Goal: Communication & Community: Answer question/provide support

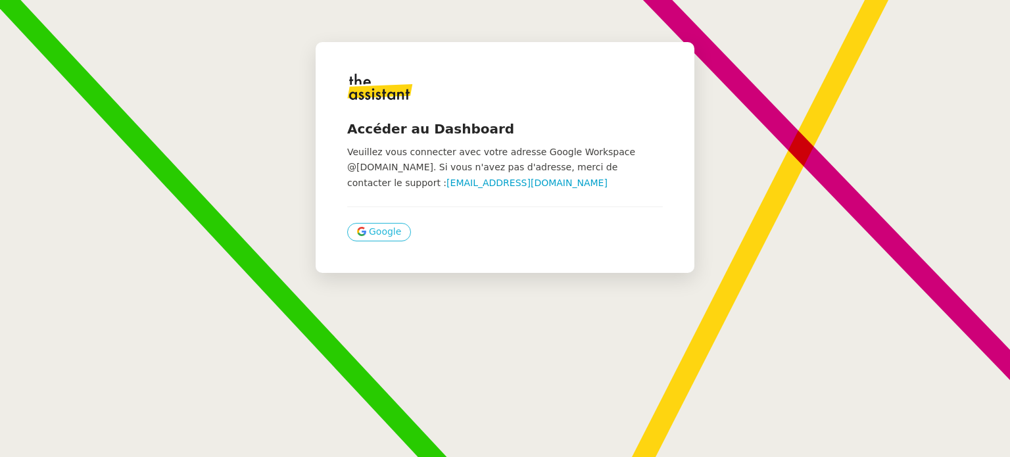
click at [373, 227] on span "Google" at bounding box center [385, 231] width 32 height 15
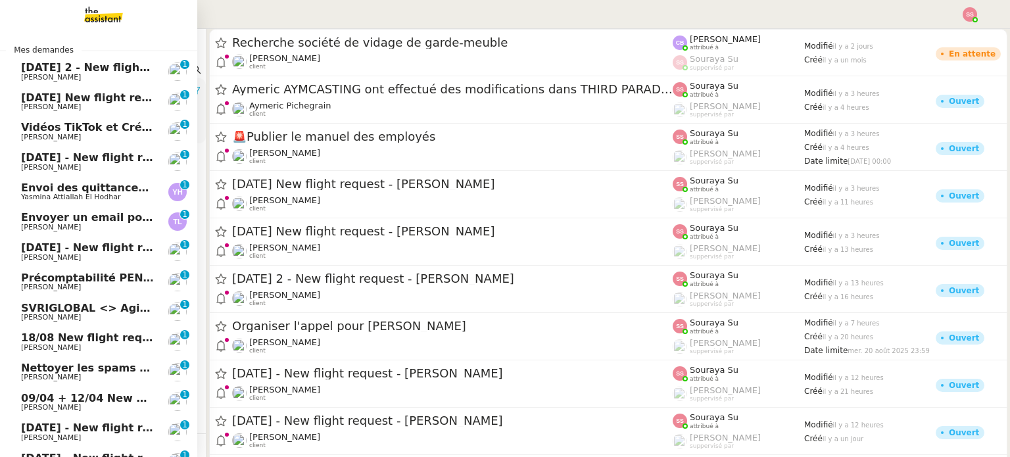
scroll to position [132, 0]
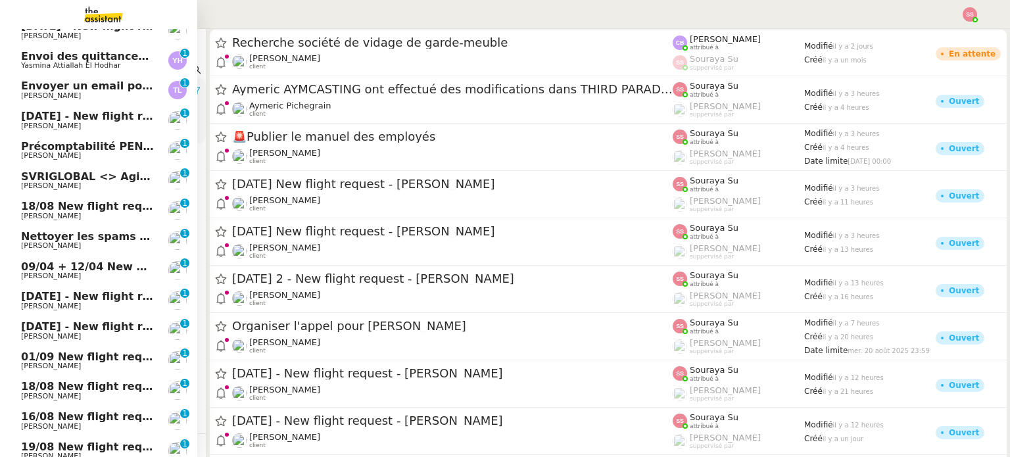
click at [93, 180] on span "SVRIGLOBAL <> Agile Capital Markets" at bounding box center [134, 176] width 226 height 12
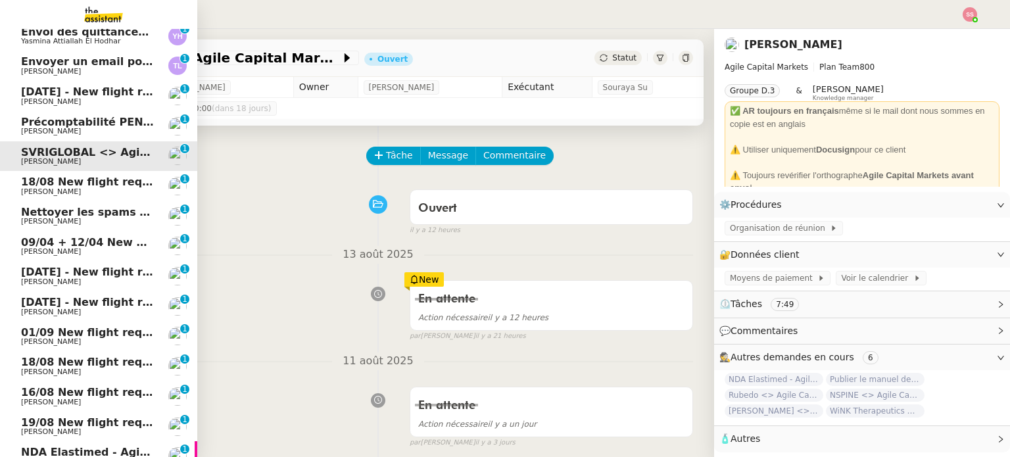
scroll to position [263, 0]
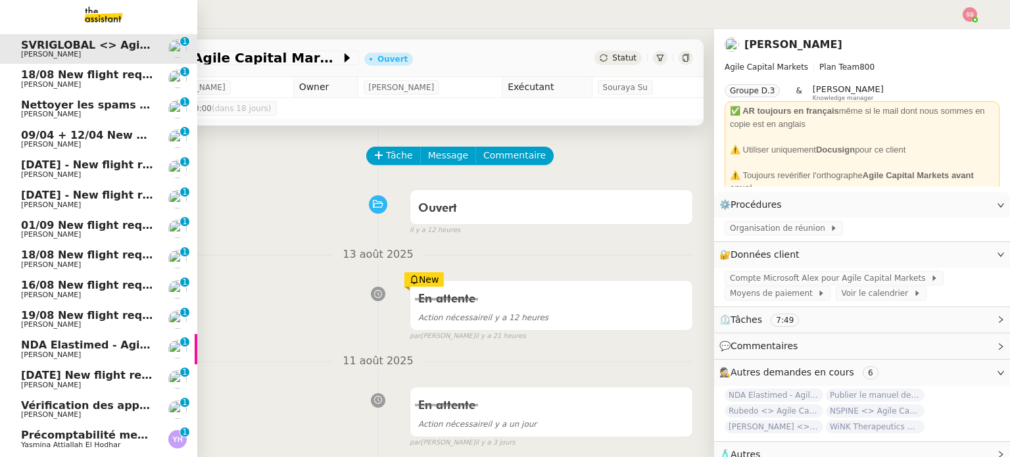
click at [110, 347] on span "NDA Elastimed - Agile Capital Markets" at bounding box center [134, 345] width 226 height 12
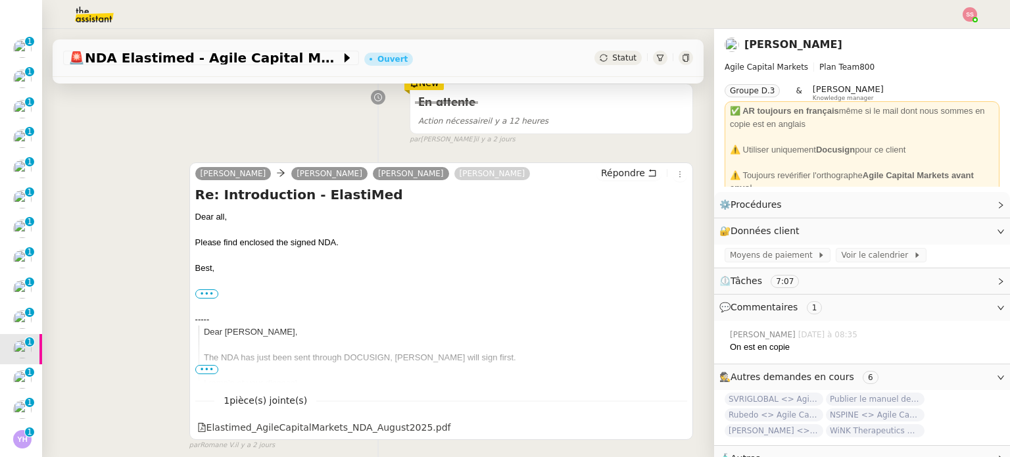
scroll to position [197, 0]
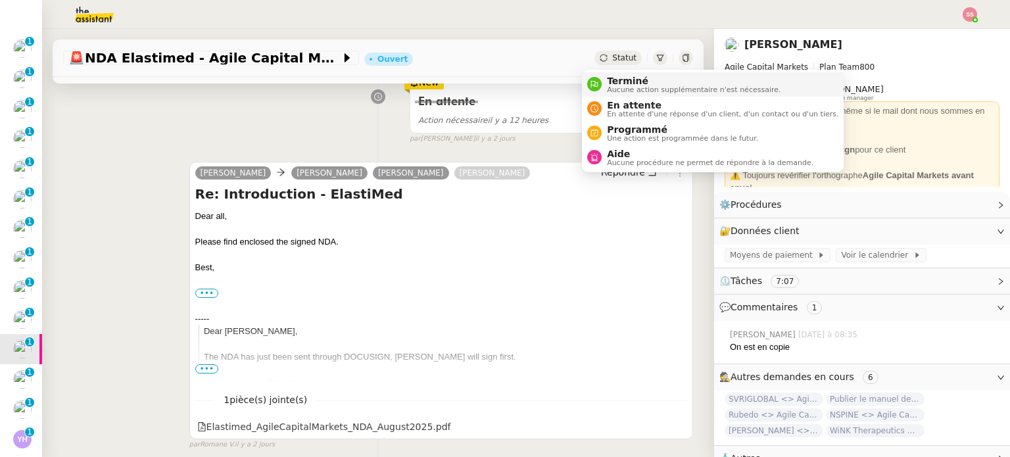
click at [607, 87] on span "Aucune action supplémentaire n'est nécessaire." at bounding box center [694, 89] width 174 height 7
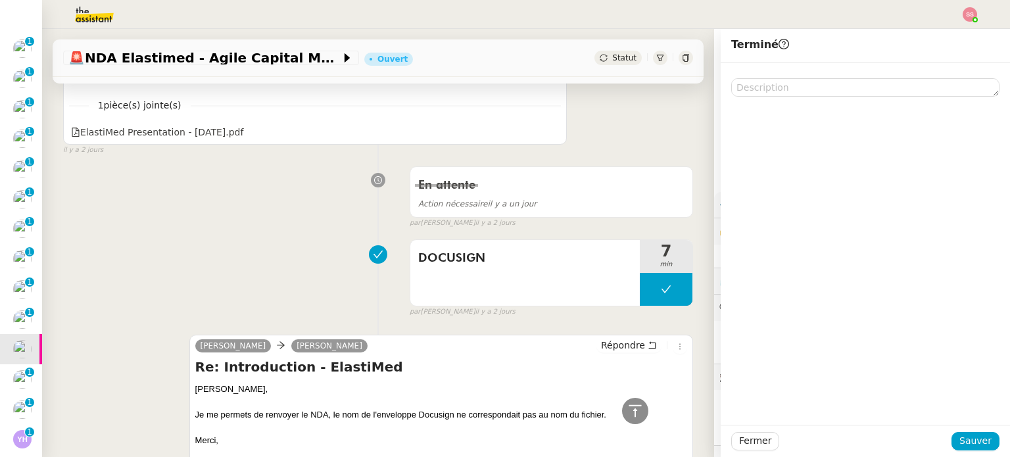
scroll to position [658, 0]
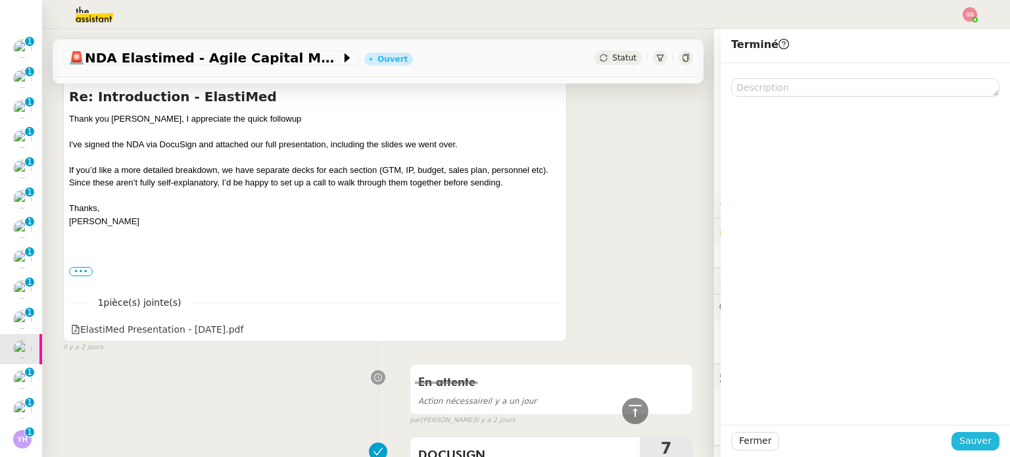
click at [952, 437] on button "Sauver" at bounding box center [976, 441] width 48 height 18
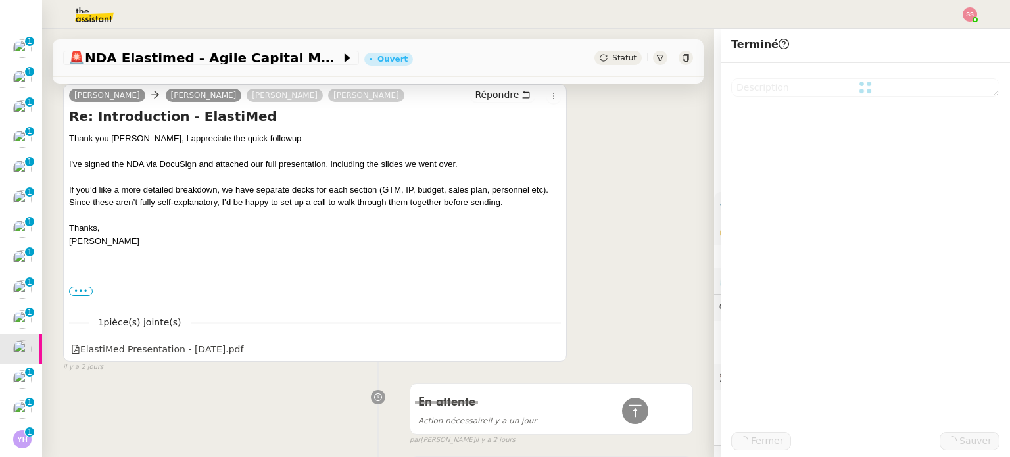
scroll to position [677, 0]
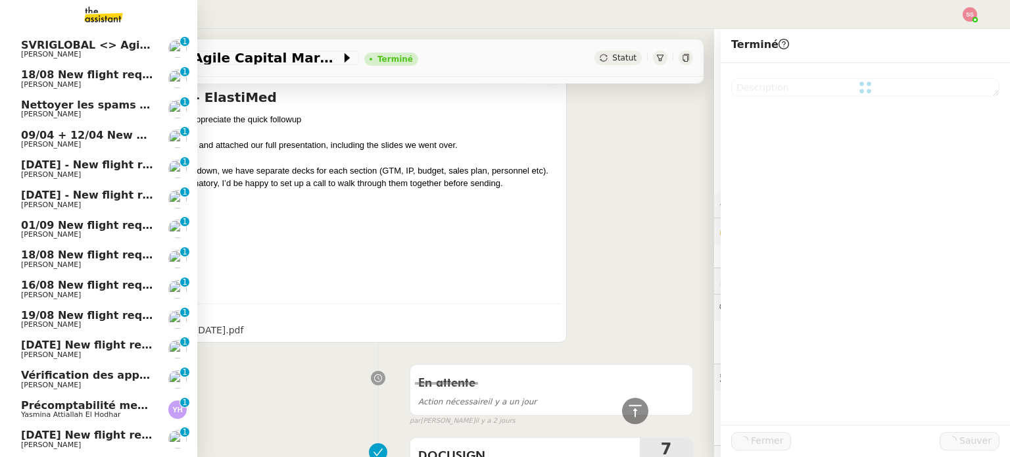
scroll to position [293, 0]
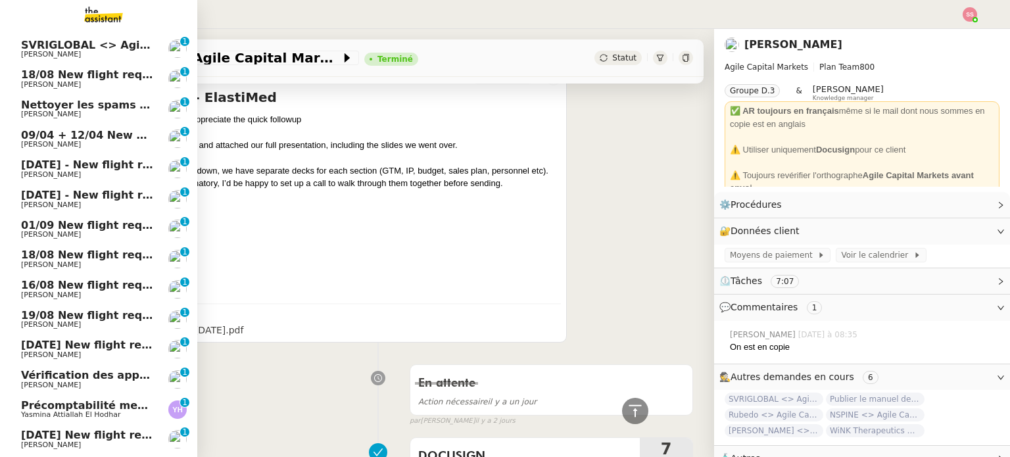
click at [36, 373] on span "Vérification des appels sortants - juillet 2025" at bounding box center [155, 375] width 268 height 12
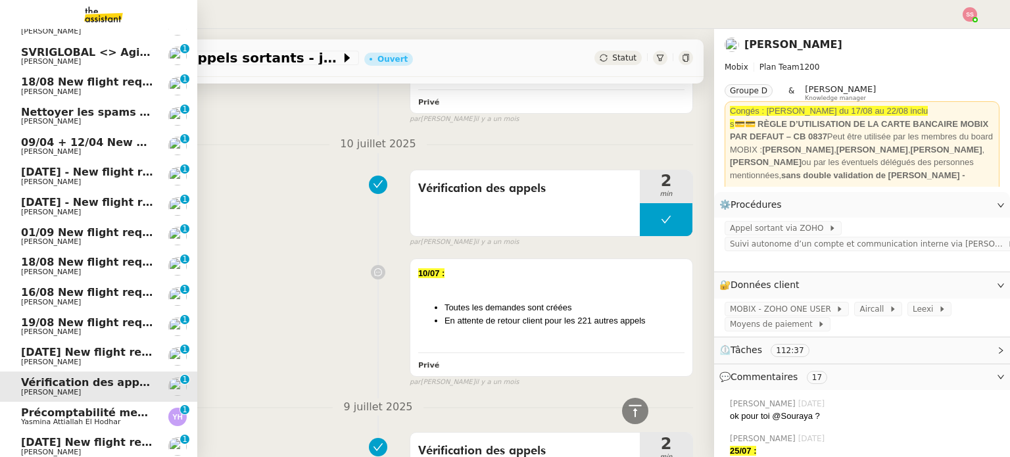
scroll to position [329, 0]
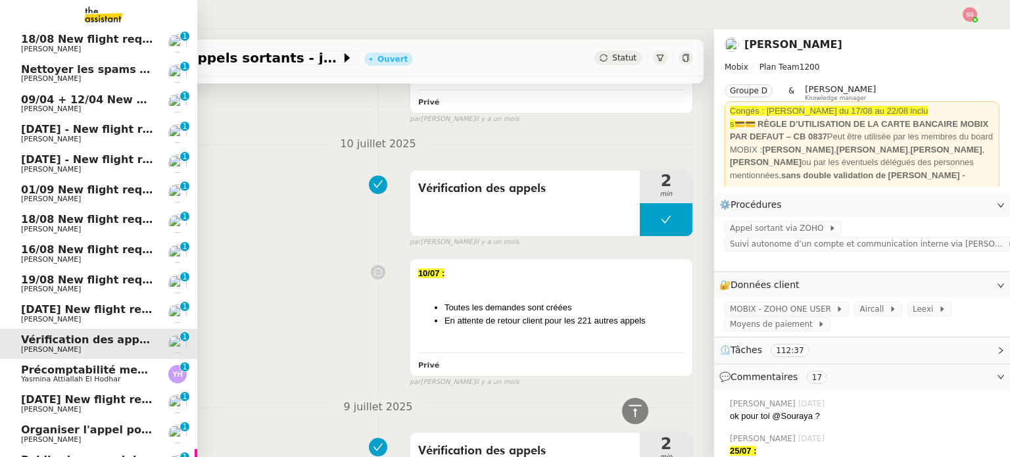
click at [84, 378] on span "Yasmina Attiallah El Hodhar" at bounding box center [70, 379] width 99 height 9
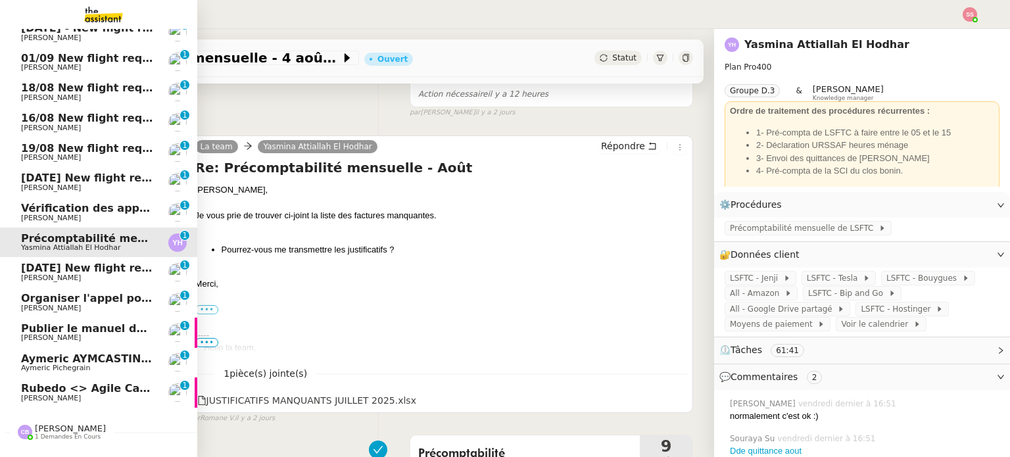
scroll to position [429, 0]
click at [48, 370] on span "Aymeric Pichegrain" at bounding box center [55, 368] width 69 height 9
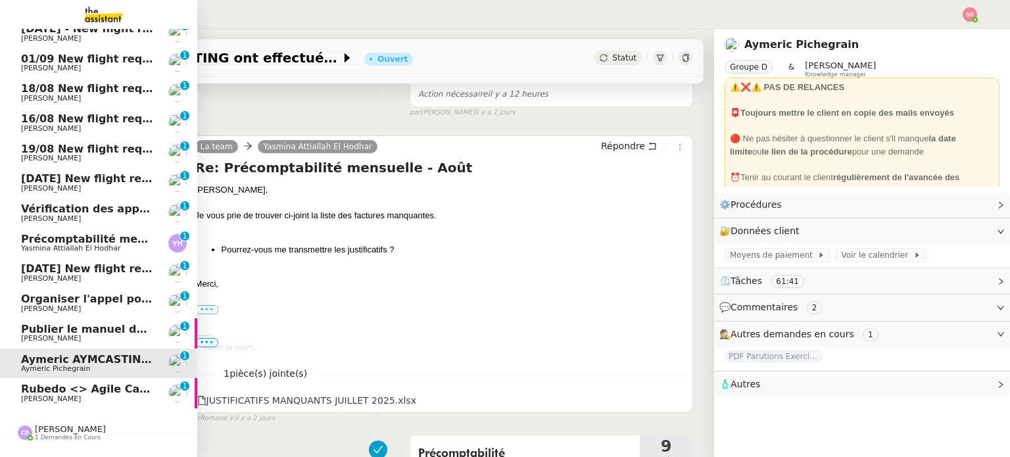
scroll to position [176, 0]
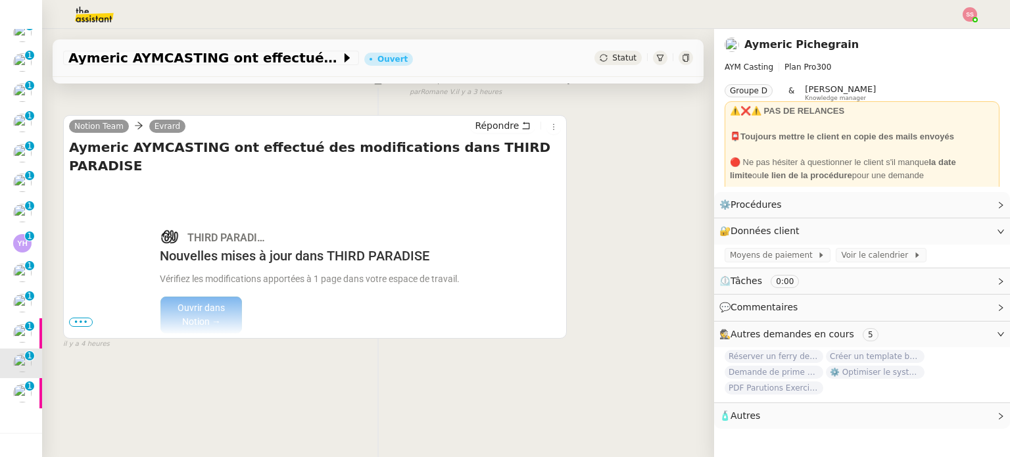
click at [89, 318] on span "•••" at bounding box center [81, 322] width 24 height 9
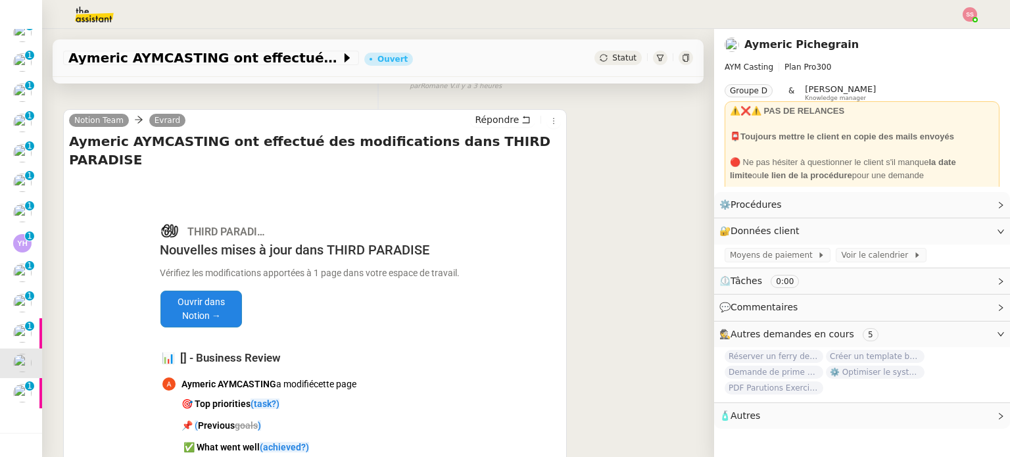
scroll to position [92, 0]
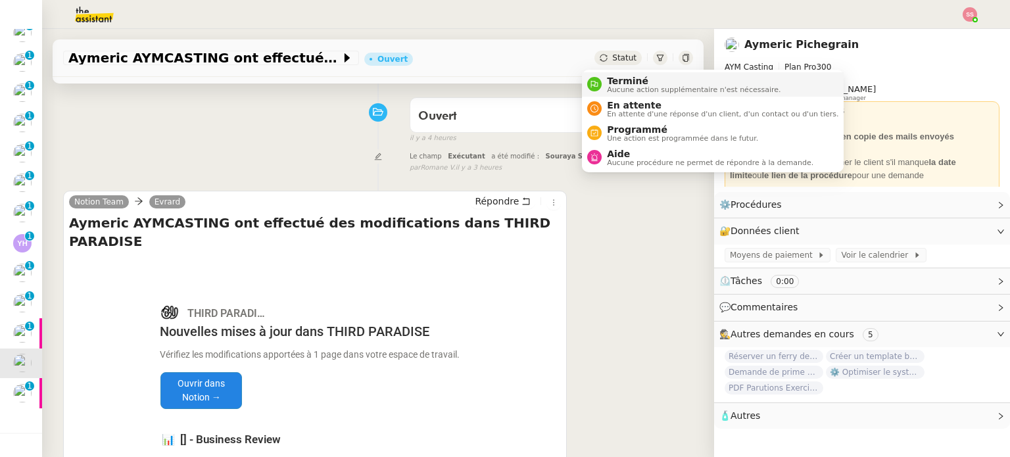
click at [604, 82] on div "Terminé Aucune action supplémentaire n'est nécessaire." at bounding box center [691, 85] width 179 height 18
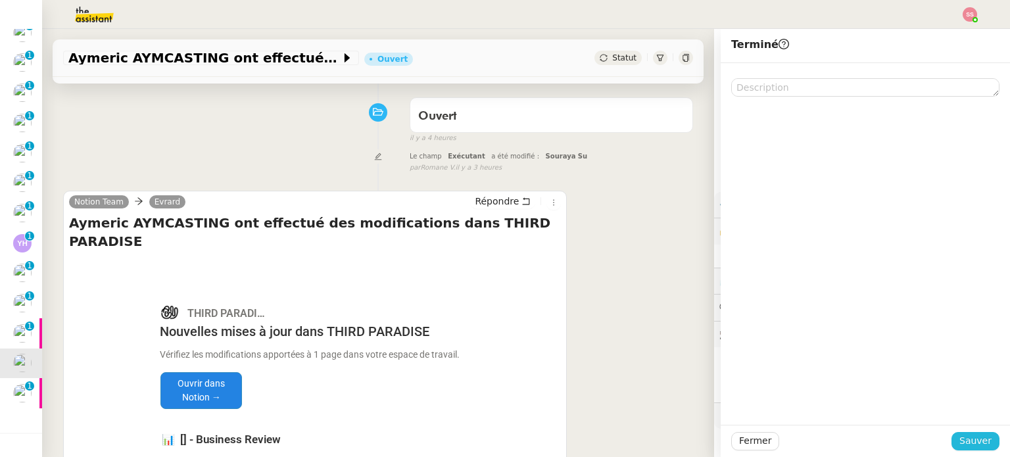
click at [962, 436] on span "Sauver" at bounding box center [975, 440] width 32 height 15
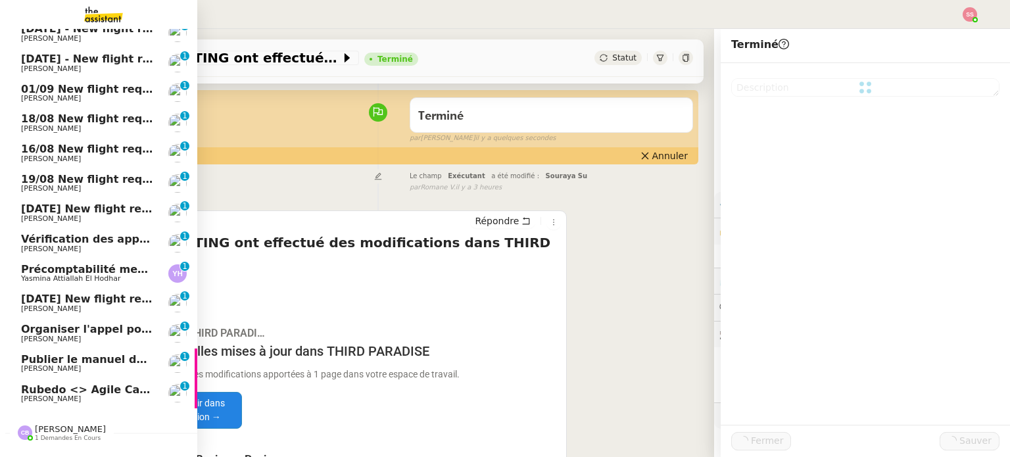
scroll to position [460, 0]
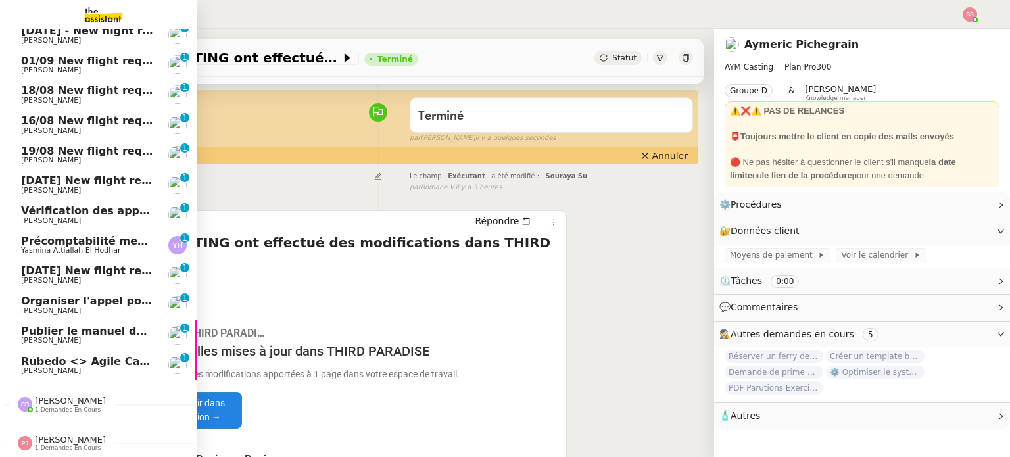
click at [68, 329] on span "Publier le manuel des employés" at bounding box center [115, 331] width 189 height 12
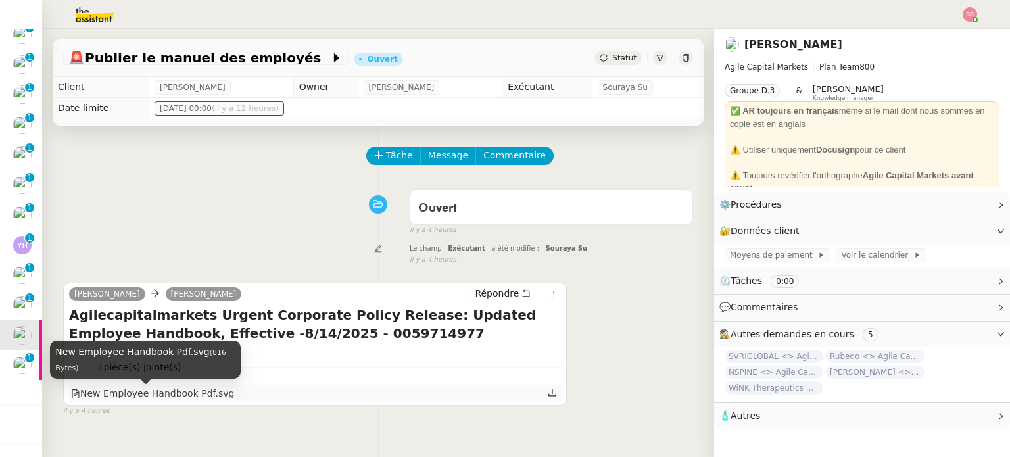
click at [189, 391] on div "New Employee Handbook Pdf.svg" at bounding box center [152, 393] width 163 height 15
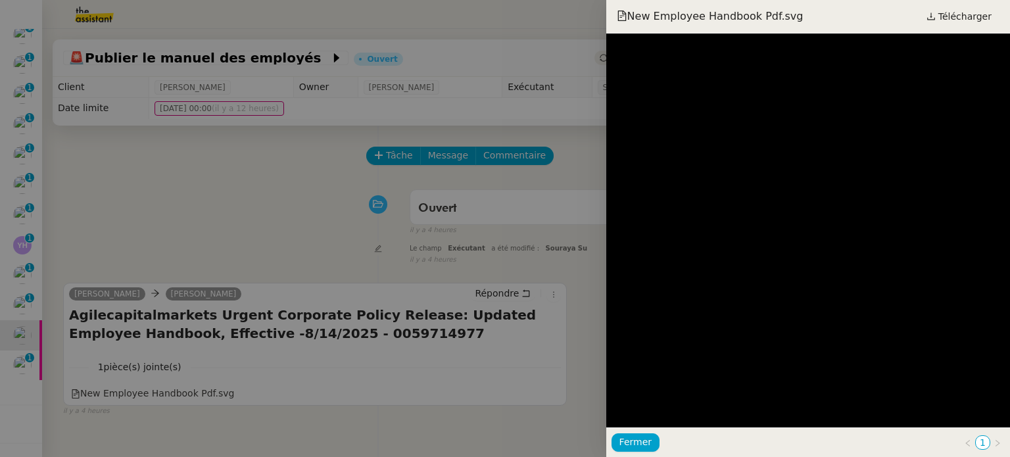
click at [434, 132] on div at bounding box center [505, 228] width 1010 height 457
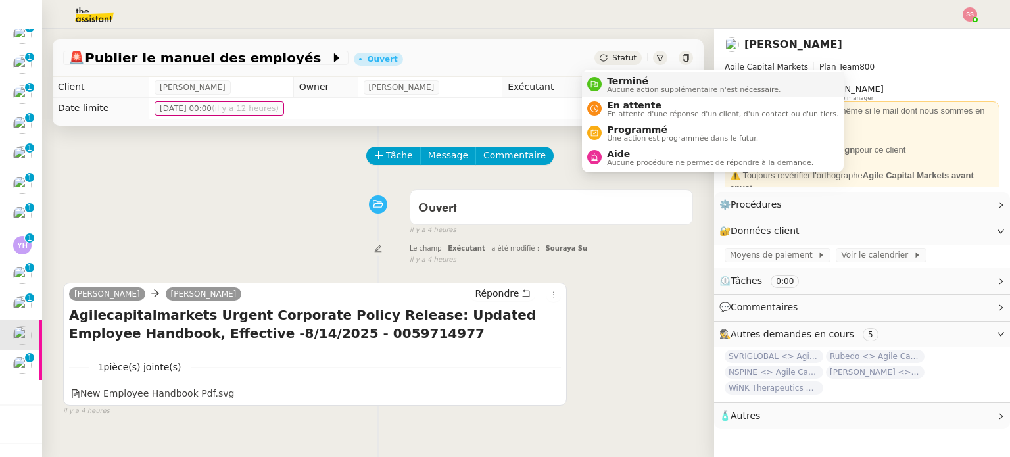
click at [606, 91] on div "Terminé Aucune action supplémentaire n'est nécessaire." at bounding box center [691, 85] width 179 height 18
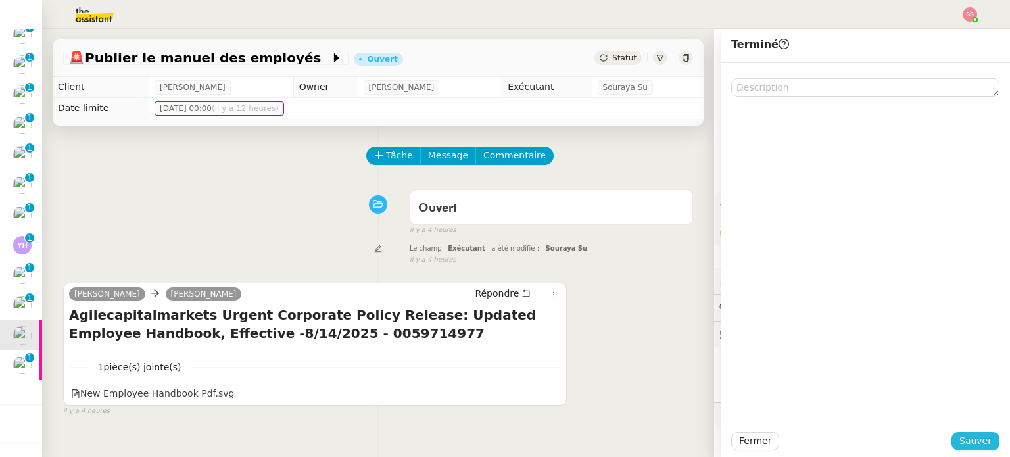
click at [963, 449] on button "Sauver" at bounding box center [976, 441] width 48 height 18
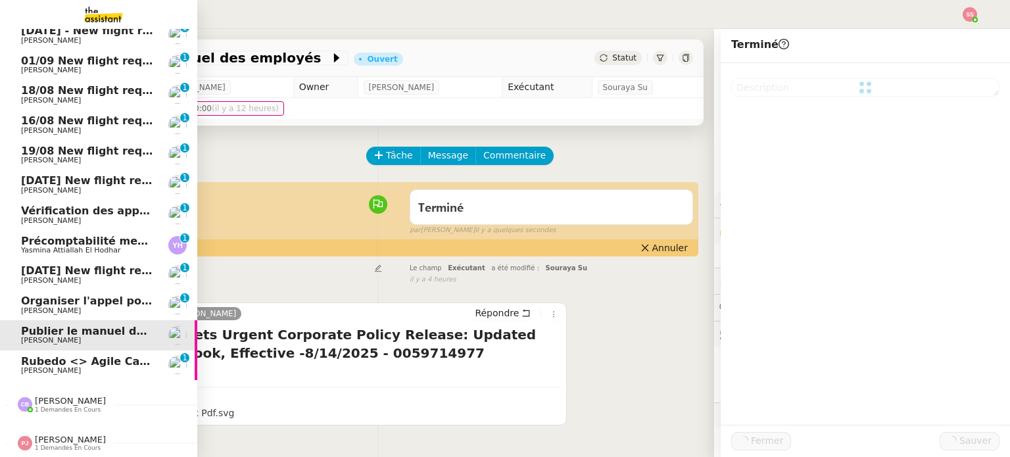
scroll to position [434, 0]
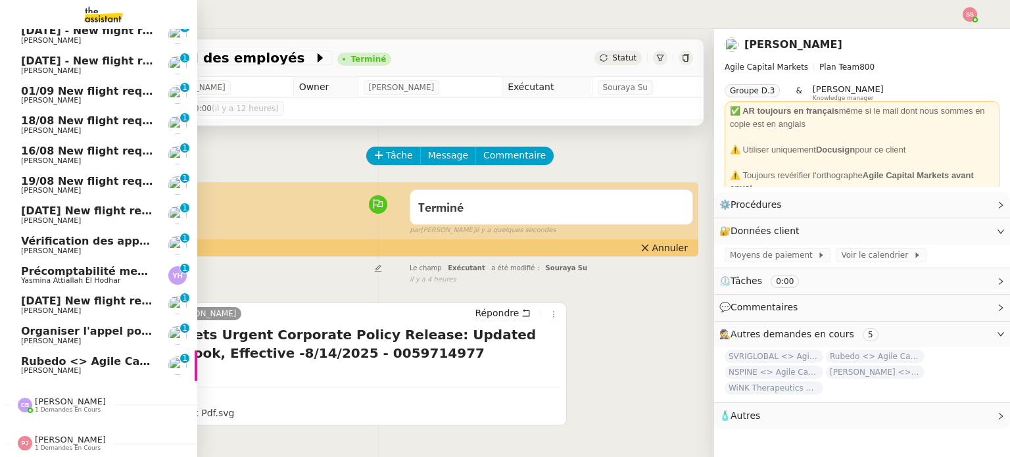
click at [62, 355] on span "Rubedo <> Agile Capital Markets ([PERSON_NAME])" at bounding box center [175, 361] width 308 height 12
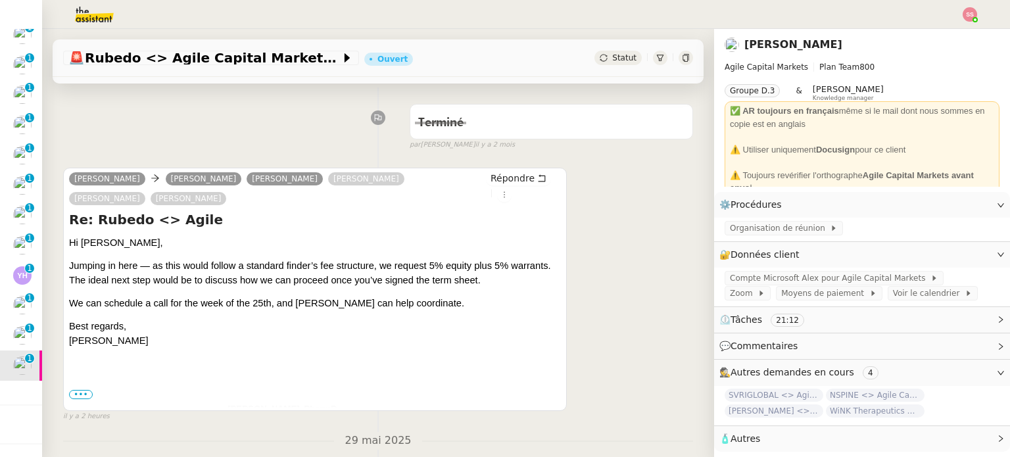
scroll to position [197, 0]
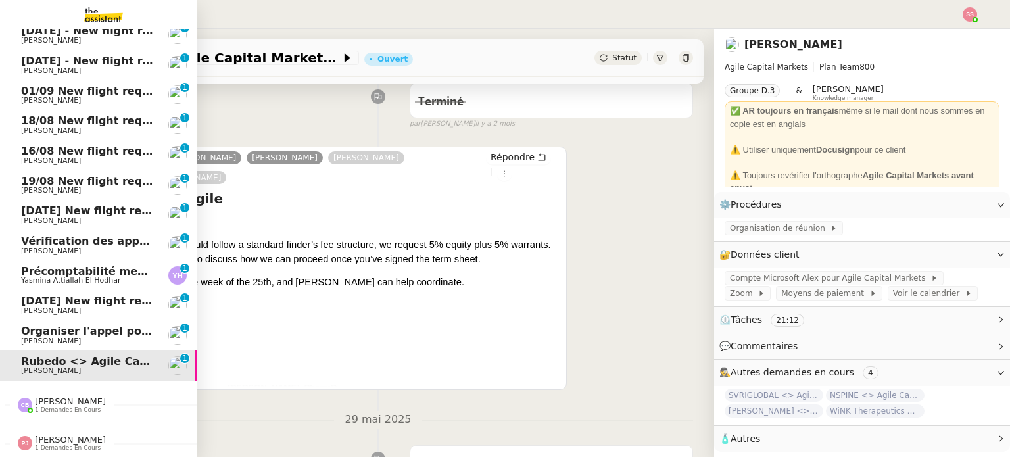
click at [55, 325] on span "Organiser l'appel pour [PERSON_NAME]" at bounding box center [138, 331] width 234 height 12
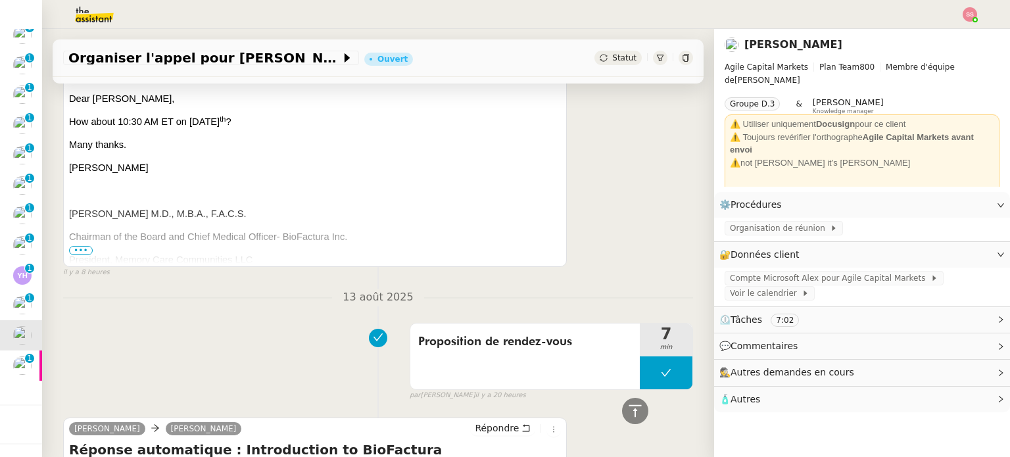
scroll to position [263, 0]
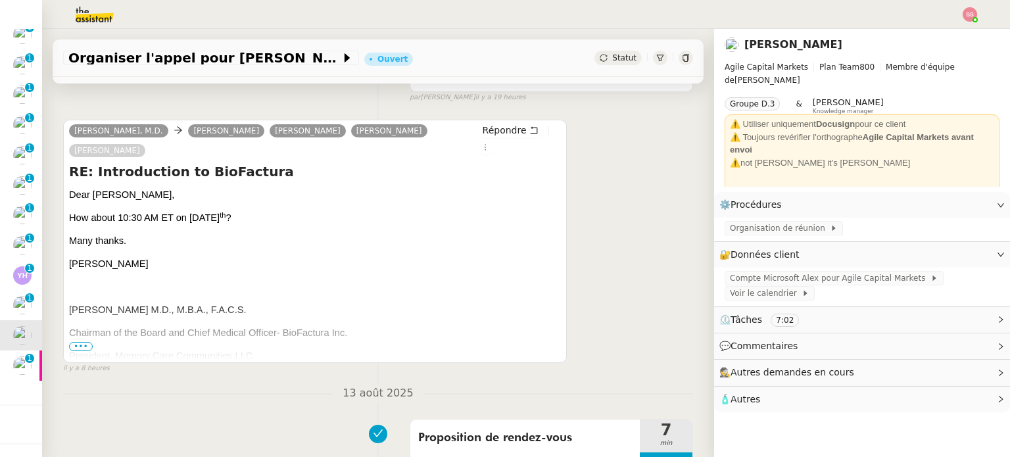
click at [89, 342] on span "•••" at bounding box center [81, 346] width 24 height 9
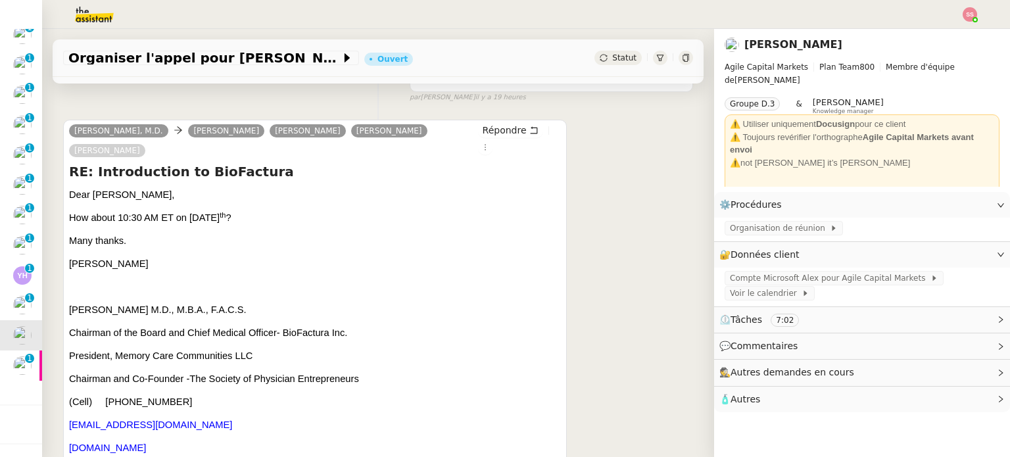
scroll to position [395, 0]
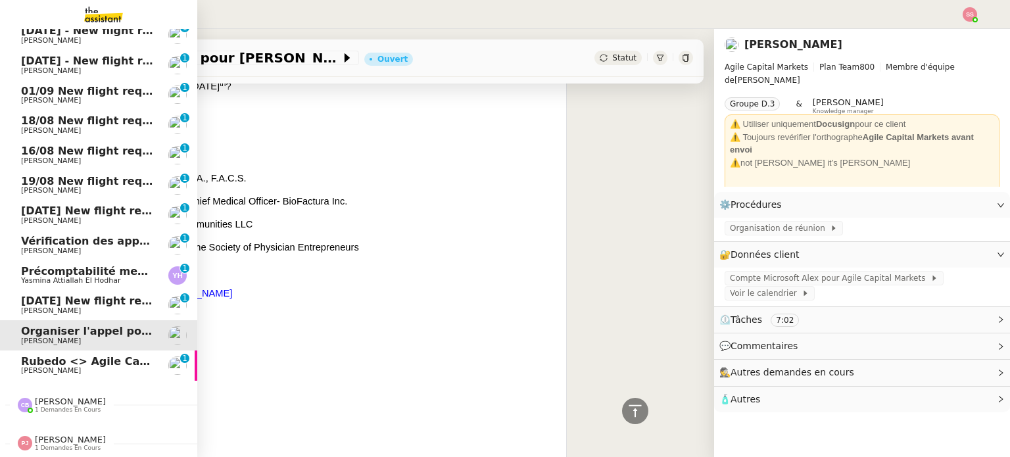
click at [115, 355] on span "Rubedo <> Agile Capital Markets ([PERSON_NAME])" at bounding box center [175, 361] width 308 height 12
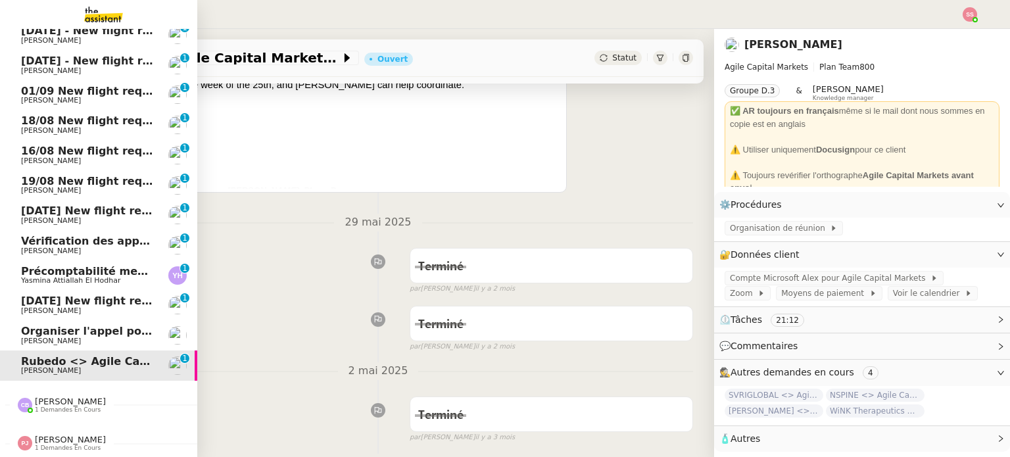
scroll to position [176, 0]
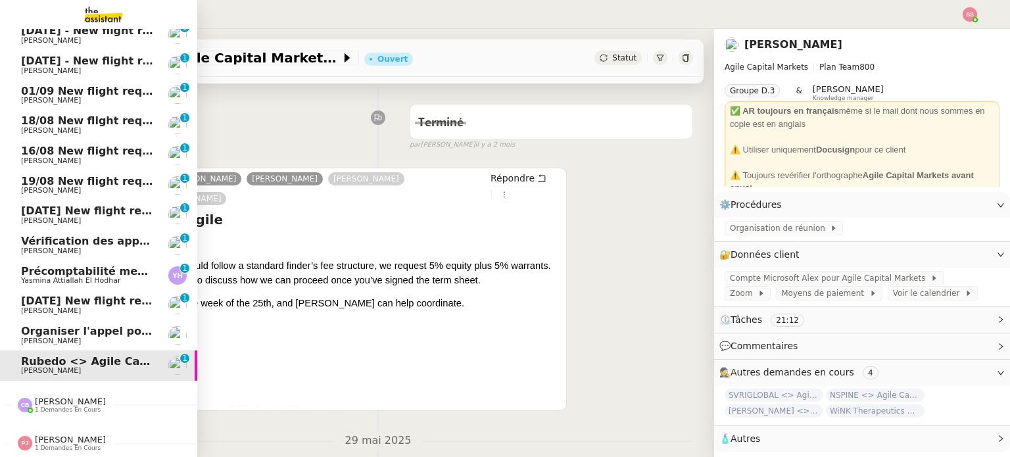
click at [120, 326] on span "Organiser l'appel pour [PERSON_NAME]" at bounding box center [138, 331] width 234 height 12
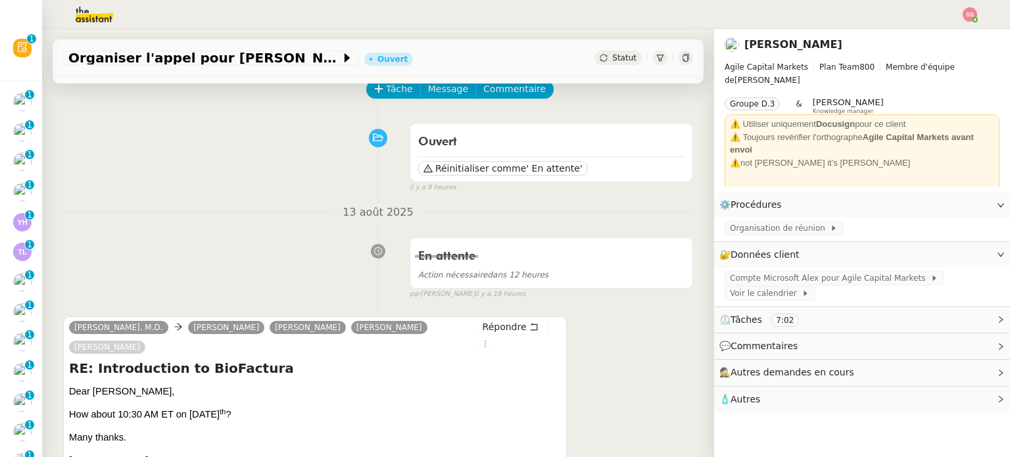
scroll to position [66, 0]
click at [386, 97] on span "Tâche" at bounding box center [399, 89] width 27 height 15
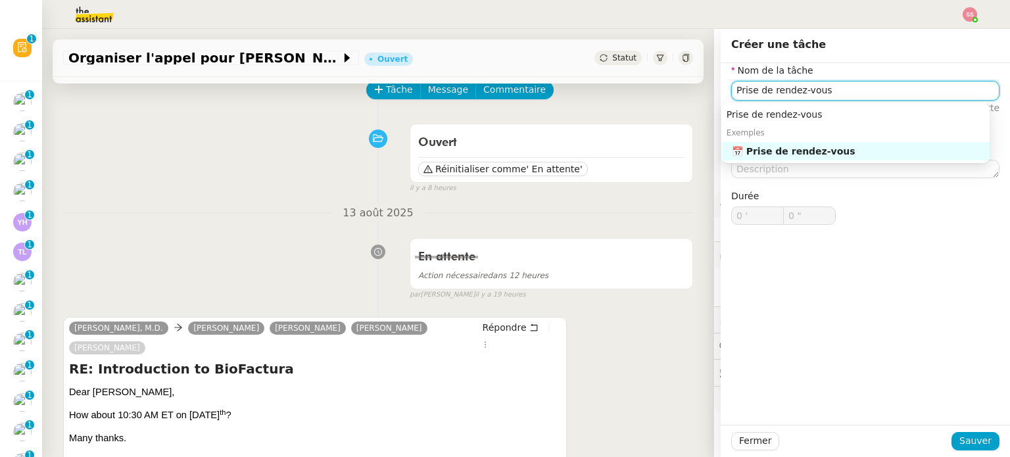
click at [848, 149] on div "📅 Prise de rendez-vous" at bounding box center [858, 151] width 253 height 12
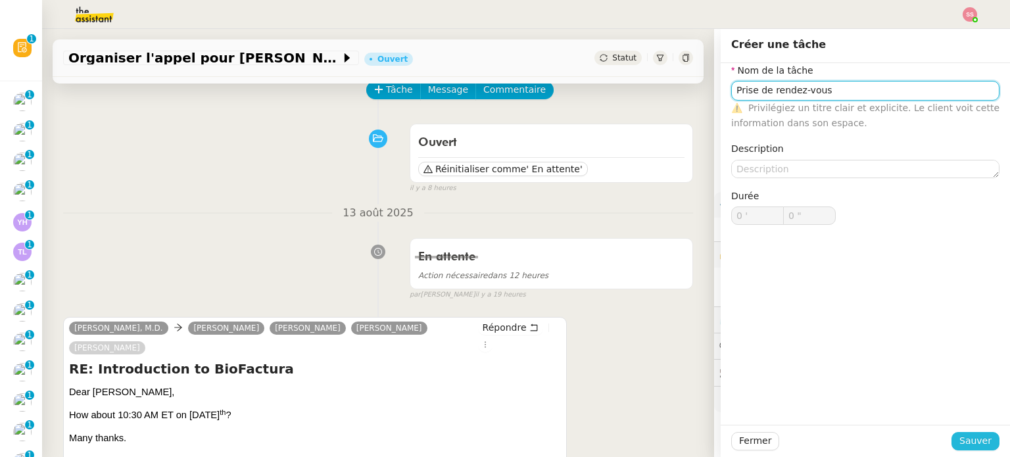
type input "Prise de rendez-vous"
click at [968, 443] on span "Sauver" at bounding box center [975, 440] width 32 height 15
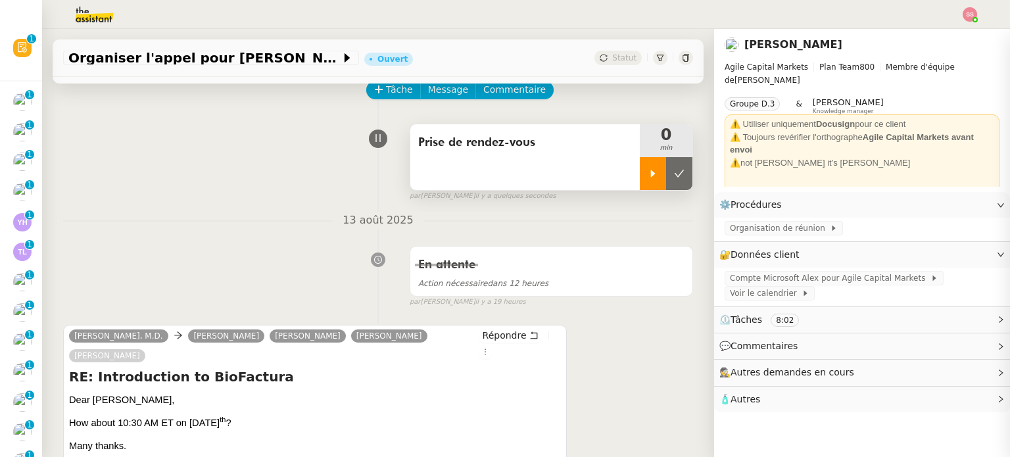
click at [640, 174] on div at bounding box center [653, 173] width 26 height 33
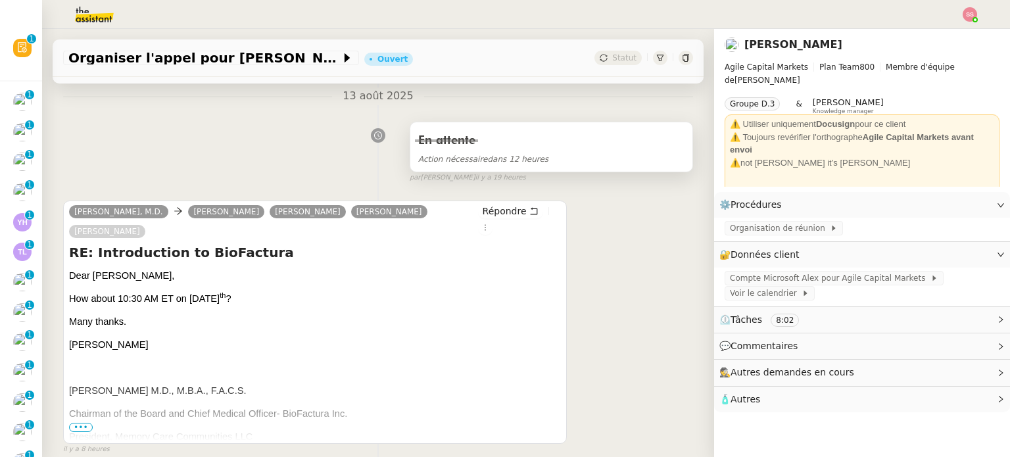
scroll to position [197, 0]
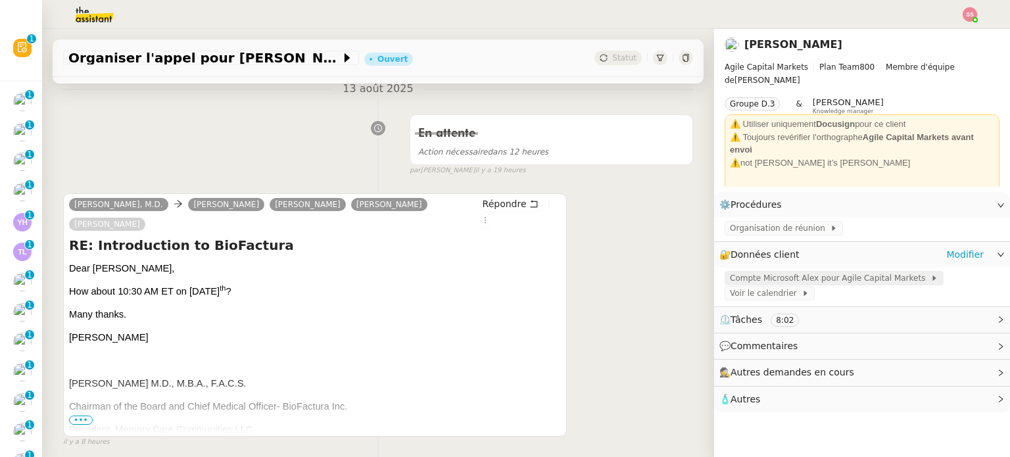
click at [753, 280] on span "Compte Microsoft Alex pour Agile Capital Markets" at bounding box center [830, 278] width 201 height 13
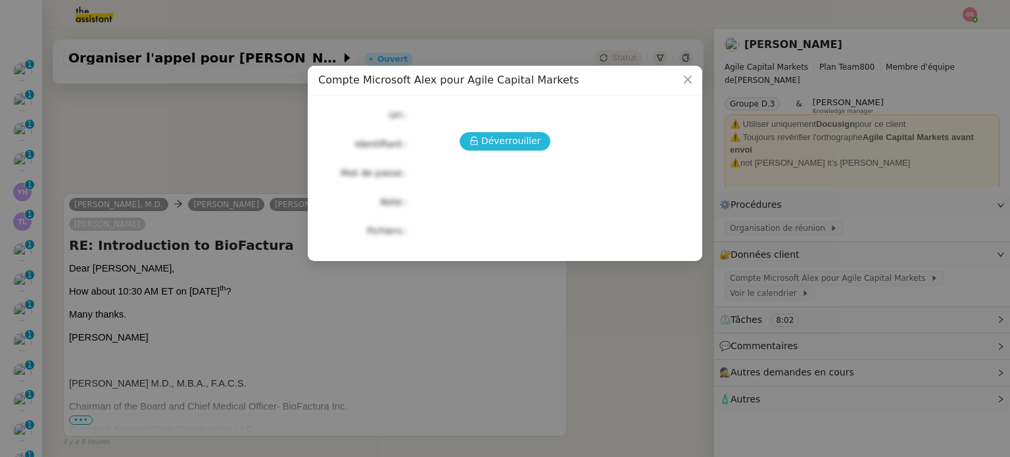
click at [528, 141] on span "Déverrouiller" at bounding box center [511, 140] width 60 height 15
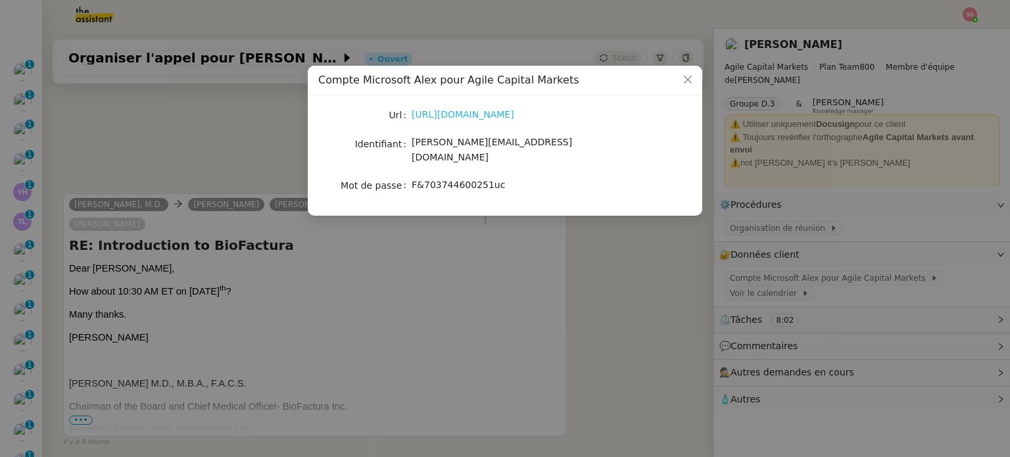
click at [488, 114] on link "https://www.office.com/?auth=2" at bounding box center [463, 114] width 103 height 11
click at [193, 131] on nz-modal-container "Compte Microsoft Alex pour Agile Capital Markets Url https://www.office.com/?au…" at bounding box center [505, 228] width 1010 height 457
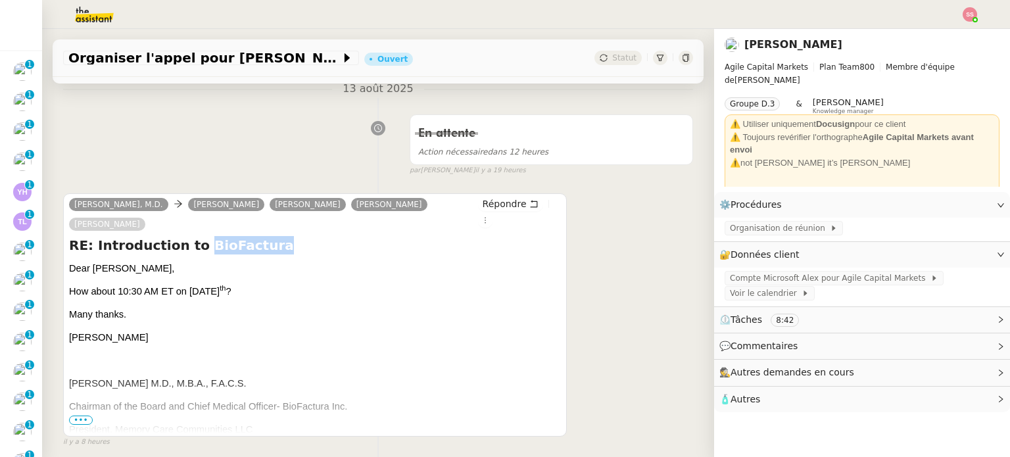
drag, startPoint x: 183, startPoint y: 226, endPoint x: 249, endPoint y: 231, distance: 65.9
click at [249, 236] on h4 "RE: Introduction to BioFactura" at bounding box center [315, 245] width 492 height 18
copy h4 "BioFactura"
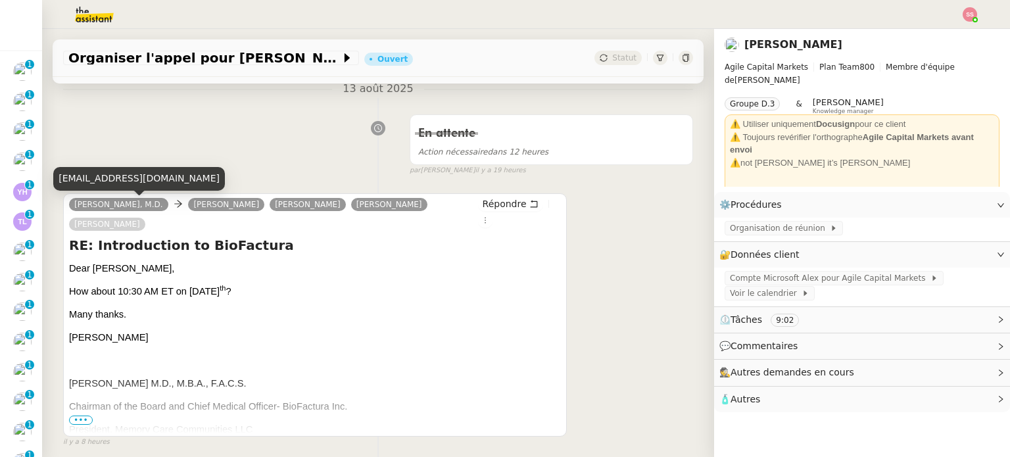
click at [132, 178] on div "jhausfeld@biofactura.com" at bounding box center [139, 178] width 172 height 23
copy div "jhausfeld@biofactura.com"
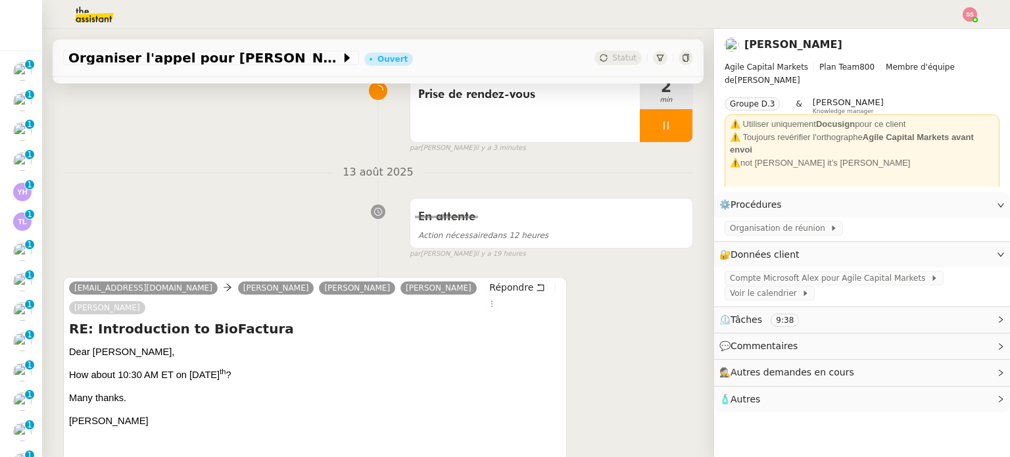
scroll to position [263, 0]
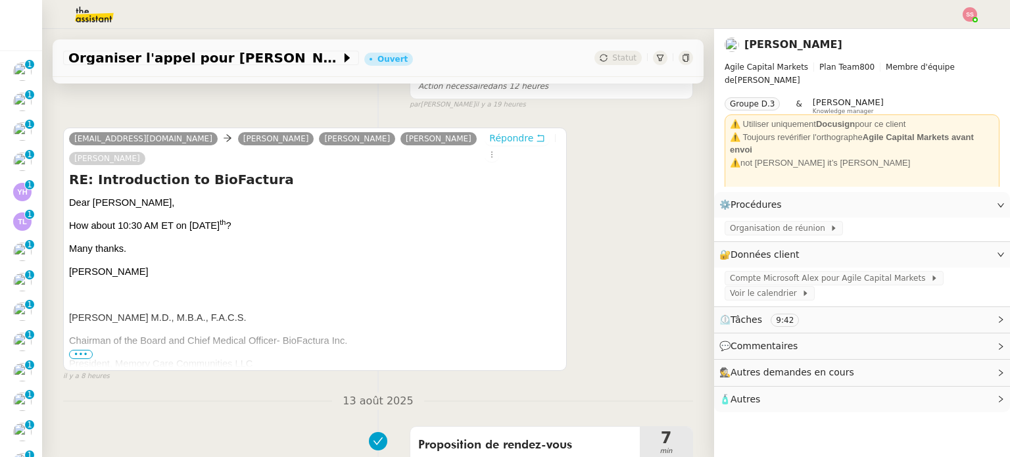
click at [490, 135] on span "Répondre" at bounding box center [511, 138] width 44 height 13
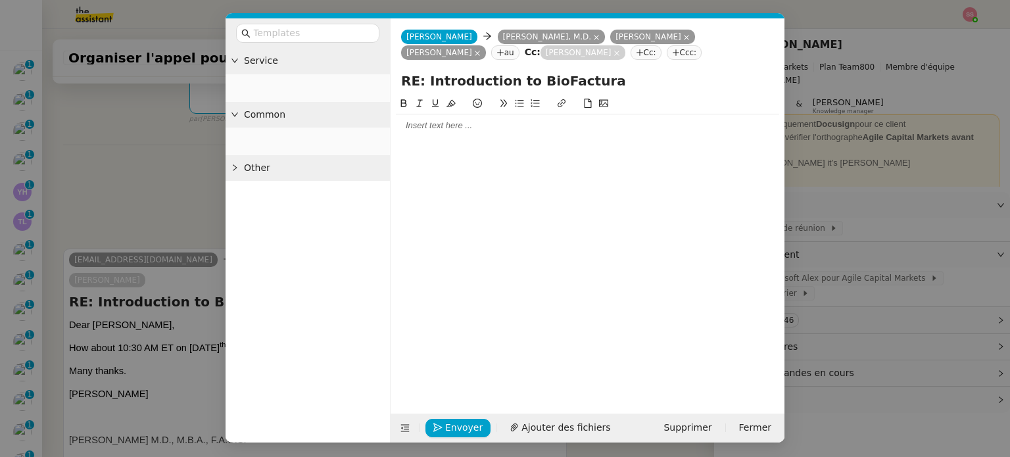
scroll to position [364, 0]
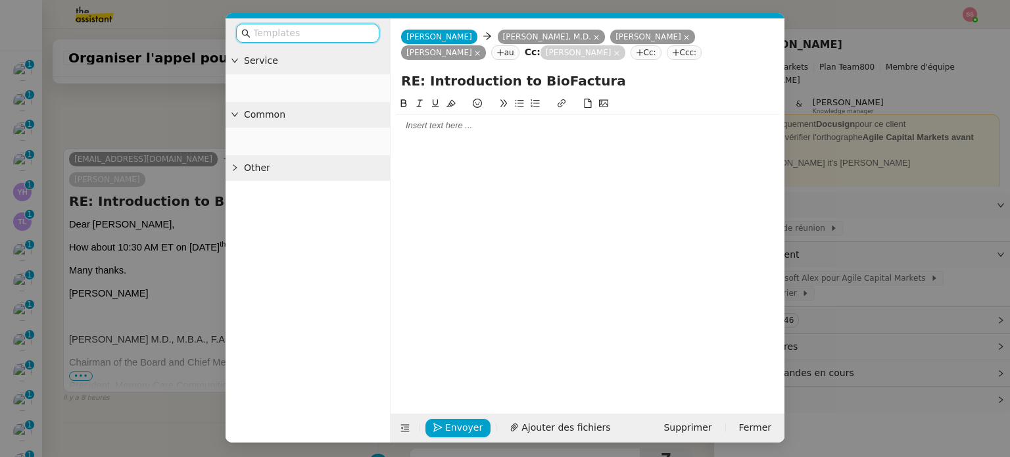
click at [430, 125] on div at bounding box center [587, 126] width 383 height 12
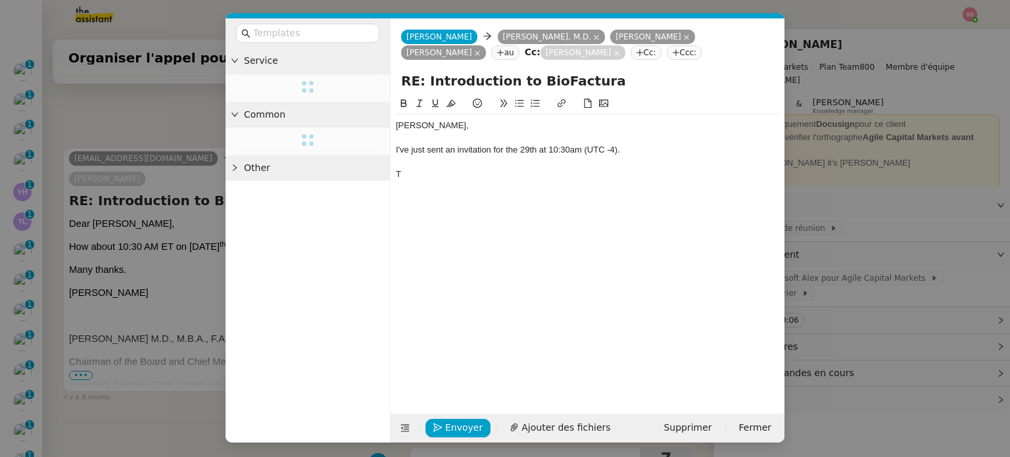
scroll to position [428, 0]
click at [476, 423] on span "Envoyer" at bounding box center [463, 427] width 37 height 15
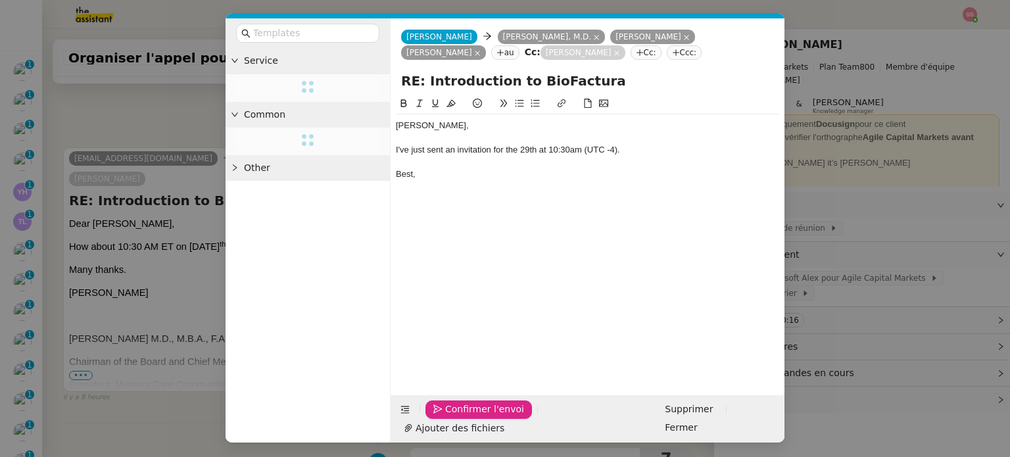
click at [476, 417] on span "Confirmer l'envoi" at bounding box center [484, 409] width 79 height 15
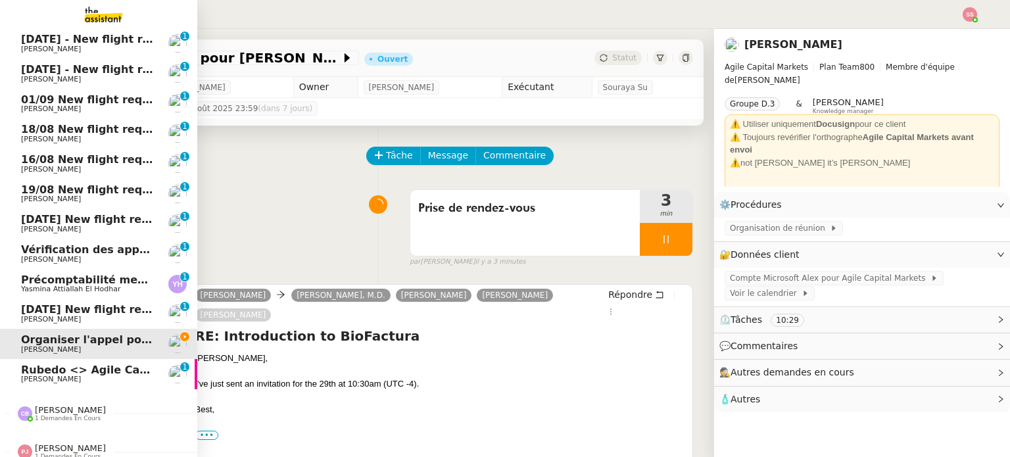
scroll to position [395, 0]
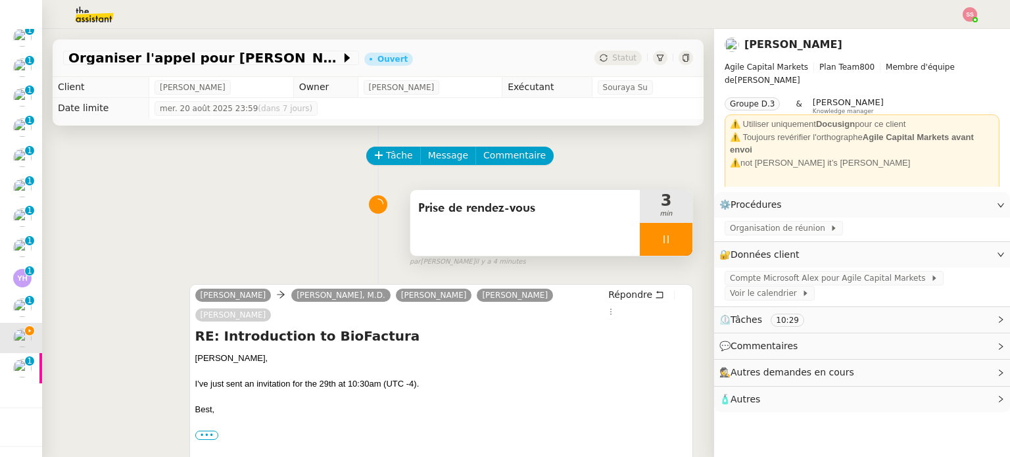
click at [659, 245] on div at bounding box center [666, 239] width 53 height 33
click at [674, 245] on icon at bounding box center [679, 239] width 11 height 11
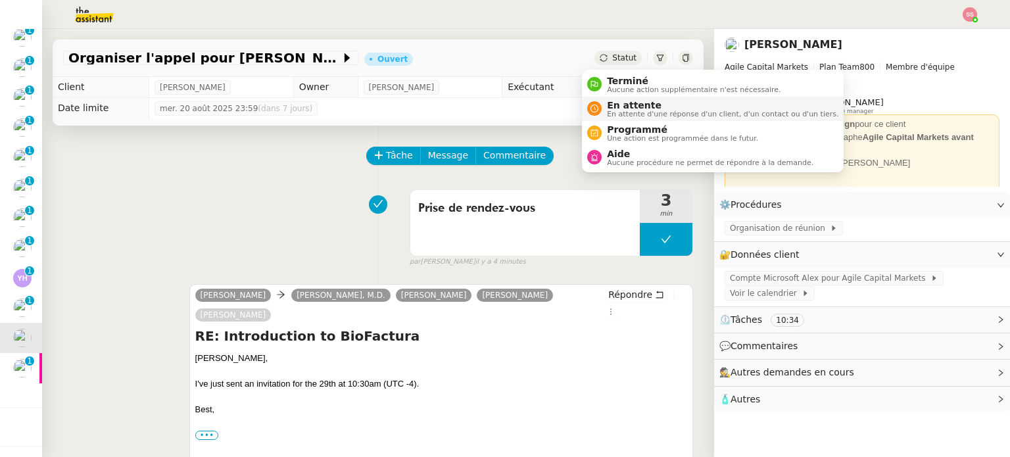
click at [608, 102] on span "En attente" at bounding box center [722, 105] width 231 height 11
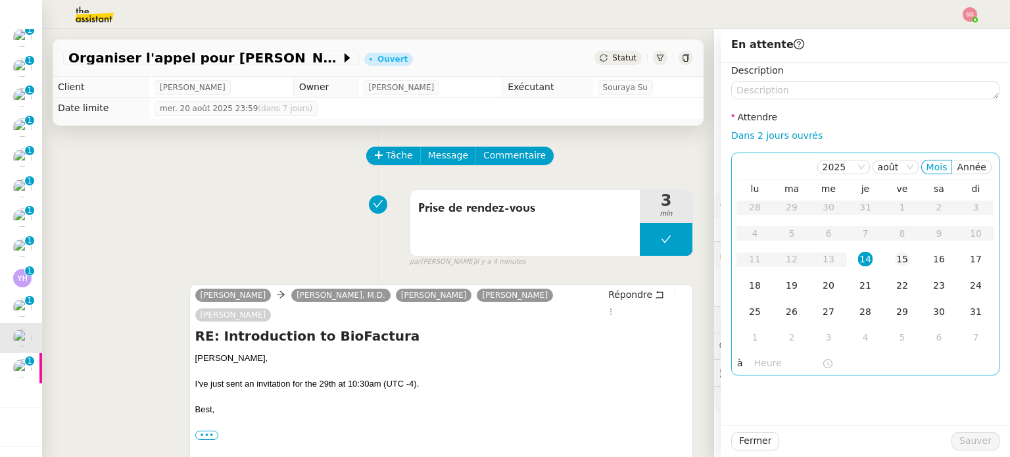
click at [895, 258] on div "15" at bounding box center [902, 259] width 14 height 14
click at [748, 283] on div "18" at bounding box center [755, 285] width 14 height 14
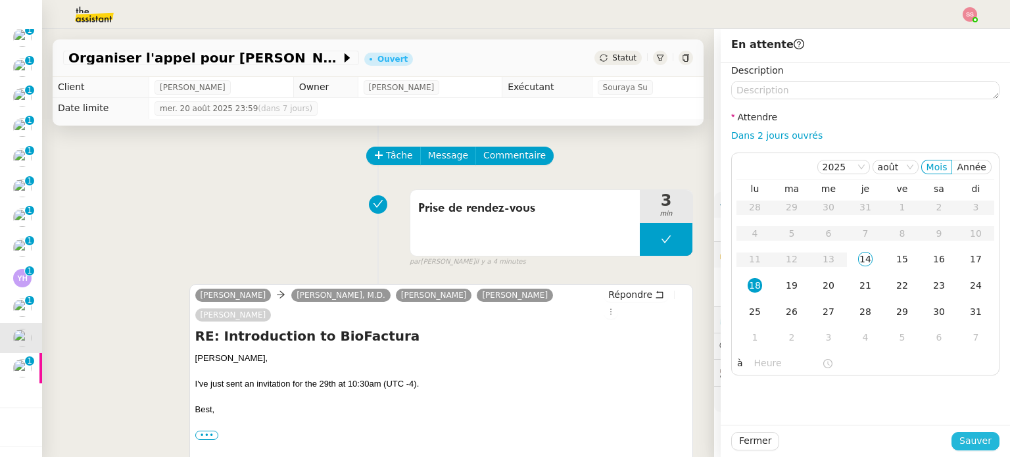
click at [960, 435] on span "Sauver" at bounding box center [975, 440] width 32 height 15
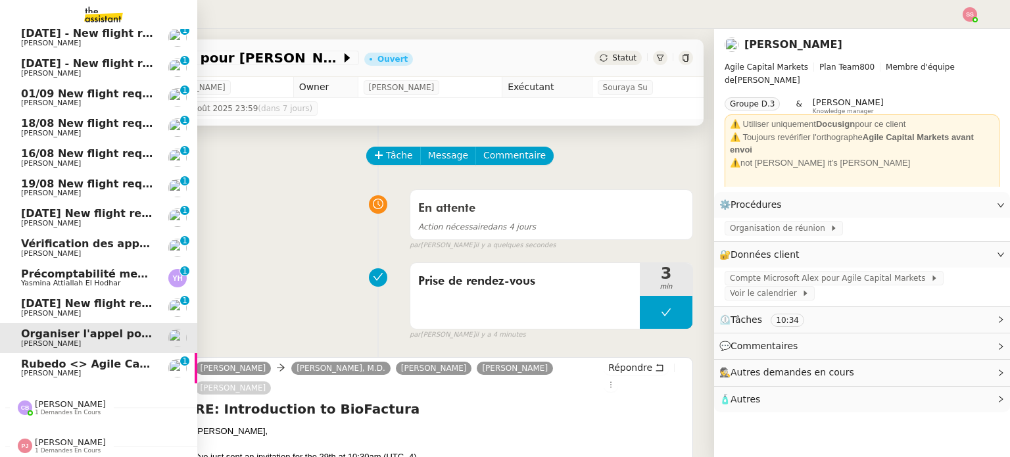
scroll to position [374, 0]
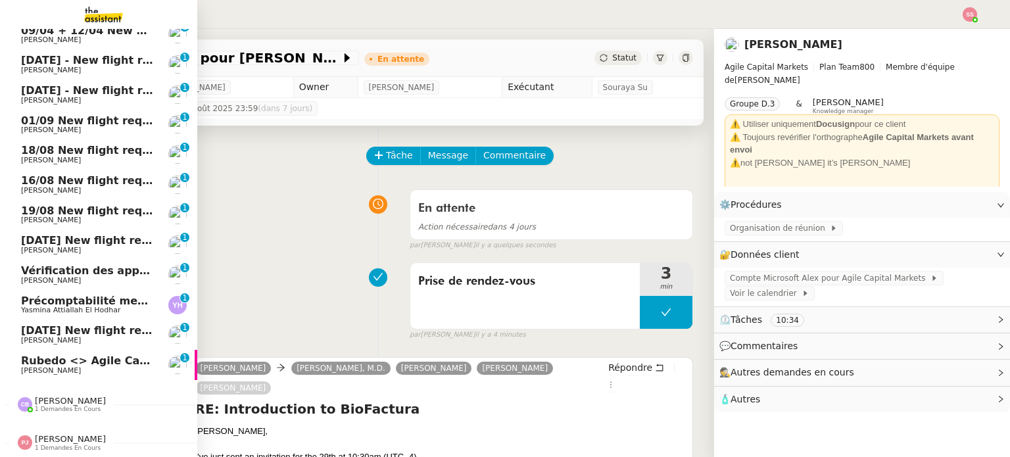
click at [63, 360] on span "Rubedo <> Agile Capital Markets ([PERSON_NAME])" at bounding box center [175, 360] width 308 height 12
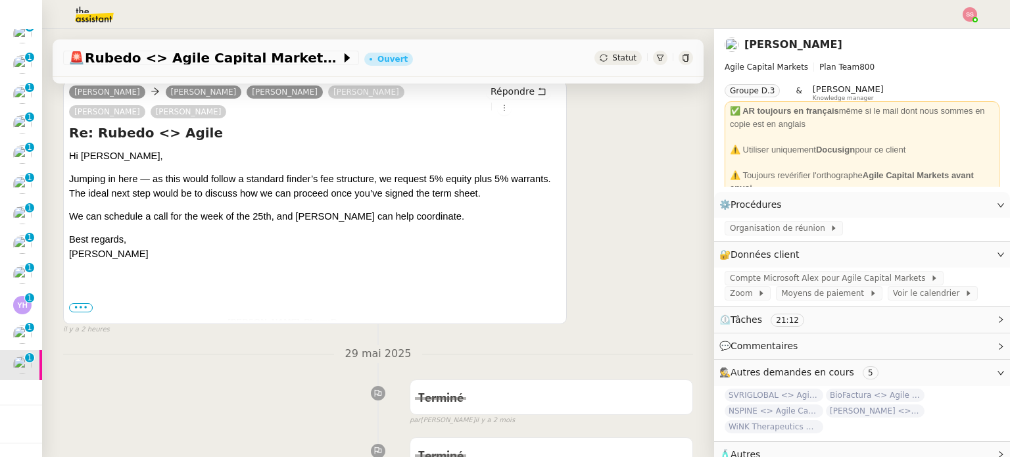
scroll to position [197, 0]
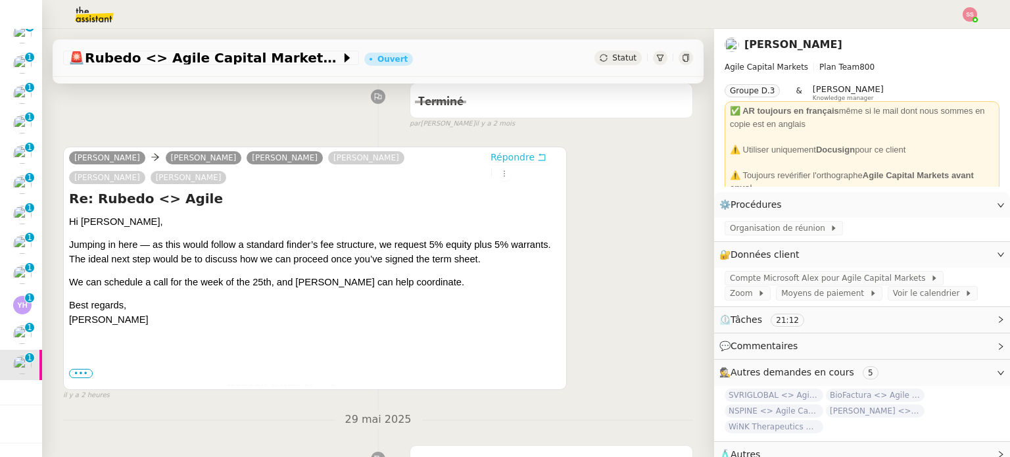
click at [492, 157] on span "Répondre" at bounding box center [513, 157] width 44 height 13
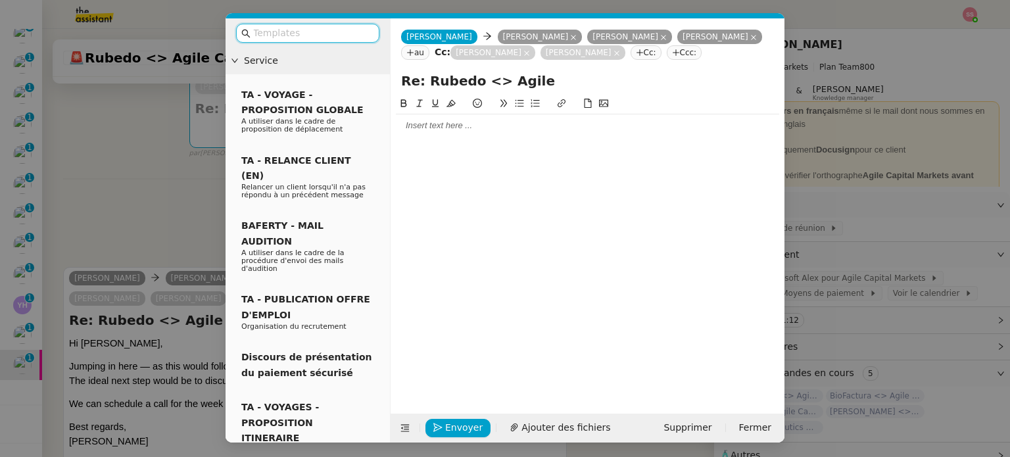
click at [429, 128] on div at bounding box center [587, 126] width 383 height 12
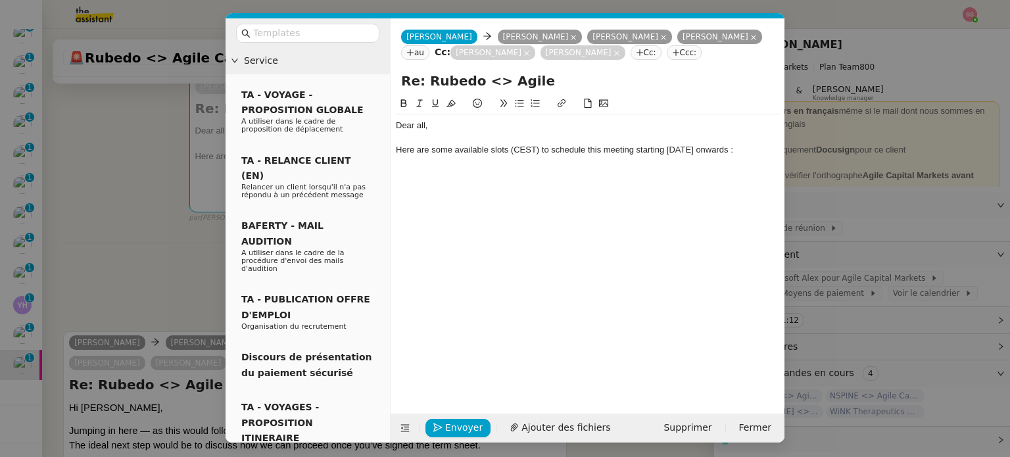
click at [522, 101] on icon at bounding box center [519, 103] width 9 height 9
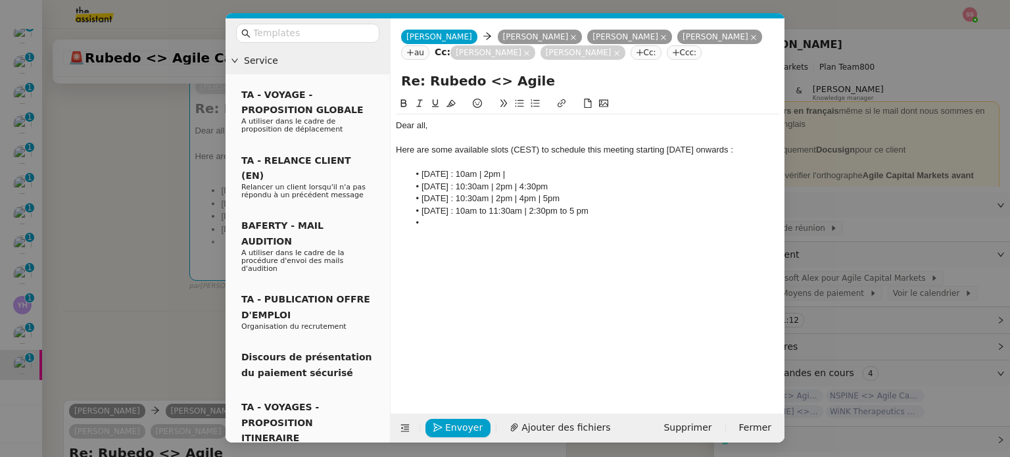
click at [633, 211] on li "Thursday August 28th : 10am to 11:30am | 2:30pm to 5 pm" at bounding box center [594, 211] width 371 height 12
click at [543, 226] on li at bounding box center [594, 223] width 371 height 12
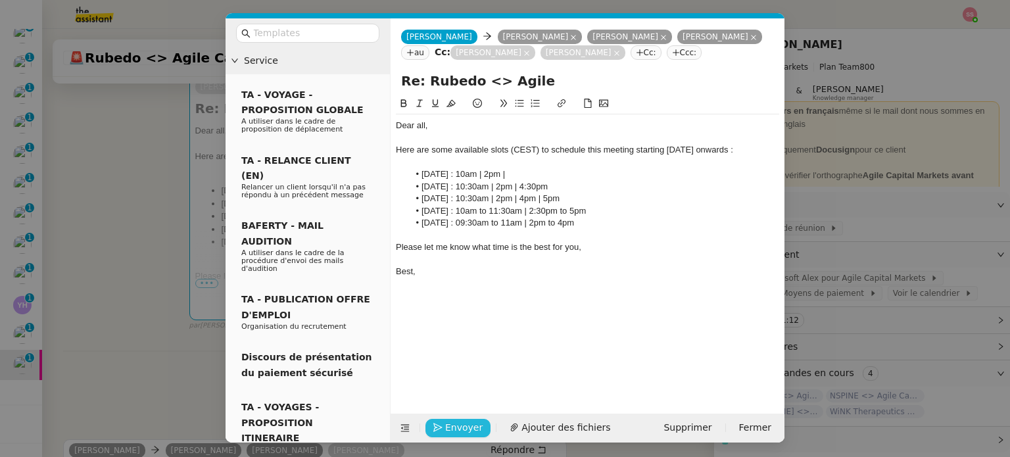
click at [459, 427] on span "Envoyer" at bounding box center [463, 427] width 37 height 15
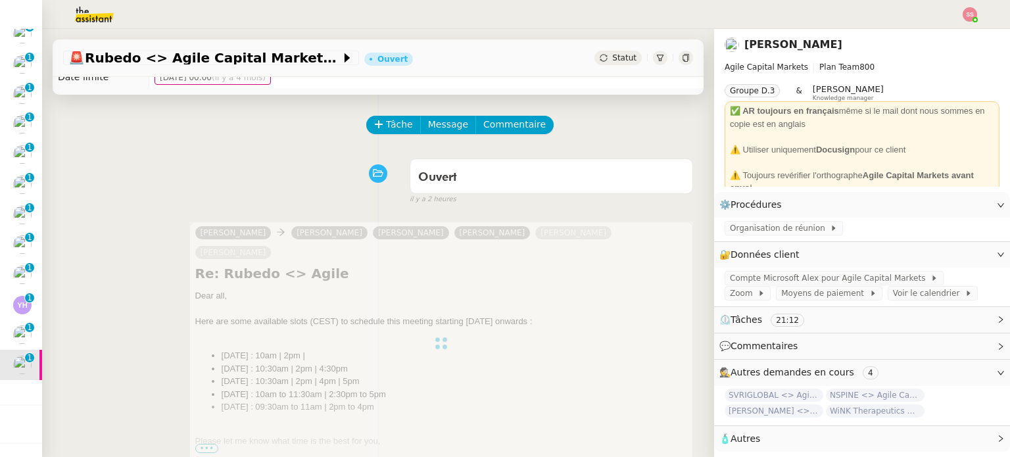
scroll to position [0, 0]
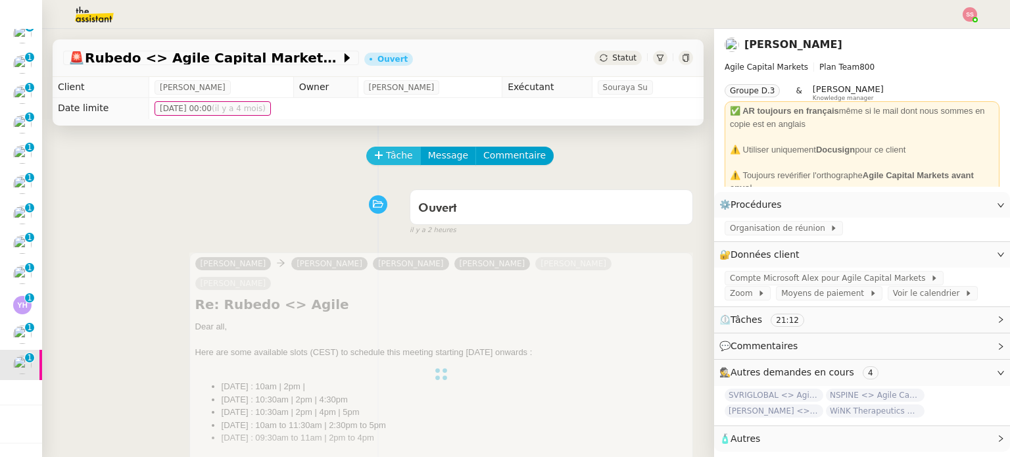
click at [396, 150] on span "Tâche" at bounding box center [399, 155] width 27 height 15
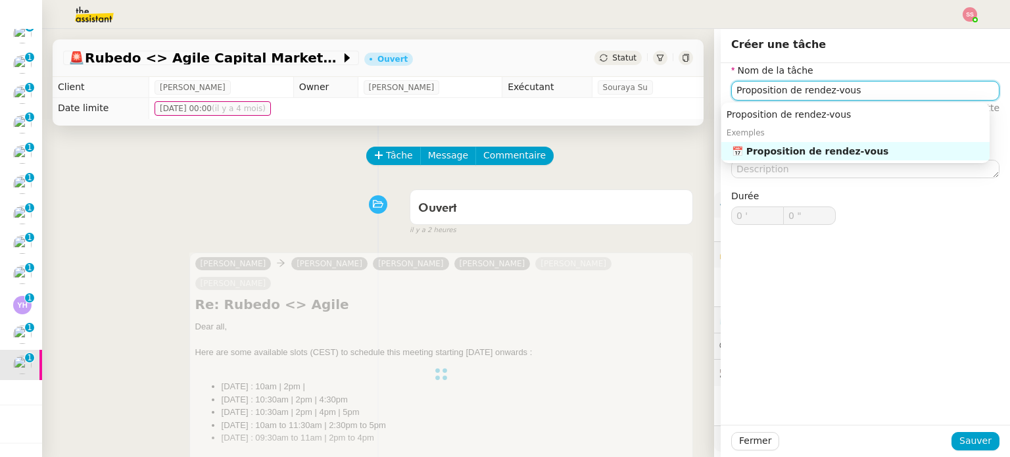
click at [786, 144] on nz-auto-option "📅 Proposition de rendez-vous" at bounding box center [855, 151] width 268 height 18
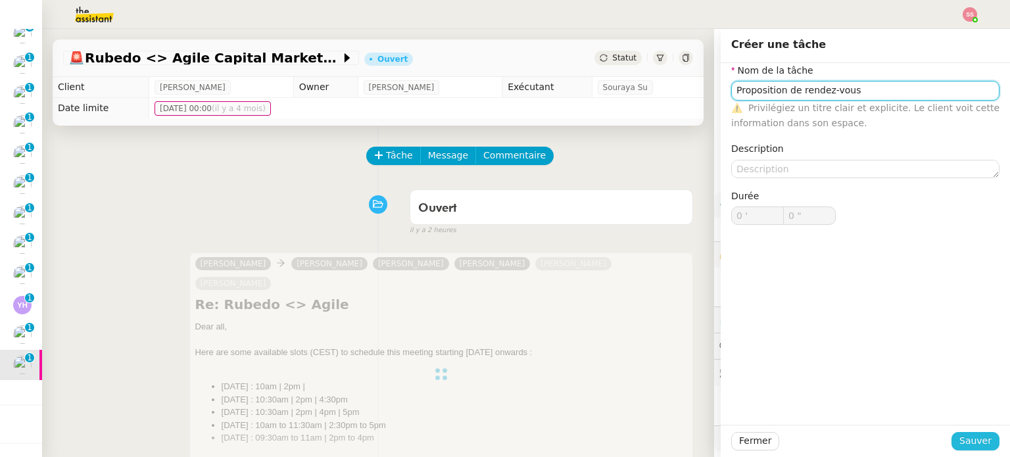
type input "Proposition de rendez-vous"
click at [959, 435] on span "Sauver" at bounding box center [975, 440] width 32 height 15
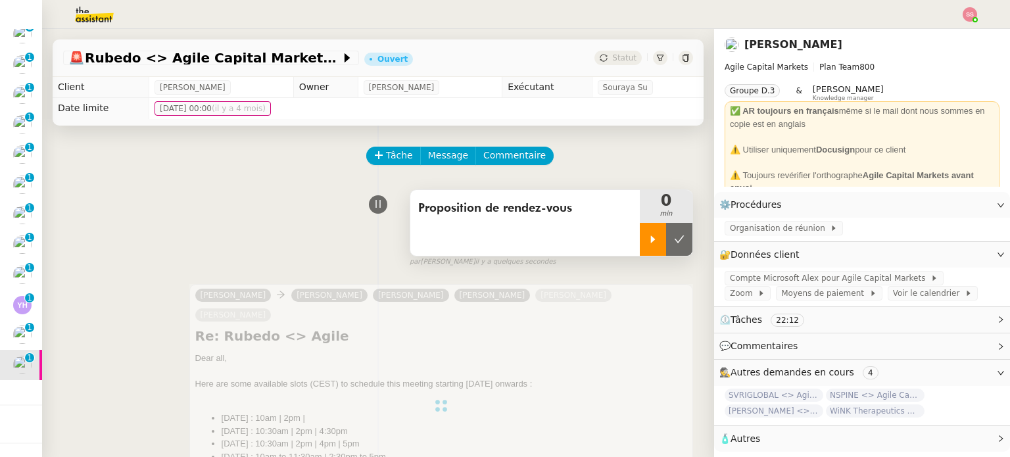
click at [644, 250] on div at bounding box center [653, 239] width 26 height 33
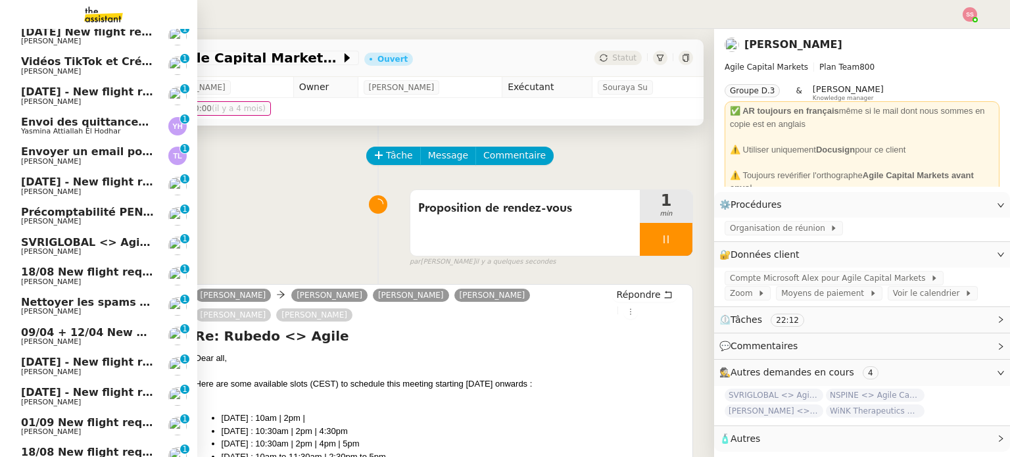
scroll to position [374, 0]
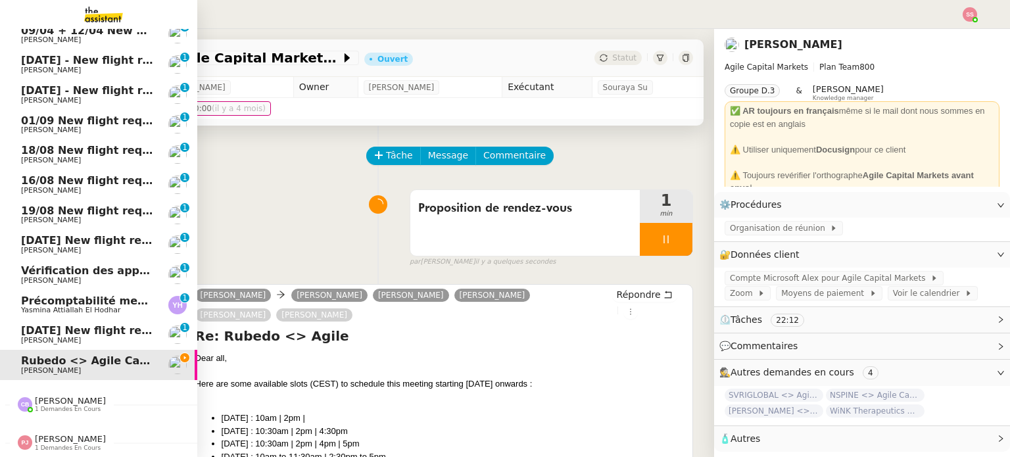
click at [97, 324] on span "[DATE] New flight request - [PERSON_NAME]" at bounding box center [153, 330] width 264 height 12
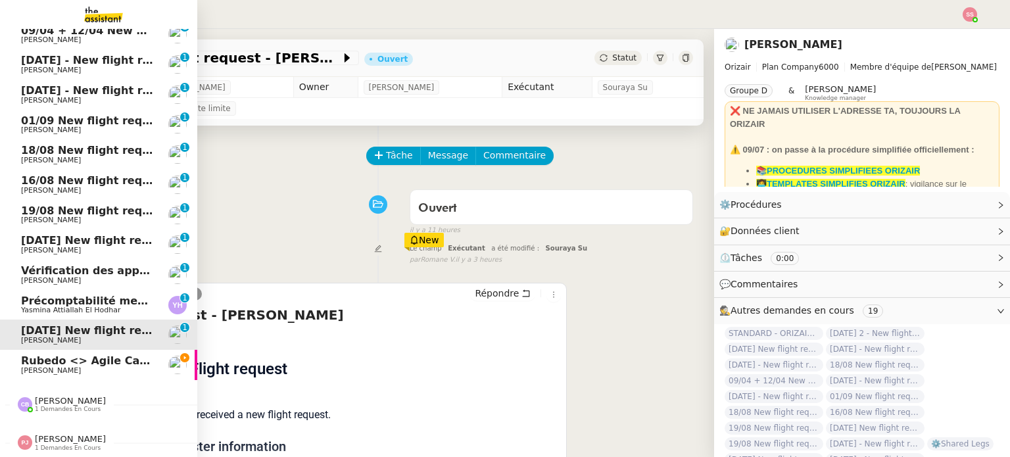
click at [42, 355] on span "Rubedo <> Agile Capital Markets ([PERSON_NAME])" at bounding box center [175, 360] width 308 height 12
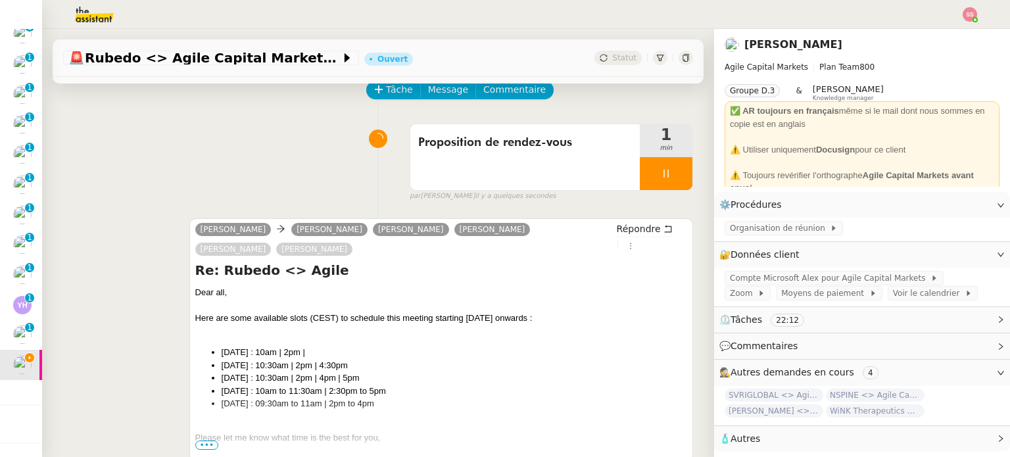
scroll to position [132, 0]
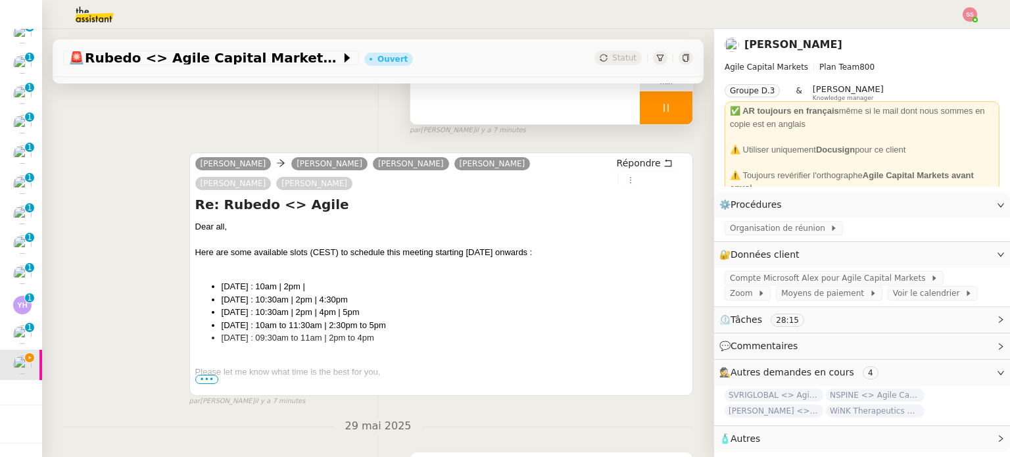
click at [665, 115] on div at bounding box center [666, 107] width 53 height 33
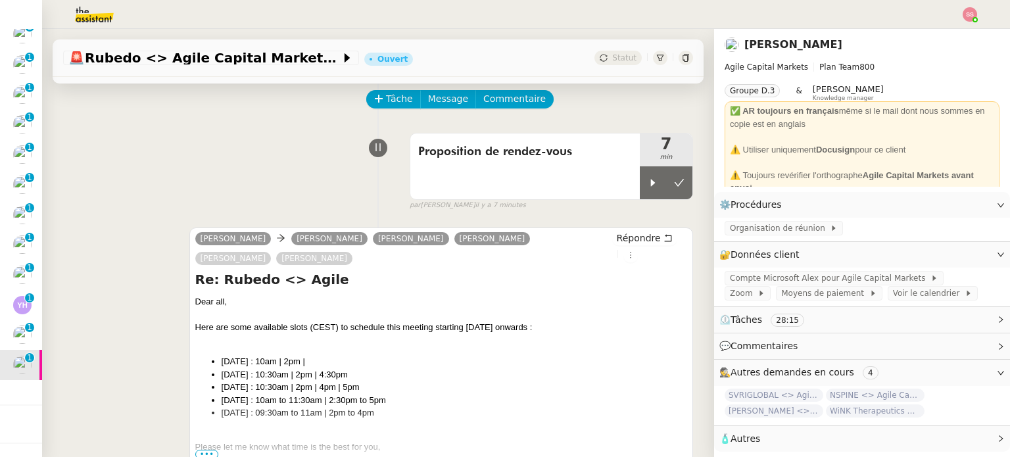
scroll to position [0, 0]
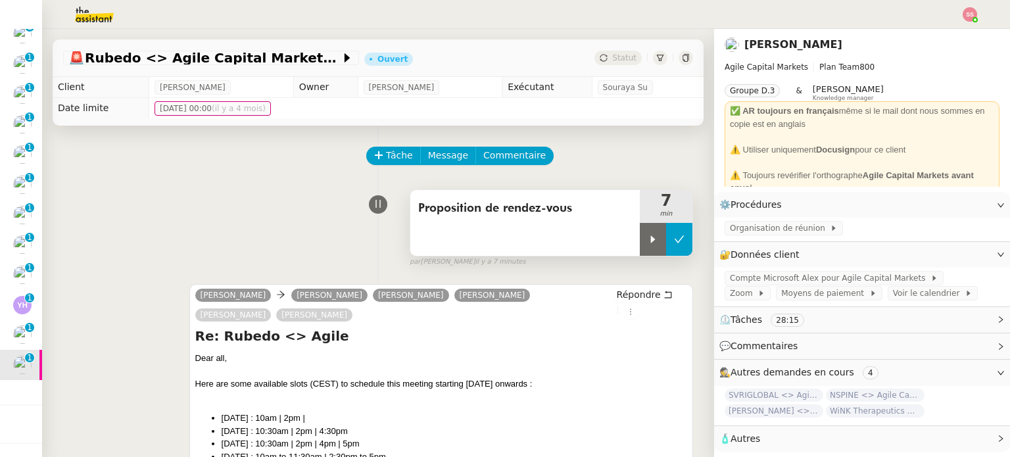
click at [674, 244] on icon at bounding box center [679, 239] width 11 height 11
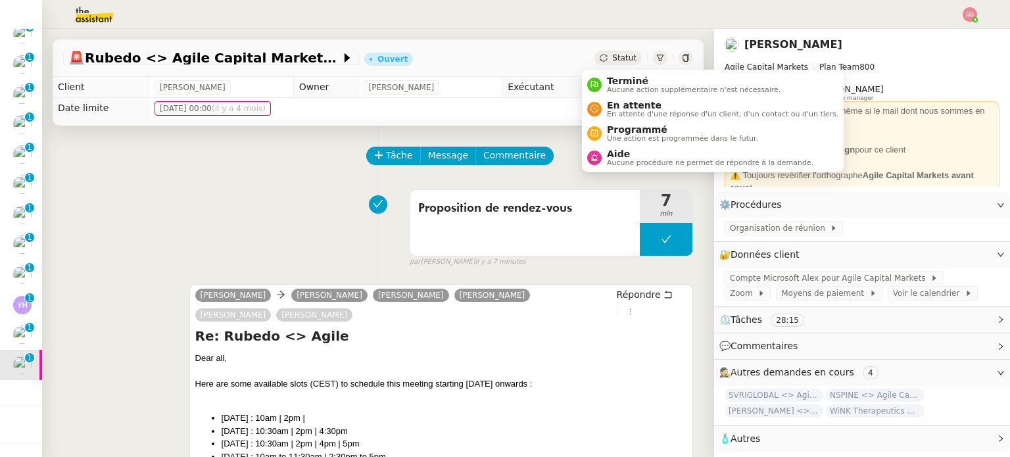
click at [612, 56] on span "Statut" at bounding box center [624, 57] width 24 height 9
click at [622, 107] on span "En attente" at bounding box center [722, 105] width 231 height 11
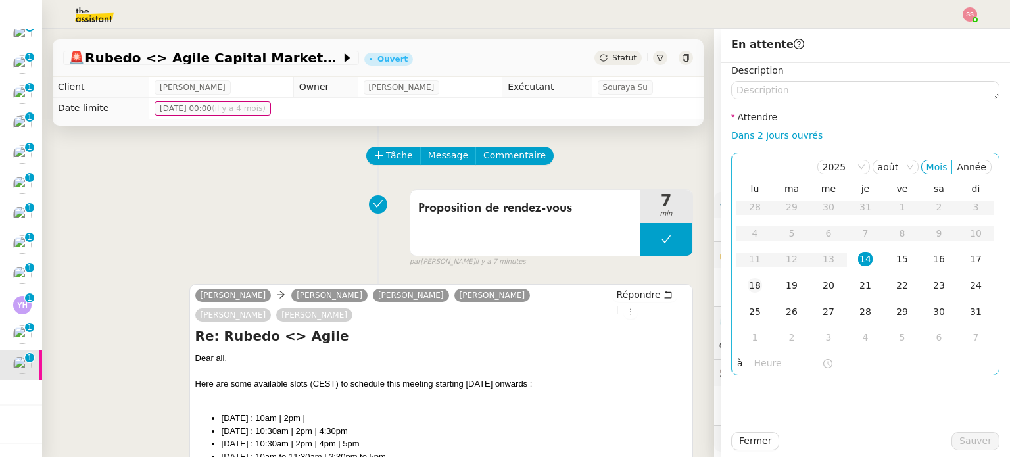
click at [748, 289] on div "18" at bounding box center [755, 285] width 14 height 14
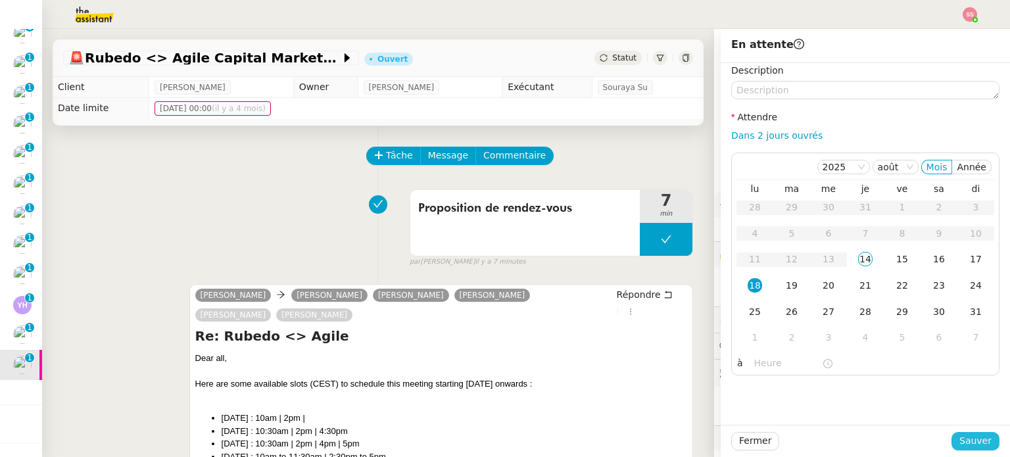
click at [983, 441] on button "Sauver" at bounding box center [976, 441] width 48 height 18
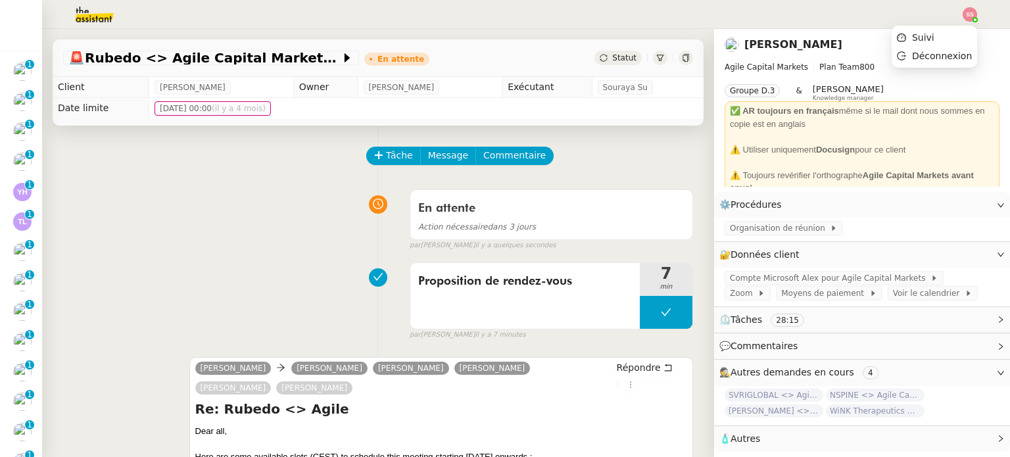
click at [971, 19] on img at bounding box center [970, 14] width 14 height 14
click at [947, 38] on li "Suivi" at bounding box center [934, 37] width 85 height 18
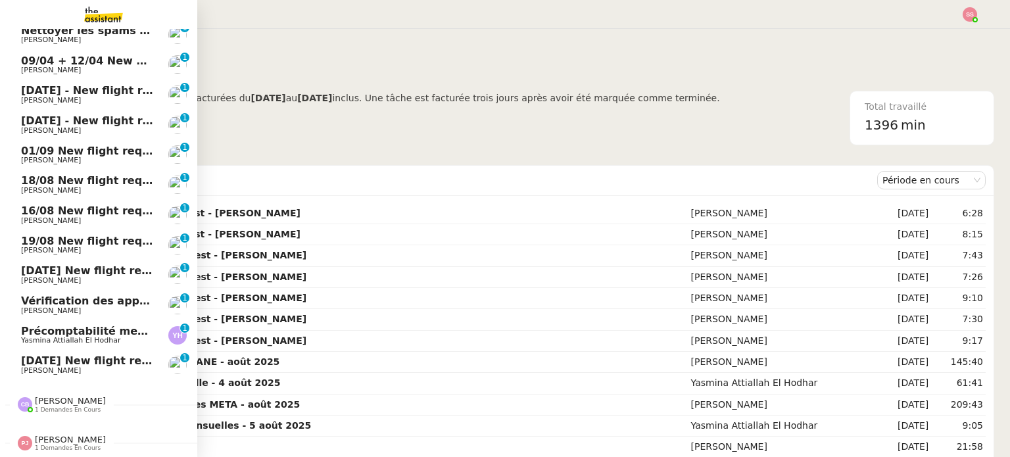
scroll to position [344, 0]
click at [68, 354] on span "[DATE] New flight request - [PERSON_NAME]" at bounding box center [153, 360] width 264 height 12
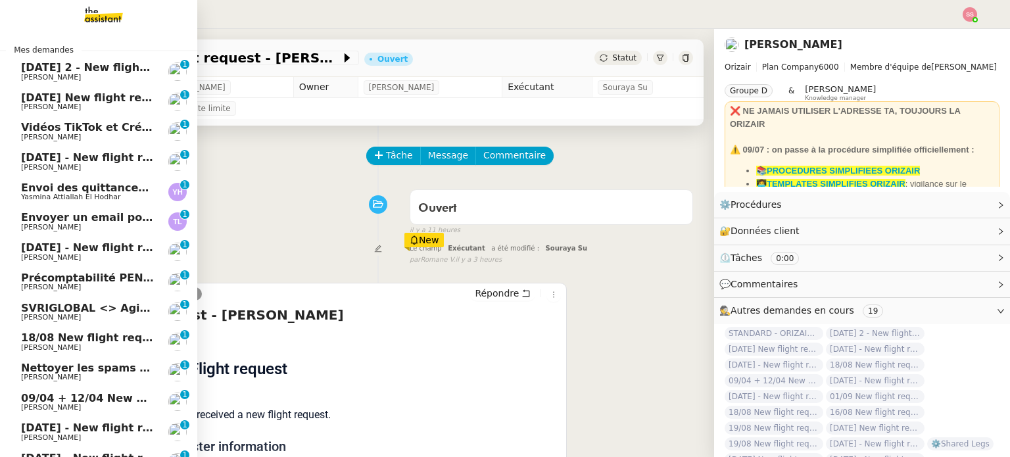
click at [99, 65] on span "[DATE] 2 - New flight request - [PERSON_NAME]" at bounding box center [162, 67] width 283 height 12
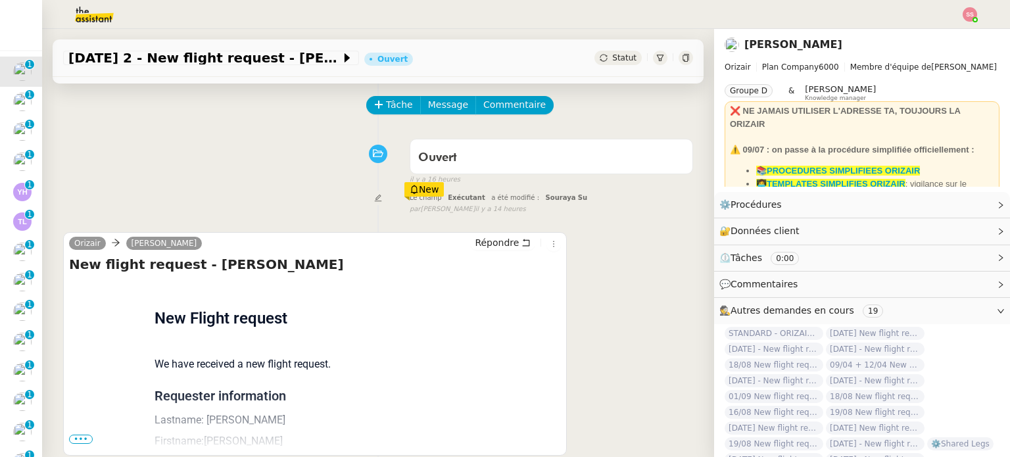
scroll to position [66, 0]
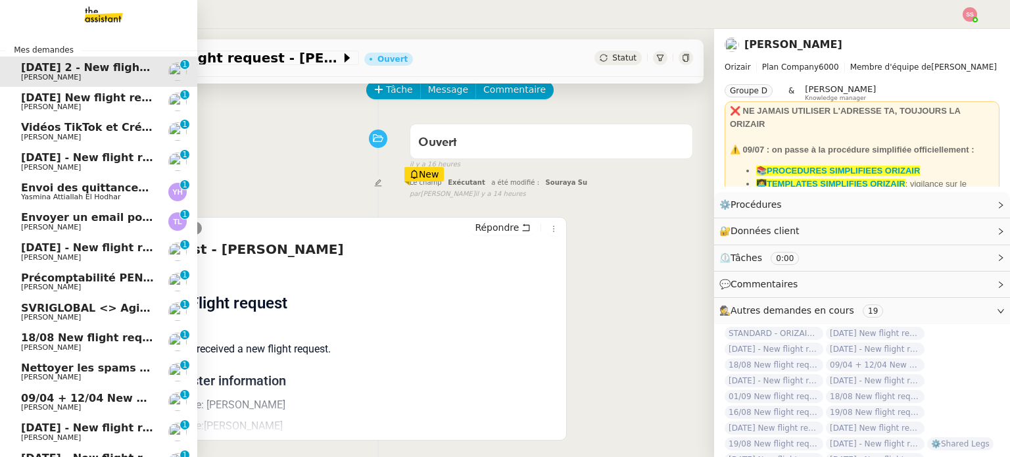
click at [50, 110] on span "[PERSON_NAME]" at bounding box center [87, 107] width 133 height 8
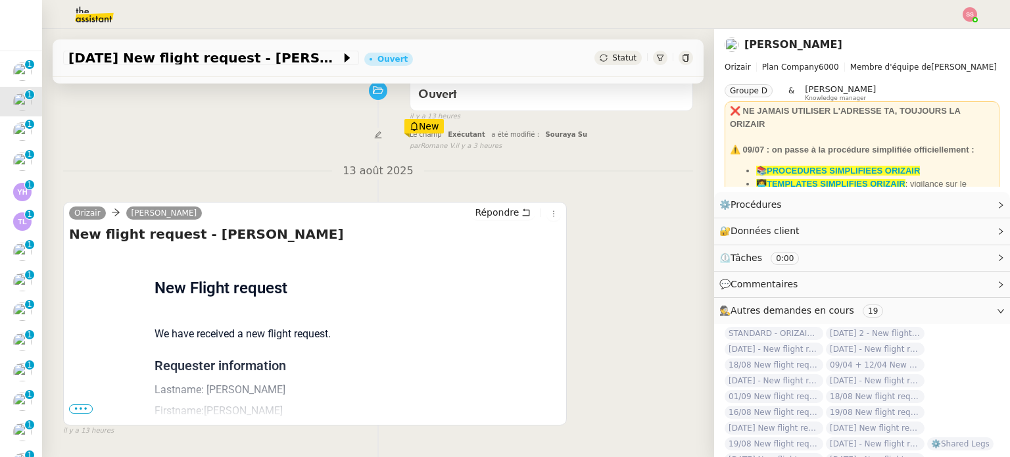
scroll to position [176, 0]
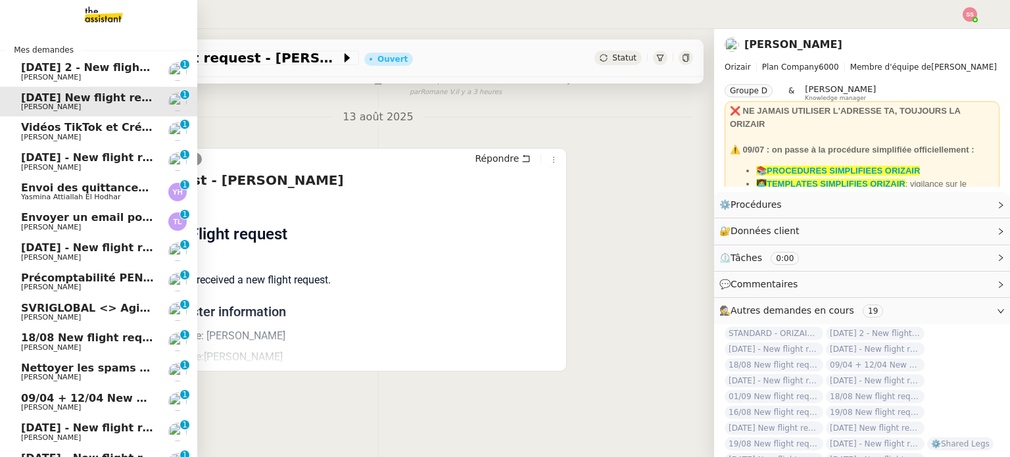
click at [108, 161] on span "[DATE] - New flight request - [PERSON_NAME]" at bounding box center [157, 157] width 272 height 12
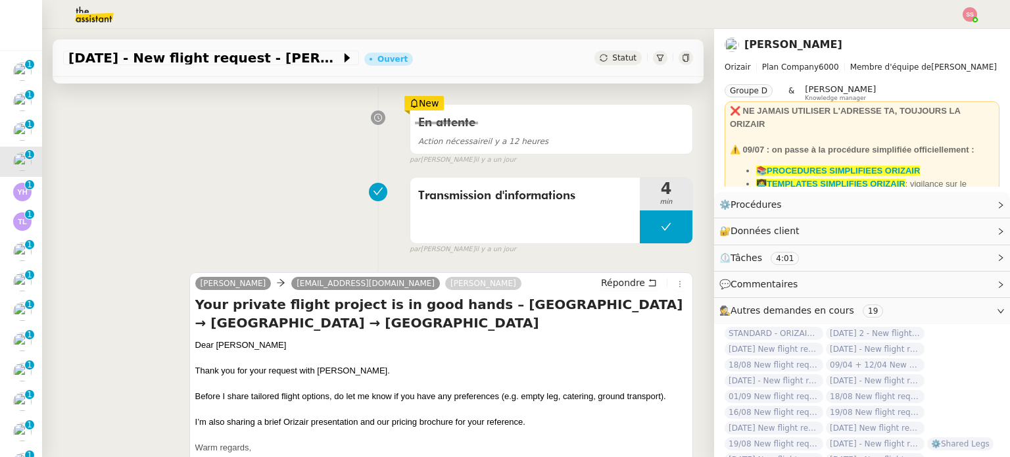
scroll to position [374, 0]
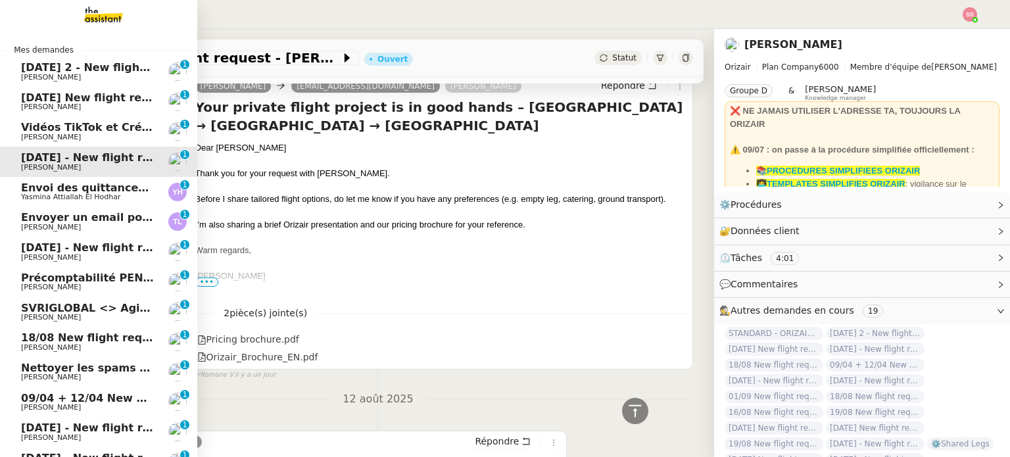
click at [77, 228] on span "[PERSON_NAME]" at bounding box center [87, 228] width 133 height 8
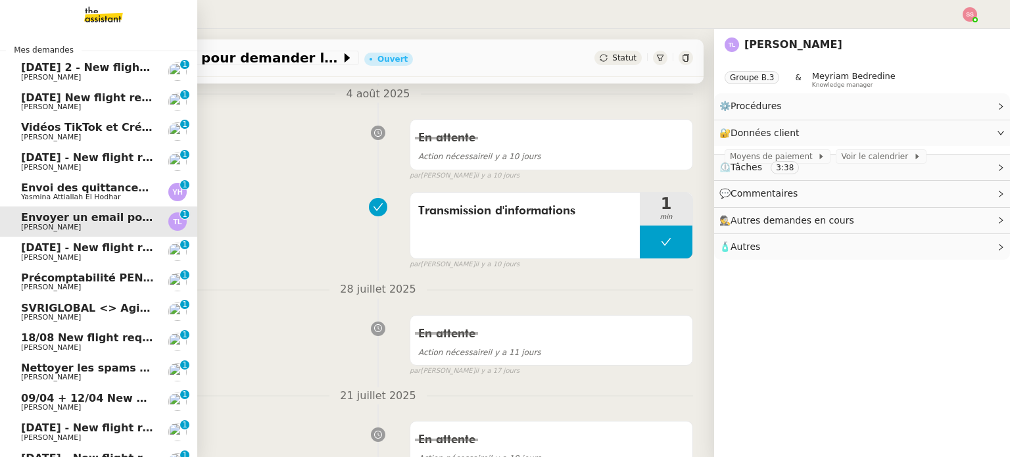
scroll to position [176, 0]
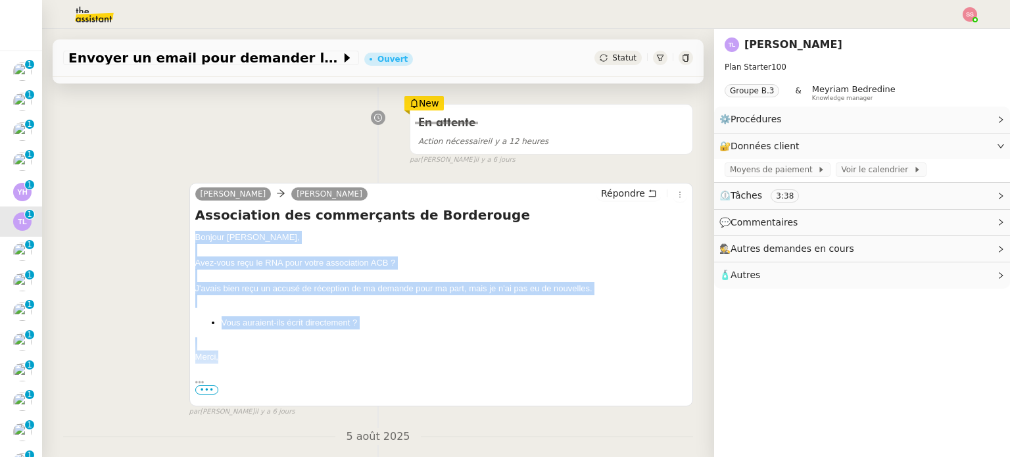
drag, startPoint x: 214, startPoint y: 350, endPoint x: 174, endPoint y: 231, distance: 126.0
click at [175, 231] on div "camille Thierry Lavat Répondre Association des commerçants de Borderouge Bonjou…" at bounding box center [378, 294] width 630 height 247
copy div "Bonjour Thierry, Avez-vous reçu le RNA pour votre association ACB ? J'avais bie…"
click at [596, 192] on button "Répondre" at bounding box center [628, 193] width 65 height 14
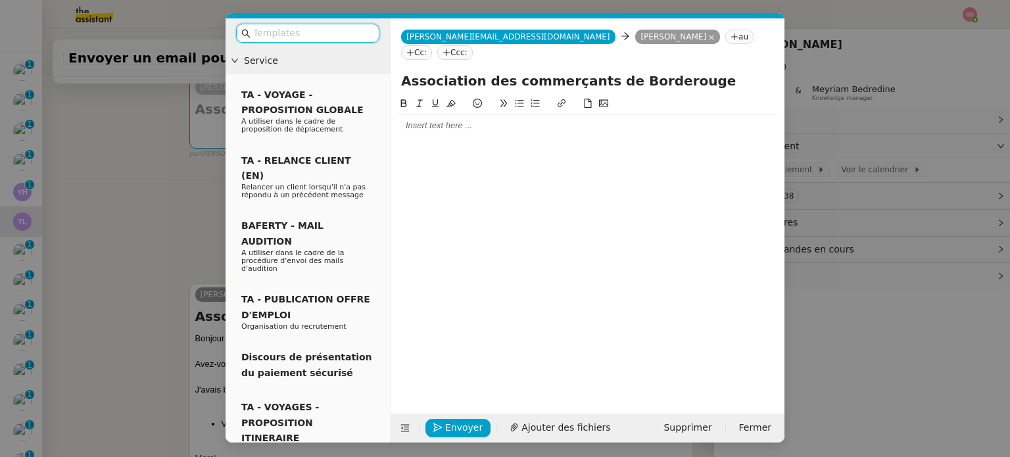
click at [445, 120] on div at bounding box center [587, 126] width 383 height 12
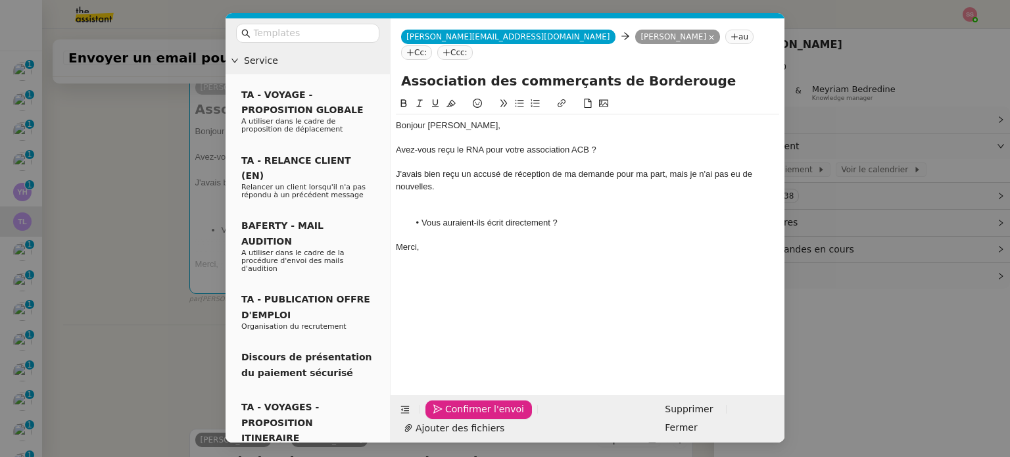
click at [455, 417] on span "Confirmer l'envoi" at bounding box center [484, 409] width 79 height 15
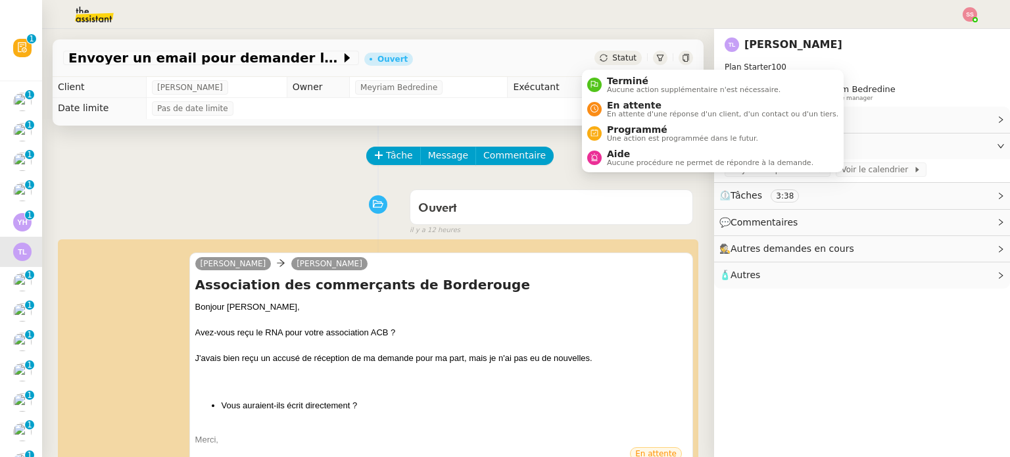
click at [612, 56] on span "Statut" at bounding box center [624, 57] width 24 height 9
click at [634, 106] on span "En attente" at bounding box center [722, 105] width 231 height 11
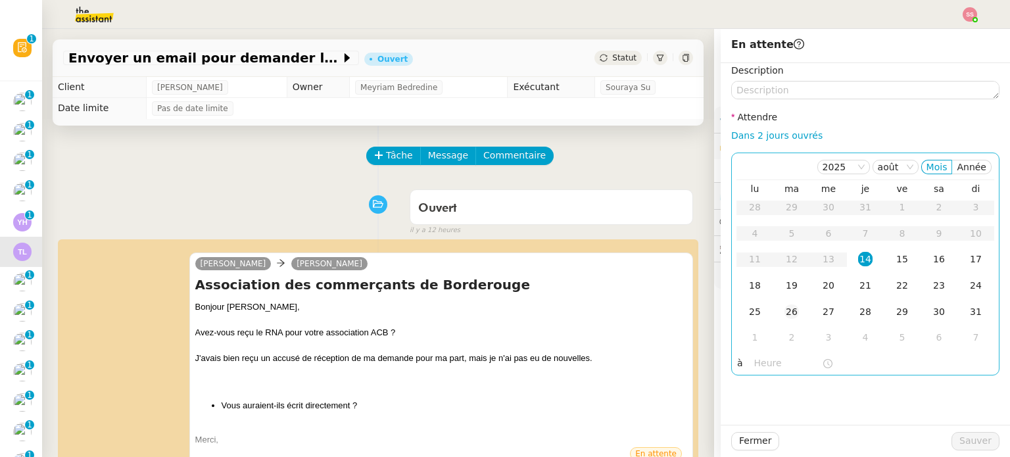
drag, startPoint x: 746, startPoint y: 294, endPoint x: 766, endPoint y: 314, distance: 28.4
click at [747, 294] on td "18" at bounding box center [754, 286] width 37 height 26
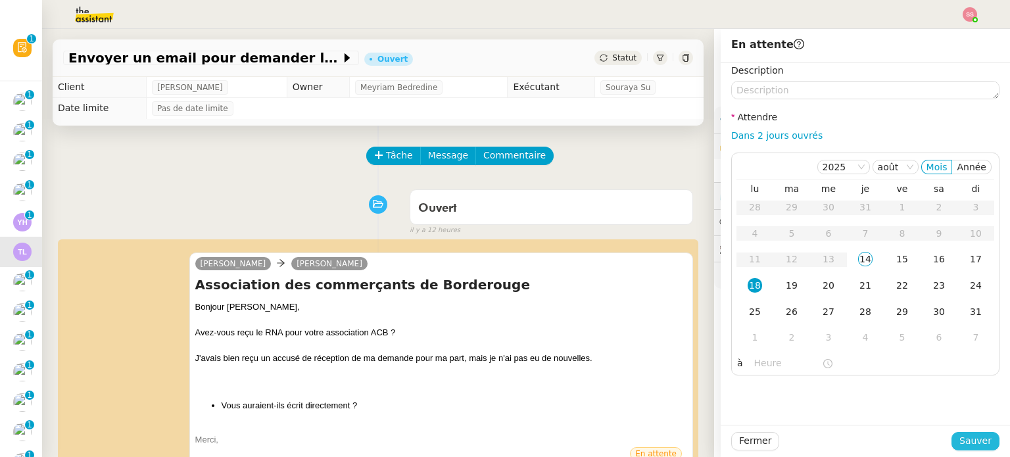
click at [962, 442] on span "Sauver" at bounding box center [975, 440] width 32 height 15
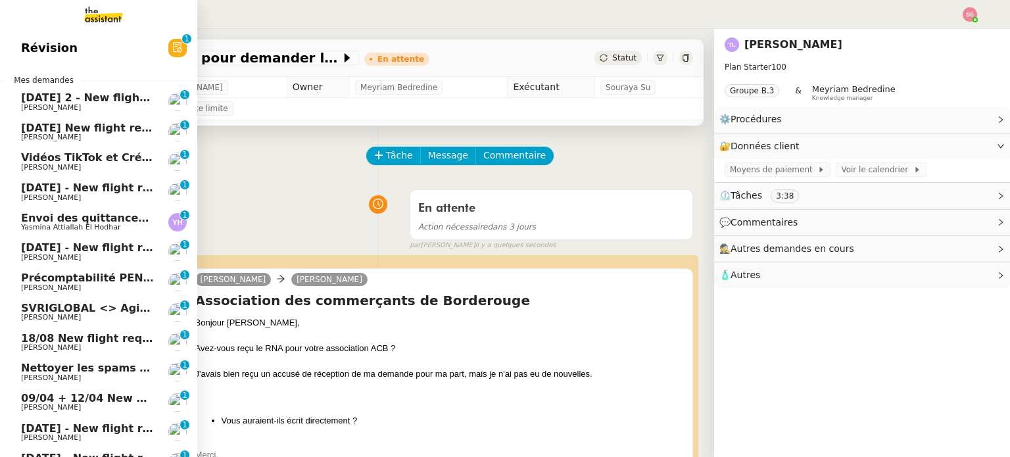
click at [96, 249] on span "[DATE] - New flight request - [PERSON_NAME]" at bounding box center [157, 247] width 272 height 12
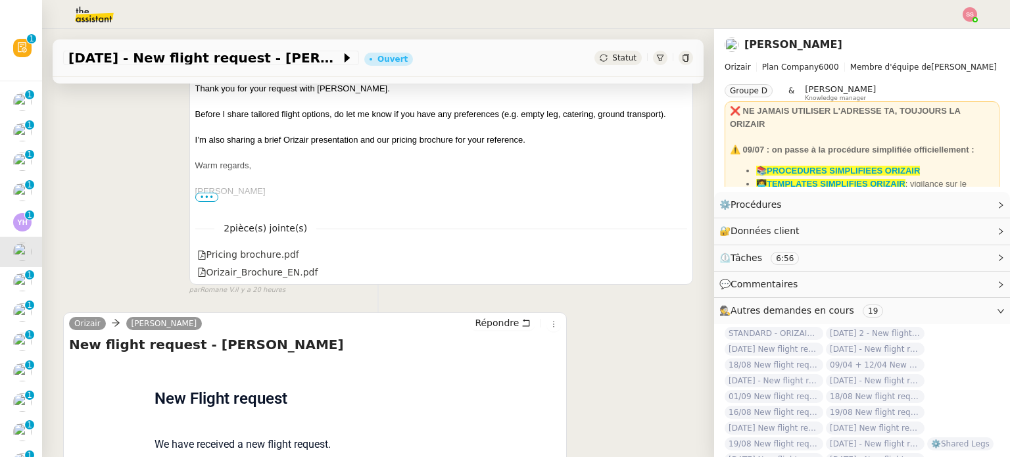
scroll to position [460, 0]
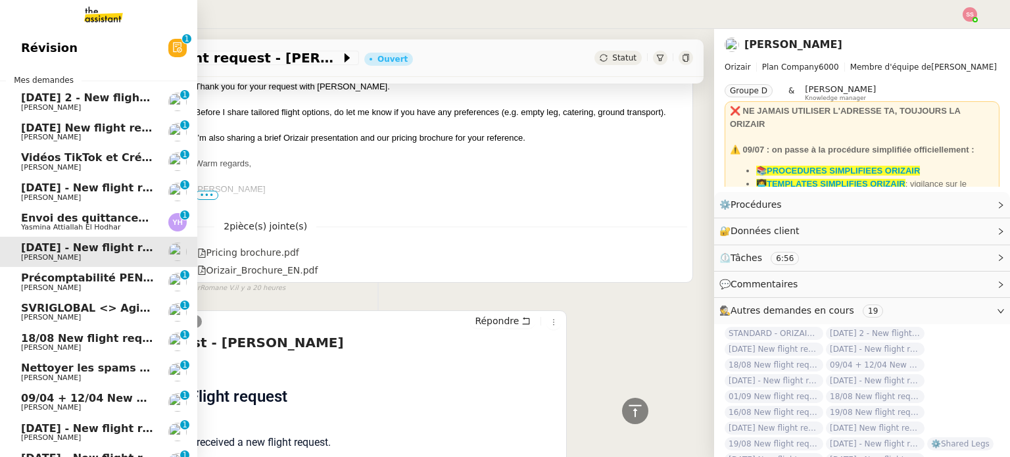
click at [85, 181] on link "[DATE] - New flight request - [PERSON_NAME] 0 1 2 3 4 5 6 7 8 9" at bounding box center [98, 192] width 197 height 30
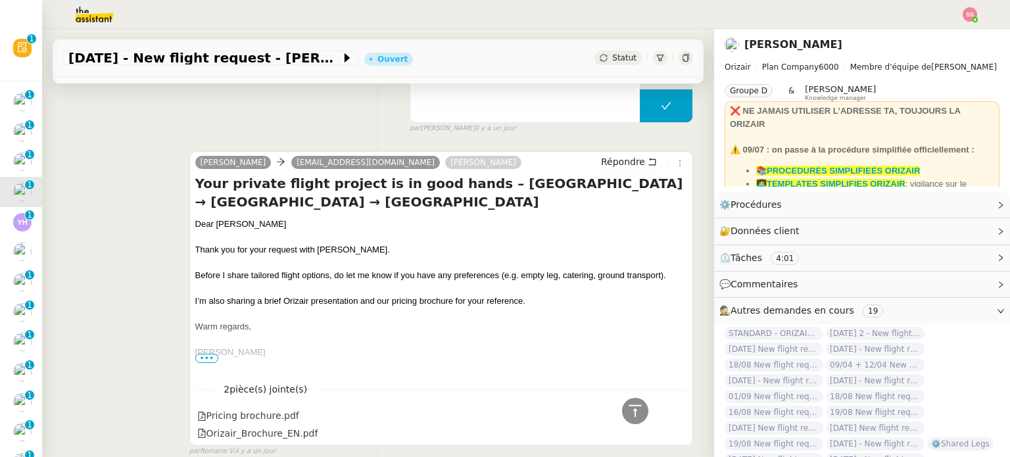
scroll to position [132, 0]
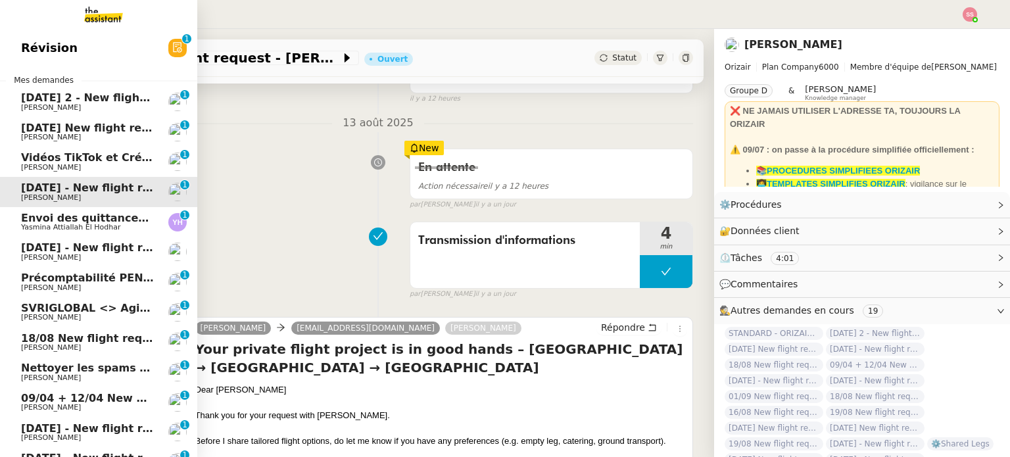
click at [100, 341] on span "18/08 New flight request - [PERSON_NAME]" at bounding box center [149, 338] width 256 height 12
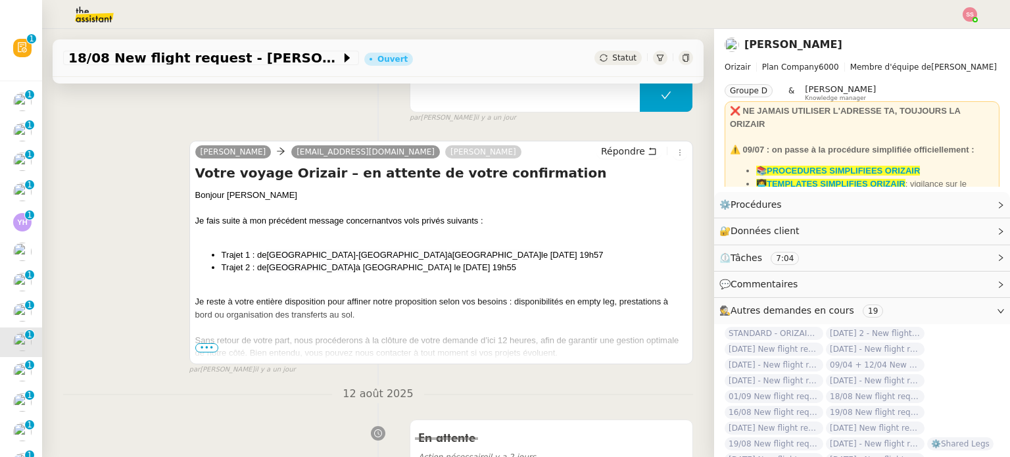
scroll to position [329, 0]
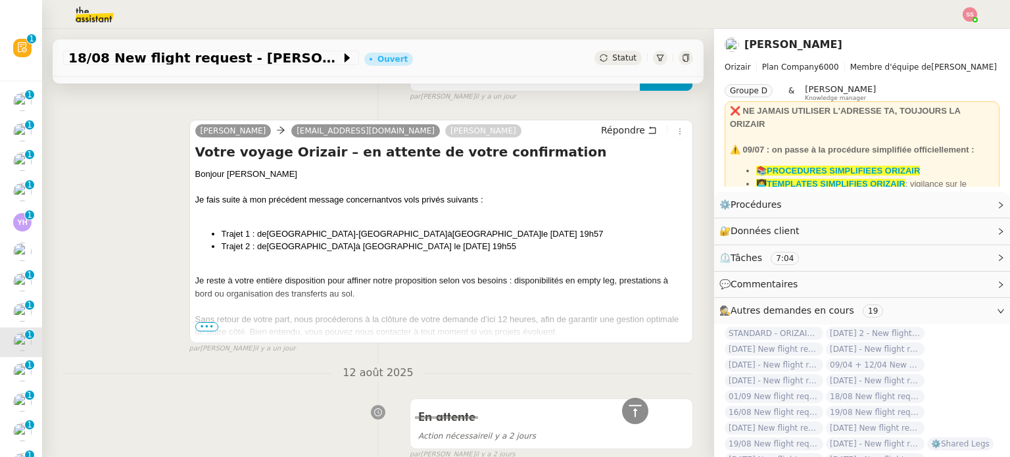
click at [204, 329] on span "•••" at bounding box center [207, 326] width 24 height 9
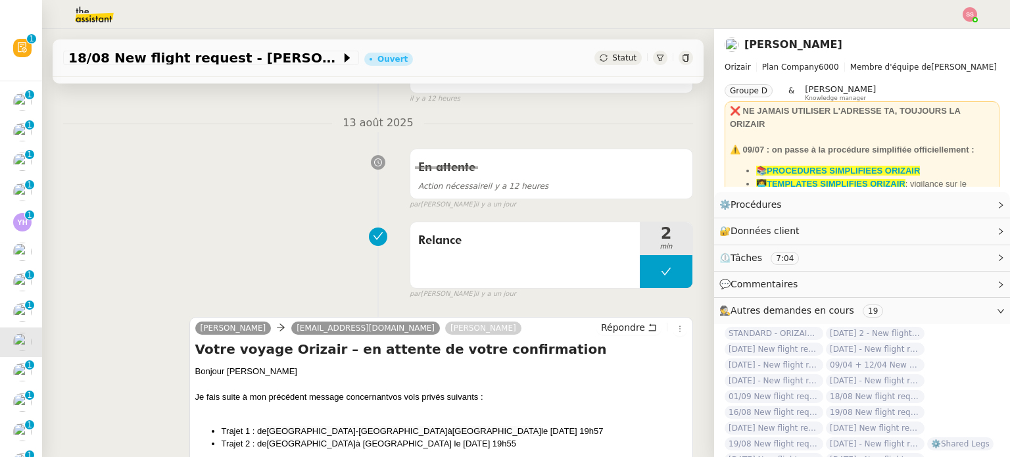
scroll to position [0, 0]
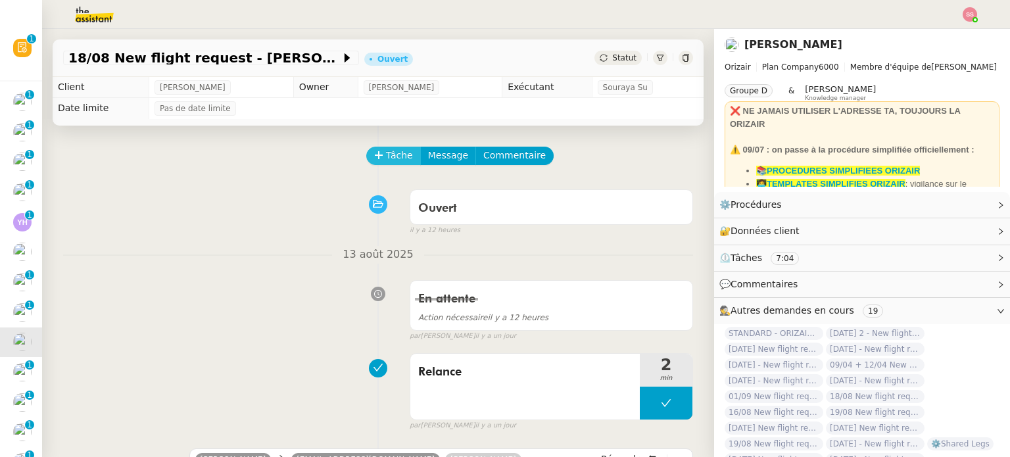
click at [387, 163] on span "Tâche" at bounding box center [399, 155] width 27 height 15
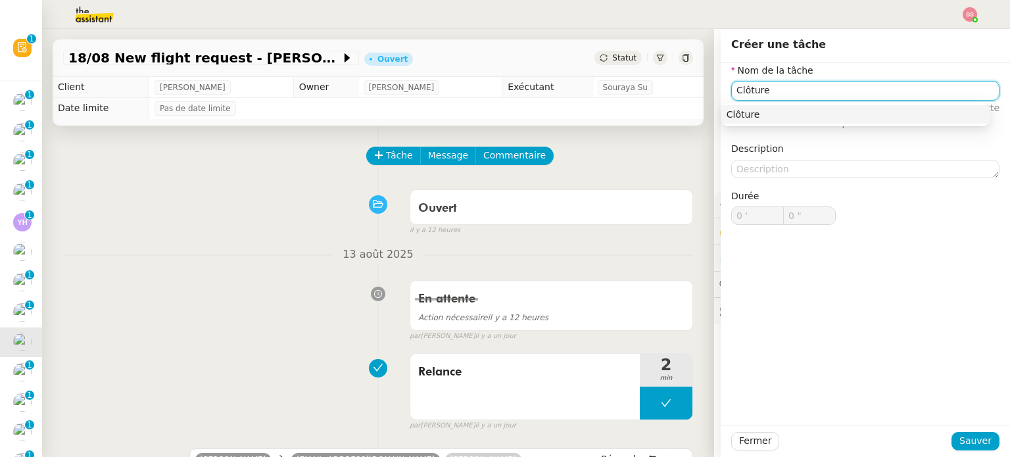
click at [763, 120] on nz-auto-option "Clôture" at bounding box center [855, 114] width 268 height 18
type input "Clôture"
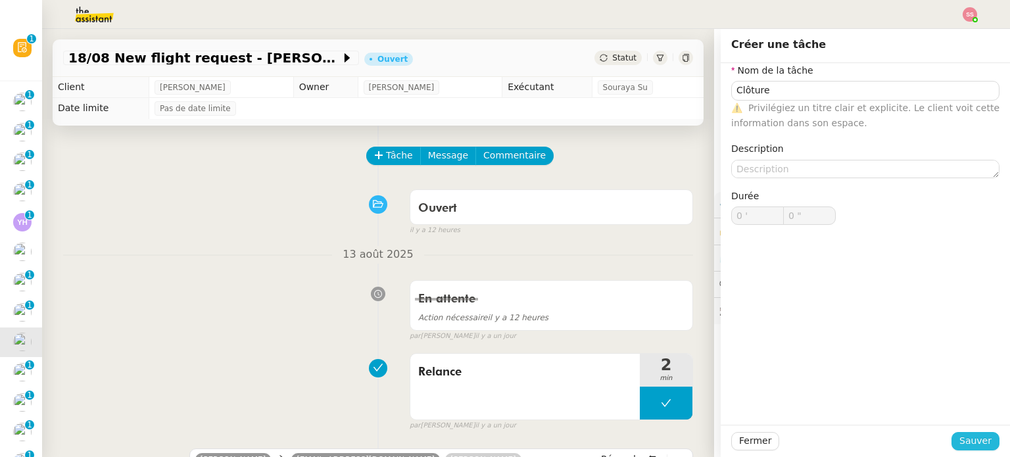
click at [959, 443] on span "Sauver" at bounding box center [975, 440] width 32 height 15
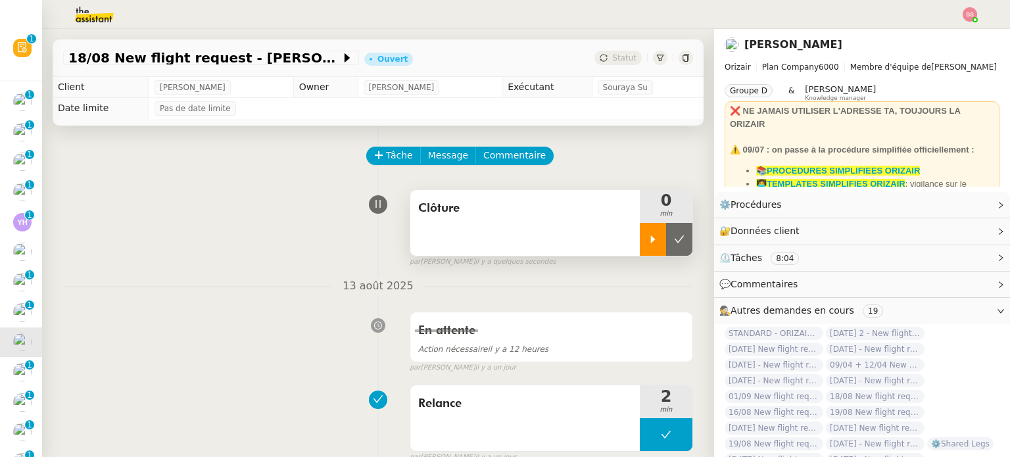
click at [648, 239] on icon at bounding box center [653, 239] width 11 height 11
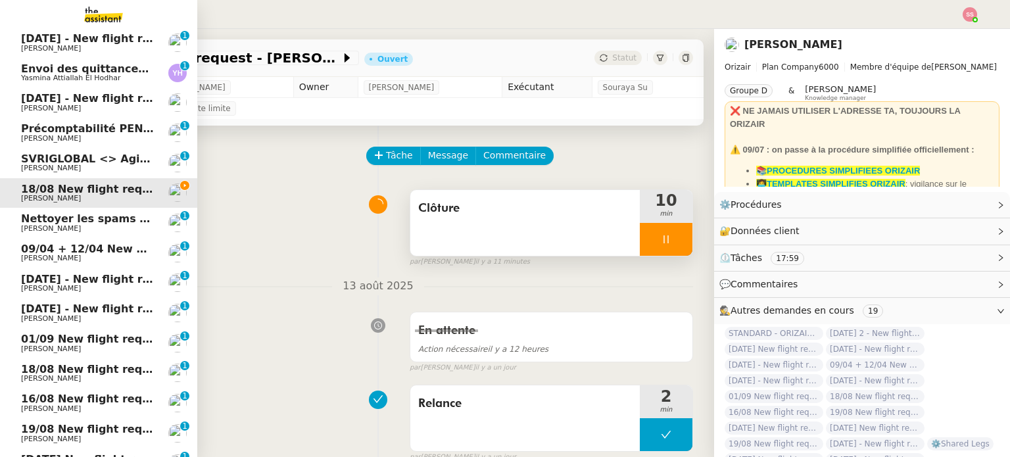
scroll to position [132, 0]
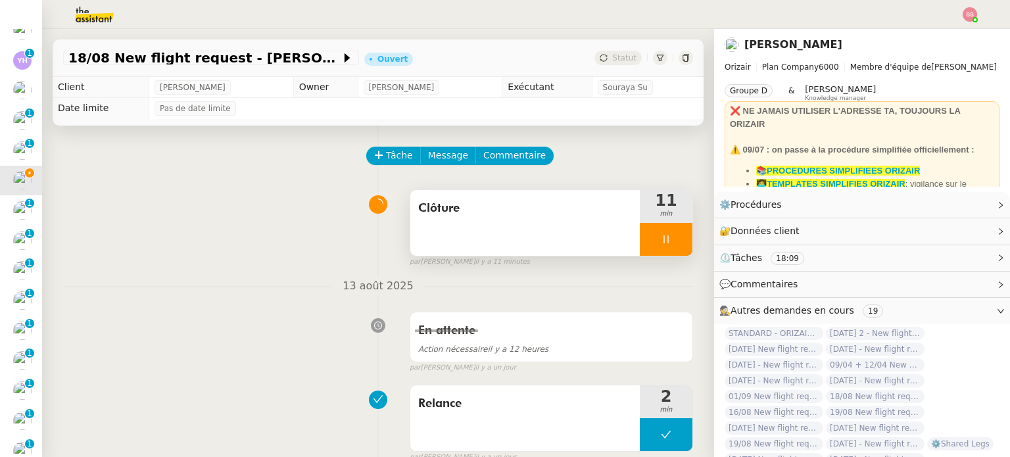
click at [661, 241] on icon at bounding box center [666, 239] width 11 height 11
click at [669, 245] on button at bounding box center [679, 239] width 26 height 33
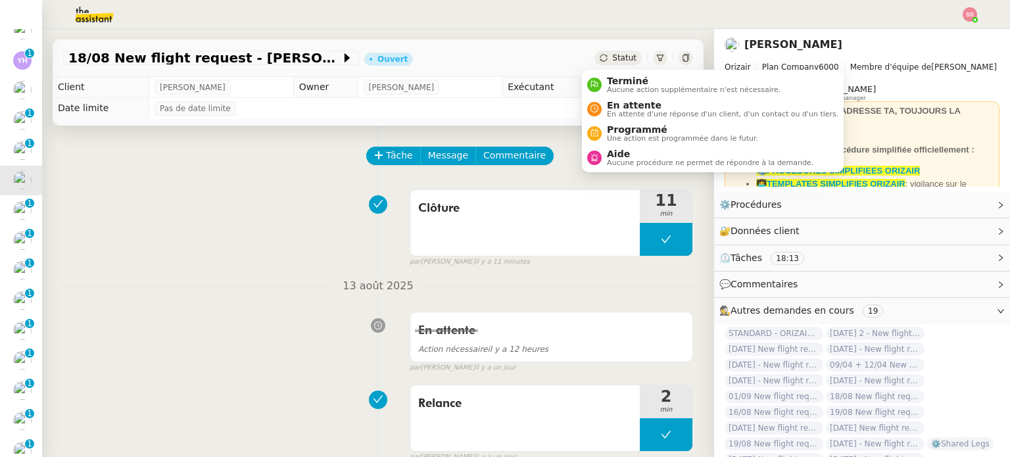
click at [612, 60] on span "Statut" at bounding box center [624, 57] width 24 height 9
click at [619, 159] on span "Aucune procédure ne permet de répondre à la demande." at bounding box center [710, 162] width 206 height 7
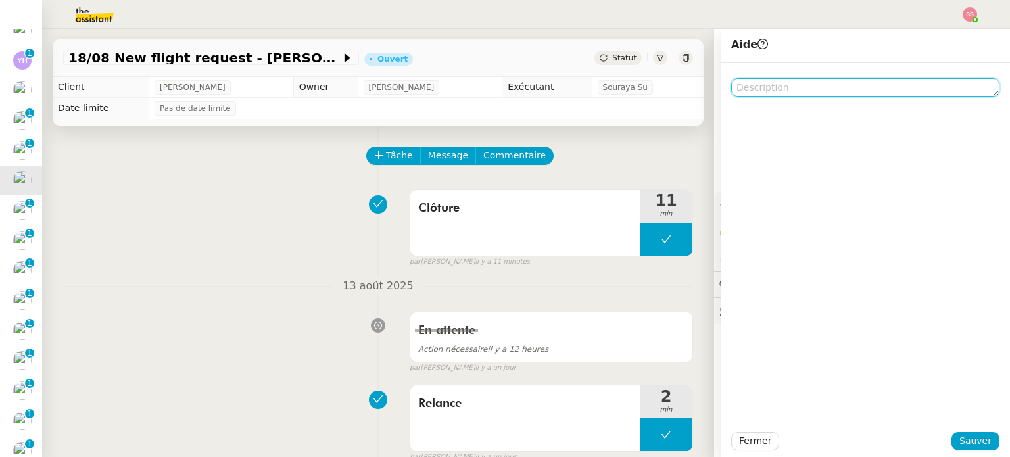
click at [739, 93] on textarea at bounding box center [865, 87] width 268 height 18
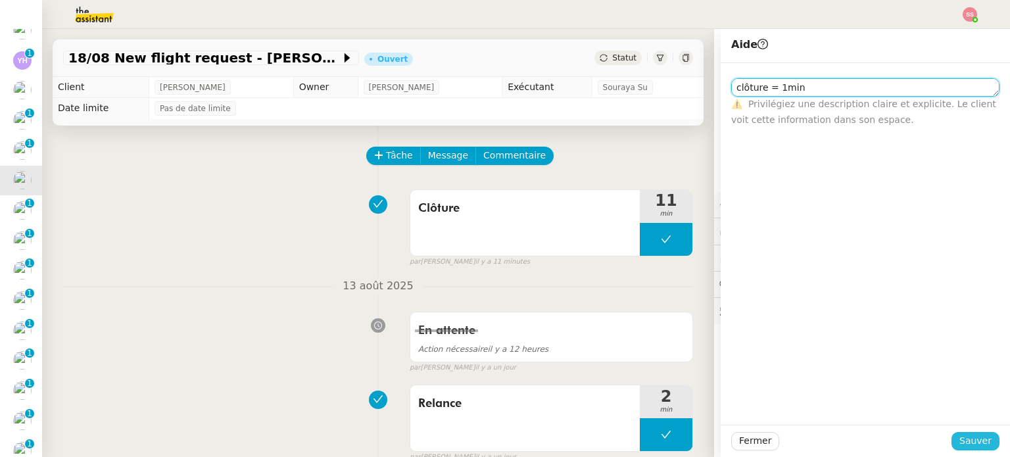
type textarea "clôture = 1min"
click at [971, 437] on span "Sauver" at bounding box center [975, 440] width 32 height 15
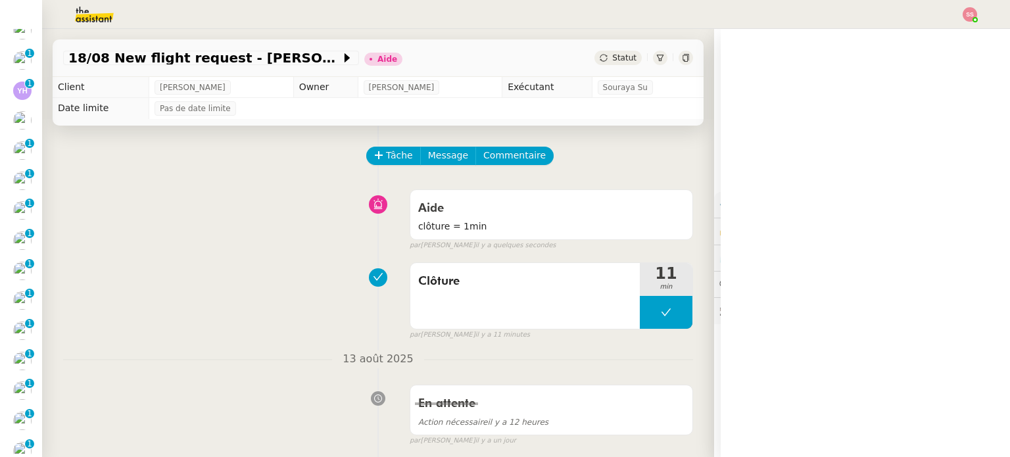
scroll to position [161, 0]
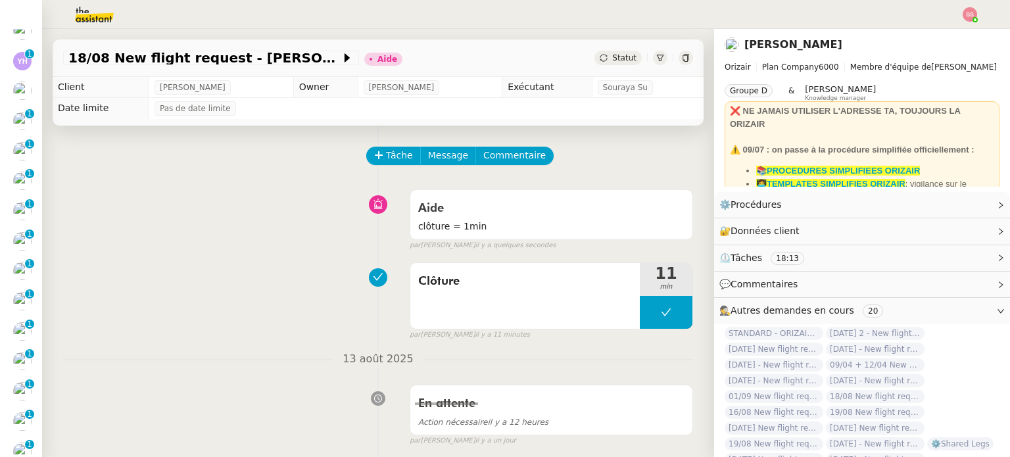
click at [594, 62] on div "Statut" at bounding box center [617, 58] width 47 height 14
drag, startPoint x: 589, startPoint y: 79, endPoint x: 555, endPoint y: 106, distance: 43.5
click at [550, 105] on body "Aide 0 1 2 3 4 5 6 7 8 9 Mes demandes 23rd January 2 - New flight request - Sim…" at bounding box center [505, 228] width 1010 height 457
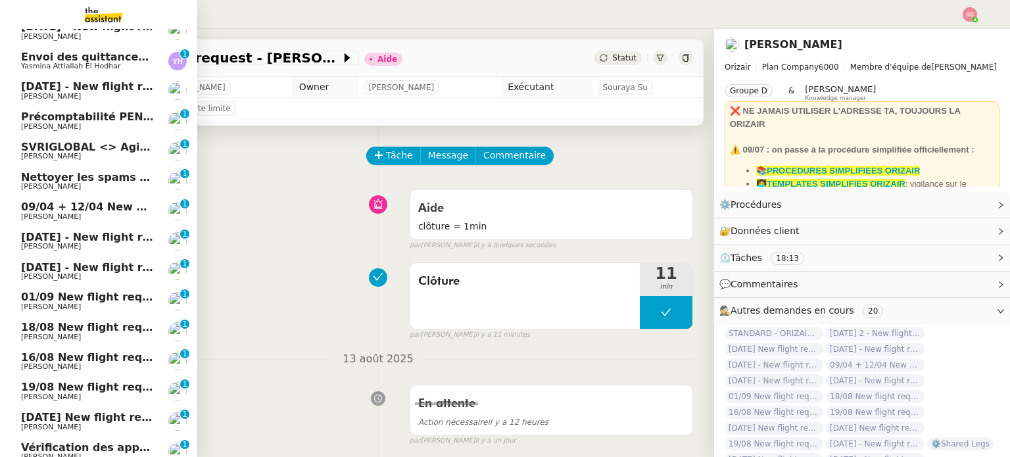
click at [97, 181] on span "Nettoyer les spams des emails - août 2025" at bounding box center [147, 177] width 253 height 12
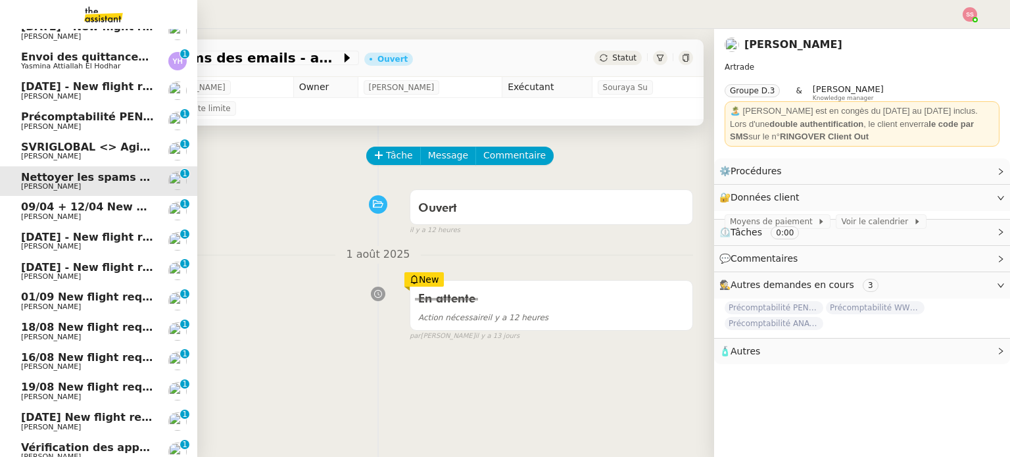
click at [87, 207] on span "09/04 + 12/04 New flight request - [PERSON_NAME]" at bounding box center [174, 207] width 306 height 12
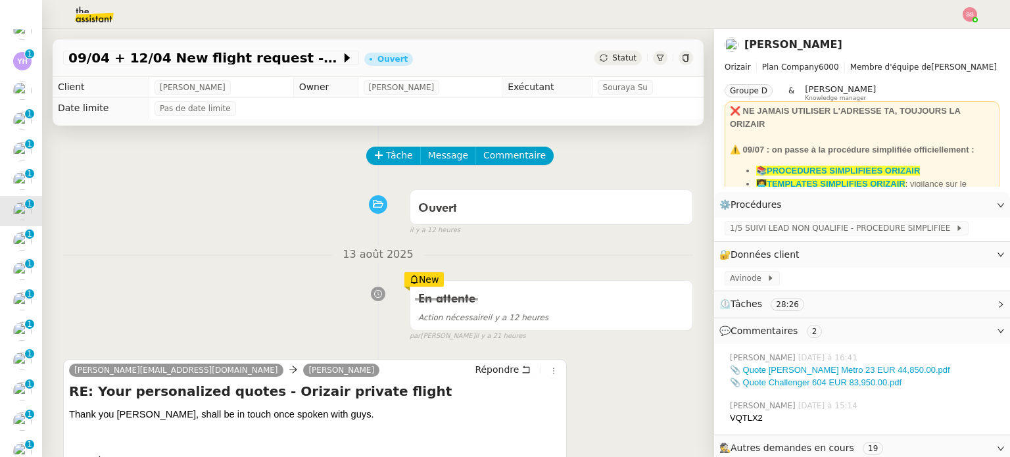
click at [283, 205] on div "Ouvert false il y a 12 heures" at bounding box center [378, 209] width 630 height 53
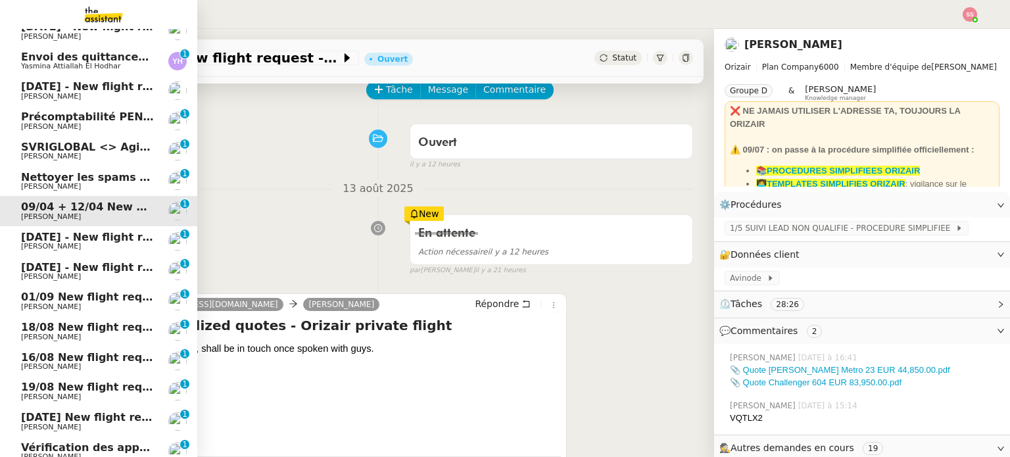
click at [92, 229] on link "22nd August 2025 - New flight request - Tushar Jaggi Louis Frei 0 1 2 3 4 5 6 7…" at bounding box center [98, 241] width 197 height 30
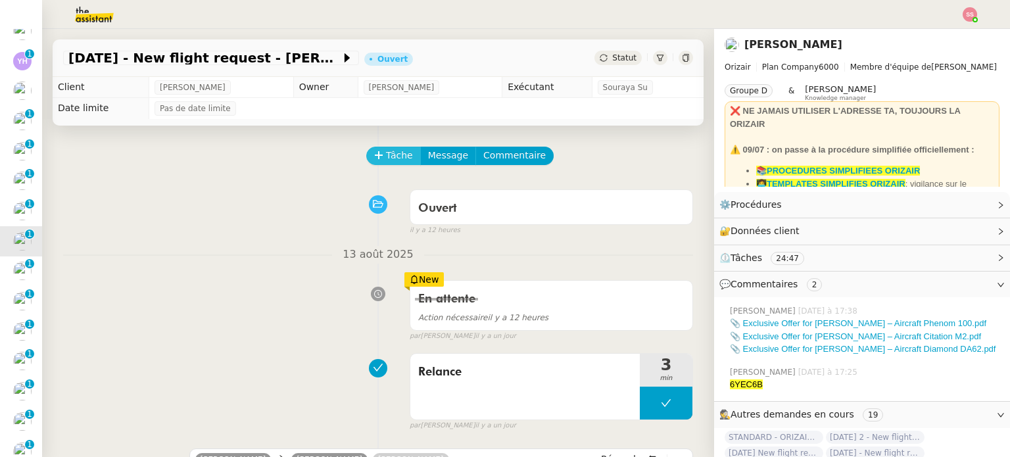
click at [399, 155] on span "Tâche" at bounding box center [399, 155] width 27 height 15
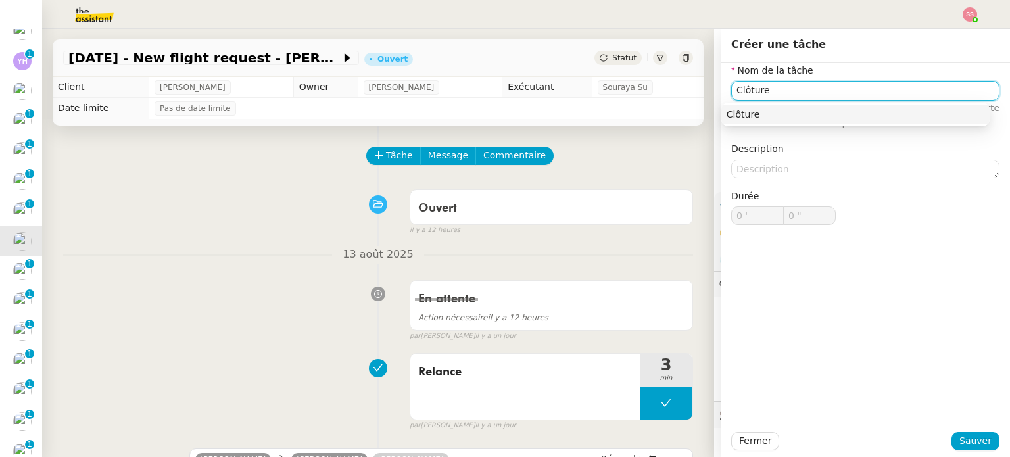
click at [779, 110] on div "Clôture" at bounding box center [856, 115] width 258 height 12
type input "Clôture"
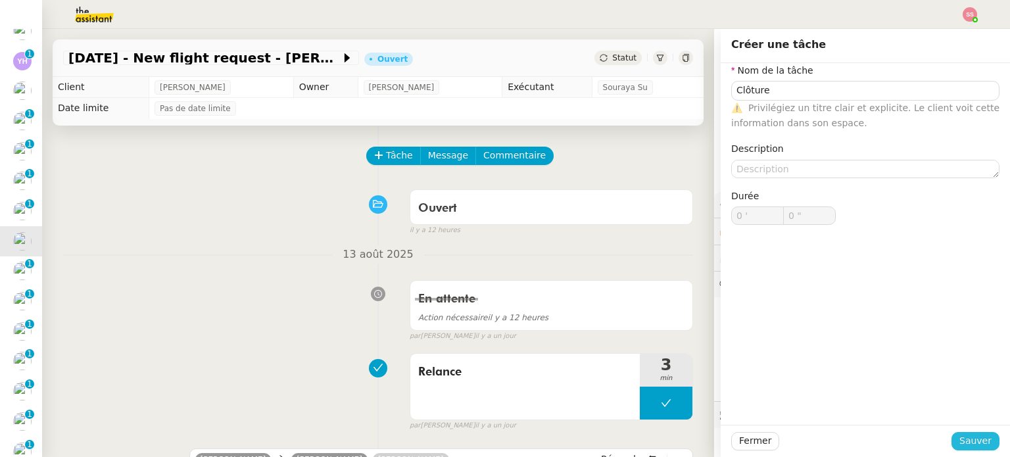
drag, startPoint x: 967, startPoint y: 436, endPoint x: 893, endPoint y: 407, distance: 79.1
click at [965, 436] on span "Sauver" at bounding box center [975, 440] width 32 height 15
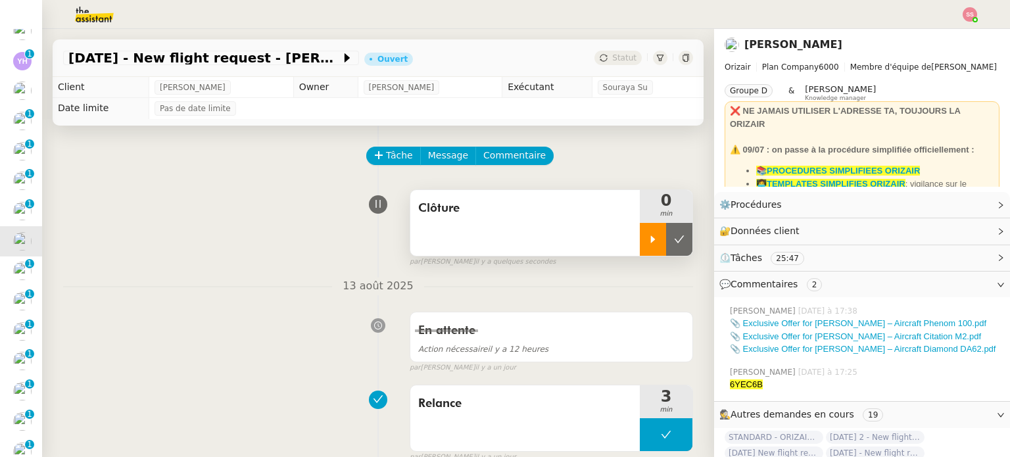
click at [641, 248] on div at bounding box center [653, 239] width 26 height 33
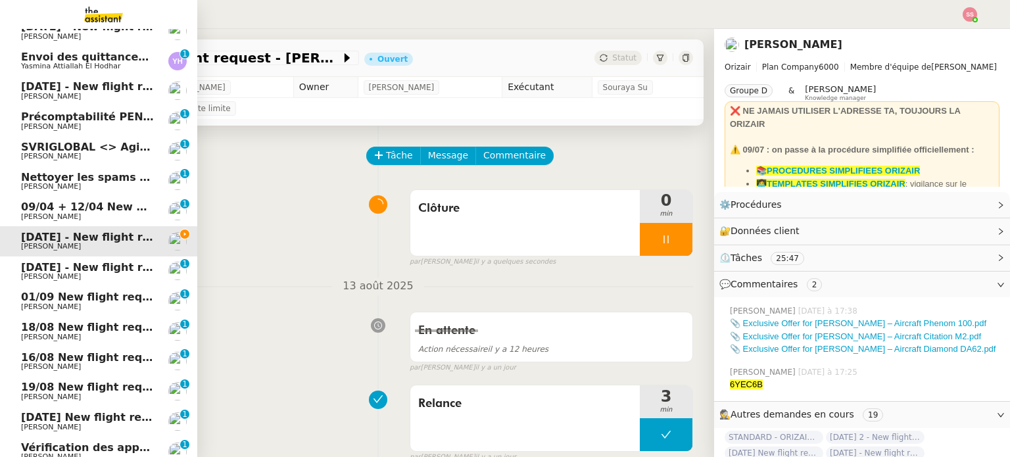
click at [101, 46] on link "Envoi des quittances mensuelles - [DATE] Yasmina Attiallah El Hodhar 0 1 2 3 4 …" at bounding box center [98, 61] width 197 height 30
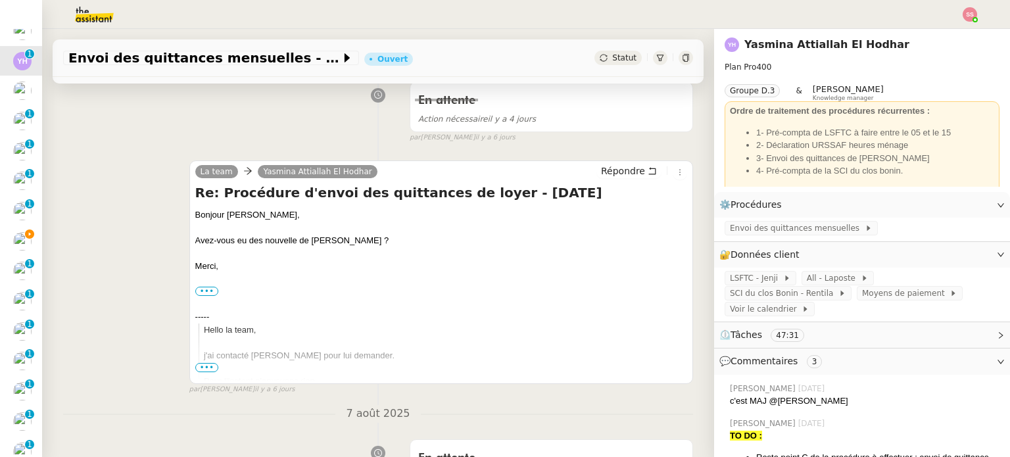
scroll to position [395, 0]
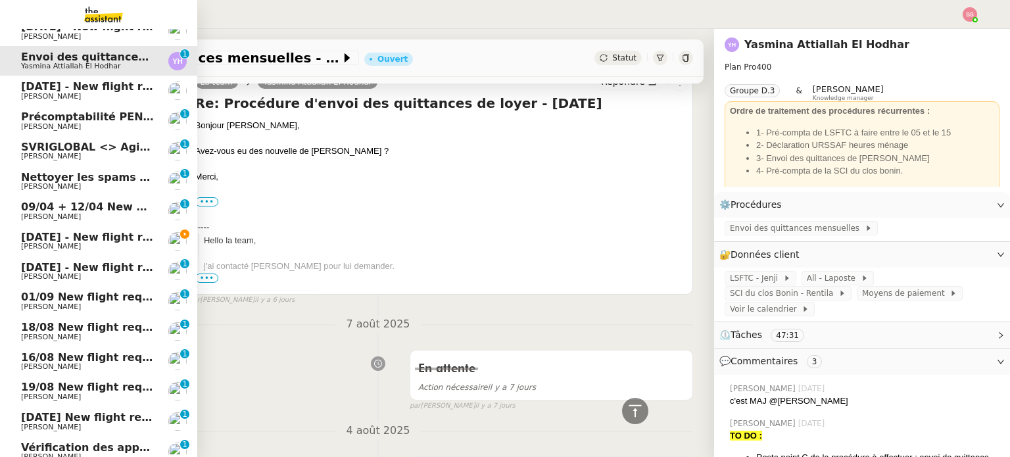
drag, startPoint x: 105, startPoint y: 244, endPoint x: 125, endPoint y: 239, distance: 20.3
click at [106, 244] on span "[PERSON_NAME]" at bounding box center [87, 247] width 133 height 8
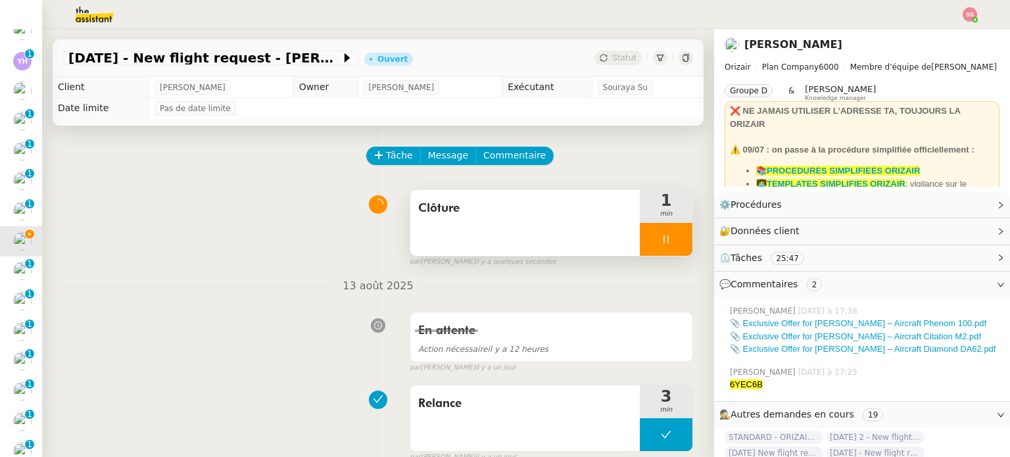
click at [665, 237] on div at bounding box center [666, 239] width 53 height 33
click at [675, 238] on icon at bounding box center [680, 238] width 10 height 7
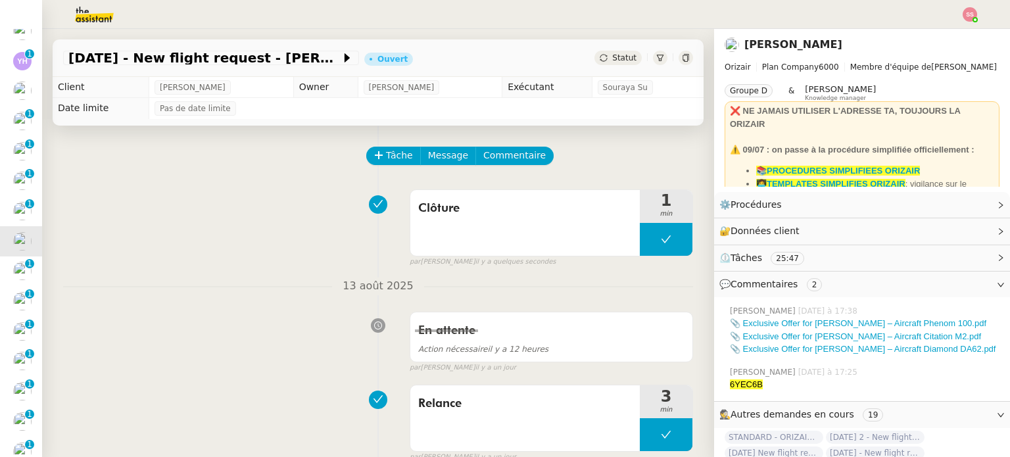
click at [612, 60] on span "Statut" at bounding box center [624, 57] width 24 height 9
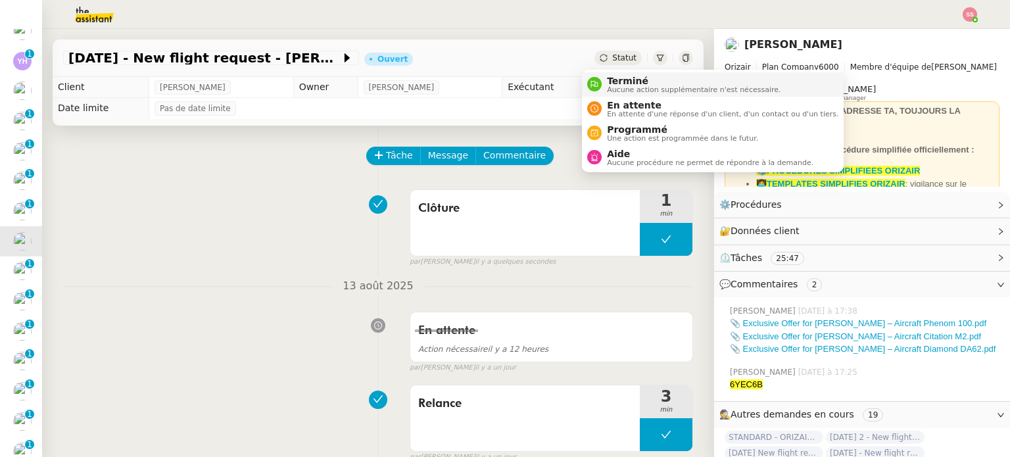
click at [623, 86] on span "Aucune action supplémentaire n'est nécessaire." at bounding box center [694, 89] width 174 height 7
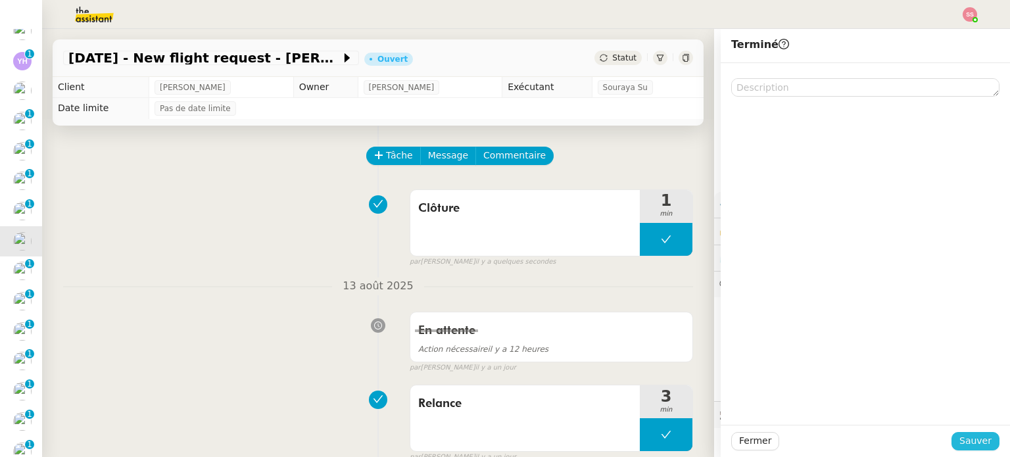
click at [971, 437] on span "Sauver" at bounding box center [975, 440] width 32 height 15
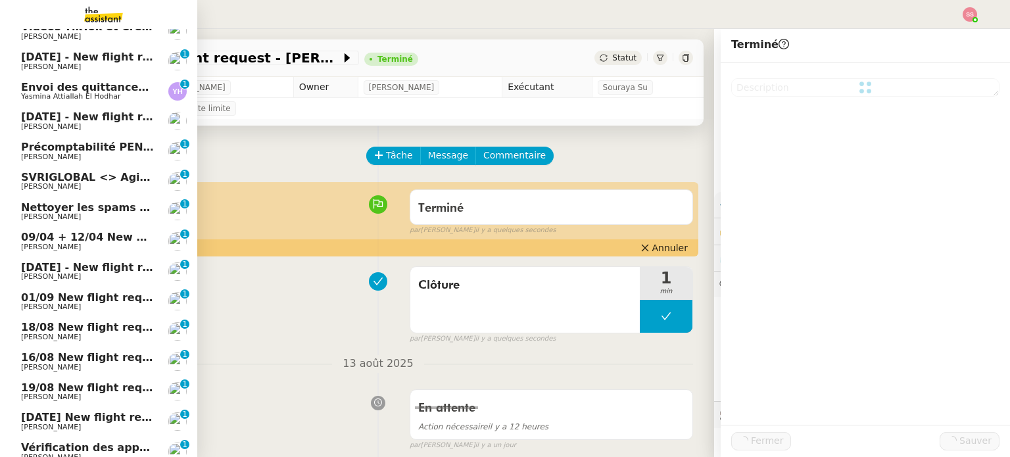
scroll to position [192, 0]
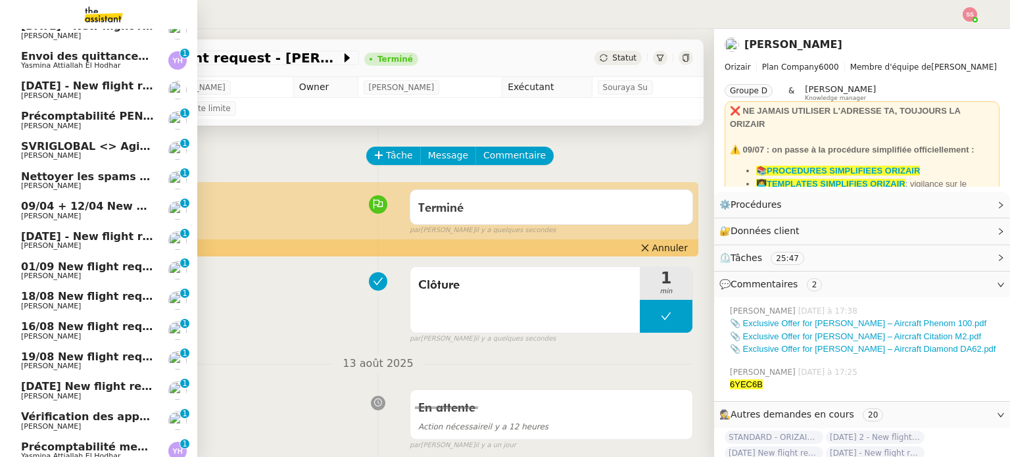
click at [126, 232] on span "[DATE] - New flight request - [PERSON_NAME]" at bounding box center [157, 236] width 272 height 12
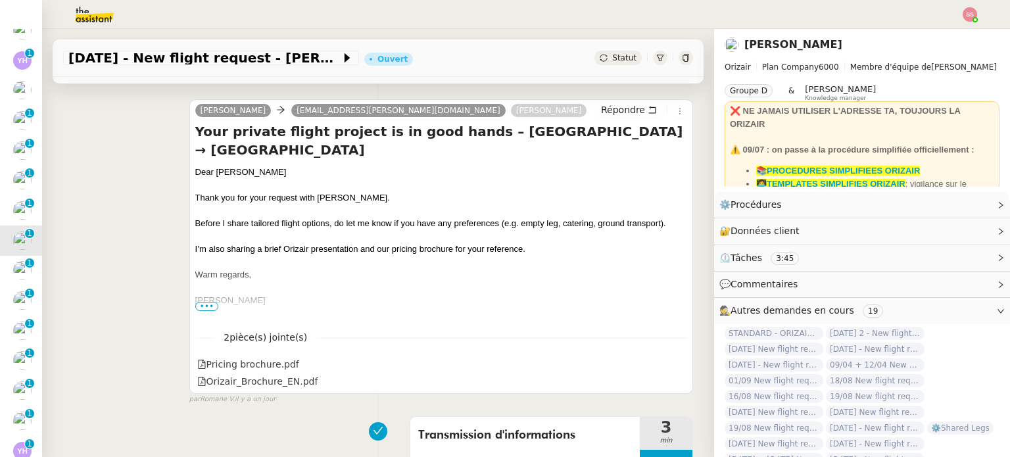
scroll to position [263, 0]
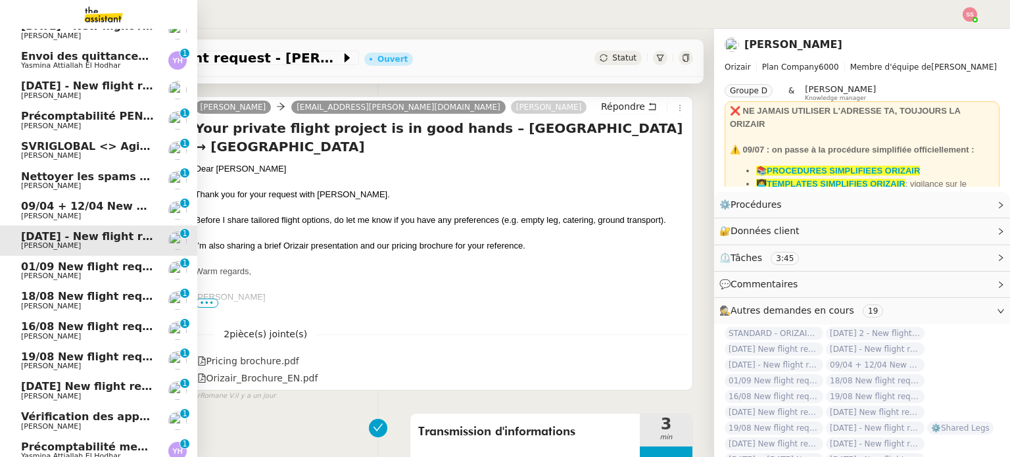
click at [110, 267] on span "01/09 New flight request - [PERSON_NAME]" at bounding box center [149, 266] width 256 height 12
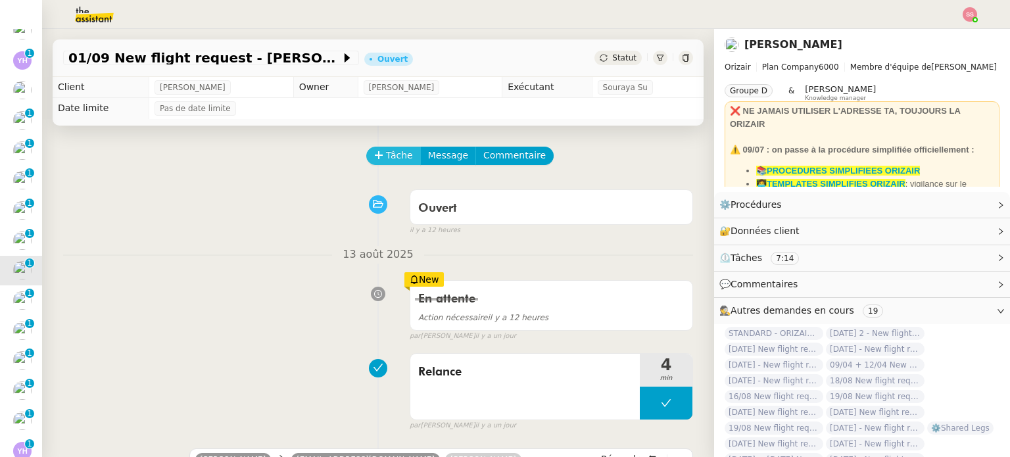
click at [392, 151] on span "Tâche" at bounding box center [399, 155] width 27 height 15
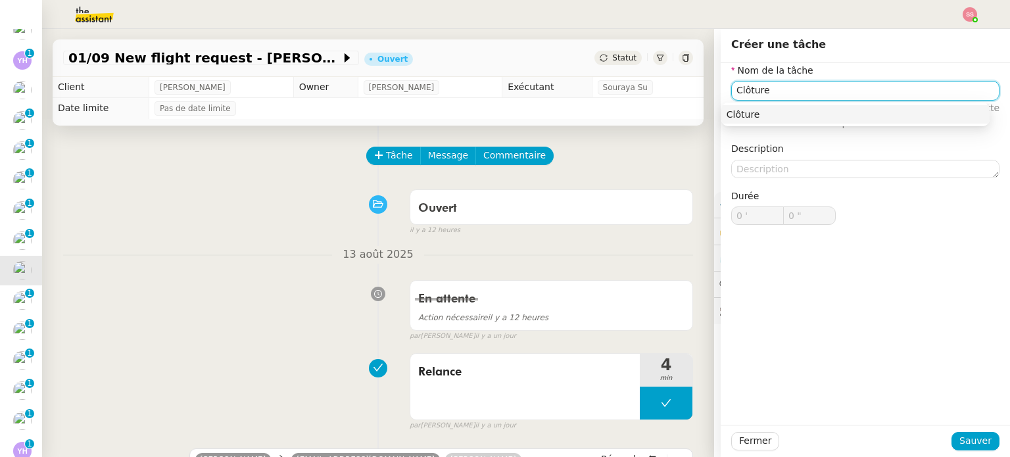
click at [833, 110] on div "Clôture" at bounding box center [856, 115] width 258 height 12
type input "Clôture"
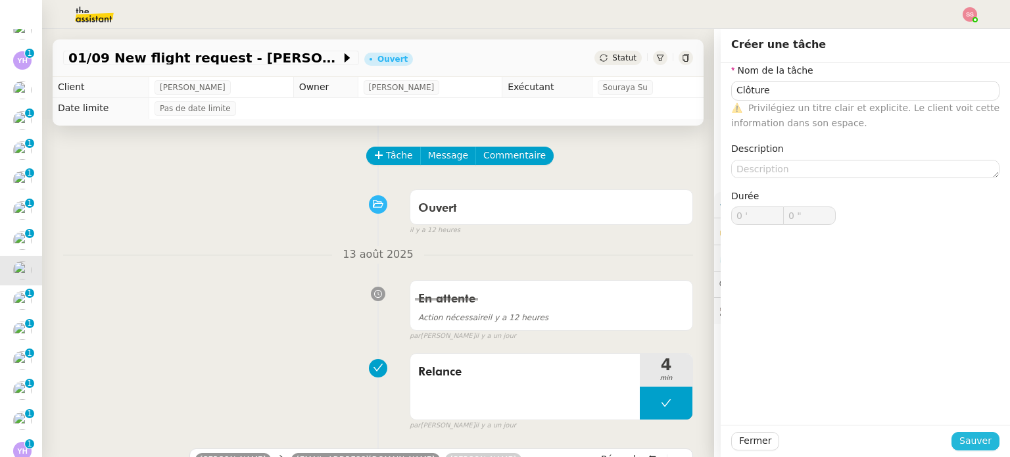
click at [959, 433] on span "Sauver" at bounding box center [975, 440] width 32 height 15
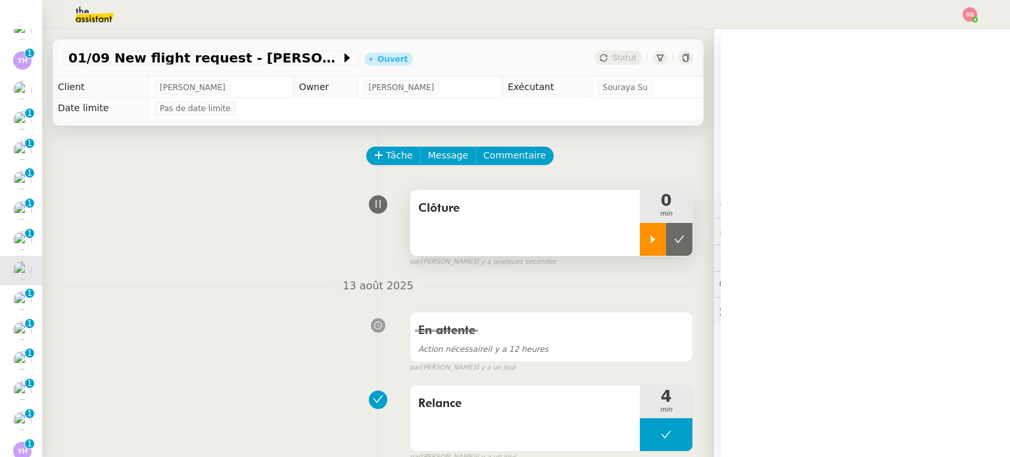
click at [651, 241] on icon at bounding box center [653, 238] width 5 height 7
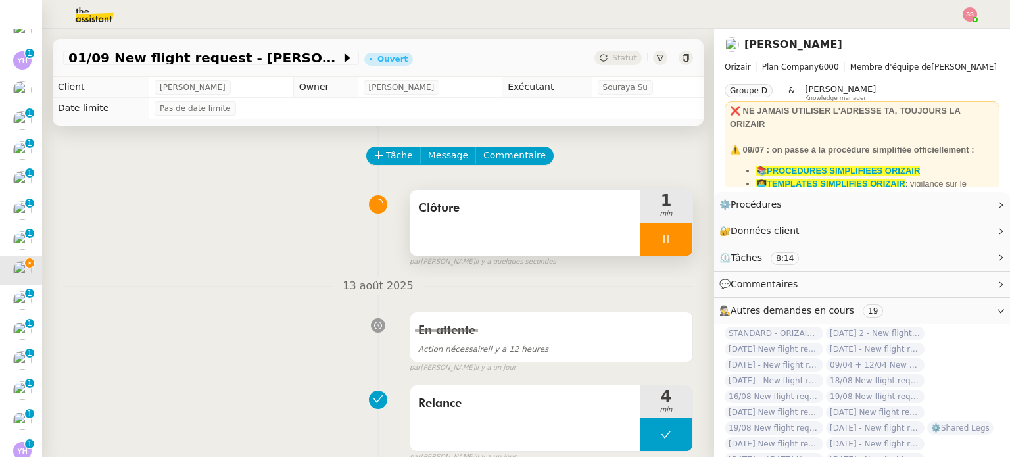
click at [667, 250] on div at bounding box center [666, 239] width 53 height 33
click at [667, 250] on button at bounding box center [679, 239] width 26 height 33
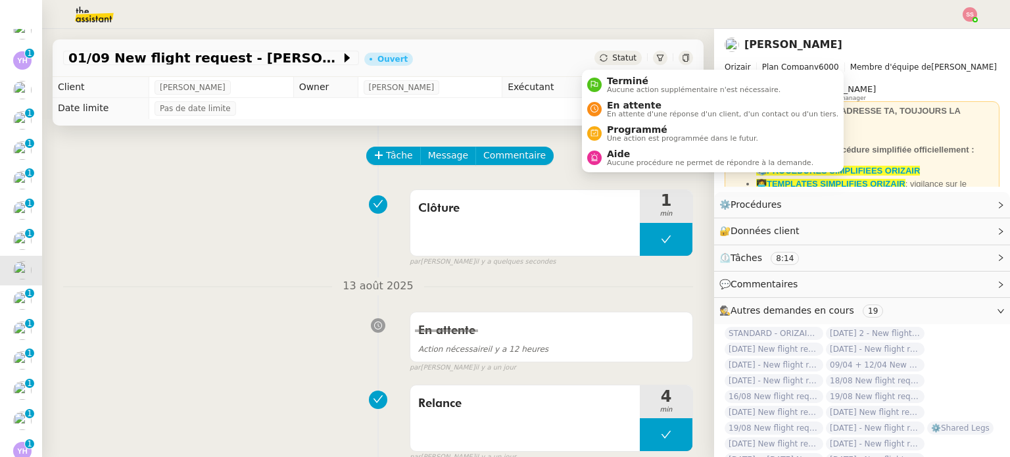
click at [612, 57] on span "Statut" at bounding box center [624, 57] width 24 height 9
click at [623, 78] on span "Terminé" at bounding box center [694, 81] width 174 height 11
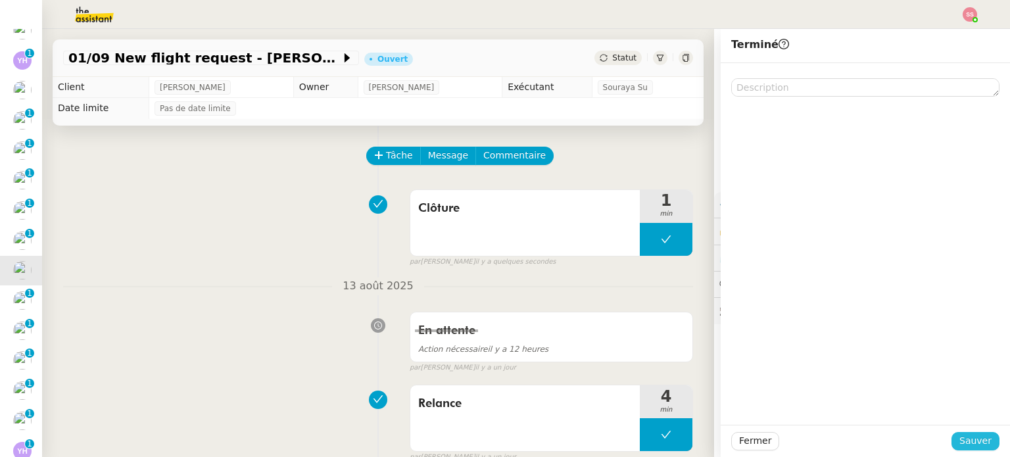
drag, startPoint x: 969, startPoint y: 433, endPoint x: 562, endPoint y: 375, distance: 411.1
click at [965, 433] on span "Sauver" at bounding box center [975, 440] width 32 height 15
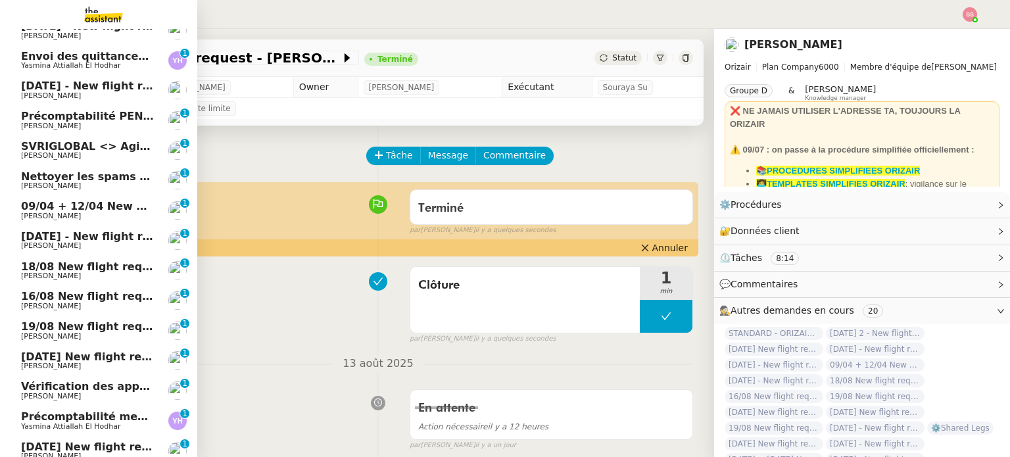
click at [84, 274] on span "[PERSON_NAME]" at bounding box center [87, 276] width 133 height 8
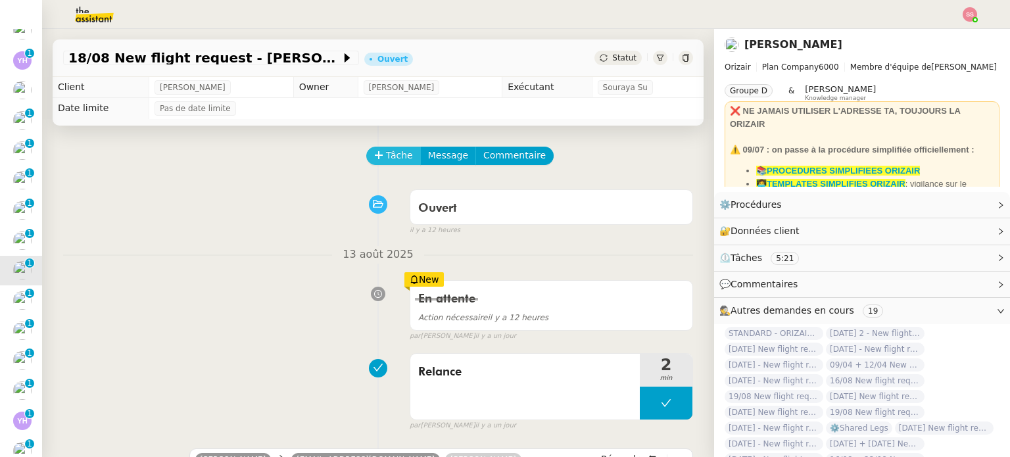
click at [386, 160] on span "Tâche" at bounding box center [399, 155] width 27 height 15
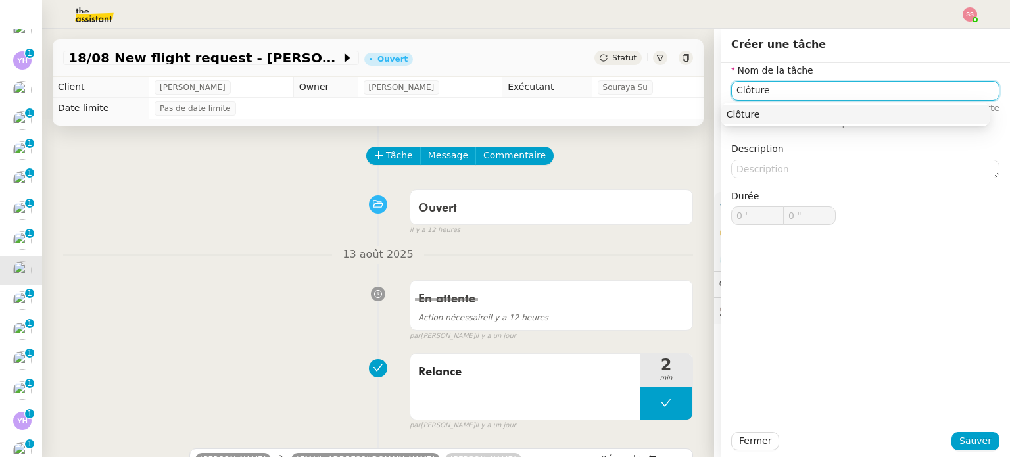
click at [820, 120] on div "Clôture" at bounding box center [856, 115] width 258 height 12
type input "Clôture"
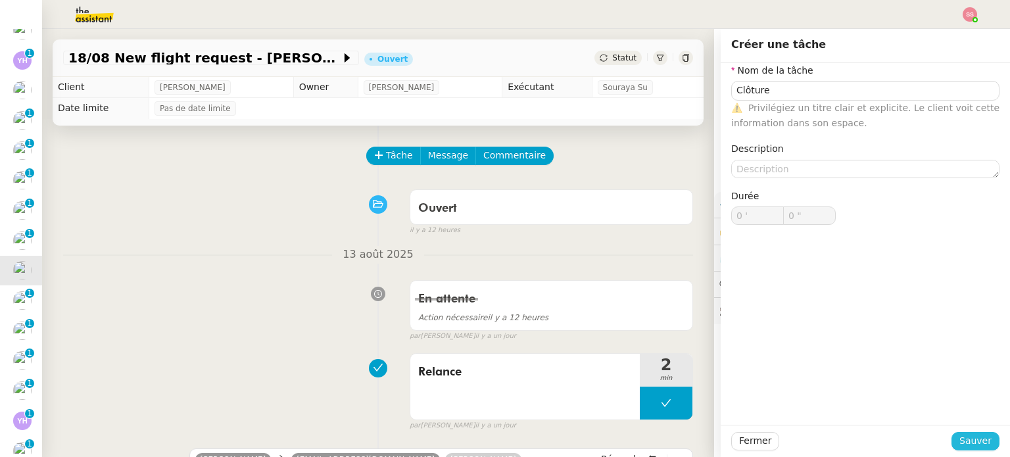
click at [963, 444] on span "Sauver" at bounding box center [975, 440] width 32 height 15
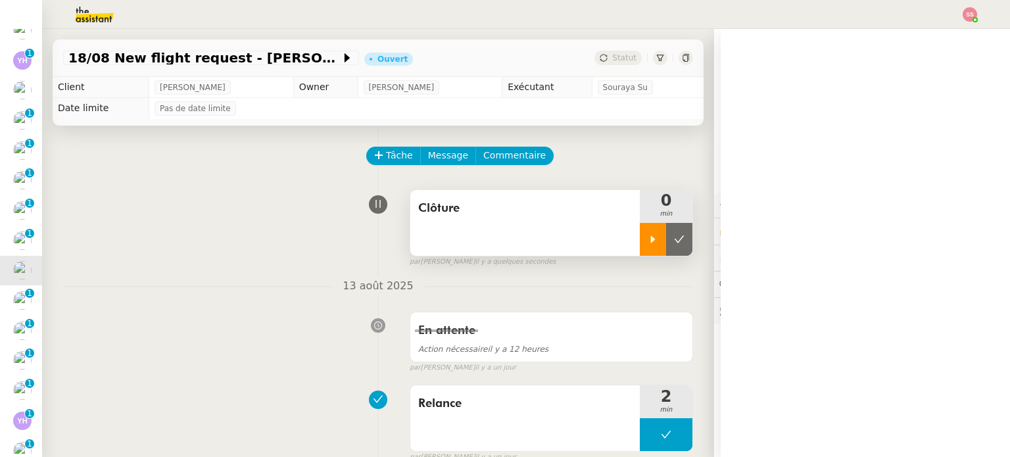
click at [648, 239] on icon at bounding box center [653, 239] width 11 height 11
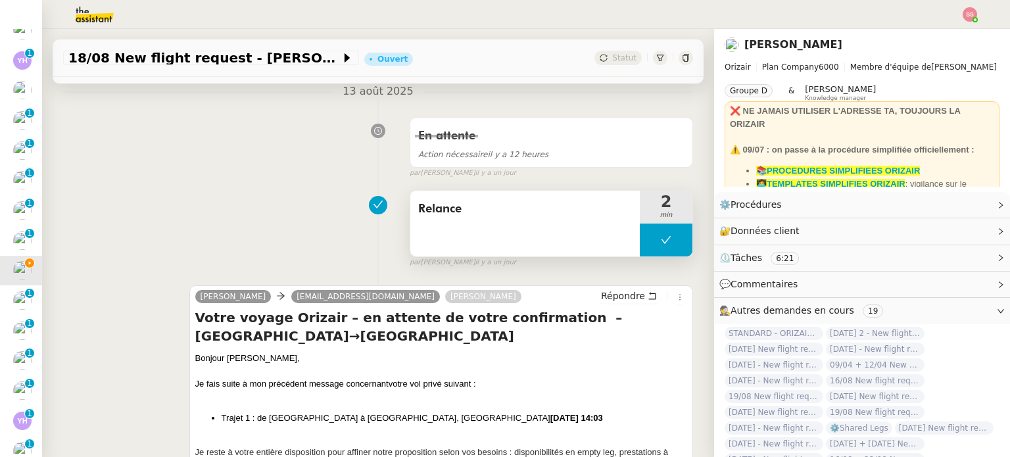
scroll to position [66, 0]
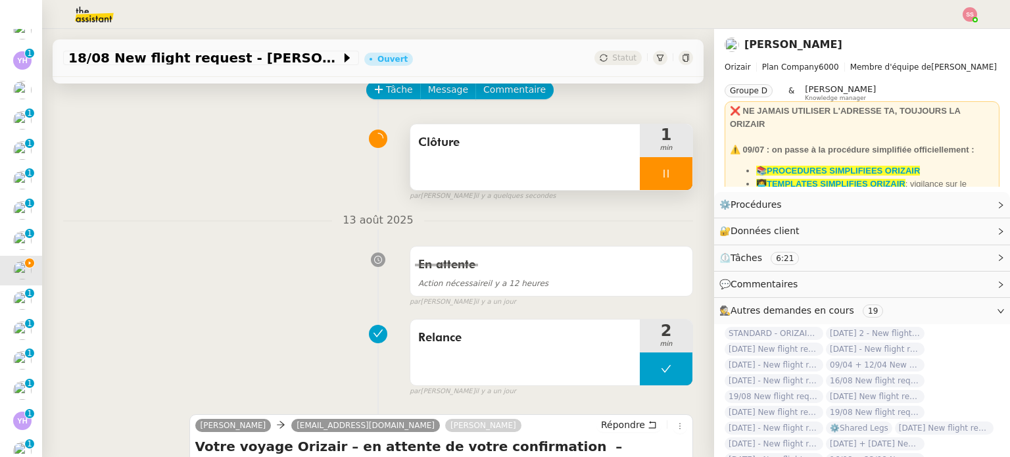
click at [664, 174] on div at bounding box center [666, 173] width 53 height 33
click at [674, 176] on icon at bounding box center [679, 173] width 11 height 11
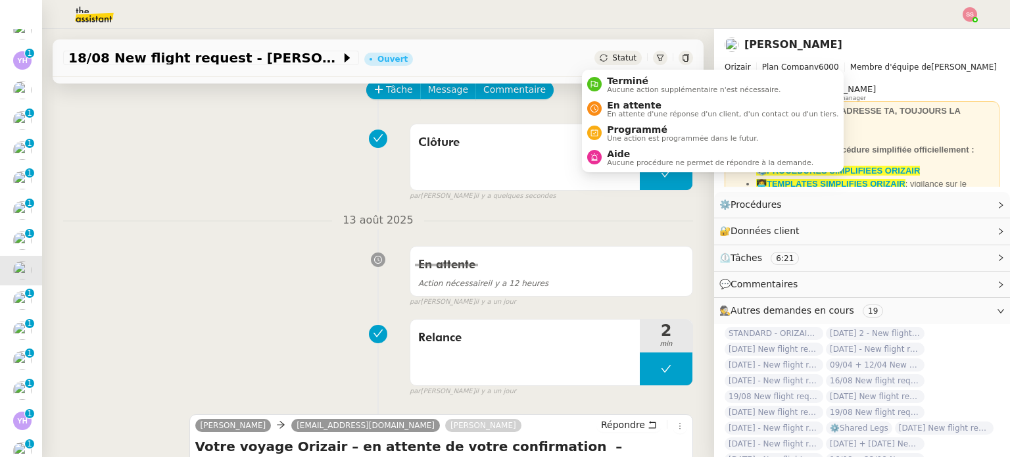
click at [612, 60] on span "Statut" at bounding box center [624, 57] width 24 height 9
click at [617, 80] on span "Terminé" at bounding box center [694, 81] width 174 height 11
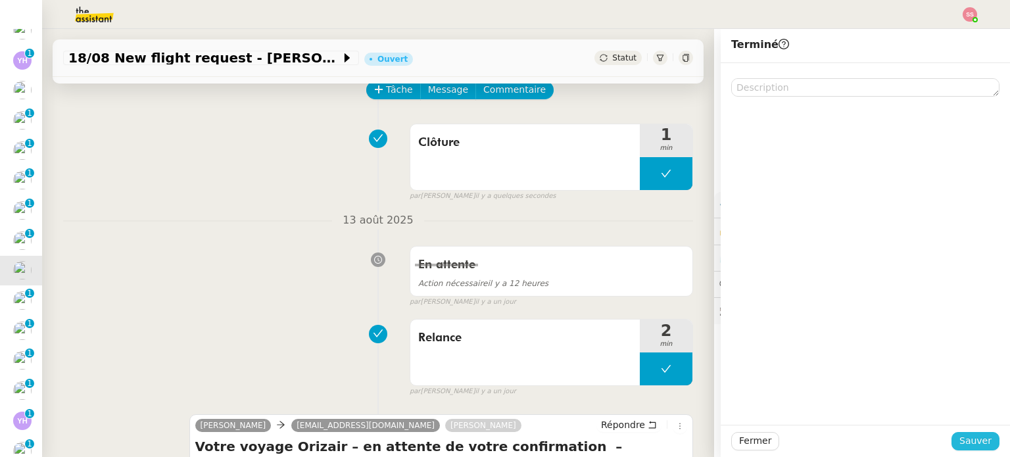
click at [984, 435] on button "Sauver" at bounding box center [976, 441] width 48 height 18
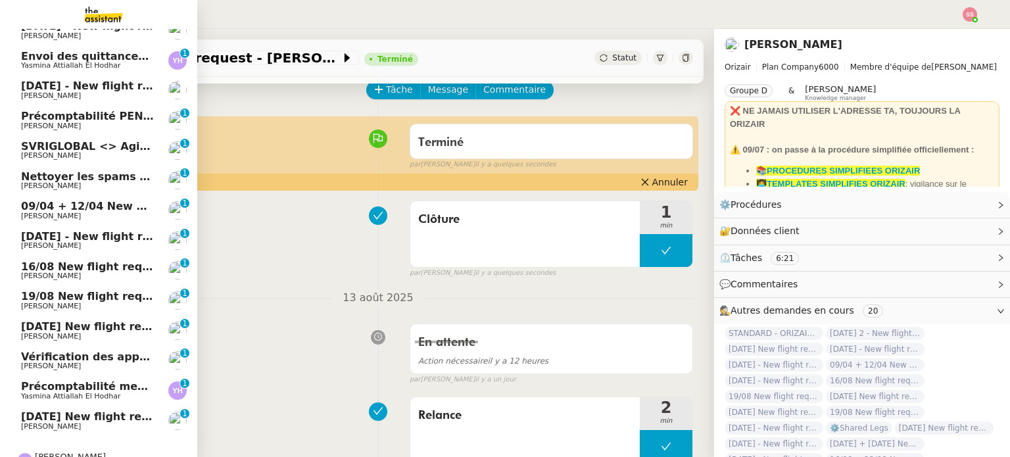
click at [74, 264] on span "16/08 New flight request - [PERSON_NAME]" at bounding box center [149, 266] width 256 height 12
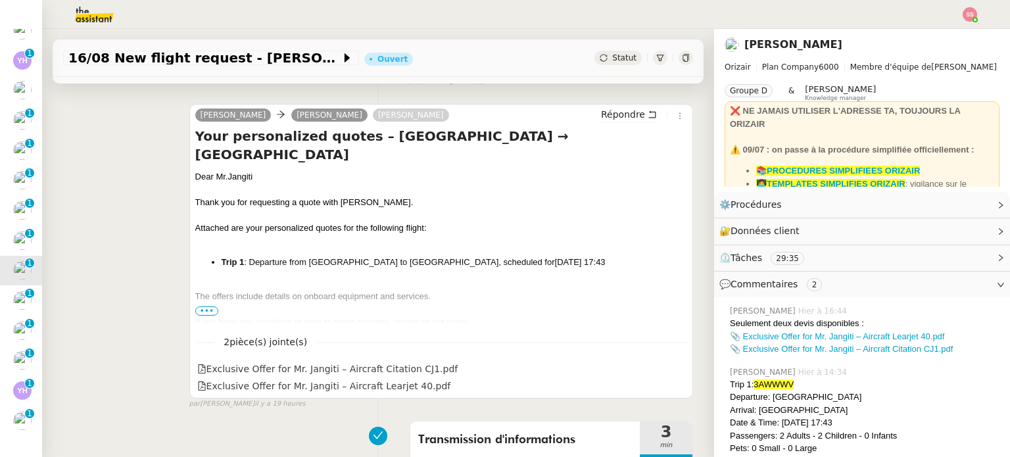
scroll to position [263, 0]
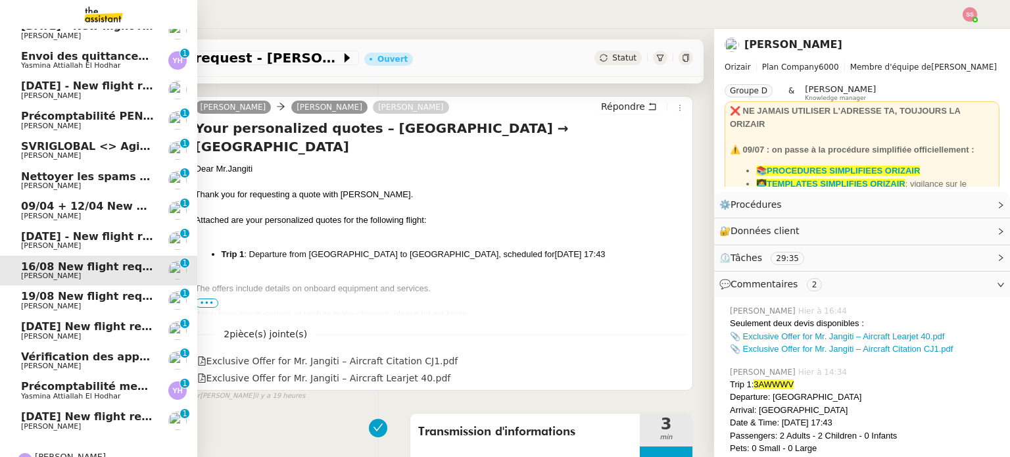
click at [64, 303] on span "[PERSON_NAME]" at bounding box center [87, 306] width 133 height 8
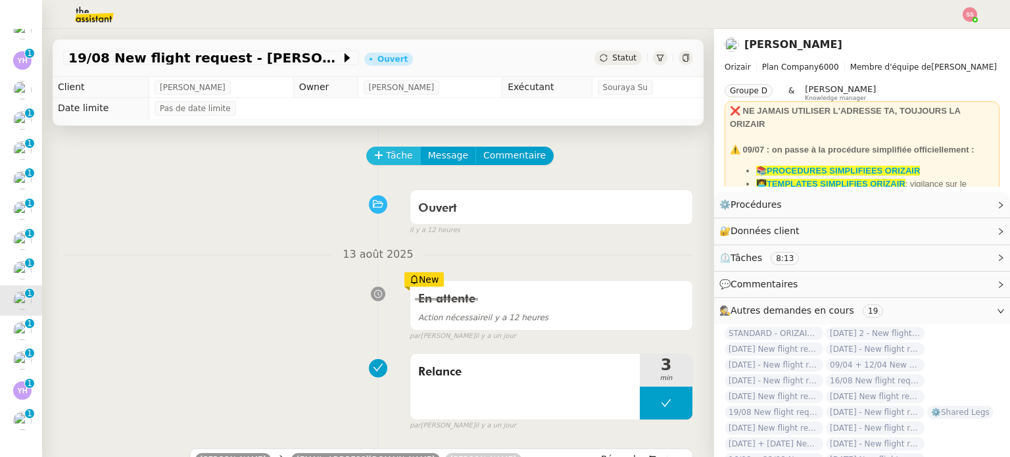
click at [393, 153] on span "Tâche" at bounding box center [399, 155] width 27 height 15
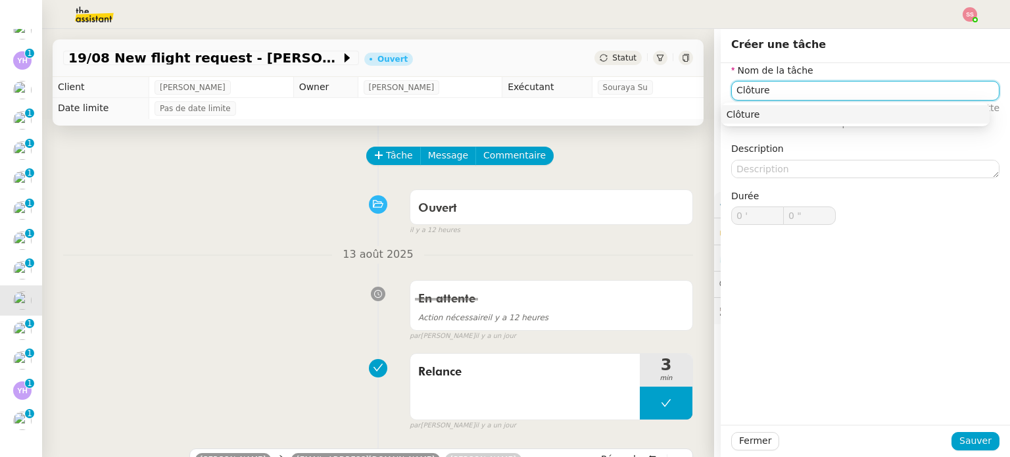
click at [788, 109] on div "Clôture" at bounding box center [856, 115] width 258 height 12
type input "Clôture"
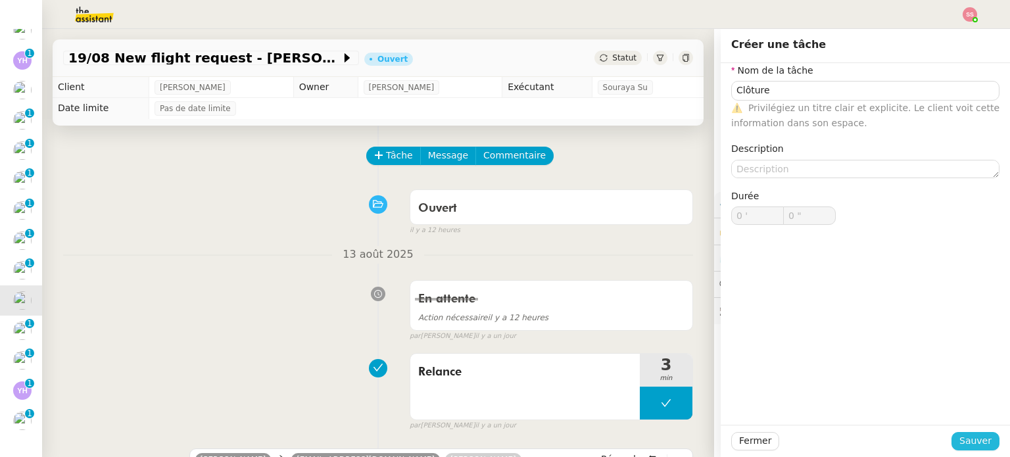
click at [959, 441] on span "Sauver" at bounding box center [975, 440] width 32 height 15
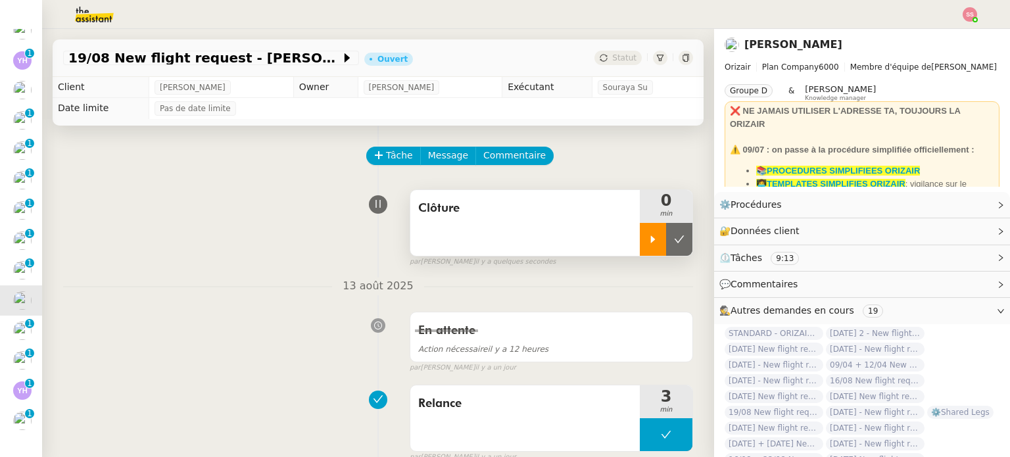
click at [651, 241] on icon at bounding box center [653, 238] width 5 height 7
click at [662, 241] on div at bounding box center [666, 239] width 53 height 33
click at [675, 242] on icon at bounding box center [680, 238] width 10 height 7
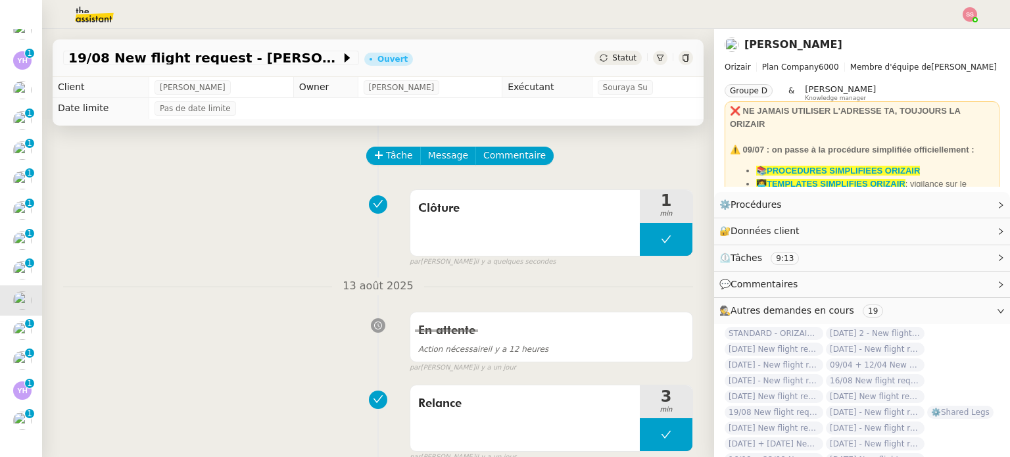
click at [612, 57] on span "Statut" at bounding box center [624, 57] width 24 height 9
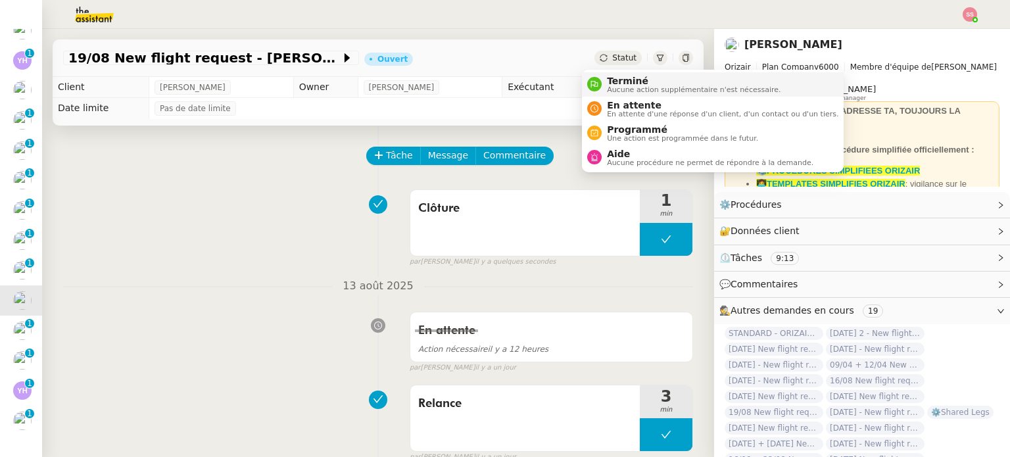
click at [621, 86] on span "Aucune action supplémentaire n'est nécessaire." at bounding box center [694, 89] width 174 height 7
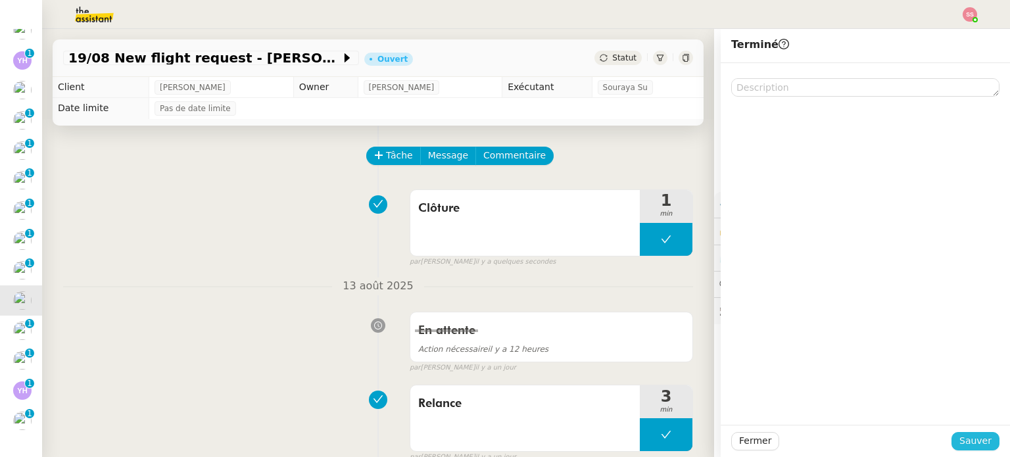
drag, startPoint x: 965, startPoint y: 439, endPoint x: 938, endPoint y: 425, distance: 31.2
click at [968, 440] on span "Sauver" at bounding box center [975, 440] width 32 height 15
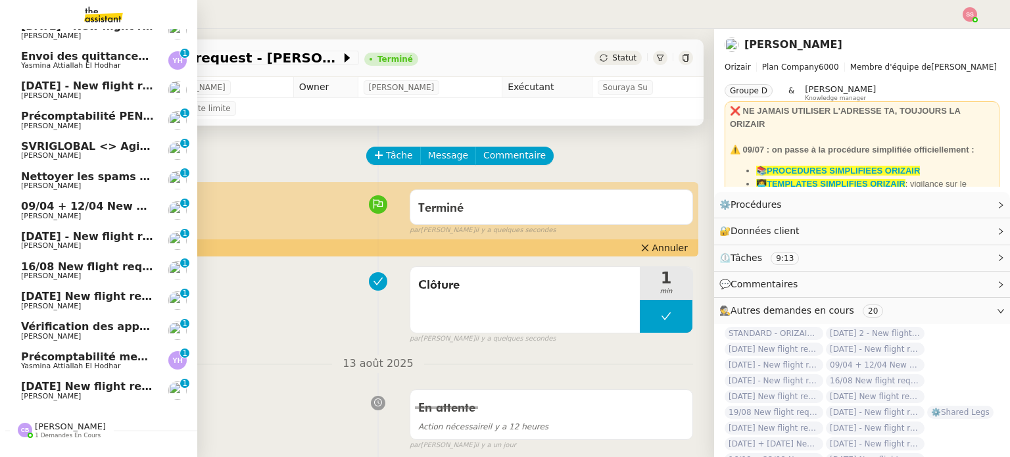
click at [44, 283] on link "16/08 New flight request - [PERSON_NAME] jangiti [PERSON_NAME] 0 1 2 3 4 5 6 7 …" at bounding box center [98, 271] width 197 height 30
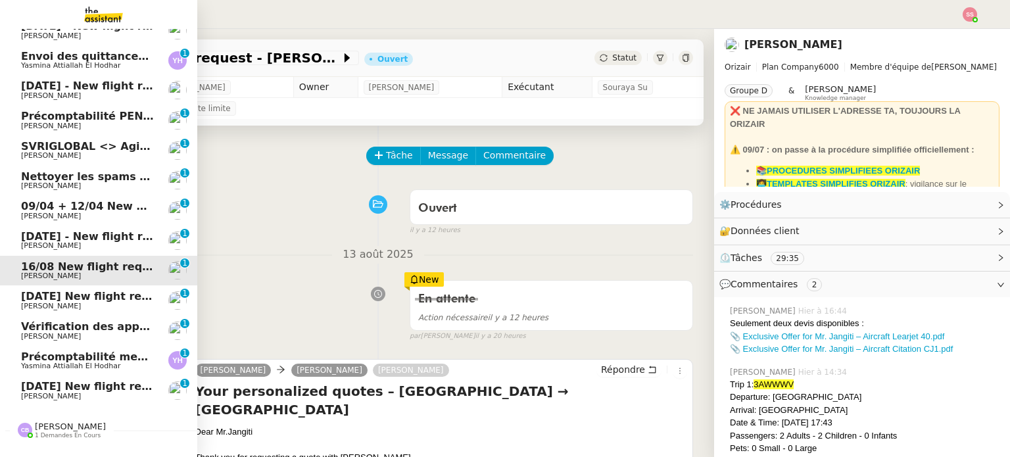
click at [53, 296] on span "[DATE] New flight request - Era Beka" at bounding box center [130, 296] width 218 height 12
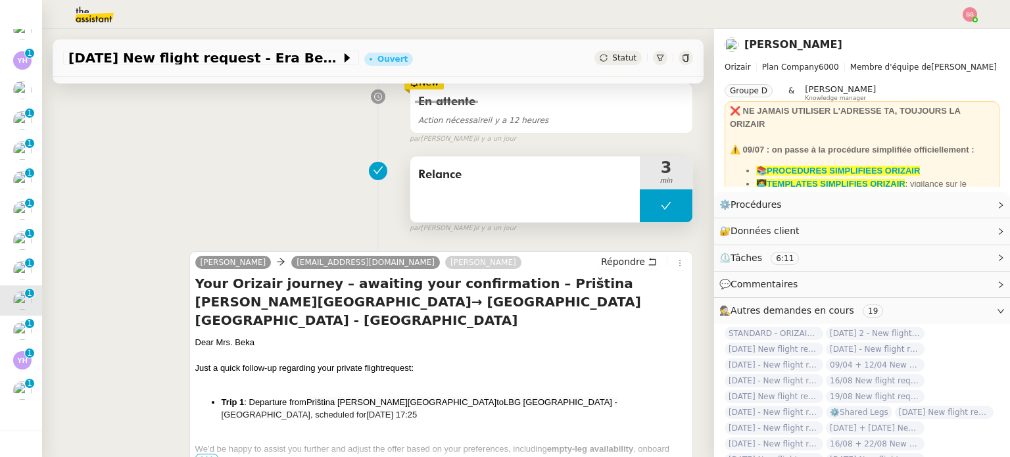
scroll to position [66, 0]
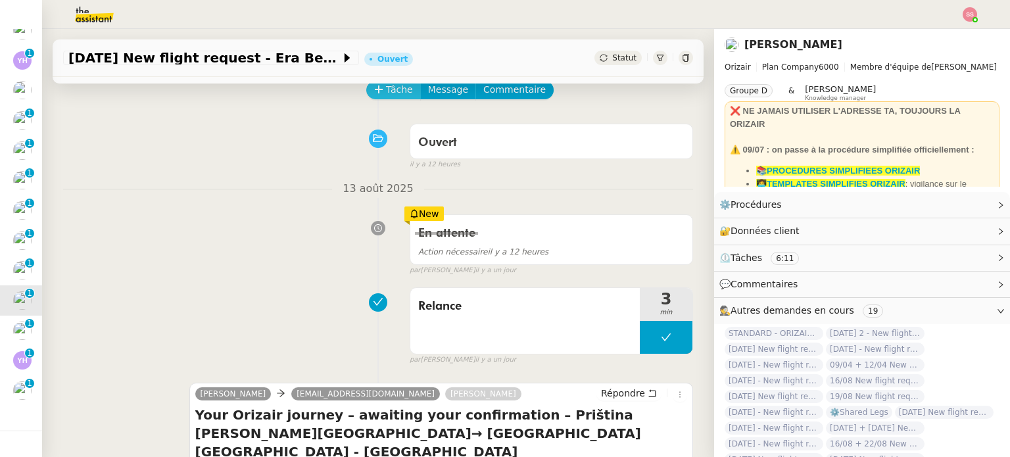
click at [395, 97] on span "Tâche" at bounding box center [399, 89] width 27 height 15
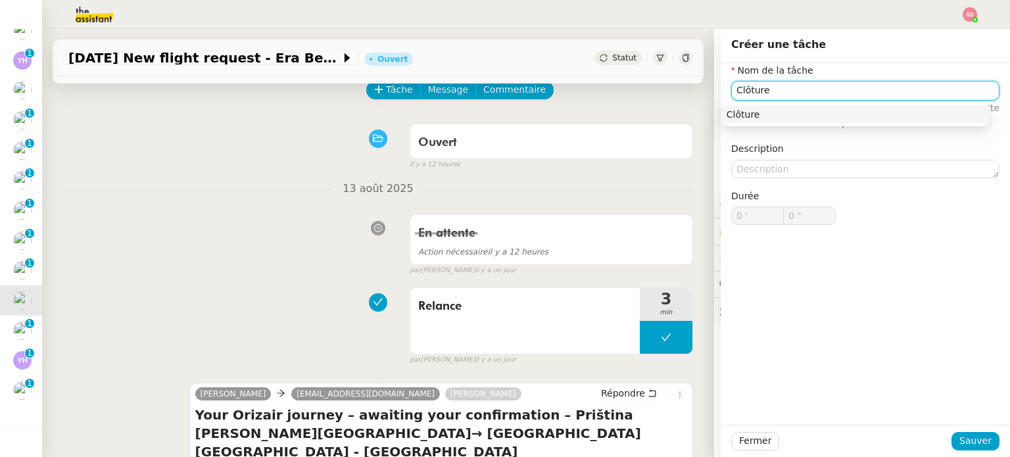
click at [765, 115] on div "Clôture" at bounding box center [856, 115] width 258 height 12
type input "Clôture"
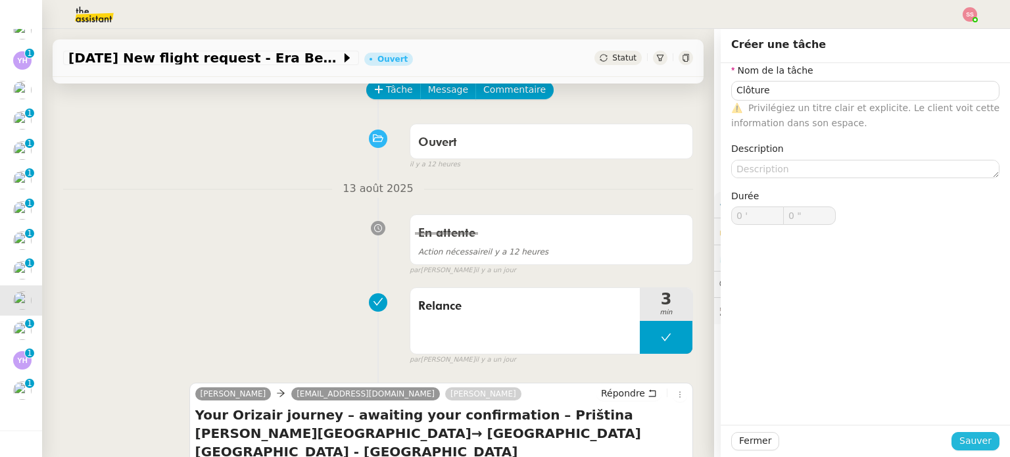
click at [959, 437] on span "Sauver" at bounding box center [975, 440] width 32 height 15
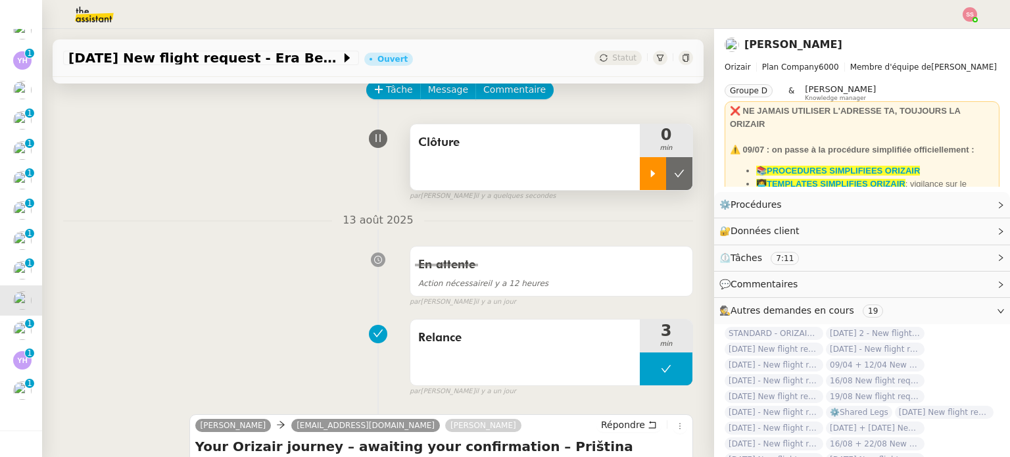
click at [642, 179] on div at bounding box center [653, 173] width 26 height 33
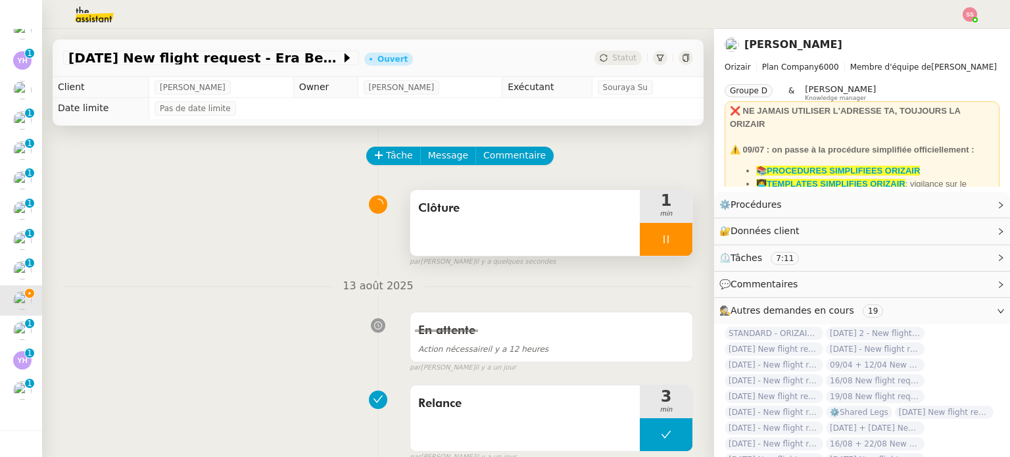
click at [673, 237] on div at bounding box center [666, 239] width 53 height 33
click at [673, 237] on button at bounding box center [679, 239] width 26 height 33
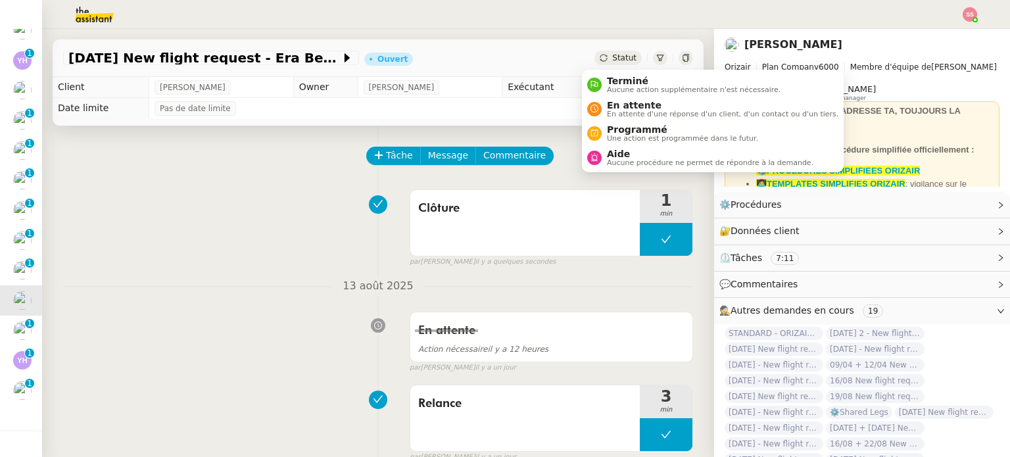
click at [612, 57] on span "Statut" at bounding box center [624, 57] width 24 height 9
click at [619, 79] on span "Terminé" at bounding box center [694, 81] width 174 height 11
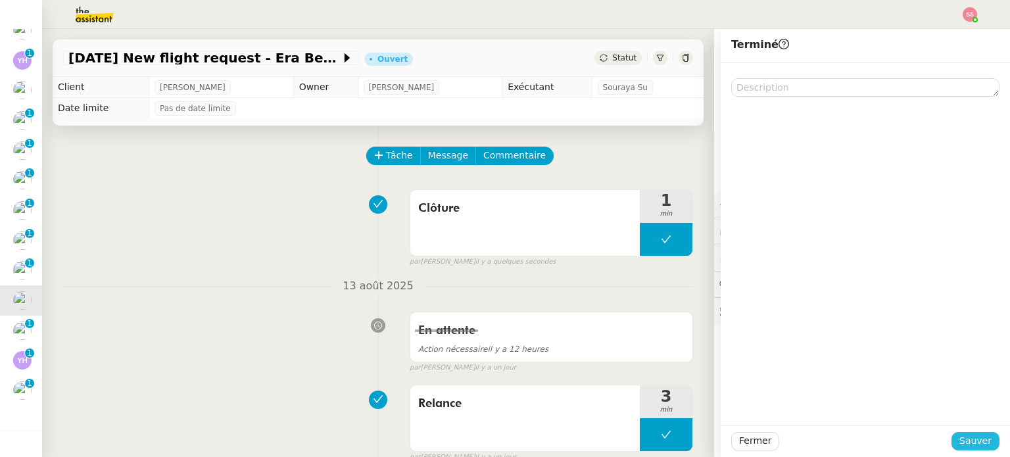
click at [970, 434] on span "Sauver" at bounding box center [975, 440] width 32 height 15
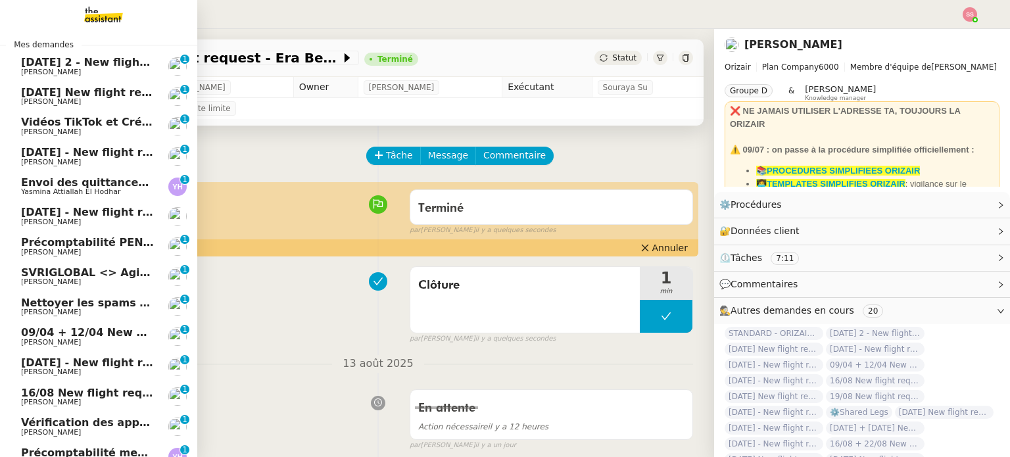
scroll to position [194, 0]
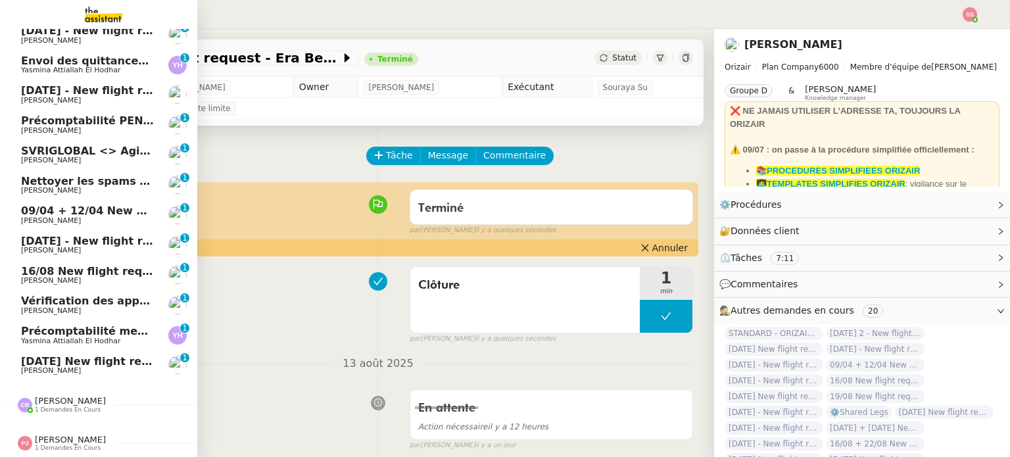
click at [76, 350] on link "[DATE] New flight request - [PERSON_NAME] [PERSON_NAME] 0 1 2 3 4 5 6 7 8 9" at bounding box center [98, 365] width 197 height 30
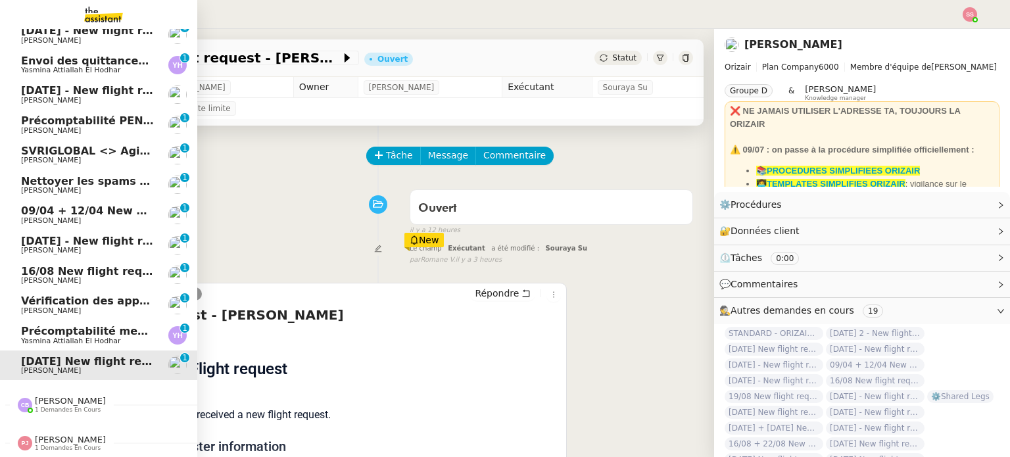
click at [87, 290] on link "Vérification des appels sortants - [DATE] [PERSON_NAME] 0 1 2 3 4 5 6 7 8 9" at bounding box center [98, 305] width 197 height 30
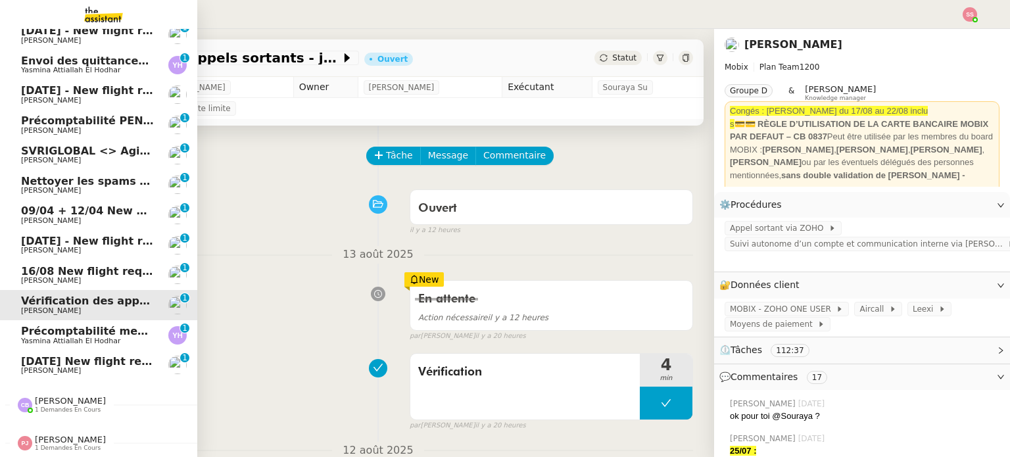
click at [91, 260] on link "16/08 New flight request - [PERSON_NAME] jangiti [PERSON_NAME] 0 1 2 3 4 5 6 7 …" at bounding box center [98, 275] width 197 height 30
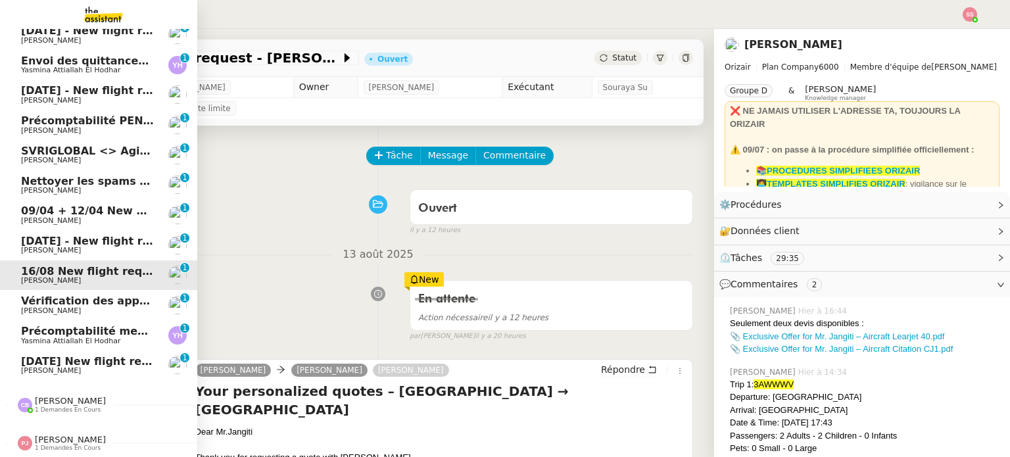
click at [96, 247] on span "[PERSON_NAME]" at bounding box center [87, 251] width 133 height 8
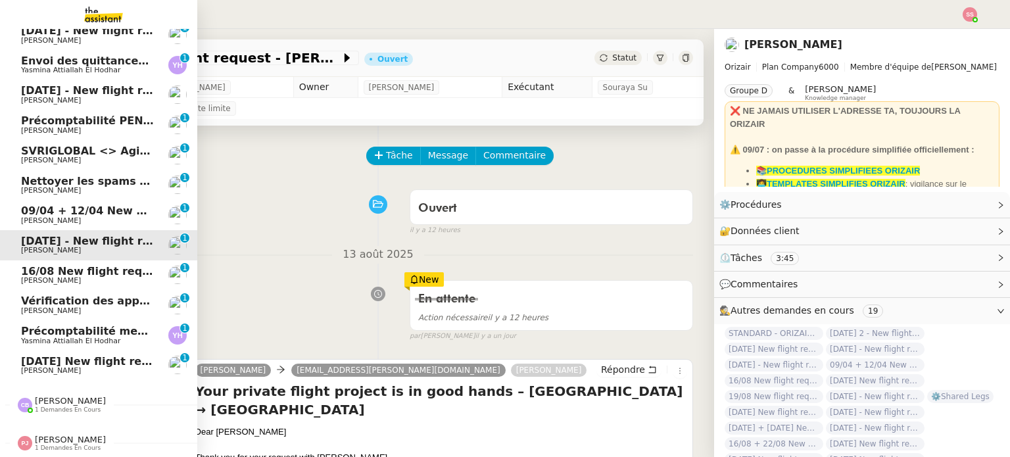
click at [100, 230] on link "[DATE] - New flight request - [PERSON_NAME] [PERSON_NAME] 0 1 2 3 4 5 6 7 8 9" at bounding box center [98, 245] width 197 height 30
click at [122, 207] on span "09/04 + 12/04 New flight request - [PERSON_NAME]" at bounding box center [174, 211] width 306 height 12
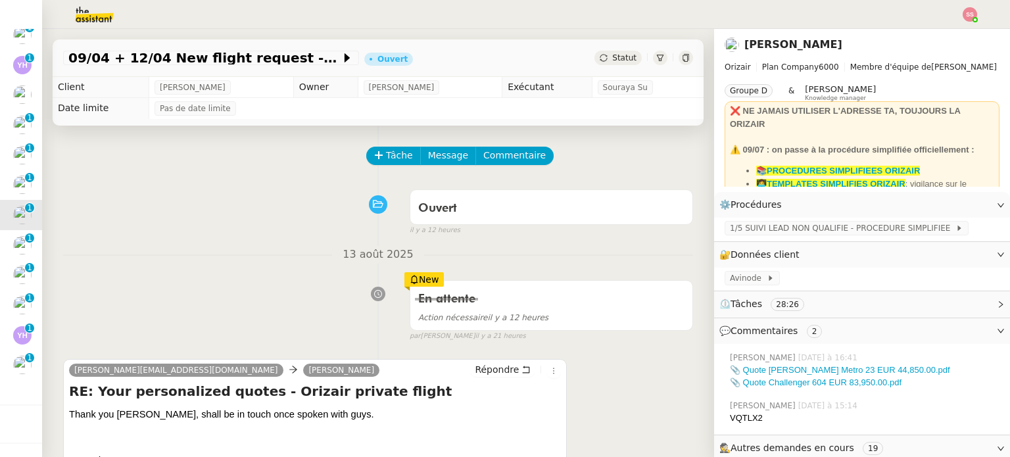
scroll to position [197, 0]
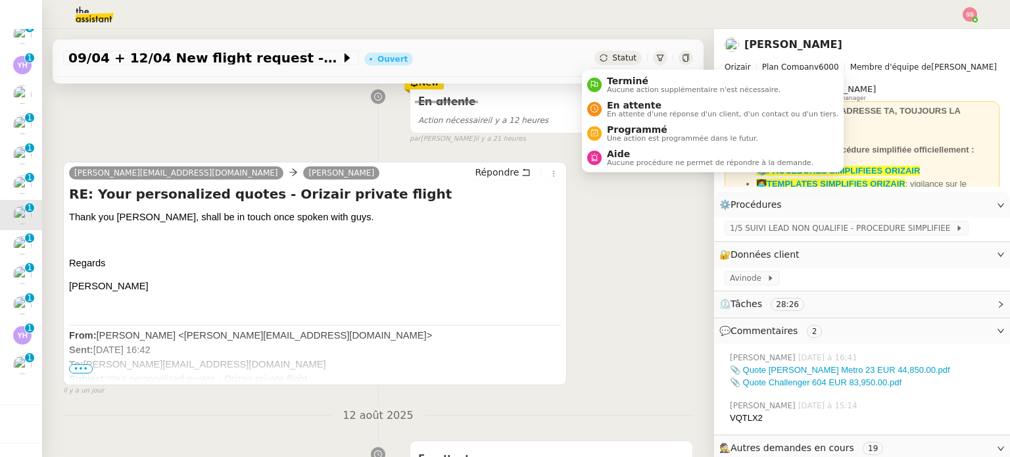
click at [612, 57] on span "Statut" at bounding box center [624, 57] width 24 height 9
click at [612, 104] on span "En attente" at bounding box center [722, 105] width 231 height 11
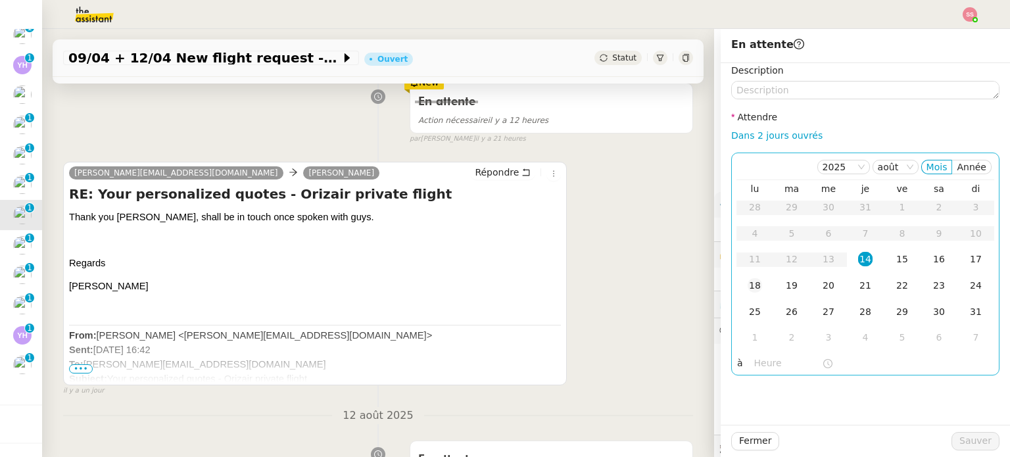
click at [747, 277] on td "18" at bounding box center [754, 286] width 37 height 26
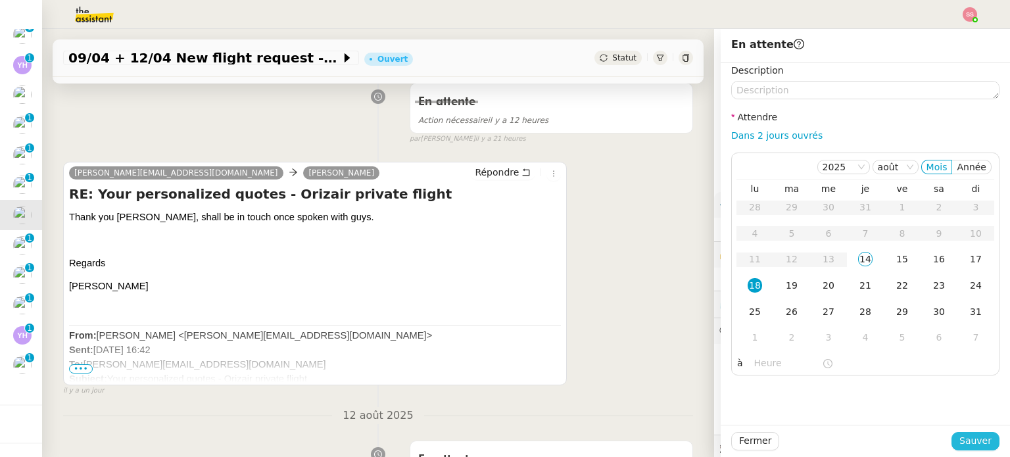
click at [965, 439] on span "Sauver" at bounding box center [975, 440] width 32 height 15
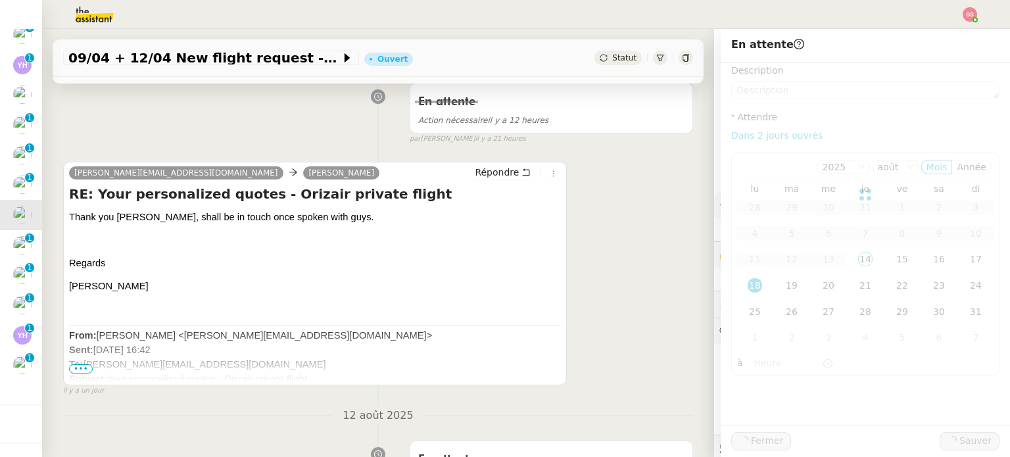
scroll to position [212, 0]
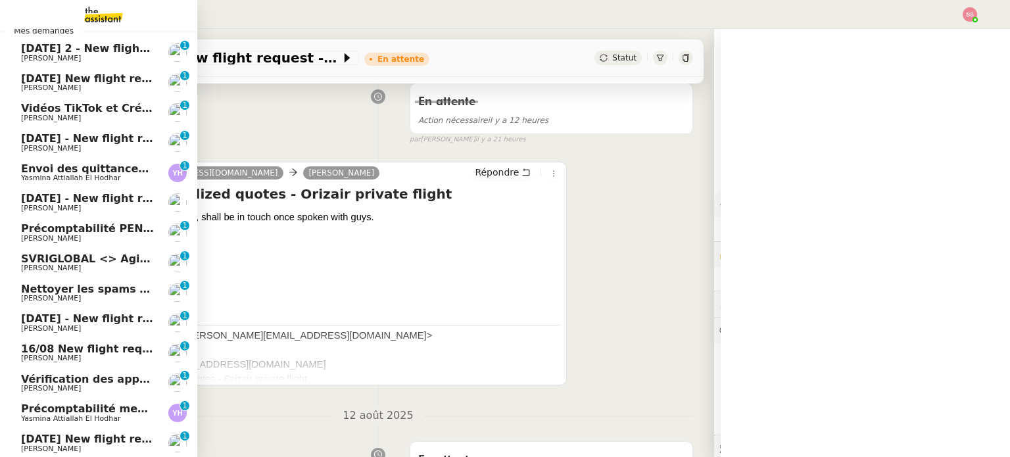
scroll to position [32, 0]
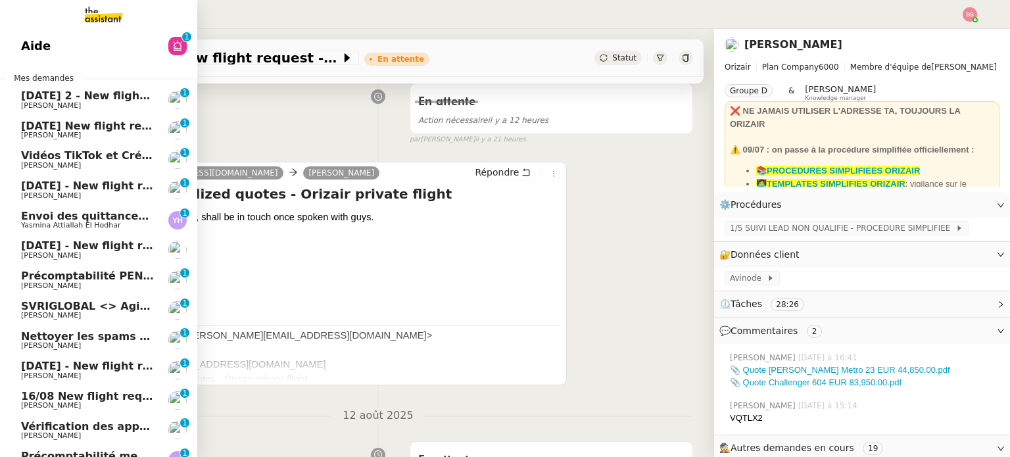
click at [89, 247] on span "[DATE] - New flight request - [PERSON_NAME]" at bounding box center [157, 245] width 272 height 12
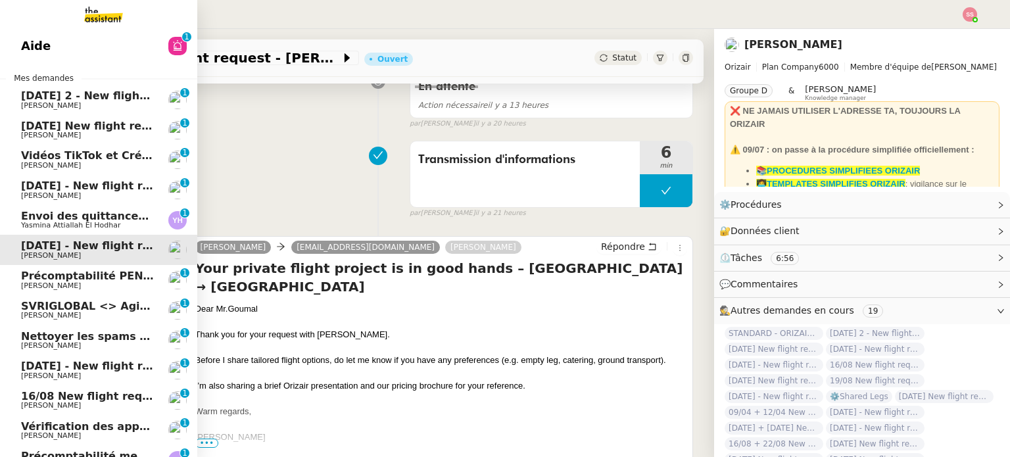
click at [60, 130] on span "[DATE] New flight request - [PERSON_NAME]" at bounding box center [153, 126] width 264 height 12
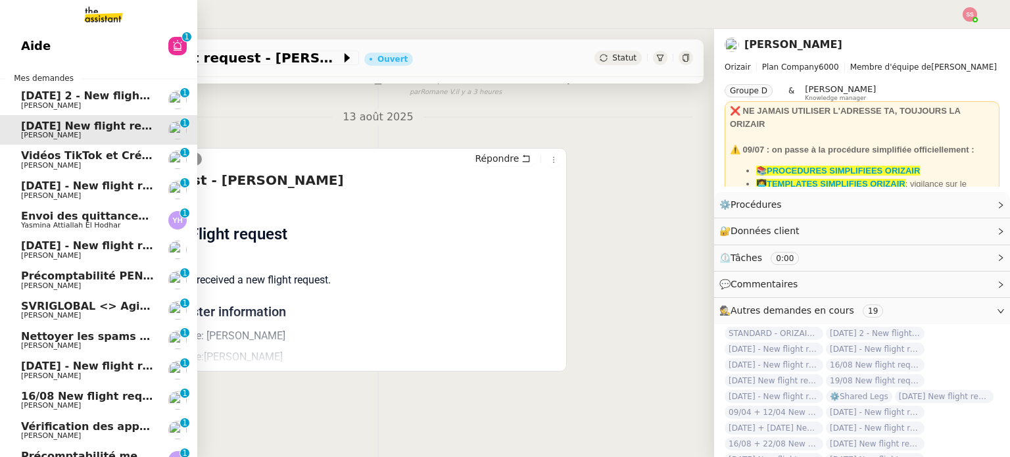
click at [76, 194] on span "[PERSON_NAME]" at bounding box center [87, 196] width 133 height 8
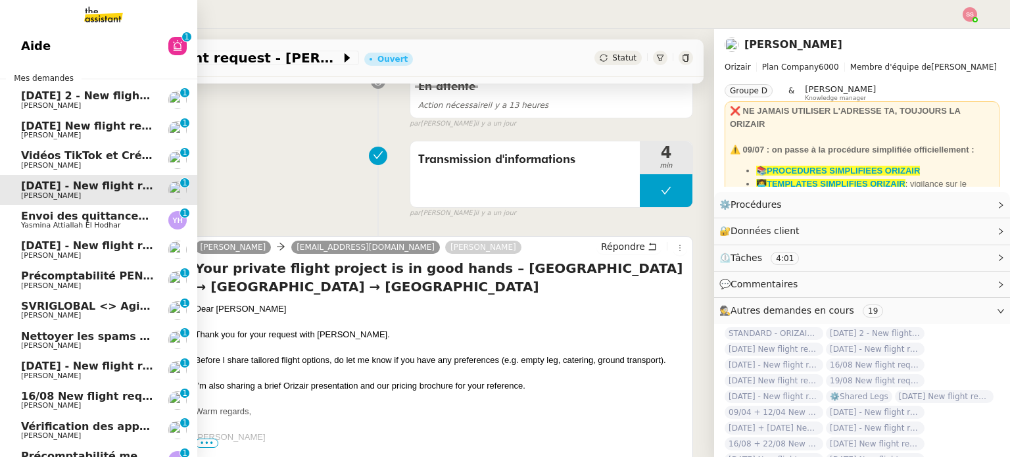
click at [80, 99] on span "[DATE] 2 - New flight request - [PERSON_NAME]" at bounding box center [162, 95] width 283 height 12
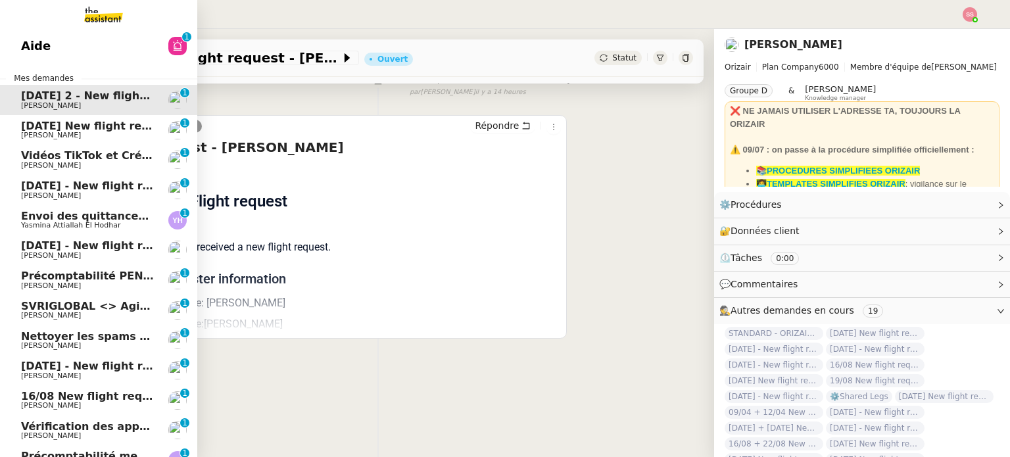
scroll to position [176, 0]
click at [70, 115] on link "20th August New flight request - Sean-Pio Spillane Louis Frei 0 1 2 3 4 5 6 7 8…" at bounding box center [98, 130] width 197 height 30
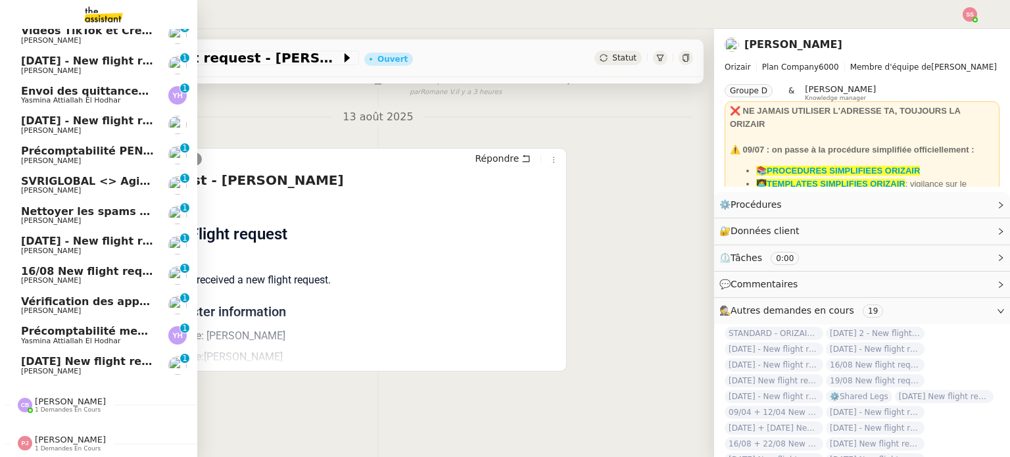
scroll to position [164, 0]
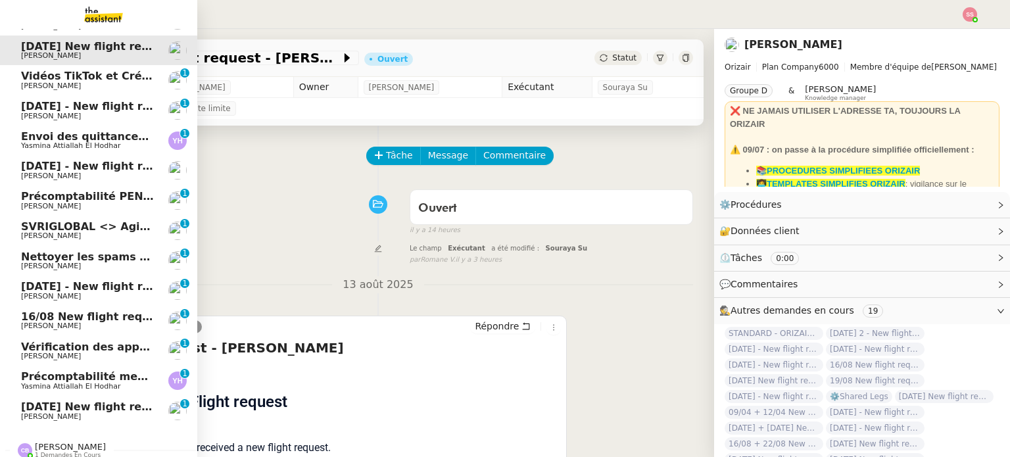
scroll to position [32, 0]
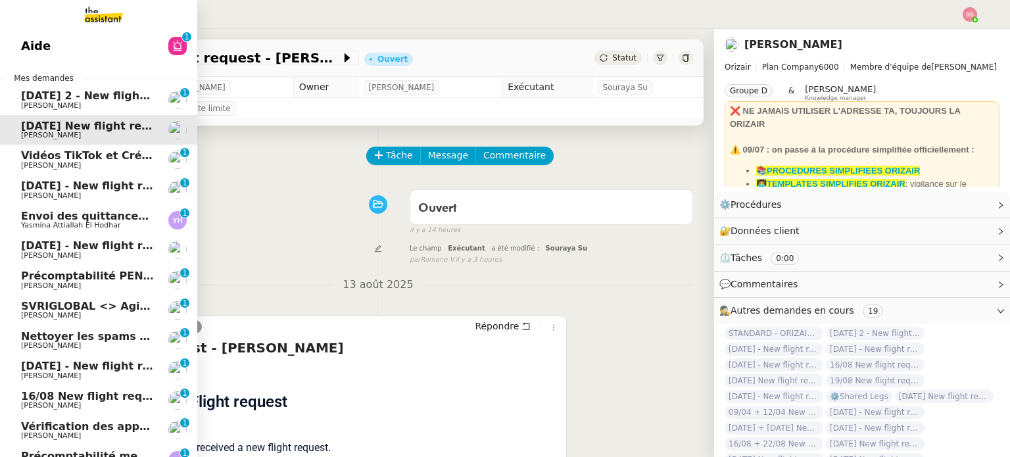
click at [60, 97] on span "[DATE] 2 - New flight request - [PERSON_NAME]" at bounding box center [162, 95] width 283 height 12
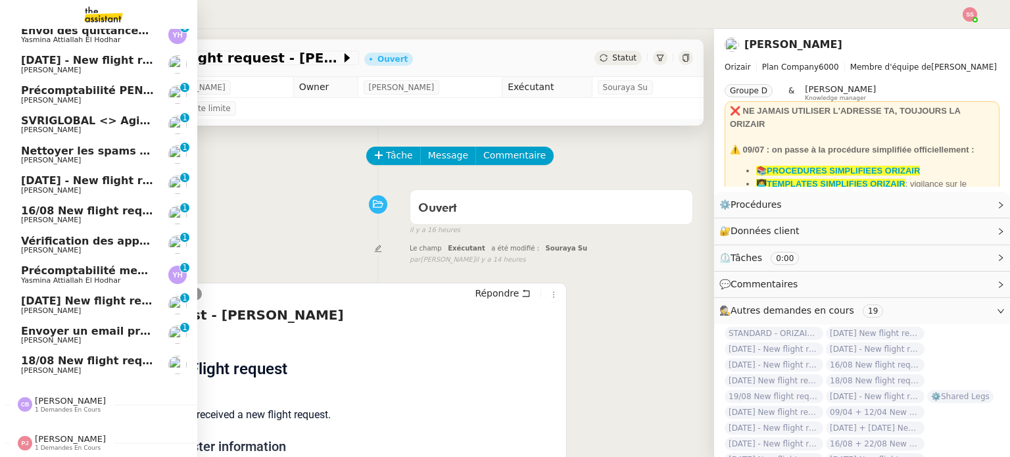
scroll to position [164, 0]
click at [63, 370] on link "18/08 New flight request - Soren Danjou Louis Frei" at bounding box center [98, 365] width 197 height 30
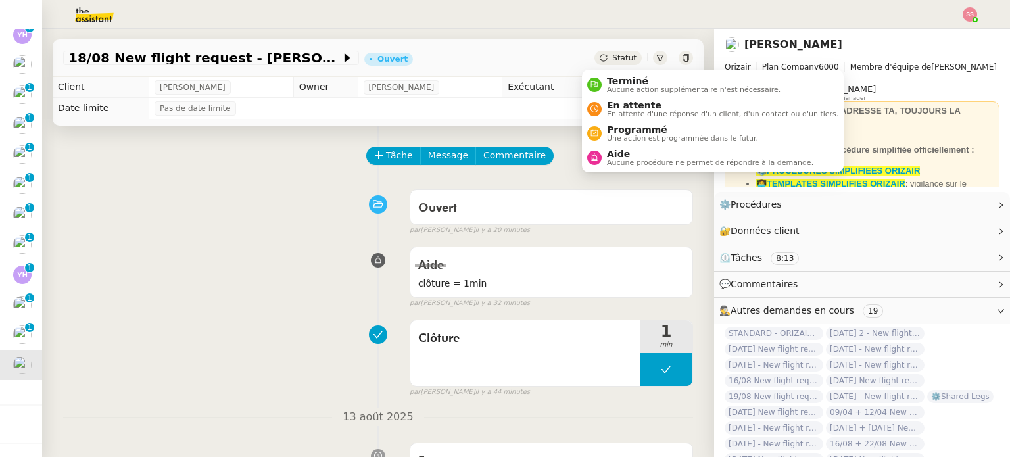
click at [615, 63] on div "Statut" at bounding box center [617, 58] width 47 height 14
click at [615, 76] on span "Terminé" at bounding box center [694, 81] width 174 height 11
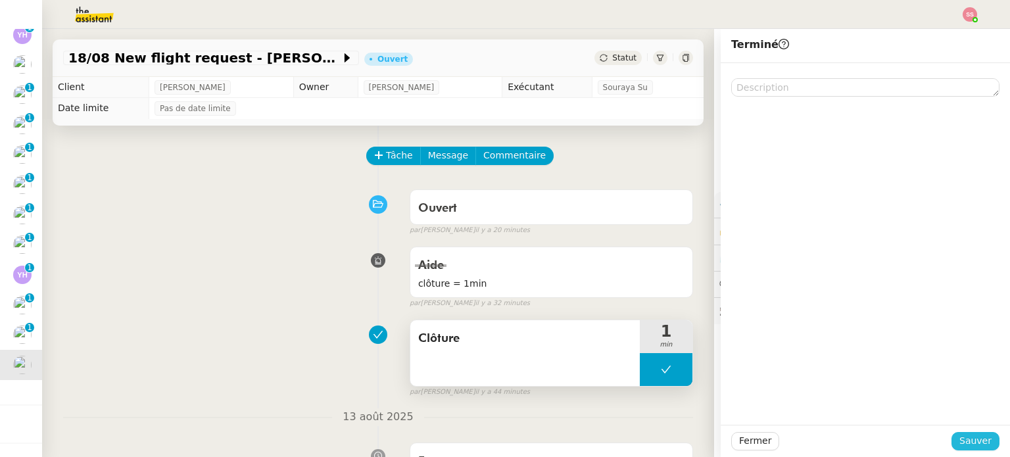
drag, startPoint x: 956, startPoint y: 438, endPoint x: 571, endPoint y: 384, distance: 389.1
click at [959, 438] on span "Sauver" at bounding box center [975, 440] width 32 height 15
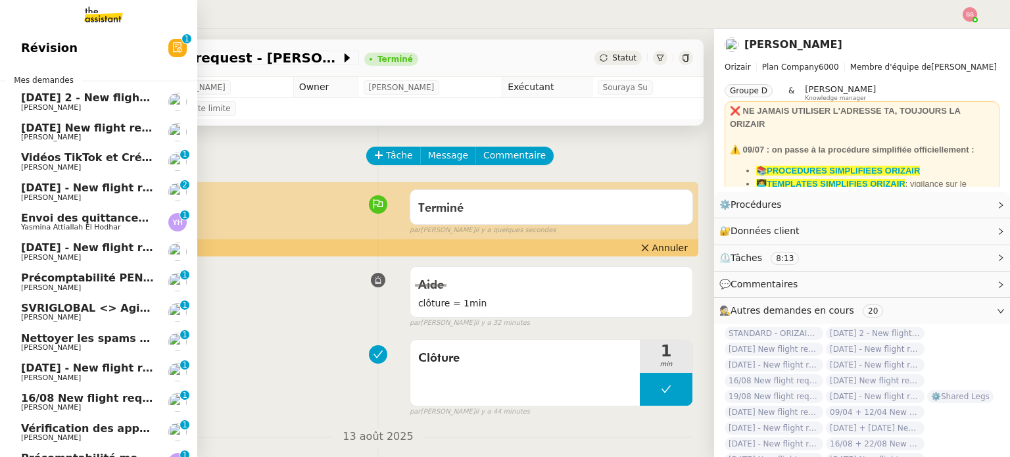
click at [92, 97] on span "[DATE] 2 - New flight request - [PERSON_NAME]" at bounding box center [162, 97] width 283 height 12
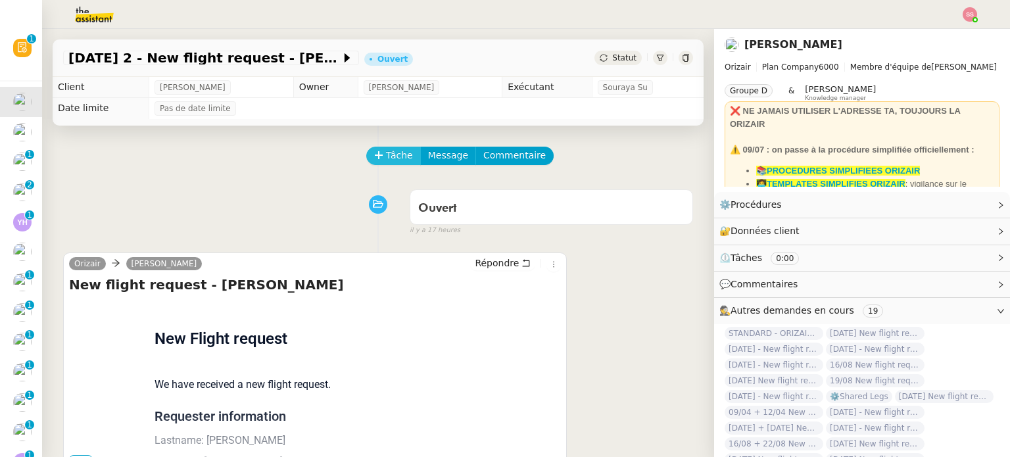
click at [392, 150] on span "Tâche" at bounding box center [399, 155] width 27 height 15
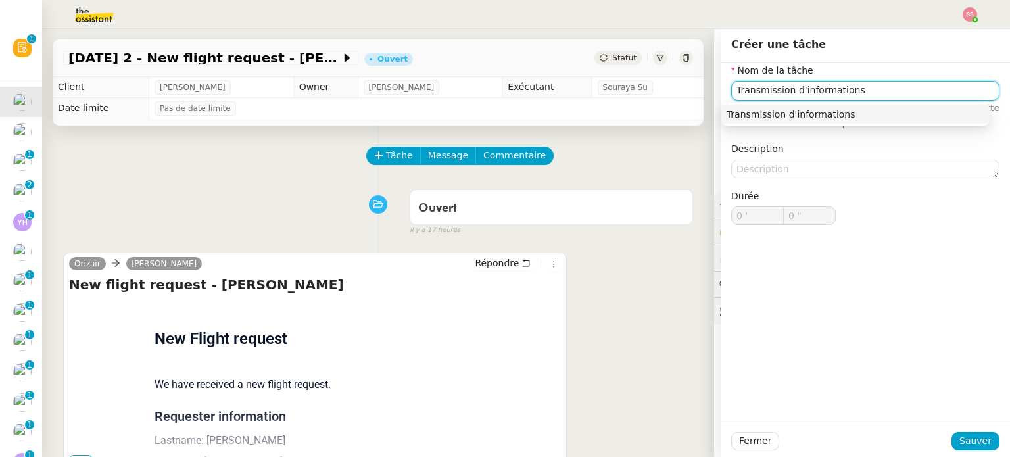
click at [800, 109] on div "Transmission d'informations" at bounding box center [856, 115] width 258 height 12
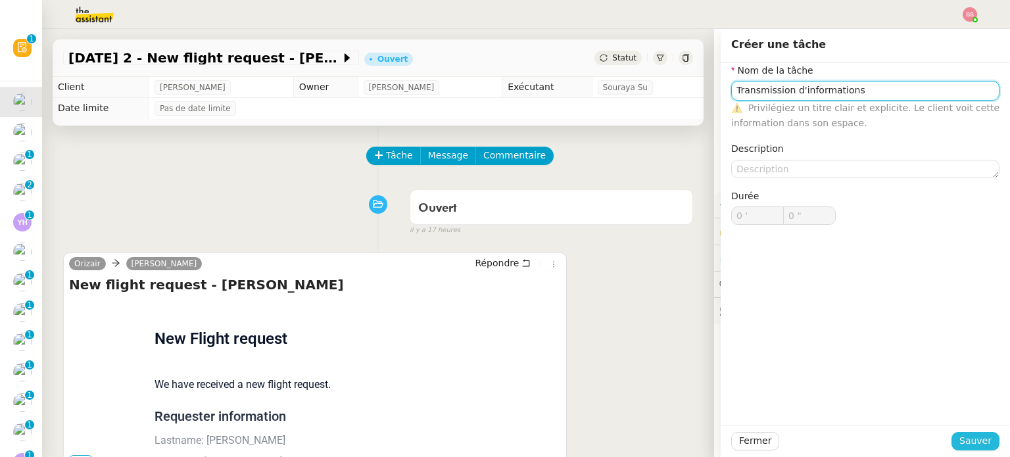
type input "Transmission d'informations"
click at [965, 437] on span "Sauver" at bounding box center [975, 440] width 32 height 15
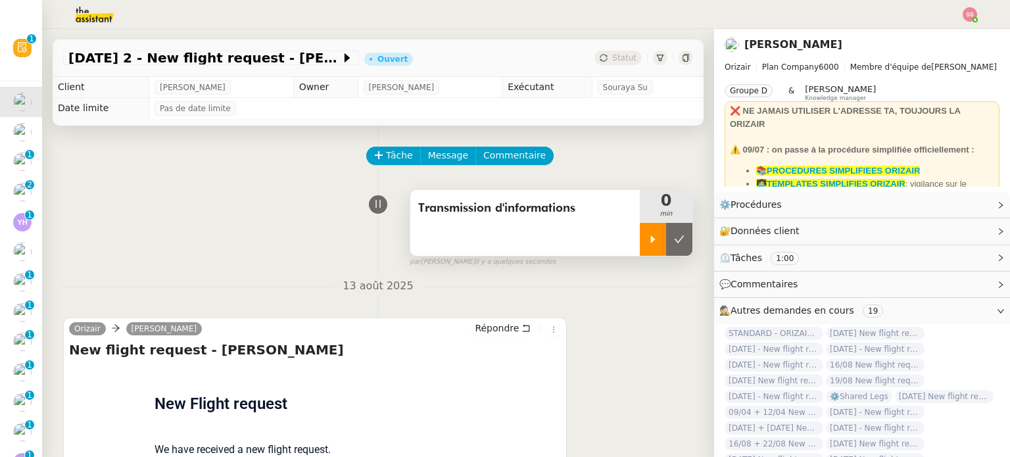
click at [640, 249] on div at bounding box center [653, 239] width 26 height 33
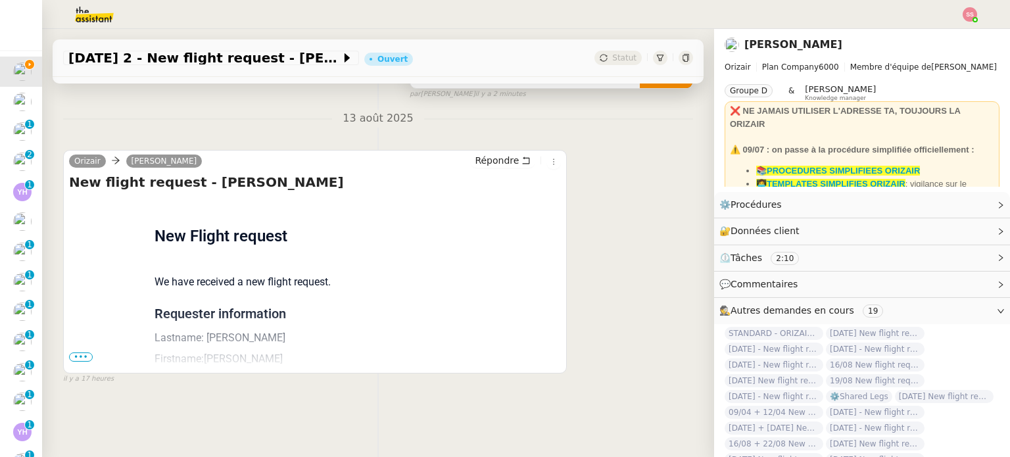
scroll to position [176, 0]
click at [87, 352] on span "•••" at bounding box center [81, 356] width 24 height 9
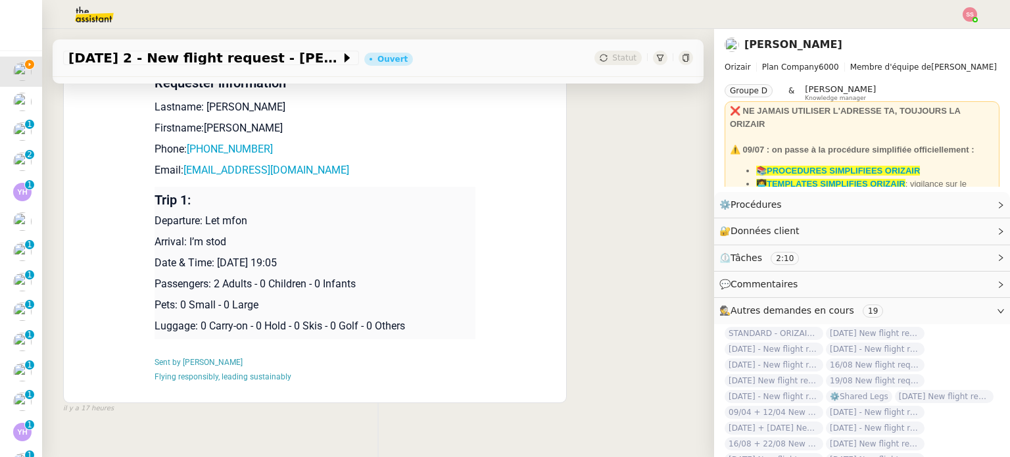
scroll to position [427, 0]
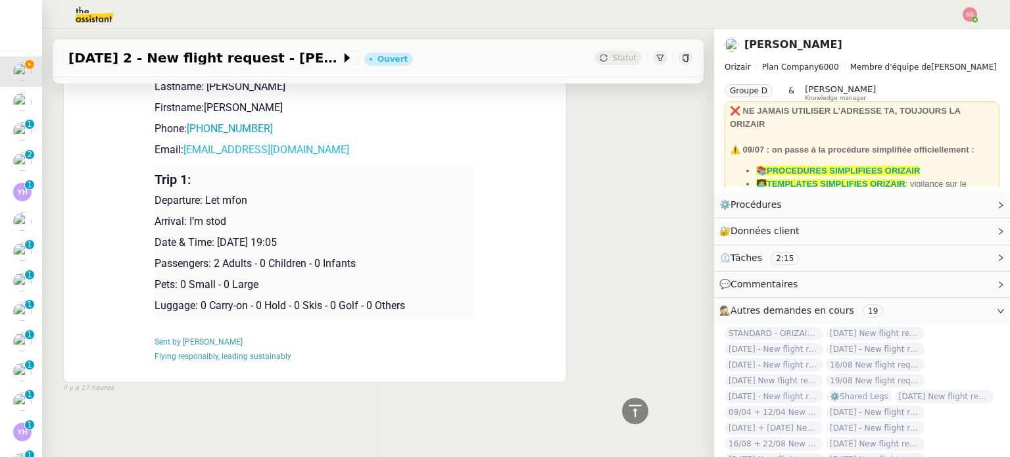
drag, startPoint x: 340, startPoint y: 146, endPoint x: 178, endPoint y: 147, distance: 162.4
click at [178, 147] on p "Email: simonjamescounsel@yahoo.co.uk" at bounding box center [315, 150] width 321 height 16
copy link "[EMAIL_ADDRESS][DOMAIN_NAME]"
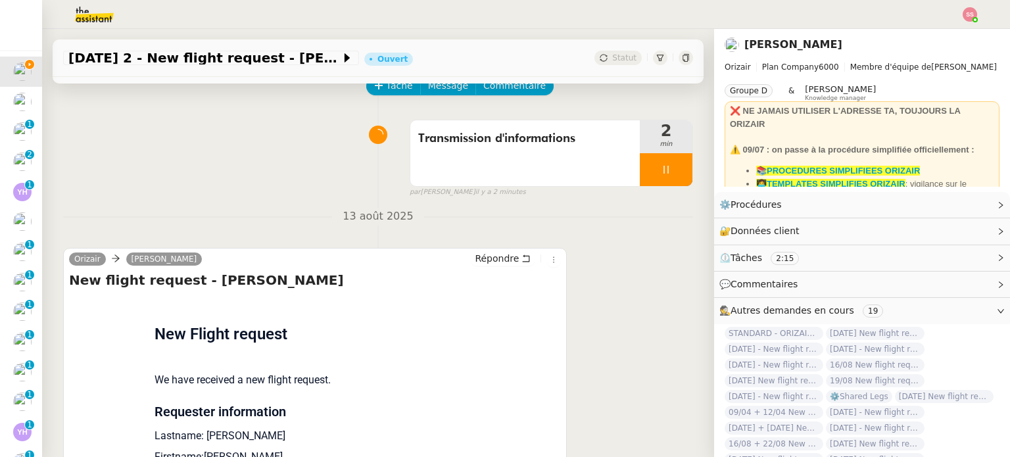
scroll to position [66, 0]
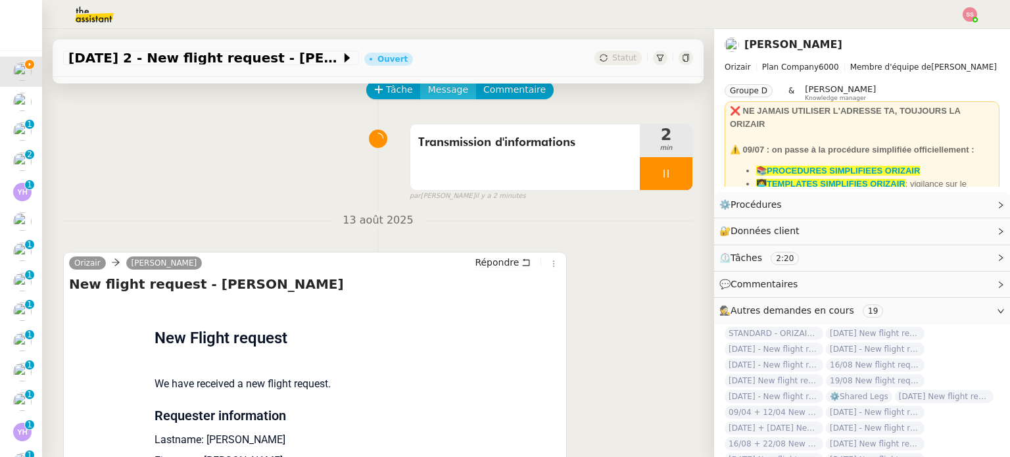
click at [454, 89] on button "Message" at bounding box center [448, 90] width 56 height 18
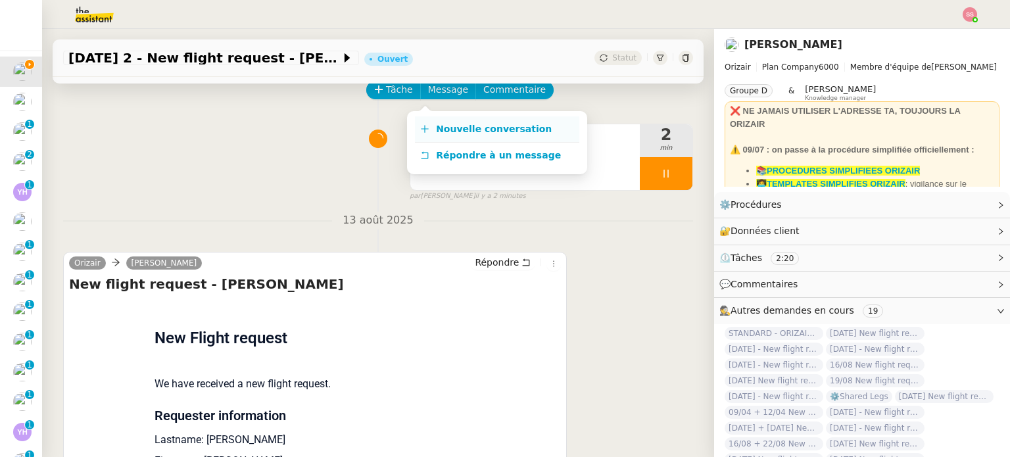
click at [465, 122] on link "Nouvelle conversation" at bounding box center [497, 129] width 164 height 26
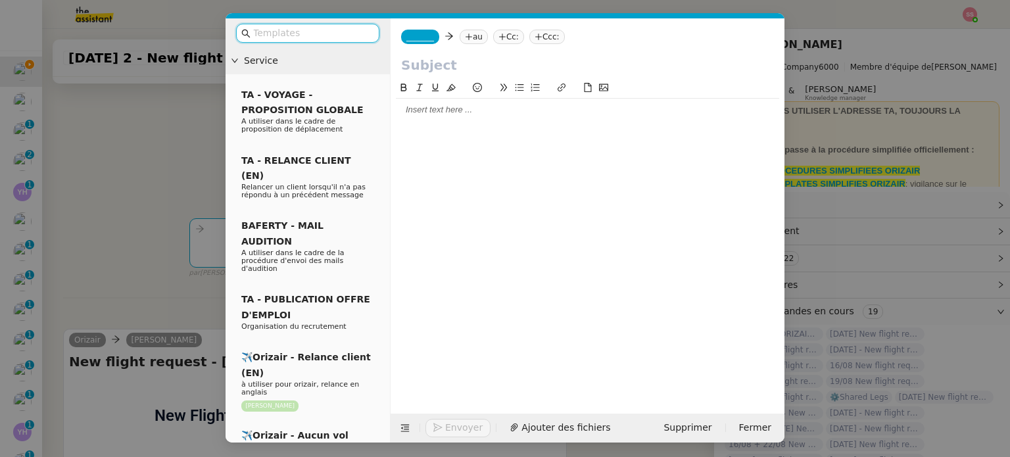
click at [475, 36] on nz-tag "au" at bounding box center [474, 37] width 28 height 14
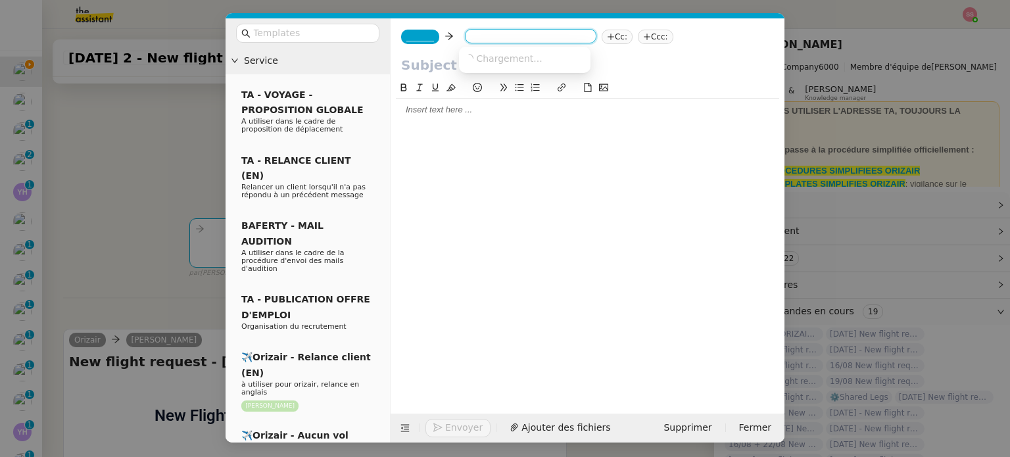
paste input "[EMAIL_ADDRESS][DOMAIN_NAME]"
type input "[EMAIL_ADDRESS][DOMAIN_NAME]"
click at [496, 66] on nz-option-item "[EMAIL_ADDRESS][DOMAIN_NAME]" at bounding box center [525, 58] width 132 height 18
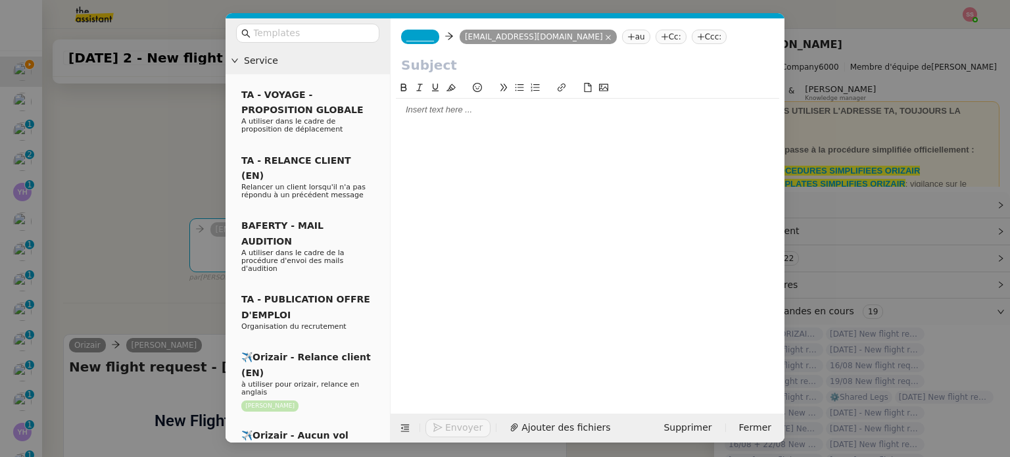
click at [694, 39] on nz-tag "Ccc:" at bounding box center [710, 37] width 36 height 14
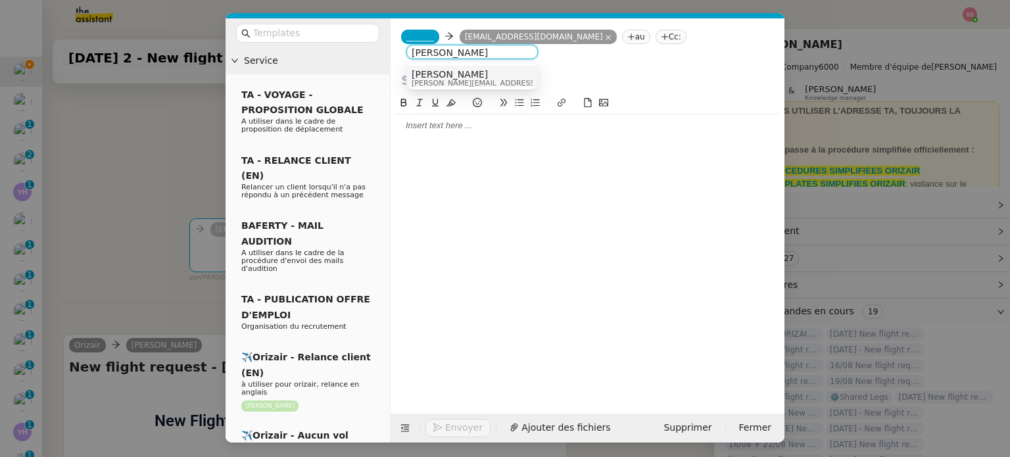
type input "[PERSON_NAME]"
click at [521, 71] on div "[PERSON_NAME] [PERSON_NAME][EMAIL_ADDRESS][DOMAIN_NAME]" at bounding box center [472, 78] width 121 height 18
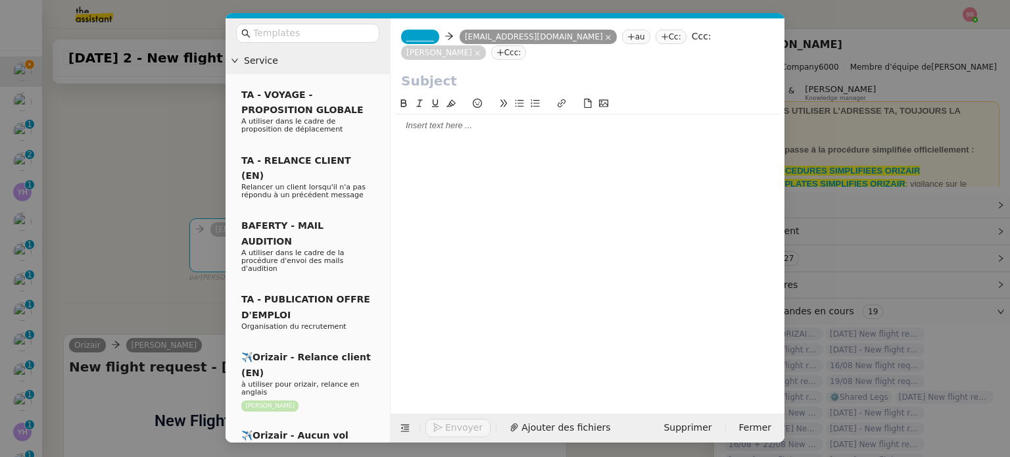
click at [411, 30] on nz-tag "_______" at bounding box center [420, 37] width 38 height 14
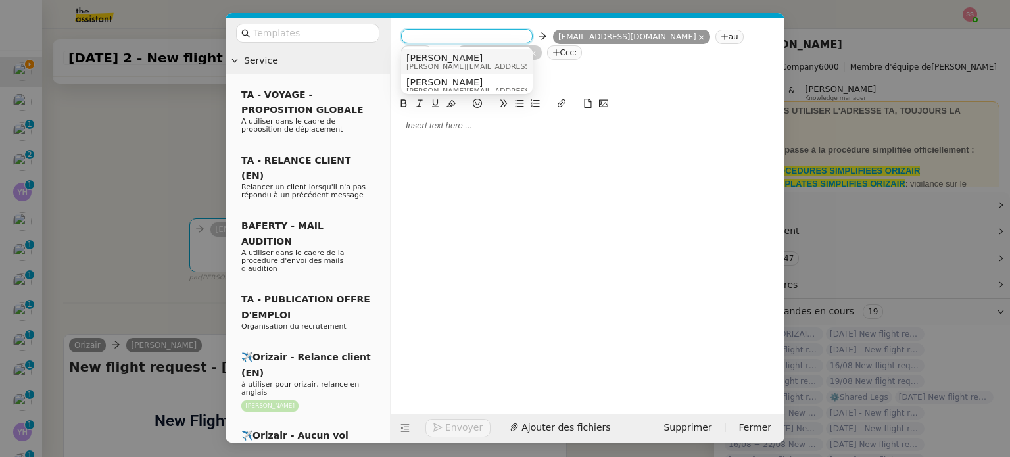
click at [433, 68] on span "[PERSON_NAME][EMAIL_ADDRESS][DOMAIN_NAME]" at bounding box center [499, 66] width 187 height 7
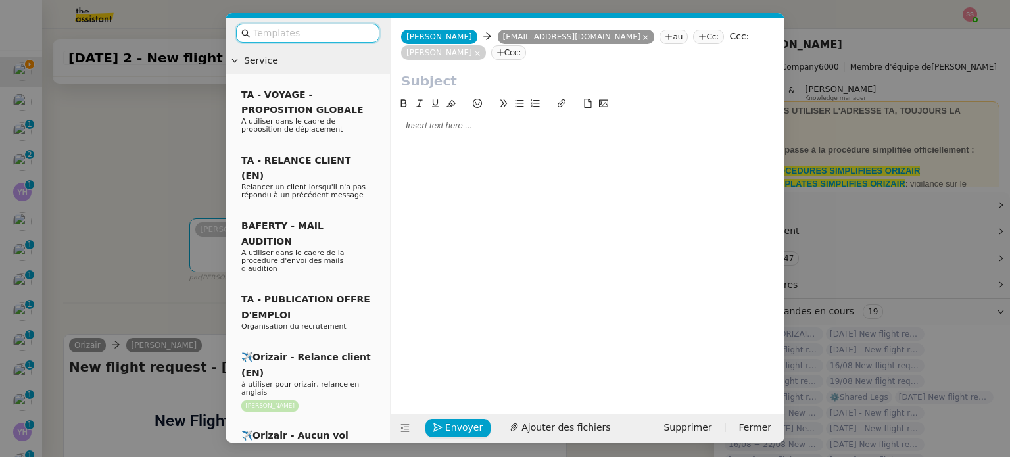
click at [324, 30] on input "text" at bounding box center [312, 33] width 118 height 15
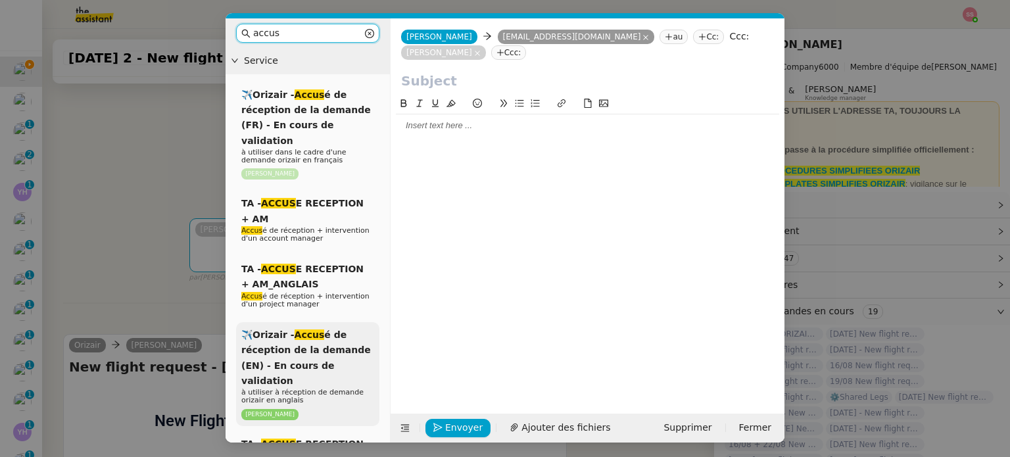
type input "accus"
click at [356, 341] on div "✈️Orizair - Accus é de réception de la demande (EN) - En cours de validation à …" at bounding box center [307, 374] width 143 height 104
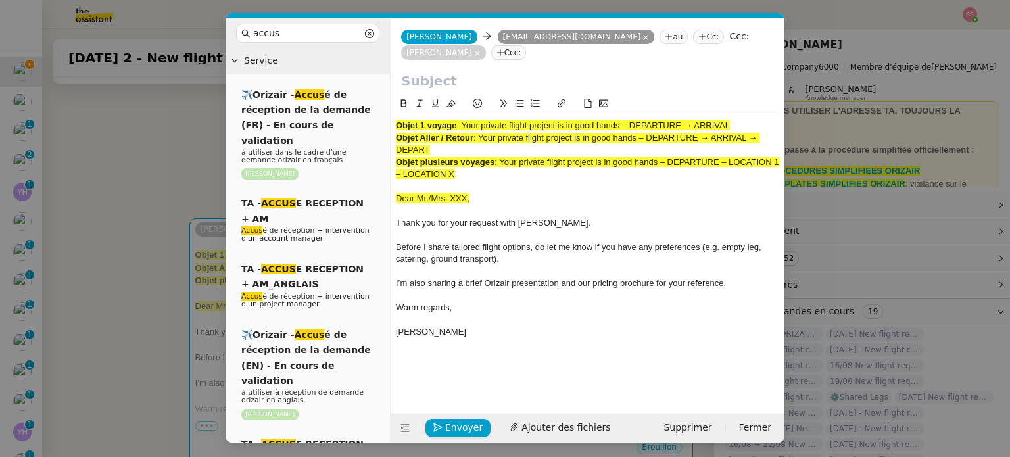
drag, startPoint x: 465, startPoint y: 124, endPoint x: 738, endPoint y: 123, distance: 273.6
click at [738, 123] on div "Objet 1 voyage : Your private flight project is in good hands – DEPARTURE → ARR…" at bounding box center [587, 126] width 383 height 12
click at [516, 81] on input "text" at bounding box center [587, 81] width 373 height 20
paste input "Your private flight project is in good hands – DEPARTURE → ARRIVAL"
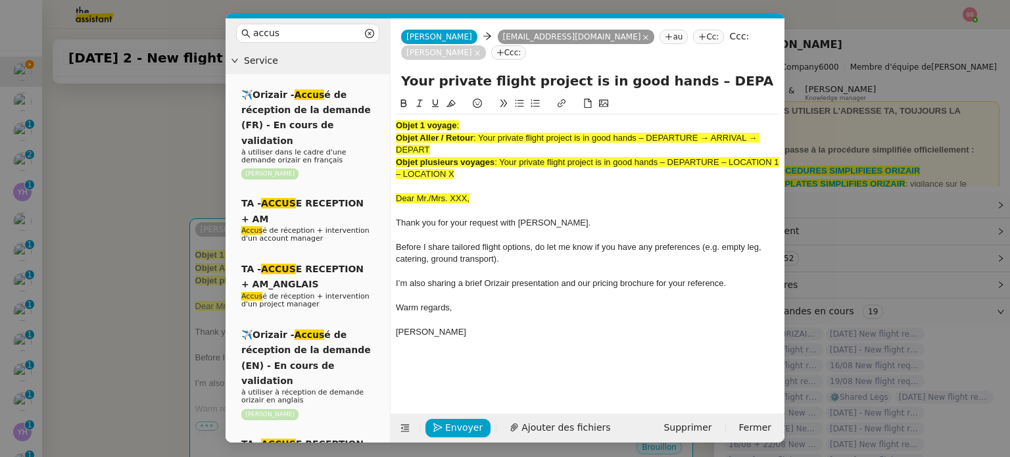
scroll to position [0, 57]
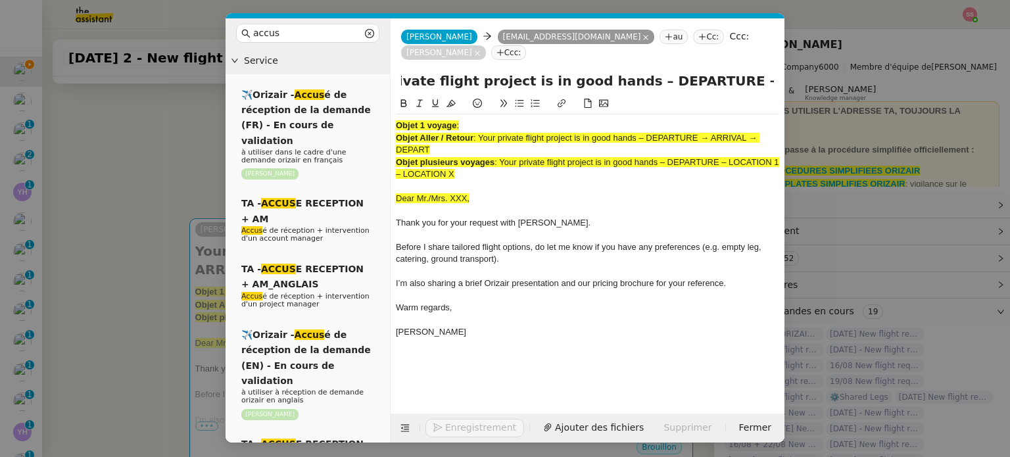
type input "Your private flight project is in good hands – DEPARTURE → ARRIVAL"
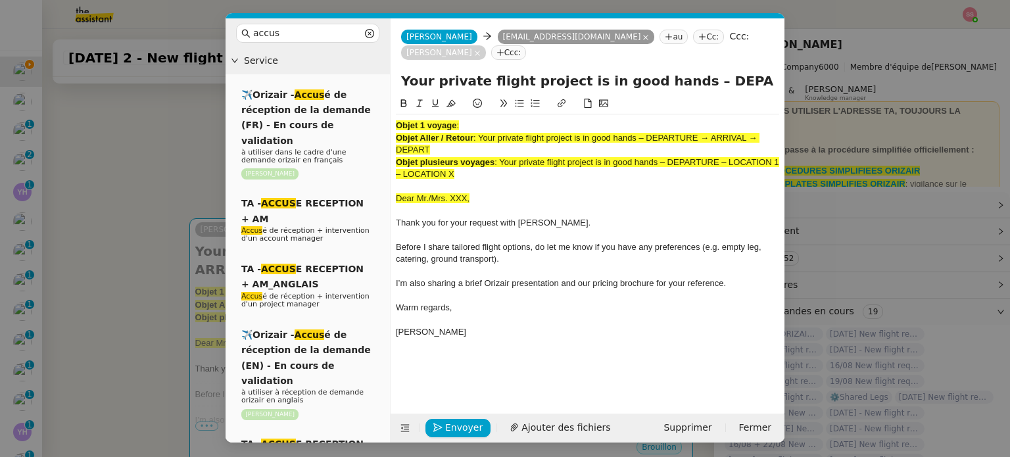
drag, startPoint x: 480, startPoint y: 176, endPoint x: 345, endPoint y: 78, distance: 166.3
click at [345, 78] on nz-layout "accus Service ✈️Orizair - Accus é de réception de la demande (FR) - En cours de…" at bounding box center [505, 230] width 559 height 424
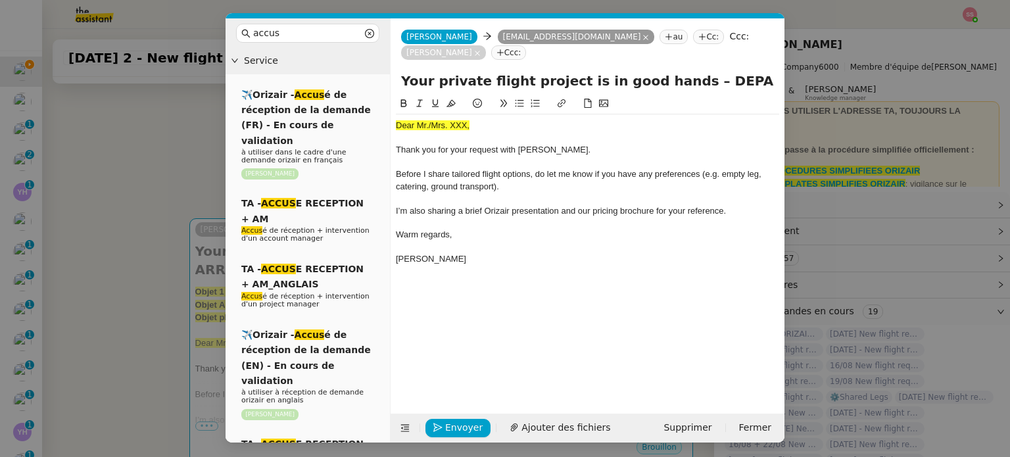
click at [150, 180] on nz-modal-container "accus Service ✈️Orizair - Accus é de réception de la demande (FR) - En cours de…" at bounding box center [505, 228] width 1010 height 457
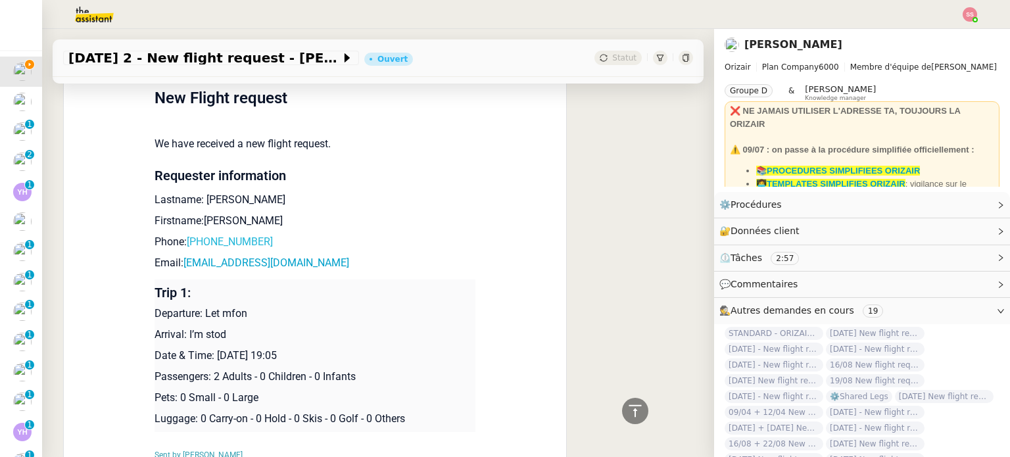
scroll to position [592, 0]
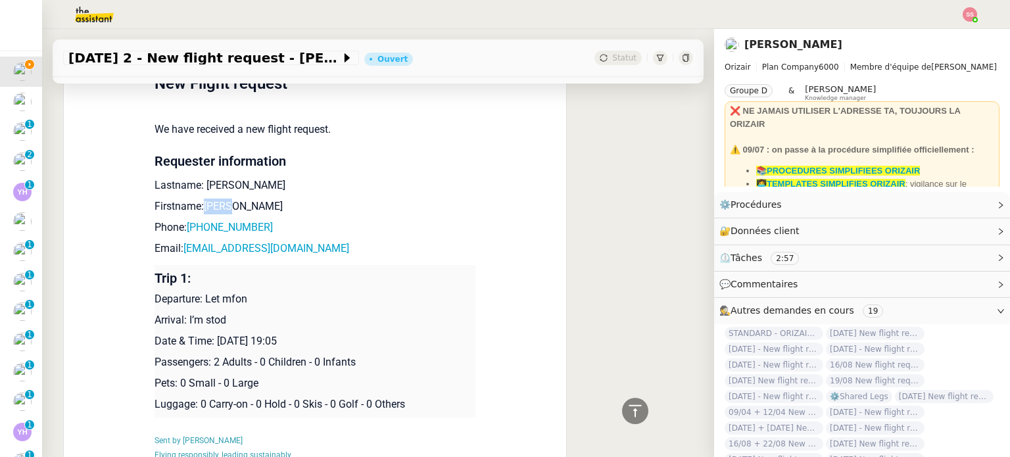
drag, startPoint x: 229, startPoint y: 187, endPoint x: 196, endPoint y: 191, distance: 33.1
click at [196, 199] on p "Firstname:[PERSON_NAME]" at bounding box center [315, 207] width 321 height 16
copy p "Simon"
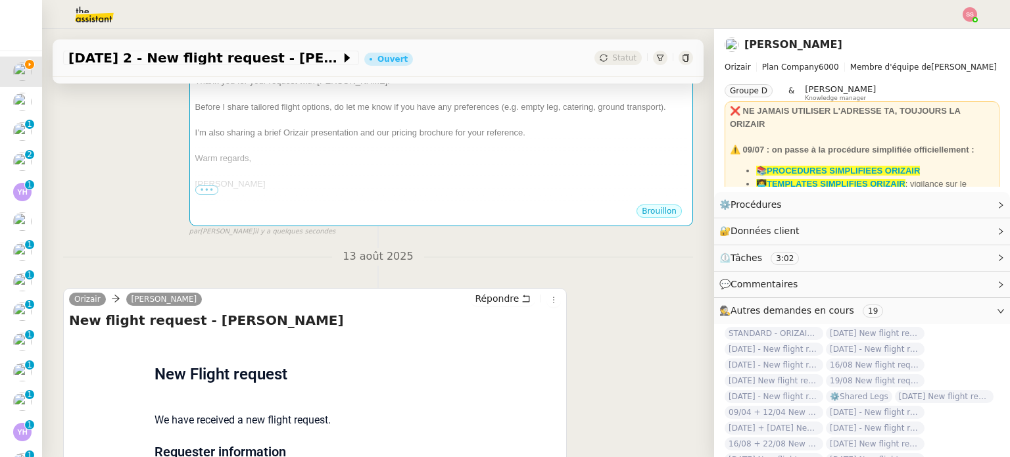
scroll to position [460, 0]
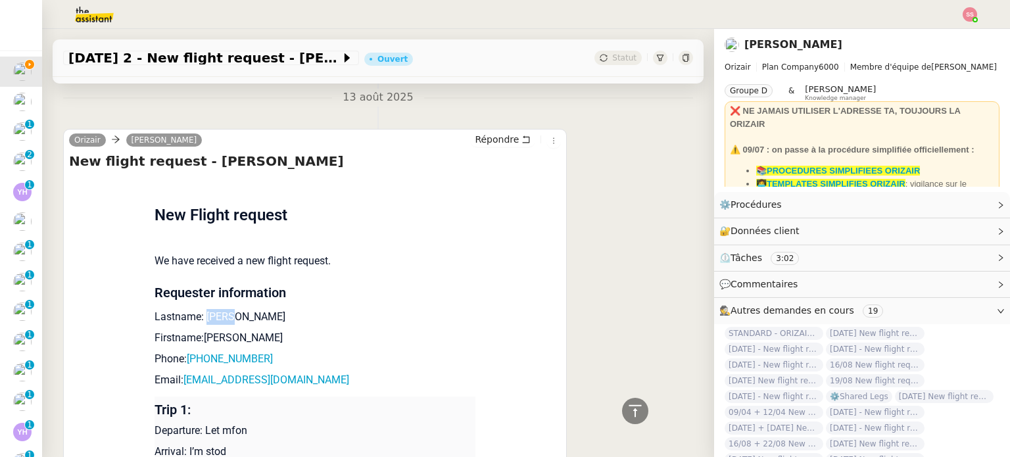
drag, startPoint x: 224, startPoint y: 304, endPoint x: 197, endPoint y: 299, distance: 27.4
click at [197, 309] on p "Lastname: [PERSON_NAME]" at bounding box center [315, 317] width 321 height 16
copy p "James"
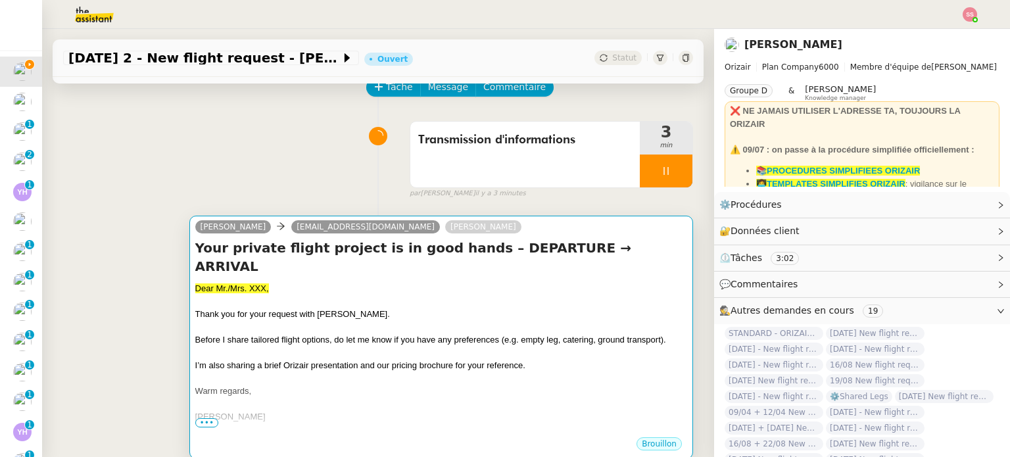
scroll to position [66, 0]
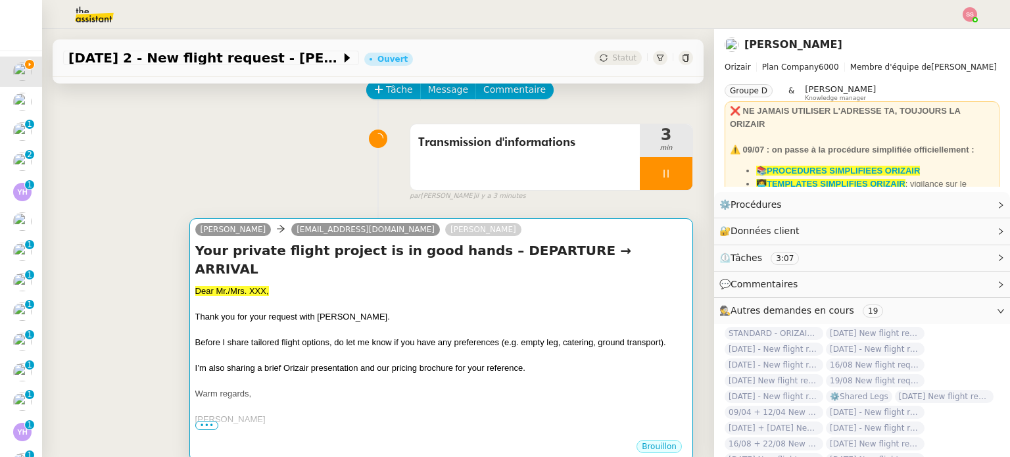
click at [279, 312] on span "Thank you for your request with [PERSON_NAME]." at bounding box center [292, 317] width 195 height 10
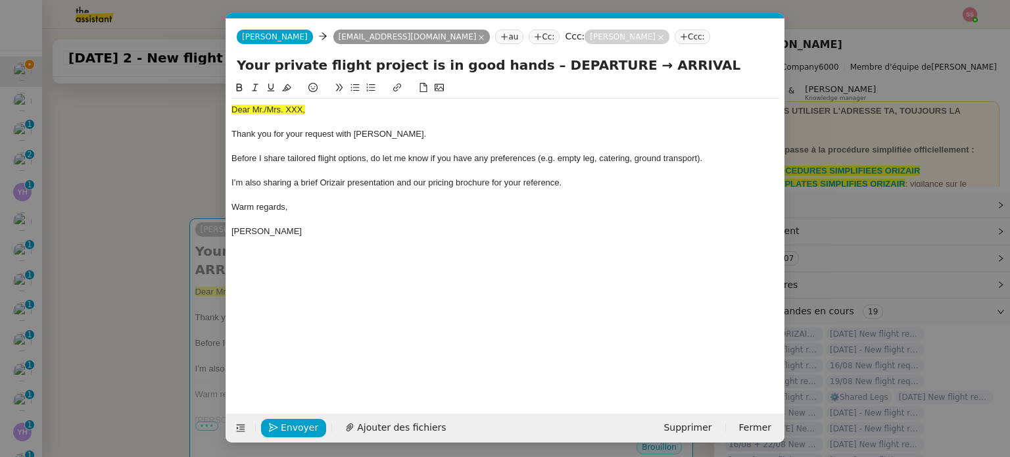
scroll to position [0, 50]
click at [284, 110] on span "Dear Mr./Mrs. XXX," at bounding box center [268, 110] width 74 height 10
click at [289, 81] on button at bounding box center [287, 87] width 16 height 15
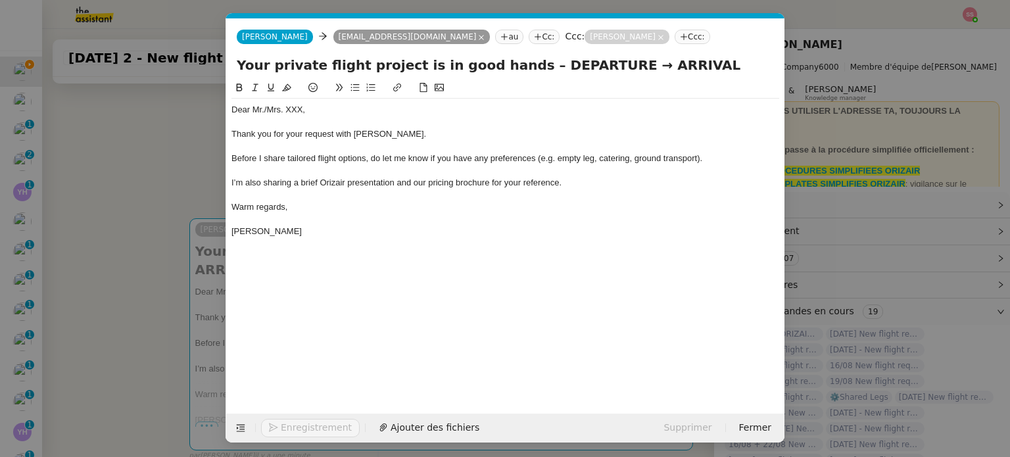
click at [312, 98] on div at bounding box center [505, 89] width 548 height 18
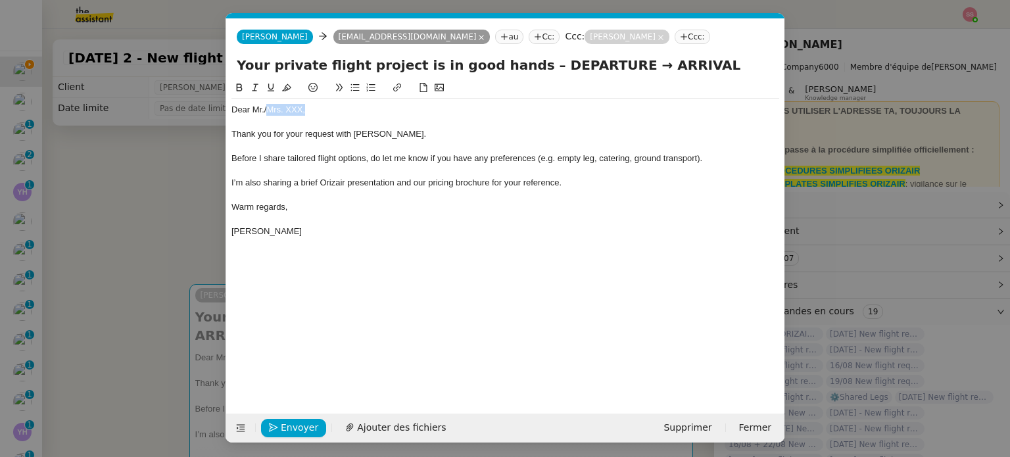
scroll to position [0, 50]
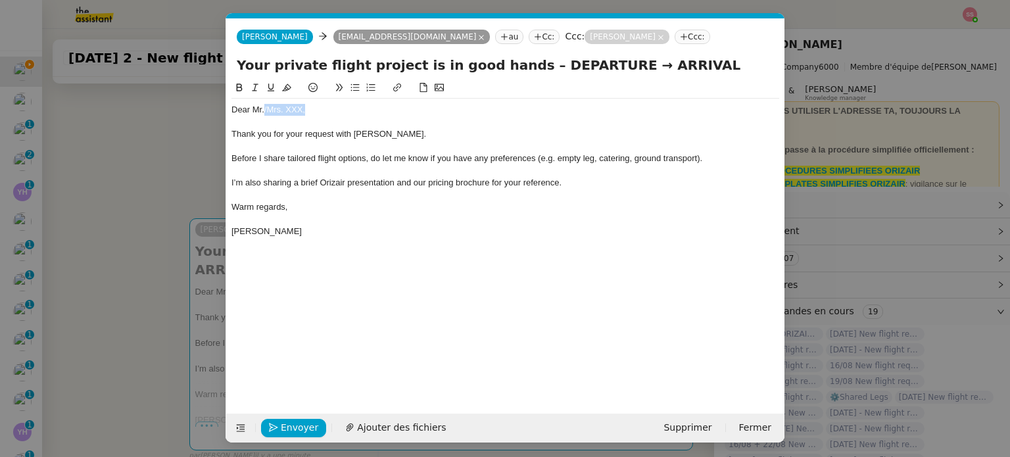
click at [265, 110] on div "Dear Mr./Mrs. XXX," at bounding box center [505, 110] width 548 height 12
click at [398, 423] on span "Ajouter des fichiers" at bounding box center [435, 427] width 89 height 15
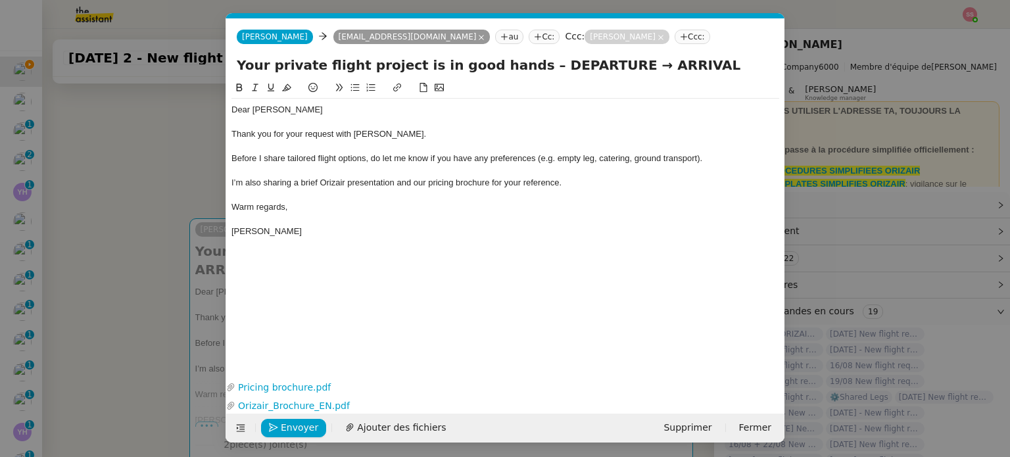
click at [168, 295] on nz-modal-container "accus Service ✈️Orizair - Accus é de réception de la demande (FR) - En cours de…" at bounding box center [505, 228] width 1010 height 457
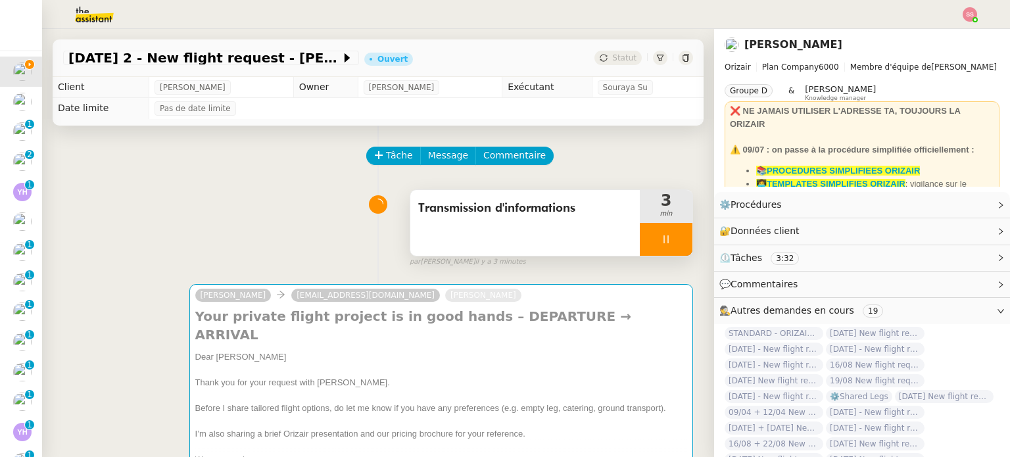
click at [666, 239] on div at bounding box center [666, 239] width 53 height 33
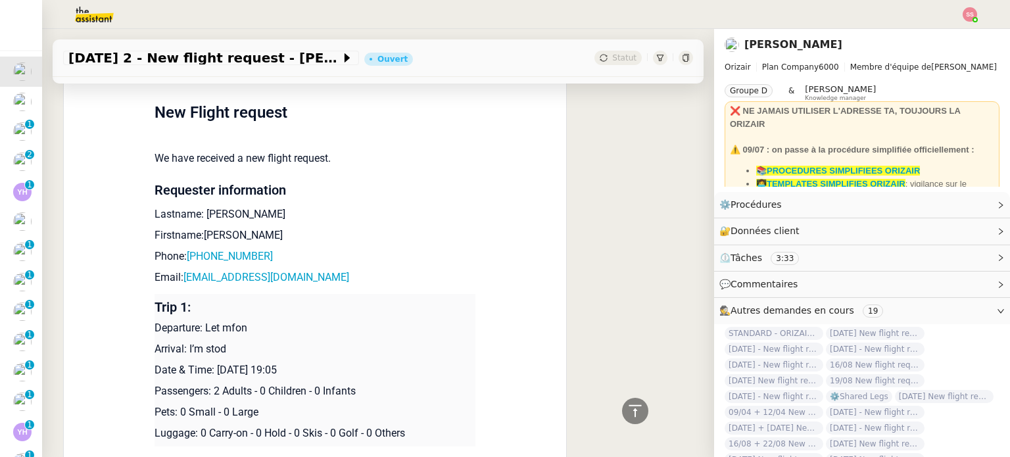
scroll to position [658, 0]
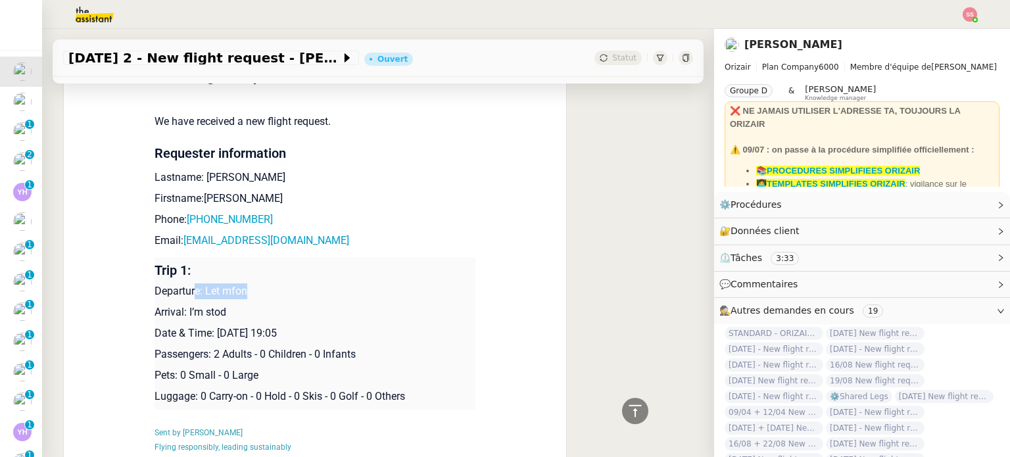
drag, startPoint x: 191, startPoint y: 274, endPoint x: 245, endPoint y: 266, distance: 54.6
click at [245, 266] on td "Trip 1: Departure: Let mfon Arrival: I’m stod Date & Time: [DATE] 19:05 Passeng…" at bounding box center [315, 333] width 321 height 153
drag, startPoint x: 239, startPoint y: 306, endPoint x: 195, endPoint y: 296, distance: 45.1
click at [195, 296] on td "Trip 1: Departure: Let mfon Arrival: I’m stod Date & Time: [DATE] 19:05 Passeng…" at bounding box center [315, 333] width 321 height 153
click at [233, 304] on p "Arrival: I’m stod" at bounding box center [315, 312] width 321 height 16
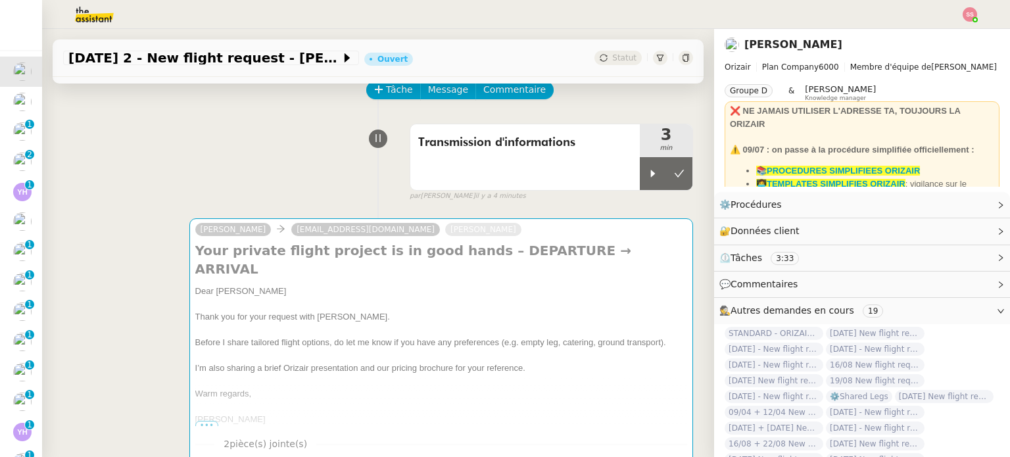
scroll to position [66, 0]
click at [666, 176] on button at bounding box center [679, 173] width 26 height 33
click at [612, 55] on span "Statut" at bounding box center [624, 57] width 24 height 9
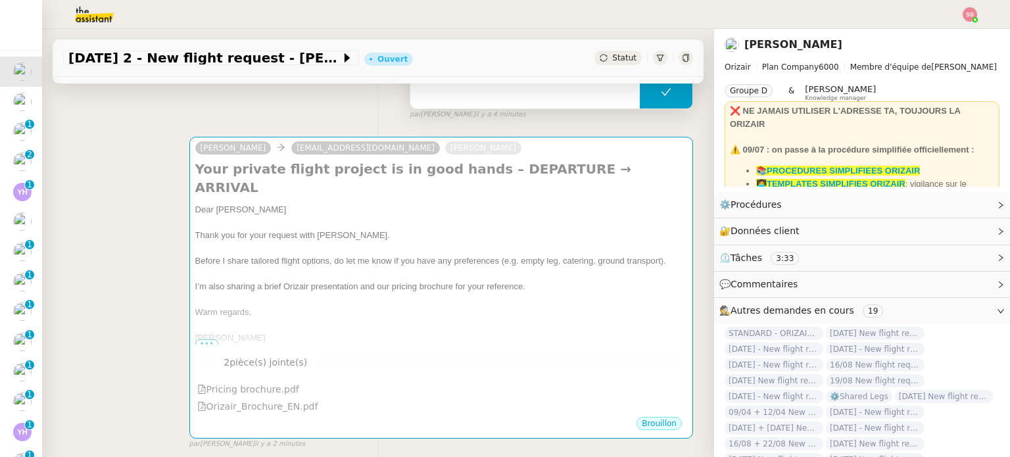
scroll to position [0, 0]
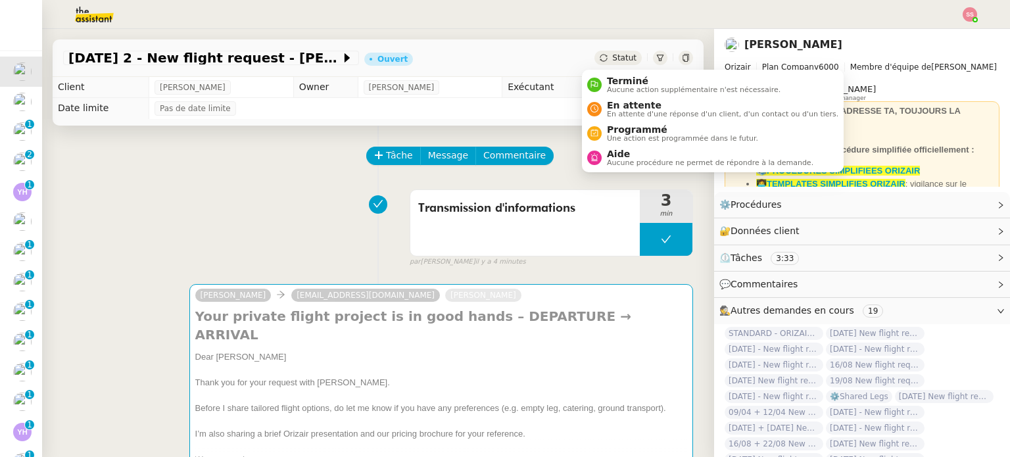
click at [612, 57] on span "Statut" at bounding box center [624, 57] width 24 height 9
click at [618, 164] on span "Aucune procédure ne permet de répondre à la demande." at bounding box center [710, 162] width 206 height 7
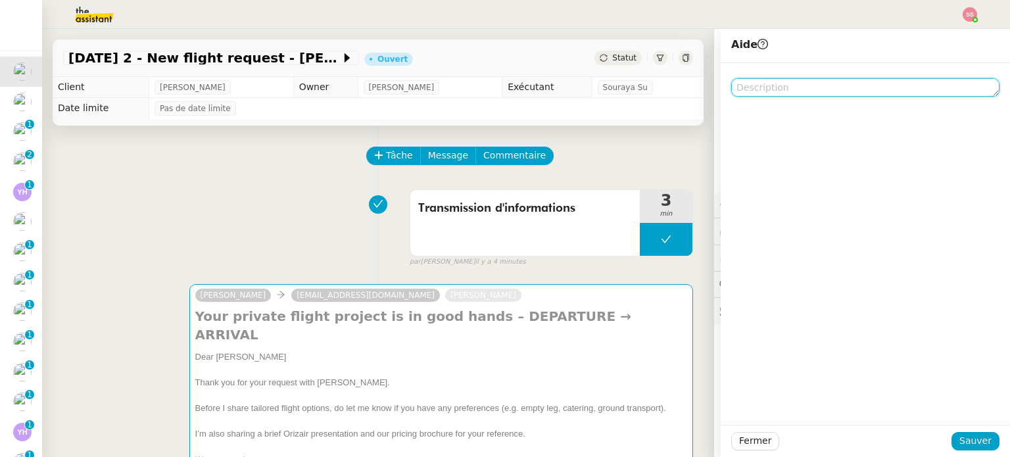
click at [828, 80] on textarea at bounding box center [865, 87] width 268 height 18
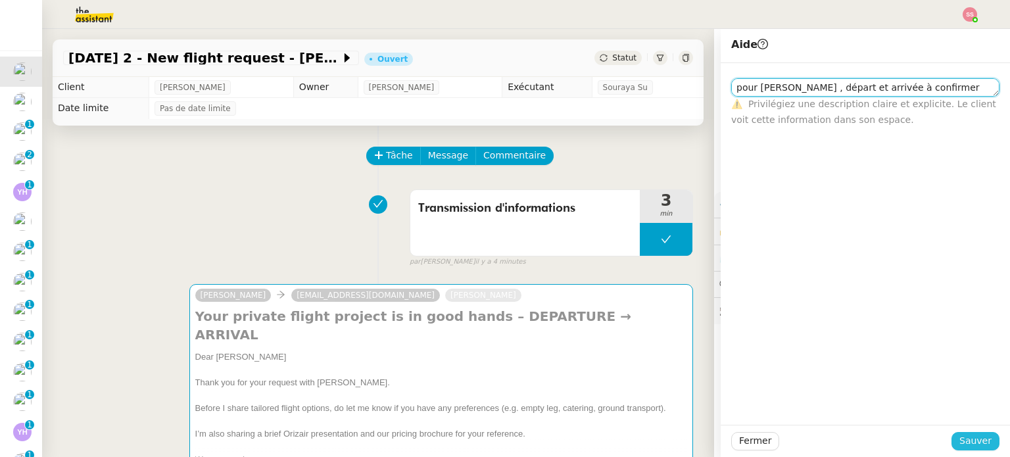
type textarea "pour [PERSON_NAME] , départ et arrivée à confirmer"
click at [970, 444] on span "Sauver" at bounding box center [975, 440] width 32 height 15
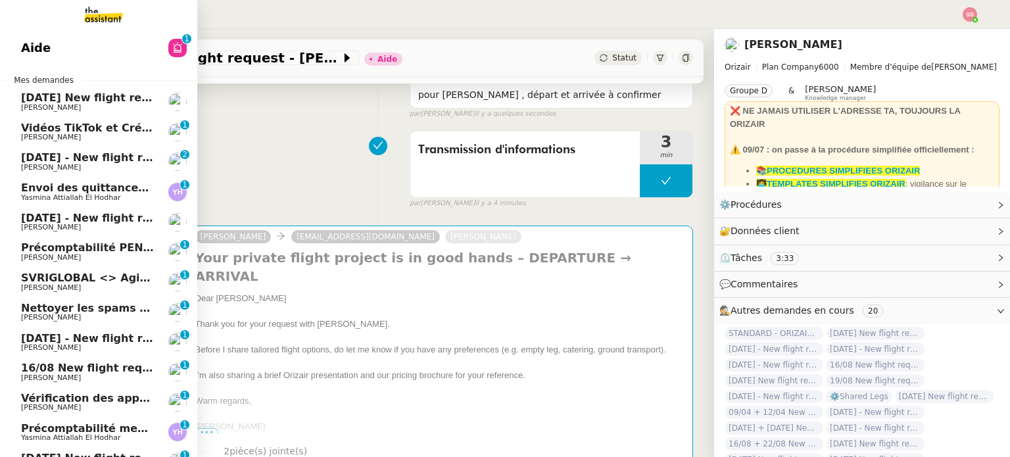
click at [73, 112] on link "[DATE] New flight request - [PERSON_NAME] [PERSON_NAME]" at bounding box center [98, 102] width 197 height 30
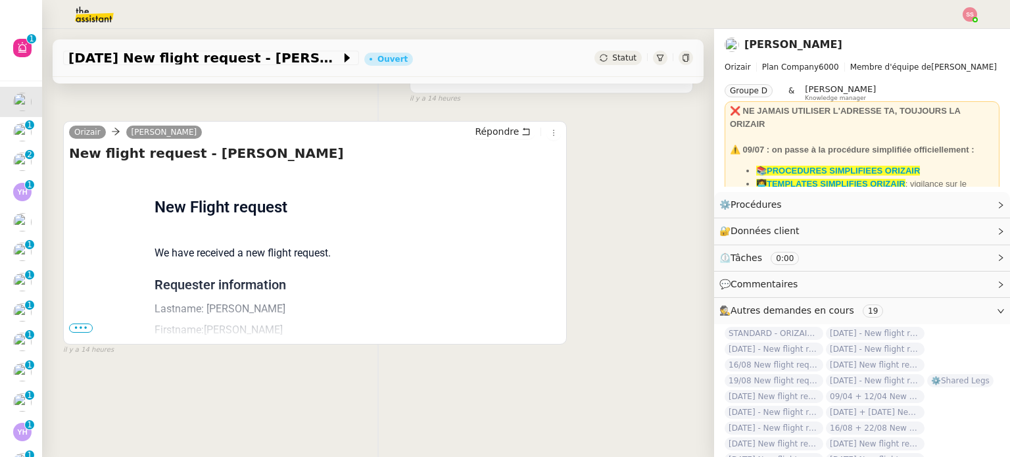
click at [80, 331] on span "•••" at bounding box center [81, 328] width 24 height 9
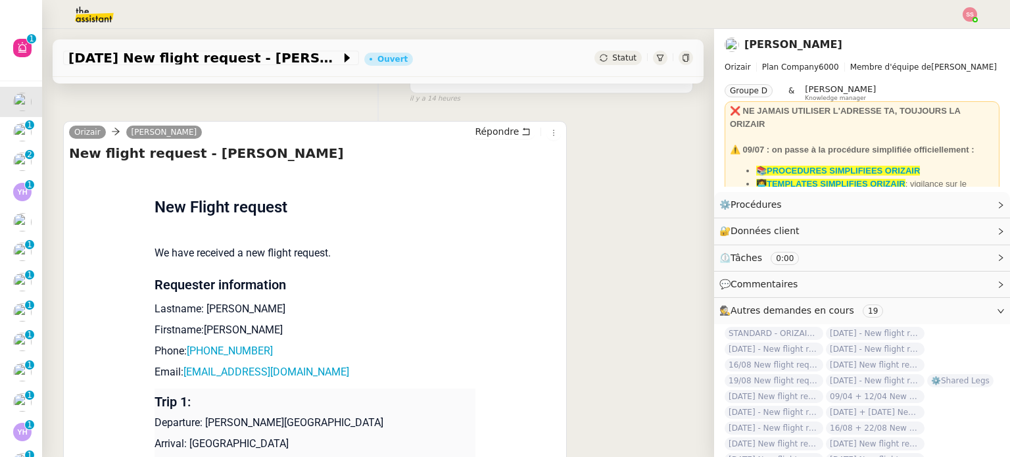
scroll to position [362, 0]
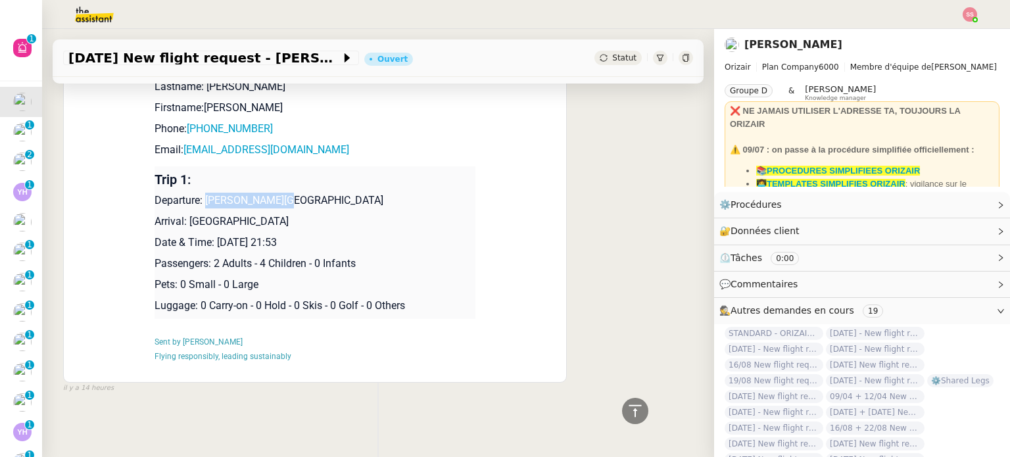
drag, startPoint x: 302, startPoint y: 191, endPoint x: 199, endPoint y: 193, distance: 102.6
click at [199, 193] on p "Departure: [PERSON_NAME][GEOGRAPHIC_DATA]" at bounding box center [315, 201] width 321 height 16
copy p "[PERSON_NAME][GEOGRAPHIC_DATA]"
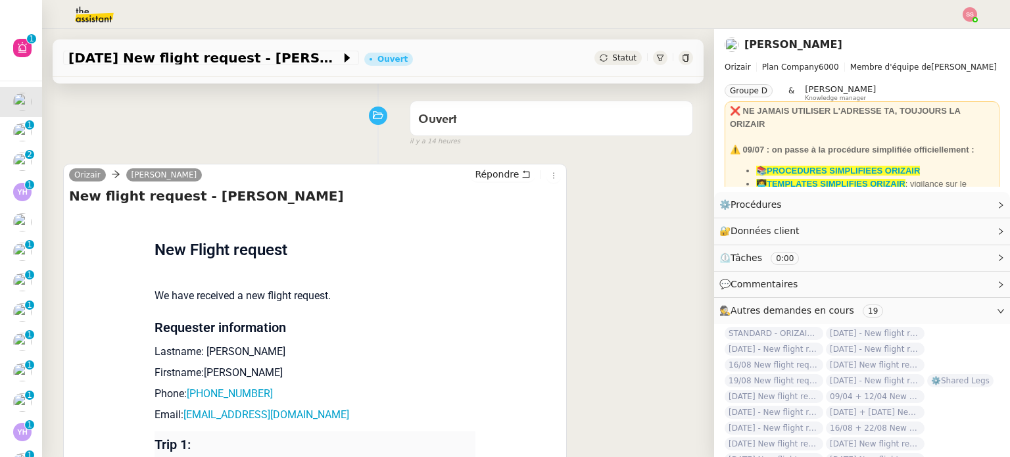
scroll to position [0, 0]
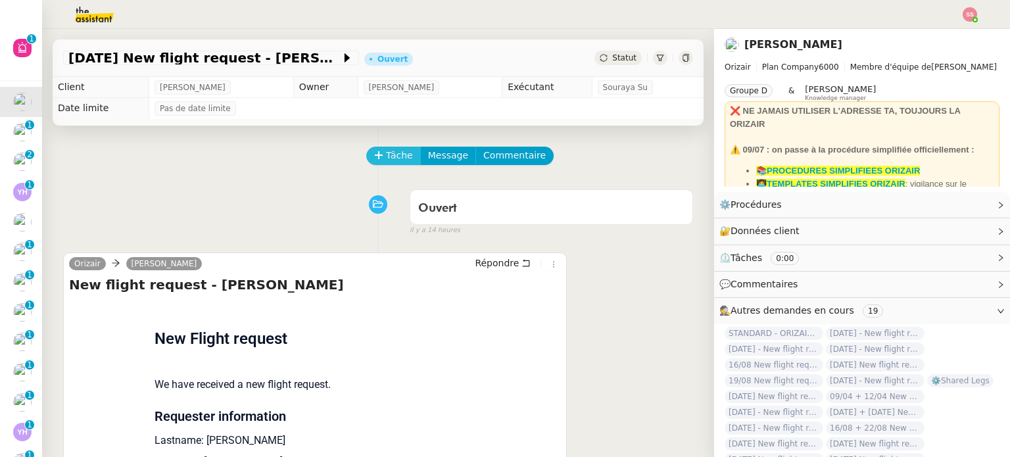
click at [371, 153] on button "Tâche" at bounding box center [393, 156] width 55 height 18
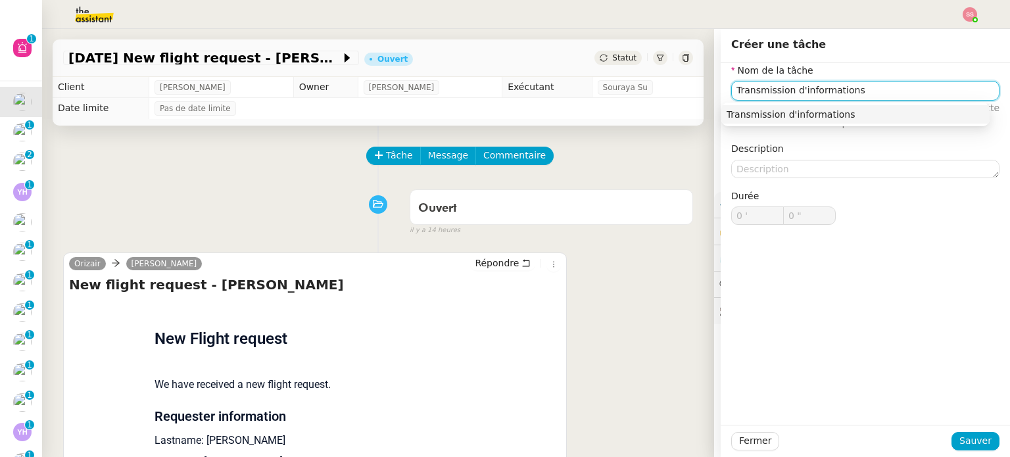
click at [822, 113] on div "Transmission d'informations" at bounding box center [856, 115] width 258 height 12
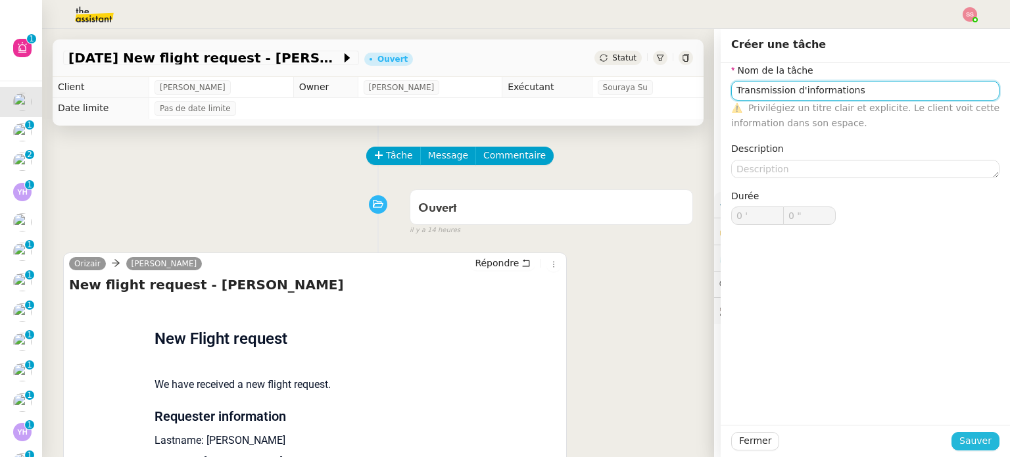
type input "Transmission d'informations"
click at [965, 437] on span "Sauver" at bounding box center [975, 440] width 32 height 15
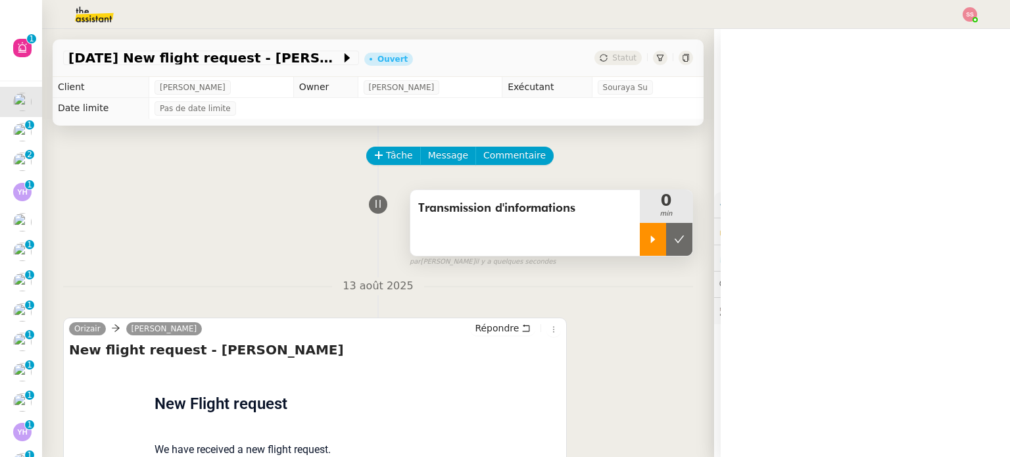
click at [648, 241] on icon at bounding box center [653, 239] width 11 height 11
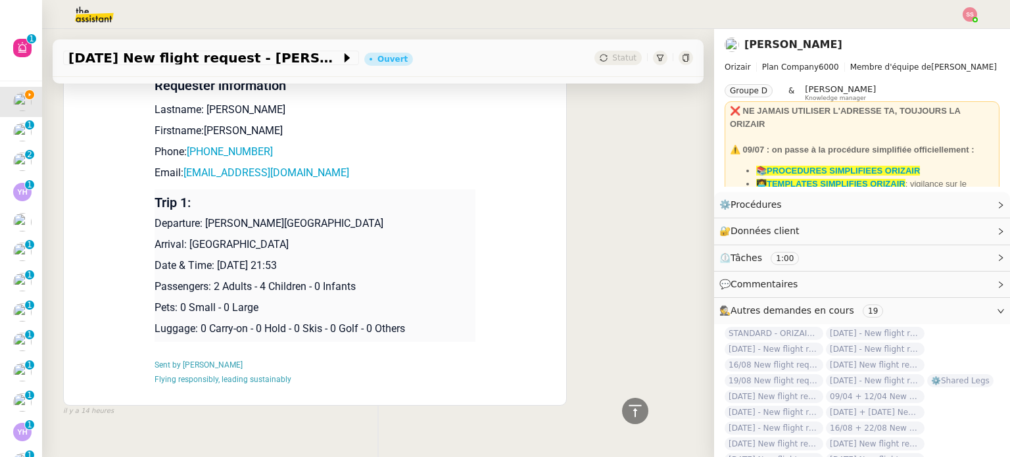
scroll to position [427, 0]
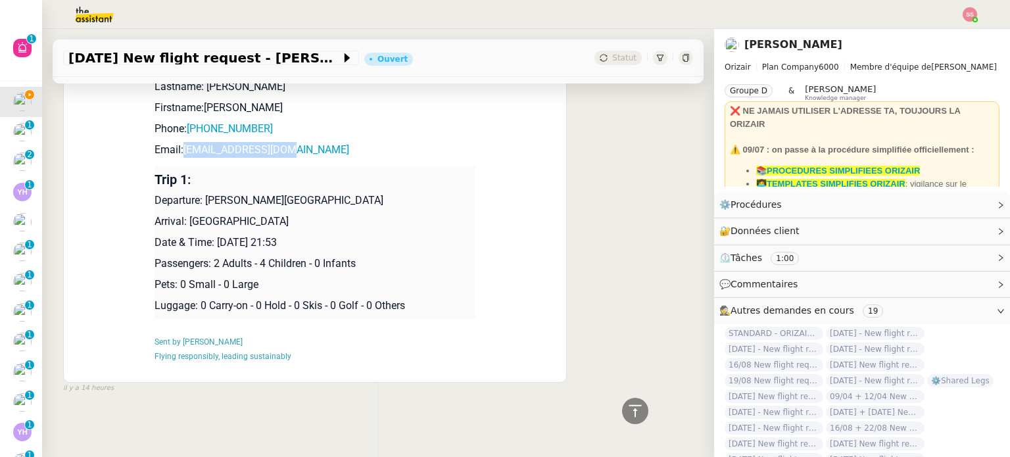
drag, startPoint x: 284, startPoint y: 144, endPoint x: 176, endPoint y: 149, distance: 108.0
click at [176, 149] on p "Email: [EMAIL_ADDRESS][DOMAIN_NAME]" at bounding box center [315, 150] width 321 height 16
copy link "[EMAIL_ADDRESS][DOMAIN_NAME]"
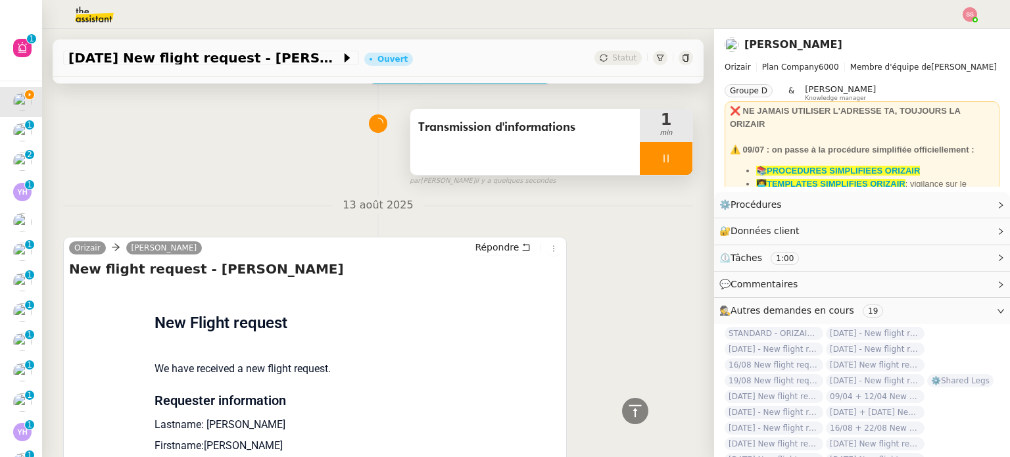
scroll to position [66, 0]
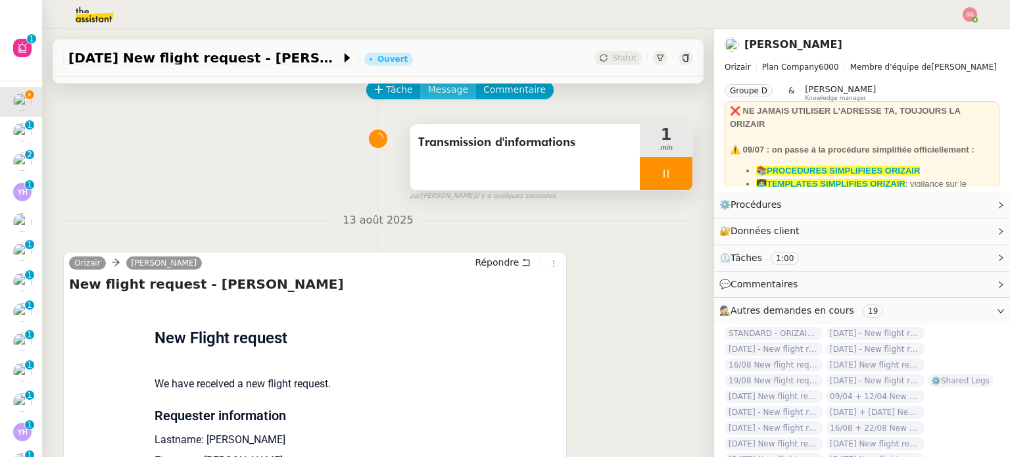
click at [435, 92] on span "Message" at bounding box center [448, 89] width 40 height 15
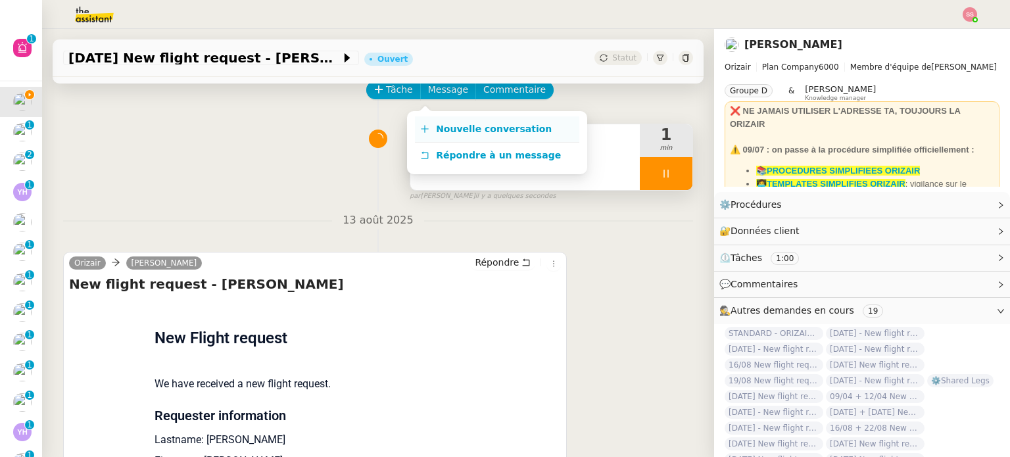
click at [442, 125] on span "Nouvelle conversation" at bounding box center [494, 129] width 116 height 11
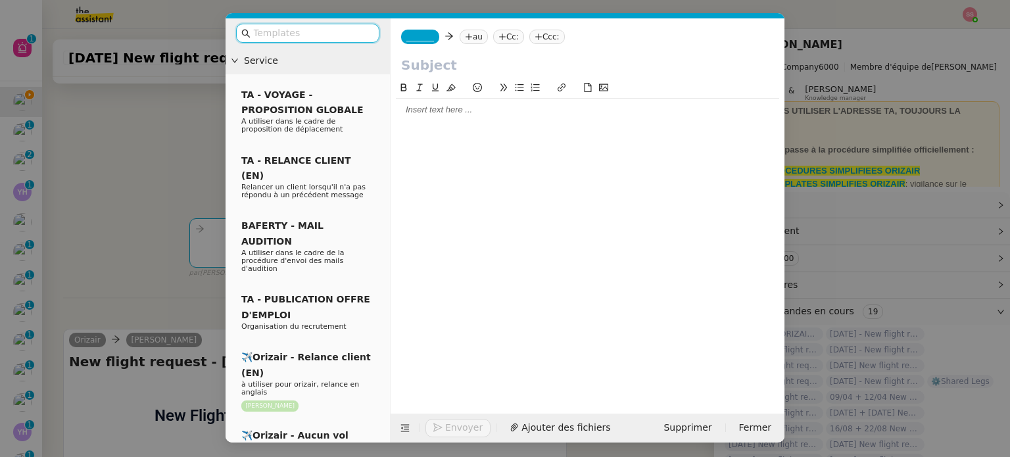
click at [465, 39] on icon at bounding box center [469, 37] width 8 height 8
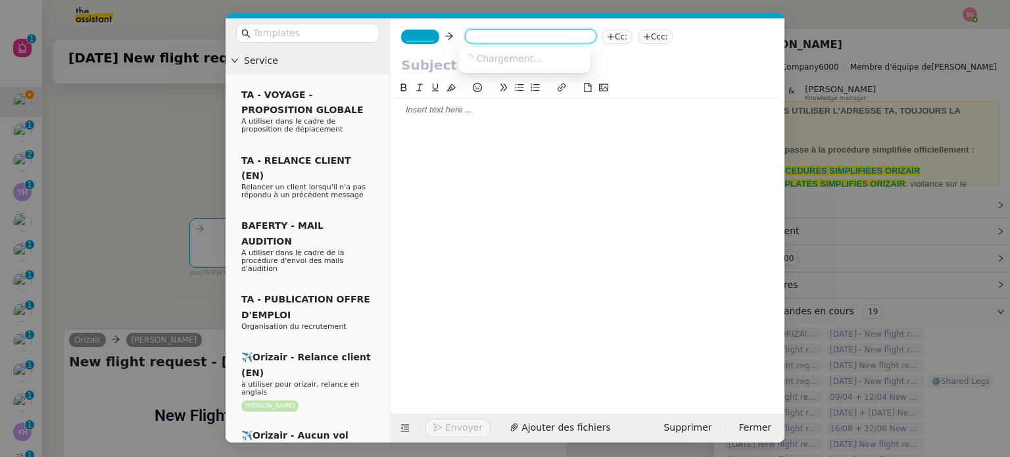
paste input "[EMAIL_ADDRESS][DOMAIN_NAME]"
type input "[EMAIL_ADDRESS][DOMAIN_NAME]"
click at [492, 55] on span "[EMAIL_ADDRESS][DOMAIN_NAME]" at bounding box center [544, 58] width 161 height 11
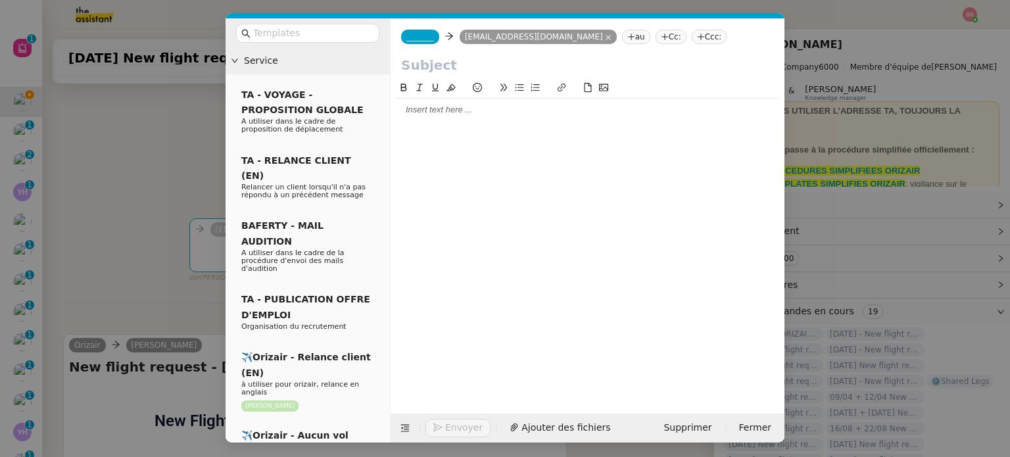
click at [692, 40] on nz-tag "Ccc:" at bounding box center [710, 37] width 36 height 14
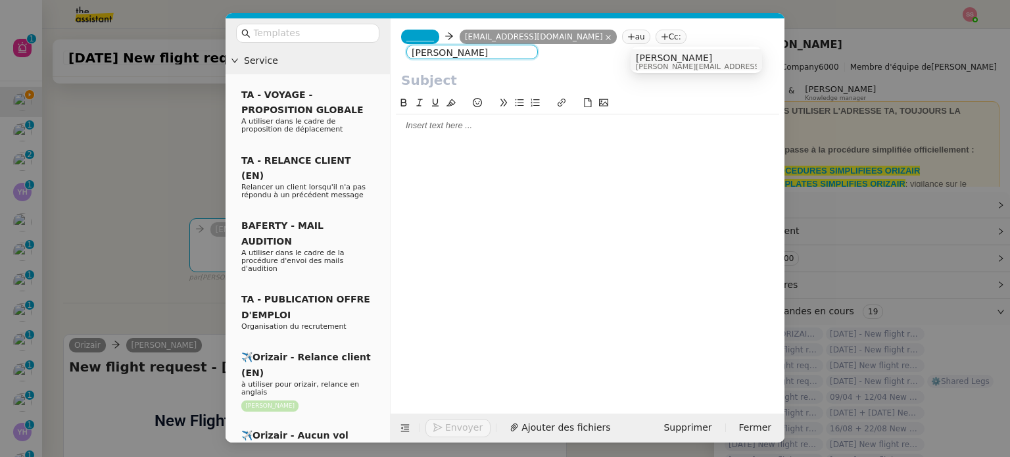
type input "[PERSON_NAME]"
click at [655, 58] on span "[PERSON_NAME]" at bounding box center [729, 58] width 187 height 11
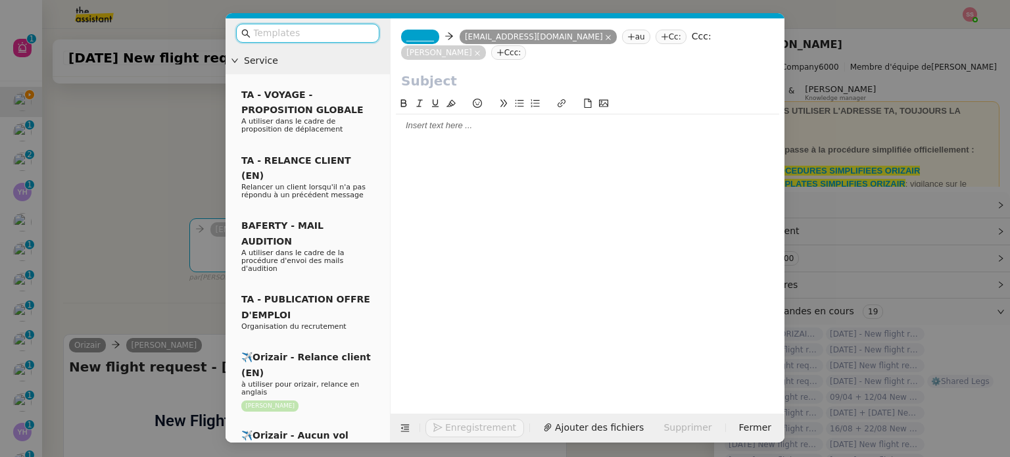
click at [358, 36] on input "text" at bounding box center [312, 33] width 118 height 15
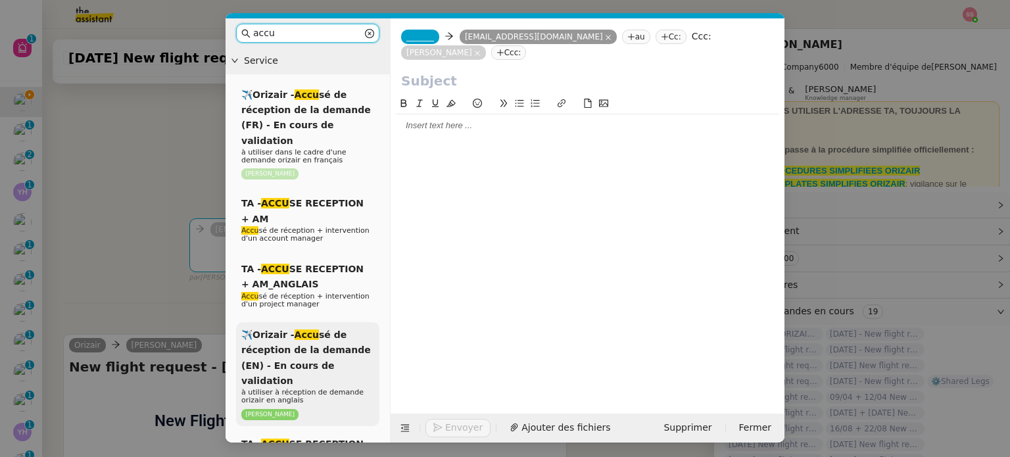
type input "accu"
click at [304, 388] on span "à utiliser à réception de demande orizair en anglais" at bounding box center [302, 396] width 122 height 16
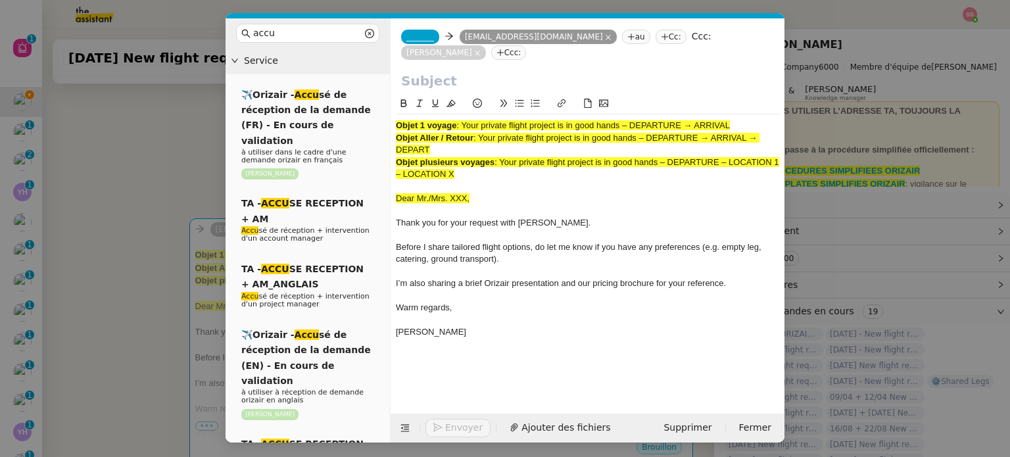
drag, startPoint x: 464, startPoint y: 109, endPoint x: 846, endPoint y: 84, distance: 382.8
click at [846, 84] on nz-modal-container "accu Service ✈️Orizair - Accu sé de réception de la demande (FR) - En cours de …" at bounding box center [505, 228] width 1010 height 457
copy span "Your private flight project is in good hands – DEPARTURE → ARRIVAL"
click at [579, 71] on input "text" at bounding box center [587, 81] width 373 height 20
paste input "Your private flight project is in good hands – DEPARTURE → ARRIVAL"
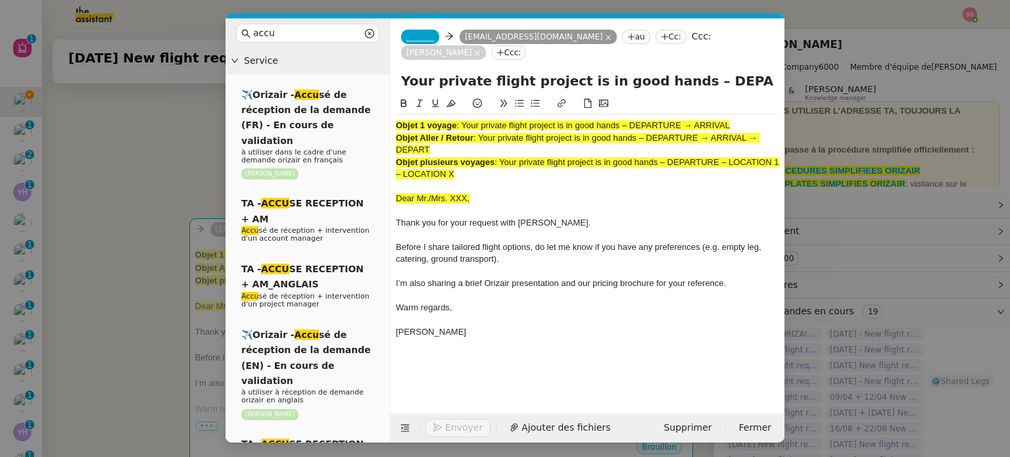
scroll to position [0, 57]
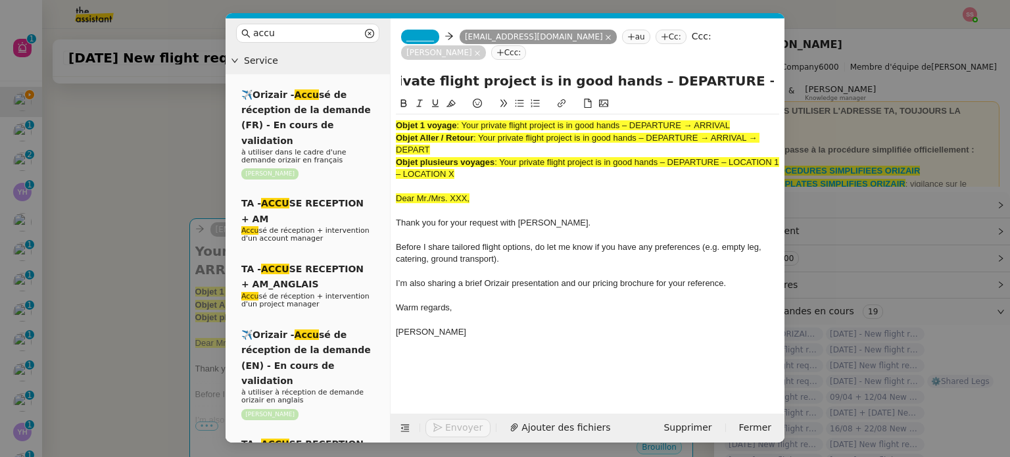
type input "Your private flight project is in good hands – DEPARTURE → ARRIVAL"
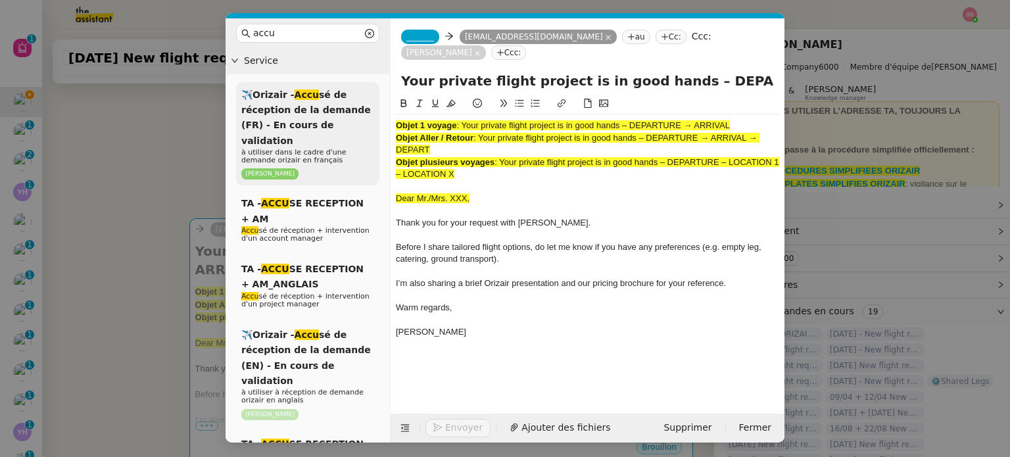
drag, startPoint x: 468, startPoint y: 162, endPoint x: 368, endPoint y: 96, distance: 119.6
click at [368, 96] on nz-layout "accu Service ✈️Orizair - Accu sé de réception de la demande (FR) - En cours de …" at bounding box center [505, 230] width 559 height 424
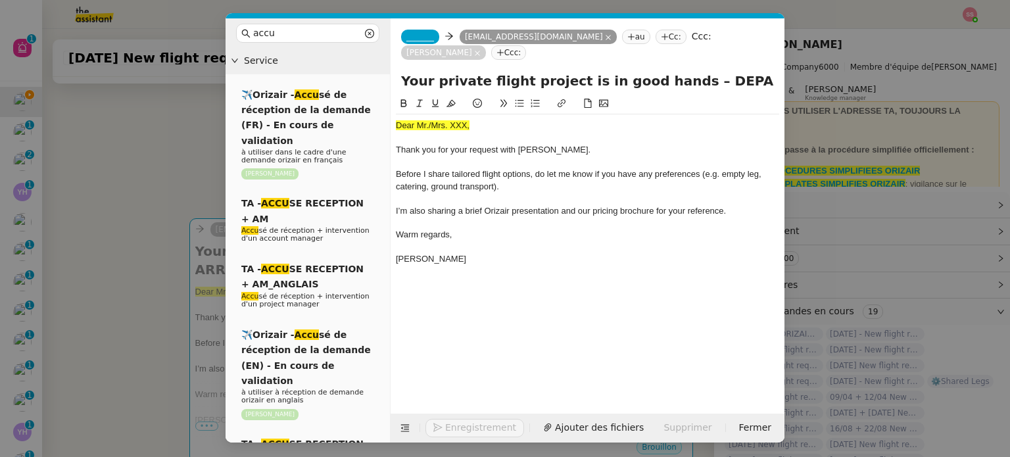
click at [418, 33] on span "_______" at bounding box center [420, 36] width 28 height 9
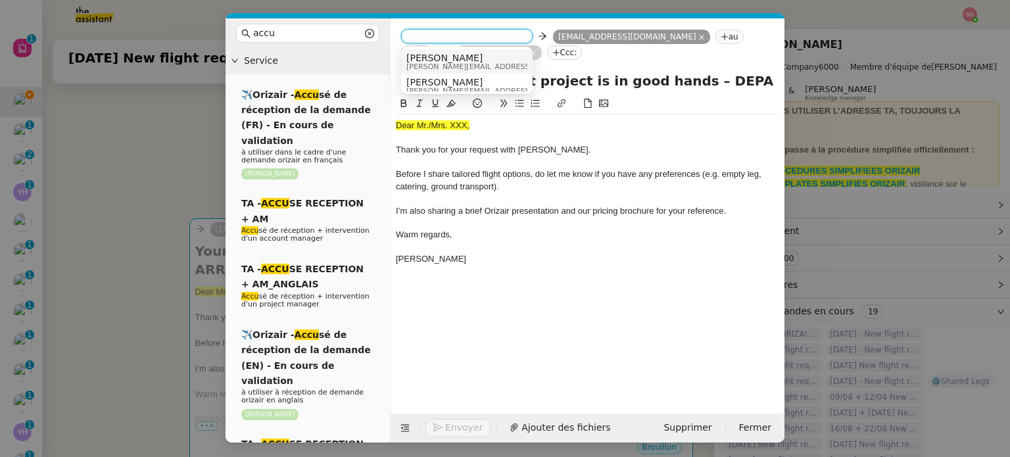
click at [443, 59] on span "[PERSON_NAME]" at bounding box center [499, 58] width 187 height 11
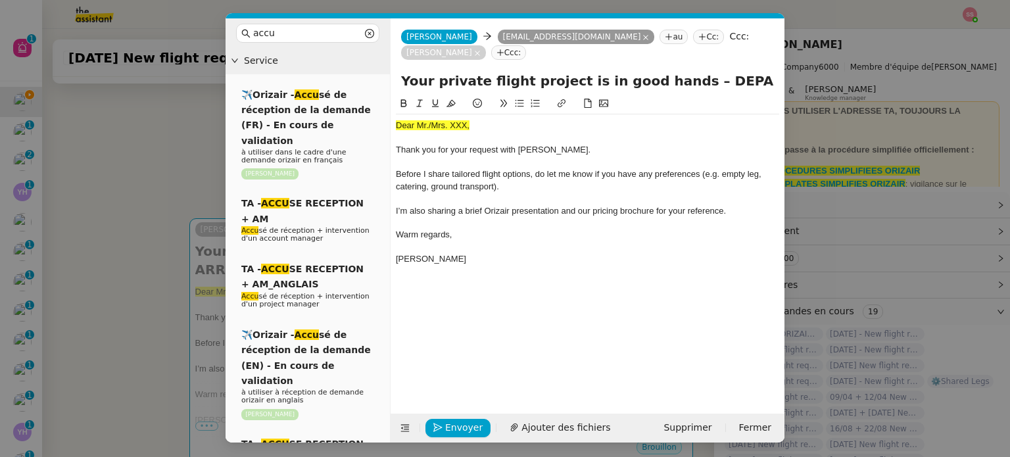
click at [187, 187] on nz-modal-container "accu Service ✈️Orizair - Accu sé de réception de la demande (FR) - En cours de …" at bounding box center [505, 228] width 1010 height 457
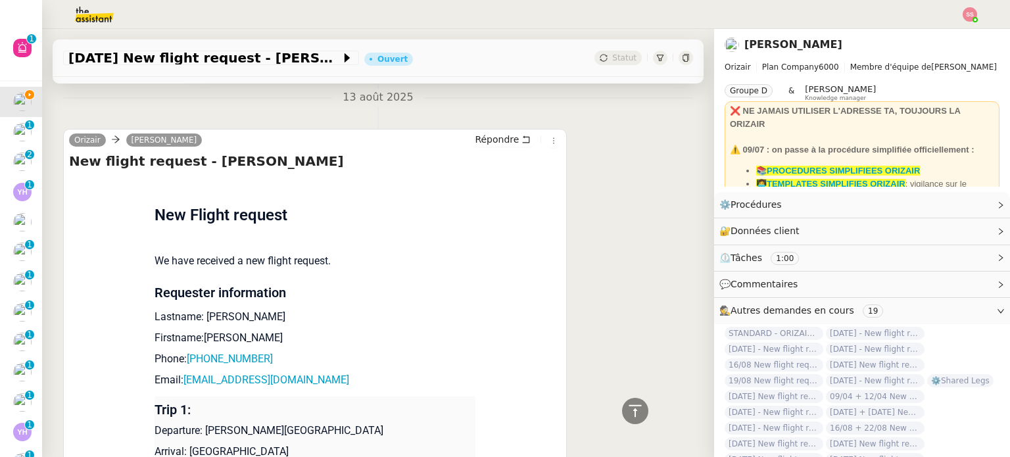
scroll to position [526, 0]
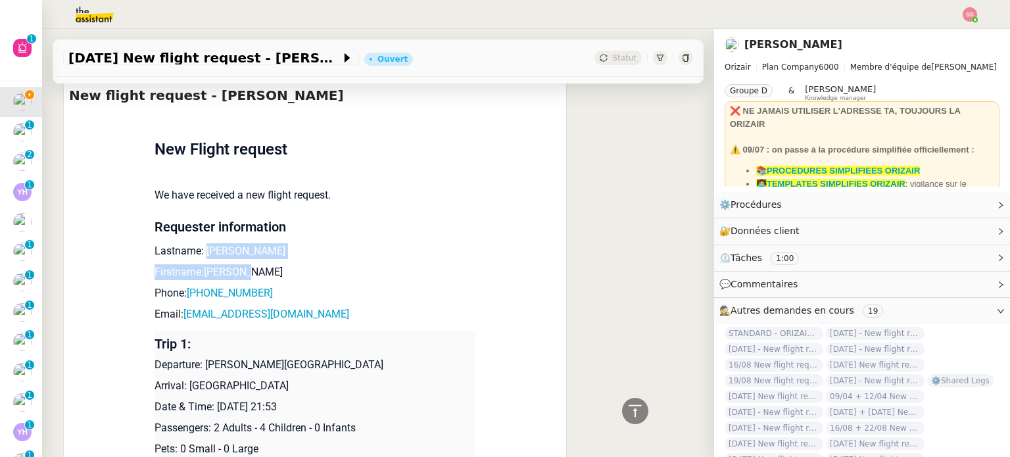
drag, startPoint x: 240, startPoint y: 244, endPoint x: 197, endPoint y: 236, distance: 43.5
click at [197, 236] on td "New Flight request We have received a new flight request. Requester information…" at bounding box center [315, 327] width 321 height 433
click at [197, 243] on p "Lastname: [PERSON_NAME]" at bounding box center [315, 251] width 321 height 16
drag, startPoint x: 198, startPoint y: 234, endPoint x: 245, endPoint y: 235, distance: 46.7
click at [245, 243] on p "Lastname: [PERSON_NAME]" at bounding box center [315, 251] width 321 height 16
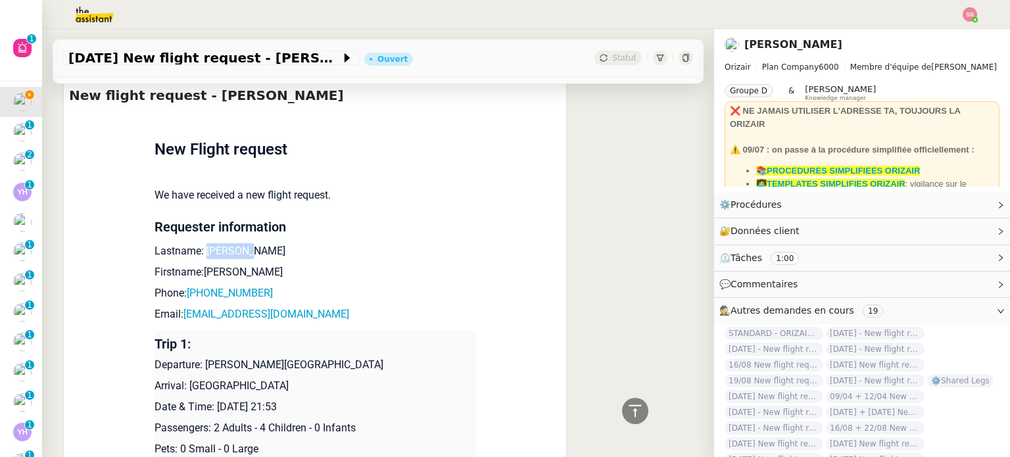
copy p "[PERSON_NAME]"
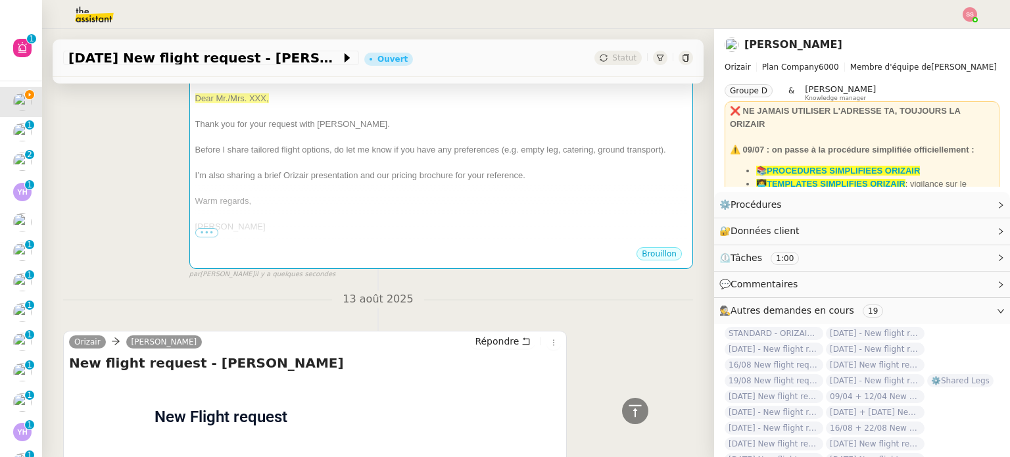
scroll to position [197, 0]
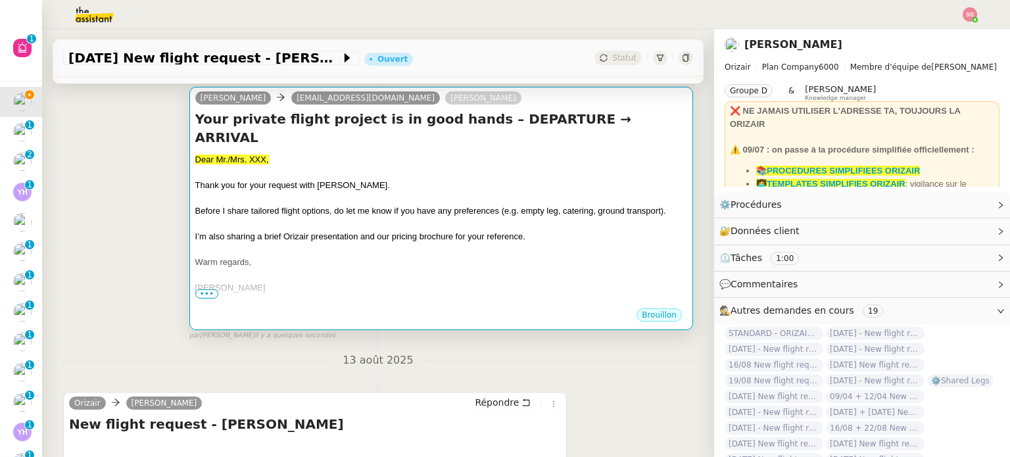
click at [379, 218] on div at bounding box center [441, 224] width 492 height 13
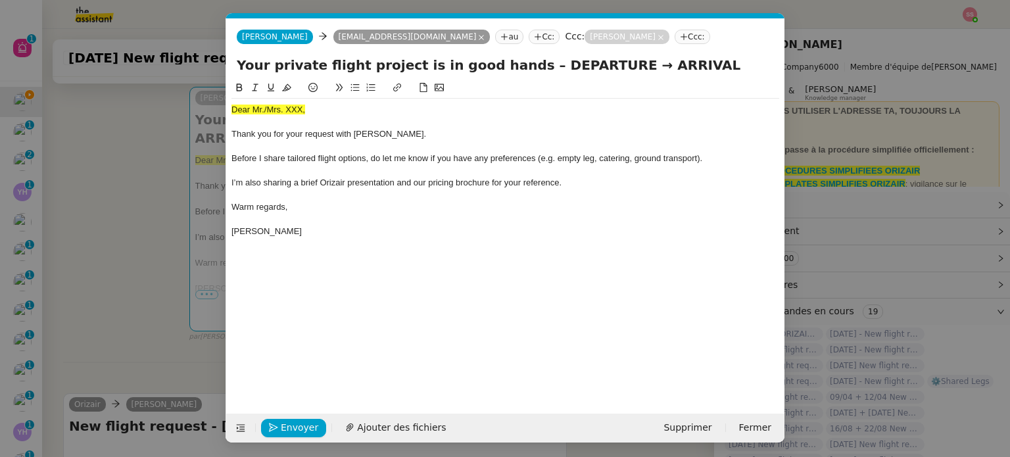
scroll to position [0, 45]
drag, startPoint x: 308, startPoint y: 109, endPoint x: 125, endPoint y: 114, distance: 183.6
click at [95, 122] on nz-modal-container "accu Service ✈️Orizair - Accu sé de réception de la demande (FR) - En cours de …" at bounding box center [505, 228] width 1010 height 457
click at [258, 112] on span "Dear Mr./Mrs. XXX," at bounding box center [268, 110] width 74 height 10
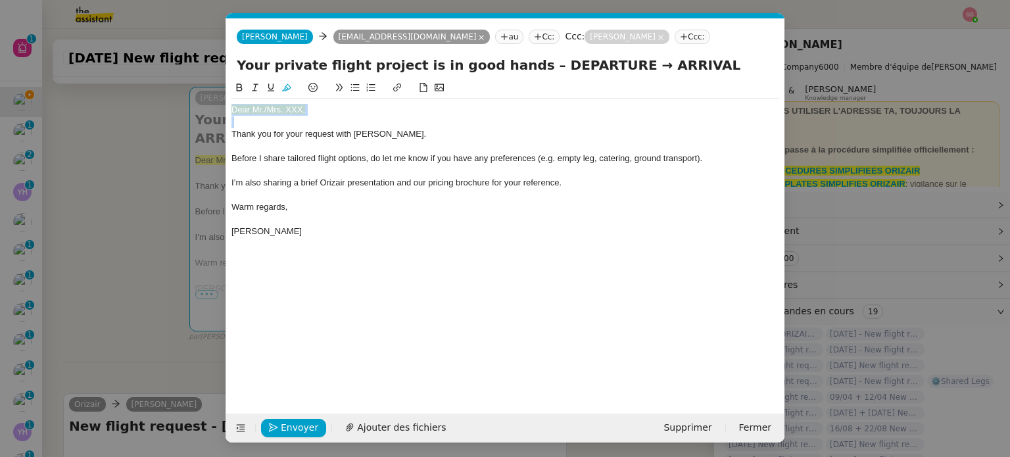
click at [258, 112] on span "Dear Mr./Mrs. XXX," at bounding box center [268, 110] width 74 height 10
click at [281, 93] on button at bounding box center [287, 87] width 16 height 15
click at [301, 107] on div "Dear Mr./Mrs. XXX," at bounding box center [505, 110] width 548 height 12
drag, startPoint x: 316, startPoint y: 106, endPoint x: 265, endPoint y: 109, distance: 50.7
click at [265, 109] on div "Dear Mr./Mrs. XXX," at bounding box center [505, 110] width 548 height 12
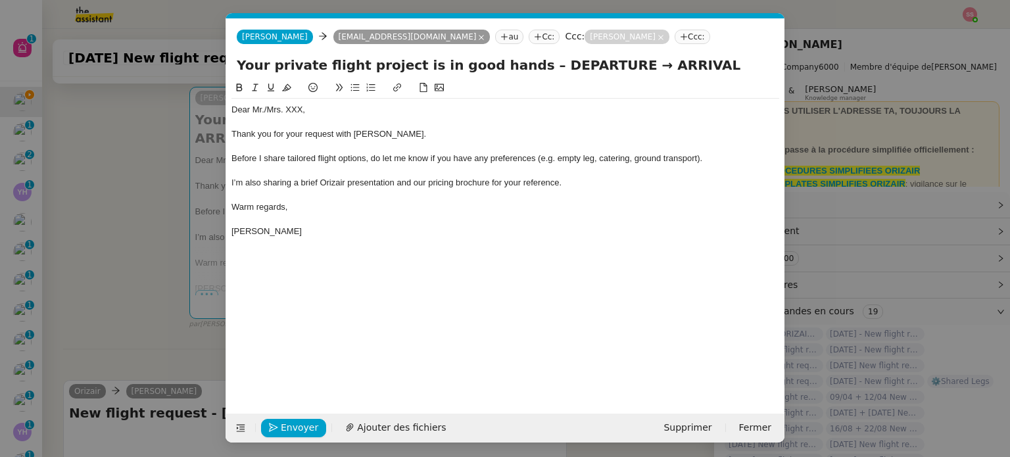
scroll to position [0, 0]
click at [412, 425] on span "Ajouter des fichiers" at bounding box center [401, 427] width 89 height 15
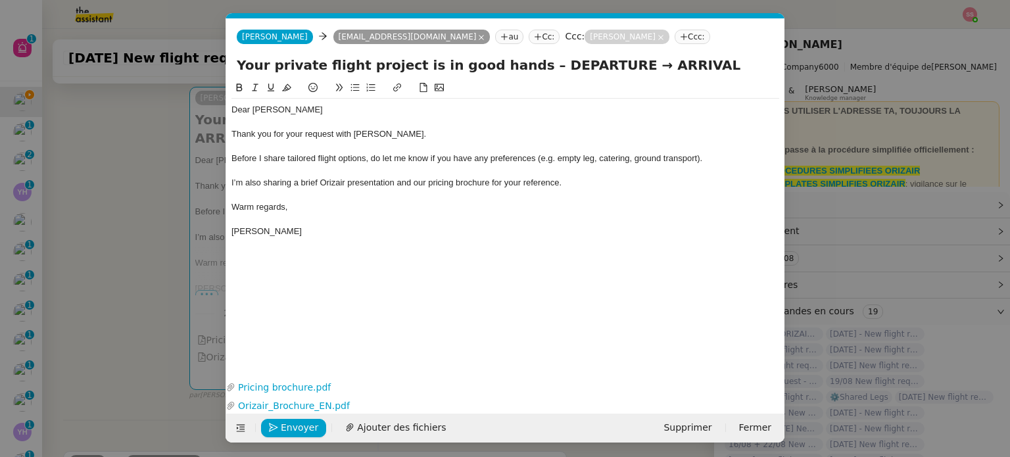
click at [115, 241] on nz-modal-container "accu Service ✈️Orizair - Accu sé de réception de la demande (FR) - En cours de …" at bounding box center [505, 228] width 1010 height 457
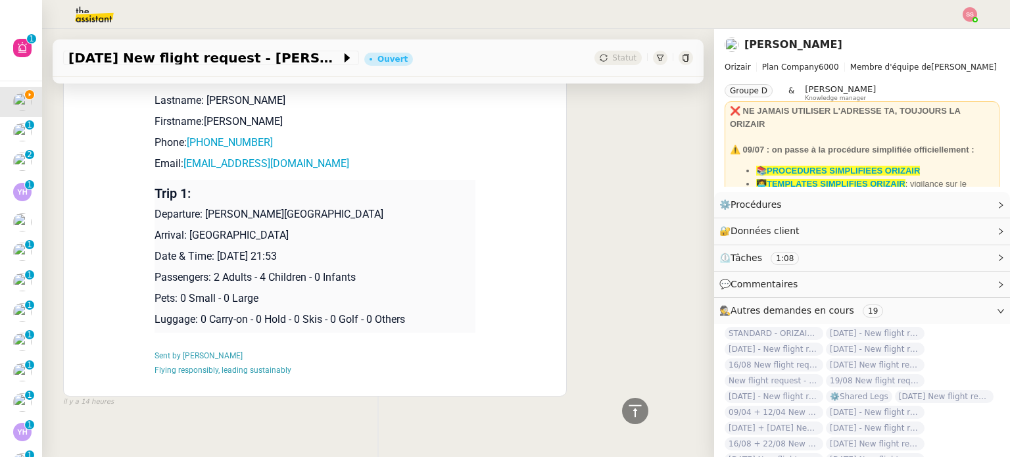
scroll to position [739, 0]
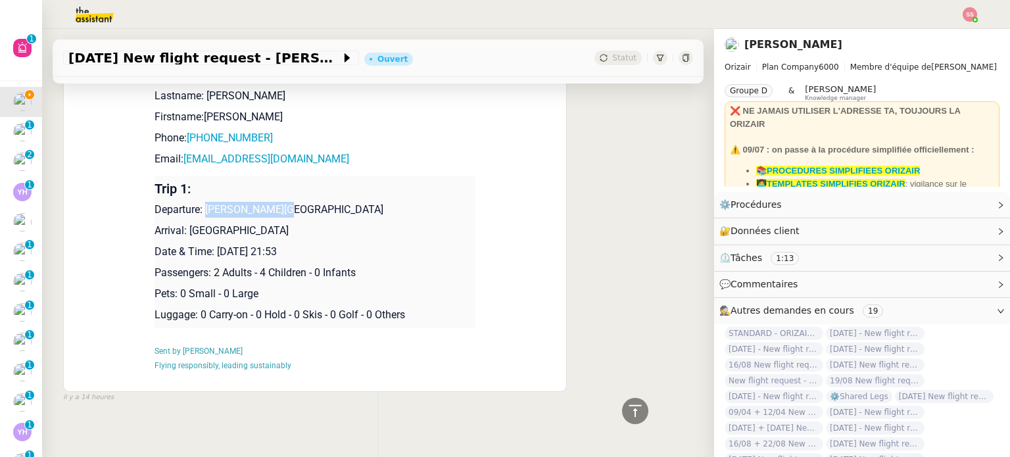
drag, startPoint x: 199, startPoint y: 197, endPoint x: 341, endPoint y: 191, distance: 142.1
click at [341, 202] on p "Departure: [PERSON_NAME][GEOGRAPHIC_DATA]" at bounding box center [315, 210] width 321 height 16
copy p "[PERSON_NAME][GEOGRAPHIC_DATA]"
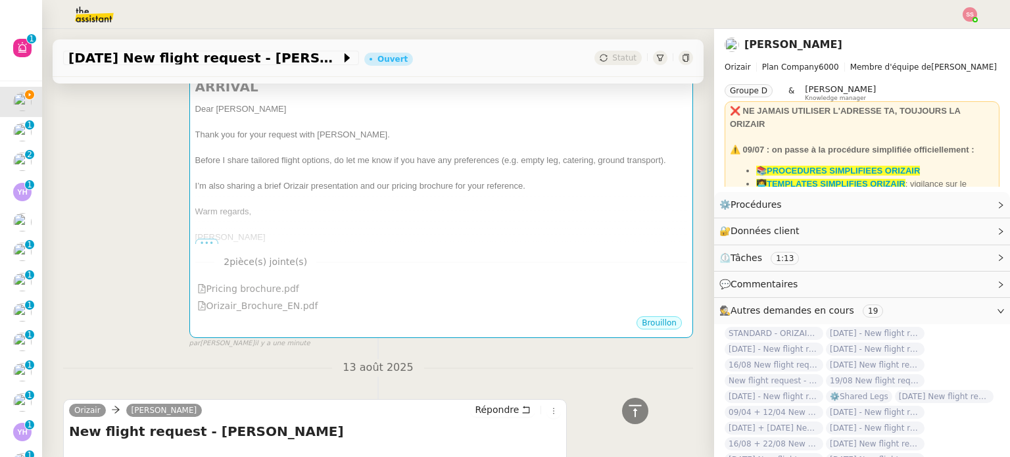
scroll to position [82, 0]
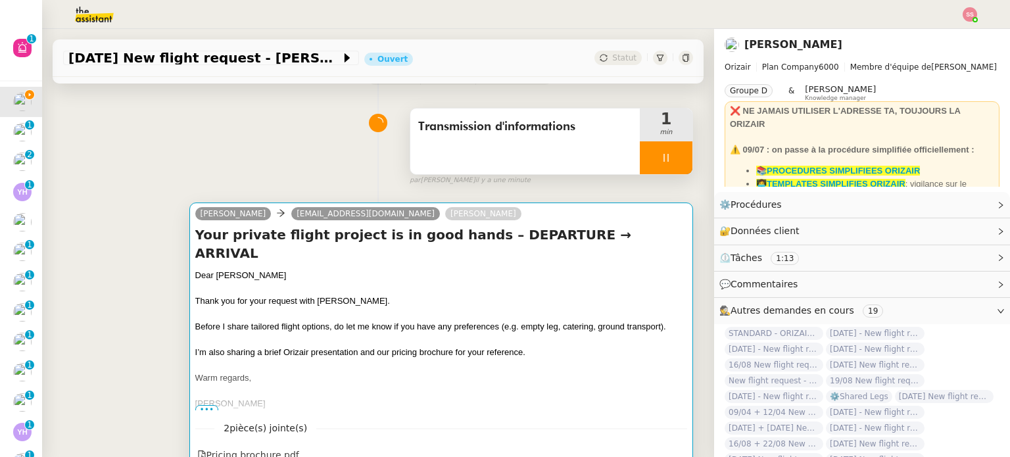
click at [400, 249] on div "Your private flight project is in good hands – DEPARTURE → ARRIVAL Dear [PERSON…" at bounding box center [441, 318] width 492 height 185
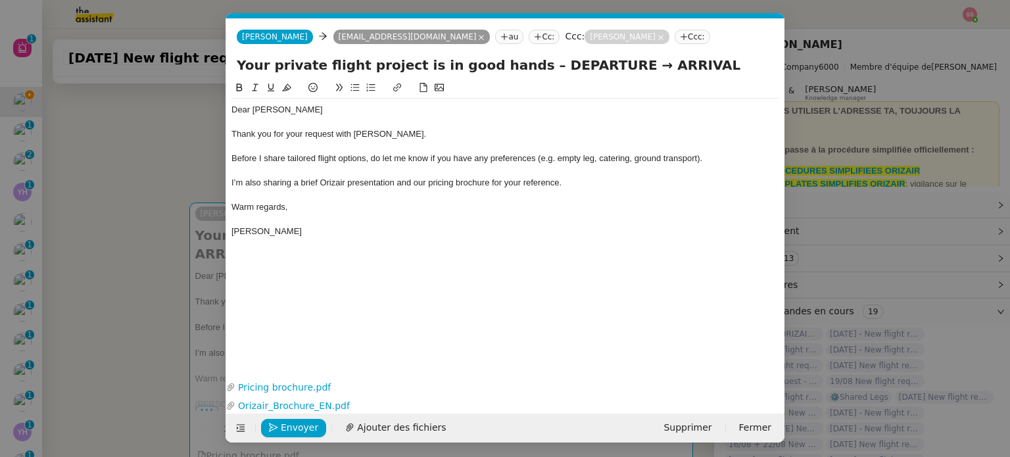
scroll to position [0, 45]
drag, startPoint x: 587, startPoint y: 64, endPoint x: 516, endPoint y: 63, distance: 71.7
click at [516, 63] on input "Your private flight project is in good hands – DEPARTURE → ARRIVAL" at bounding box center [505, 65] width 537 height 20
paste input "[PERSON_NAME][GEOGRAPHIC_DATA]"
type input "Your private flight project is in good hands – [PERSON_NAME][GEOGRAPHIC_DATA] →…"
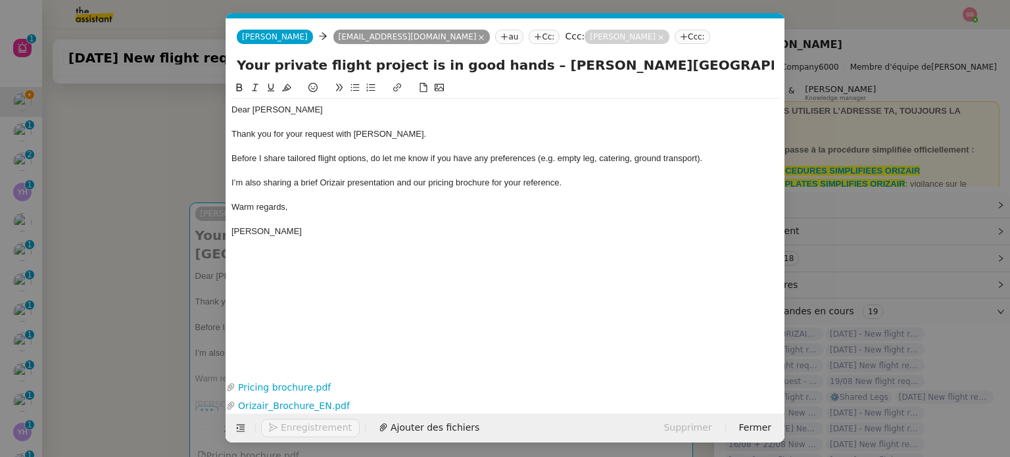
click at [119, 261] on nz-modal-container "accu Service ✈️Orizair - Accu sé de réception de la demande (FR) - En cours de …" at bounding box center [505, 228] width 1010 height 457
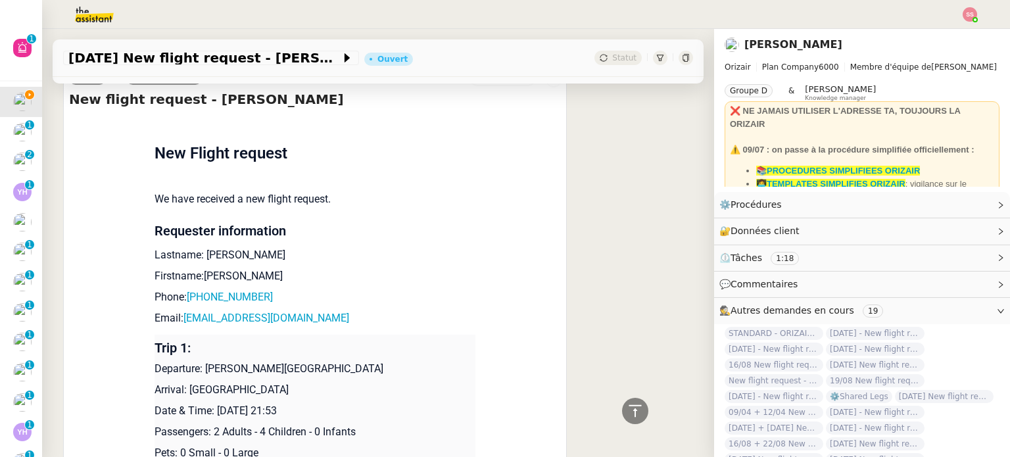
scroll to position [739, 0]
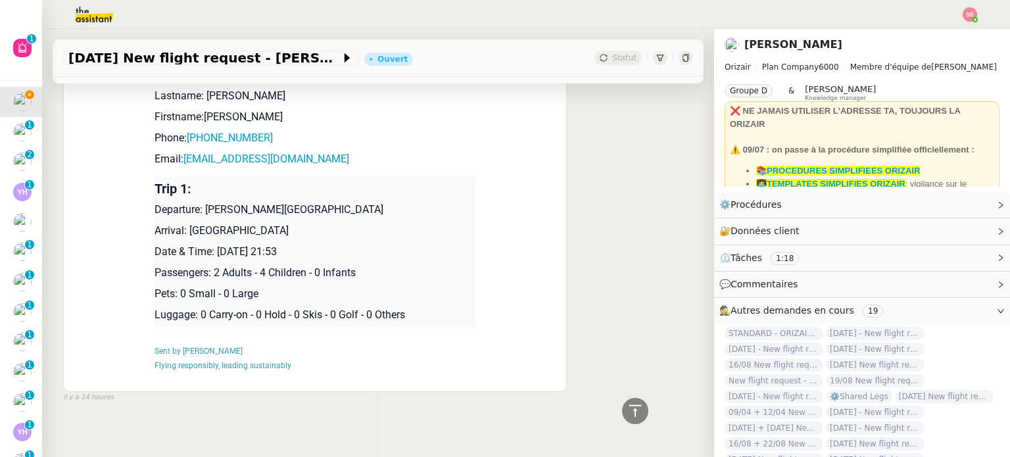
drag, startPoint x: 184, startPoint y: 219, endPoint x: 357, endPoint y: 210, distance: 173.2
click at [357, 223] on p "Arrival: [GEOGRAPHIC_DATA]" at bounding box center [315, 231] width 321 height 16
copy p "[GEOGRAPHIC_DATA]"
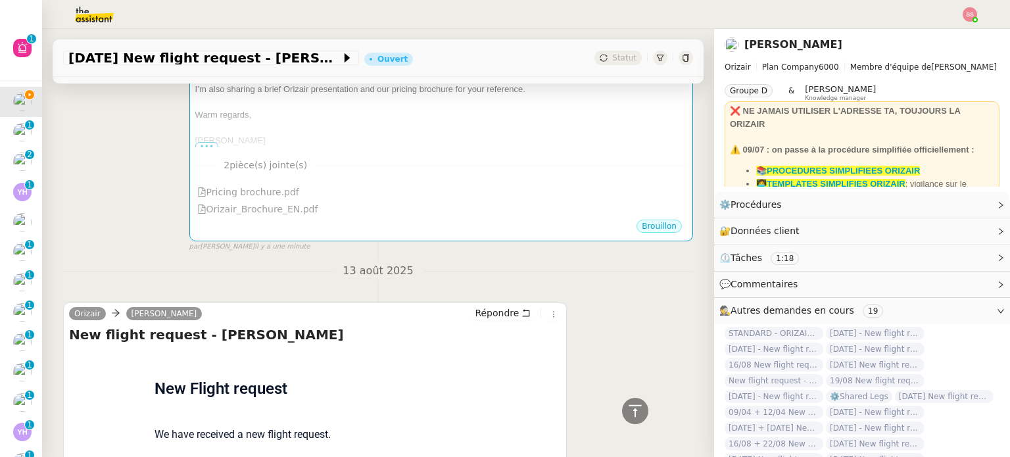
scroll to position [82, 0]
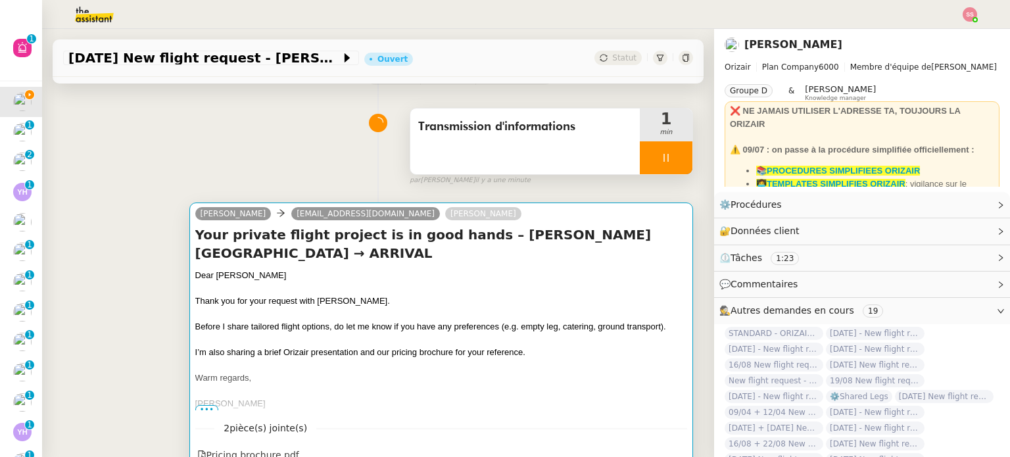
click at [523, 269] on div "Dear [PERSON_NAME]" at bounding box center [441, 275] width 492 height 13
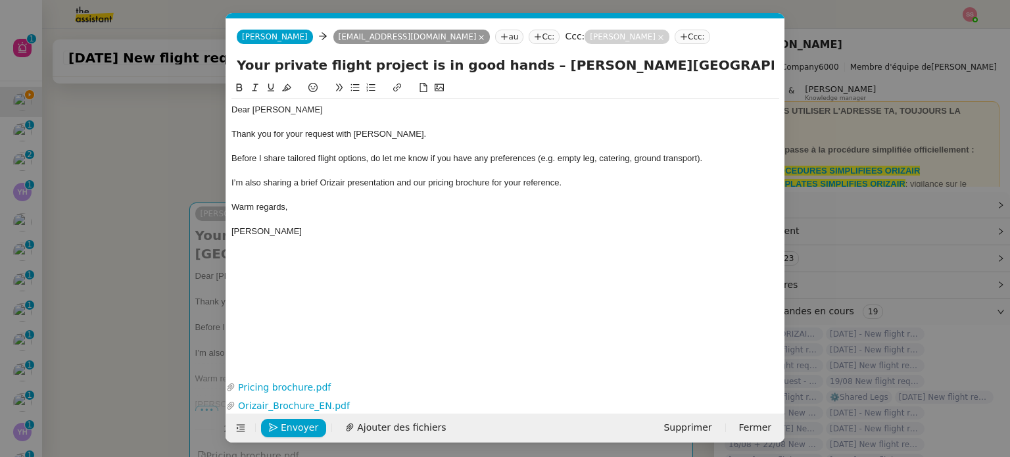
scroll to position [0, 45]
drag, startPoint x: 689, startPoint y: 69, endPoint x: 637, endPoint y: 68, distance: 52.6
click at [637, 68] on input "Your private flight project is in good hands – [PERSON_NAME][GEOGRAPHIC_DATA] →…" at bounding box center [505, 65] width 537 height 20
paste input "[GEOGRAPHIC_DATA]"
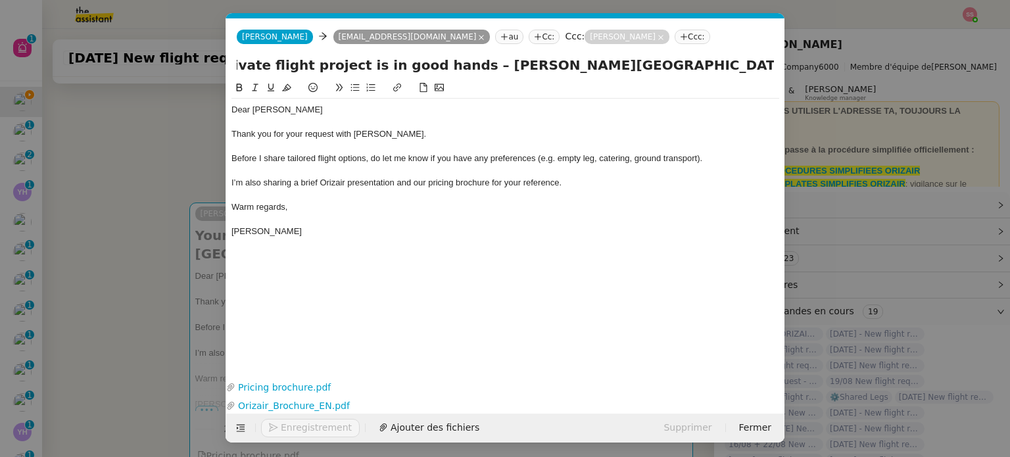
type input "Your private flight project is in good hands – [PERSON_NAME][GEOGRAPHIC_DATA] →…"
click at [445, 222] on div at bounding box center [505, 219] width 548 height 12
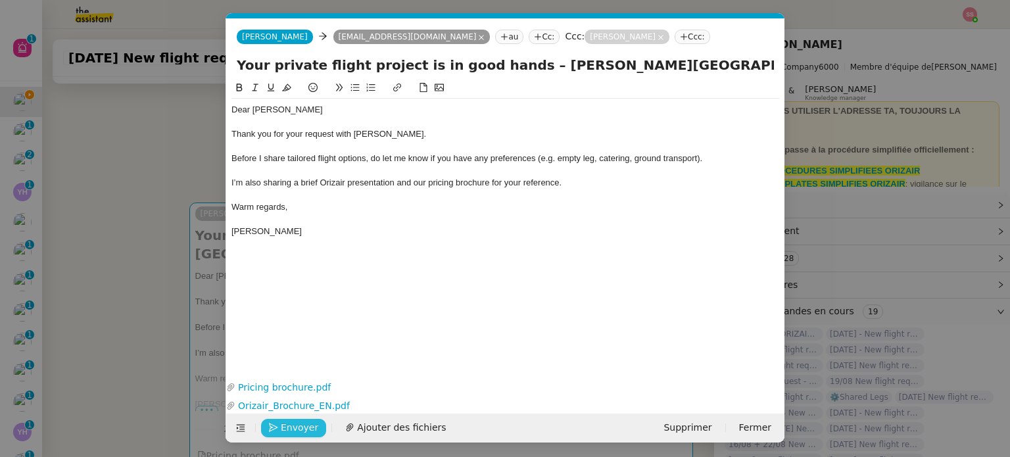
click at [288, 431] on span "Envoyer" at bounding box center [299, 427] width 37 height 15
click at [288, 431] on span "Confirmer l'envoi" at bounding box center [320, 427] width 79 height 15
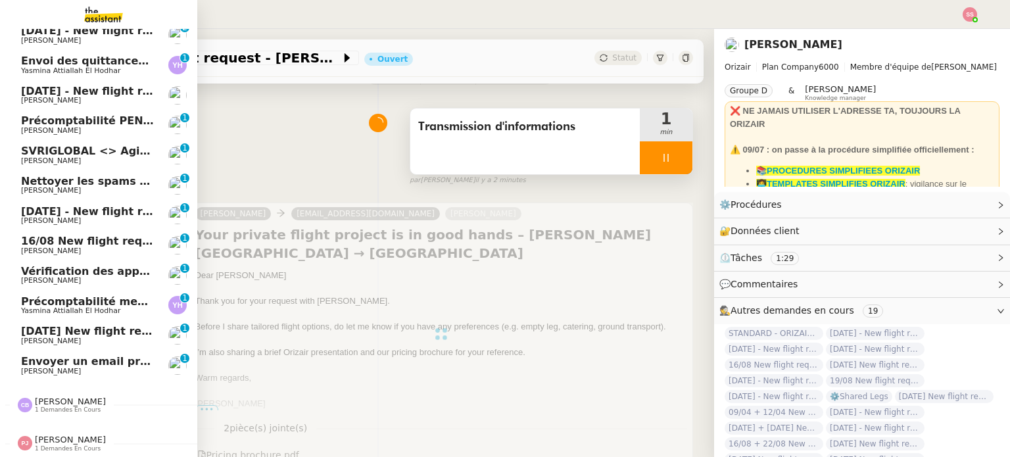
scroll to position [134, 0]
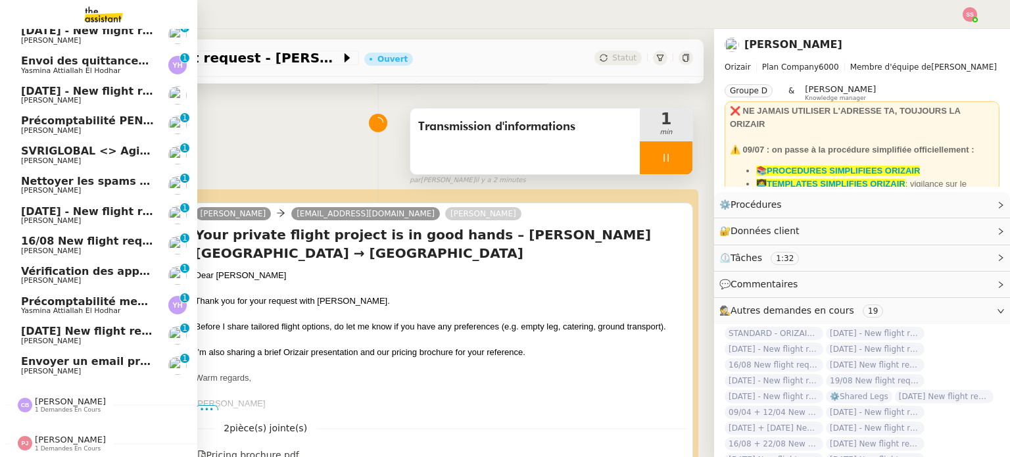
click at [78, 368] on span "[PERSON_NAME]" at bounding box center [87, 372] width 133 height 8
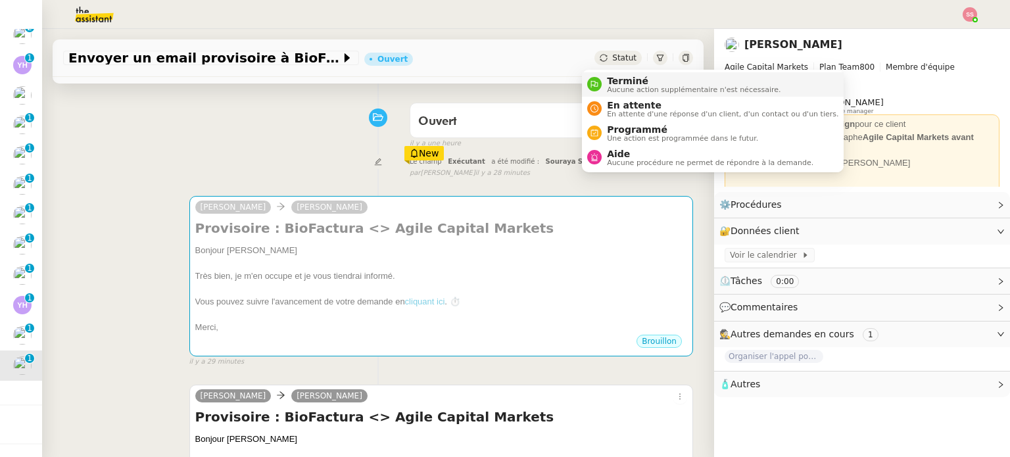
scroll to position [164, 0]
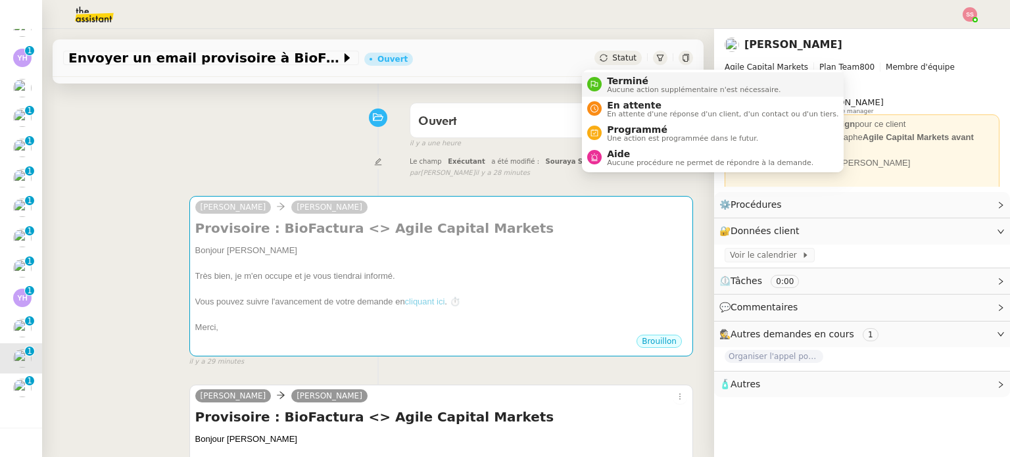
click at [617, 86] on span "Aucune action supplémentaire n'est nécessaire." at bounding box center [694, 89] width 174 height 7
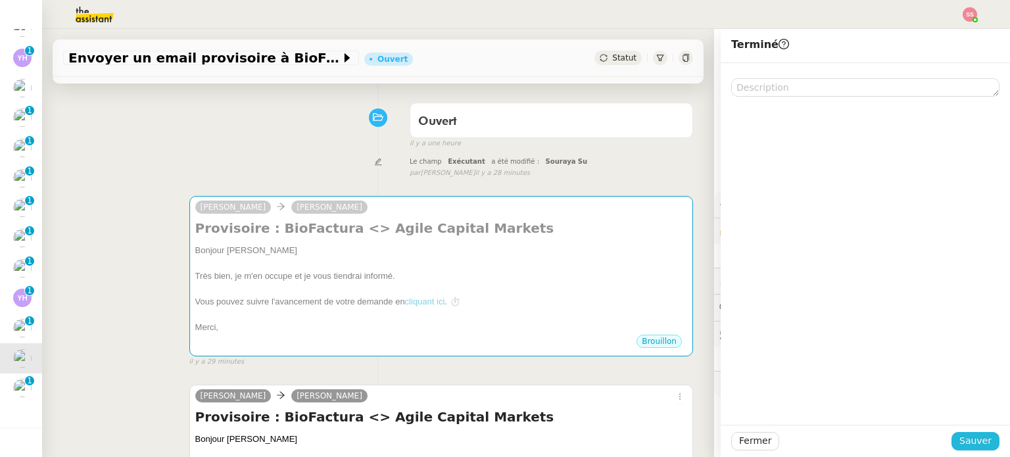
click at [978, 438] on span "Sauver" at bounding box center [975, 440] width 32 height 15
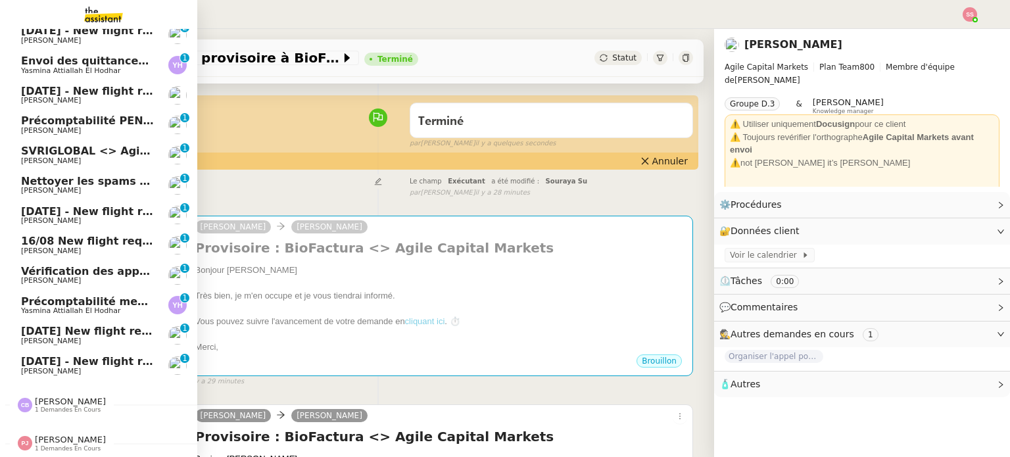
scroll to position [32, 0]
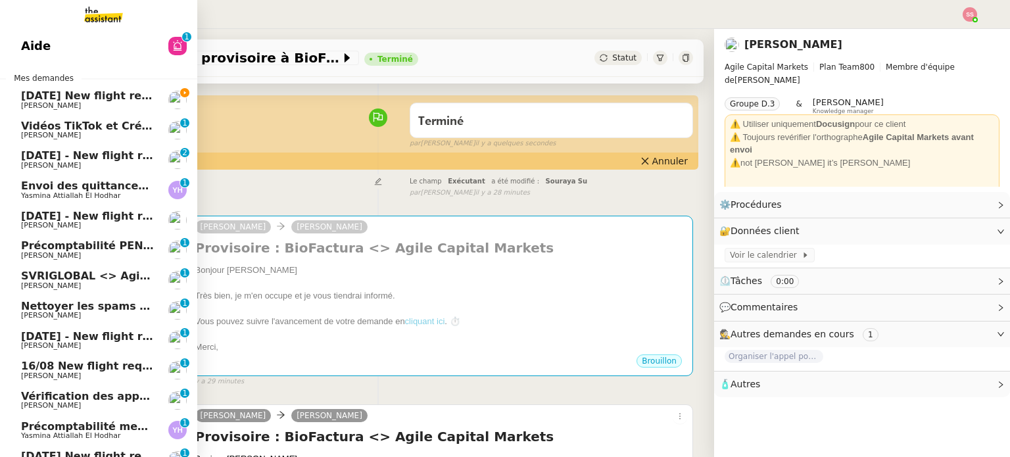
click at [101, 107] on span "[PERSON_NAME]" at bounding box center [87, 106] width 133 height 8
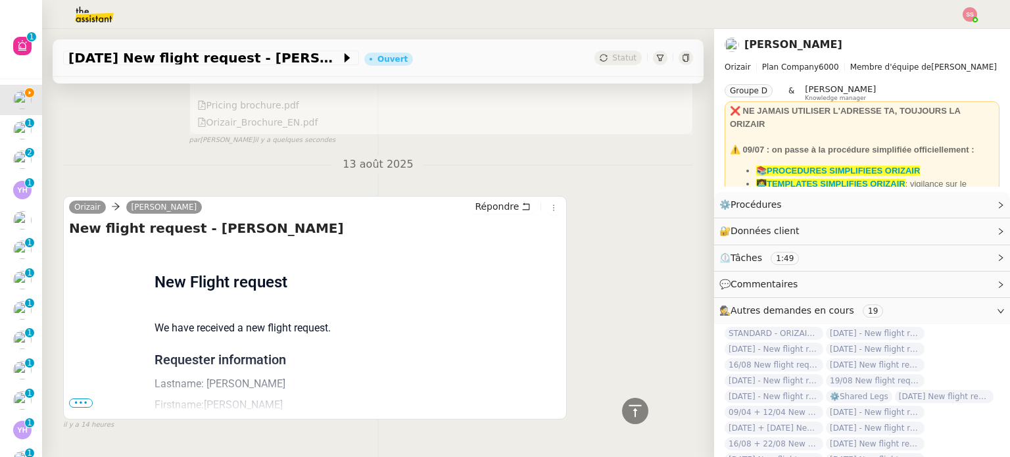
scroll to position [477, 0]
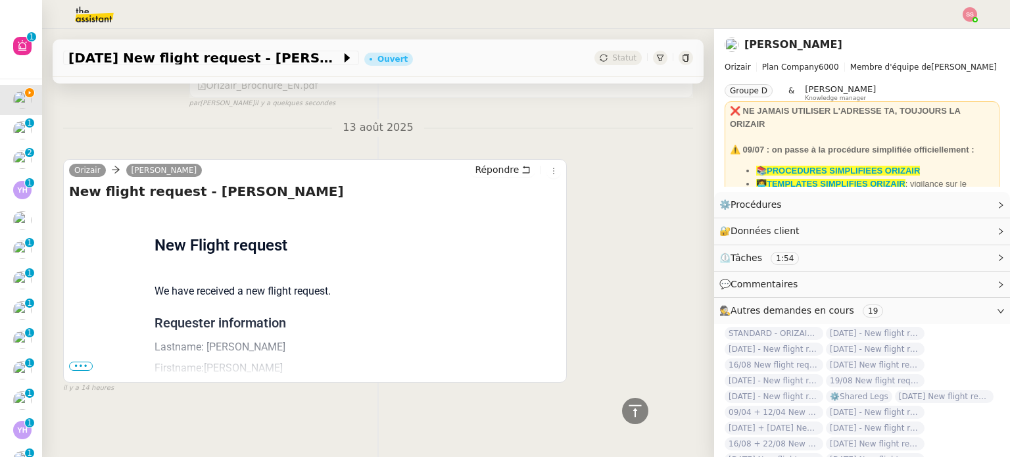
click at [85, 362] on span "•••" at bounding box center [81, 366] width 24 height 9
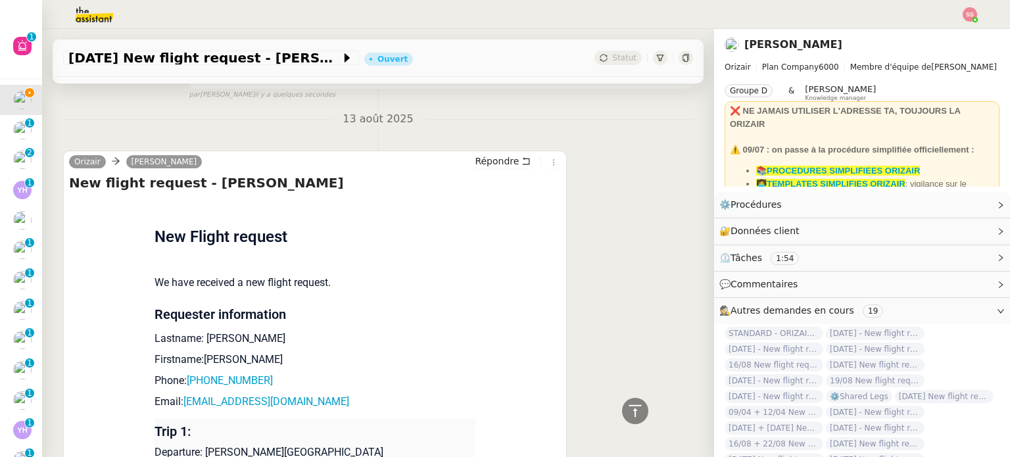
scroll to position [608, 0]
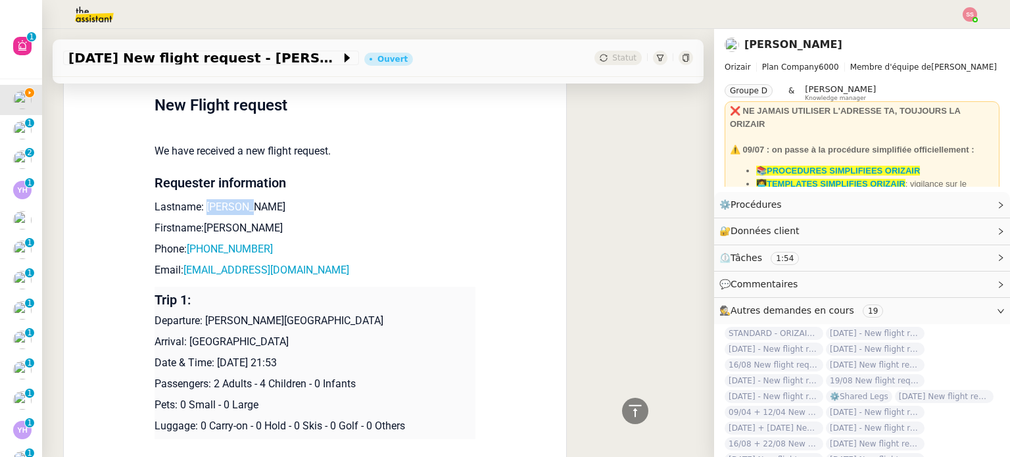
drag, startPoint x: 197, startPoint y: 210, endPoint x: 247, endPoint y: 214, distance: 50.1
click at [247, 214] on p "Lastname: [PERSON_NAME]" at bounding box center [315, 207] width 321 height 16
copy p "[PERSON_NAME]"
drag, startPoint x: 245, startPoint y: 231, endPoint x: 196, endPoint y: 226, distance: 49.0
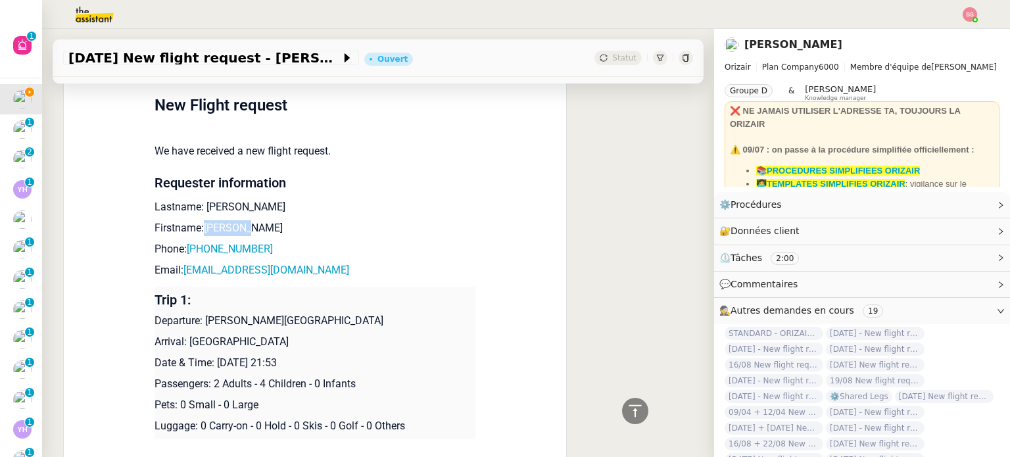
click at [196, 226] on p "Firstname:[PERSON_NAME]" at bounding box center [315, 228] width 321 height 16
copy p "[PERSON_NAME]"
drag, startPoint x: 262, startPoint y: 247, endPoint x: 190, endPoint y: 255, distance: 72.8
click at [190, 255] on p "Phone: [PHONE_NUMBER]" at bounding box center [315, 249] width 321 height 16
copy link "353851329073"
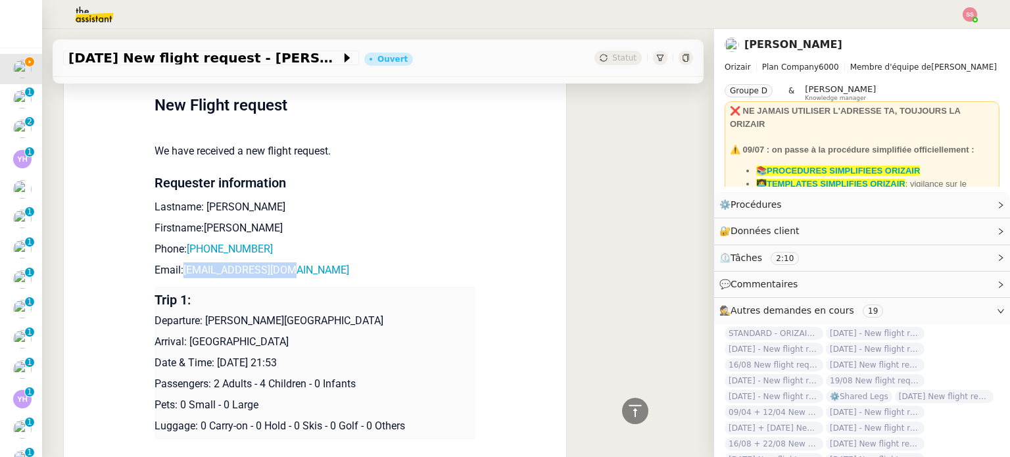
scroll to position [0, 0]
drag, startPoint x: 292, startPoint y: 275, endPoint x: 180, endPoint y: 279, distance: 111.9
click at [180, 278] on p "Email: [EMAIL_ADDRESS][DOMAIN_NAME]" at bounding box center [315, 270] width 321 height 16
copy link "[EMAIL_ADDRESS][DOMAIN_NAME]"
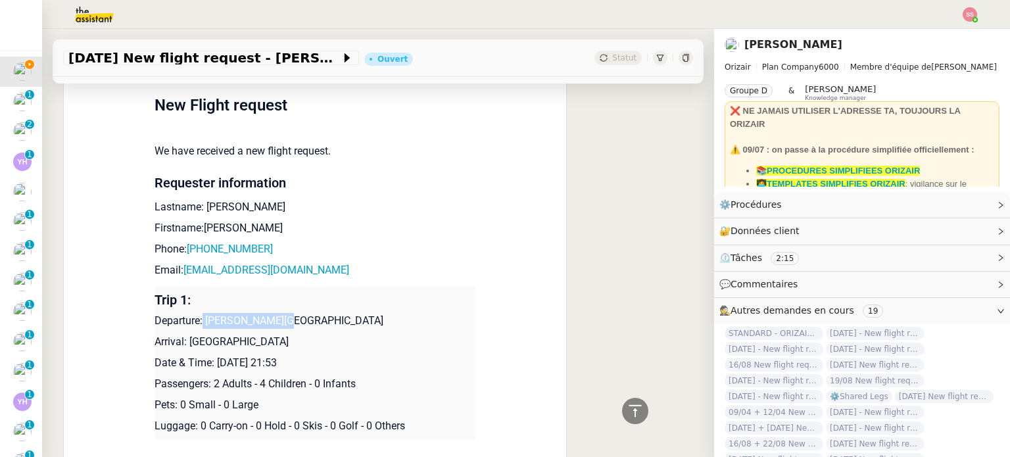
drag, startPoint x: 283, startPoint y: 325, endPoint x: 197, endPoint y: 325, distance: 86.8
click at [197, 325] on p "Departure: [PERSON_NAME][GEOGRAPHIC_DATA]" at bounding box center [315, 321] width 321 height 16
drag, startPoint x: 337, startPoint y: 345, endPoint x: 181, endPoint y: 347, distance: 155.9
click at [181, 347] on p "Arrival: [GEOGRAPHIC_DATA]" at bounding box center [315, 342] width 321 height 16
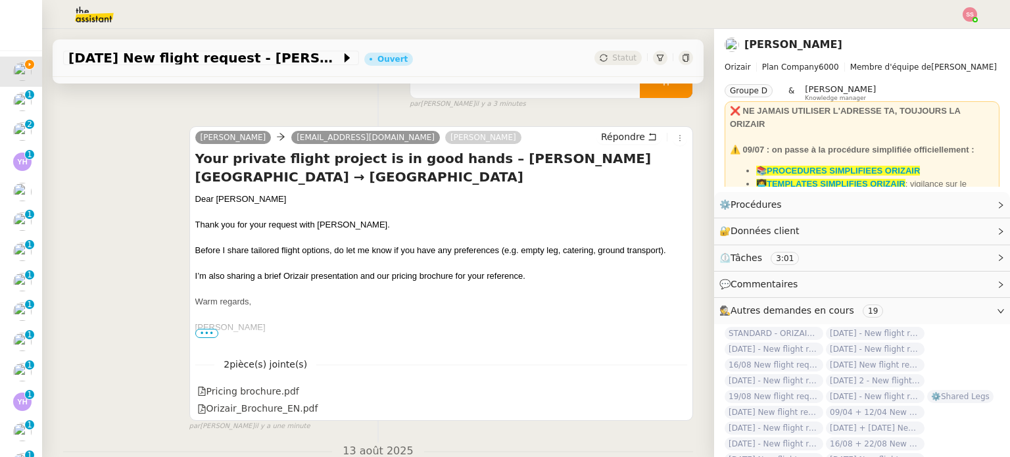
scroll to position [26, 0]
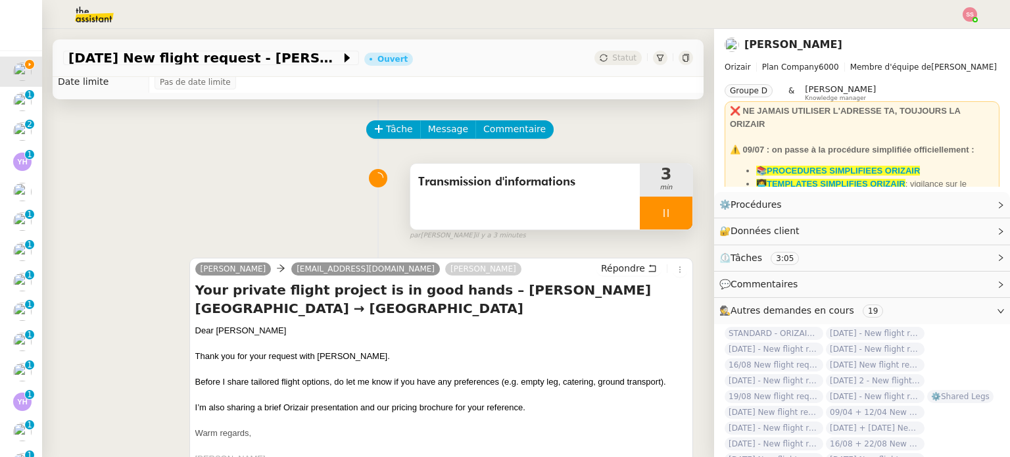
click at [673, 210] on div at bounding box center [666, 213] width 53 height 33
click at [673, 210] on button at bounding box center [679, 213] width 26 height 33
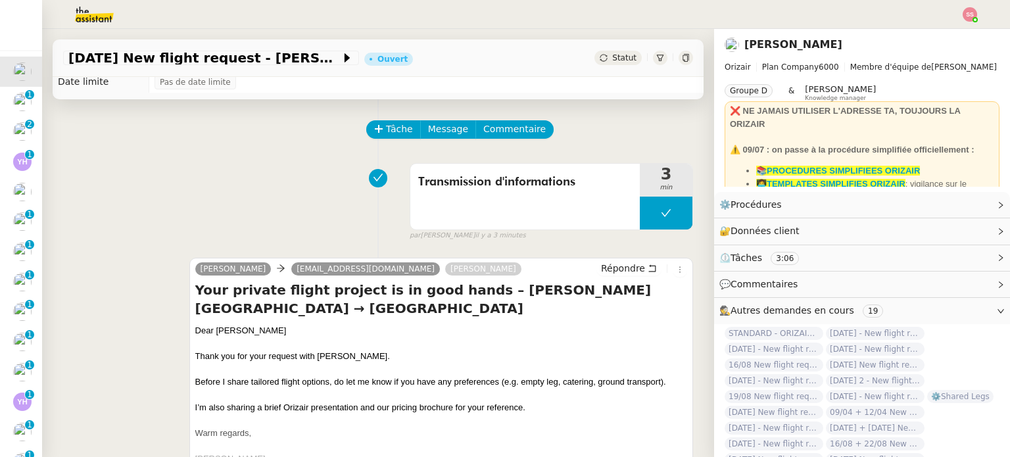
click at [612, 59] on span "Statut" at bounding box center [624, 57] width 24 height 9
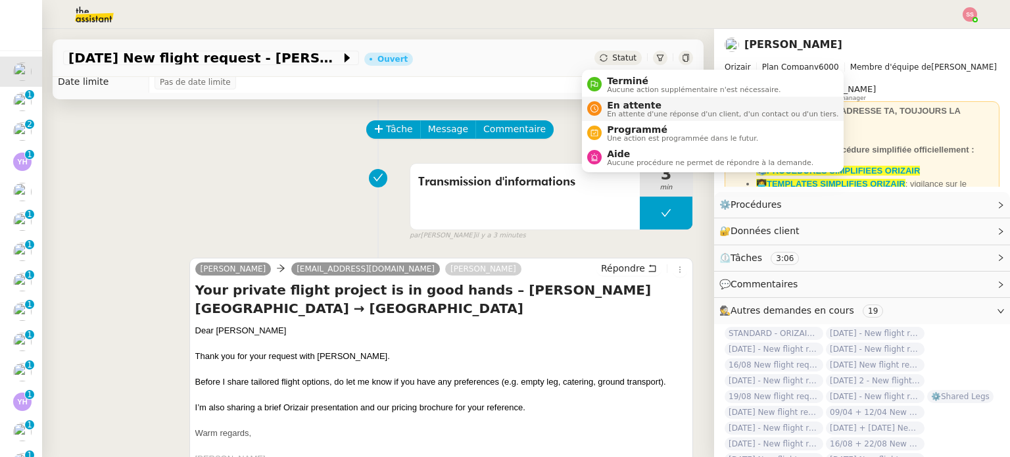
click at [615, 101] on span "En attente" at bounding box center [722, 105] width 231 height 11
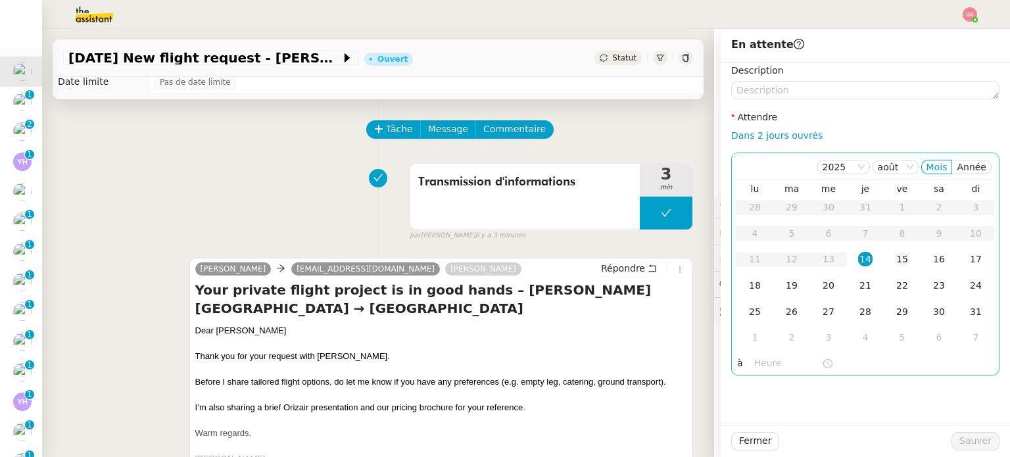
click at [884, 258] on td "15" at bounding box center [902, 260] width 37 height 26
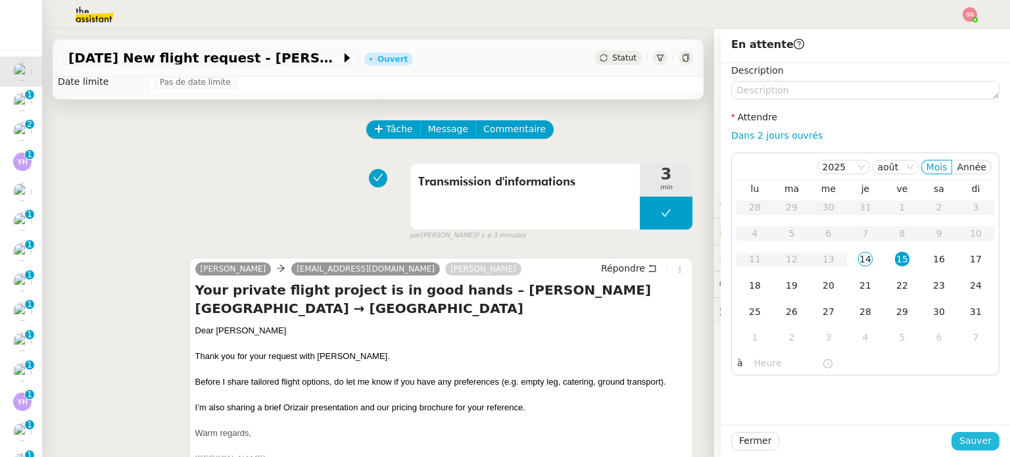
drag, startPoint x: 965, startPoint y: 441, endPoint x: 955, endPoint y: 431, distance: 14.4
click at [965, 441] on span "Sauver" at bounding box center [975, 440] width 32 height 15
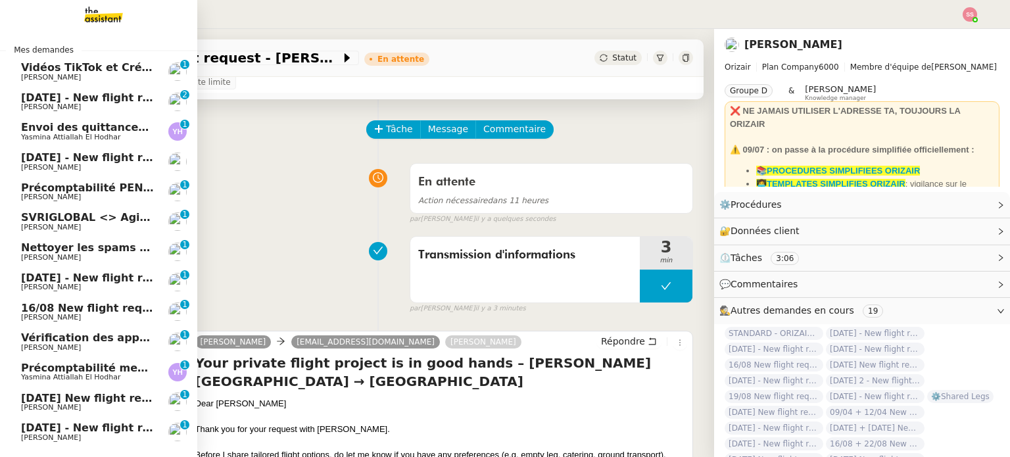
click at [58, 99] on span "[DATE] - New flight request - [PERSON_NAME]" at bounding box center [157, 97] width 272 height 12
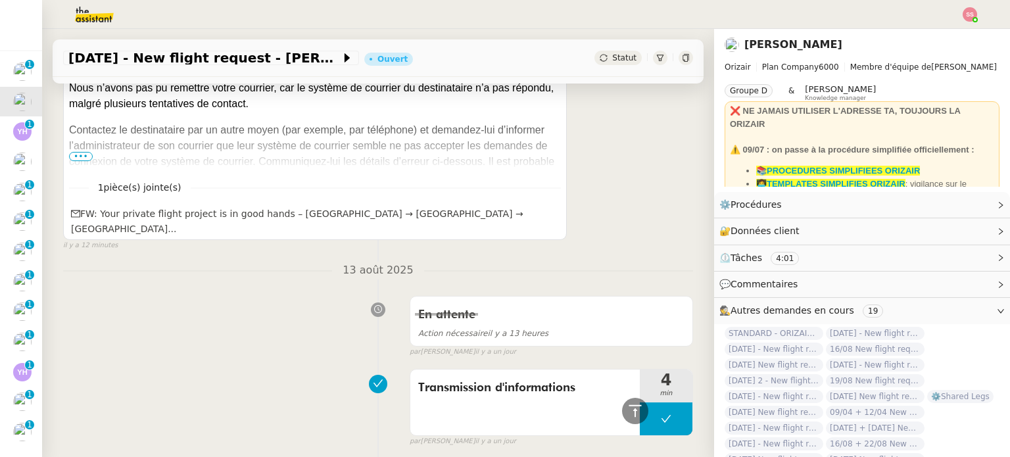
scroll to position [224, 0]
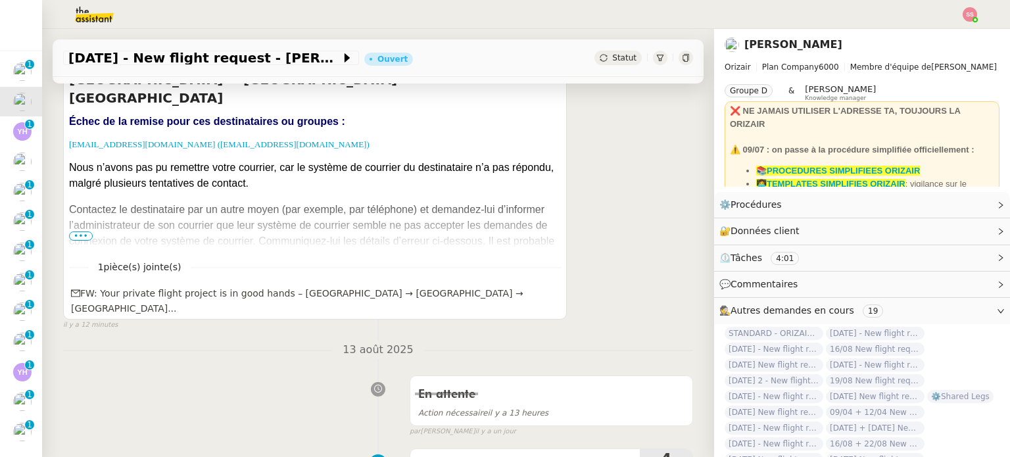
click at [85, 240] on span "•••" at bounding box center [81, 235] width 24 height 9
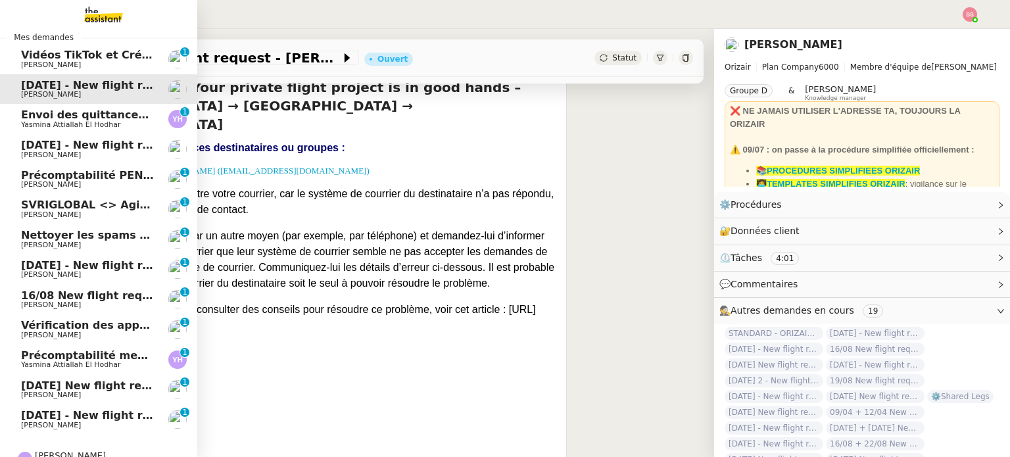
scroll to position [8, 0]
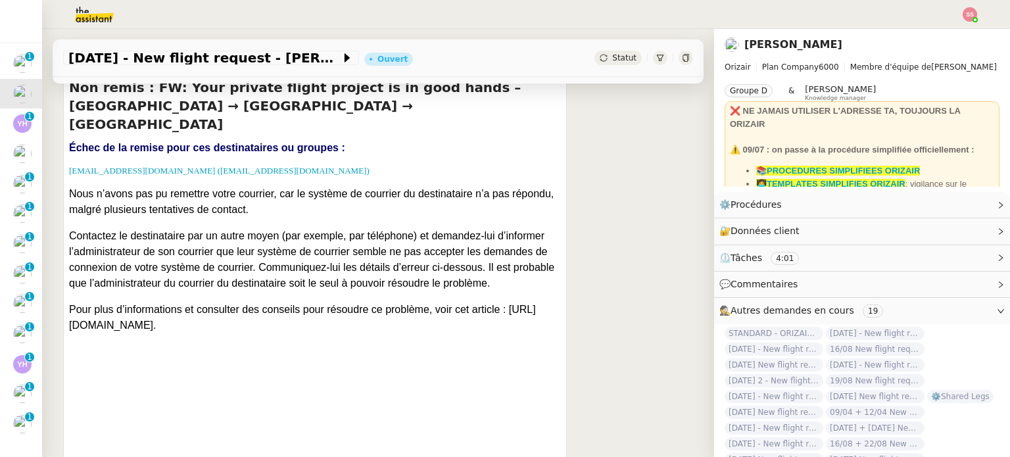
click at [964, 20] on div at bounding box center [970, 14] width 14 height 14
click at [953, 30] on li "Suivi" at bounding box center [934, 37] width 85 height 18
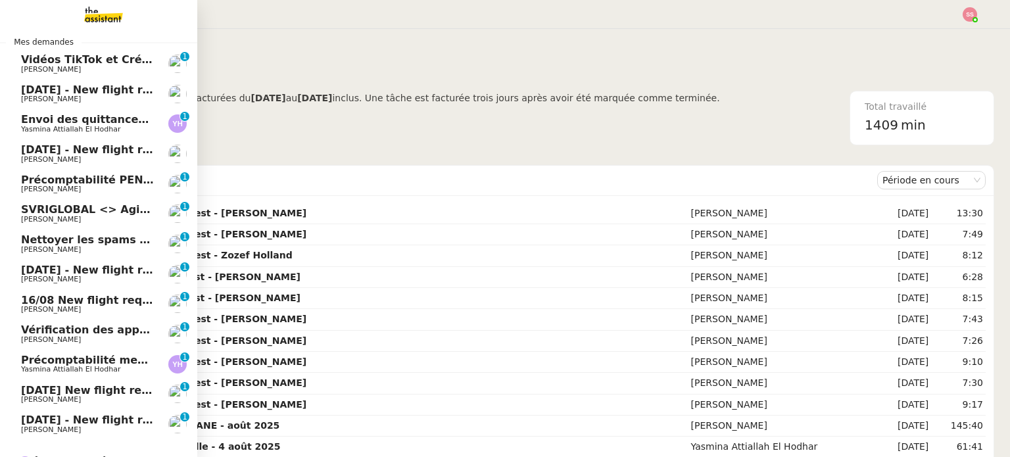
scroll to position [74, 0]
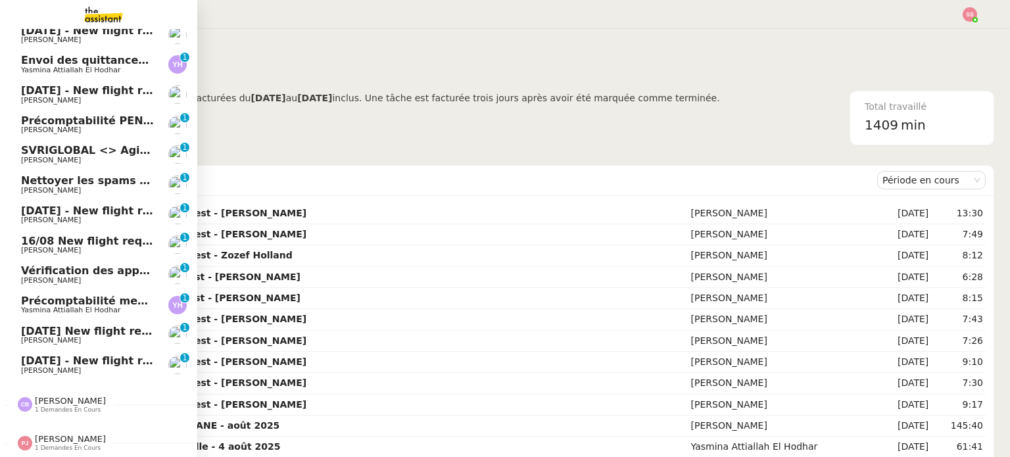
click at [101, 325] on span "[DATE] New flight request - [PERSON_NAME]" at bounding box center [153, 331] width 264 height 12
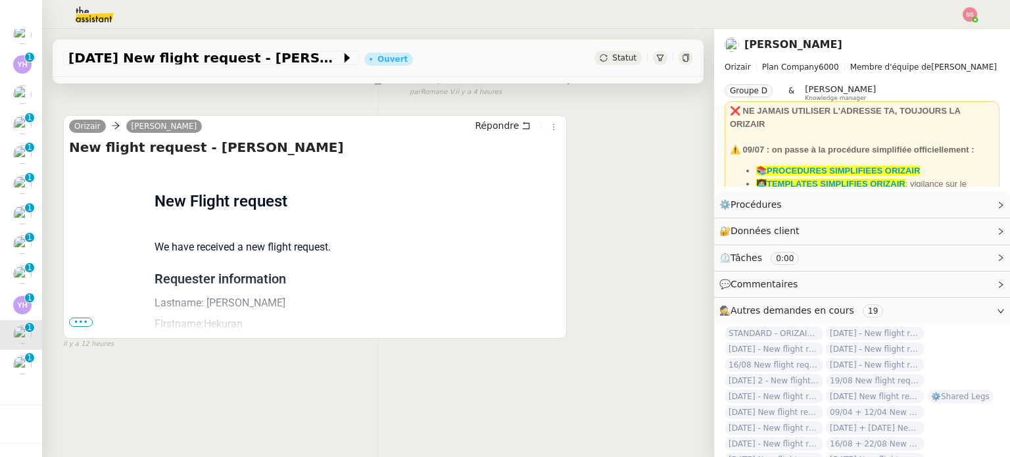
scroll to position [45, 0]
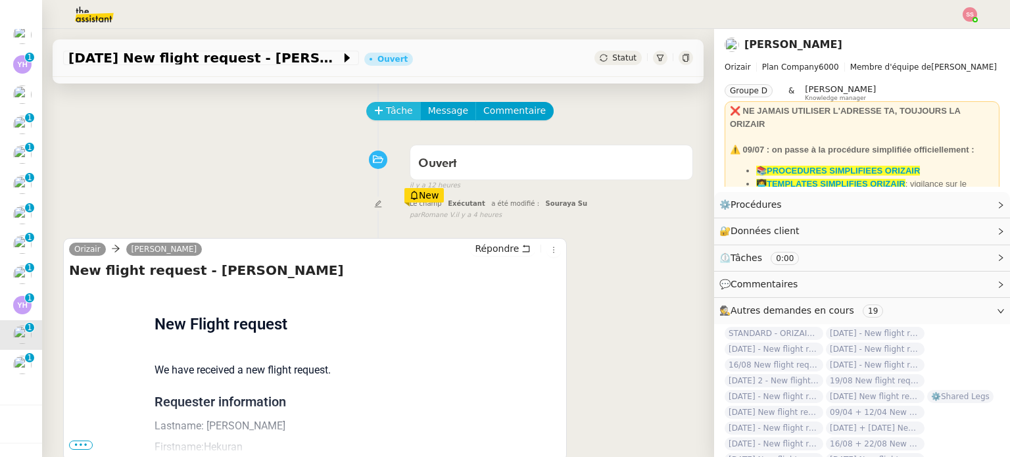
click at [387, 120] on button "Tâche" at bounding box center [393, 111] width 55 height 18
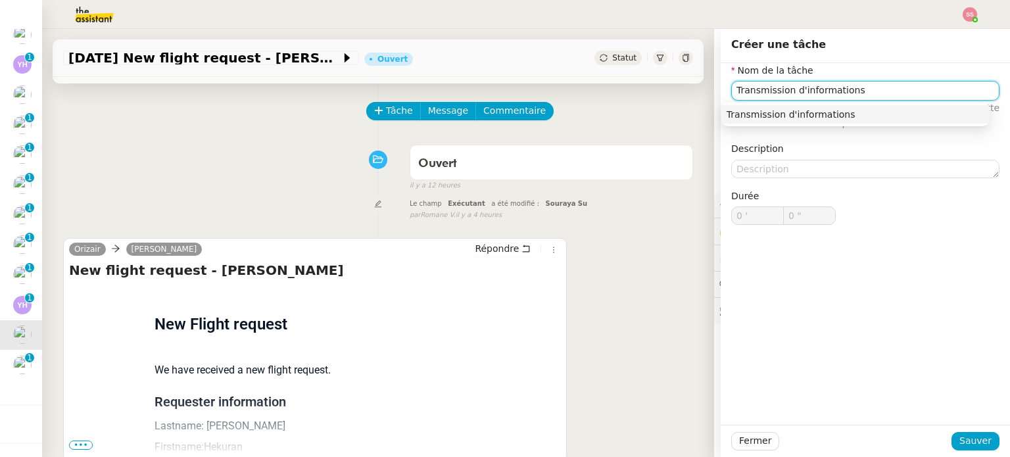
click at [777, 107] on nz-auto-option "Transmission d'informations" at bounding box center [855, 114] width 268 height 18
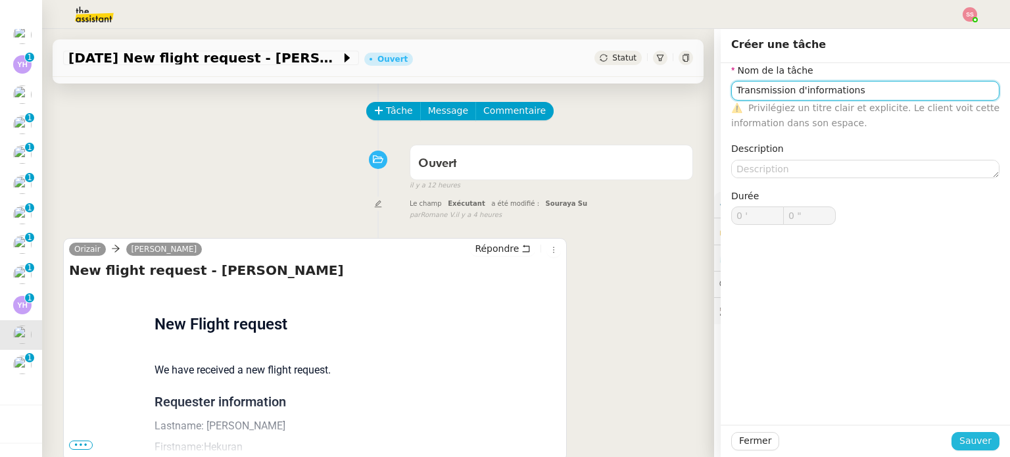
type input "Transmission d'informations"
click at [955, 433] on button "Sauver" at bounding box center [976, 441] width 48 height 18
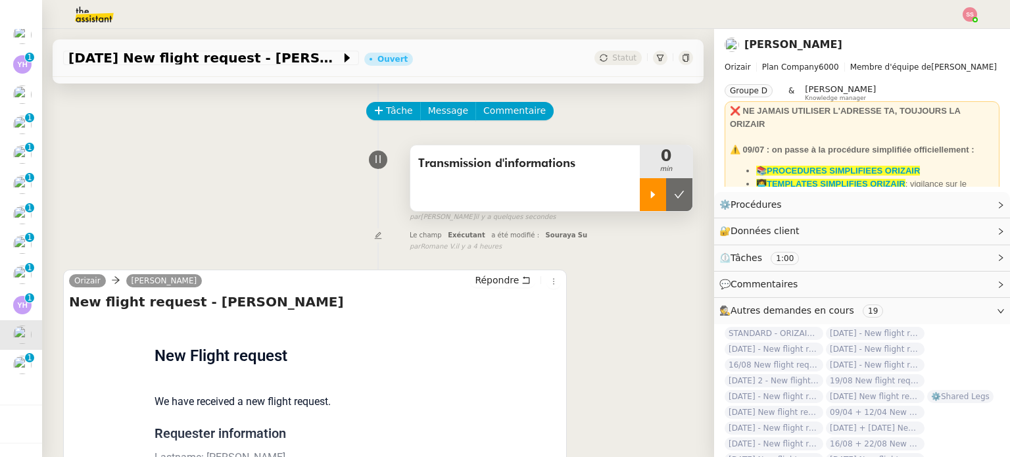
click at [640, 184] on div at bounding box center [653, 194] width 26 height 33
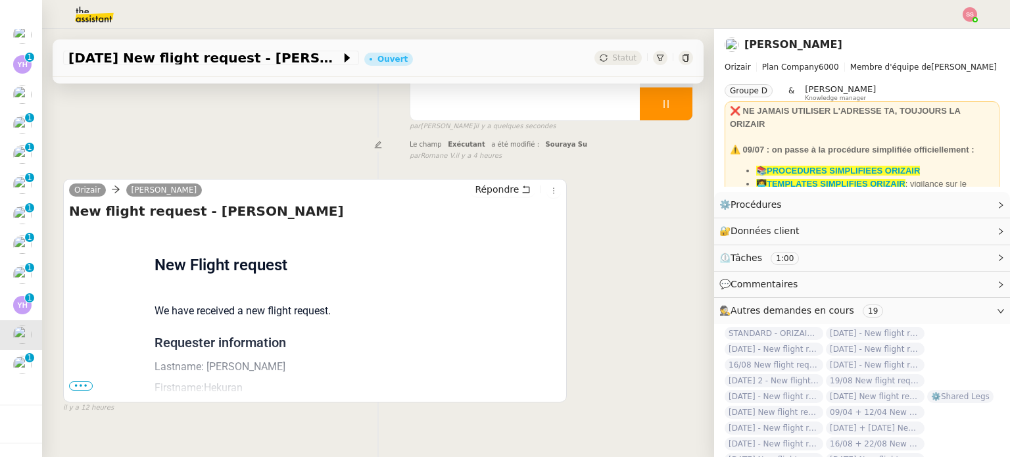
scroll to position [176, 0]
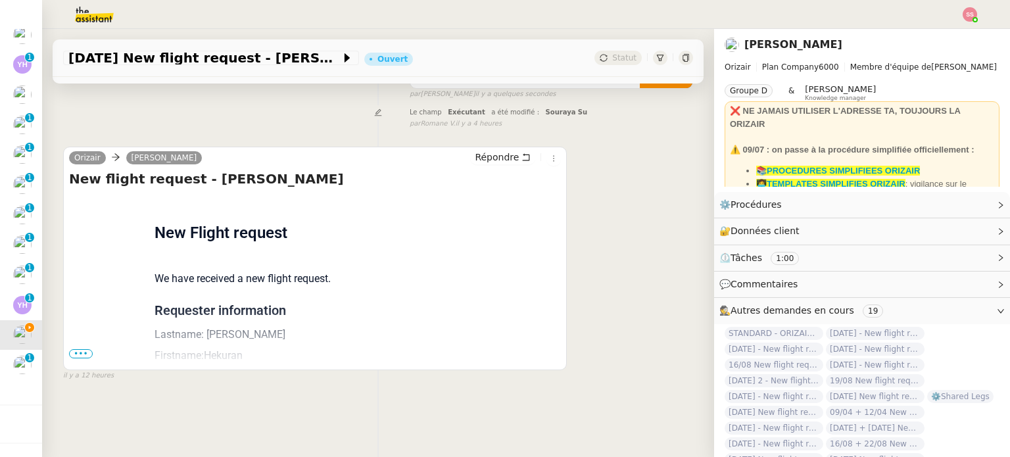
click at [72, 349] on span "•••" at bounding box center [81, 353] width 24 height 9
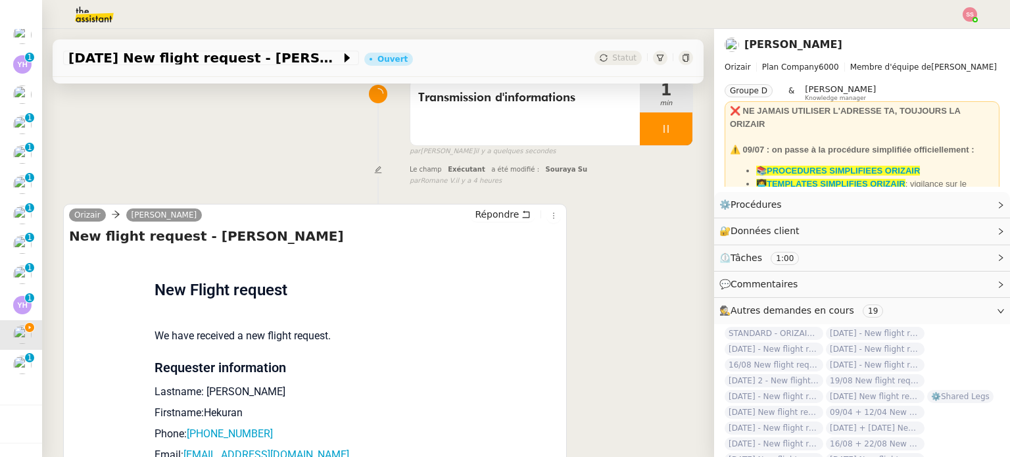
scroll to position [242, 0]
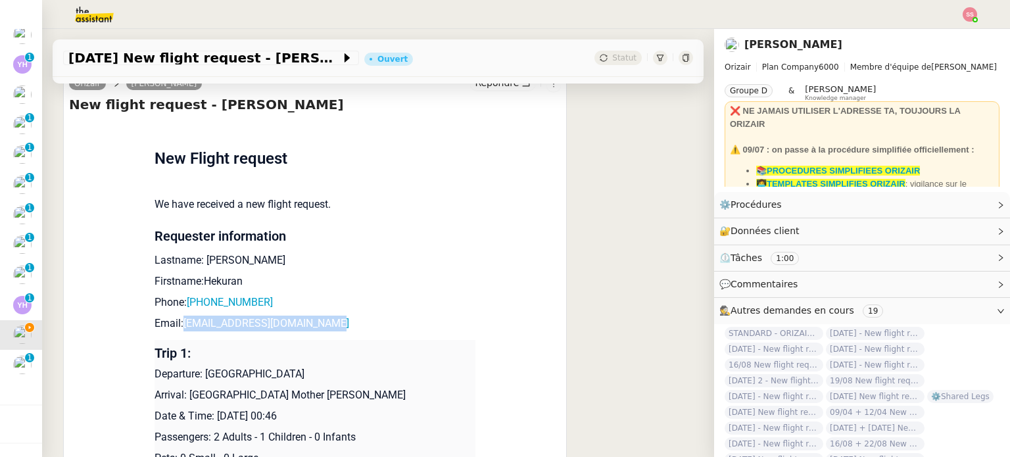
drag, startPoint x: 341, startPoint y: 324, endPoint x: 177, endPoint y: 322, distance: 164.4
click at [177, 322] on p "Email: [EMAIL_ADDRESS][DOMAIN_NAME]" at bounding box center [315, 324] width 321 height 16
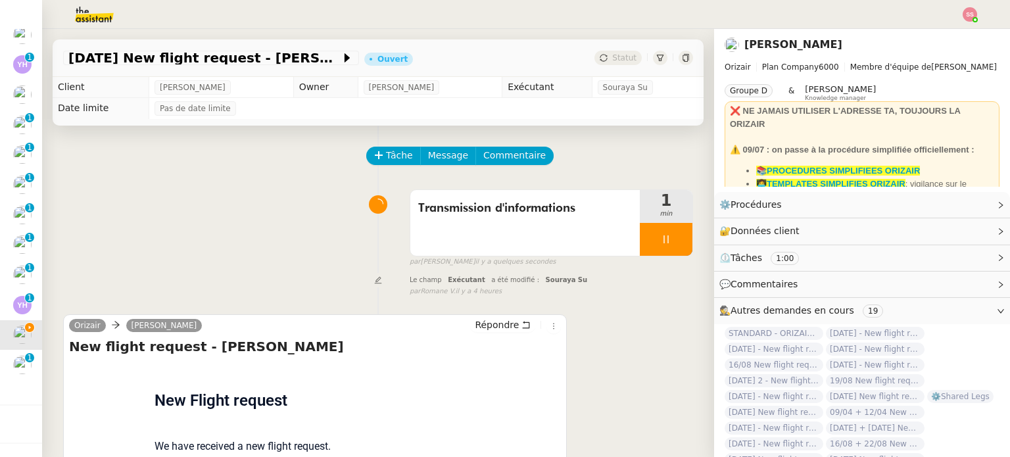
scroll to position [0, 0]
click at [428, 153] on span "Message" at bounding box center [448, 155] width 40 height 15
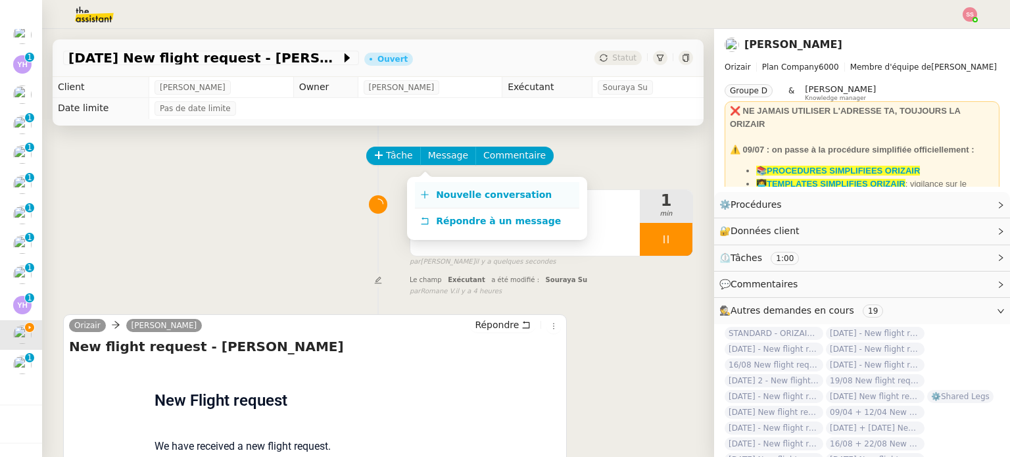
click at [437, 192] on span "Nouvelle conversation" at bounding box center [494, 194] width 116 height 11
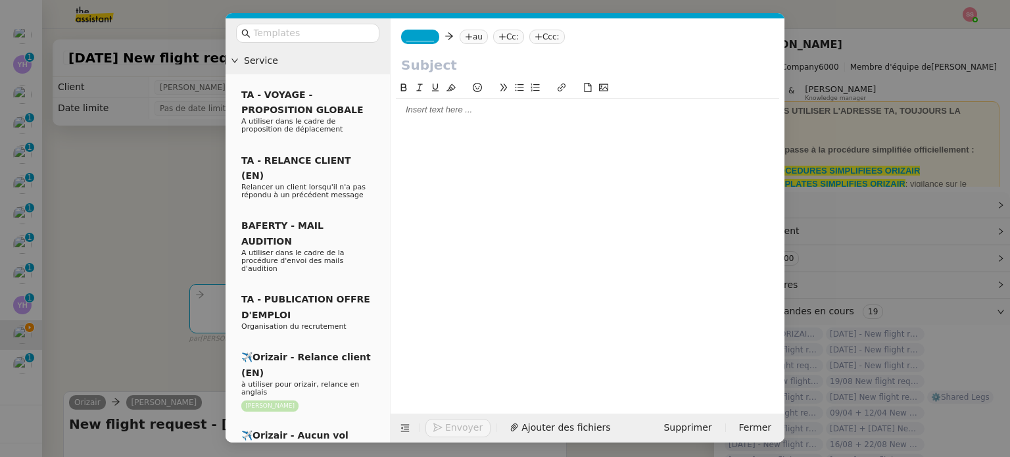
click at [460, 28] on div "_______ au Cc: Ccc:" at bounding box center [588, 36] width 394 height 37
click at [465, 34] on icon at bounding box center [469, 37] width 8 height 8
paste input "[EMAIL_ADDRESS][DOMAIN_NAME]"
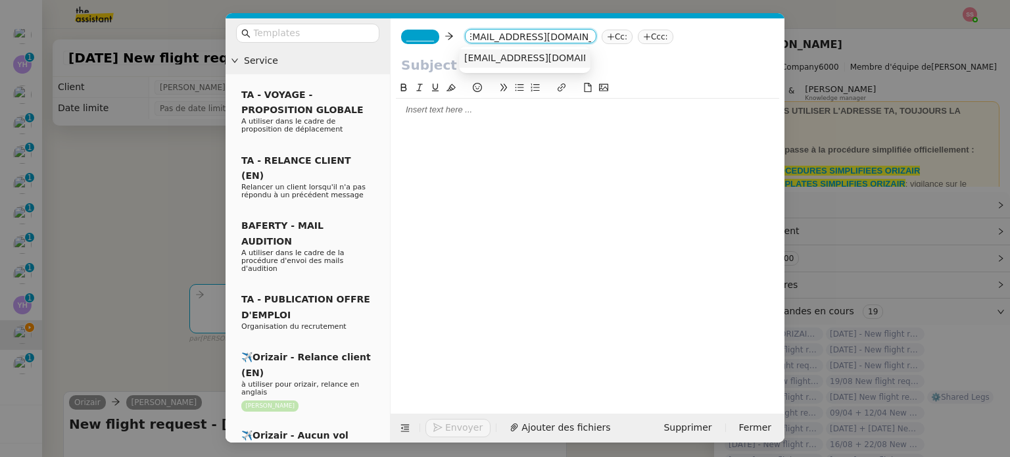
type input "[EMAIL_ADDRESS][DOMAIN_NAME]"
click at [497, 65] on nz-option-item "[EMAIL_ADDRESS][DOMAIN_NAME]" at bounding box center [525, 58] width 132 height 18
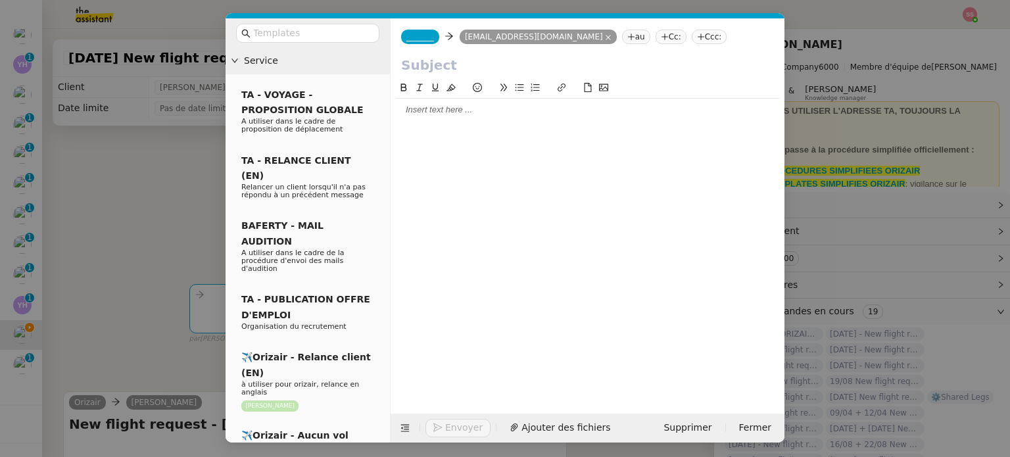
click at [423, 39] on span "_______" at bounding box center [420, 36] width 28 height 9
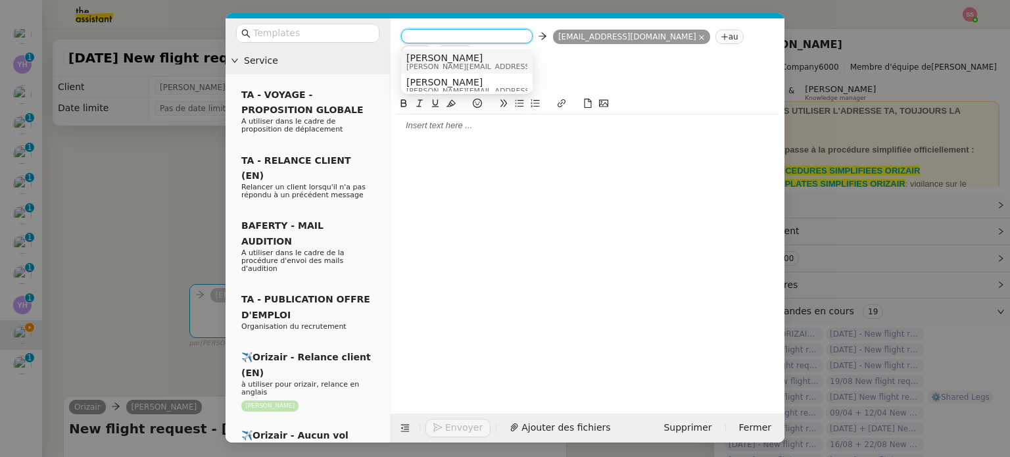
click at [431, 51] on nz-option-item "Josephine [EMAIL_ADDRESS][DOMAIN_NAME]" at bounding box center [467, 61] width 132 height 24
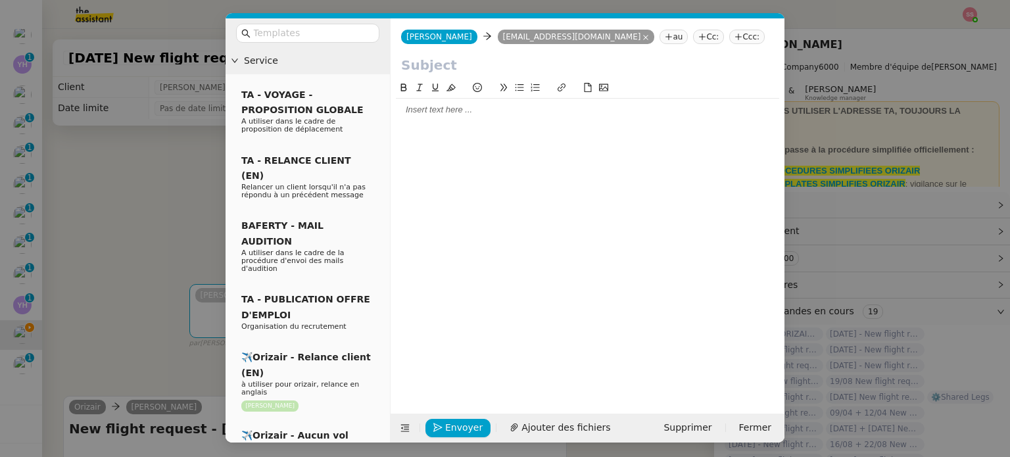
click at [729, 34] on nz-tag "Ccc:" at bounding box center [747, 37] width 36 height 14
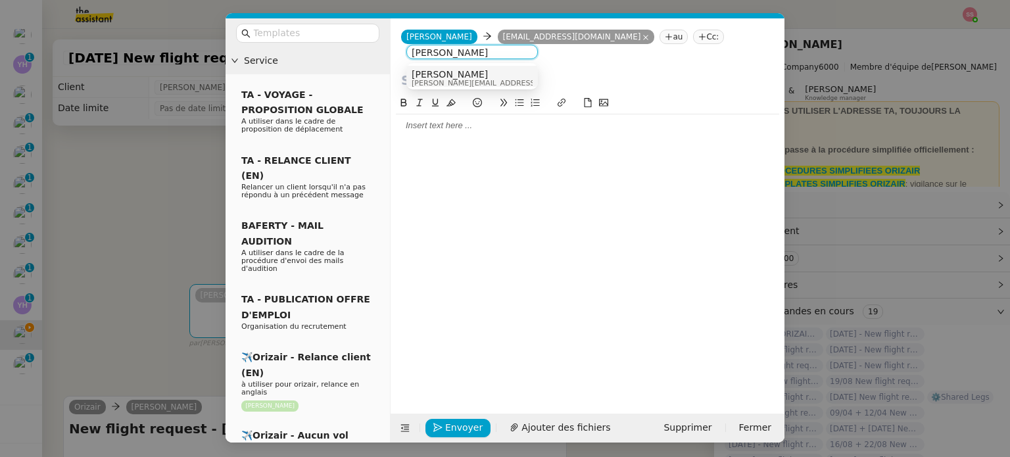
type input "[PERSON_NAME]"
click at [495, 69] on div "[PERSON_NAME] [PERSON_NAME][EMAIL_ADDRESS][DOMAIN_NAME]" at bounding box center [472, 78] width 121 height 18
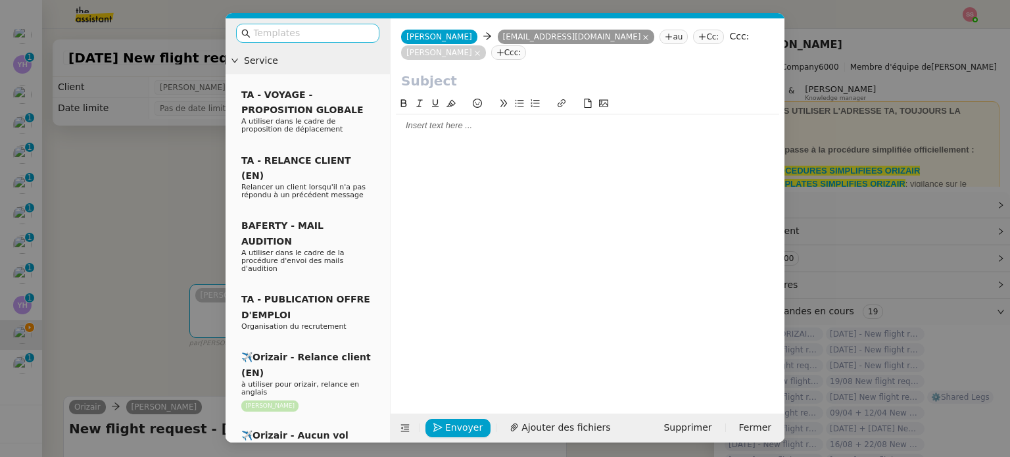
click at [308, 36] on input "text" at bounding box center [312, 33] width 118 height 15
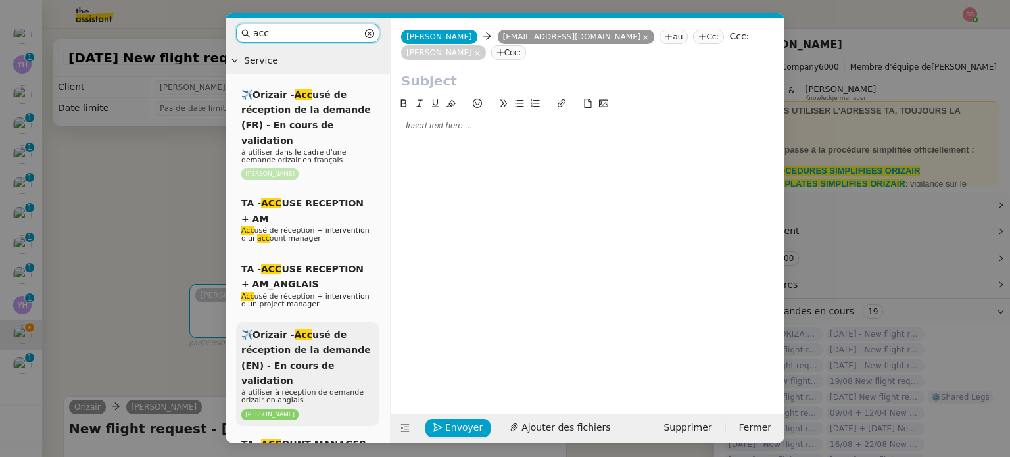
type input "acc"
click at [302, 331] on span "✈️Orizair - Acc usé de réception de la demande (EN) - En cours de validation" at bounding box center [306, 357] width 130 height 57
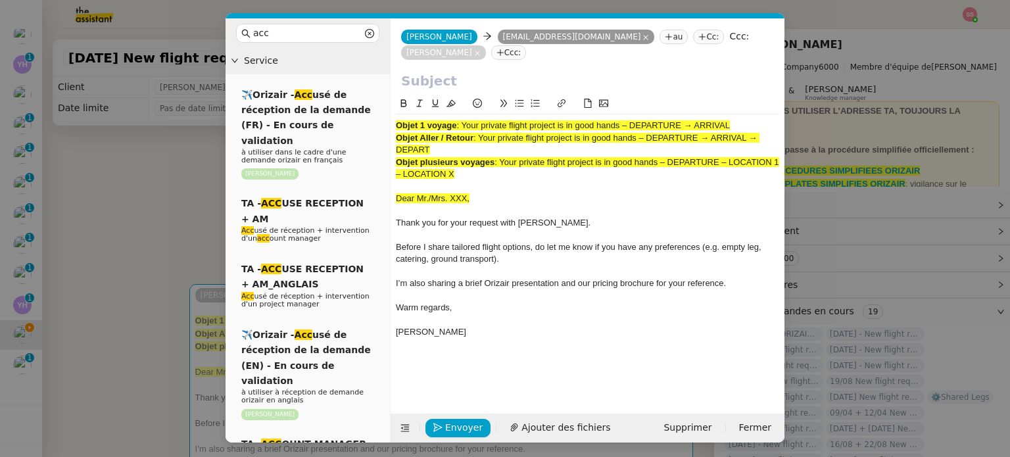
drag, startPoint x: 466, startPoint y: 124, endPoint x: 737, endPoint y: 123, distance: 271.6
click at [737, 123] on div "Objet 1 voyage : Your private flight project is in good hands – DEPARTURE → ARR…" at bounding box center [587, 126] width 383 height 12
click at [571, 84] on input "text" at bounding box center [587, 81] width 373 height 20
paste input "Your private flight project is in good hands – DEPARTURE → ARRIVAL"
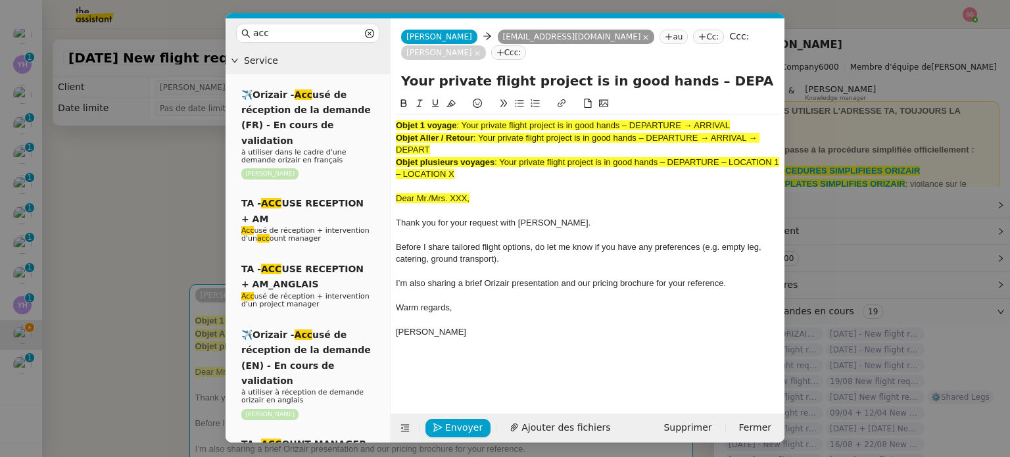
scroll to position [0, 57]
type input "Your private flight project is in good hands – DEPARTURE → ARRIVAL"
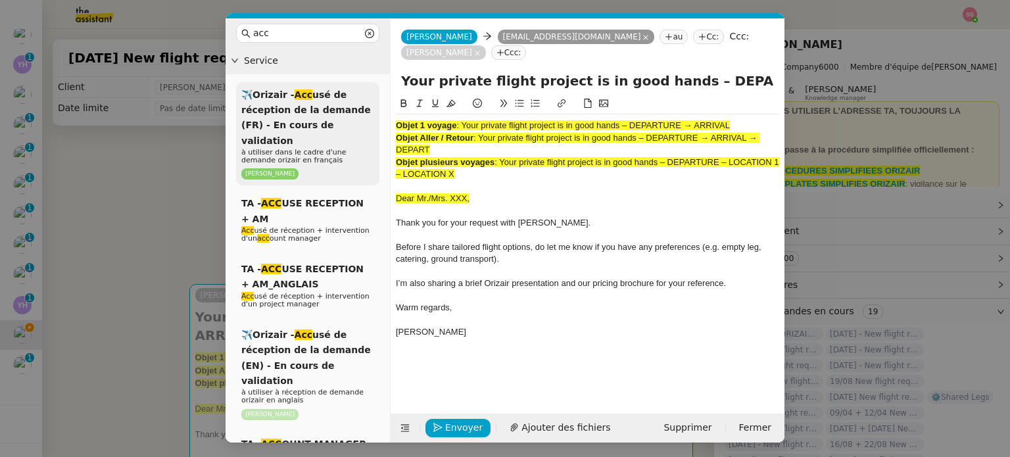
drag, startPoint x: 485, startPoint y: 174, endPoint x: 359, endPoint y: 106, distance: 142.7
click at [359, 106] on nz-layout "acc Service ✈️Orizair - Acc usé de réception de la demande (FR) - En cours de v…" at bounding box center [505, 230] width 559 height 424
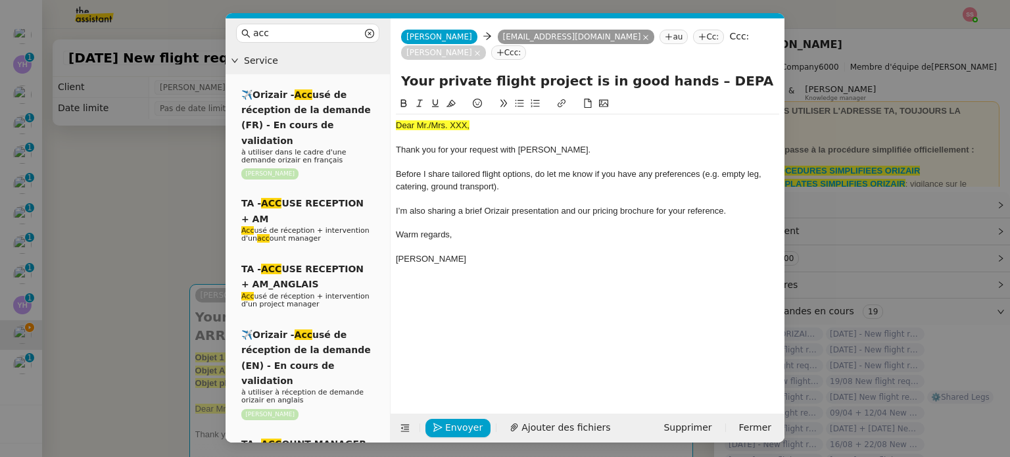
click at [208, 199] on nz-modal-container "acc Service ✈️Orizair - Acc usé de réception de la demande (FR) - En cours de v…" at bounding box center [505, 228] width 1010 height 457
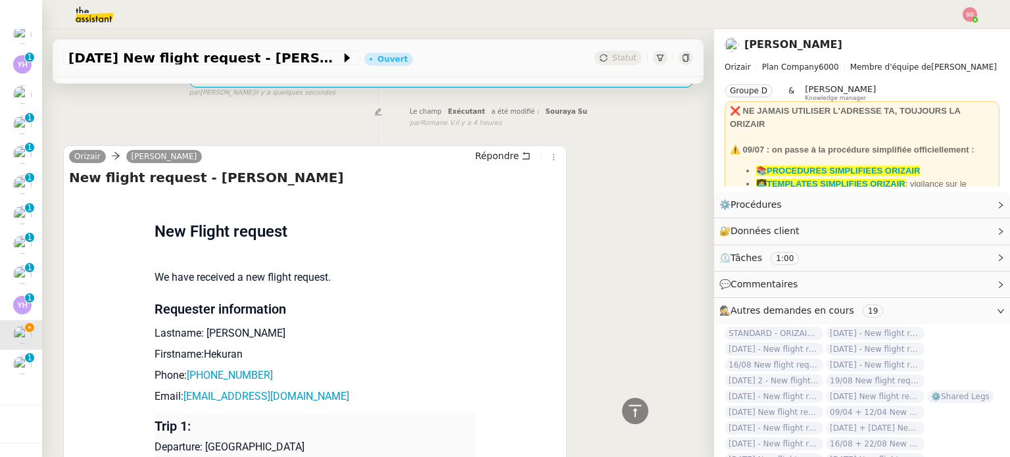
scroll to position [526, 0]
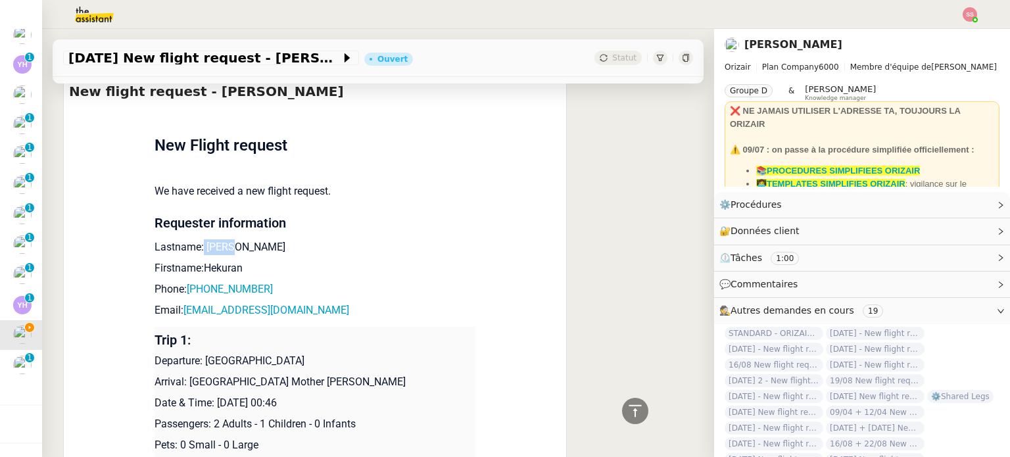
drag, startPoint x: 237, startPoint y: 237, endPoint x: 195, endPoint y: 233, distance: 42.3
click at [195, 239] on p "Lastname: [PERSON_NAME]" at bounding box center [315, 247] width 321 height 16
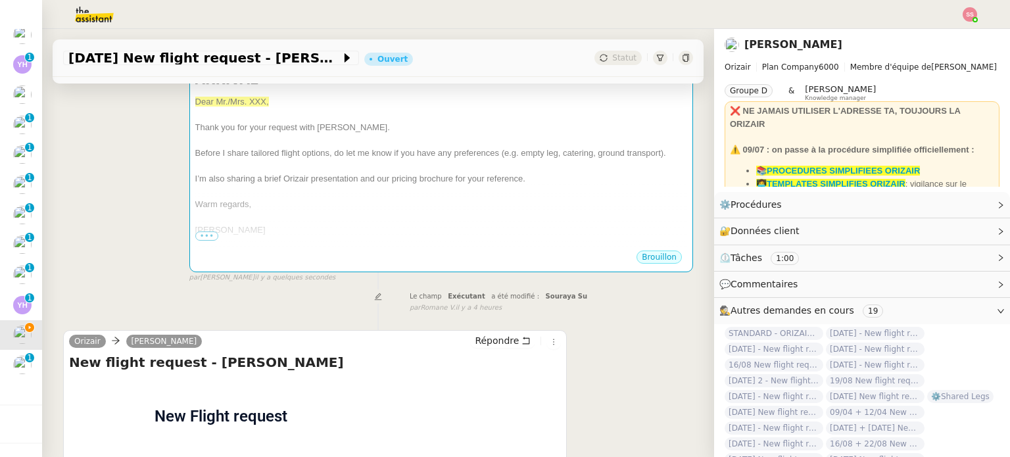
scroll to position [197, 0]
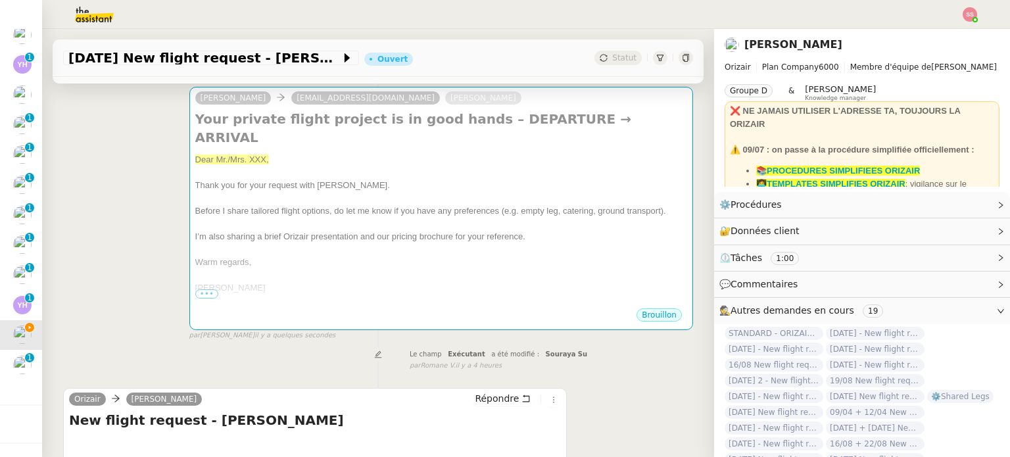
click at [357, 192] on div at bounding box center [441, 198] width 492 height 13
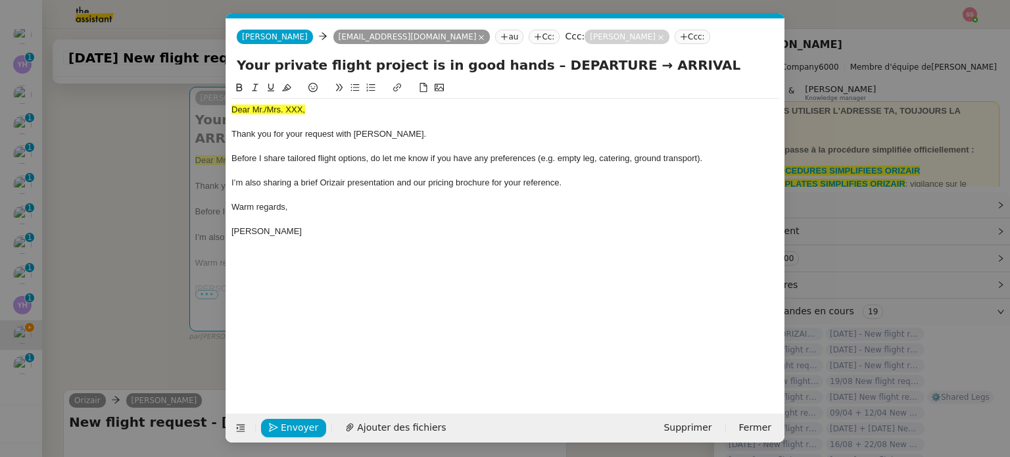
scroll to position [0, 40]
drag, startPoint x: 319, startPoint y: 112, endPoint x: 189, endPoint y: 116, distance: 130.3
click at [189, 116] on nz-modal-container "acc Service ✈️Orizair - Acc usé de réception de la demande (FR) - En cours de v…" at bounding box center [505, 228] width 1010 height 457
click at [291, 82] on button at bounding box center [287, 87] width 16 height 15
click at [310, 118] on div at bounding box center [505, 122] width 548 height 12
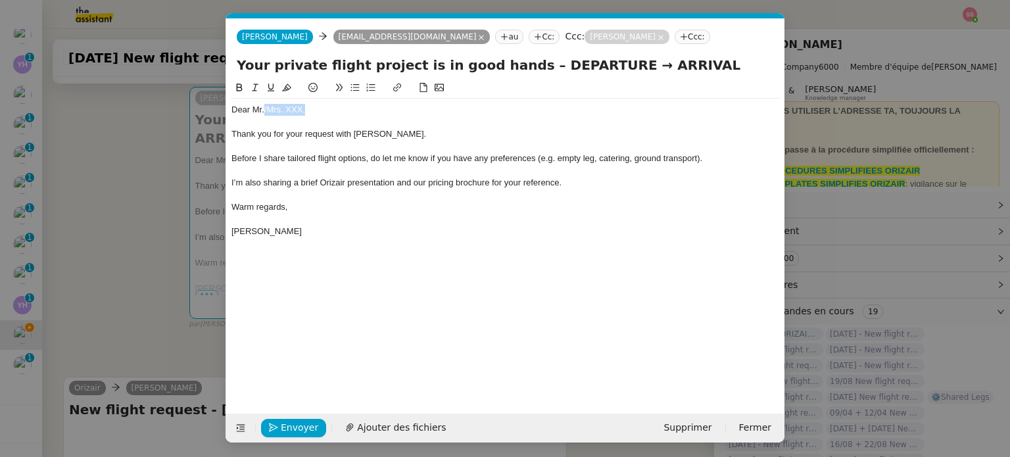
drag, startPoint x: 312, startPoint y: 113, endPoint x: 263, endPoint y: 113, distance: 48.7
click at [263, 113] on div "Dear Mr./Mrs. XXX," at bounding box center [505, 110] width 548 height 12
click at [377, 431] on span "Ajouter des fichiers" at bounding box center [401, 427] width 89 height 15
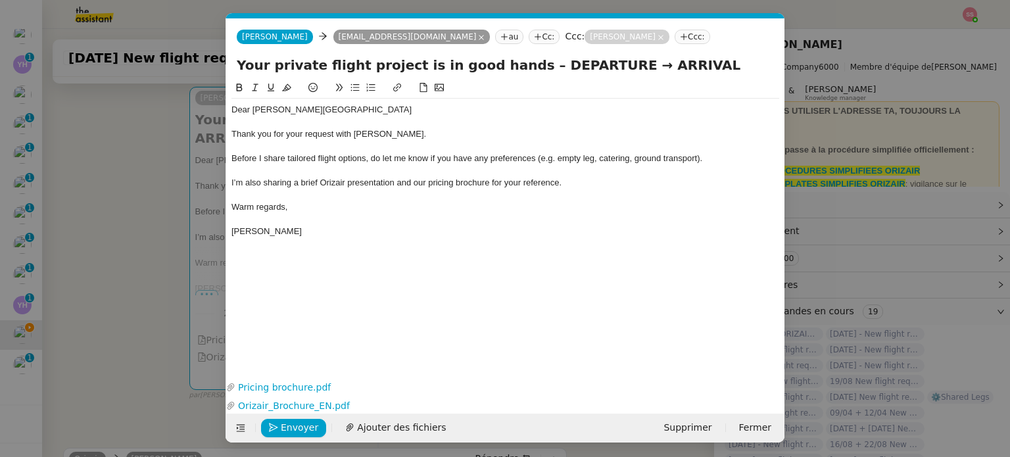
click at [150, 281] on nz-modal-container "acc Service ✈️Orizair - Acc usé de réception de la demande (FR) - En cours de v…" at bounding box center [505, 228] width 1010 height 457
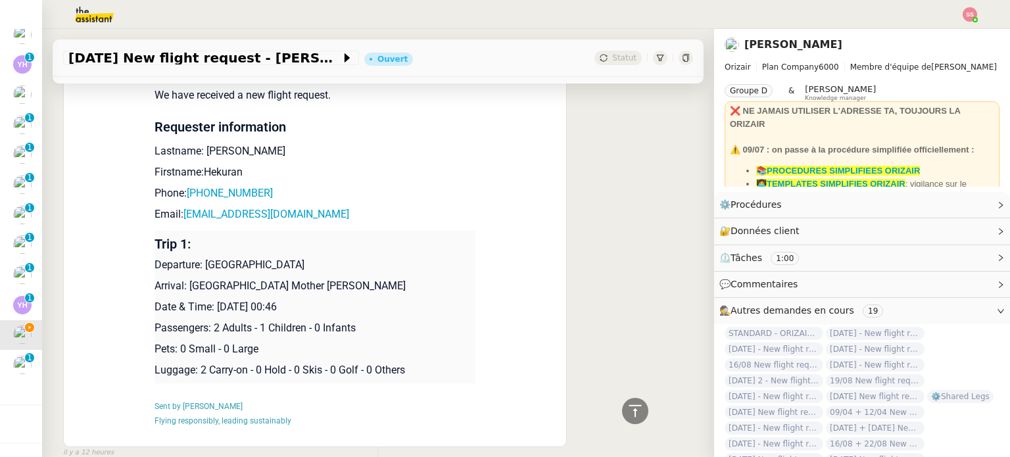
scroll to position [658, 0]
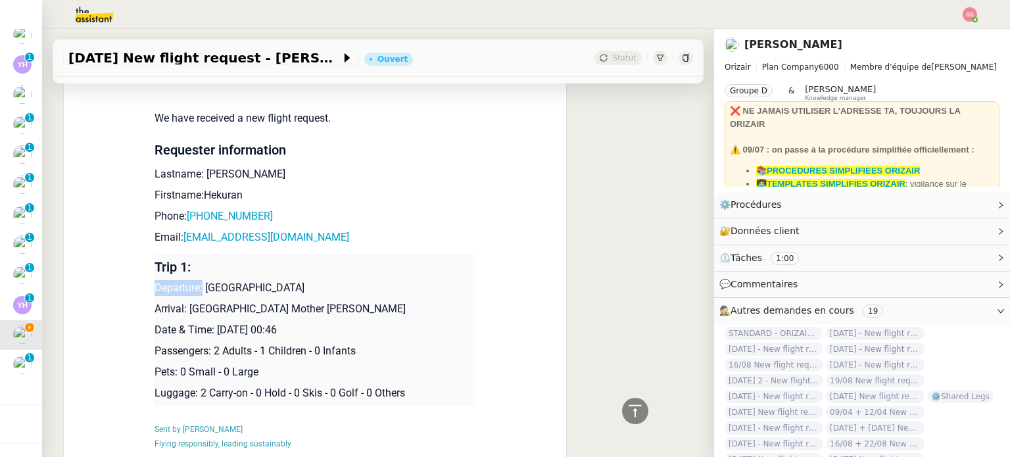
drag, startPoint x: 197, startPoint y: 270, endPoint x: 408, endPoint y: 257, distance: 211.5
click at [408, 257] on td "Trip 1: Departure: [GEOGRAPHIC_DATA] Arrival: [GEOGRAPHIC_DATA] Mother [PERSON_…" at bounding box center [315, 330] width 321 height 153
click at [395, 260] on td "Trip 1: Departure: [GEOGRAPHIC_DATA] Arrival: [GEOGRAPHIC_DATA] Mother [PERSON_…" at bounding box center [315, 330] width 321 height 153
drag, startPoint x: 360, startPoint y: 273, endPoint x: 202, endPoint y: 266, distance: 158.6
click at [202, 280] on p "Departure: [GEOGRAPHIC_DATA]" at bounding box center [315, 288] width 321 height 16
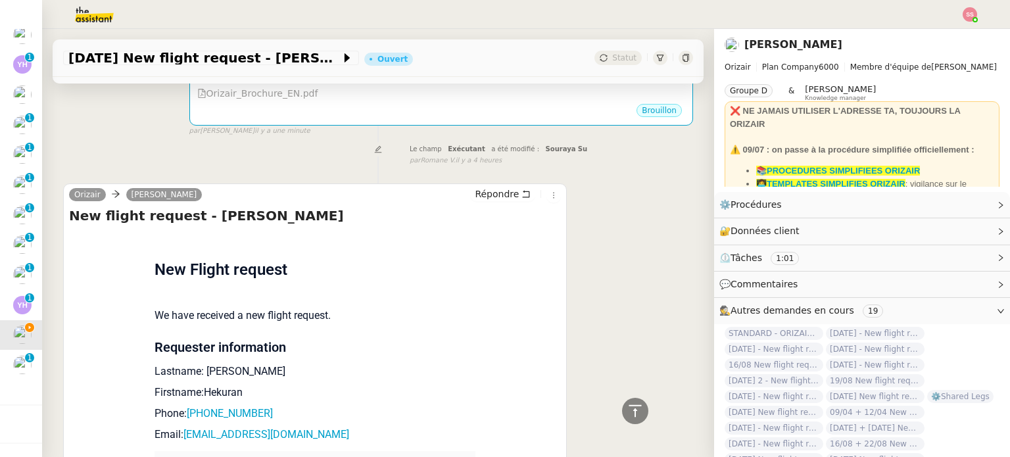
scroll to position [197, 0]
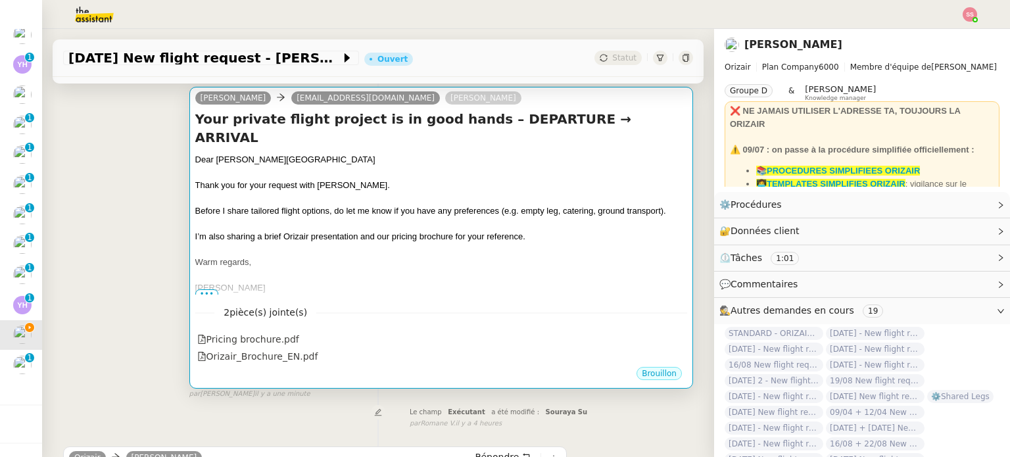
click at [480, 218] on div at bounding box center [441, 224] width 492 height 13
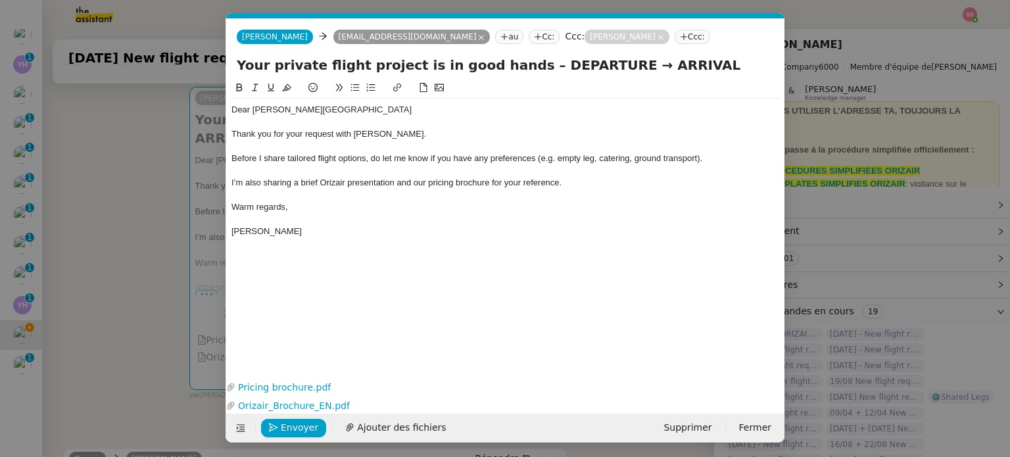
scroll to position [0, 40]
drag, startPoint x: 587, startPoint y: 70, endPoint x: 523, endPoint y: 75, distance: 64.0
click at [523, 75] on input "Your private flight project is in good hands – DEPARTURE → ARRIVAL" at bounding box center [505, 65] width 537 height 20
click at [665, 63] on input "Your private flight project is in good hands – [GEOGRAPHIC_DATA] → ARRIVAL" at bounding box center [505, 65] width 537 height 20
type input "Your private flight project is in good hands – [GEOGRAPHIC_DATA] → [GEOGRAPHIC_…"
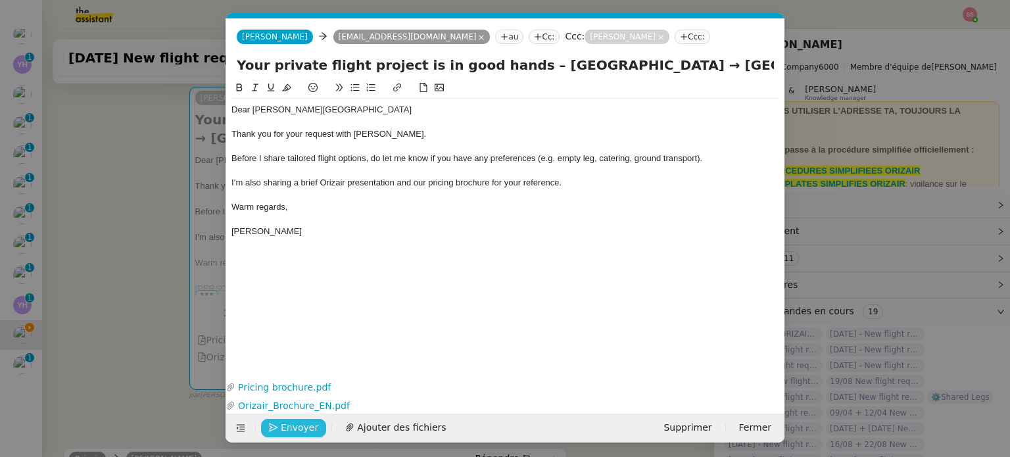
click at [305, 423] on span "Envoyer" at bounding box center [299, 427] width 37 height 15
click at [305, 423] on span "Confirmer l'envoi" at bounding box center [320, 427] width 79 height 15
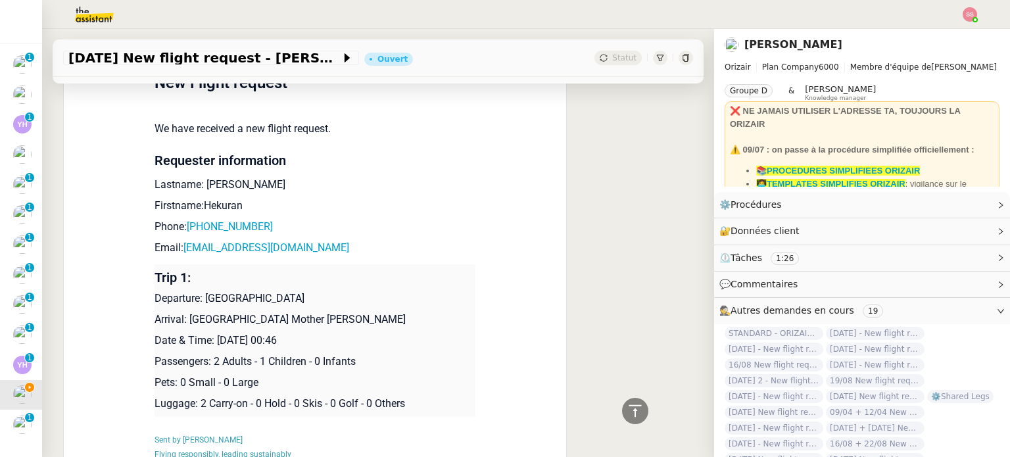
scroll to position [723, 0]
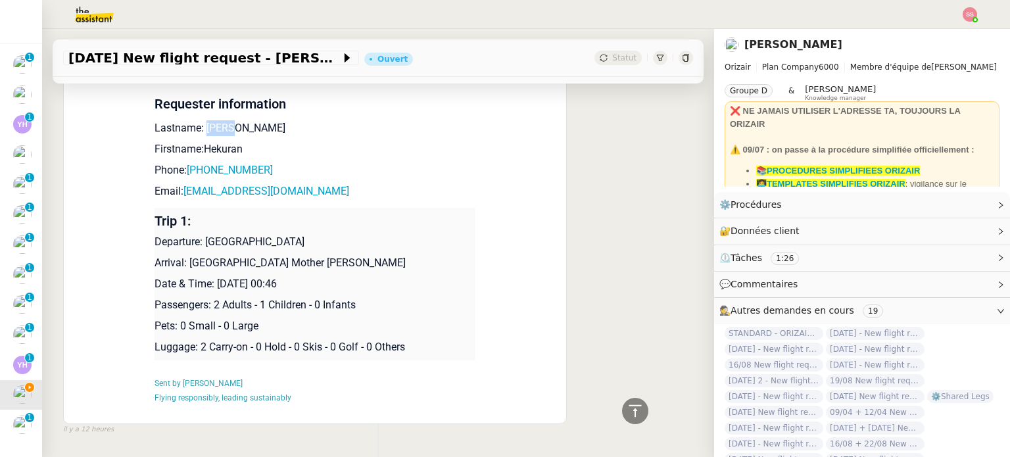
drag, startPoint x: 224, startPoint y: 116, endPoint x: 197, endPoint y: 113, distance: 27.1
click at [197, 120] on p "Lastname: [PERSON_NAME]" at bounding box center [315, 128] width 321 height 16
drag, startPoint x: 239, startPoint y: 131, endPoint x: 195, endPoint y: 132, distance: 44.7
click at [195, 141] on p "Firstname:Hekuran" at bounding box center [315, 149] width 321 height 16
drag, startPoint x: 266, startPoint y: 155, endPoint x: 191, endPoint y: 153, distance: 74.4
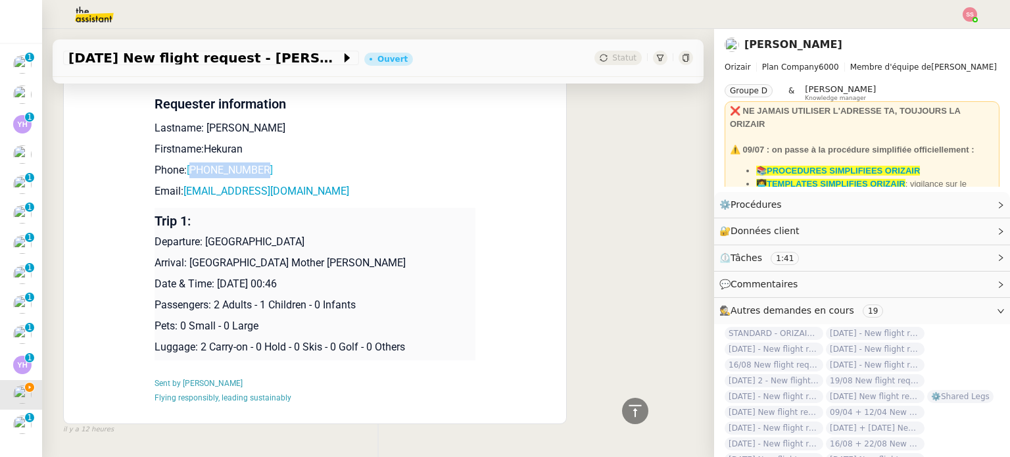
click at [191, 162] on p "Phone: [PHONE_NUMBER]" at bounding box center [315, 170] width 321 height 16
drag, startPoint x: 332, startPoint y: 183, endPoint x: 226, endPoint y: 181, distance: 105.9
click at [226, 181] on td "New Flight request We have received a new flight request. Requester information…" at bounding box center [315, 204] width 321 height 433
click at [387, 162] on p "Phone: [PHONE_NUMBER]" at bounding box center [315, 170] width 321 height 16
drag, startPoint x: 329, startPoint y: 178, endPoint x: 179, endPoint y: 169, distance: 150.2
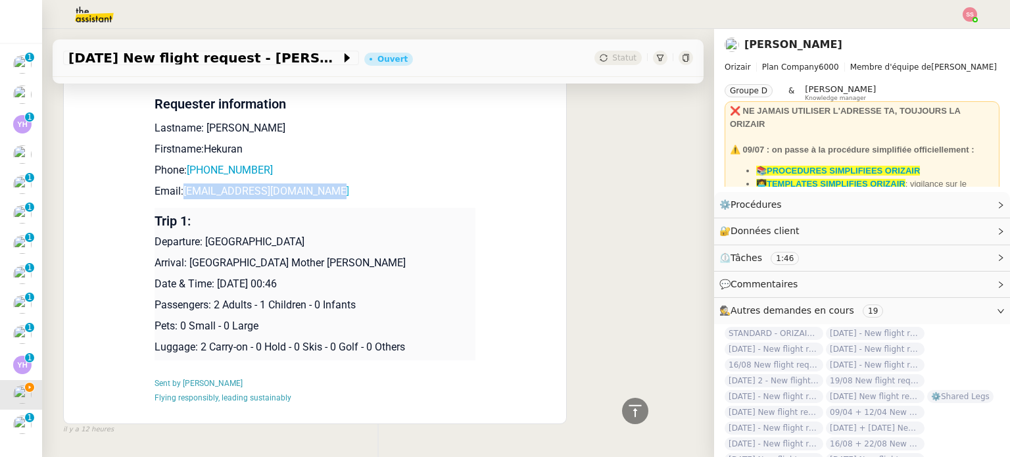
click at [179, 183] on p "Email: [EMAIL_ADDRESS][DOMAIN_NAME]" at bounding box center [315, 191] width 321 height 16
click at [317, 234] on p "Departure: [GEOGRAPHIC_DATA]" at bounding box center [315, 242] width 321 height 16
drag, startPoint x: 326, startPoint y: 227, endPoint x: 198, endPoint y: 226, distance: 127.6
click at [198, 234] on p "Departure: [GEOGRAPHIC_DATA]" at bounding box center [315, 242] width 321 height 16
drag, startPoint x: 380, startPoint y: 248, endPoint x: 184, endPoint y: 249, distance: 196.0
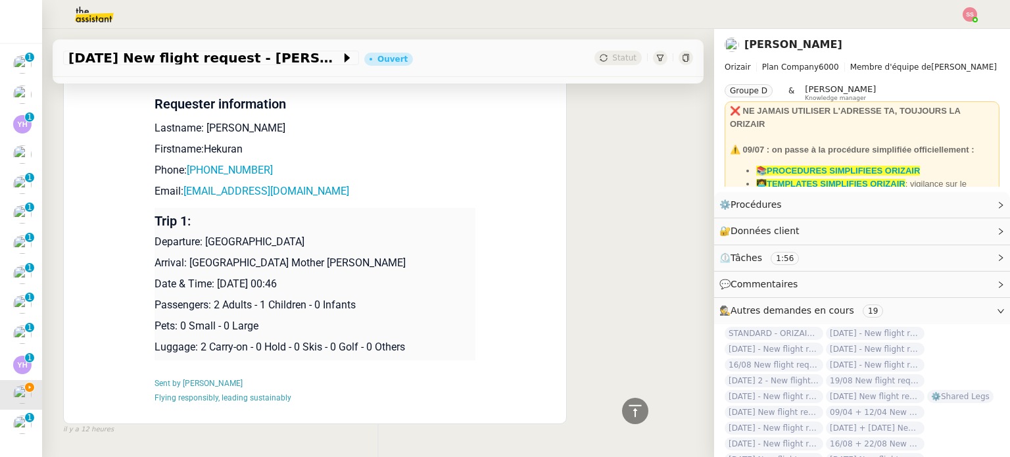
click at [184, 255] on p "Arrival: [GEOGRAPHIC_DATA] Mother [PERSON_NAME]" at bounding box center [315, 263] width 321 height 16
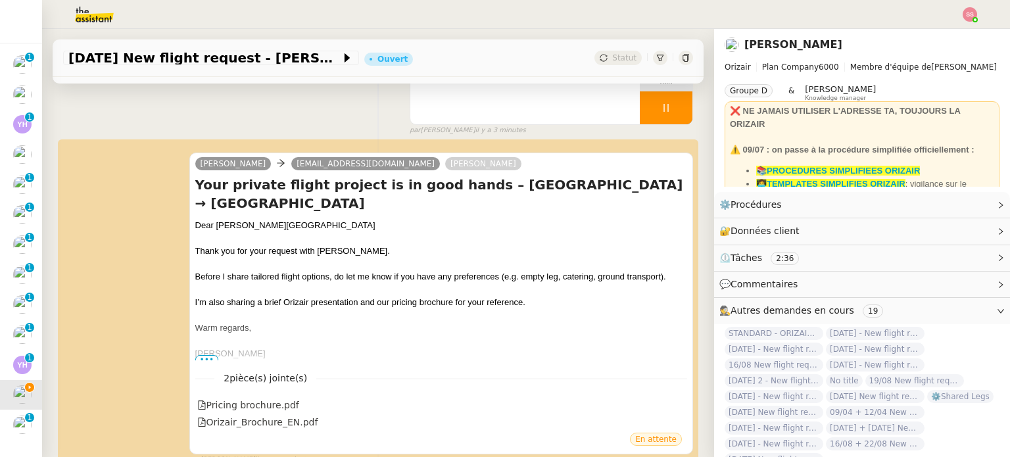
scroll to position [0, 0]
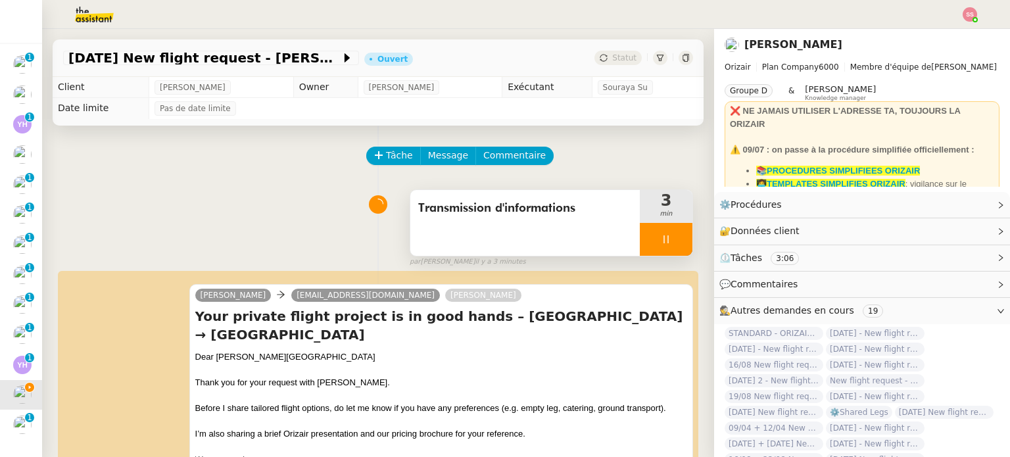
click at [666, 236] on div at bounding box center [666, 239] width 53 height 33
click at [674, 236] on icon at bounding box center [679, 239] width 11 height 11
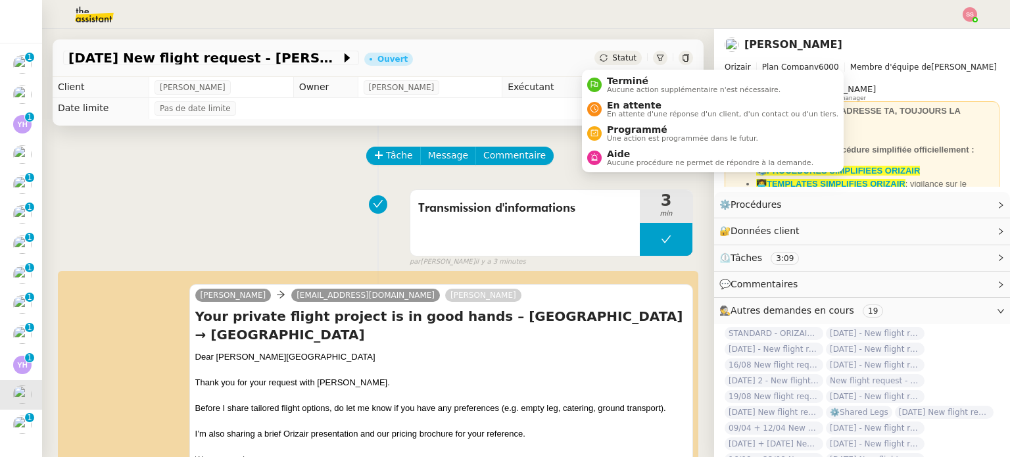
click at [615, 56] on span "Statut" at bounding box center [624, 57] width 24 height 9
click at [635, 104] on span "En attente" at bounding box center [722, 105] width 231 height 11
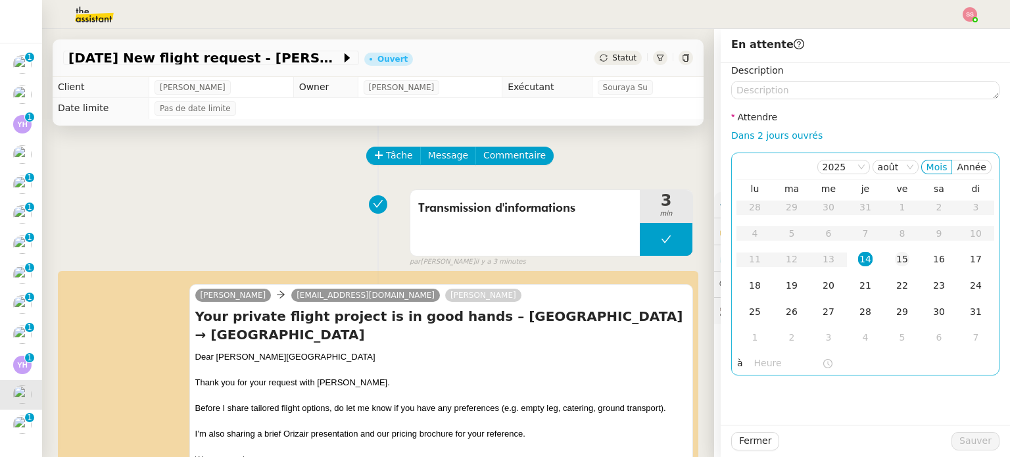
click at [894, 268] on td "15" at bounding box center [902, 260] width 37 height 26
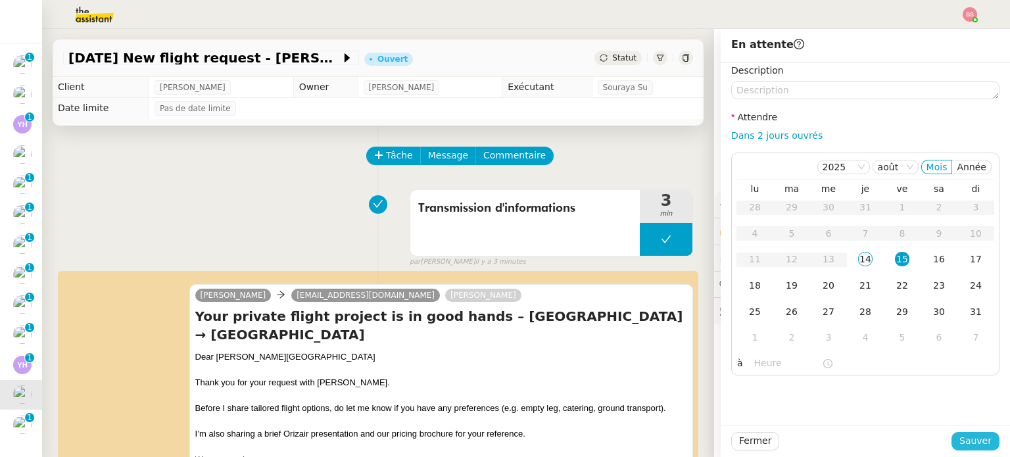
click at [972, 439] on span "Sauver" at bounding box center [975, 440] width 32 height 15
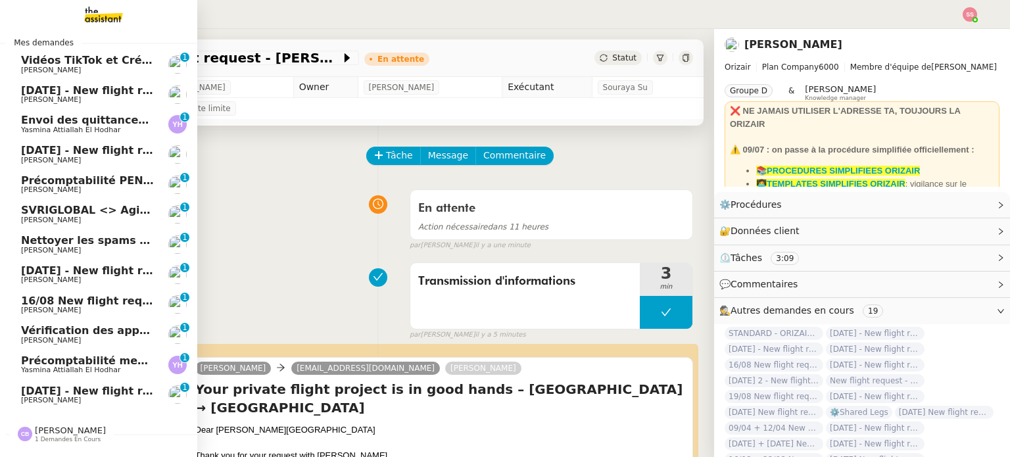
click at [131, 383] on link "[DATE] - New flight request - [PERSON_NAME] [PERSON_NAME] 0 1 2 3 4 5 6 7 8 9" at bounding box center [98, 395] width 197 height 30
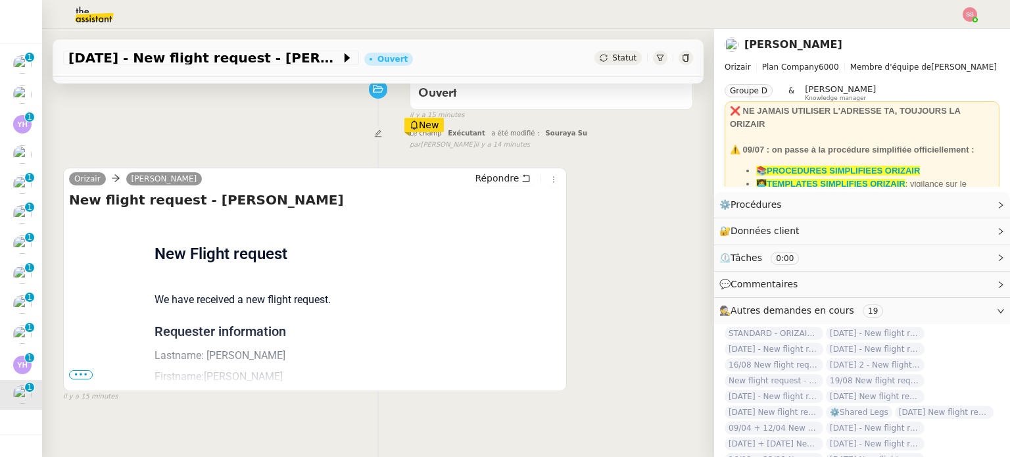
scroll to position [132, 0]
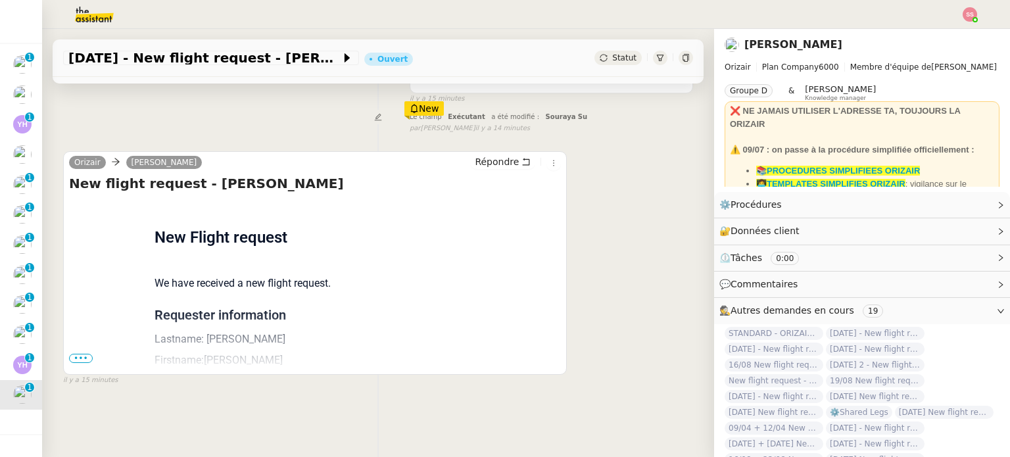
drag, startPoint x: 82, startPoint y: 358, endPoint x: 118, endPoint y: 344, distance: 39.0
click at [82, 358] on span "•••" at bounding box center [81, 358] width 24 height 9
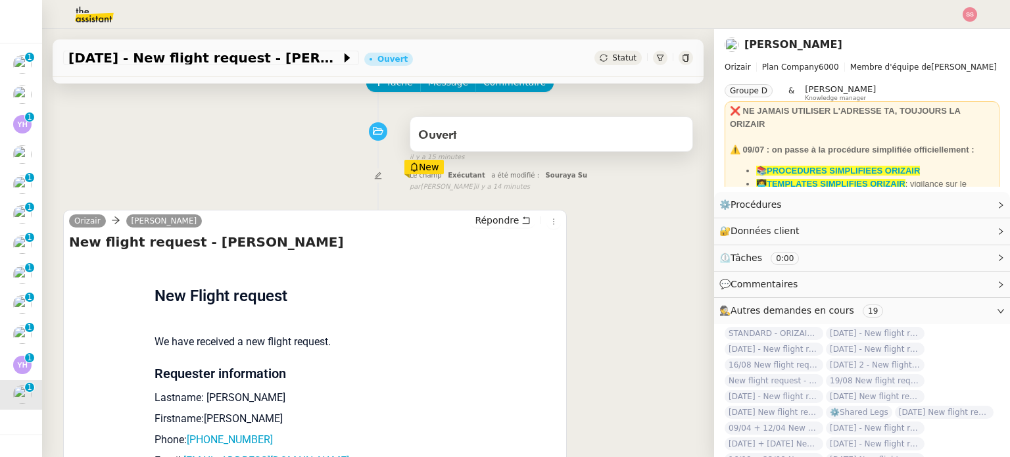
scroll to position [66, 0]
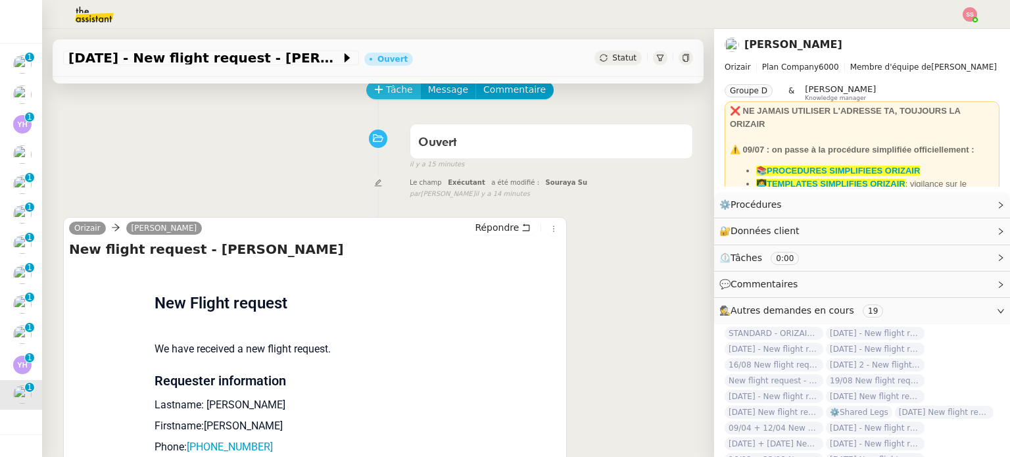
click at [397, 97] on span "Tâche" at bounding box center [399, 89] width 27 height 15
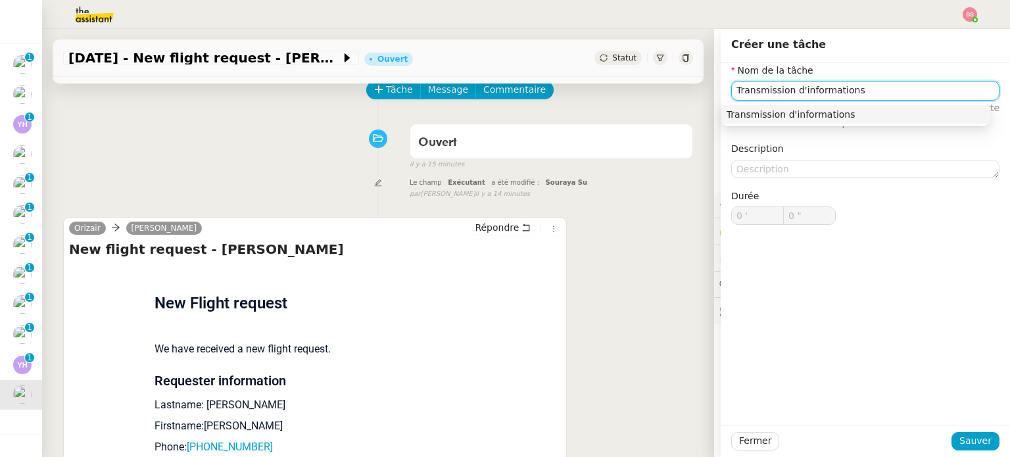
click at [792, 118] on div "Transmission d'informations" at bounding box center [856, 115] width 258 height 12
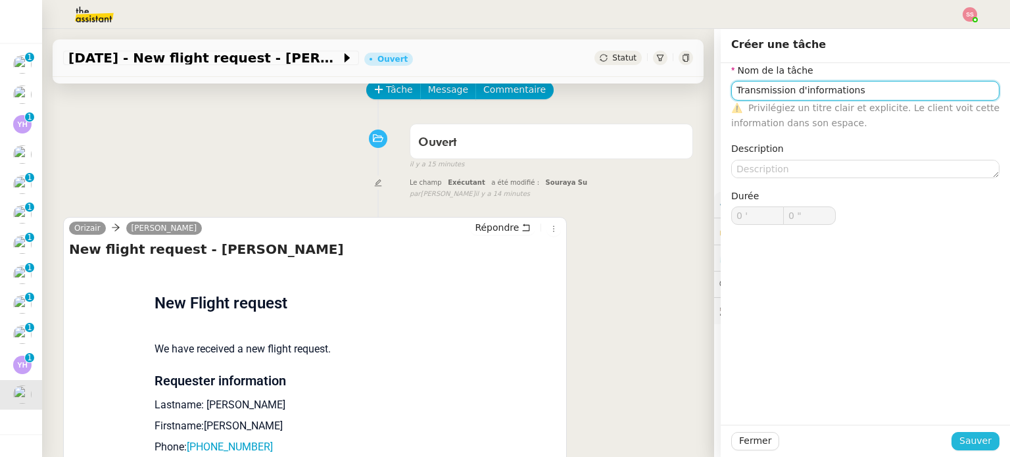
type input "Transmission d'informations"
click at [969, 439] on span "Sauver" at bounding box center [975, 440] width 32 height 15
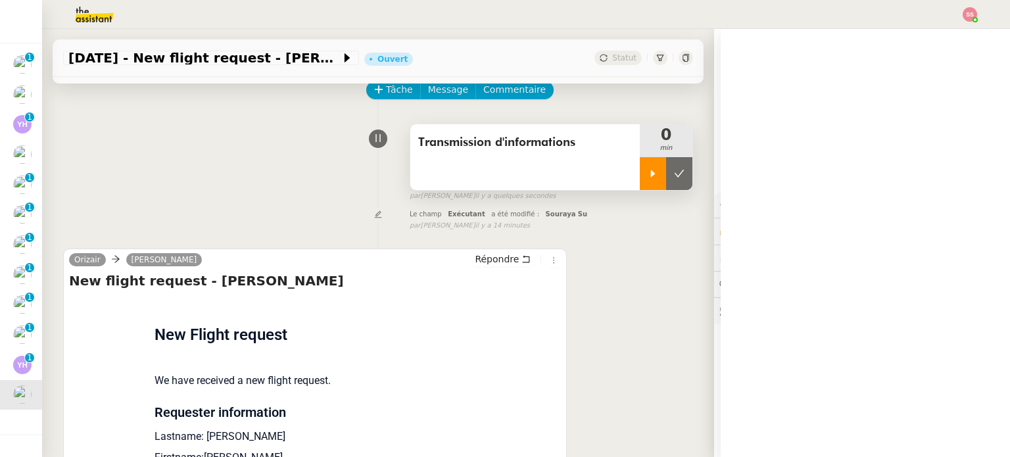
click at [648, 177] on icon at bounding box center [653, 173] width 11 height 11
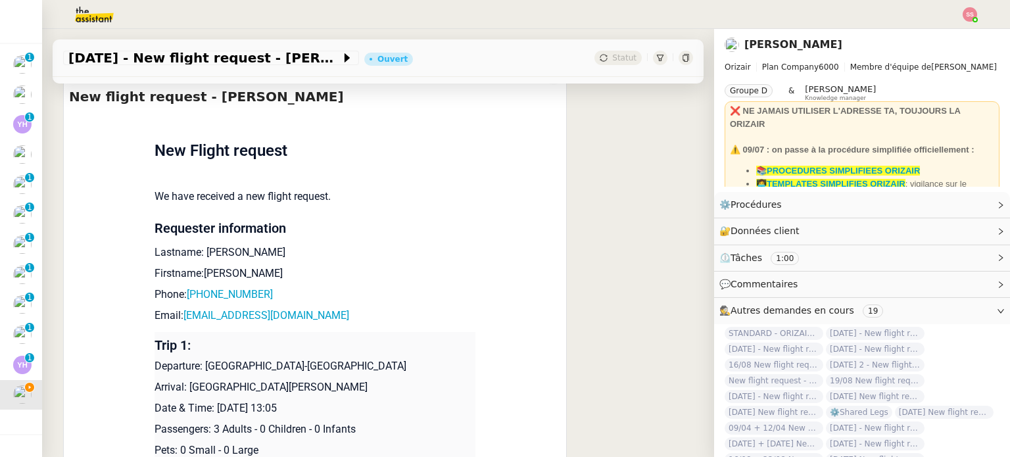
scroll to position [395, 0]
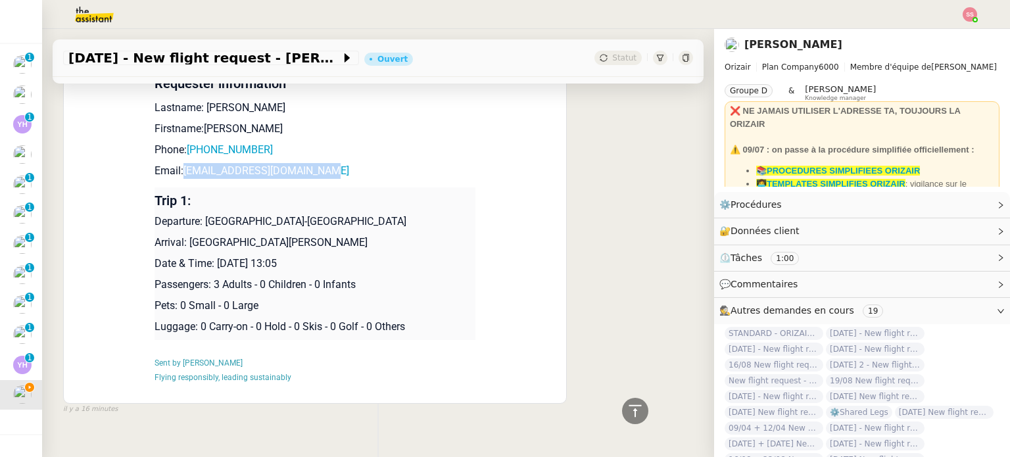
drag, startPoint x: 345, startPoint y: 173, endPoint x: 176, endPoint y: 176, distance: 168.4
click at [176, 176] on p "Email: [EMAIL_ADDRESS][DOMAIN_NAME]" at bounding box center [315, 171] width 321 height 16
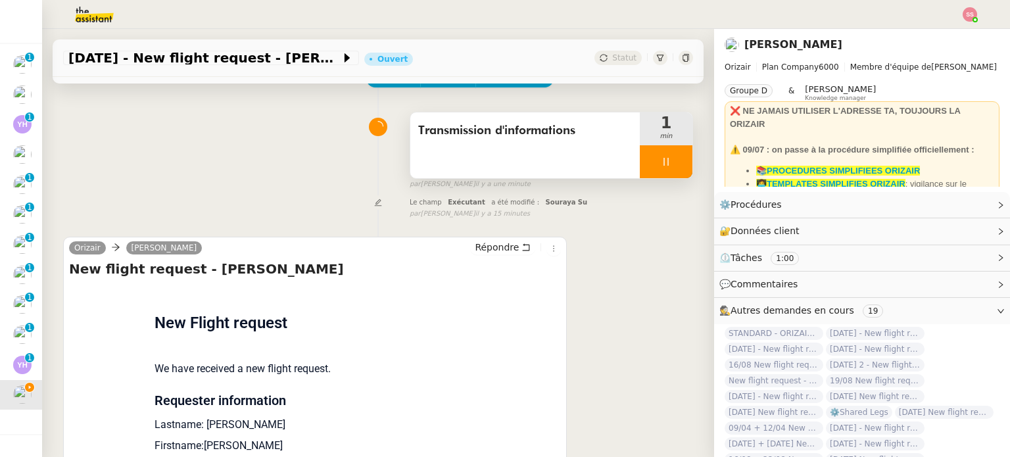
scroll to position [66, 0]
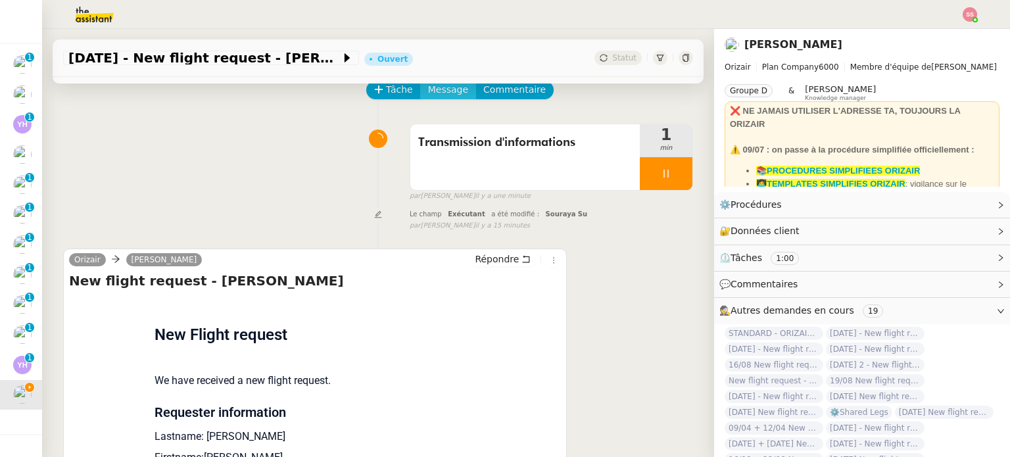
click at [431, 97] on span "Message" at bounding box center [448, 89] width 40 height 15
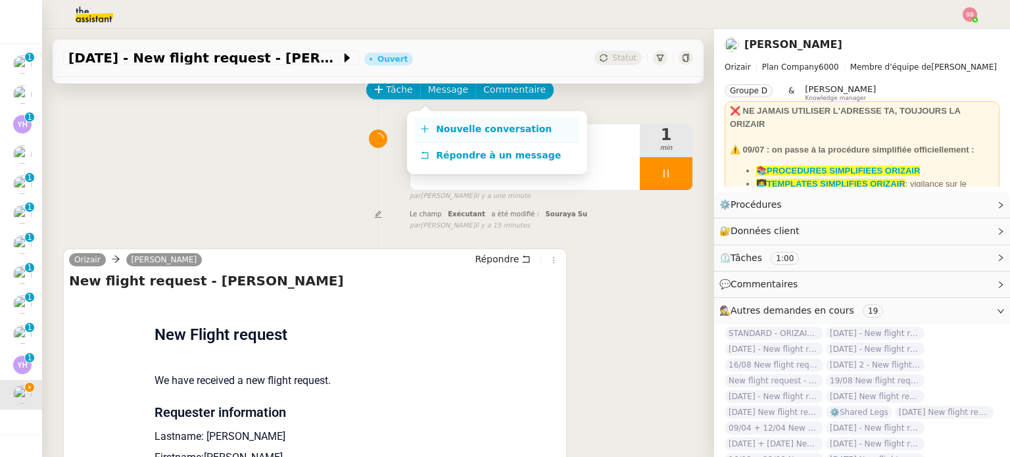
click at [452, 128] on span "Nouvelle conversation" at bounding box center [494, 129] width 116 height 11
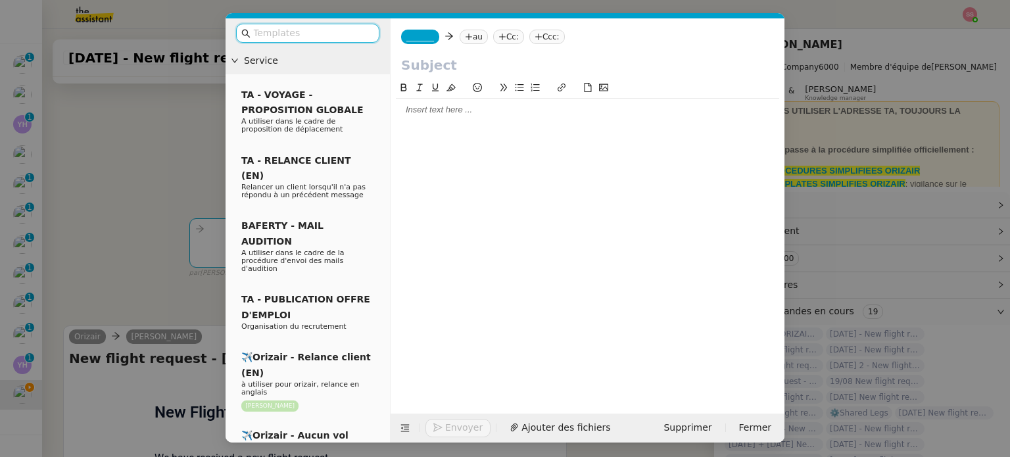
click at [471, 31] on nz-tag "au" at bounding box center [474, 37] width 28 height 14
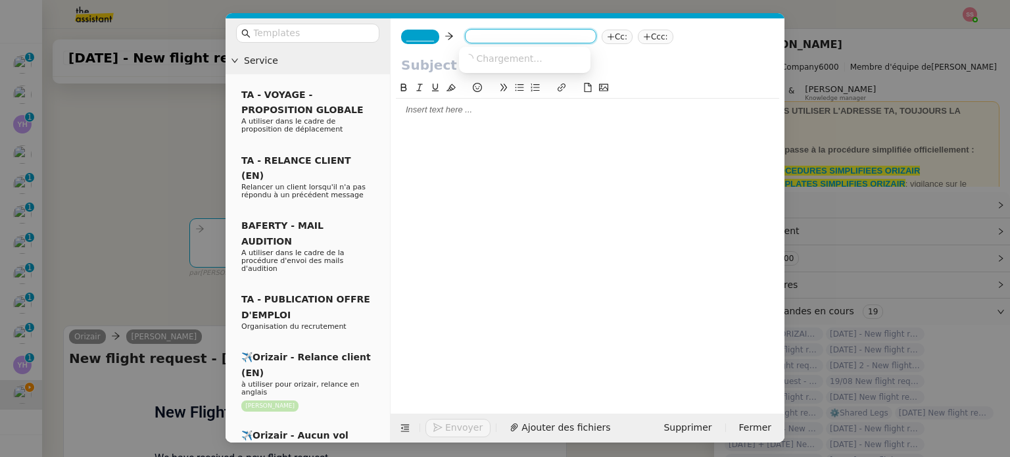
paste input "[EMAIL_ADDRESS][DOMAIN_NAME]"
type input "[EMAIL_ADDRESS][DOMAIN_NAME]"
click at [489, 58] on span "[EMAIL_ADDRESS][DOMAIN_NAME]" at bounding box center [544, 58] width 161 height 11
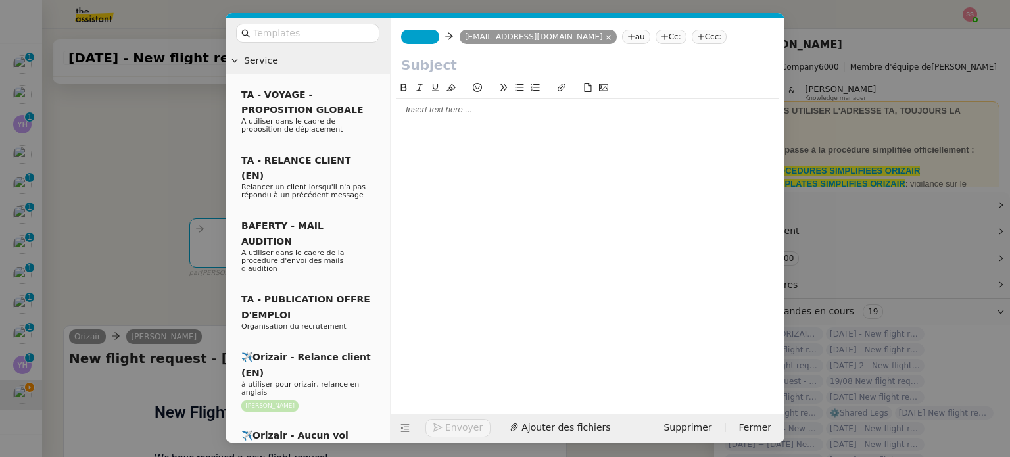
click at [431, 37] on nz-tag "_______" at bounding box center [420, 37] width 38 height 14
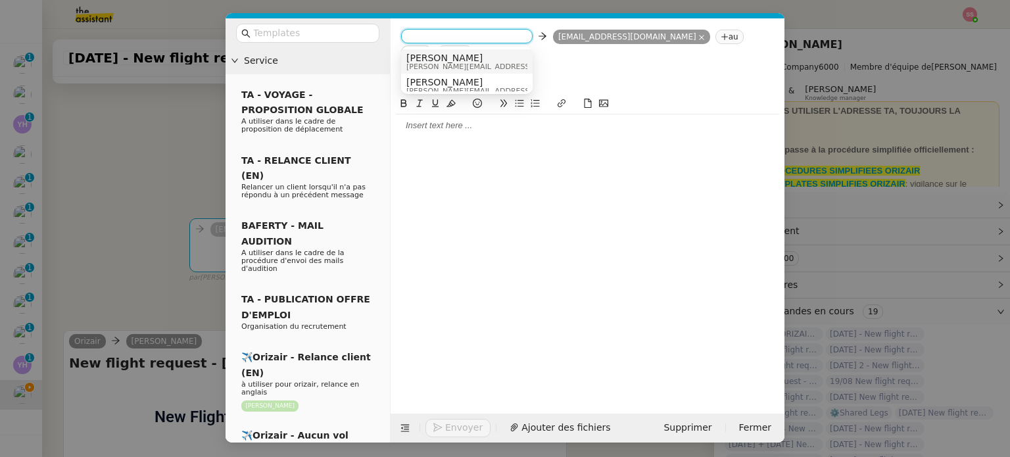
click at [453, 51] on nz-option-item "Josephine [EMAIL_ADDRESS][DOMAIN_NAME]" at bounding box center [467, 61] width 132 height 24
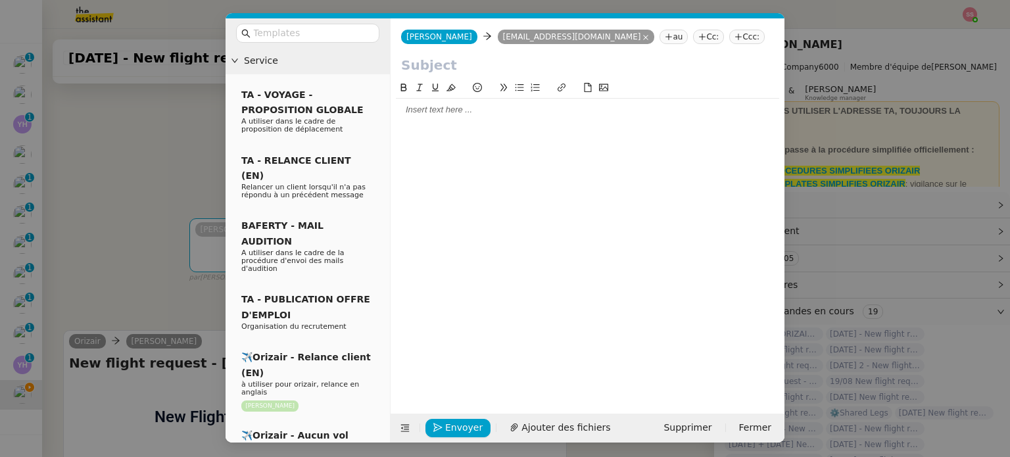
click at [729, 36] on nz-tag "Ccc:" at bounding box center [747, 37] width 36 height 14
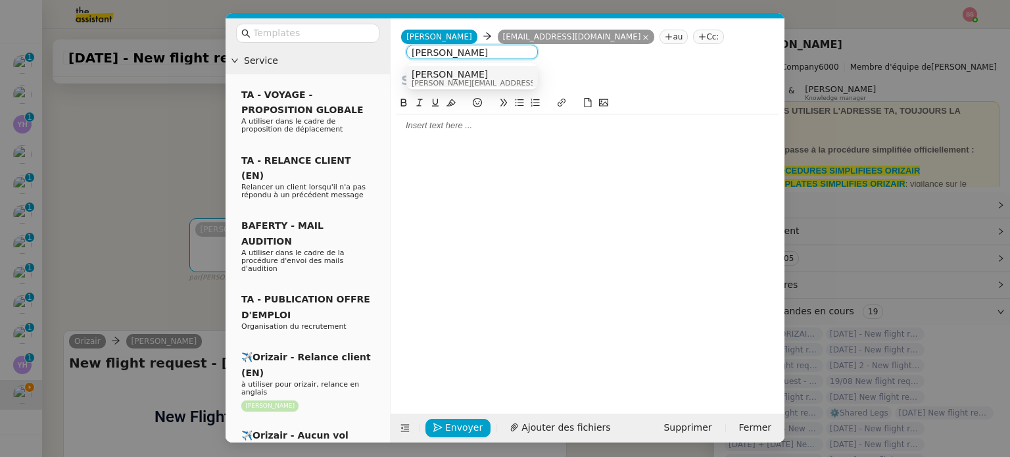
type input "[PERSON_NAME]"
click at [518, 76] on div "[PERSON_NAME] [PERSON_NAME][EMAIL_ADDRESS][DOMAIN_NAME]" at bounding box center [472, 78] width 121 height 18
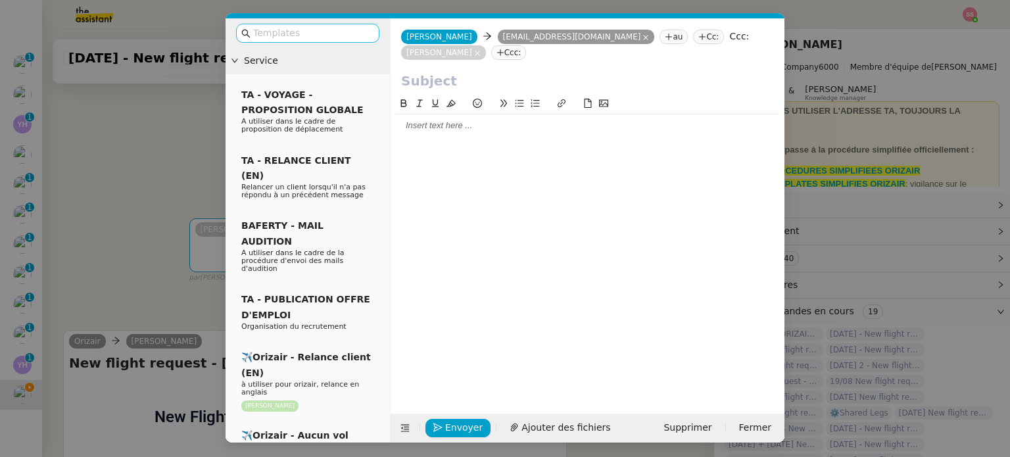
click at [276, 36] on input "text" at bounding box center [312, 33] width 118 height 15
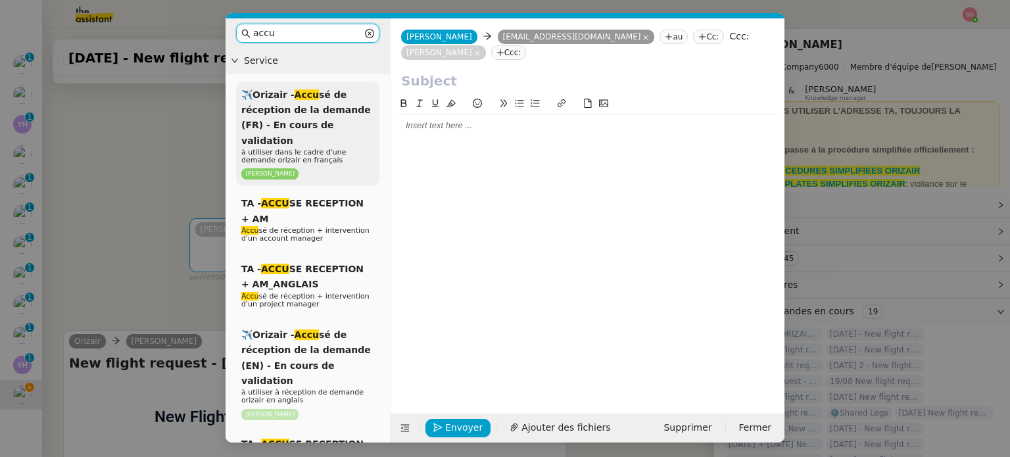
type input "accu"
click at [295, 96] on em "Accu" at bounding box center [307, 94] width 24 height 11
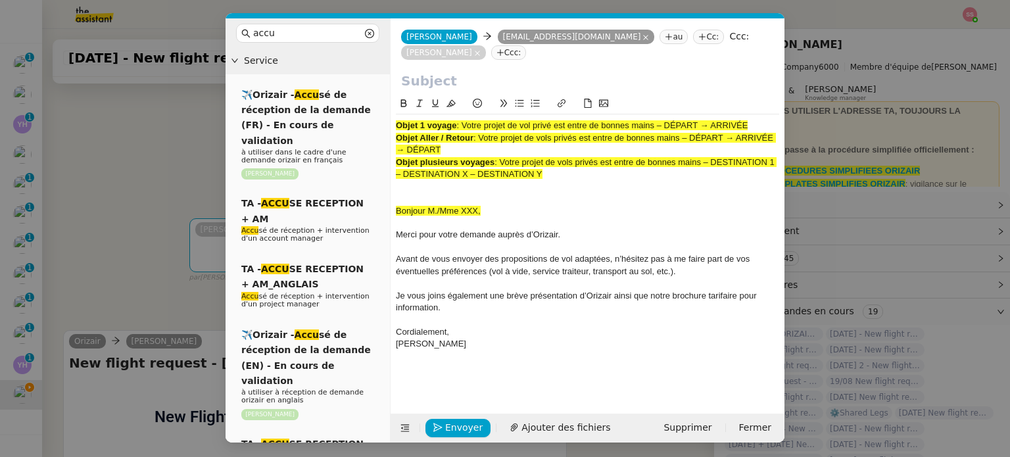
click at [170, 154] on nz-modal-container "accu Service ✈️Orizair - Accu sé de réception de la demande (FR) - En cours de …" at bounding box center [505, 228] width 1010 height 457
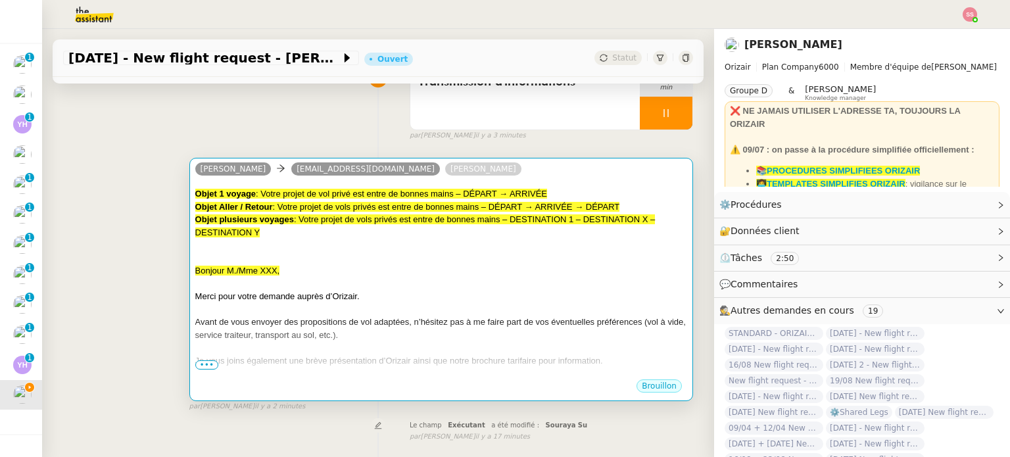
scroll to position [132, 0]
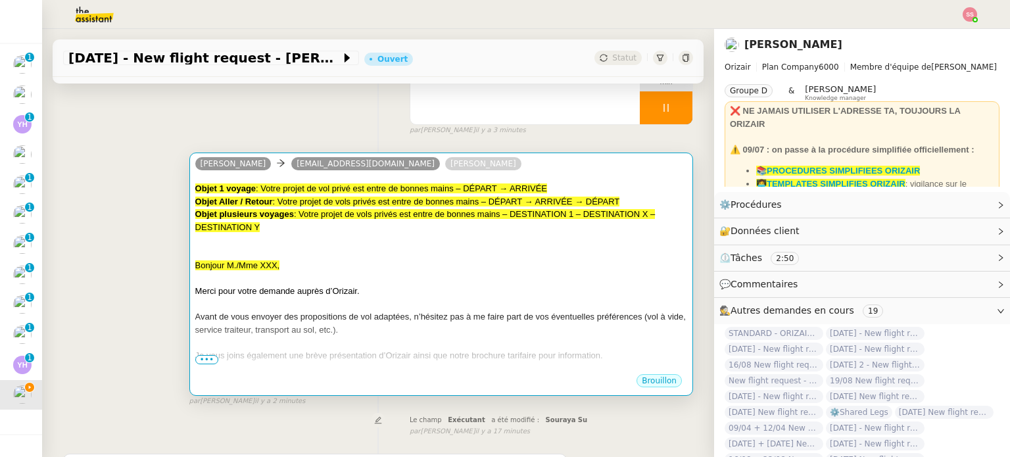
click at [381, 191] on span ": Votre projet de vol privé est entre de bonnes mains – DÉPART → ARRIVÉE" at bounding box center [401, 188] width 291 height 10
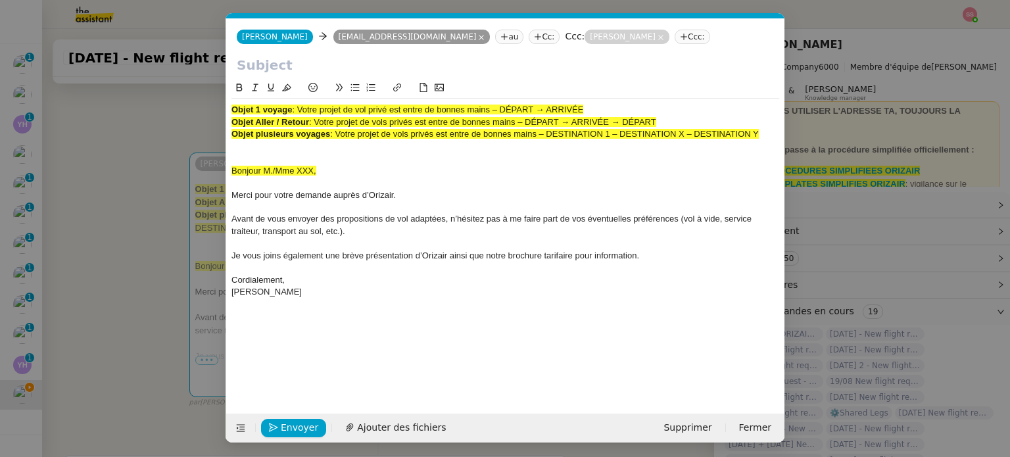
scroll to position [0, 45]
drag, startPoint x: 301, startPoint y: 110, endPoint x: 621, endPoint y: 114, distance: 320.3
click at [621, 114] on div "Objet 1 voyage : Votre projet de vol privé est entre de bonnes mains – DÉPART →…" at bounding box center [505, 110] width 548 height 12
click at [507, 64] on input "text" at bounding box center [505, 65] width 537 height 20
paste input "Votre projet de vol privé est entre de bonnes mains – DÉPART → ARRIVÉE"
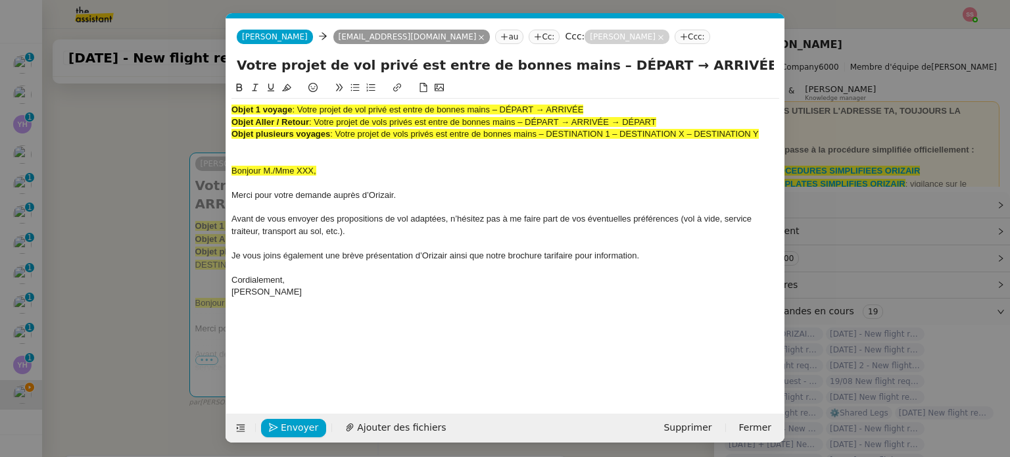
type input "Votre projet de vol privé est entre de bonnes mains – DÉPART → ARRIVÉE"
click at [431, 126] on span ": Votre projet de vols privés est entre de bonnes mains – DÉPART → ARRIVÉE → DÉ…" at bounding box center [482, 122] width 347 height 10
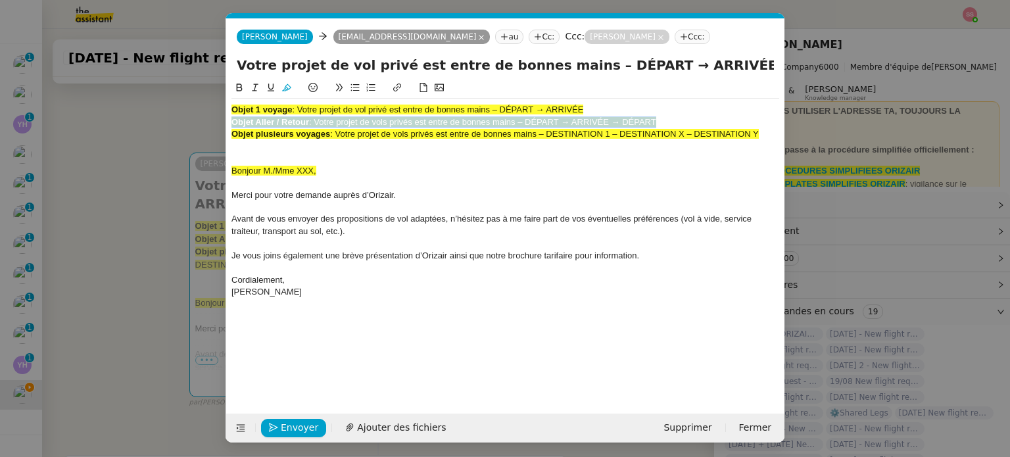
click at [431, 126] on span ": Votre projet de vols privés est entre de bonnes mains – DÉPART → ARRIVÉE → DÉ…" at bounding box center [482, 122] width 347 height 10
drag, startPoint x: 769, startPoint y: 137, endPoint x: 197, endPoint y: 97, distance: 573.5
click at [197, 97] on nz-modal-container "accu Service ✈️Orizair - Accu sé de réception de la demande (FR) - En cours de …" at bounding box center [505, 228] width 1010 height 457
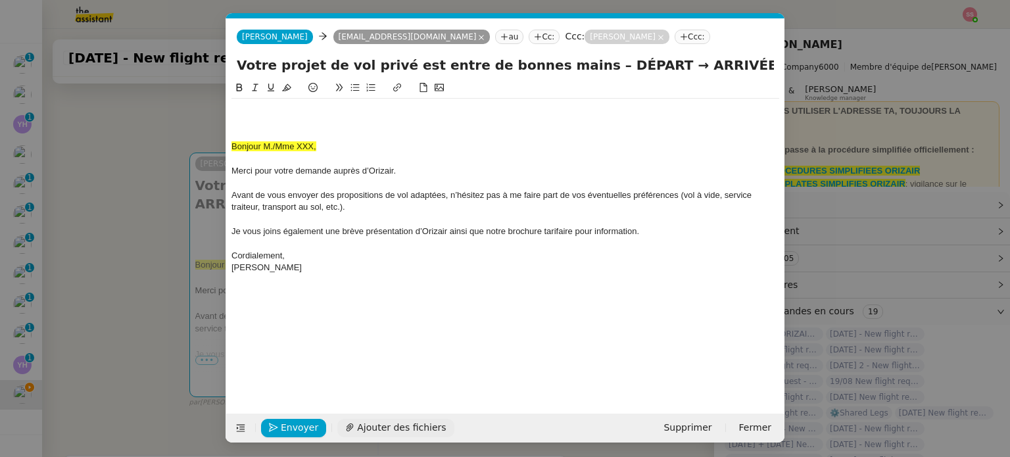
click at [392, 427] on span "Ajouter des fichiers" at bounding box center [401, 427] width 89 height 15
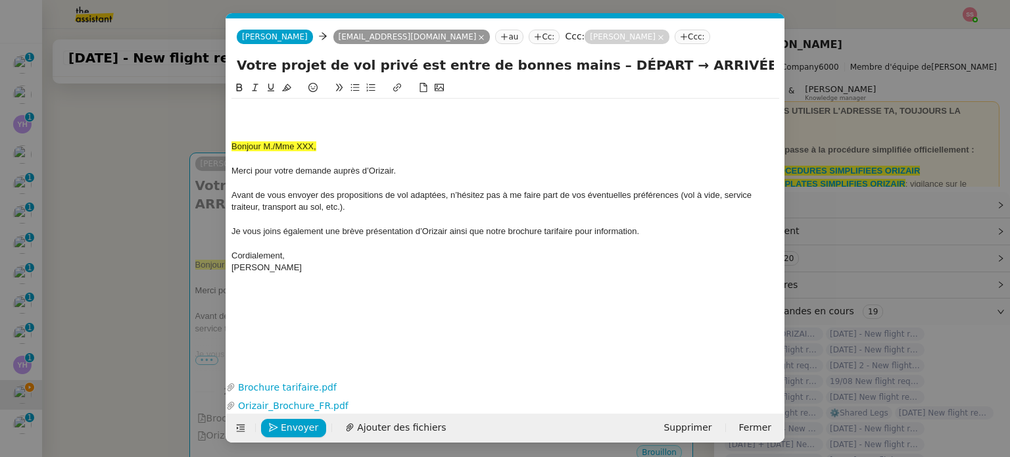
click at [157, 239] on nz-modal-container "accu Service ✈️Orizair - Accu sé de réception de la demande (FR) - En cours de …" at bounding box center [505, 228] width 1010 height 457
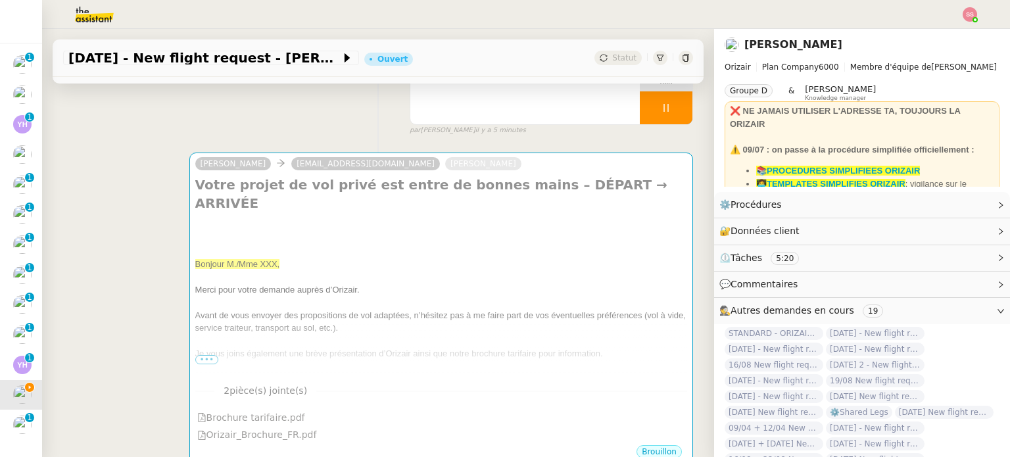
click at [672, 107] on div at bounding box center [666, 107] width 53 height 33
click at [668, 113] on button at bounding box center [679, 107] width 26 height 33
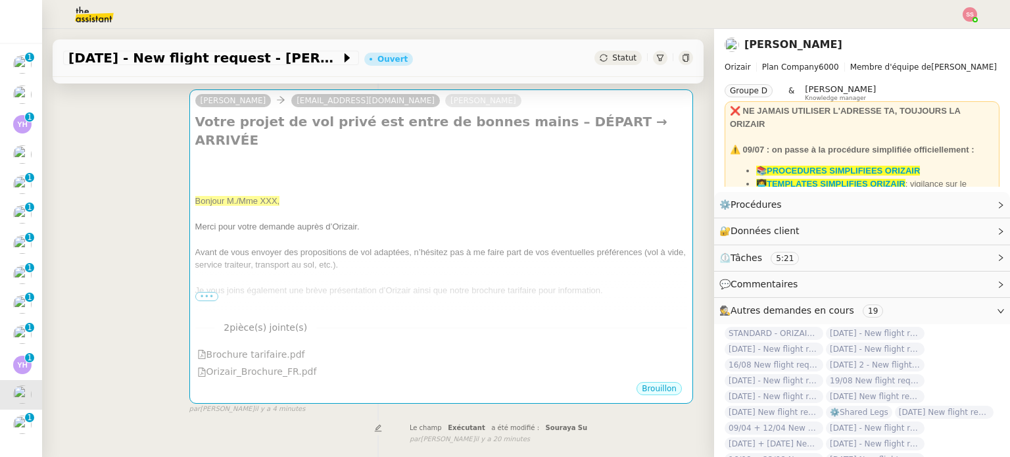
scroll to position [197, 0]
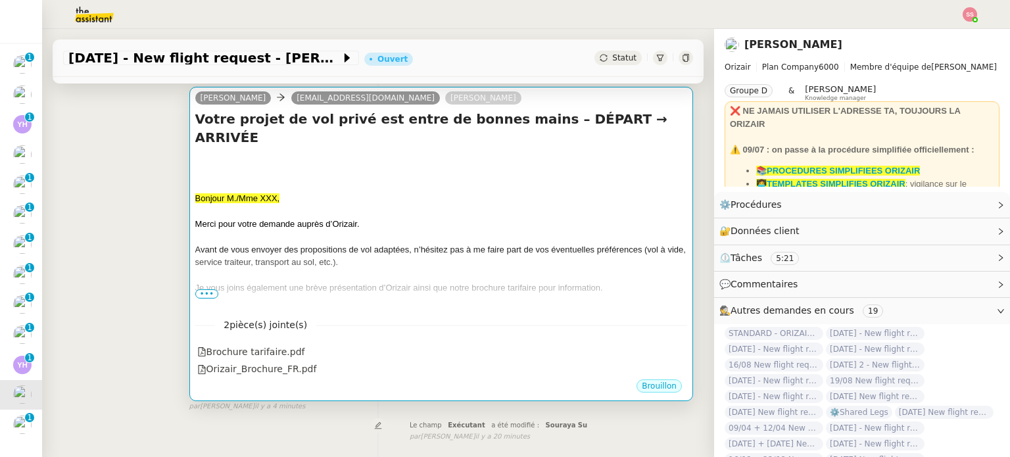
click at [370, 218] on div "Merci pour votre demande auprès d’Orizair." at bounding box center [441, 224] width 492 height 13
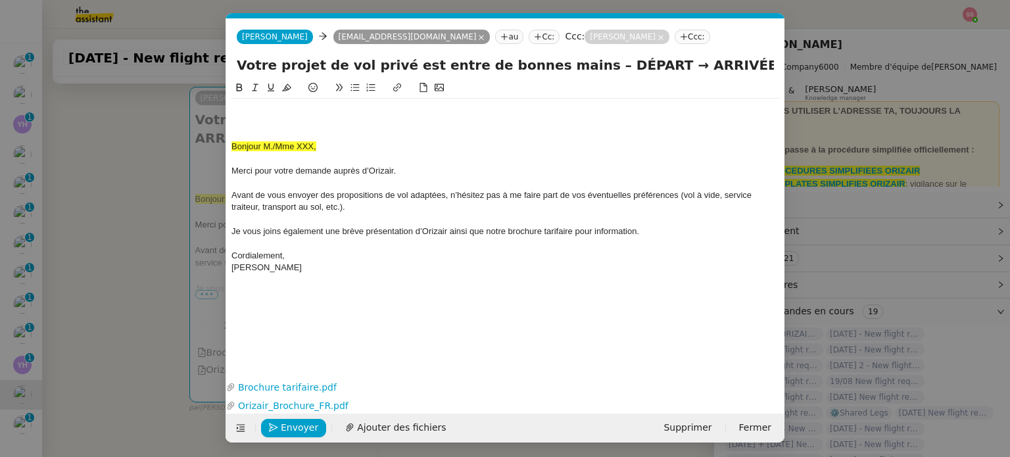
scroll to position [0, 45]
click at [162, 187] on nz-modal-container "accu Service ✈️Orizair - Accu sé de réception de la demande (FR) - En cours de …" at bounding box center [505, 228] width 1010 height 457
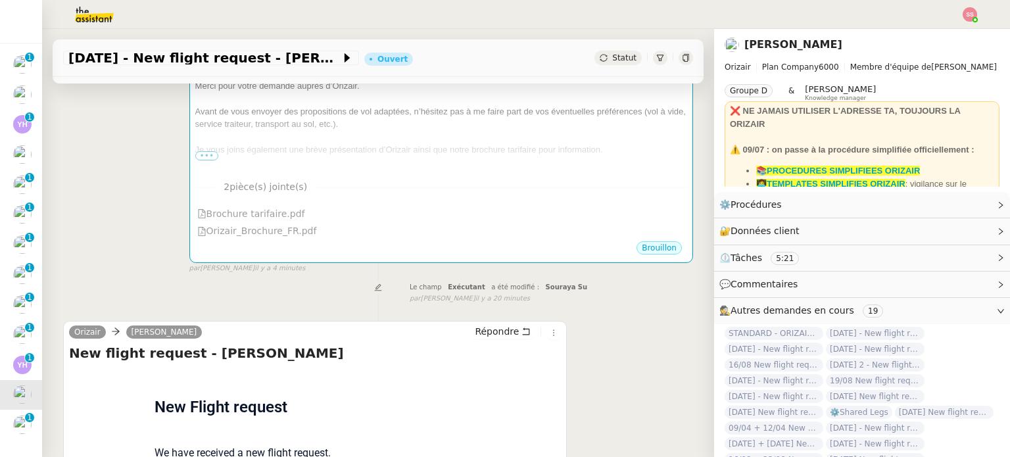
scroll to position [525, 0]
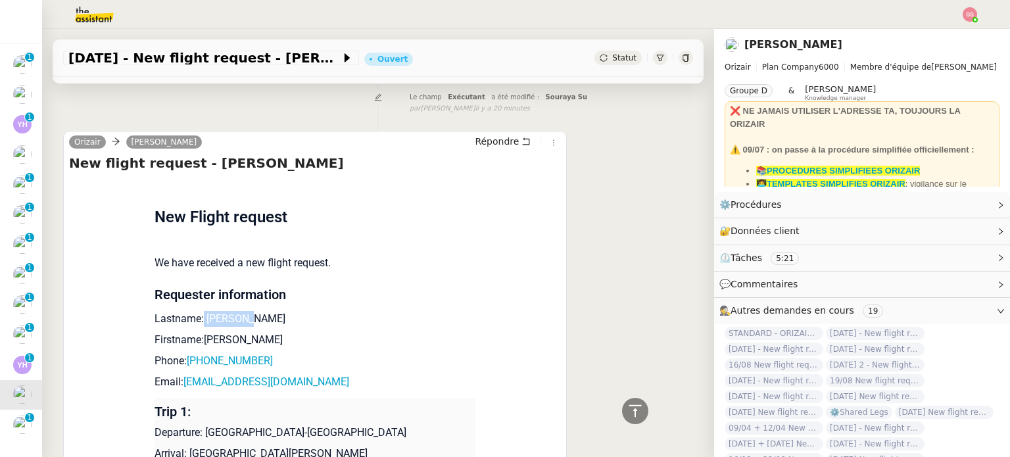
drag, startPoint x: 194, startPoint y: 322, endPoint x: 271, endPoint y: 322, distance: 76.9
click at [271, 322] on p "Lastname: [PERSON_NAME]" at bounding box center [315, 319] width 321 height 16
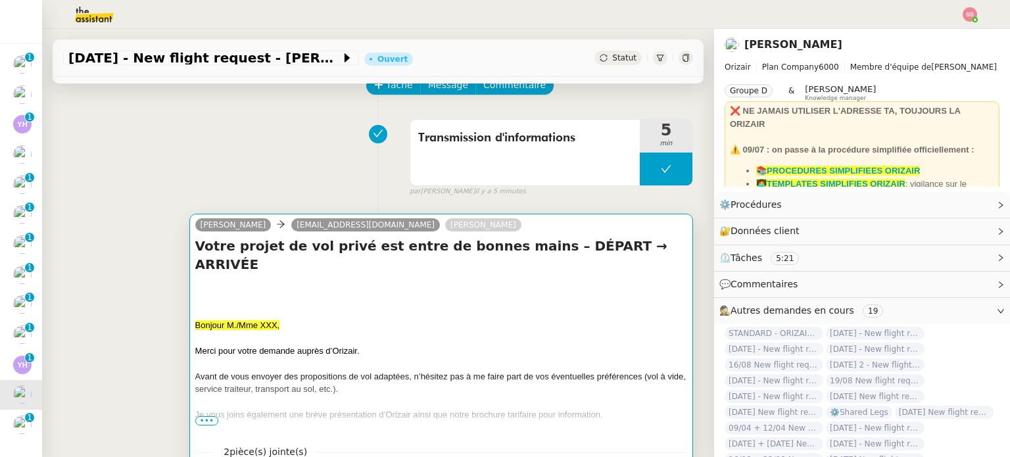
scroll to position [132, 0]
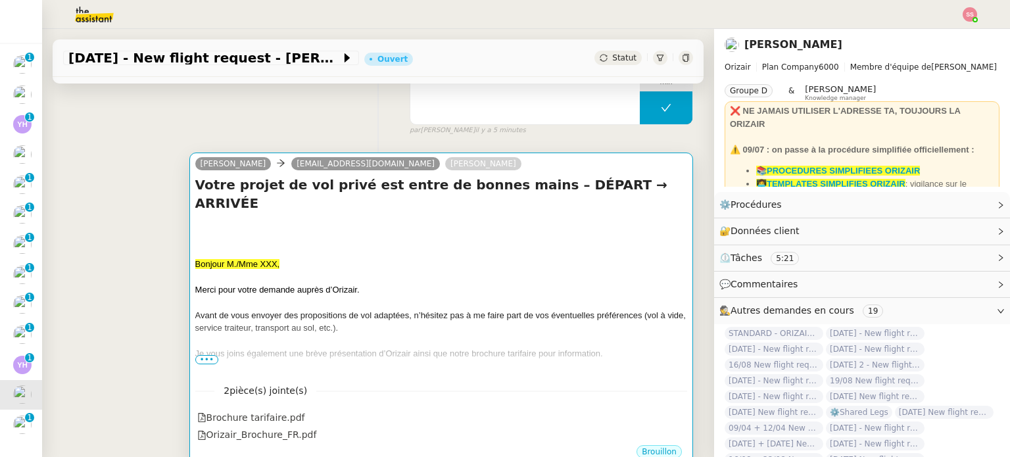
click at [323, 270] on div at bounding box center [441, 276] width 492 height 13
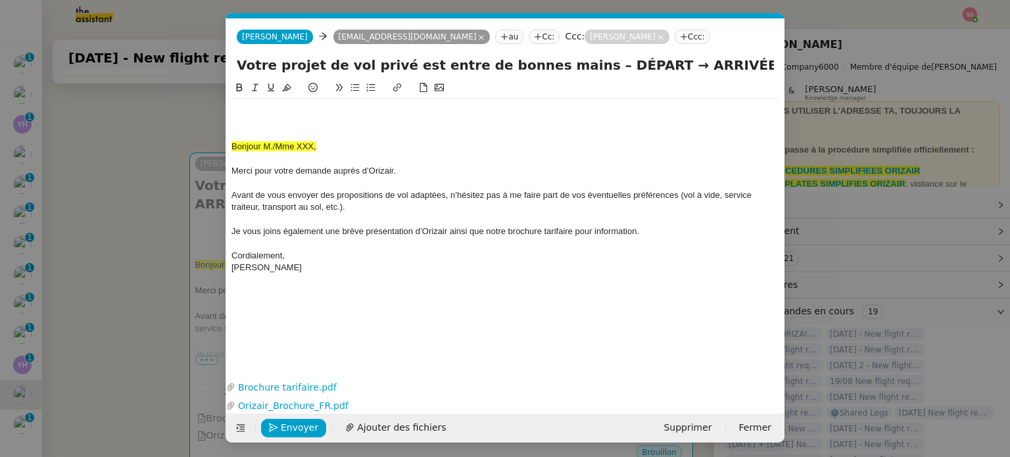
scroll to position [0, 45]
drag, startPoint x: 326, startPoint y: 147, endPoint x: 220, endPoint y: 146, distance: 106.5
click at [220, 146] on nz-modal-container "accu Service ✈️Orizair - Accu sé de réception de la demande (FR) - En cours de …" at bounding box center [505, 228] width 1010 height 457
click at [258, 97] on div at bounding box center [505, 89] width 548 height 18
click at [247, 103] on div "Bonjour M./Mme XXX, Merci pour votre demande auprès d’[PERSON_NAME]. Avant de v…" at bounding box center [505, 189] width 548 height 180
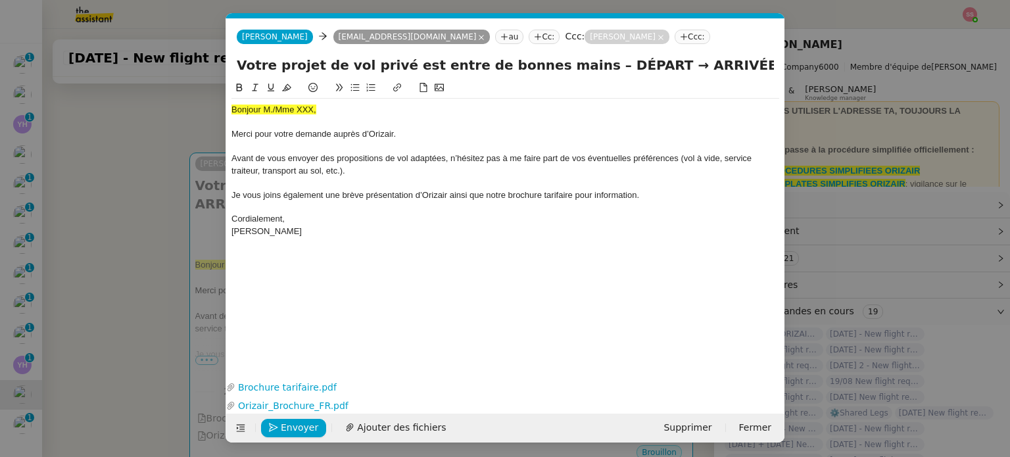
click at [294, 109] on span "Bonjour M./Mme XXX," at bounding box center [273, 110] width 85 height 10
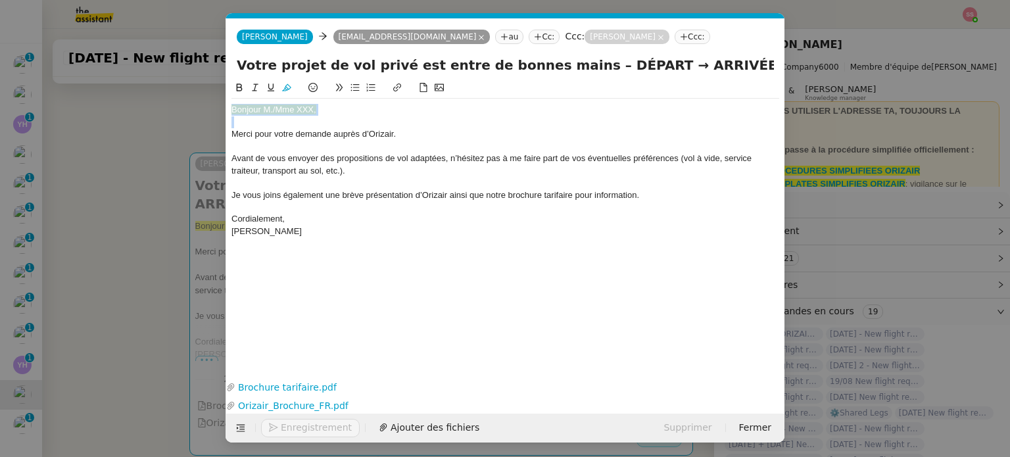
click at [294, 109] on span "Bonjour M./Mme XXX," at bounding box center [273, 110] width 85 height 10
click at [283, 96] on div at bounding box center [505, 89] width 548 height 18
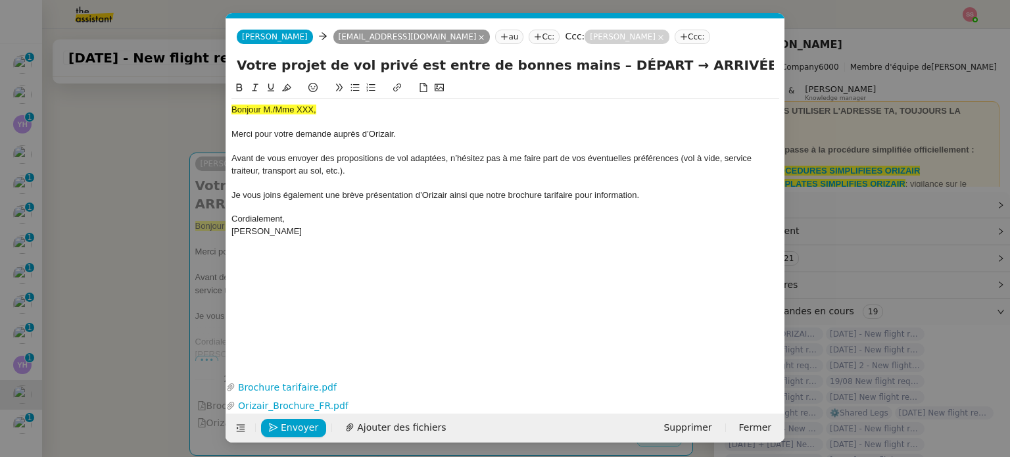
click at [354, 114] on div "Bonjour M./Mme XXX," at bounding box center [505, 110] width 548 height 12
drag, startPoint x: 331, startPoint y: 110, endPoint x: 192, endPoint y: 115, distance: 138.8
click at [167, 122] on nz-modal-container "accu Service ✈️Orizair - Accu sé de réception de la demande (FR) - En cours de …" at bounding box center [505, 228] width 1010 height 457
click at [294, 109] on span "Bonjour M./Mme XXX," at bounding box center [273, 110] width 85 height 10
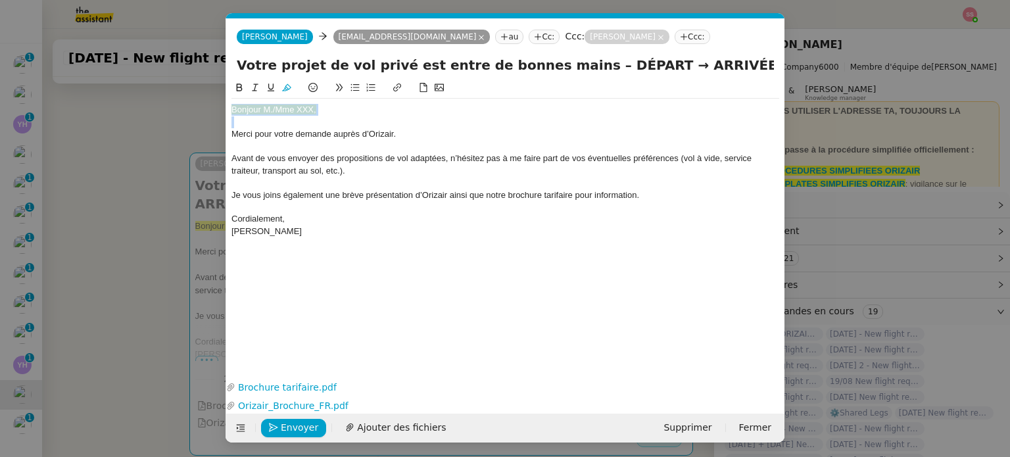
click at [294, 109] on span "Bonjour M./Mme XXX," at bounding box center [273, 110] width 85 height 10
click at [281, 90] on button at bounding box center [287, 87] width 16 height 15
click at [347, 110] on div "Bonjour M./Mme XXX," at bounding box center [505, 110] width 548 height 12
drag, startPoint x: 339, startPoint y: 111, endPoint x: 272, endPoint y: 110, distance: 67.1
click at [272, 110] on div "Bonjour M./Mme XXX," at bounding box center [505, 110] width 548 height 12
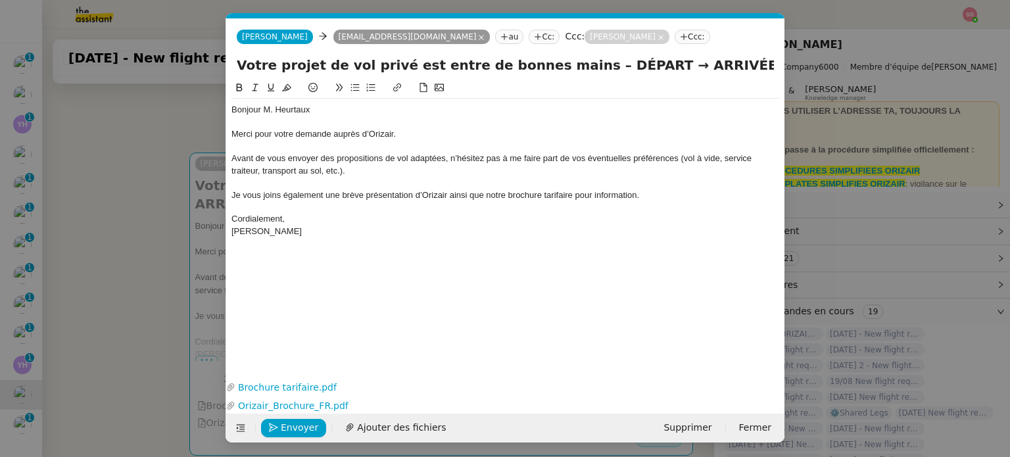
scroll to position [0, 0]
click at [142, 287] on nz-modal-container "accu Service ✈️Orizair - Accu sé de réception de la demande (FR) - En cours de …" at bounding box center [505, 228] width 1010 height 457
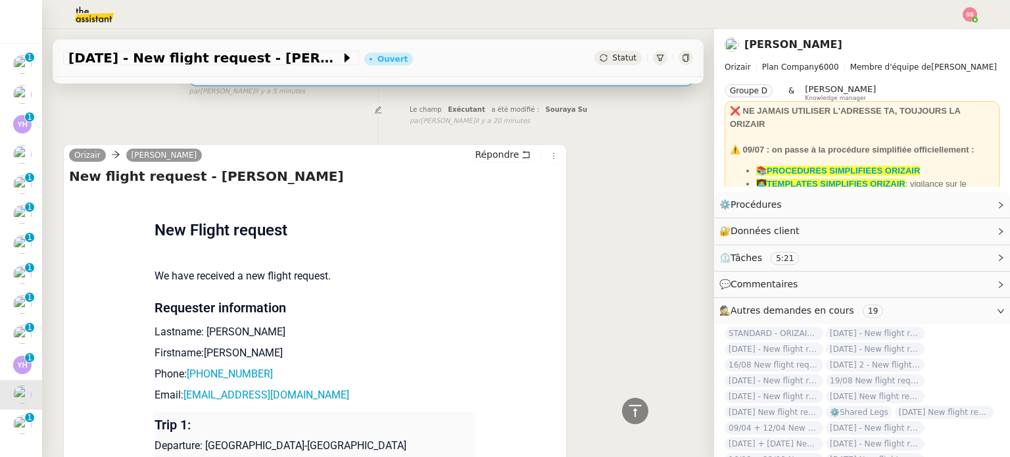
scroll to position [526, 0]
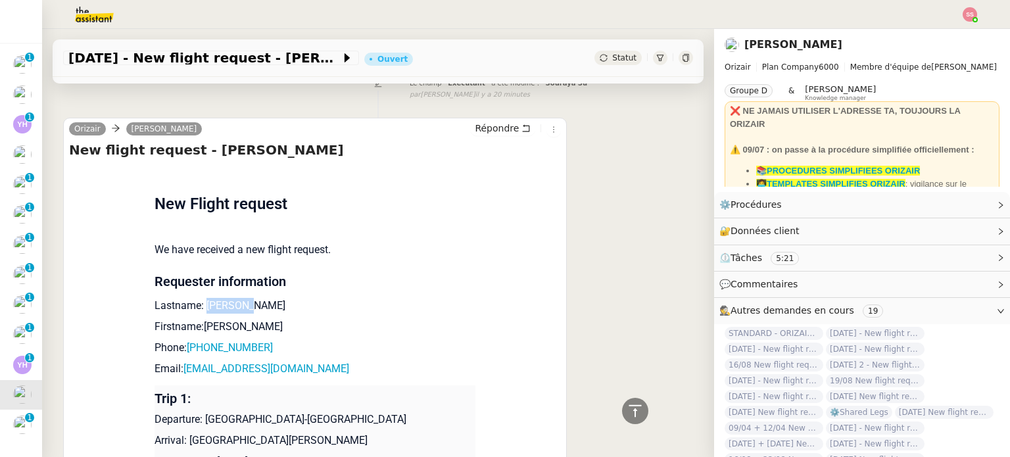
drag, startPoint x: 245, startPoint y: 291, endPoint x: 198, endPoint y: 291, distance: 47.3
click at [198, 298] on p "Lastname: [PERSON_NAME]" at bounding box center [315, 306] width 321 height 16
drag, startPoint x: 229, startPoint y: 316, endPoint x: 195, endPoint y: 312, distance: 34.4
click at [195, 319] on p "Firstname:[PERSON_NAME]" at bounding box center [315, 327] width 321 height 16
drag, startPoint x: 262, startPoint y: 330, endPoint x: 188, endPoint y: 327, distance: 74.4
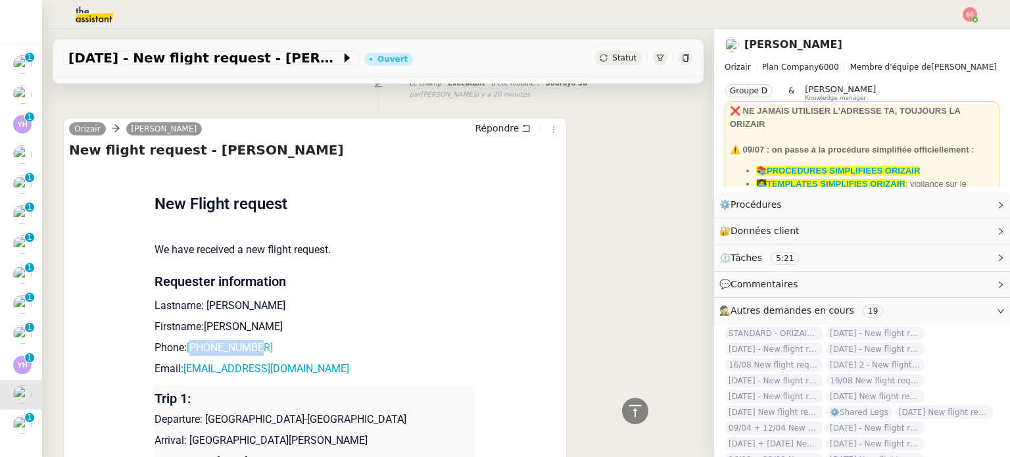
click at [188, 340] on p "Phone: [PHONE_NUMBER]" at bounding box center [315, 348] width 321 height 16
drag, startPoint x: 339, startPoint y: 357, endPoint x: 179, endPoint y: 356, distance: 160.5
click at [179, 361] on p "Email: [EMAIL_ADDRESS][DOMAIN_NAME]" at bounding box center [315, 369] width 321 height 16
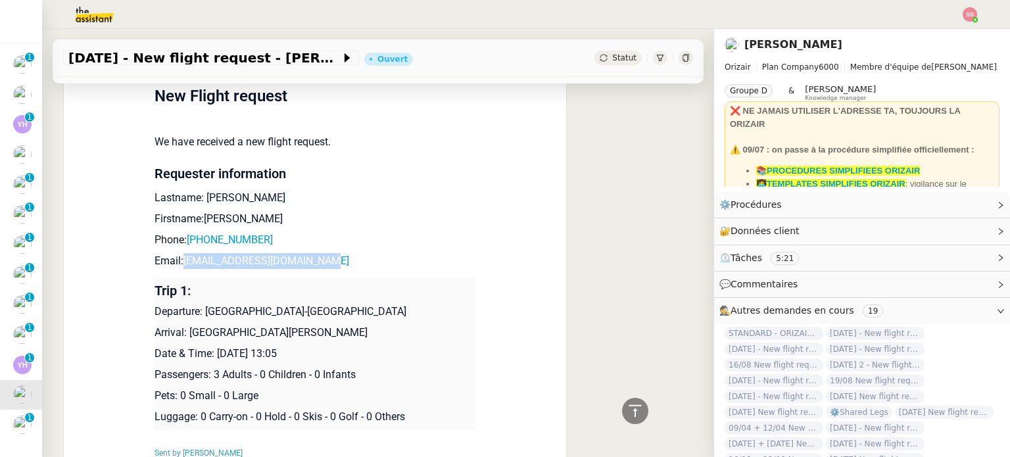
scroll to position [658, 0]
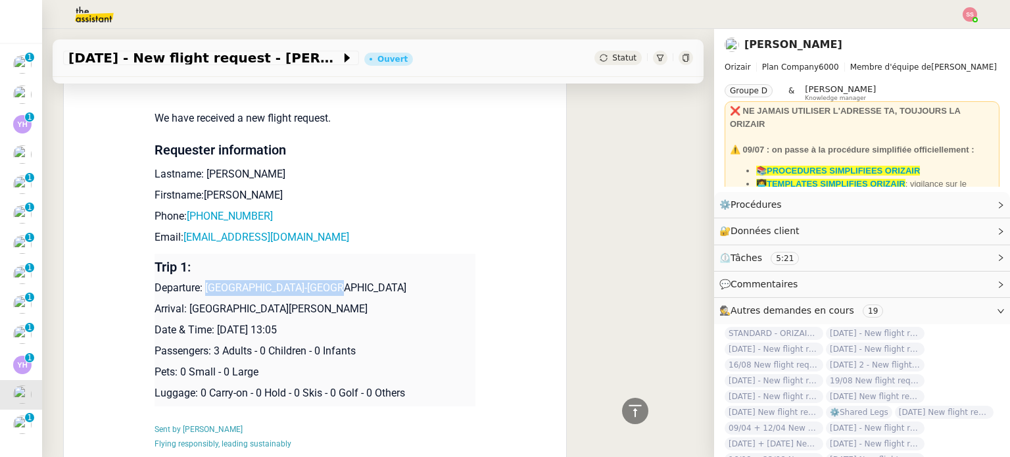
drag, startPoint x: 331, startPoint y: 270, endPoint x: 201, endPoint y: 278, distance: 130.4
click at [201, 280] on p "Departure: [GEOGRAPHIC_DATA]-[GEOGRAPHIC_DATA]" at bounding box center [315, 288] width 321 height 16
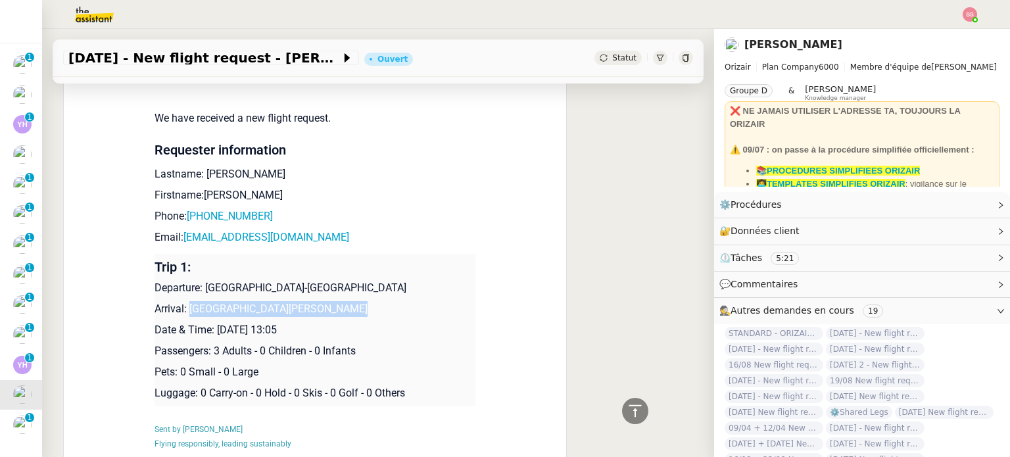
drag, startPoint x: 329, startPoint y: 294, endPoint x: 184, endPoint y: 293, distance: 144.7
click at [184, 301] on p "Arrival: [GEOGRAPHIC_DATA][PERSON_NAME]" at bounding box center [315, 309] width 321 height 16
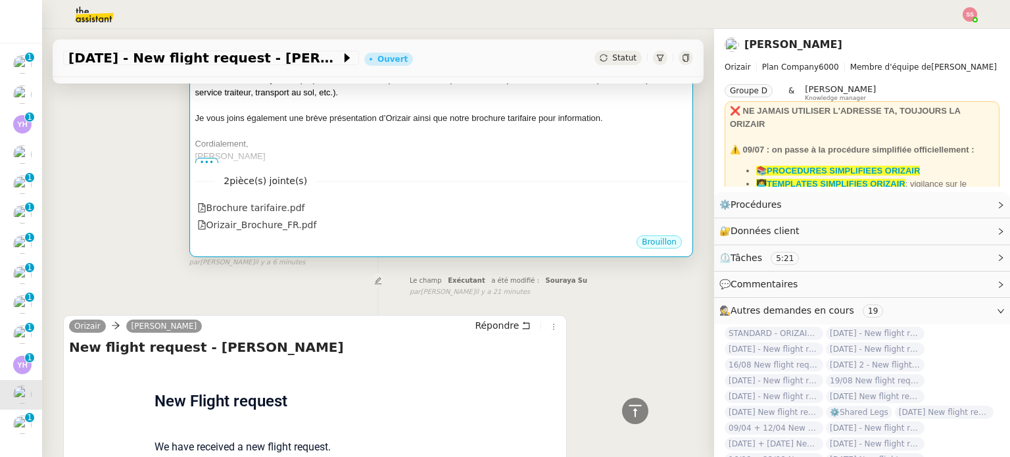
click at [500, 163] on div "2 pièce(s) jointe(s) Brochure tarifaire.pdf Orizair_Brochure_FR.pdf" at bounding box center [441, 198] width 492 height 71
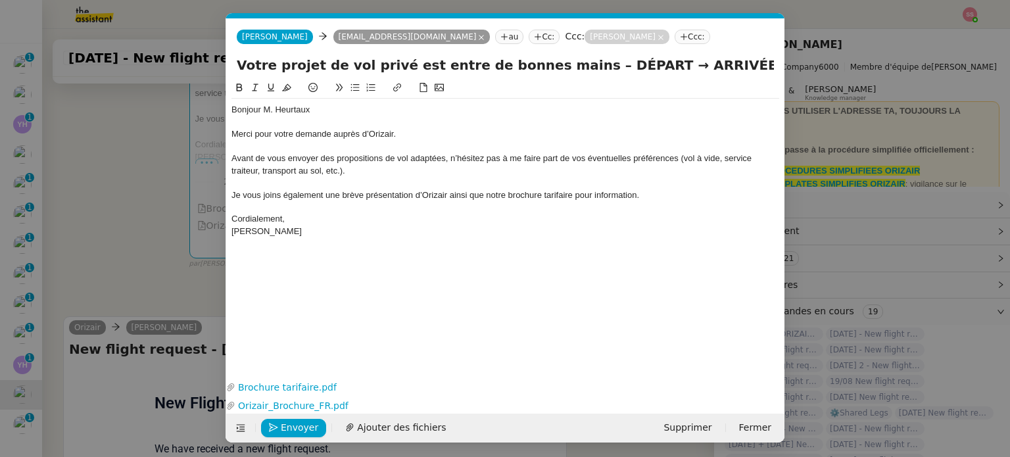
scroll to position [0, 45]
click at [299, 424] on span "Envoyer" at bounding box center [299, 427] width 37 height 15
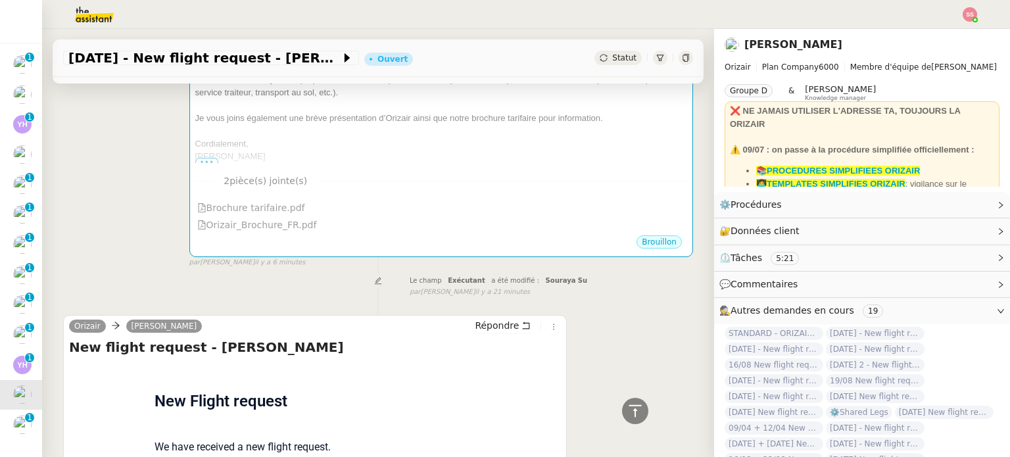
scroll to position [329, 0]
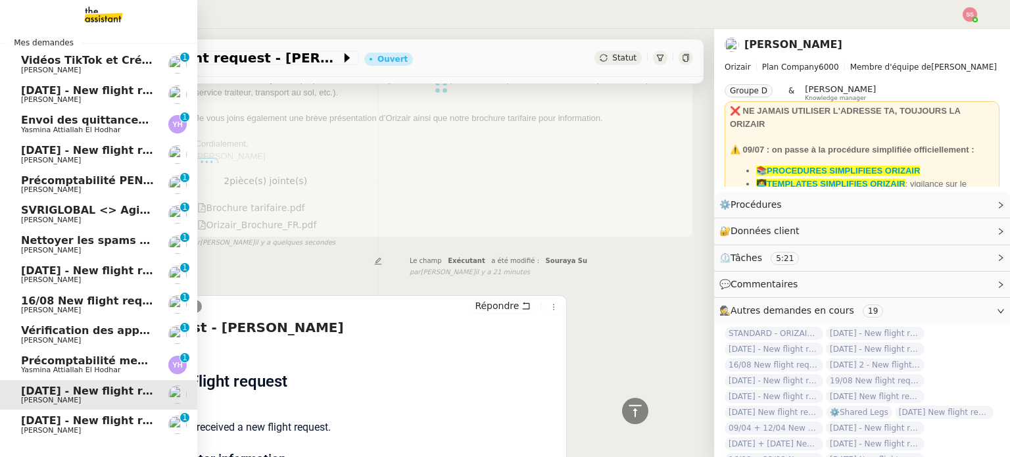
click at [73, 420] on span "[DATE] - New flight request - [PERSON_NAME]" at bounding box center [157, 420] width 272 height 12
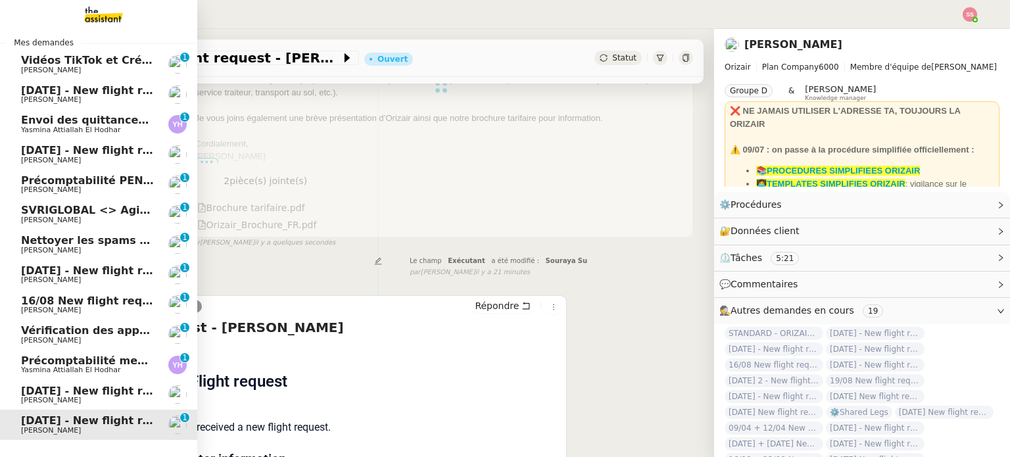
scroll to position [176, 0]
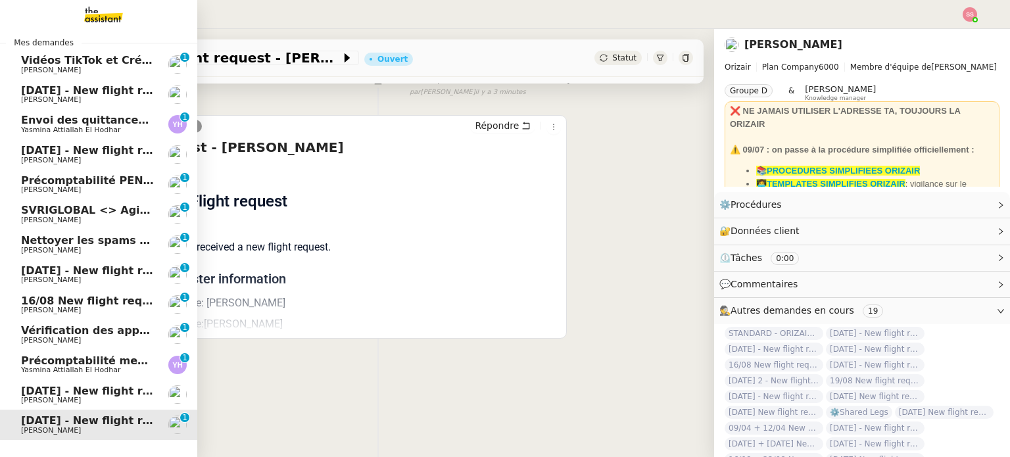
click at [66, 390] on span "[DATE] - New flight request - [PERSON_NAME]" at bounding box center [157, 391] width 272 height 12
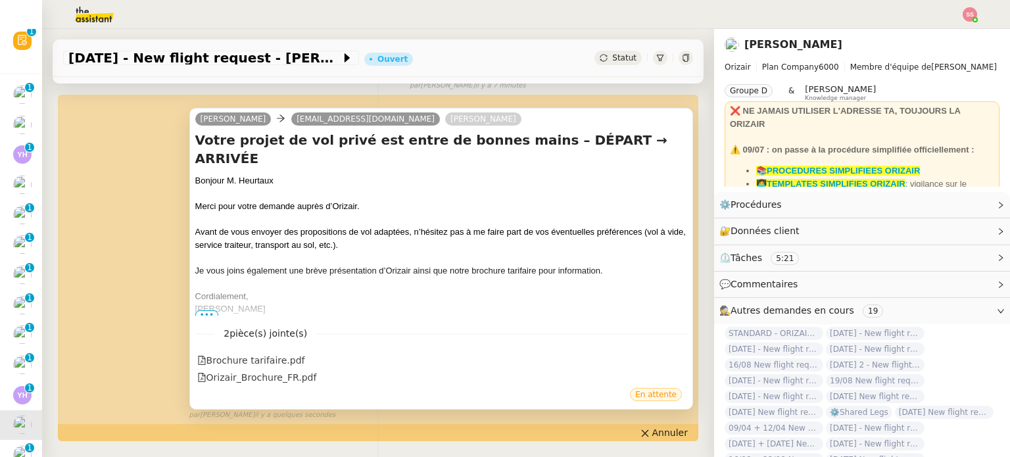
scroll to position [37, 0]
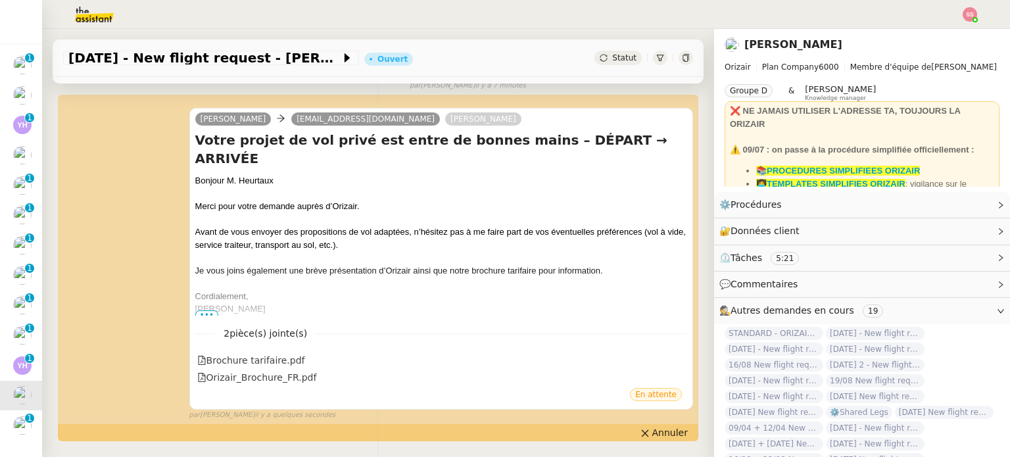
click at [617, 45] on div "[DATE] - New flight request - [PERSON_NAME] Ouvert Statut" at bounding box center [378, 57] width 651 height 37
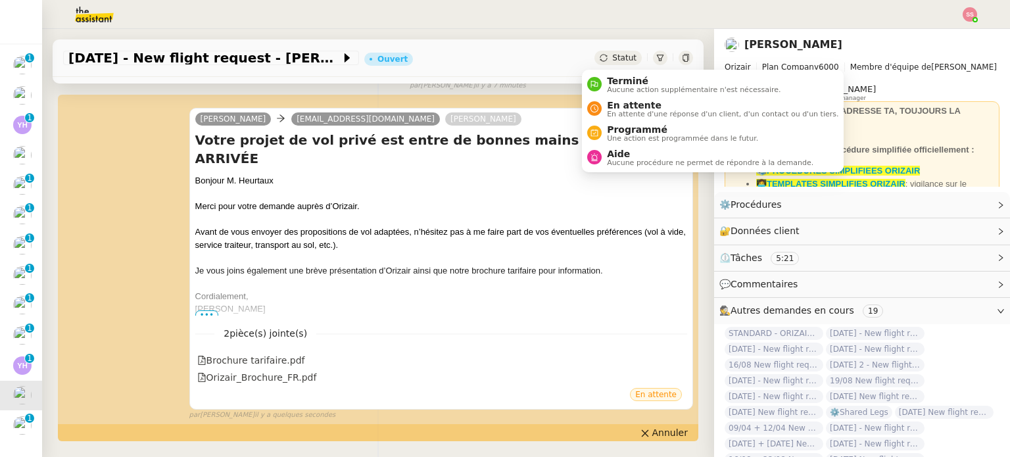
click at [612, 60] on span "Statut" at bounding box center [624, 57] width 24 height 9
click at [618, 105] on span "En attente" at bounding box center [722, 105] width 231 height 11
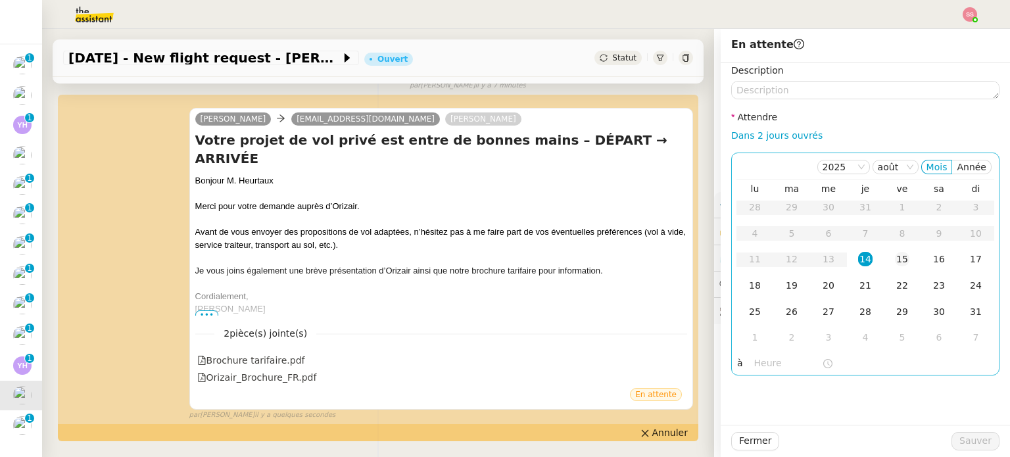
click at [895, 266] on div "15" at bounding box center [902, 259] width 14 height 14
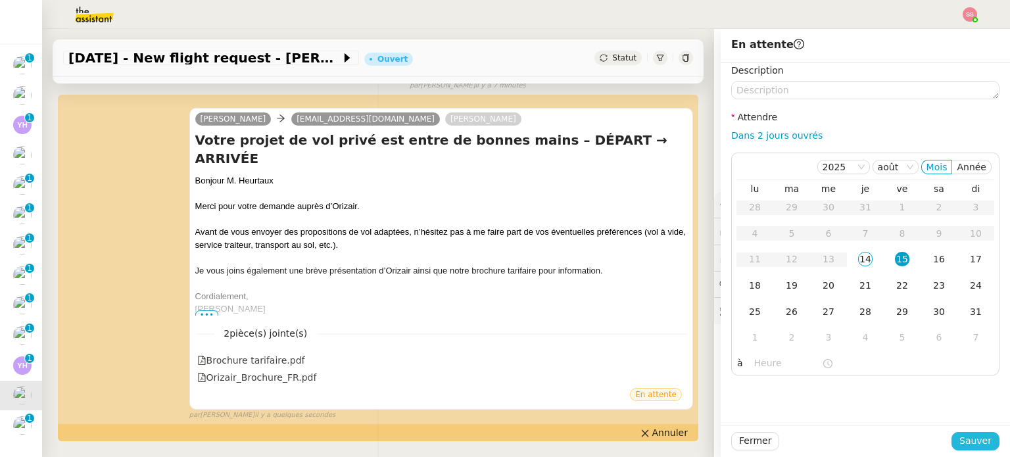
click at [969, 446] on span "Sauver" at bounding box center [975, 440] width 32 height 15
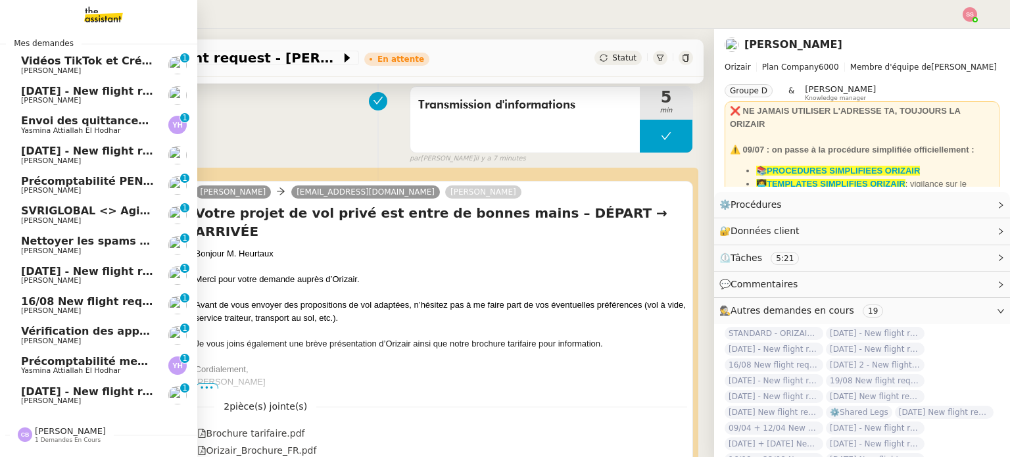
click at [68, 268] on span "[DATE] - New flight request - [PERSON_NAME]" at bounding box center [157, 271] width 272 height 12
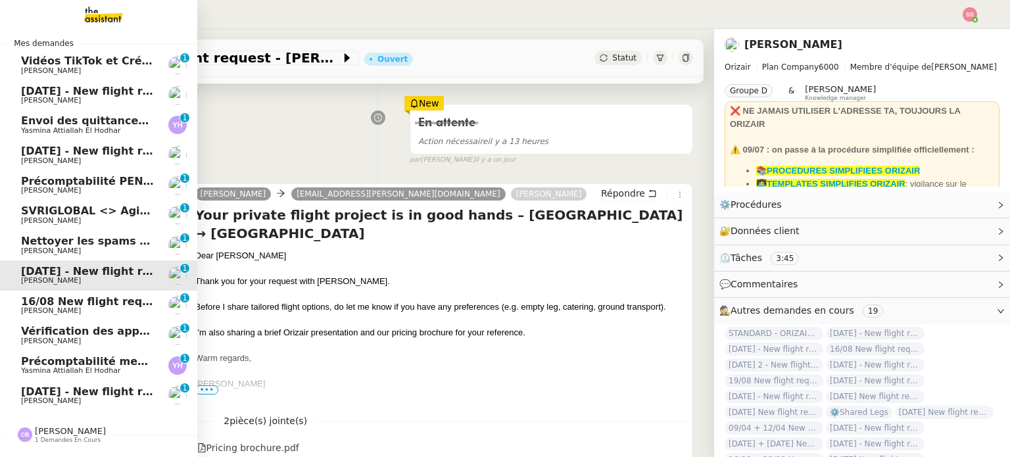
click at [66, 95] on span "[DATE] - New flight request - [PERSON_NAME]" at bounding box center [157, 91] width 272 height 12
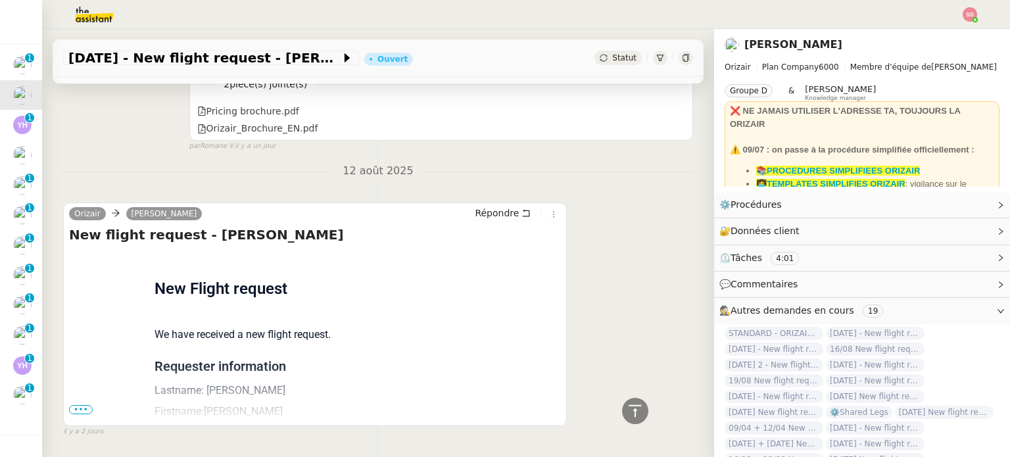
scroll to position [959, 0]
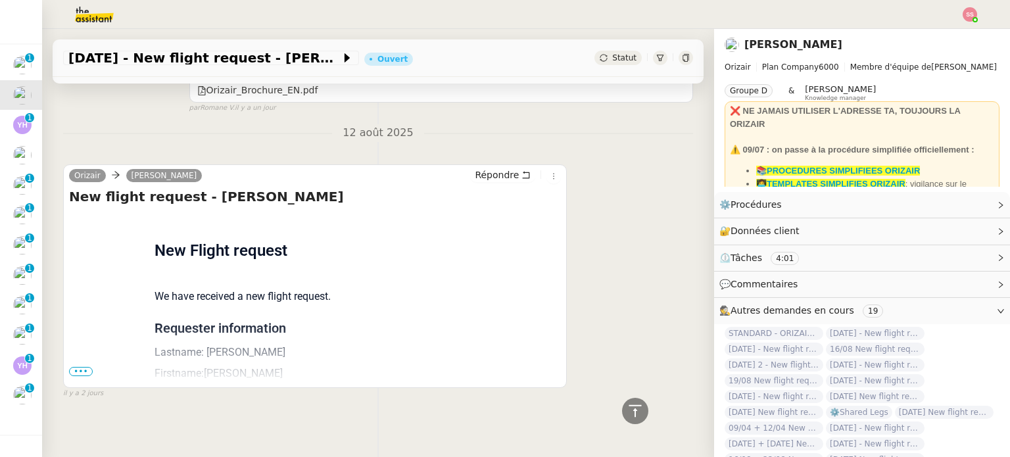
click at [87, 367] on span "•••" at bounding box center [81, 371] width 24 height 9
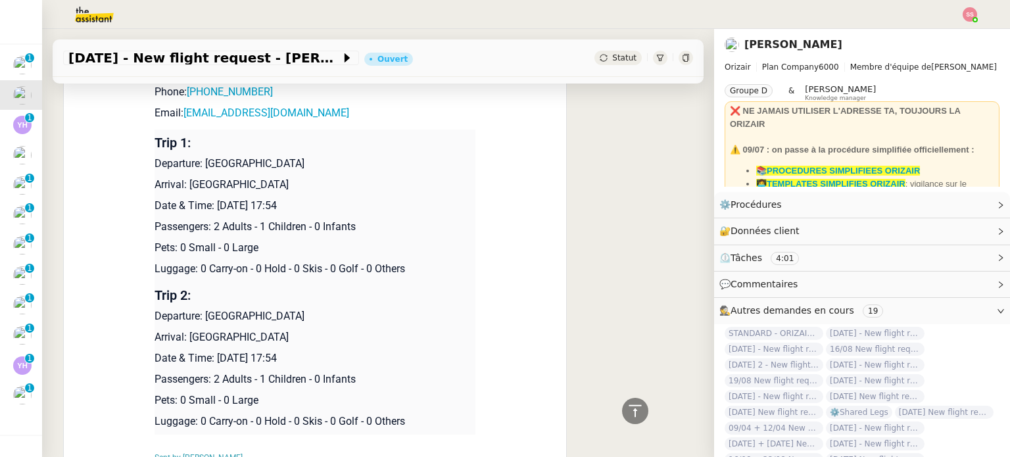
scroll to position [1288, 0]
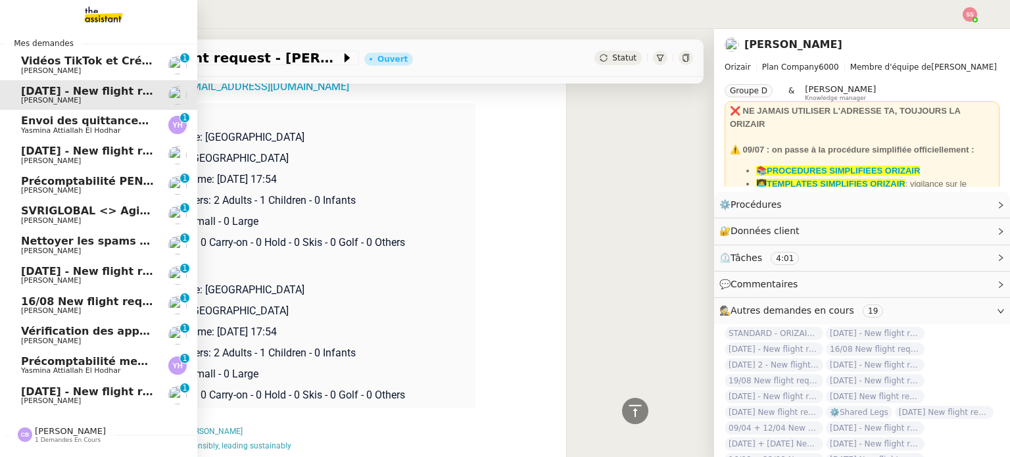
click at [65, 153] on span "[DATE] - New flight request - [PERSON_NAME]" at bounding box center [157, 151] width 272 height 12
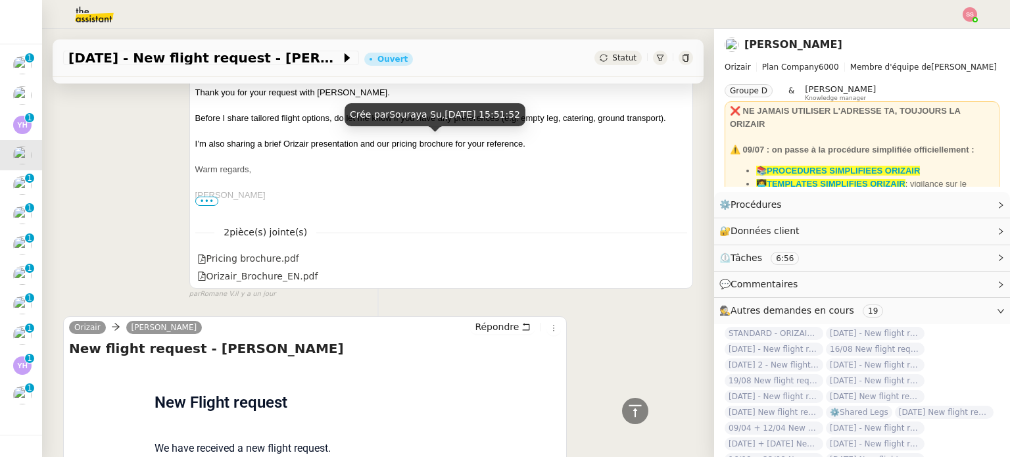
scroll to position [614, 0]
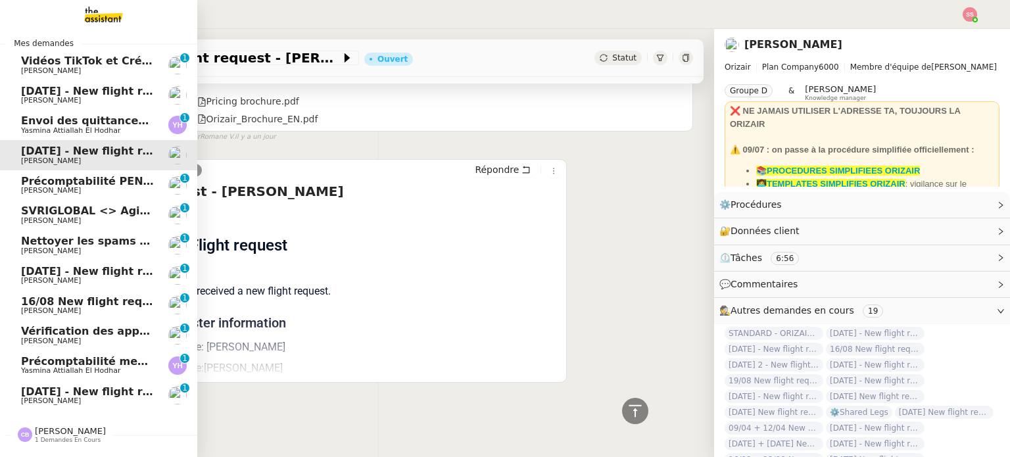
click at [89, 273] on span "[DATE] - New flight request - [PERSON_NAME]" at bounding box center [157, 271] width 272 height 12
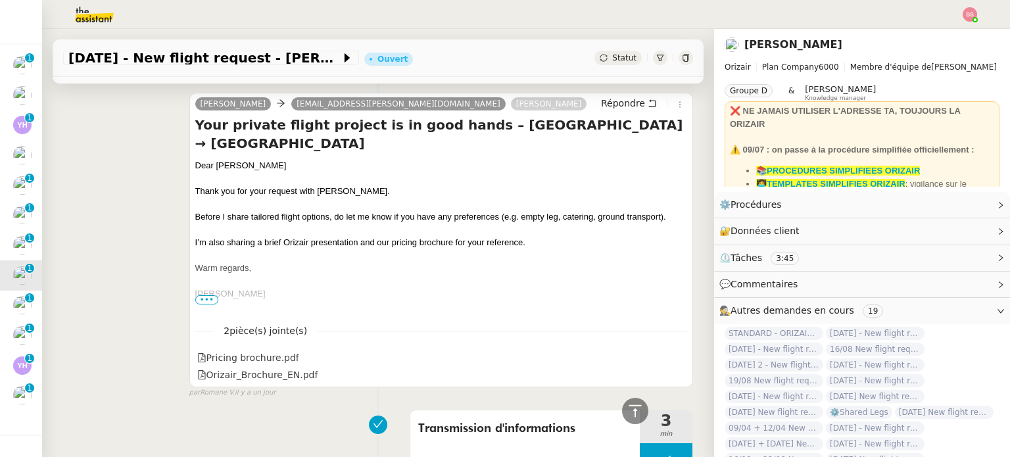
scroll to position [87, 0]
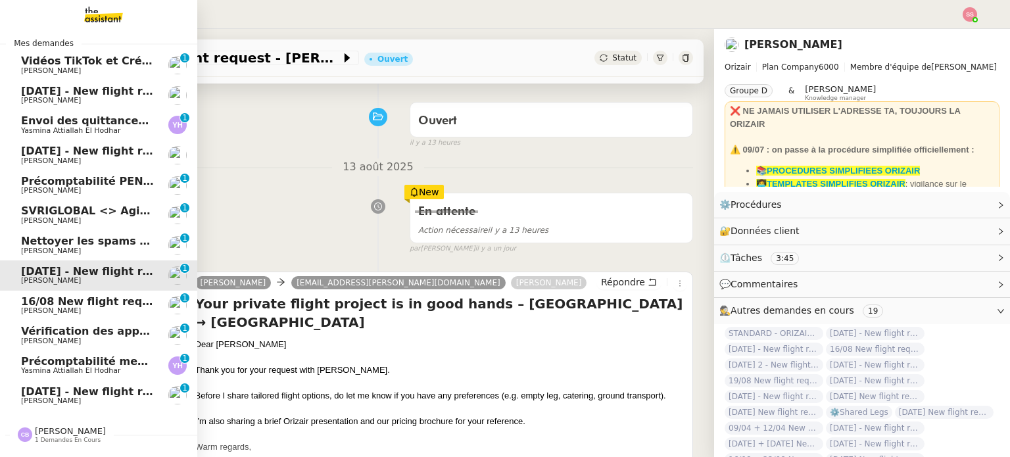
click at [63, 299] on span "16/08 New flight request - [PERSON_NAME]" at bounding box center [149, 301] width 256 height 12
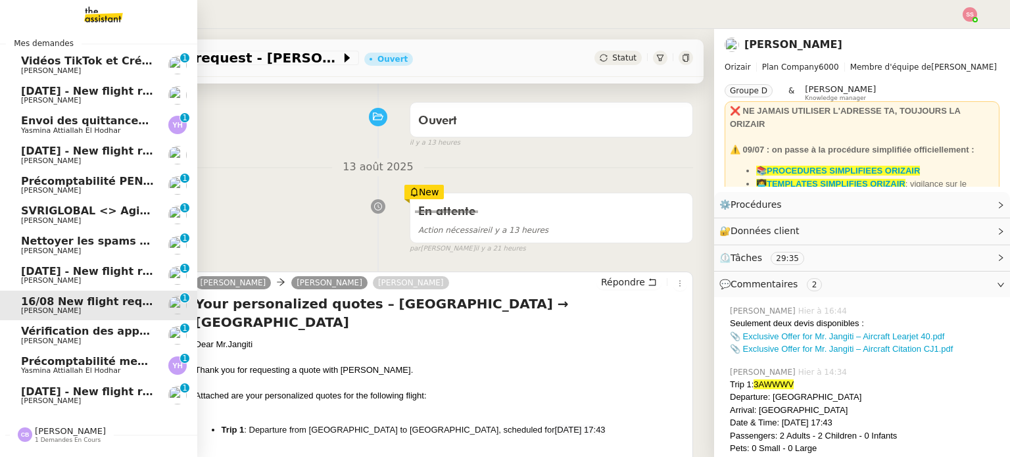
click at [106, 153] on span "[DATE] - New flight request - [PERSON_NAME]" at bounding box center [157, 151] width 272 height 12
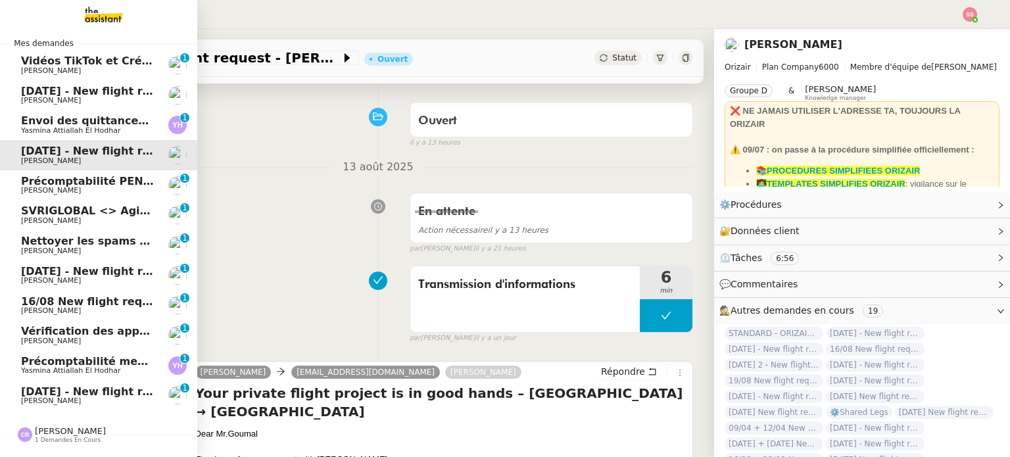
click at [55, 431] on span "[PERSON_NAME]" at bounding box center [70, 431] width 71 height 10
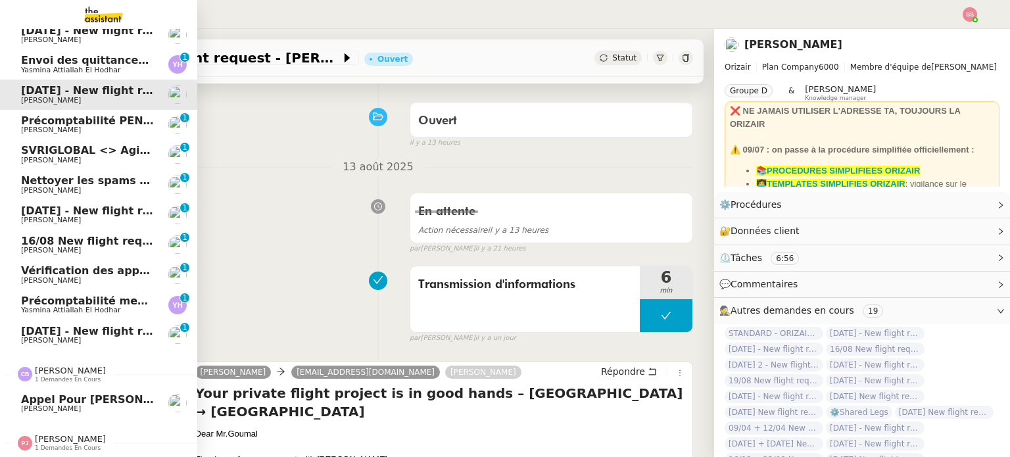
scroll to position [103, 0]
click at [57, 426] on span "[PERSON_NAME] 1 demandes en cours" at bounding box center [103, 437] width 197 height 28
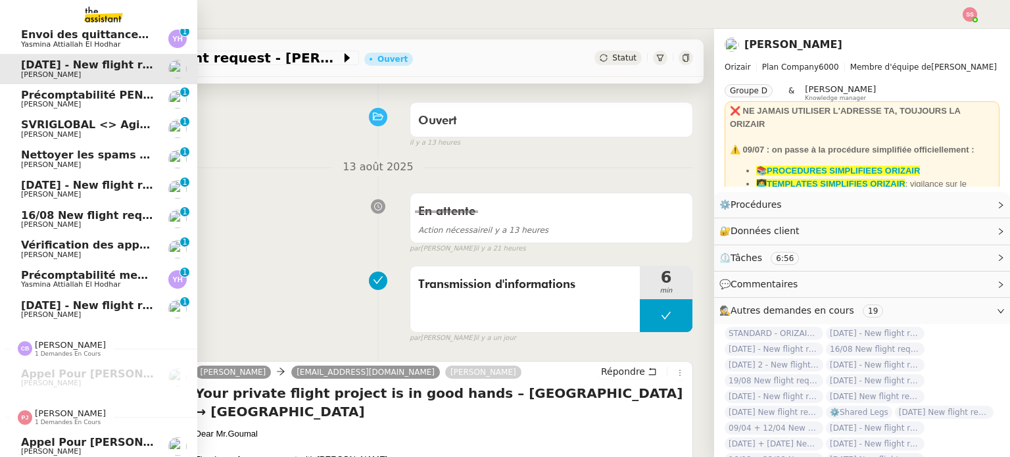
scroll to position [134, 0]
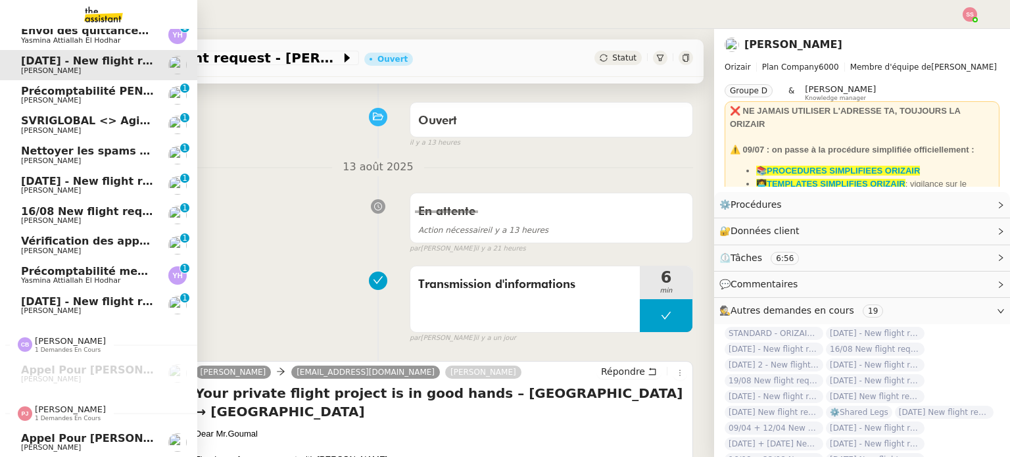
click at [74, 418] on div "[PERSON_NAME] 1 demandes en cours" at bounding box center [98, 408] width 197 height 38
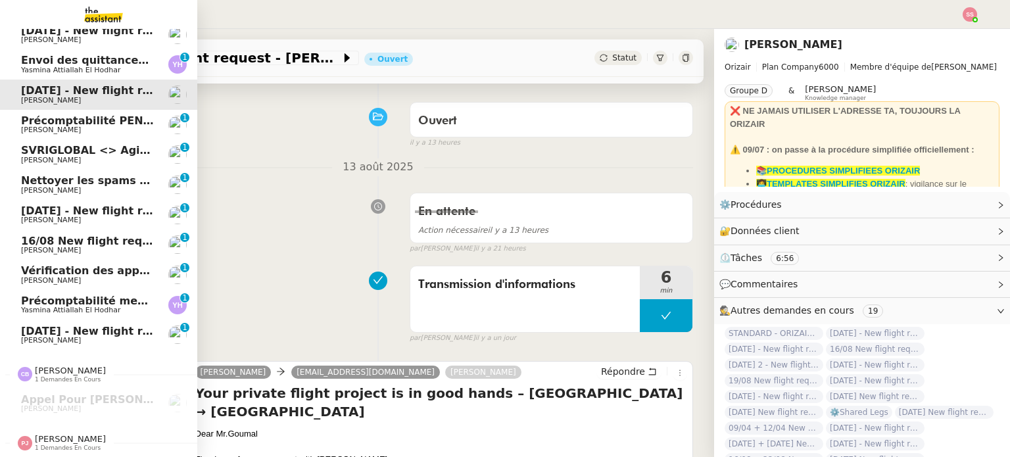
click at [75, 423] on span "[PERSON_NAME] 1 demandes en cours" at bounding box center [103, 437] width 197 height 28
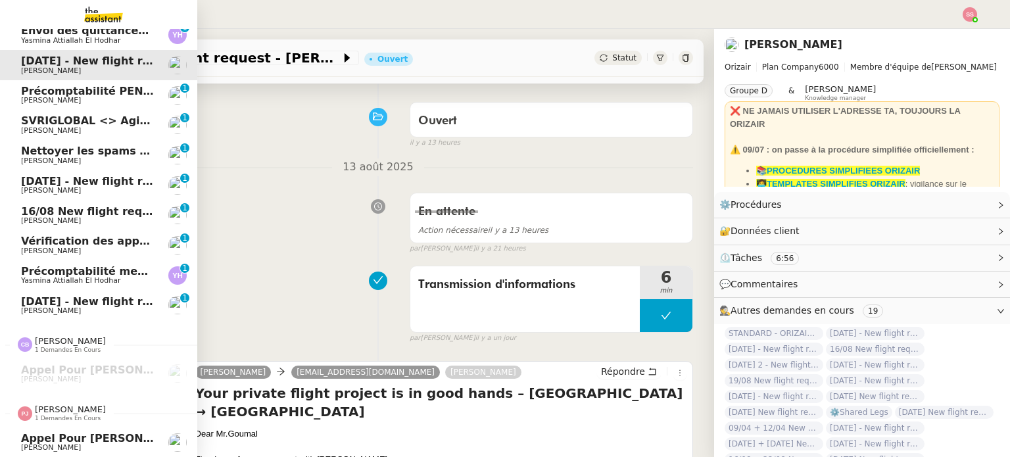
click at [69, 444] on span "[PERSON_NAME]" at bounding box center [87, 448] width 133 height 8
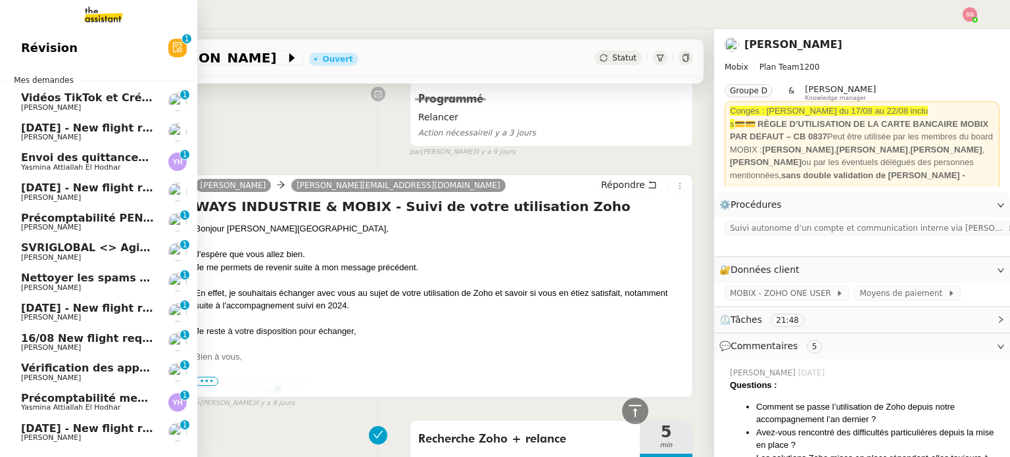
click at [110, 124] on span "[DATE] - New flight request - [PERSON_NAME]" at bounding box center [157, 128] width 272 height 12
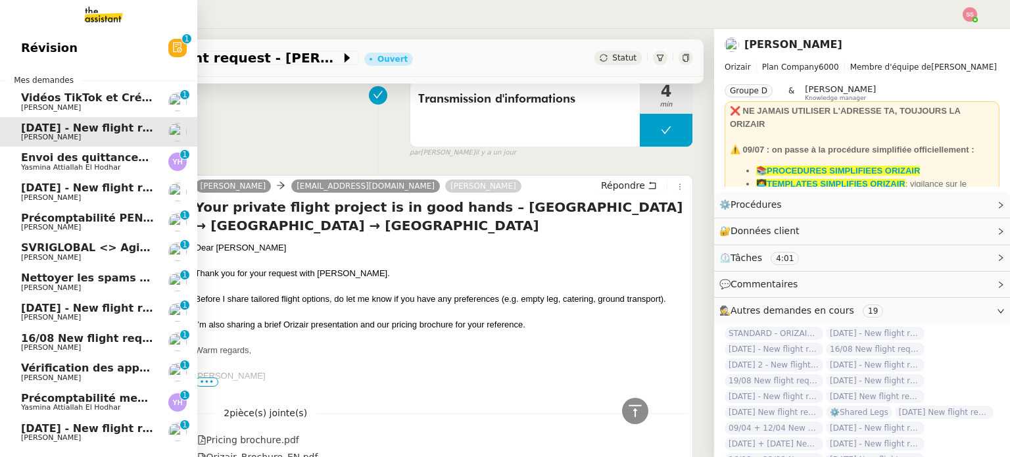
click at [58, 420] on link "[DATE] - New flight request - [PERSON_NAME] [PERSON_NAME] 0 1 2 3 4 5 6 7 8 9" at bounding box center [98, 433] width 197 height 30
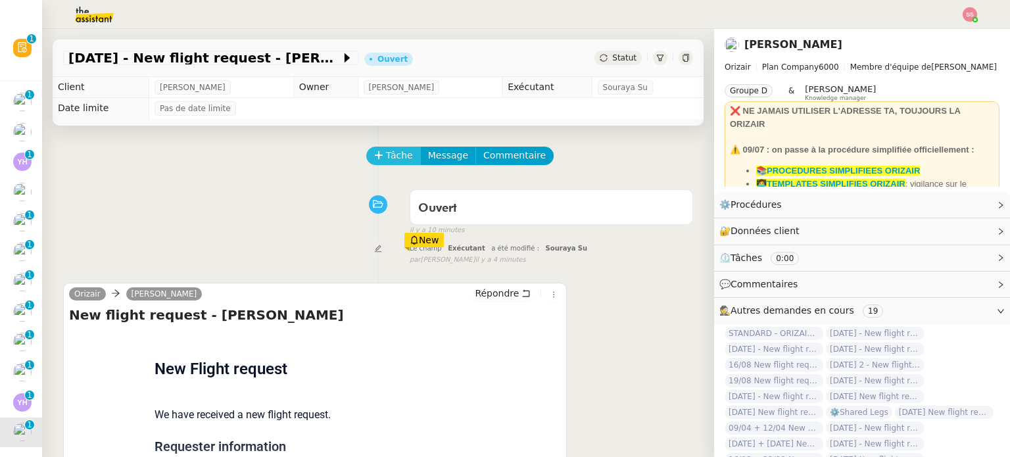
click at [392, 155] on span "Tâche" at bounding box center [399, 155] width 27 height 15
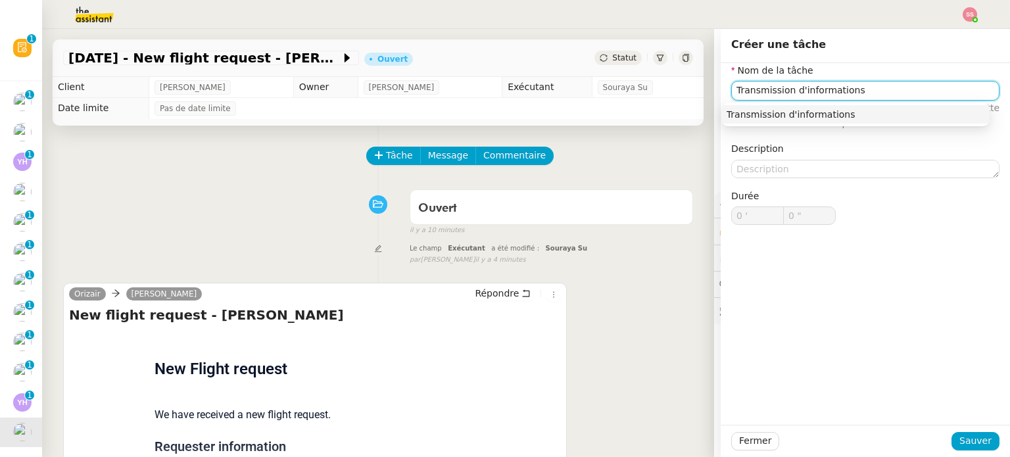
click at [736, 120] on div "Transmission d'informations" at bounding box center [856, 115] width 258 height 12
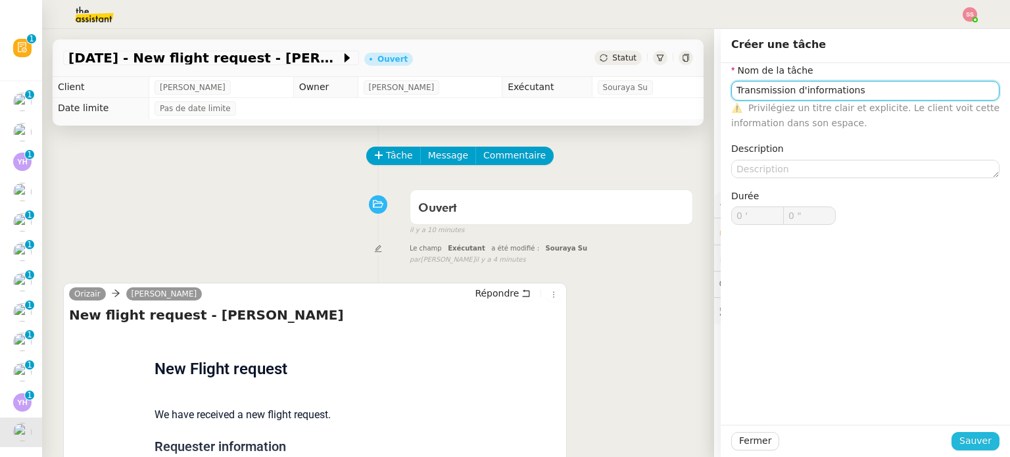
type input "Transmission d'informations"
click at [960, 437] on span "Sauver" at bounding box center [975, 440] width 32 height 15
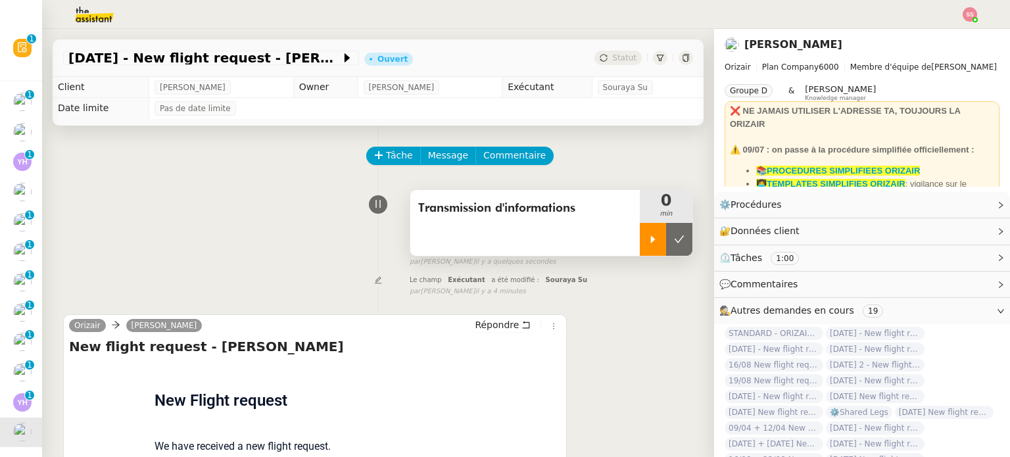
click at [640, 249] on div at bounding box center [653, 239] width 26 height 33
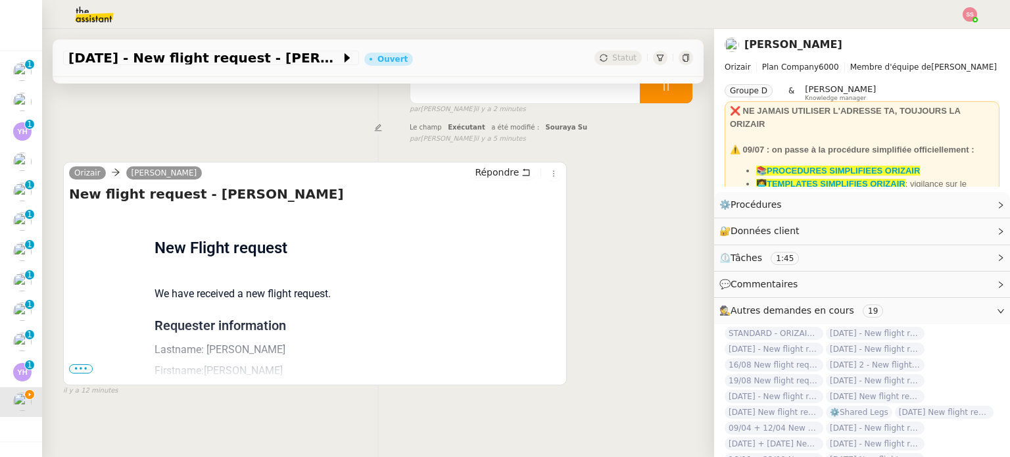
scroll to position [176, 0]
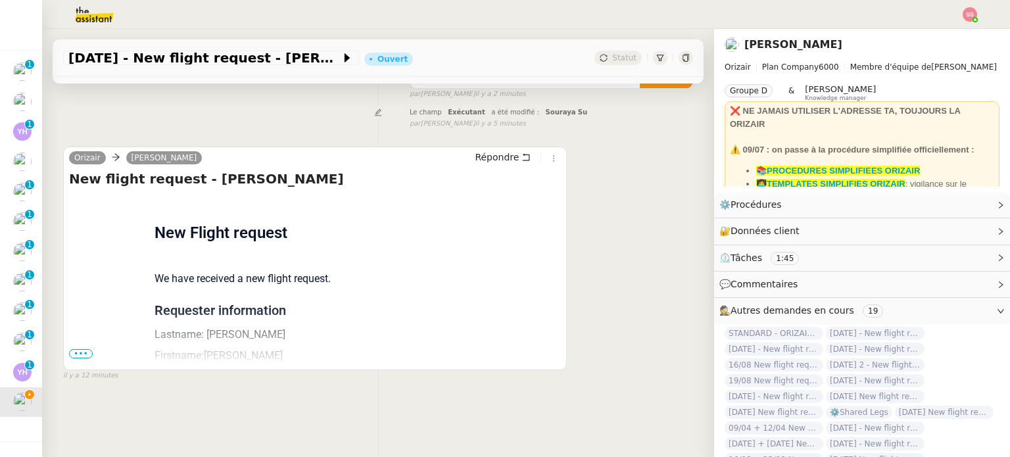
click at [84, 349] on span "•••" at bounding box center [81, 353] width 24 height 9
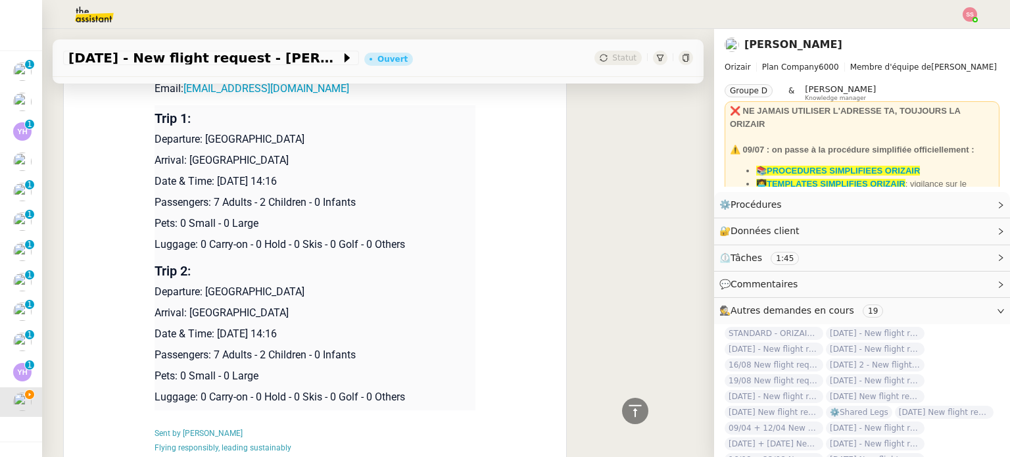
scroll to position [379, 0]
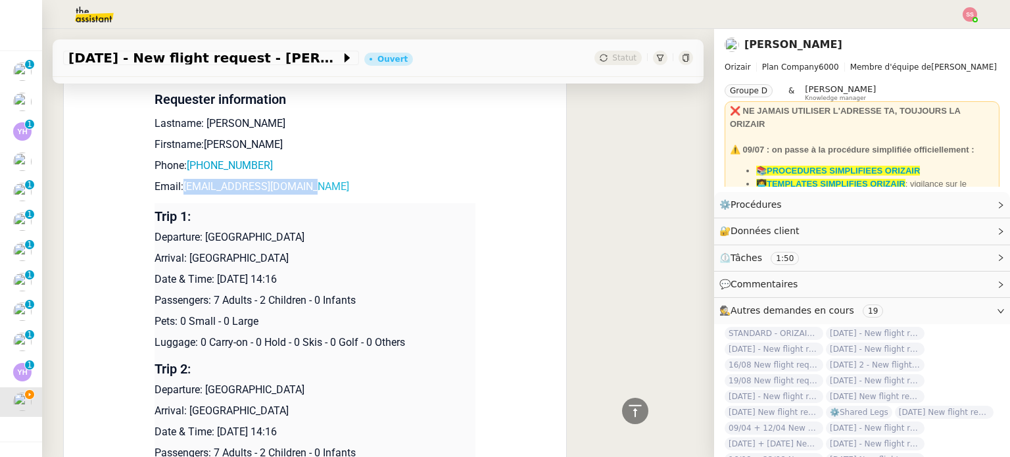
drag, startPoint x: 295, startPoint y: 192, endPoint x: 178, endPoint y: 191, distance: 117.1
click at [178, 191] on p "Email: [EMAIL_ADDRESS][DOMAIN_NAME]" at bounding box center [315, 187] width 321 height 16
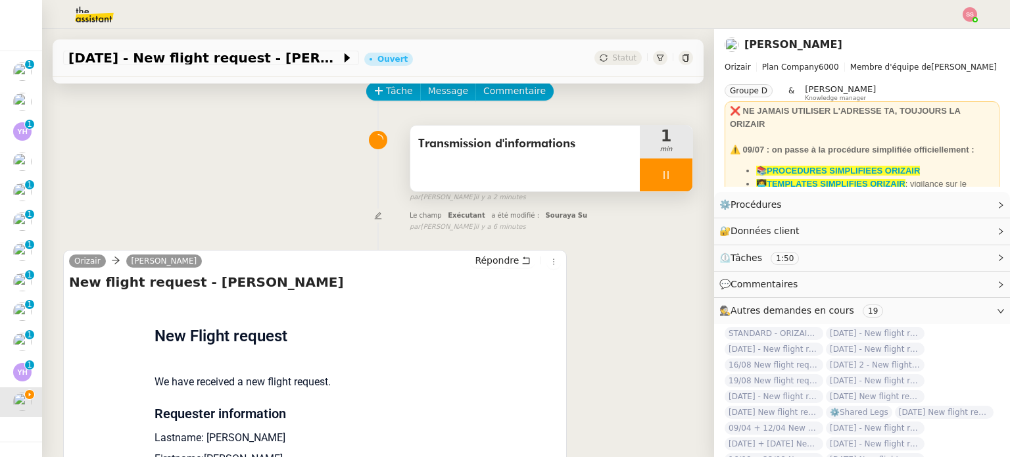
scroll to position [66, 0]
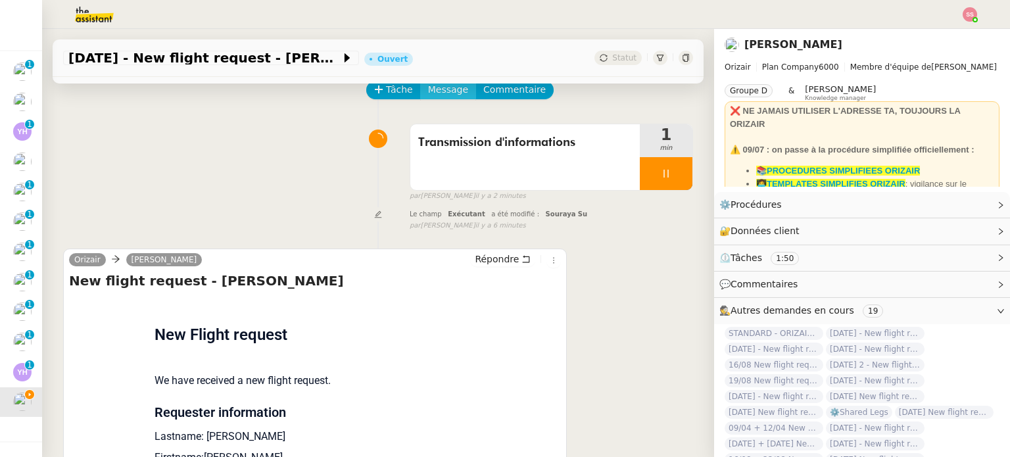
click at [438, 96] on span "Message" at bounding box center [448, 89] width 40 height 15
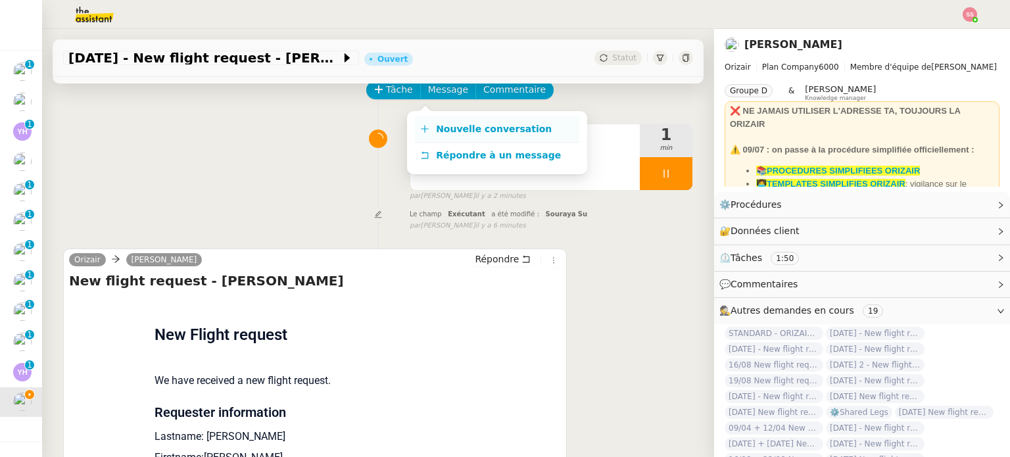
click at [452, 116] on link "Nouvelle conversation" at bounding box center [497, 129] width 164 height 26
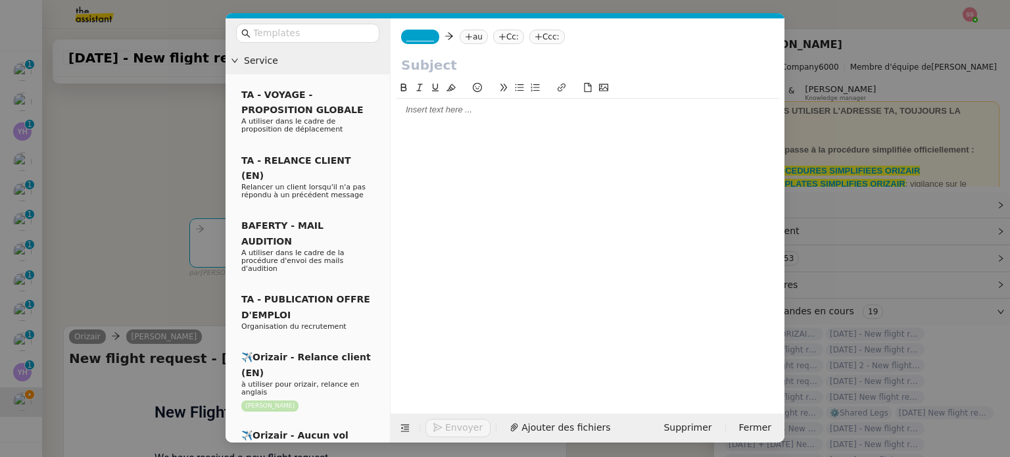
click at [465, 36] on icon at bounding box center [469, 37] width 8 height 8
paste input "[EMAIL_ADDRESS][DOMAIN_NAME]"
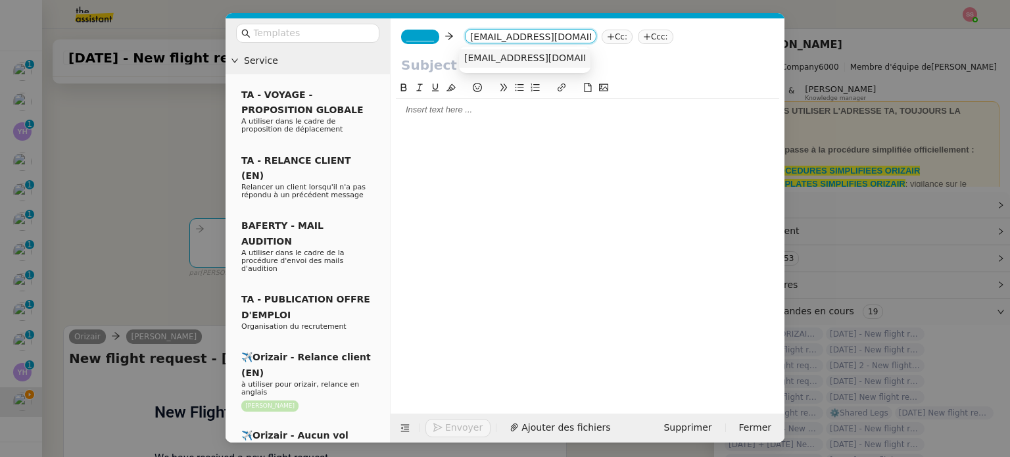
type input "[EMAIL_ADDRESS][DOMAIN_NAME]"
click at [525, 64] on div "[EMAIL_ADDRESS][DOMAIN_NAME]" at bounding box center [524, 59] width 121 height 12
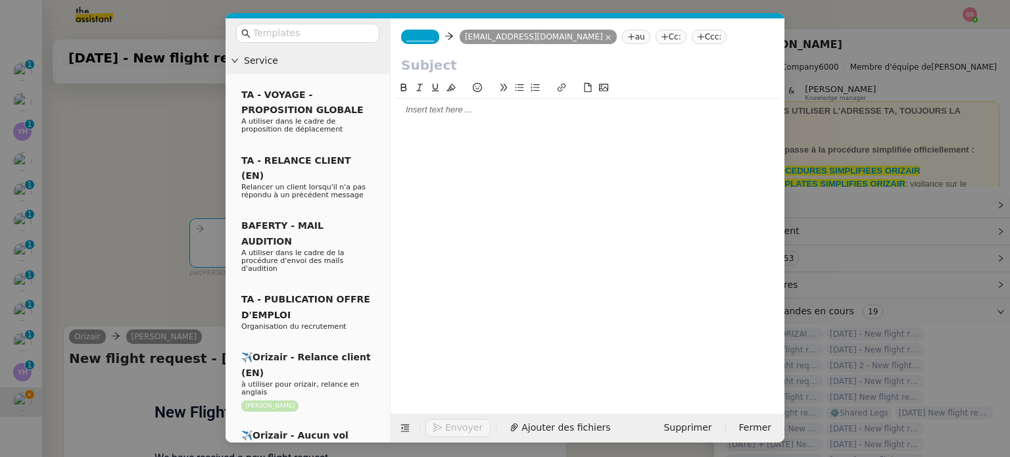
click at [692, 37] on nz-tag "Ccc:" at bounding box center [710, 37] width 36 height 14
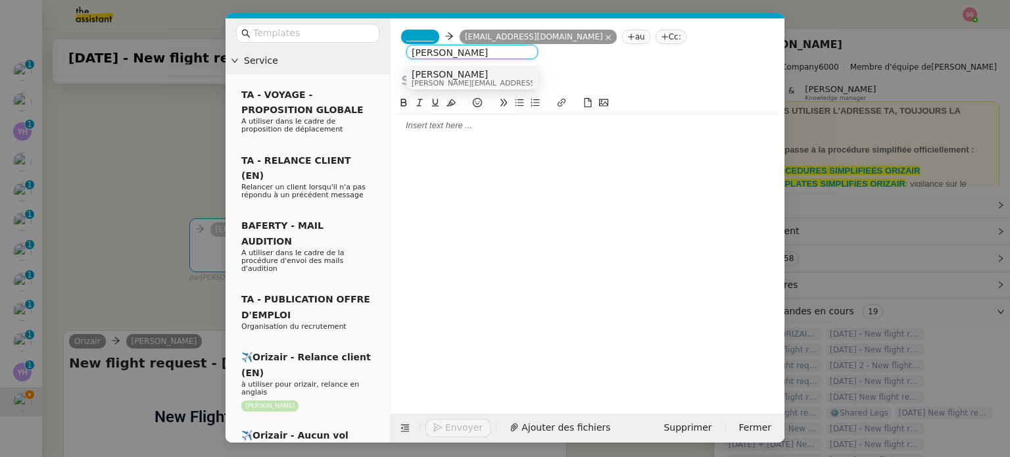
type input "[PERSON_NAME]"
click at [491, 92] on div at bounding box center [588, 82] width 394 height 25
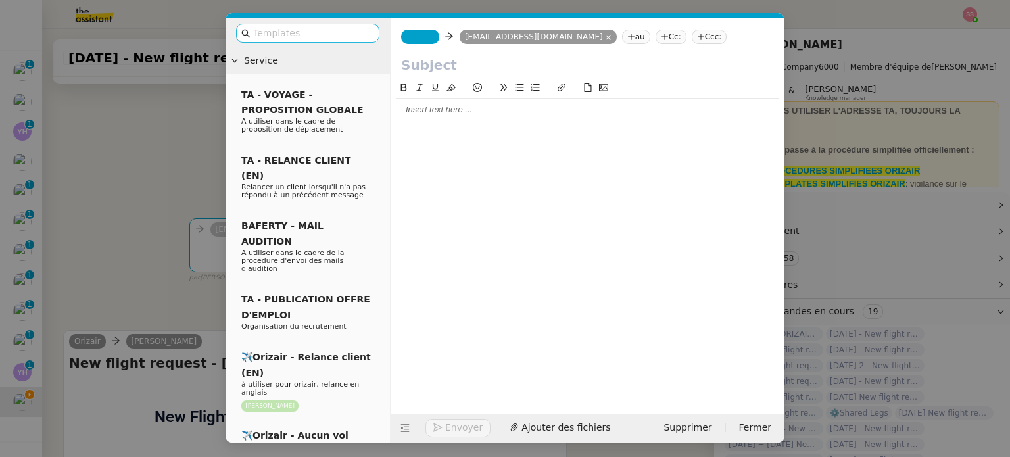
click at [273, 39] on input "text" at bounding box center [312, 33] width 118 height 15
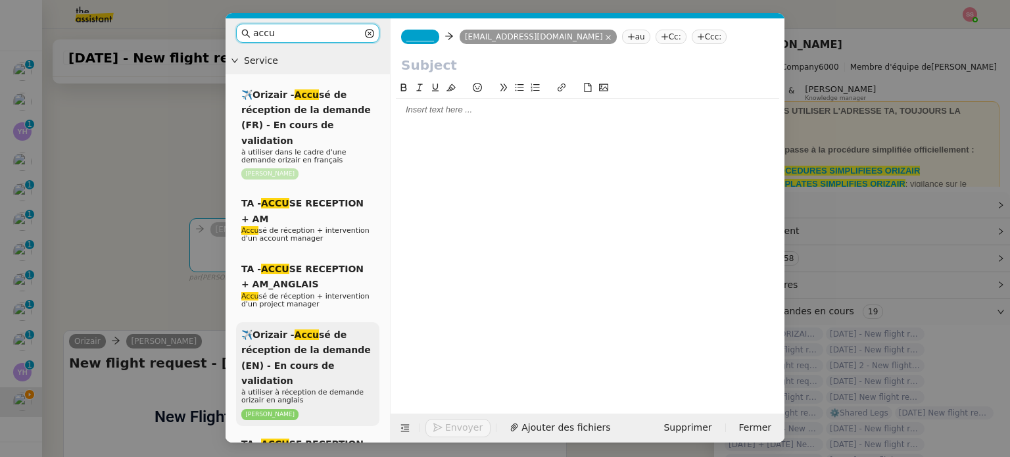
type input "accu"
click at [316, 329] on span "✈️Orizair - Accu sé de réception de la demande (EN) - En cours de validation" at bounding box center [306, 357] width 130 height 57
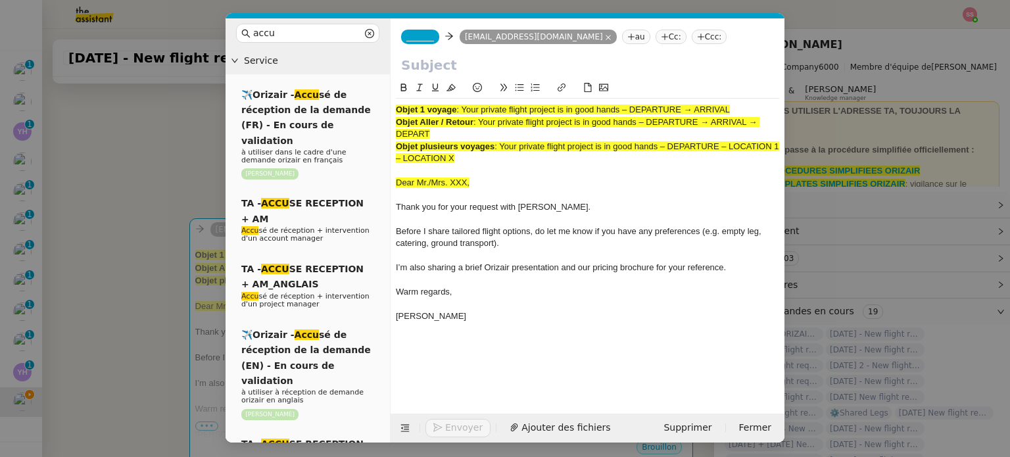
drag, startPoint x: 462, startPoint y: 108, endPoint x: 925, endPoint y: 84, distance: 462.9
click at [925, 84] on nz-modal-container "accu Service ✈️Orizair - Accu sé de réception de la demande (FR) - En cours de …" at bounding box center [505, 228] width 1010 height 457
click at [660, 124] on span ": Your private flight project is in good hands – DEPARTURE → ARRIVAL → DEPART" at bounding box center [578, 128] width 364 height 22
drag, startPoint x: 626, startPoint y: 109, endPoint x: 461, endPoint y: 109, distance: 165.1
click at [461, 109] on span ": Your private flight project is in good hands – DEPARTURE → ARRIVAL" at bounding box center [593, 110] width 274 height 10
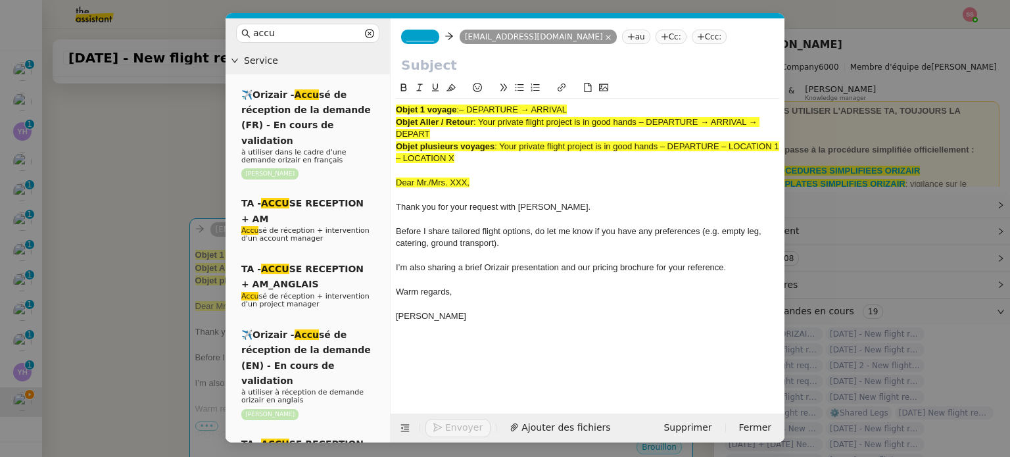
click at [460, 75] on input "text" at bounding box center [587, 65] width 373 height 20
paste input "Your private flight project is in good hands"
type input "Your private flight project is in good hands"
click at [420, 35] on span "_______" at bounding box center [420, 36] width 28 height 9
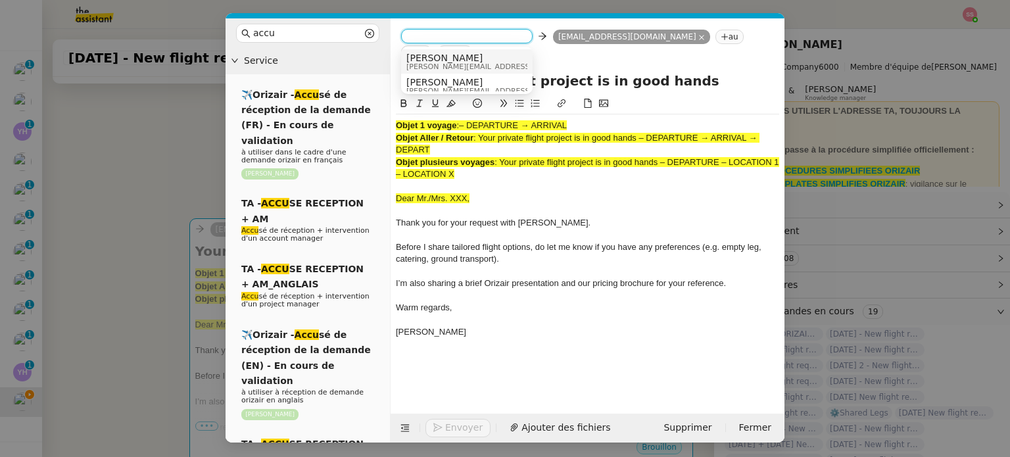
click at [450, 52] on nz-option-item "Josephine [EMAIL_ADDRESS][DOMAIN_NAME]" at bounding box center [467, 61] width 132 height 24
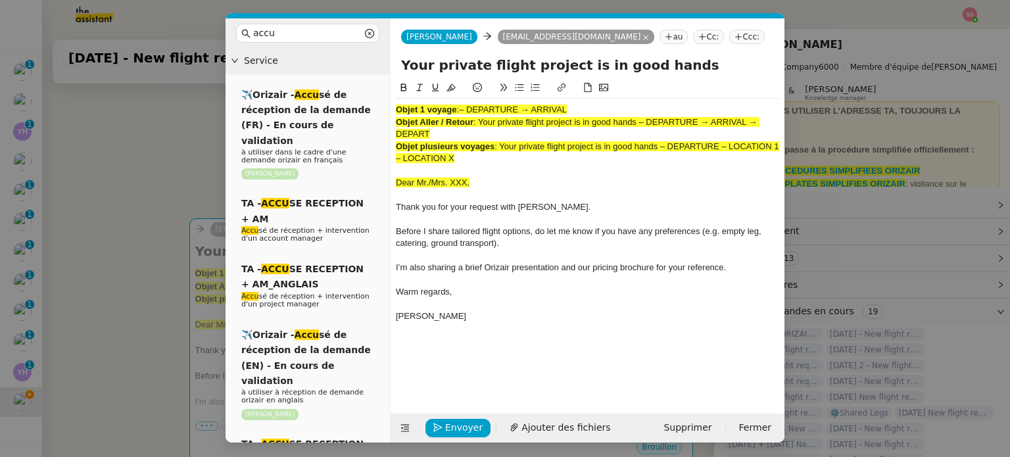
click at [582, 160] on div "Objet plusieurs voyages : Your private flight project is in good hands – DEPART…" at bounding box center [587, 153] width 383 height 24
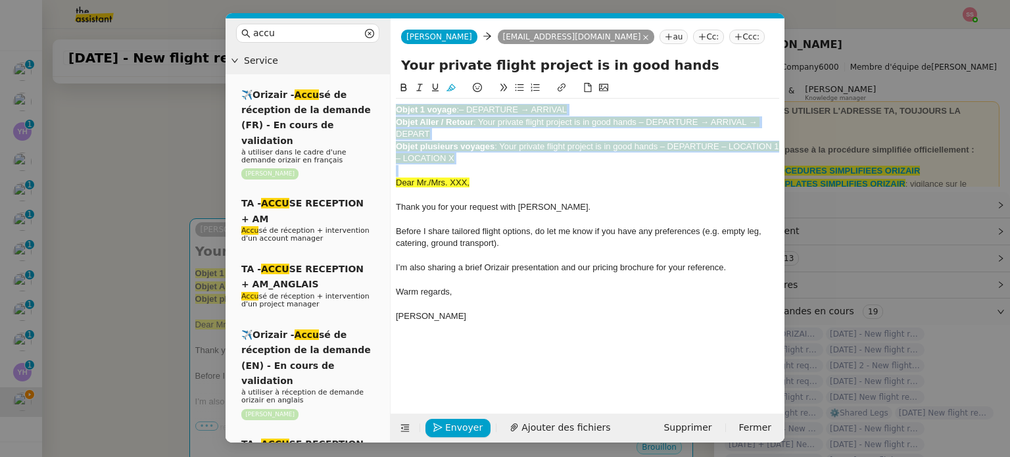
drag, startPoint x: 495, startPoint y: 166, endPoint x: 372, endPoint y: 80, distance: 150.1
click at [372, 80] on nz-layout "accu Service ✈️Orizair - Accu sé de réception de la demande (FR) - En cours de …" at bounding box center [505, 230] width 559 height 424
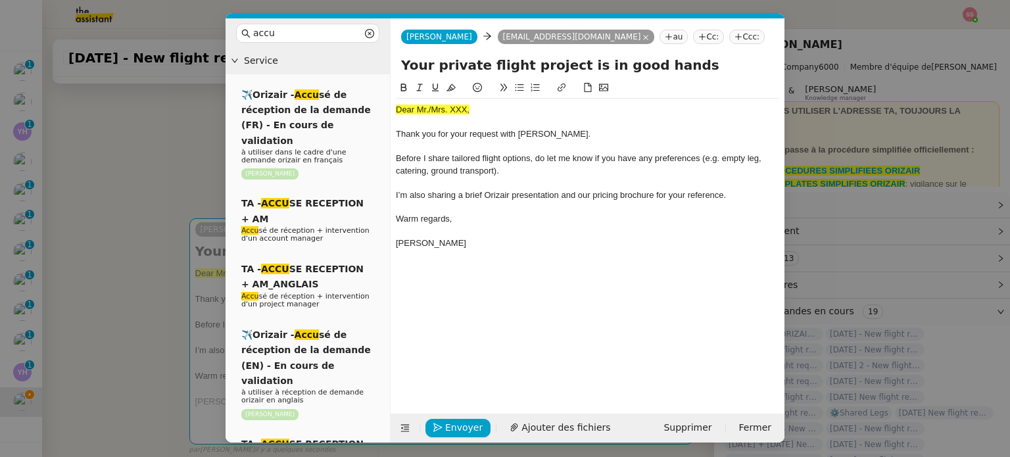
click at [191, 205] on nz-modal-container "accu Service ✈️Orizair - Accu sé de réception de la demande (FR) - En cours de …" at bounding box center [505, 228] width 1010 height 457
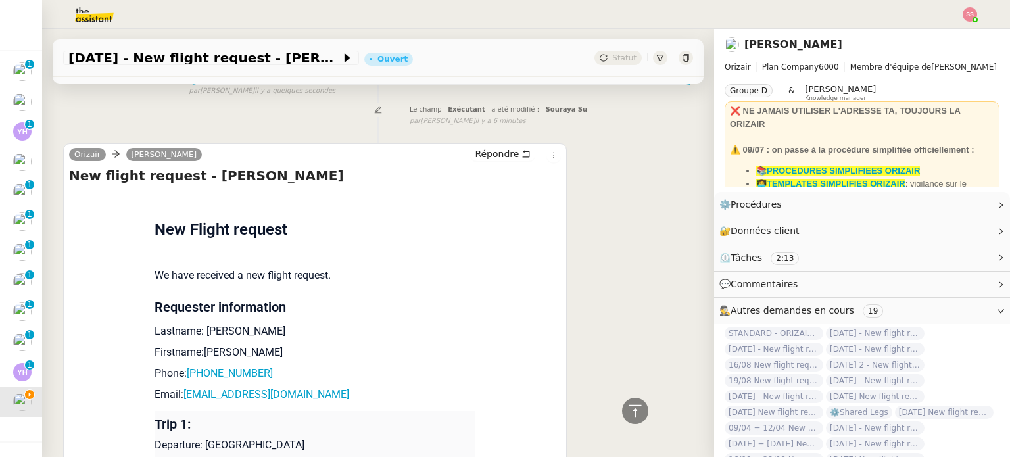
scroll to position [526, 0]
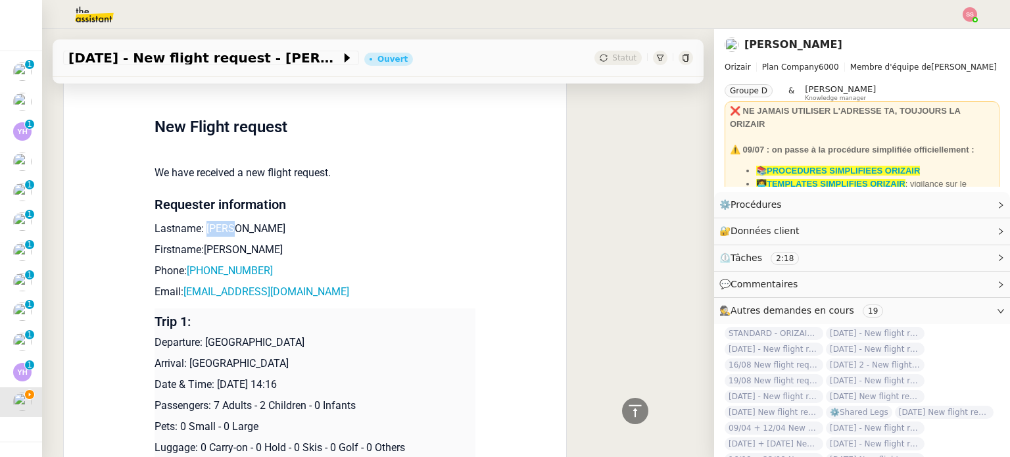
drag, startPoint x: 229, startPoint y: 231, endPoint x: 199, endPoint y: 232, distance: 30.3
click at [199, 232] on p "Lastname: [PERSON_NAME]" at bounding box center [315, 229] width 321 height 16
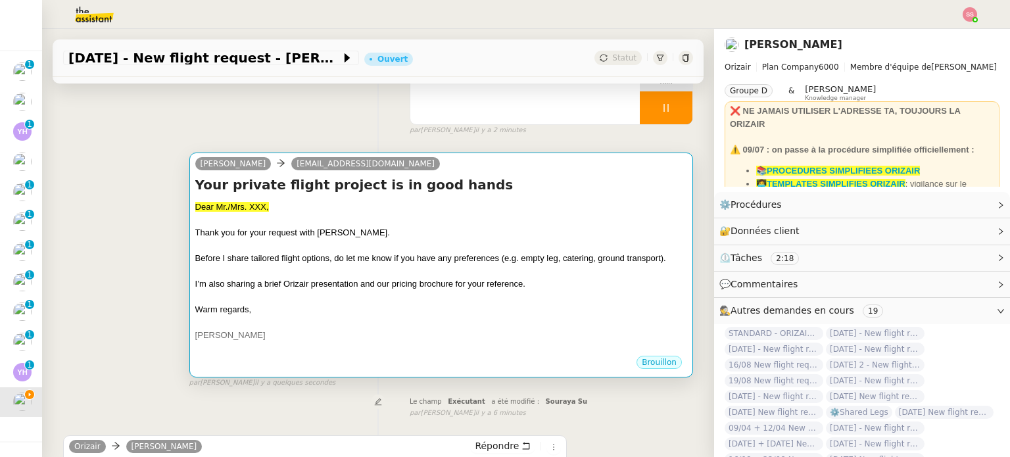
scroll to position [132, 0]
click at [415, 214] on div "Dear Mr./Mrs. XXX," at bounding box center [441, 207] width 492 height 13
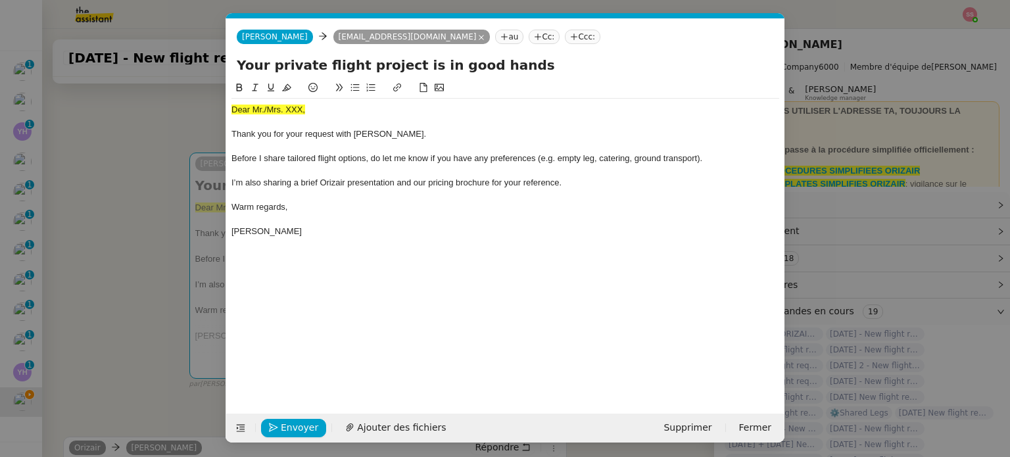
scroll to position [0, 45]
drag, startPoint x: 323, startPoint y: 110, endPoint x: 210, endPoint y: 117, distance: 113.3
click at [210, 117] on nz-modal-container "accu Service ✈️Orizair - Accu sé de réception de la demande (FR) - En cours de …" at bounding box center [505, 228] width 1010 height 457
click at [296, 106] on span "Dear Mr./Mrs. XXX," at bounding box center [268, 110] width 74 height 10
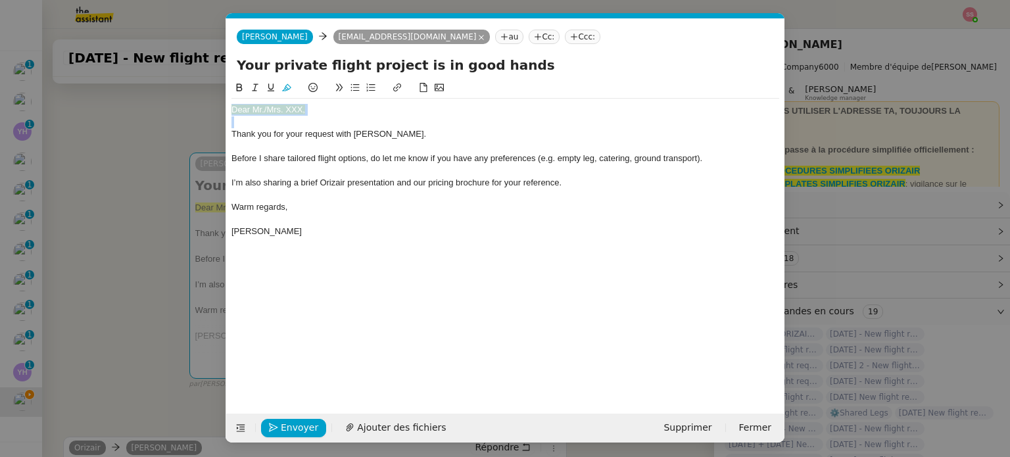
click at [296, 106] on span "Dear Mr./Mrs. XXX," at bounding box center [268, 110] width 74 height 10
click at [293, 95] on button at bounding box center [287, 87] width 16 height 15
click at [334, 114] on div "Dear Mr./Mrs. XXX," at bounding box center [505, 110] width 548 height 12
drag, startPoint x: 320, startPoint y: 114, endPoint x: 264, endPoint y: 107, distance: 55.6
click at [264, 107] on div "Dear Mr./Mrs. XXX," at bounding box center [505, 110] width 548 height 12
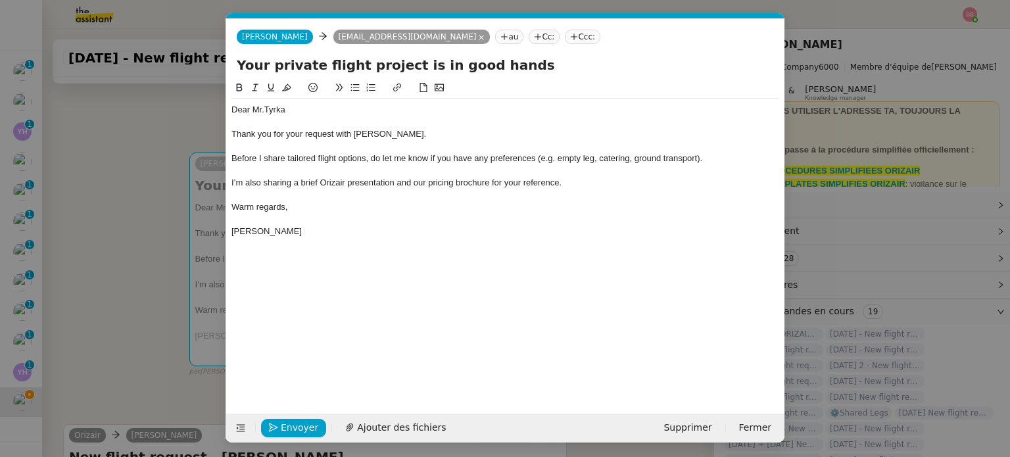
scroll to position [0, 0]
click at [416, 420] on span "Ajouter des fichiers" at bounding box center [401, 427] width 89 height 15
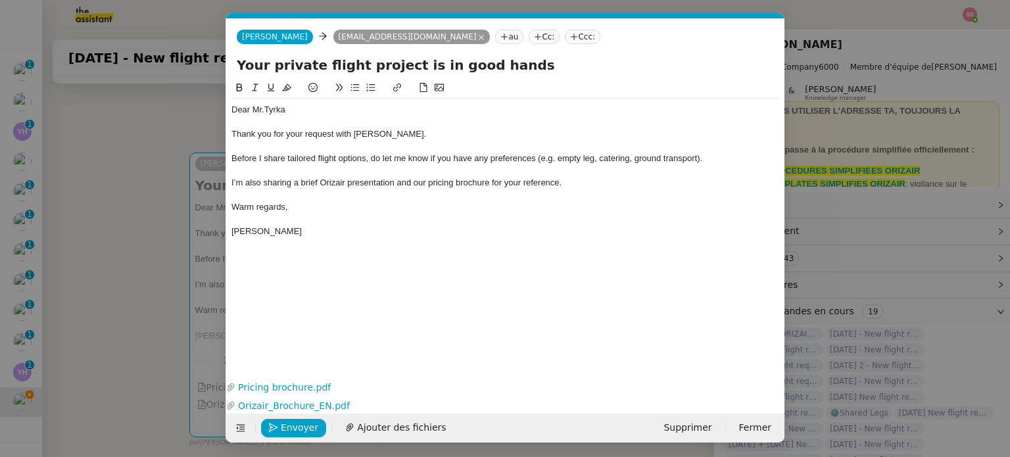
click at [565, 34] on nz-tag "Ccc:" at bounding box center [583, 37] width 36 height 14
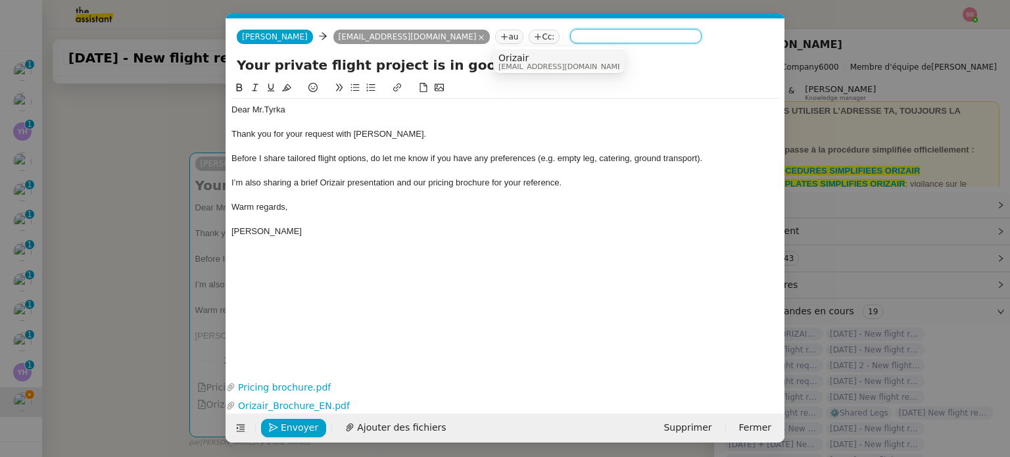
type input "l"
type input "[PERSON_NAME]"
drag, startPoint x: 562, startPoint y: 61, endPoint x: 523, endPoint y: 110, distance: 62.8
click at [562, 62] on div "[PERSON_NAME] [PERSON_NAME][EMAIL_ADDRESS][DOMAIN_NAME]" at bounding box center [596, 62] width 197 height 18
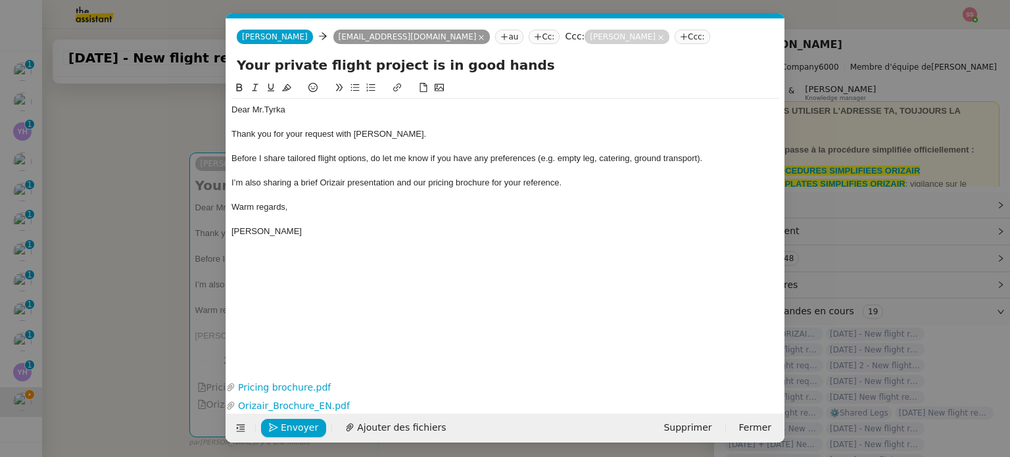
drag, startPoint x: 168, startPoint y: 231, endPoint x: 242, endPoint y: 89, distance: 160.0
click at [168, 231] on nz-modal-container "accu Service ✈️Orizair - Accu sé de réception de la demande (FR) - En cours de …" at bounding box center [505, 228] width 1010 height 457
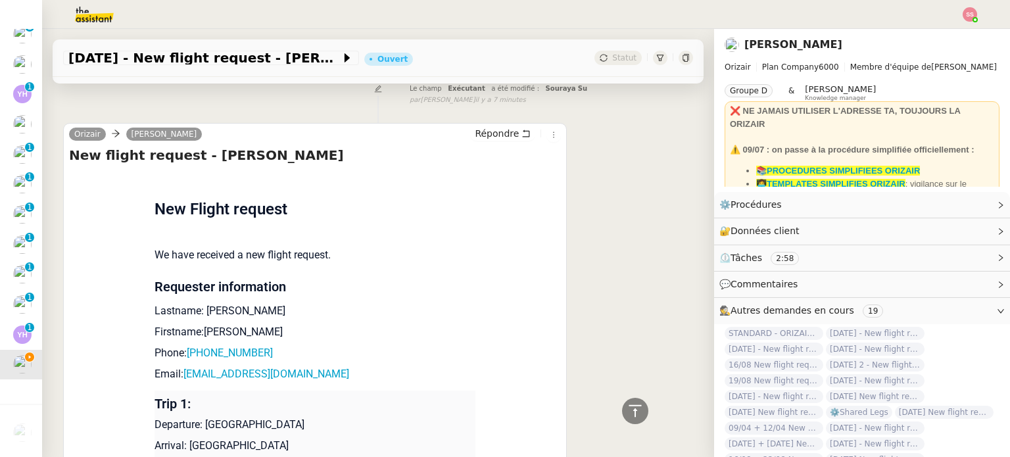
scroll to position [526, 0]
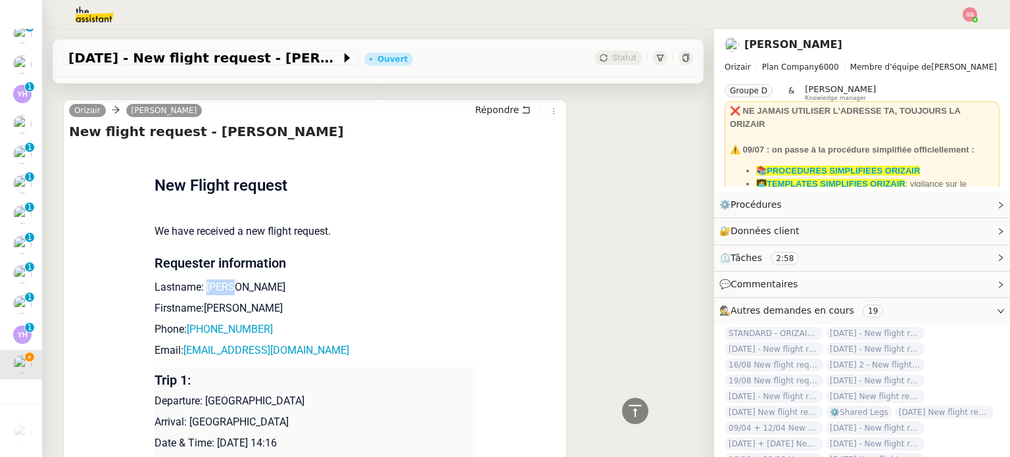
drag, startPoint x: 237, startPoint y: 291, endPoint x: 197, endPoint y: 292, distance: 39.5
click at [197, 292] on p "Lastname: [PERSON_NAME]" at bounding box center [315, 287] width 321 height 16
drag, startPoint x: 239, startPoint y: 310, endPoint x: 197, endPoint y: 312, distance: 42.8
click at [197, 312] on p "Firstname:[PERSON_NAME]" at bounding box center [315, 309] width 321 height 16
drag, startPoint x: 269, startPoint y: 329, endPoint x: 192, endPoint y: 328, distance: 76.9
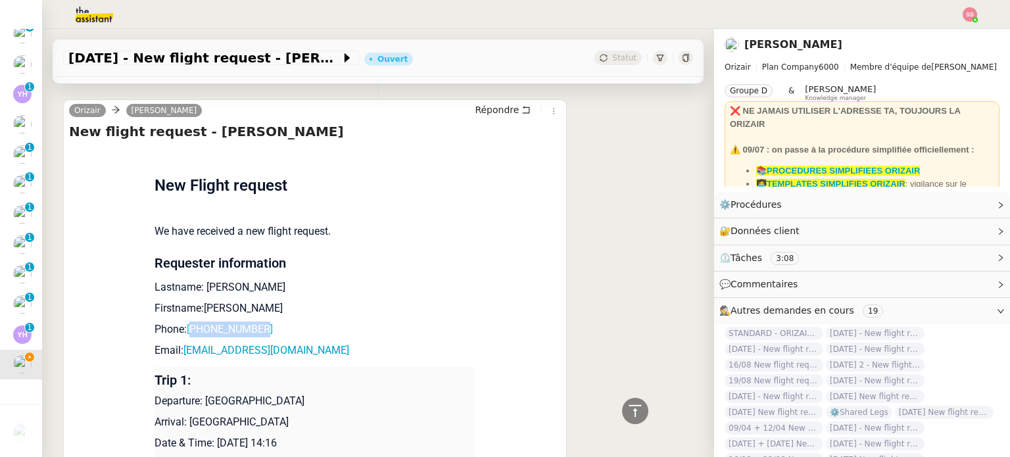
click at [192, 328] on p "Phone: [PHONE_NUMBER]" at bounding box center [315, 330] width 321 height 16
drag, startPoint x: 218, startPoint y: 311, endPoint x: 200, endPoint y: 310, distance: 18.5
click at [200, 310] on p "Firstname:[PERSON_NAME]" at bounding box center [315, 309] width 321 height 16
drag, startPoint x: 308, startPoint y: 354, endPoint x: 181, endPoint y: 356, distance: 126.9
click at [181, 356] on p "Email: [EMAIL_ADDRESS][DOMAIN_NAME]" at bounding box center [315, 351] width 321 height 16
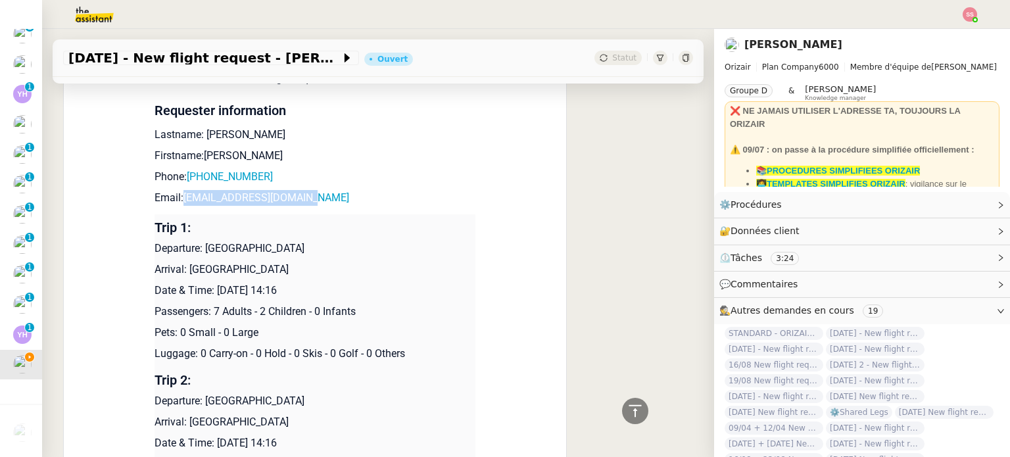
scroll to position [789, 0]
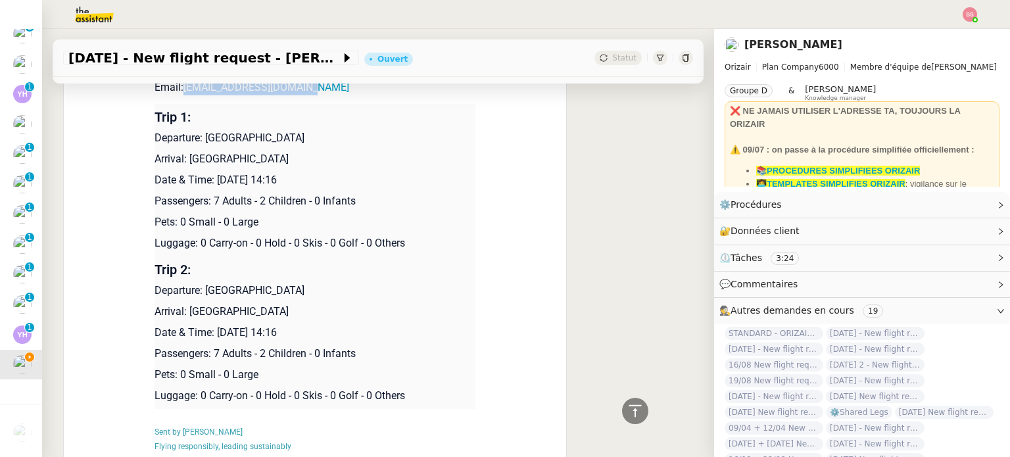
drag, startPoint x: 202, startPoint y: 145, endPoint x: 362, endPoint y: 139, distance: 160.6
click at [362, 139] on p "Departure: [GEOGRAPHIC_DATA]" at bounding box center [315, 138] width 321 height 16
drag, startPoint x: 315, startPoint y: 163, endPoint x: 185, endPoint y: 161, distance: 130.2
click at [185, 161] on p "Arrival: [GEOGRAPHIC_DATA]" at bounding box center [315, 159] width 321 height 16
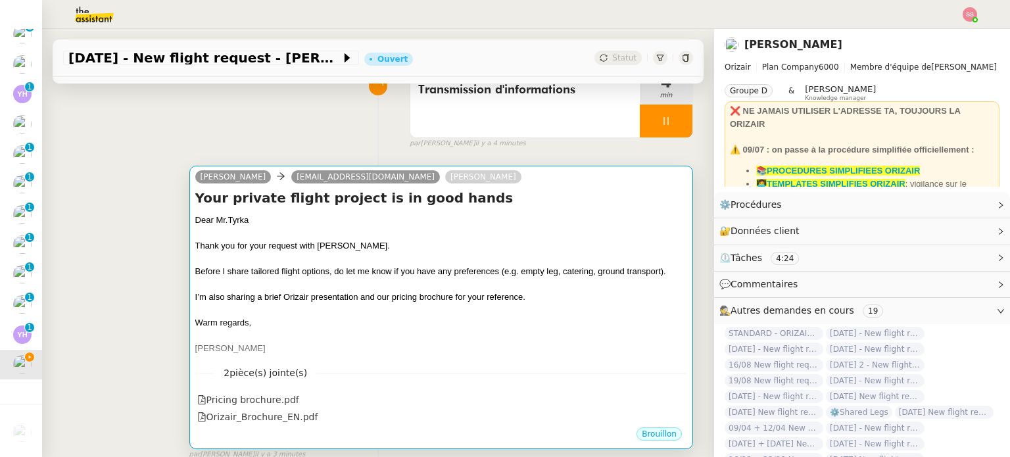
scroll to position [263, 0]
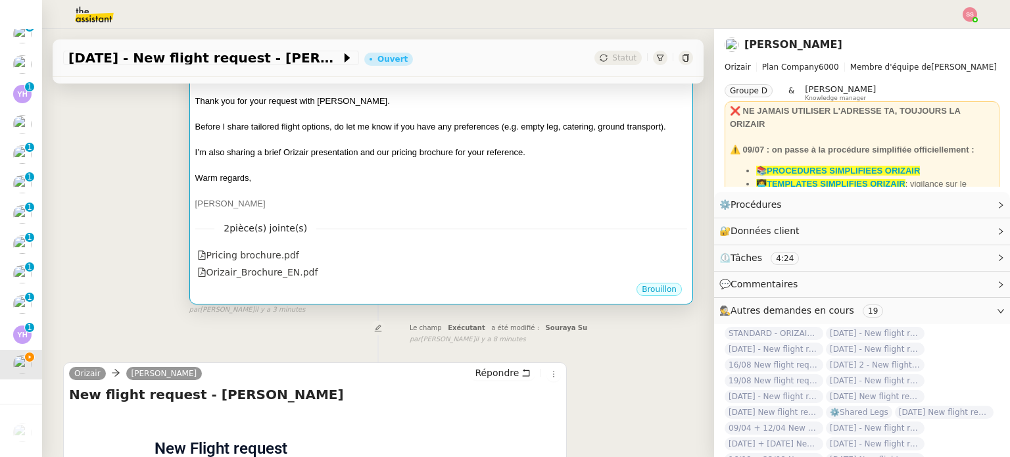
click at [521, 227] on nz-divider "2 pièce(s) jointe(s)" at bounding box center [441, 228] width 492 height 15
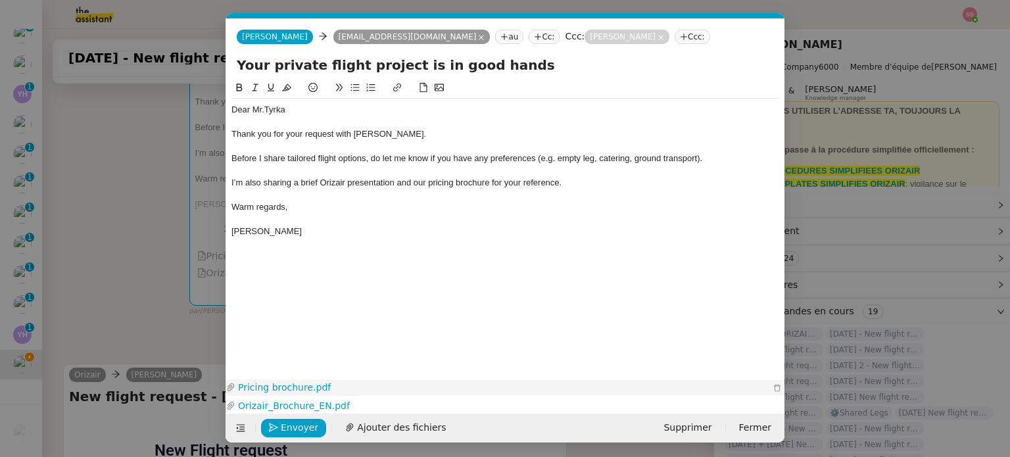
scroll to position [0, 45]
click at [295, 426] on span "Envoyer" at bounding box center [299, 427] width 37 height 15
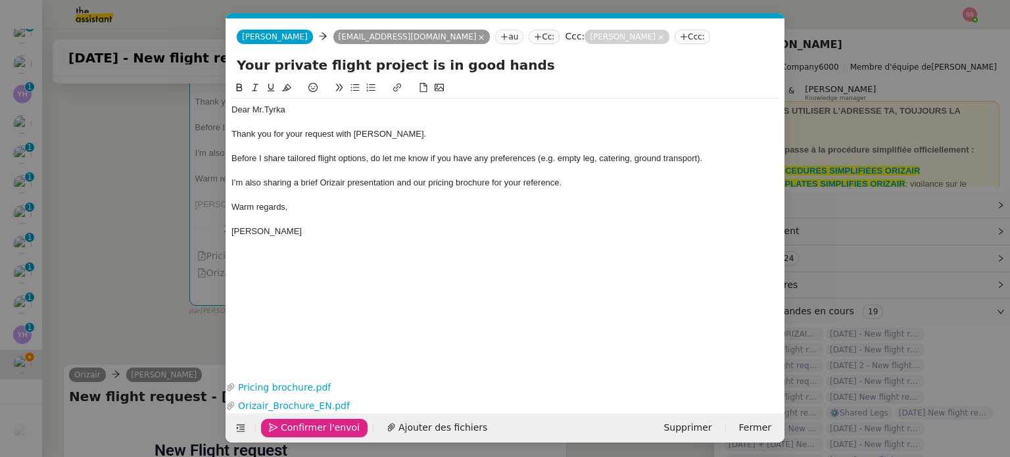
click at [295, 426] on span "Confirmer l'envoi" at bounding box center [320, 427] width 79 height 15
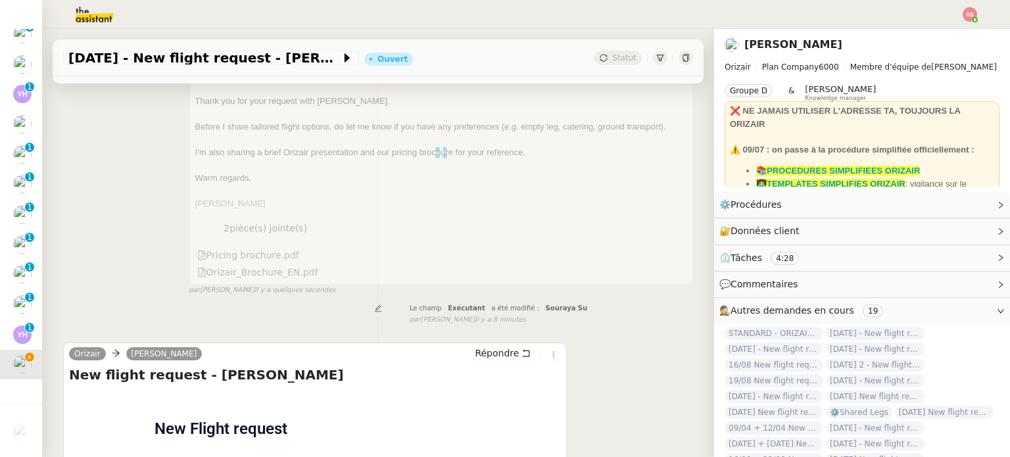
scroll to position [0, 0]
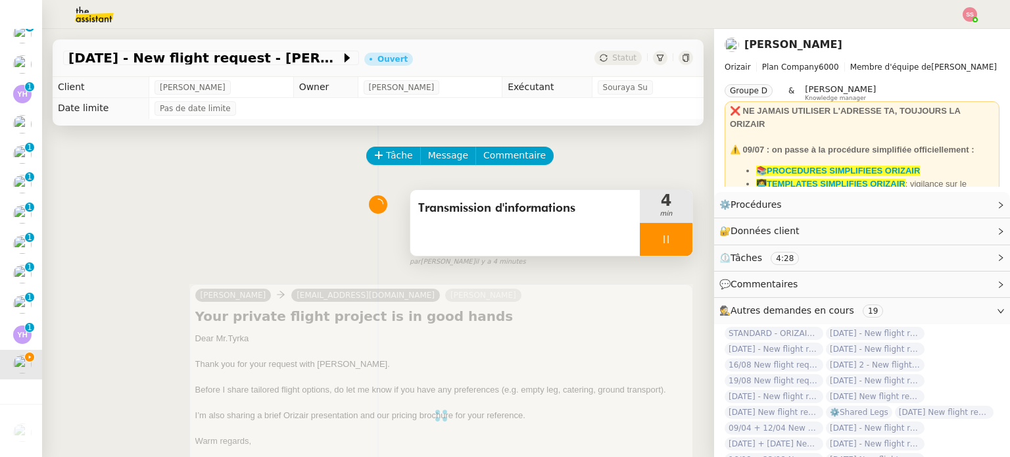
click at [662, 238] on div at bounding box center [666, 239] width 53 height 33
click at [674, 239] on icon at bounding box center [679, 239] width 11 height 11
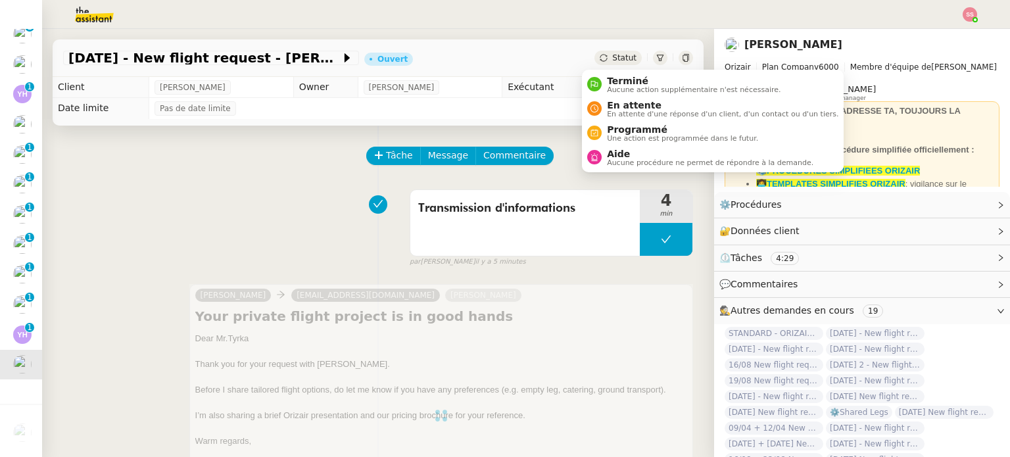
click at [612, 62] on span "Statut" at bounding box center [624, 57] width 24 height 9
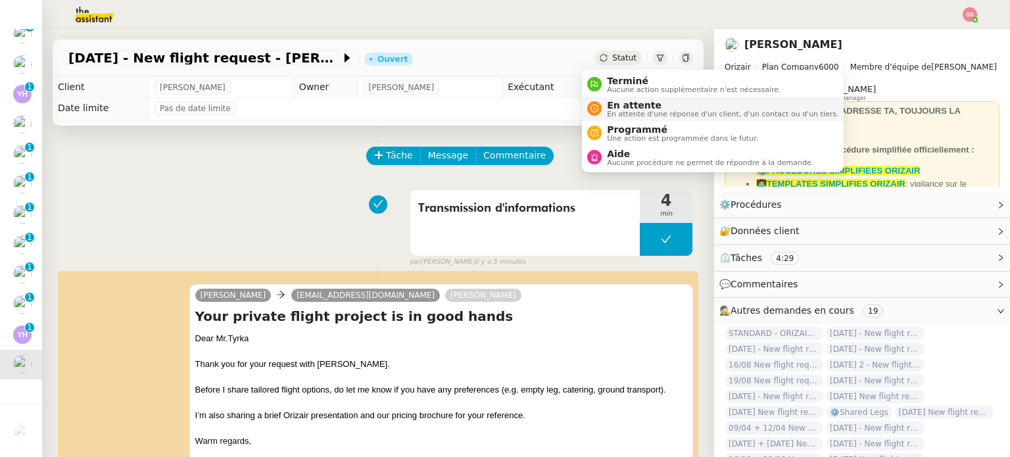
click at [642, 103] on span "En attente" at bounding box center [722, 105] width 231 height 11
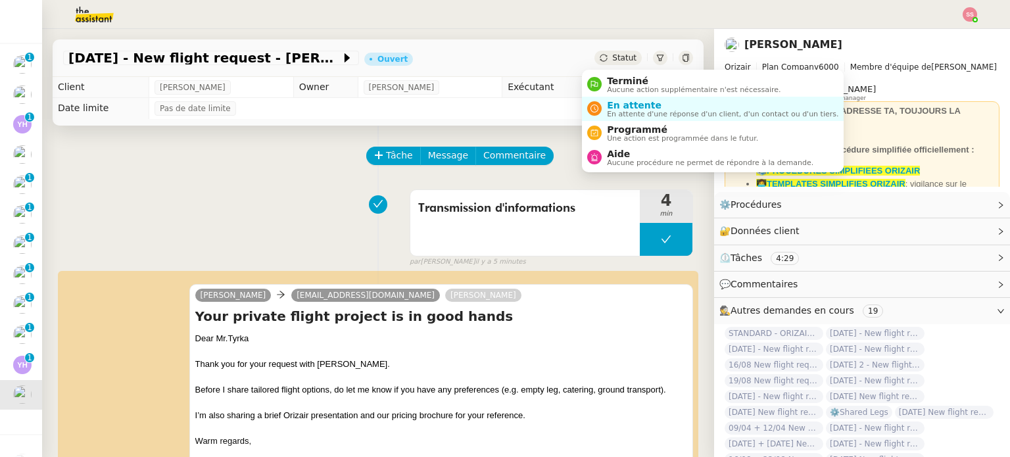
scroll to position [68, 0]
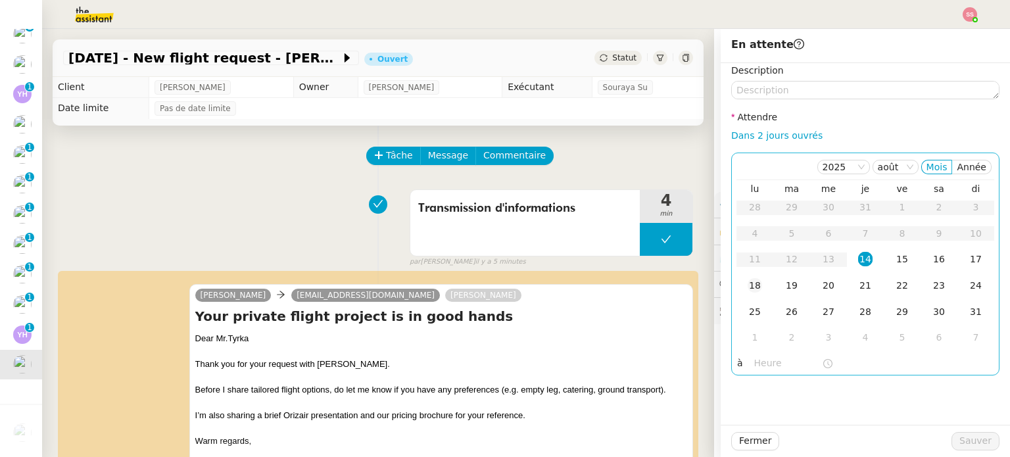
click at [750, 285] on div "18" at bounding box center [755, 285] width 14 height 14
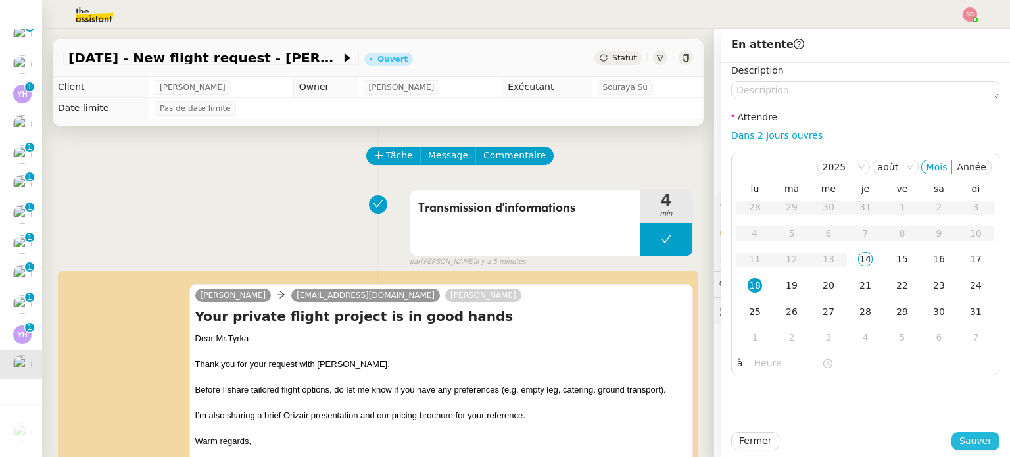
click at [963, 442] on span "Sauver" at bounding box center [975, 440] width 32 height 15
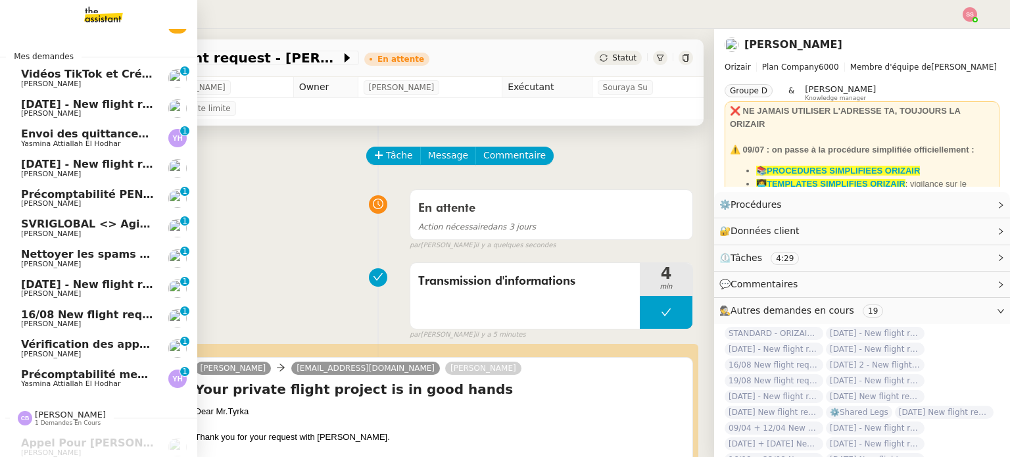
scroll to position [66, 0]
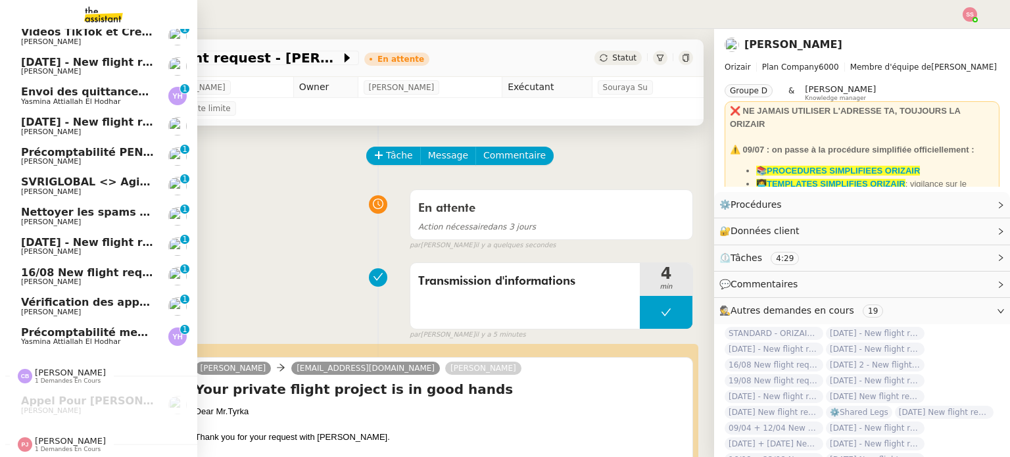
click at [81, 282] on span "[PERSON_NAME]" at bounding box center [87, 282] width 133 height 8
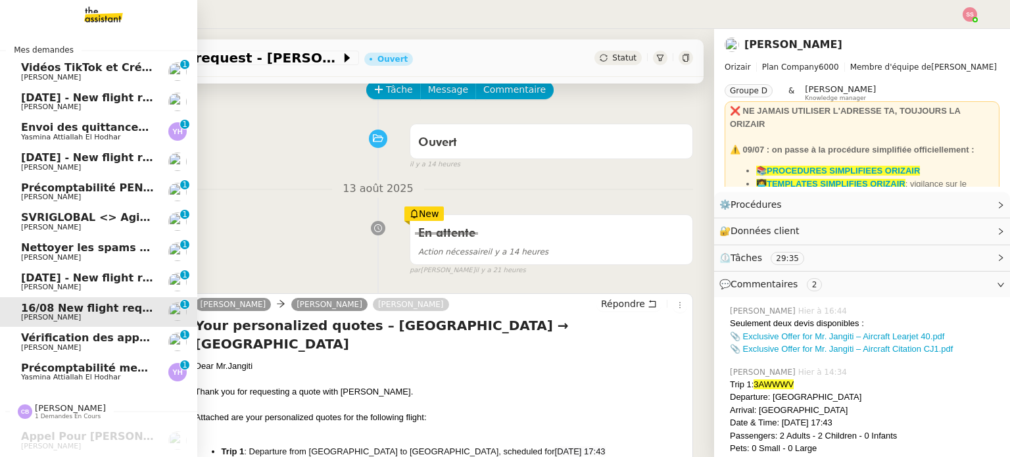
click at [71, 112] on link "[DATE] - New flight request - [PERSON_NAME]" at bounding box center [98, 102] width 197 height 30
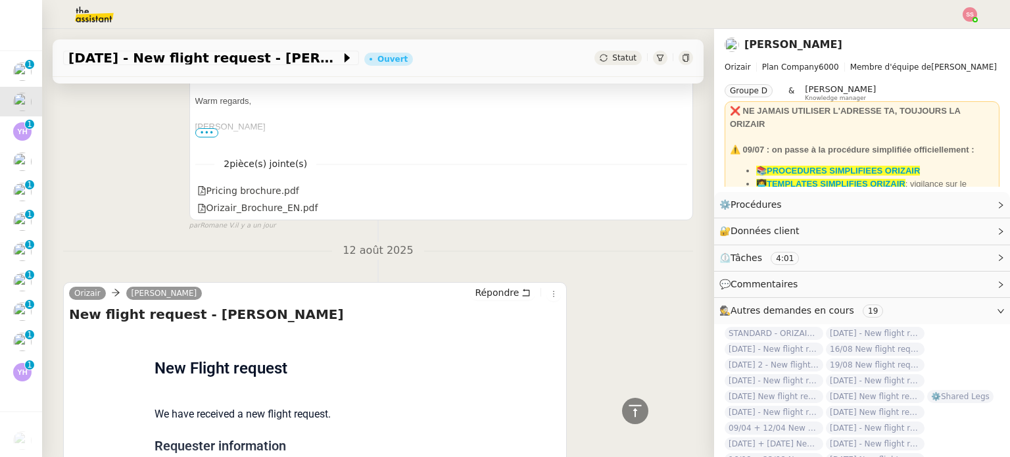
scroll to position [855, 0]
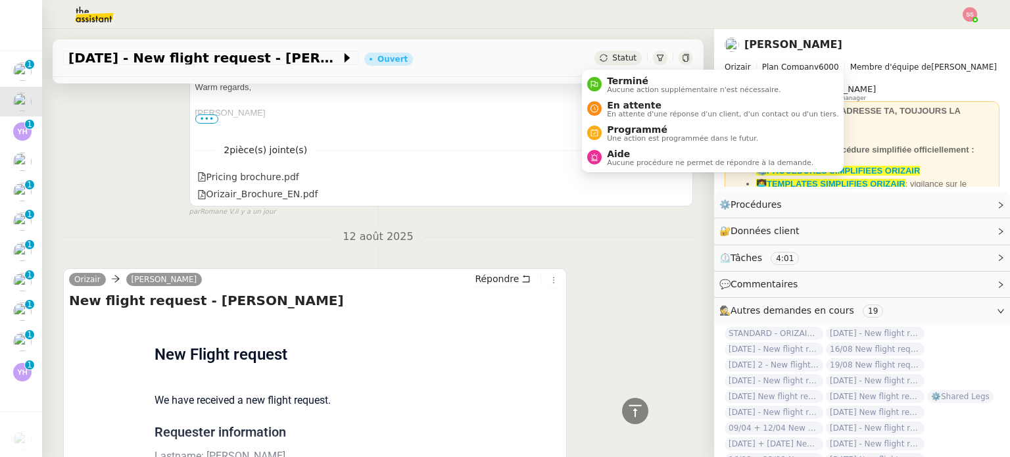
click at [594, 55] on div "Statut" at bounding box center [617, 58] width 47 height 14
click at [617, 150] on span "Aide" at bounding box center [710, 154] width 206 height 11
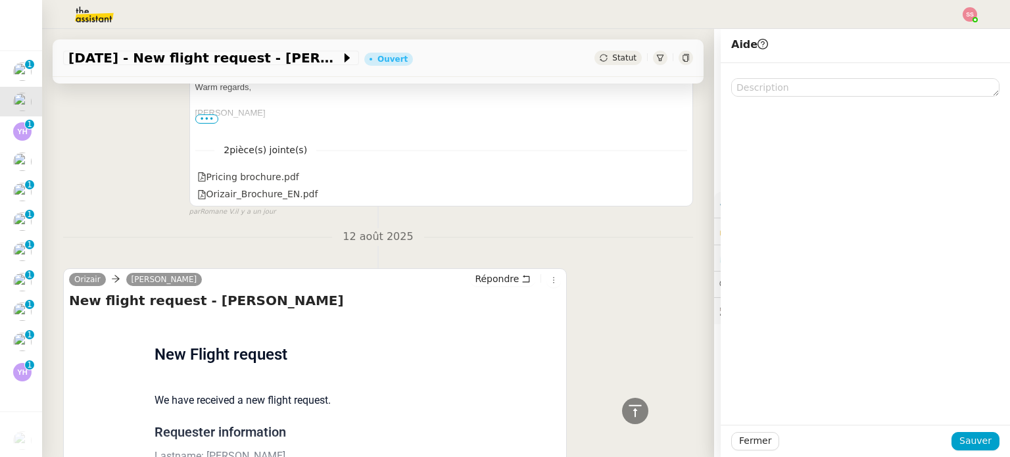
click at [763, 97] on div at bounding box center [865, 244] width 289 height 362
click at [775, 86] on textarea at bounding box center [865, 87] width 268 height 18
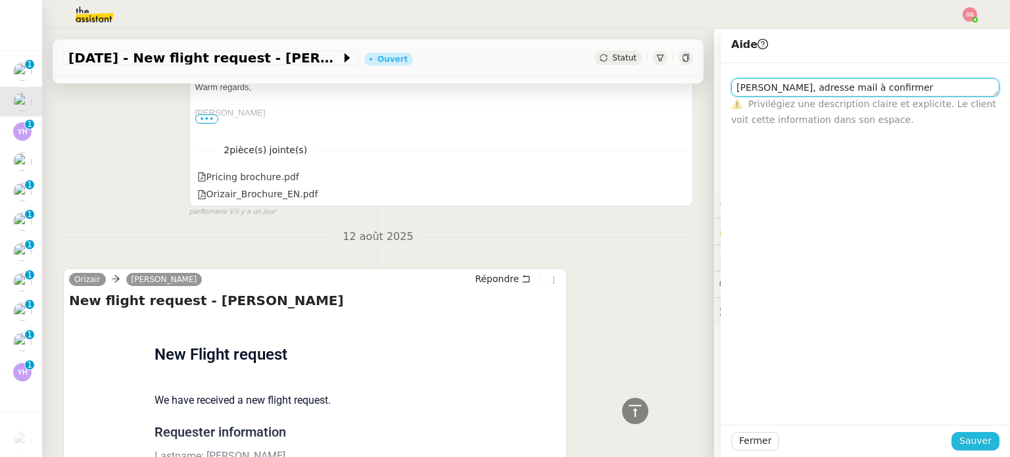
type textarea "[PERSON_NAME], adresse mail à confirmer"
click at [960, 444] on span "Sauver" at bounding box center [975, 440] width 32 height 15
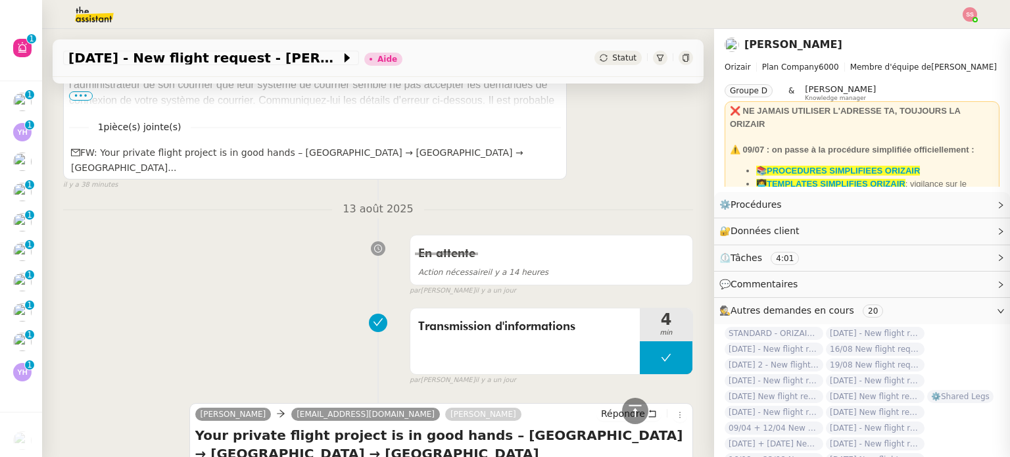
scroll to position [344, 0]
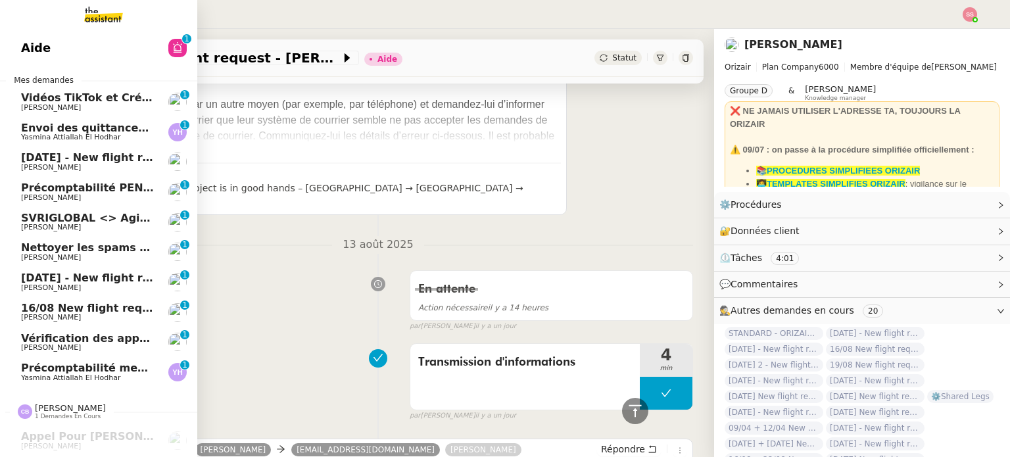
click at [100, 374] on span "Yasmina Attiallah El Hodhar" at bounding box center [70, 378] width 99 height 9
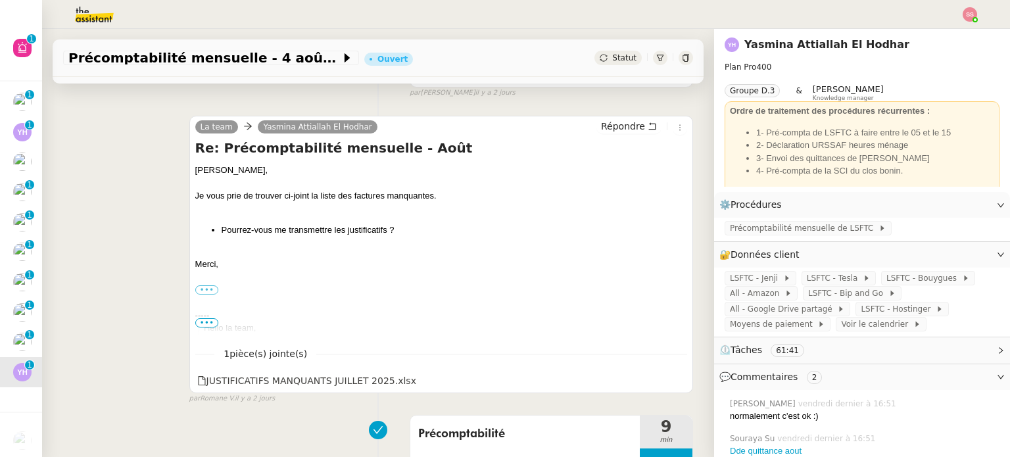
scroll to position [242, 0]
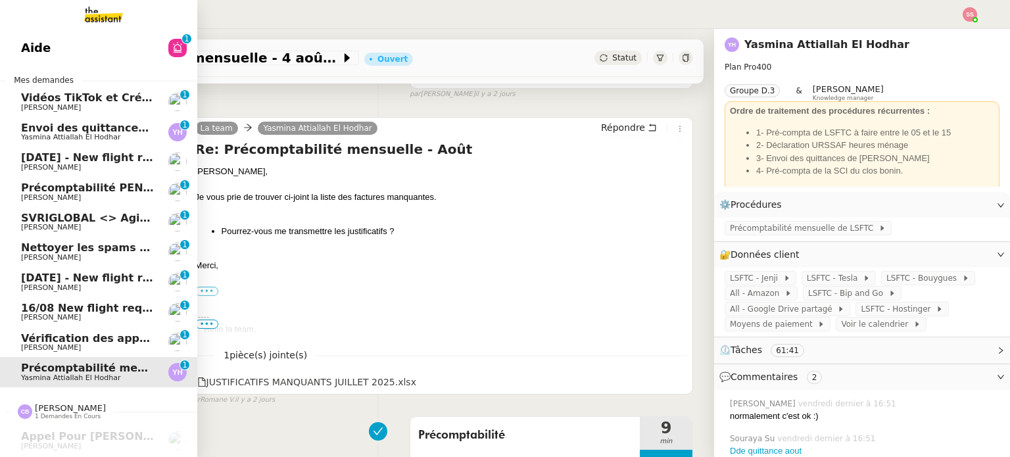
click at [104, 192] on span "Précomptabilité PENNYLANE - août 2025" at bounding box center [141, 187] width 241 height 12
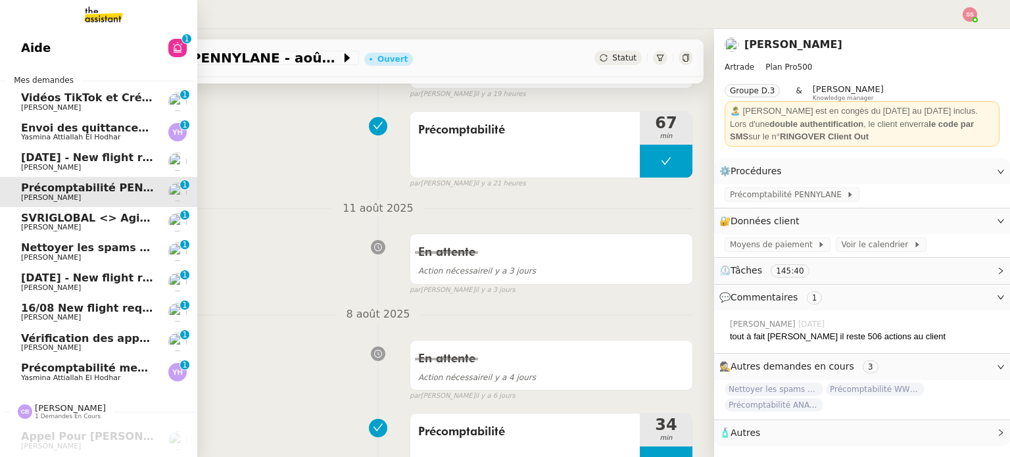
click at [103, 214] on span "SVRIGLOBAL <> Agile Capital Markets" at bounding box center [134, 218] width 226 height 12
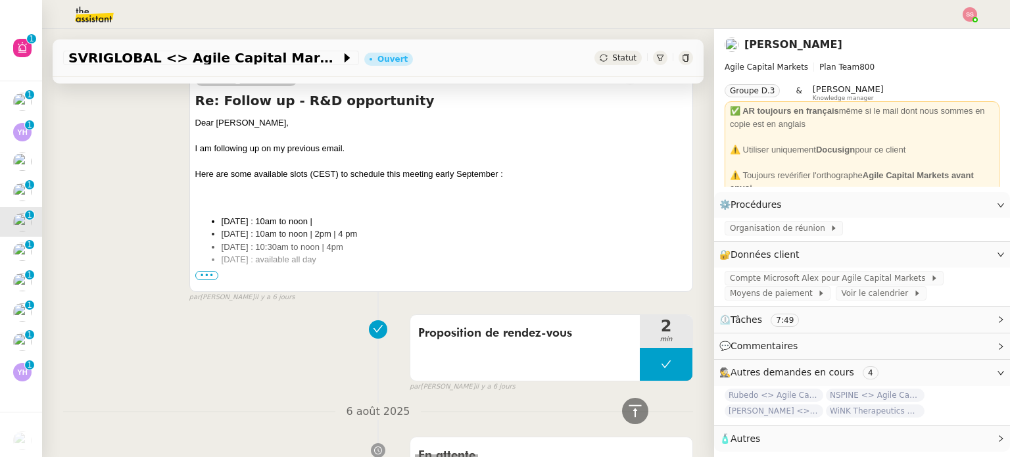
scroll to position [505, 0]
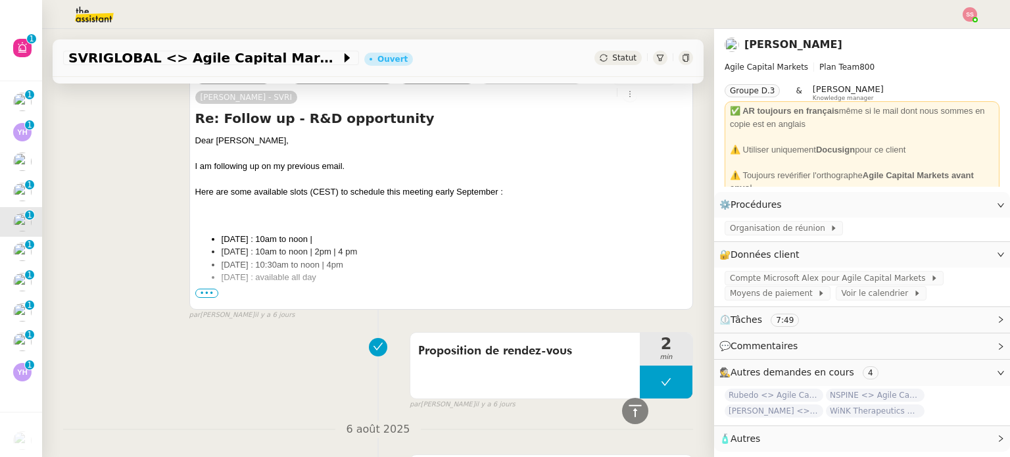
click at [201, 295] on span "•••" at bounding box center [207, 293] width 24 height 9
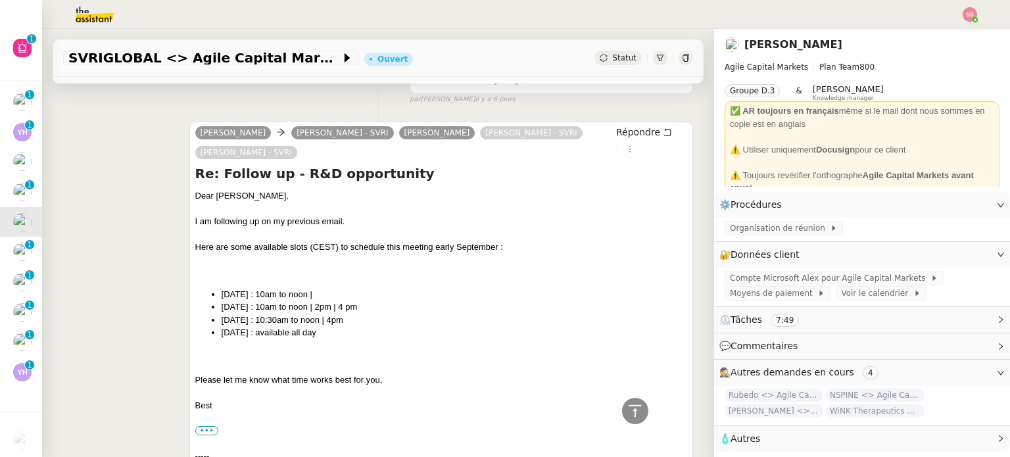
scroll to position [374, 0]
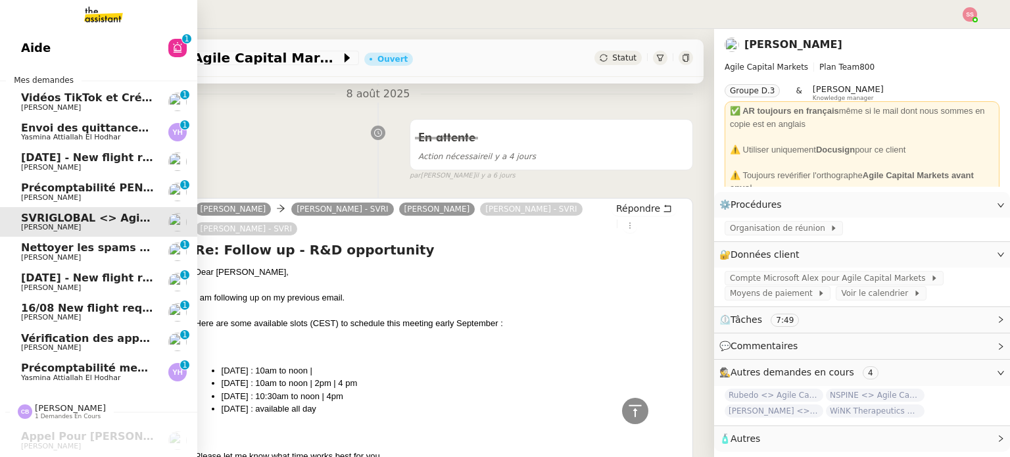
click at [66, 145] on link "Envoi des quittances mensuelles - [DATE] Yasmina Attiallah El Hodhar 0 1 2 3 4 …" at bounding box center [98, 132] width 197 height 30
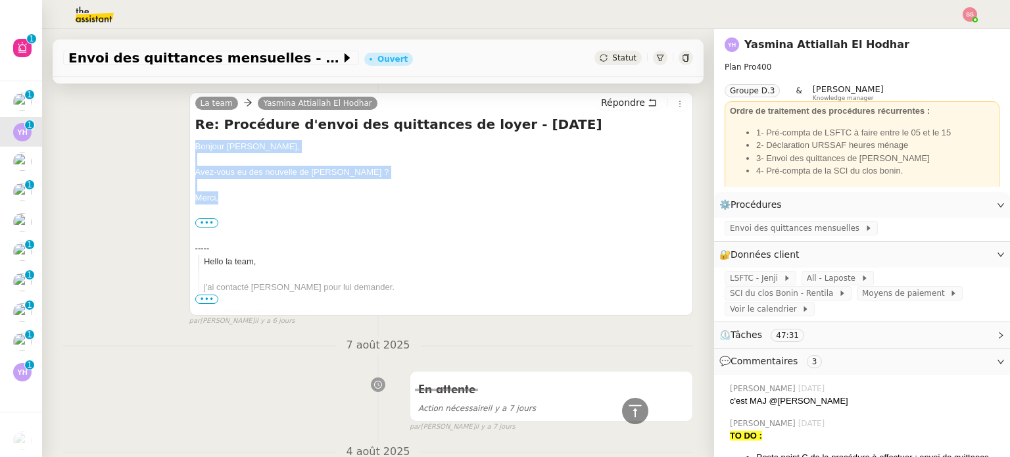
drag, startPoint x: 234, startPoint y: 200, endPoint x: 192, endPoint y: 149, distance: 65.8
click at [195, 149] on div "Bonjour [PERSON_NAME], Avez-vous eu des nouvelle de [PERSON_NAME] ? [GEOGRAPHIC…" at bounding box center [441, 287] width 492 height 295
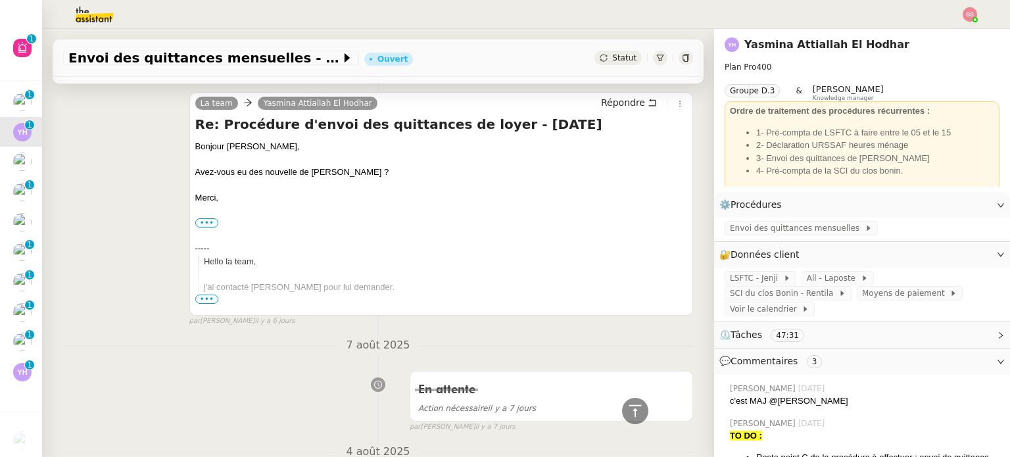
click at [610, 112] on div "La team Yasmina Attiallah El Hodhar Répondre" at bounding box center [441, 105] width 492 height 20
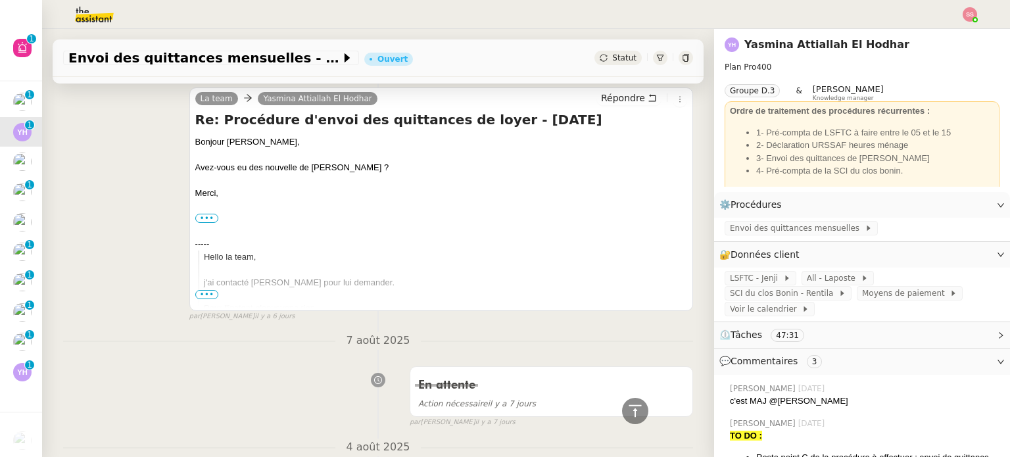
scroll to position [308, 0]
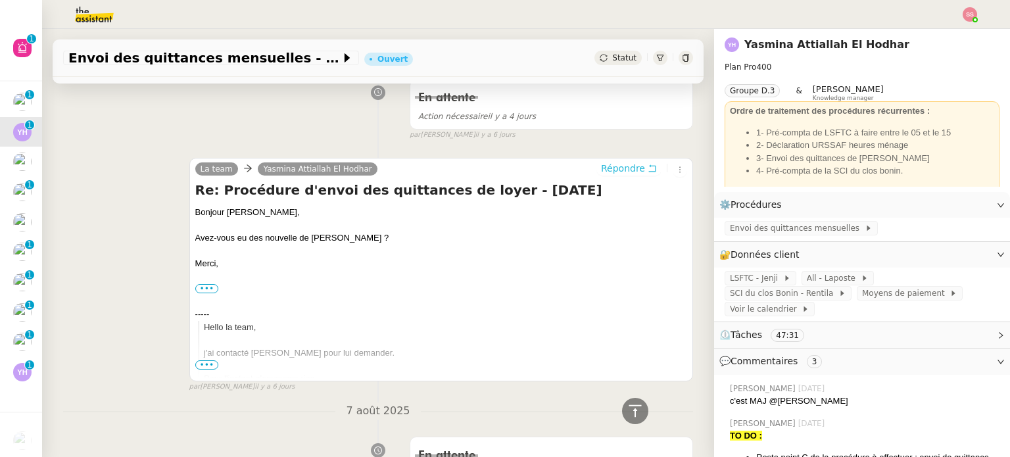
click at [618, 162] on button "Répondre" at bounding box center [628, 168] width 65 height 14
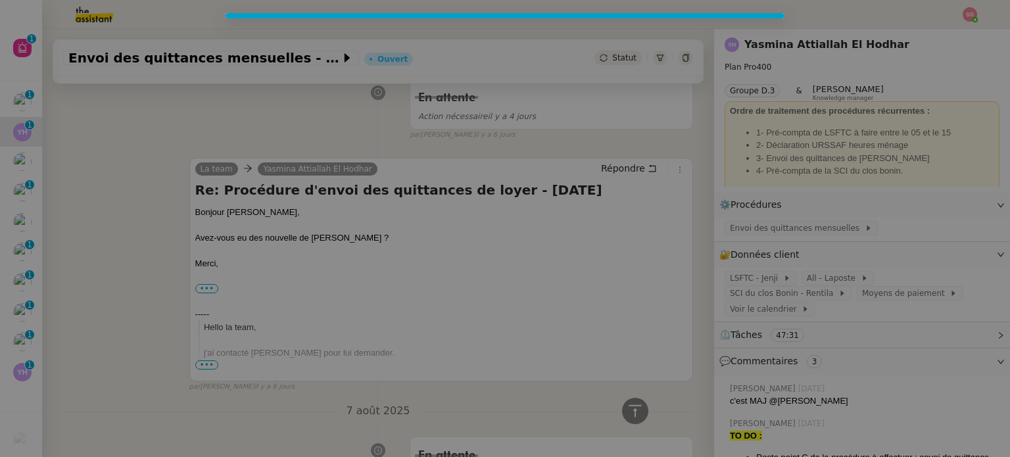
scroll to position [408, 0]
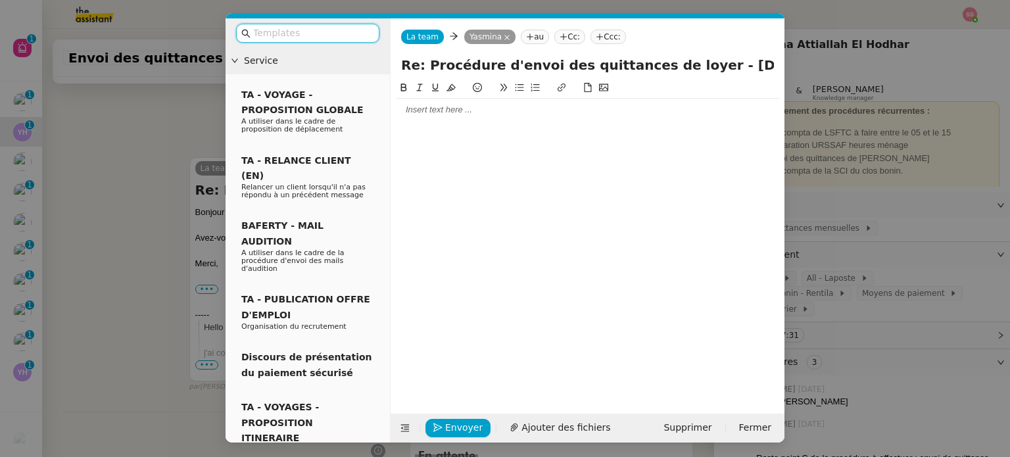
click at [488, 107] on div at bounding box center [587, 110] width 383 height 12
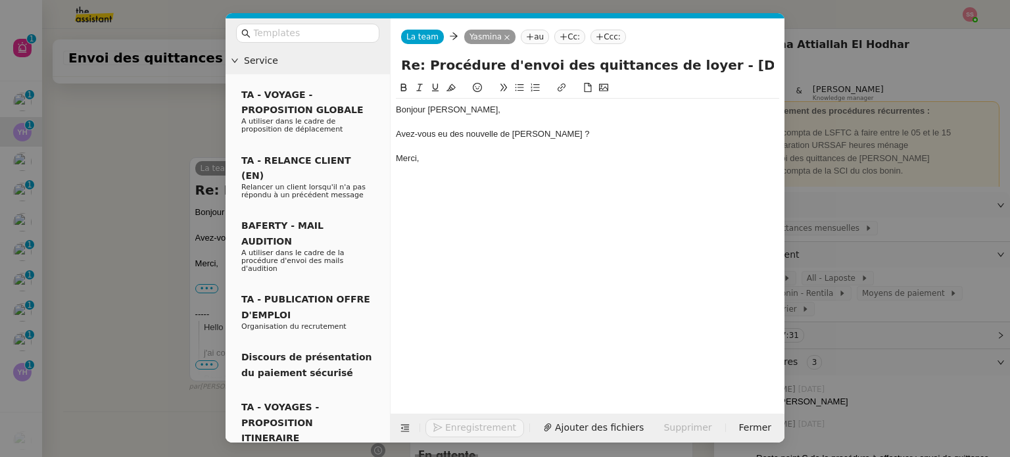
click at [478, 422] on button "Enregistrement" at bounding box center [474, 428] width 99 height 18
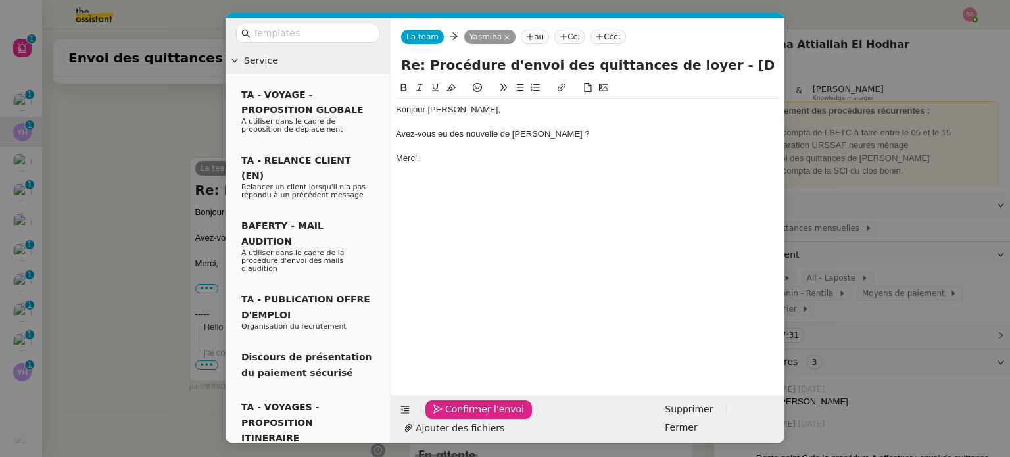
click at [478, 417] on span "Confirmer l'envoi" at bounding box center [484, 409] width 79 height 15
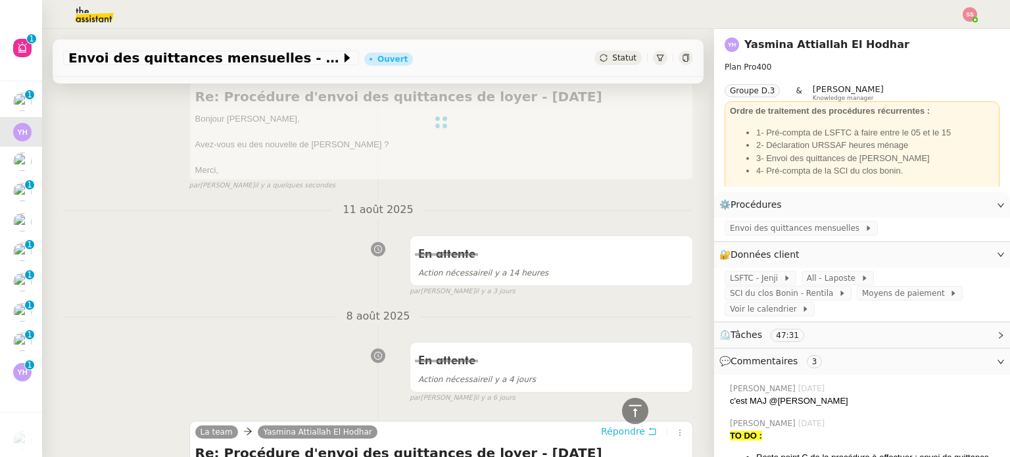
scroll to position [57, 0]
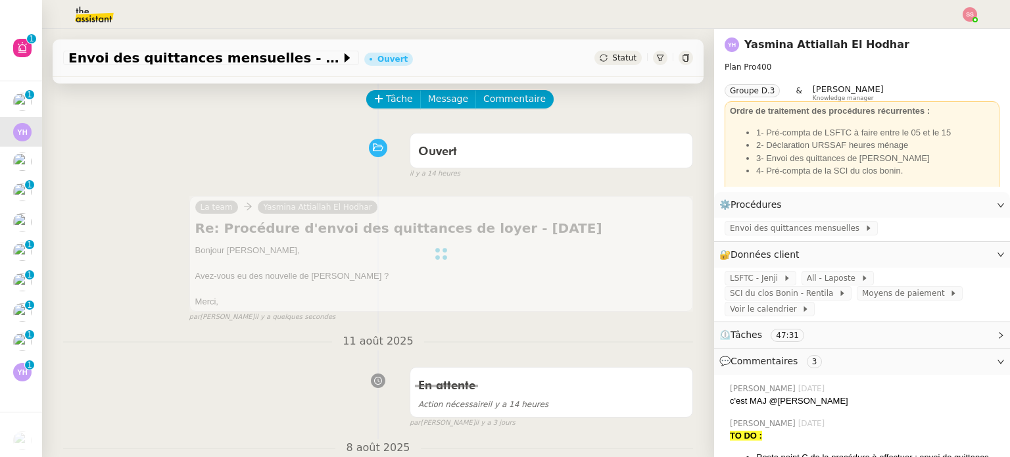
click at [612, 58] on span "Statut" at bounding box center [624, 57] width 24 height 9
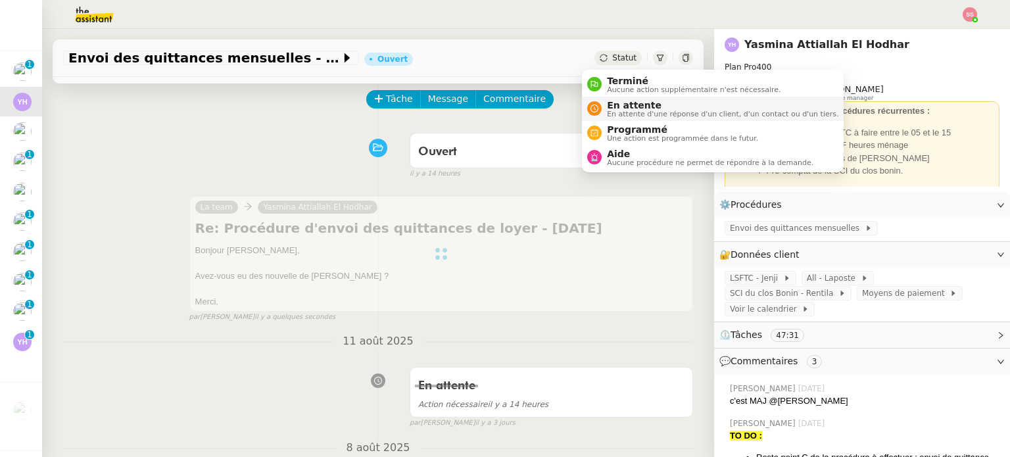
click at [615, 110] on span "En attente d'une réponse d'un client, d'un contact ou d'un tiers." at bounding box center [722, 113] width 231 height 7
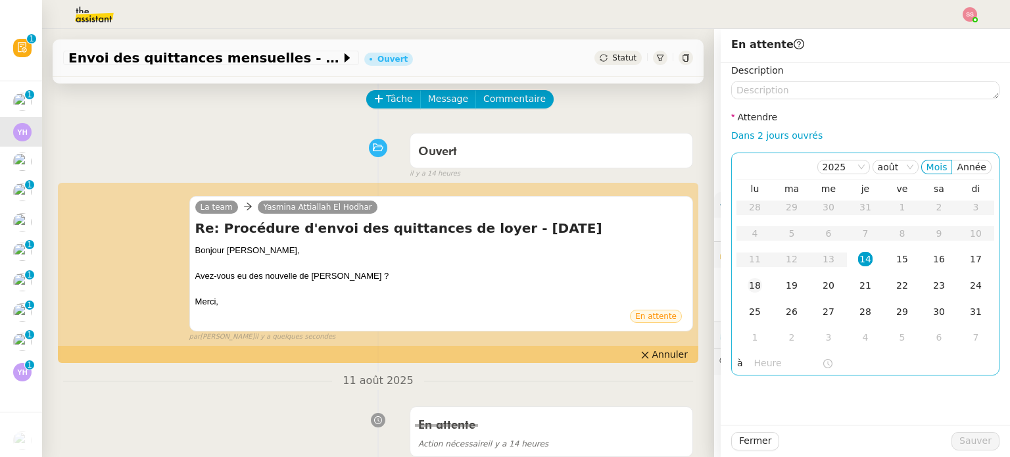
click at [748, 291] on div "18" at bounding box center [755, 285] width 14 height 14
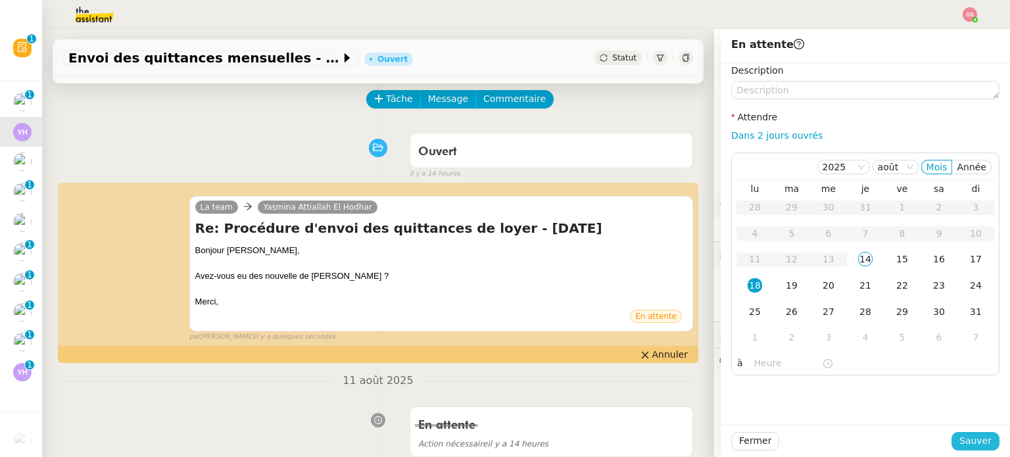
click at [973, 443] on span "Sauver" at bounding box center [975, 440] width 32 height 15
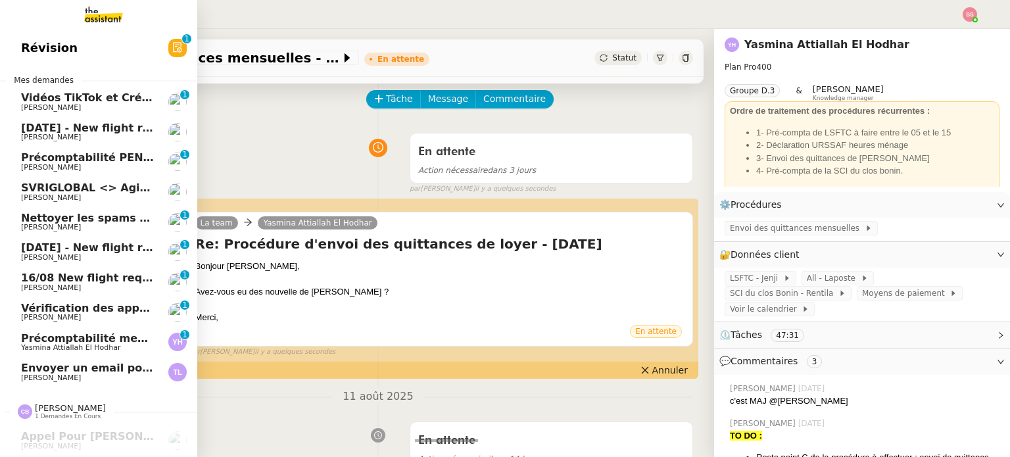
click at [85, 360] on link "Envoyer un email pour demander le numéro RNA [PERSON_NAME]" at bounding box center [98, 372] width 197 height 30
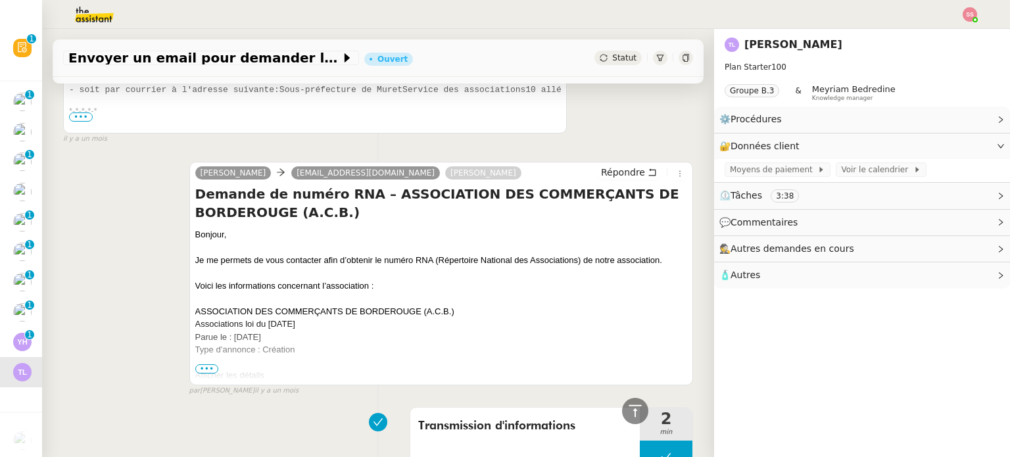
scroll to position [2555, 0]
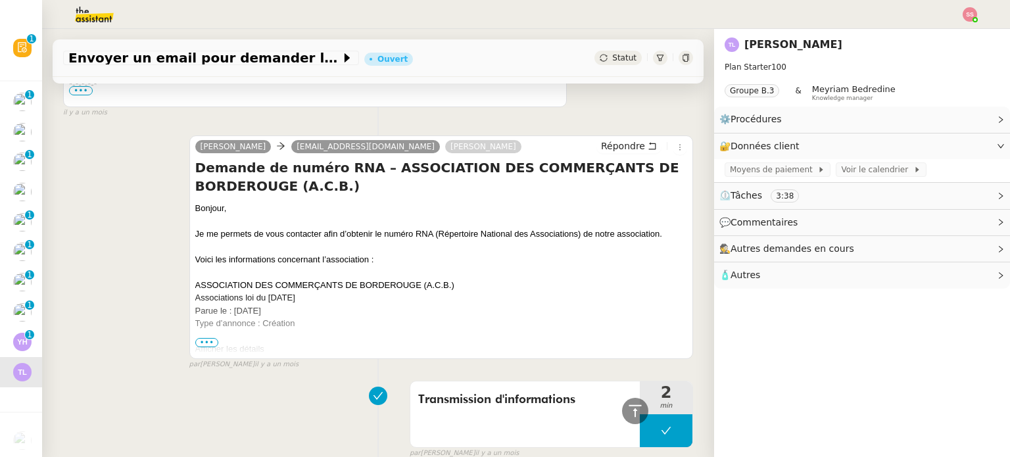
click at [208, 338] on span "•••" at bounding box center [207, 342] width 24 height 9
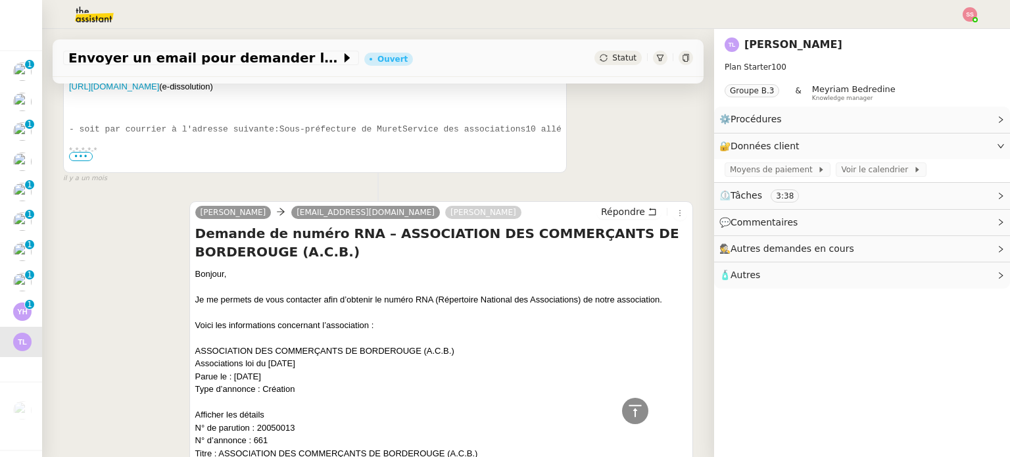
scroll to position [2424, 0]
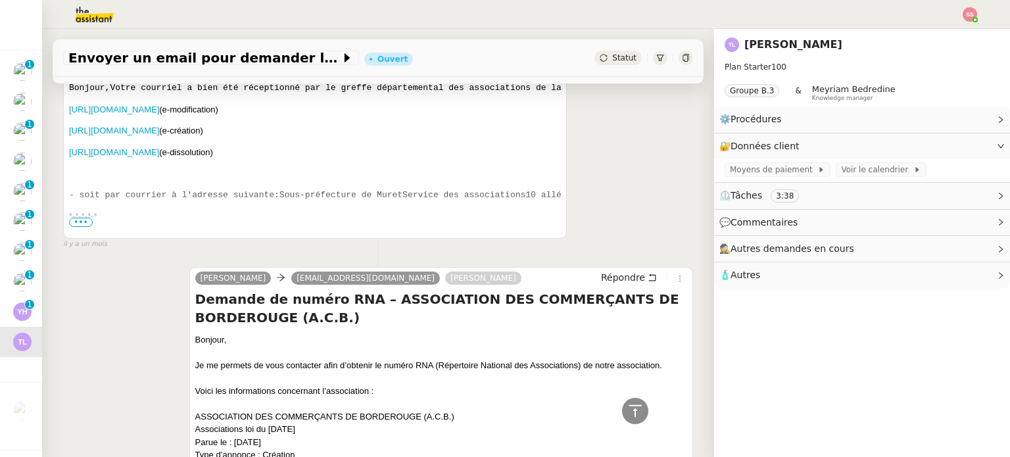
click at [78, 228] on div "Bonjour,Votre courriel a bien été réceptionné par le greffe départemental des a…" at bounding box center [315, 193] width 492 height 222
click at [82, 225] on span "•••" at bounding box center [81, 222] width 24 height 9
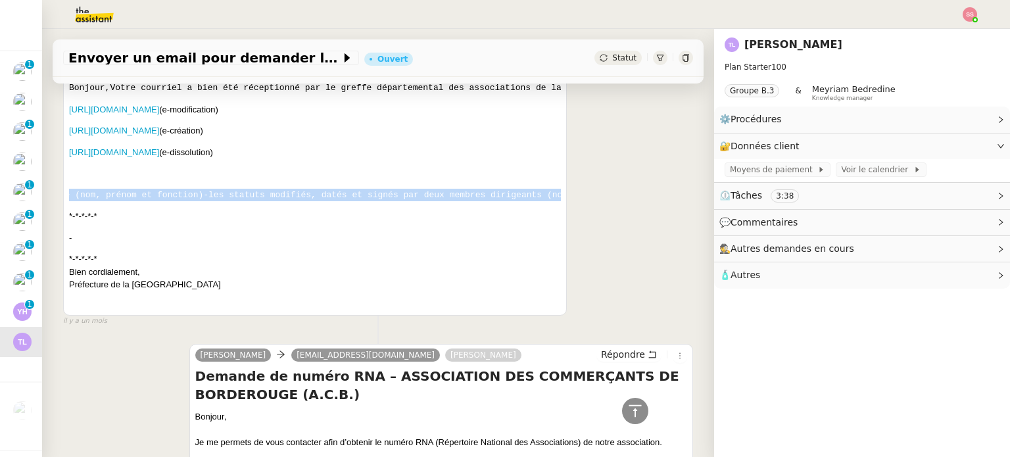
scroll to position [0, 1766]
drag, startPoint x: 91, startPoint y: 181, endPoint x: 554, endPoint y: 173, distance: 463.7
click at [554, 173] on div "associations [PERSON_NAME] [PREF31#2025070910001637] RE: [INTERNET] Demande de …" at bounding box center [378, 165] width 630 height 324
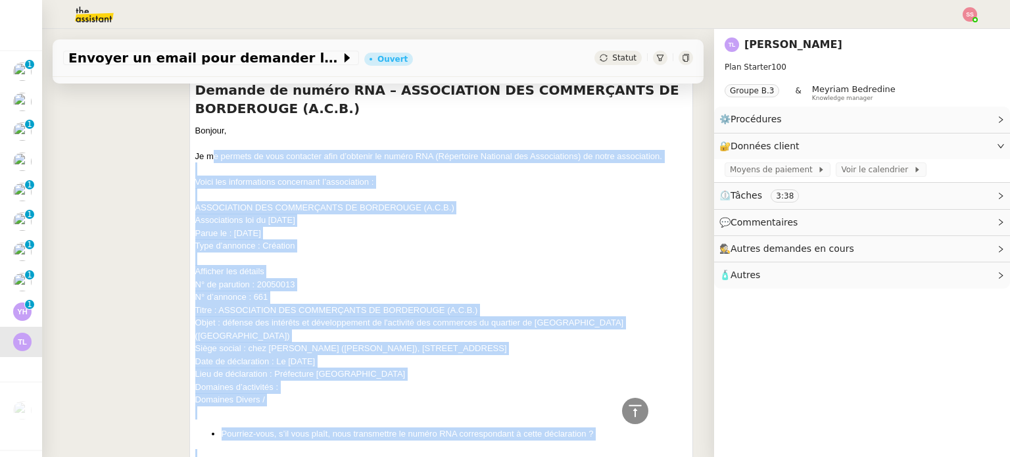
scroll to position [2687, 0]
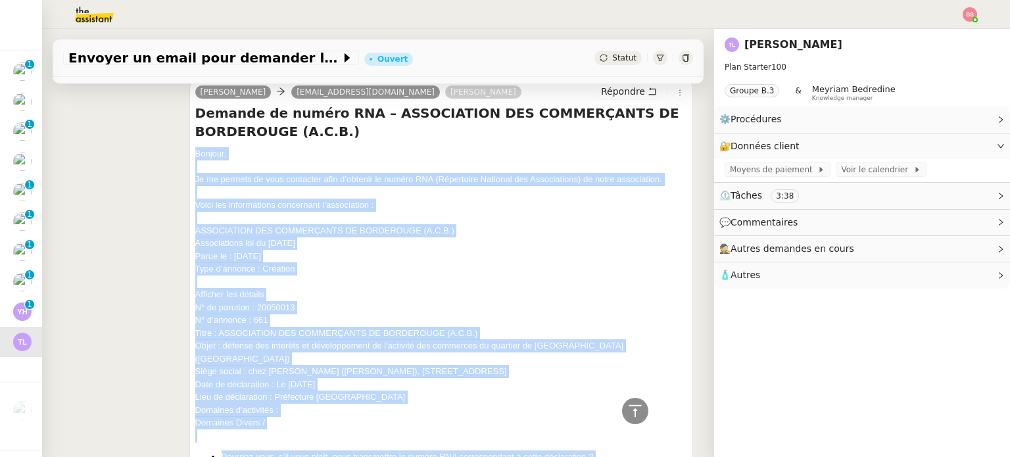
drag, startPoint x: 270, startPoint y: 299, endPoint x: 186, endPoint y: 144, distance: 176.2
click at [189, 144] on div "[PERSON_NAME] [PERSON_NAME][EMAIL_ADDRESS][DOMAIN_NAME] [PERSON_NAME] Répondre …" at bounding box center [441, 310] width 504 height 459
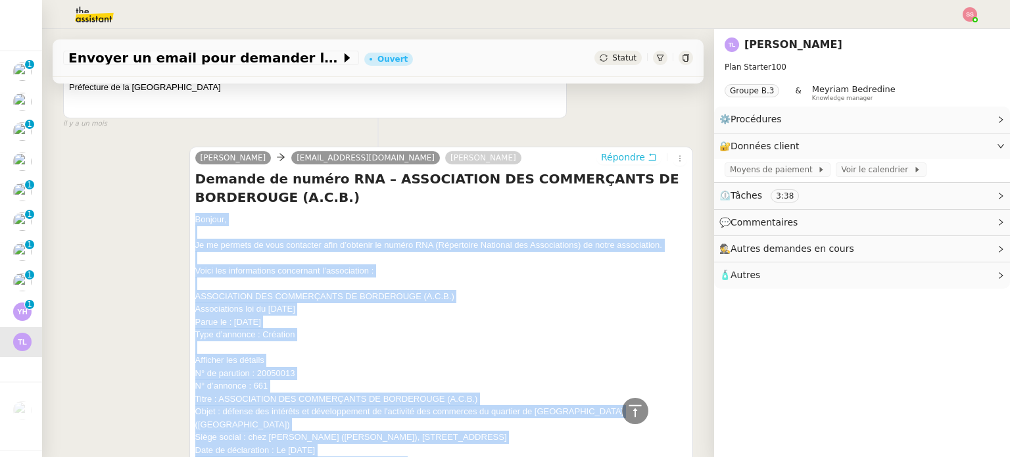
click at [614, 151] on span "Répondre" at bounding box center [623, 157] width 44 height 13
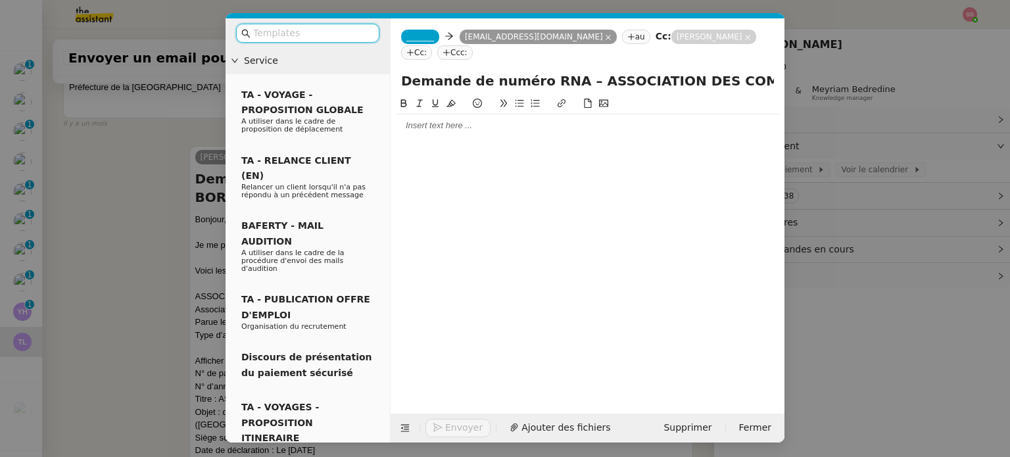
scroll to position [2744, 0]
click at [412, 126] on div at bounding box center [587, 126] width 383 height 12
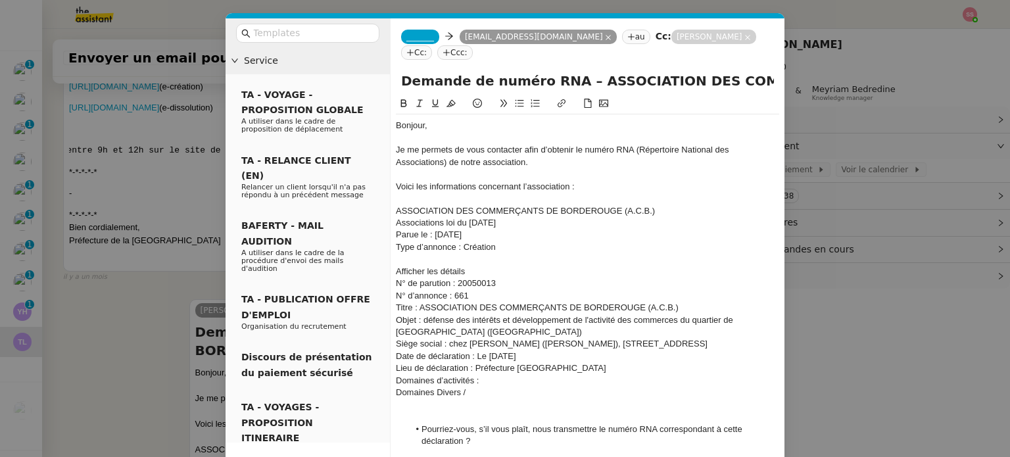
scroll to position [2898, 0]
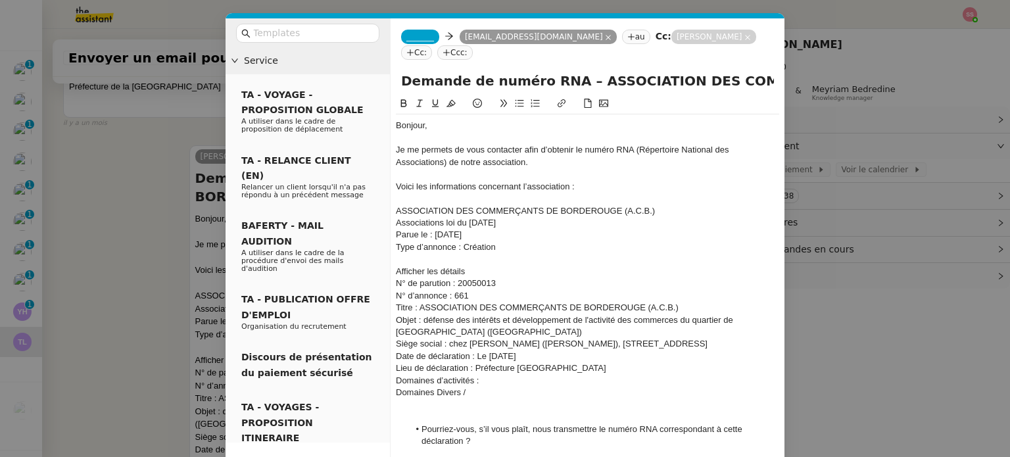
click at [454, 139] on div at bounding box center [587, 138] width 383 height 12
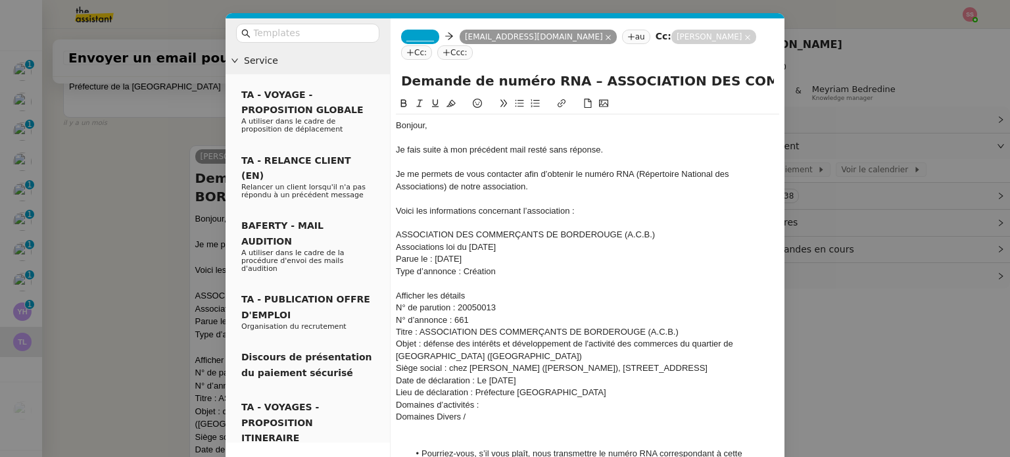
click at [158, 160] on nz-modal-container "Service TA - VOYAGE - PROPOSITION GLOBALE A utiliser dans le cadre de propositi…" at bounding box center [505, 228] width 1010 height 457
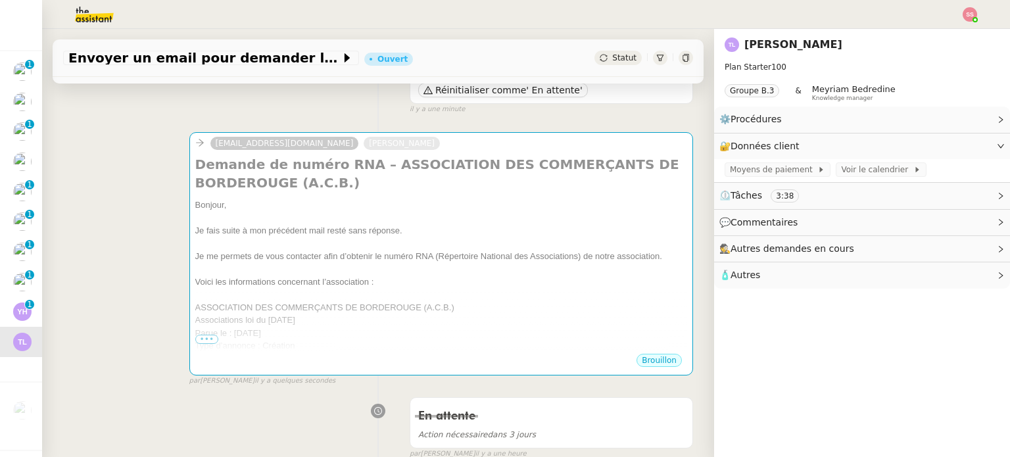
scroll to position [66, 0]
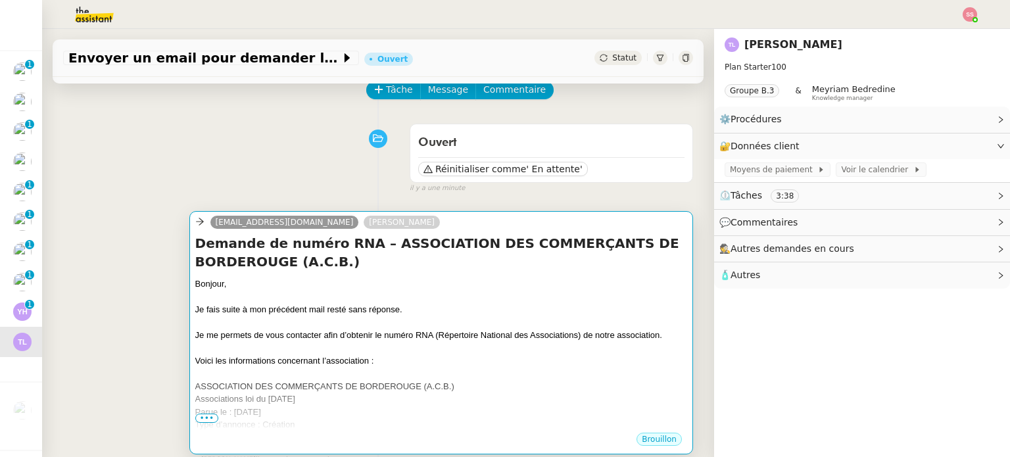
click at [356, 279] on div "Bonjour," at bounding box center [441, 284] width 492 height 13
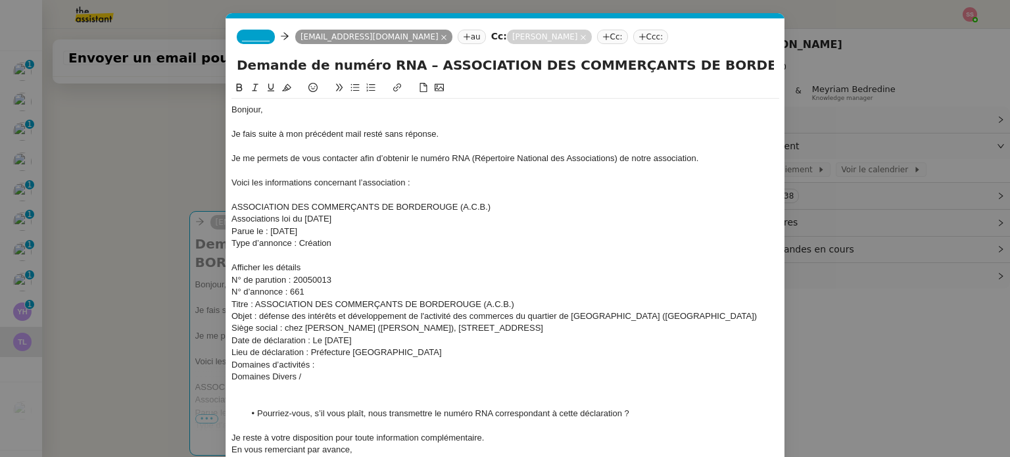
scroll to position [0, 28]
click at [257, 43] on nz-tag "_______" at bounding box center [256, 37] width 38 height 14
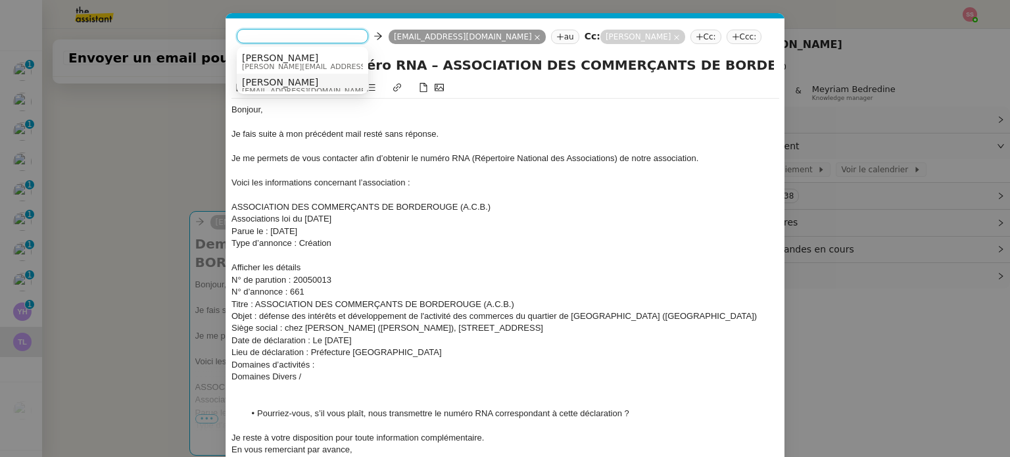
click at [291, 82] on span "[PERSON_NAME]" at bounding box center [305, 82] width 126 height 11
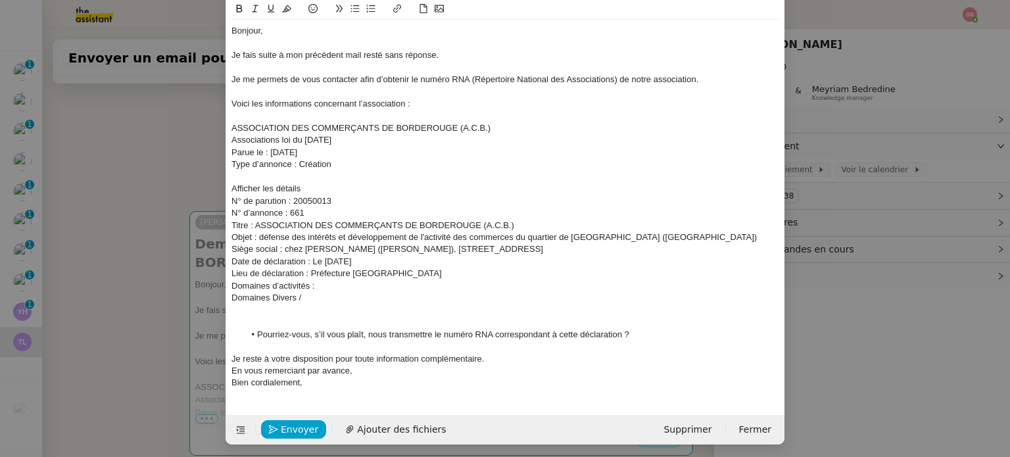
scroll to position [83, 0]
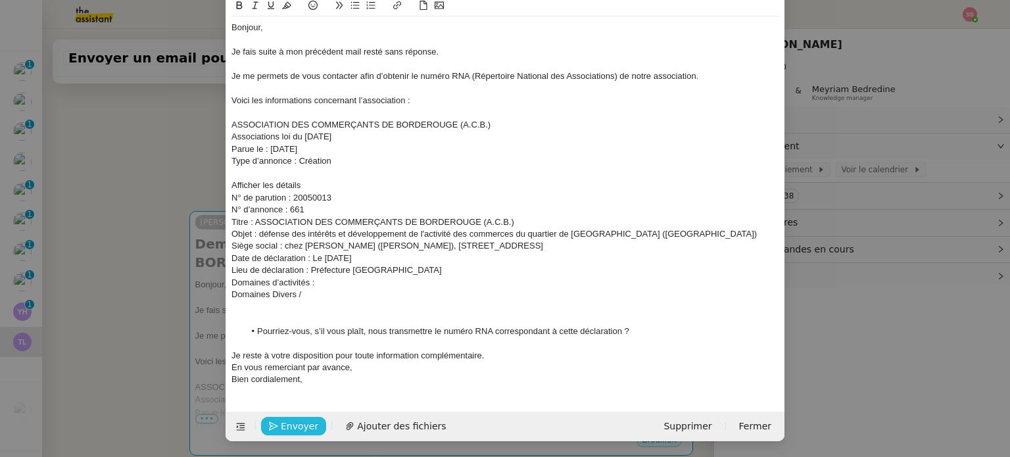
click at [304, 424] on span "Envoyer" at bounding box center [299, 426] width 37 height 15
click at [304, 424] on span "Confirmer l'envoi" at bounding box center [320, 426] width 79 height 15
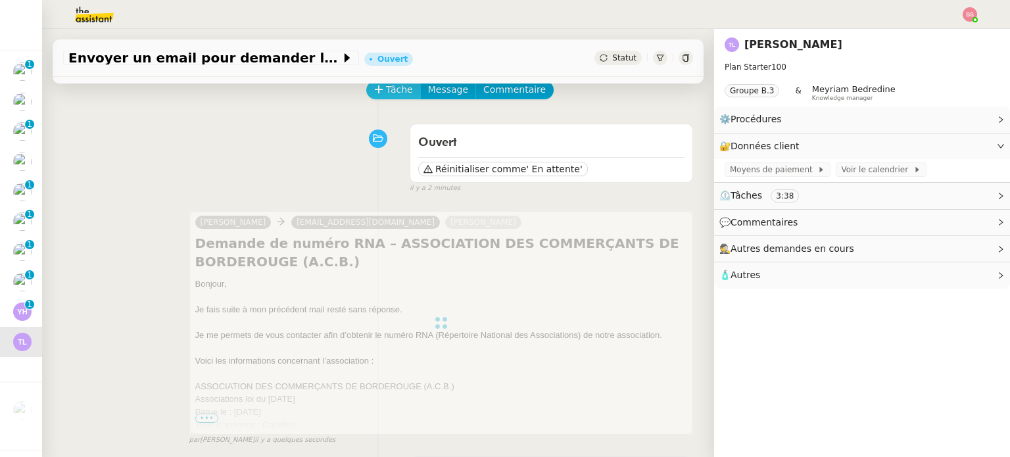
click at [386, 93] on span "Tâche" at bounding box center [399, 89] width 27 height 15
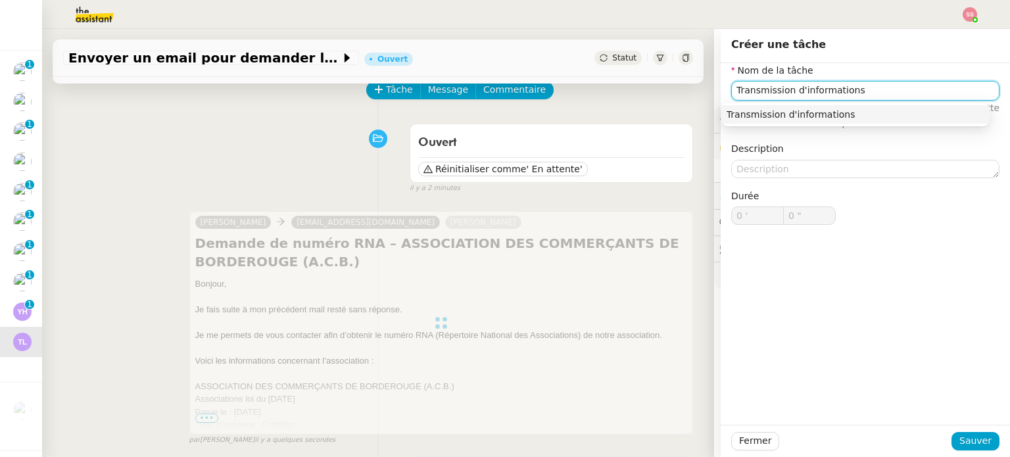
click at [756, 118] on div "Transmission d'informations" at bounding box center [856, 115] width 258 height 12
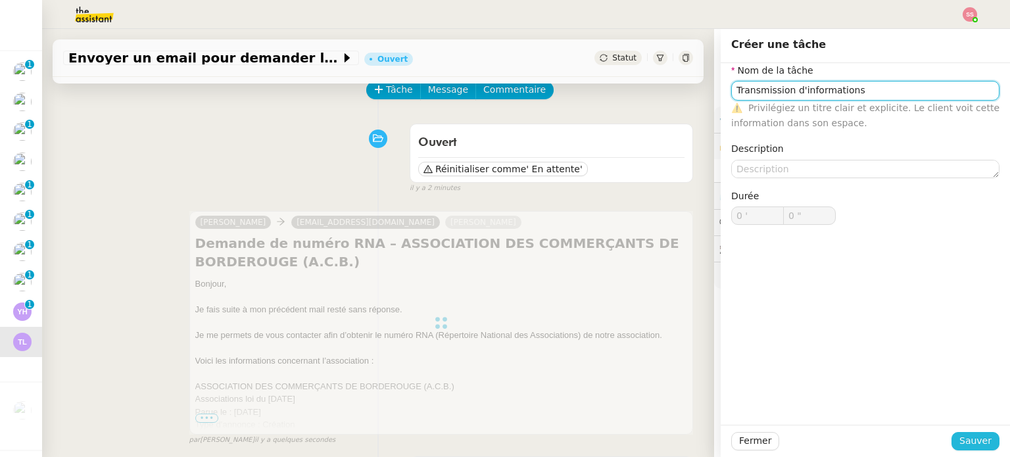
type input "Transmission d'informations"
click at [963, 436] on span "Sauver" at bounding box center [975, 440] width 32 height 15
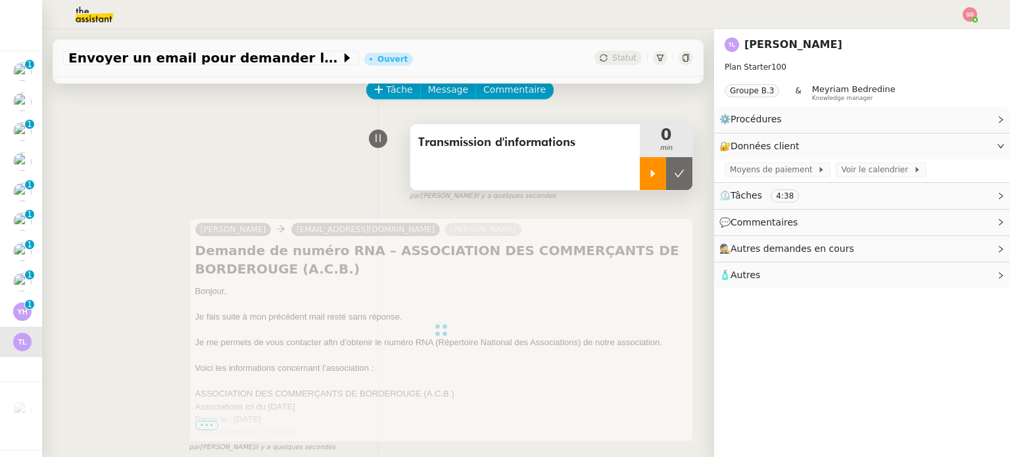
click at [648, 177] on icon at bounding box center [653, 173] width 11 height 11
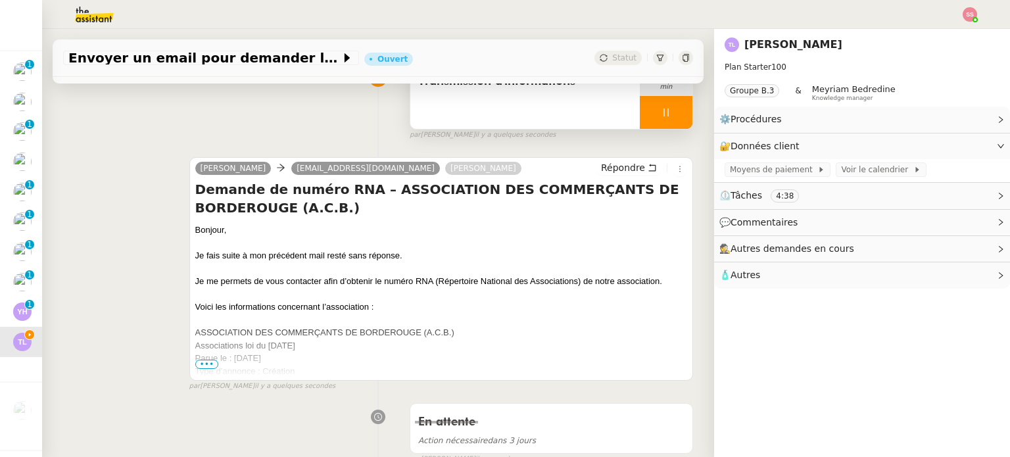
scroll to position [132, 0]
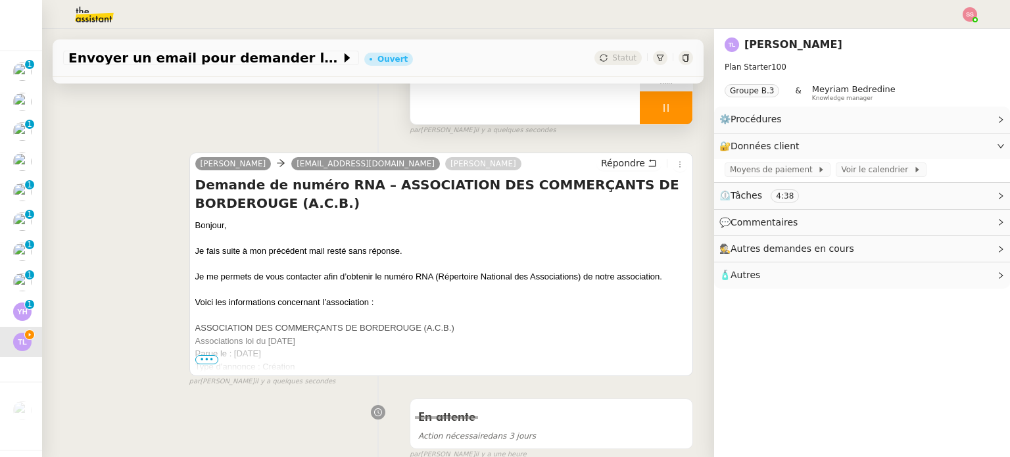
click at [205, 363] on span "•••" at bounding box center [207, 359] width 24 height 9
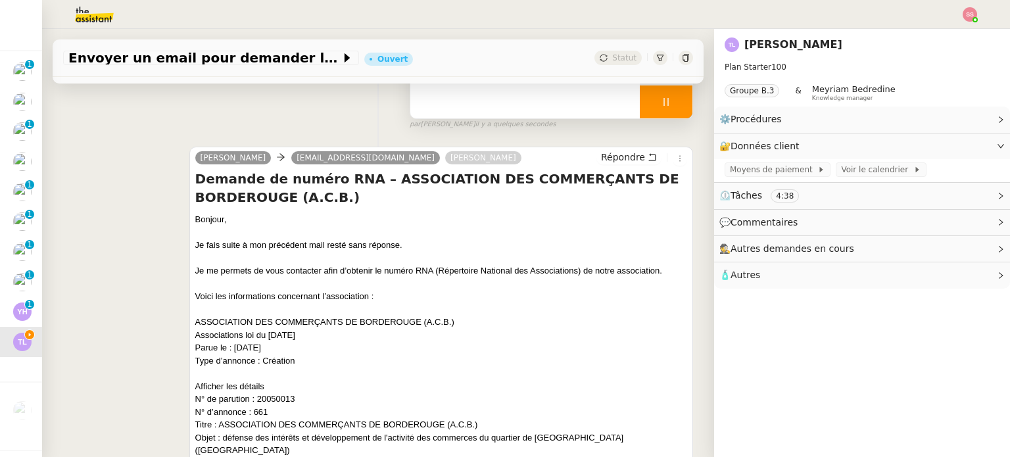
scroll to position [66, 0]
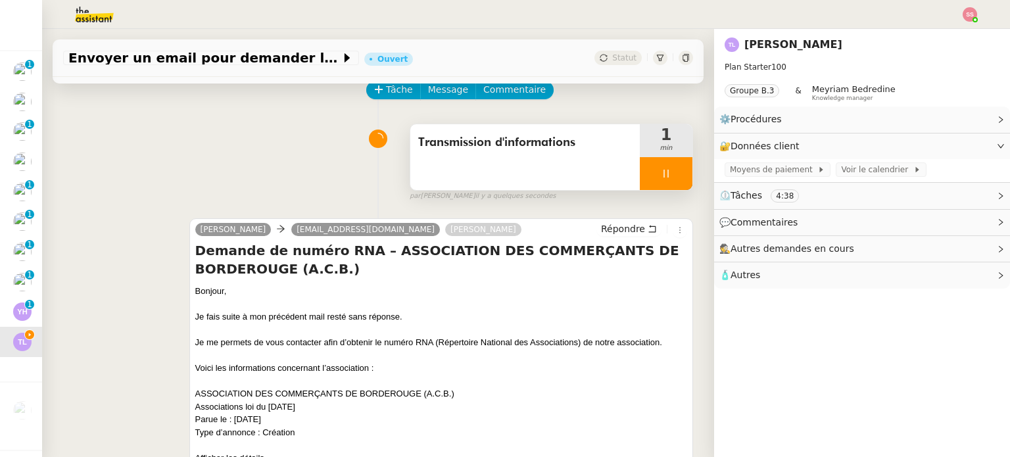
click at [656, 175] on div at bounding box center [666, 173] width 53 height 33
click at [674, 175] on icon at bounding box center [679, 173] width 11 height 11
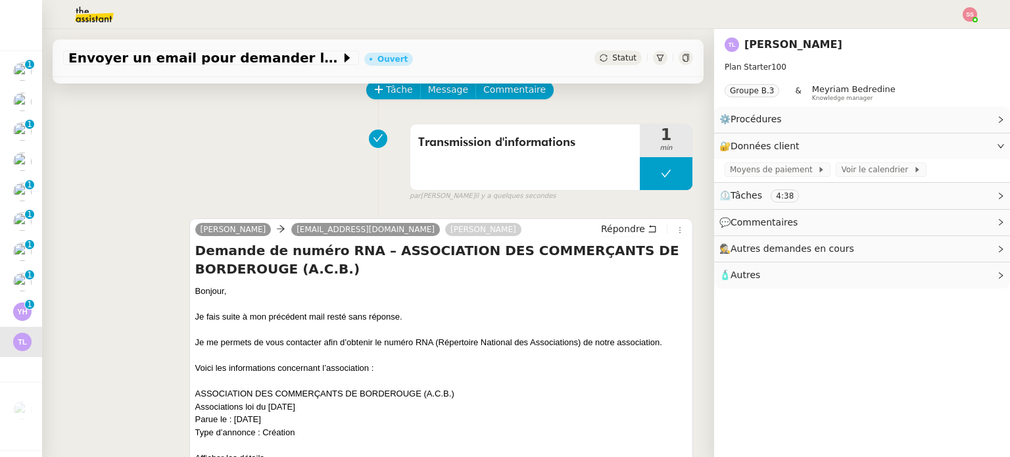
click at [612, 57] on span "Statut" at bounding box center [624, 57] width 24 height 9
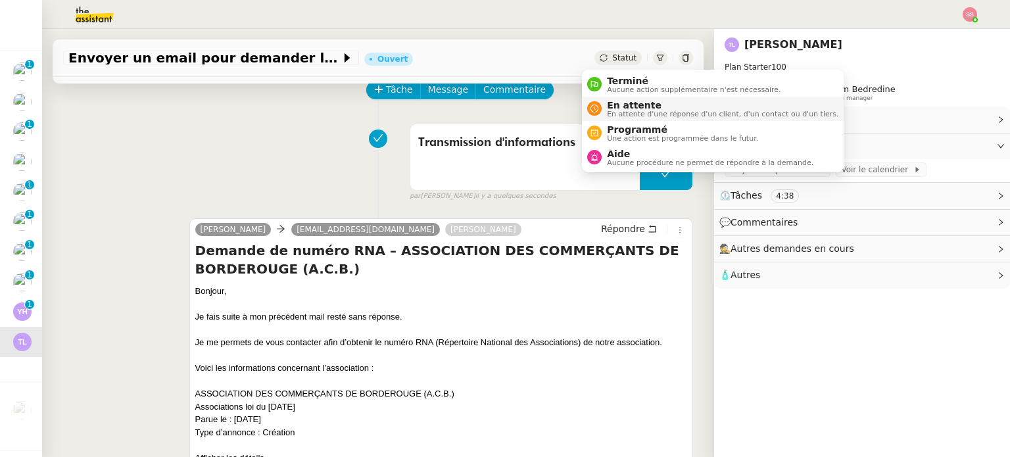
click at [608, 110] on span "En attente d'une réponse d'un client, d'un contact ou d'un tiers." at bounding box center [722, 113] width 231 height 7
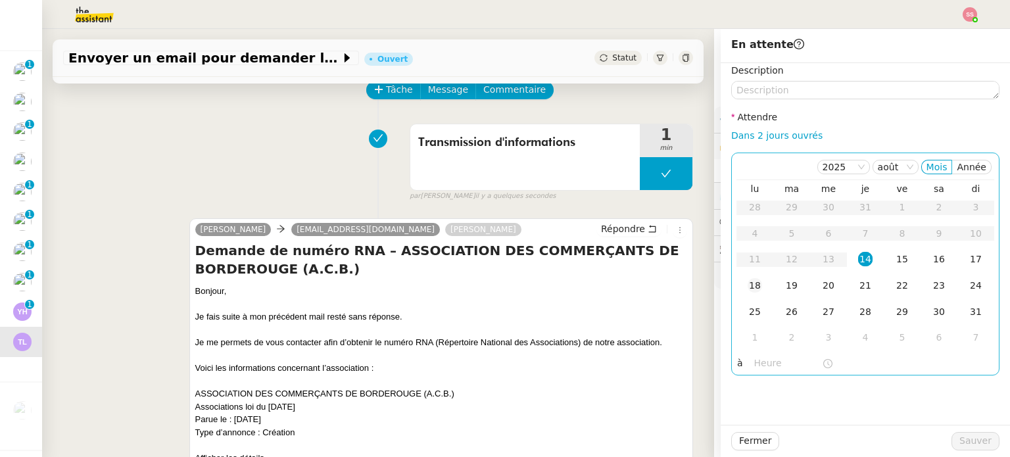
click at [748, 289] on div "18" at bounding box center [755, 285] width 14 height 14
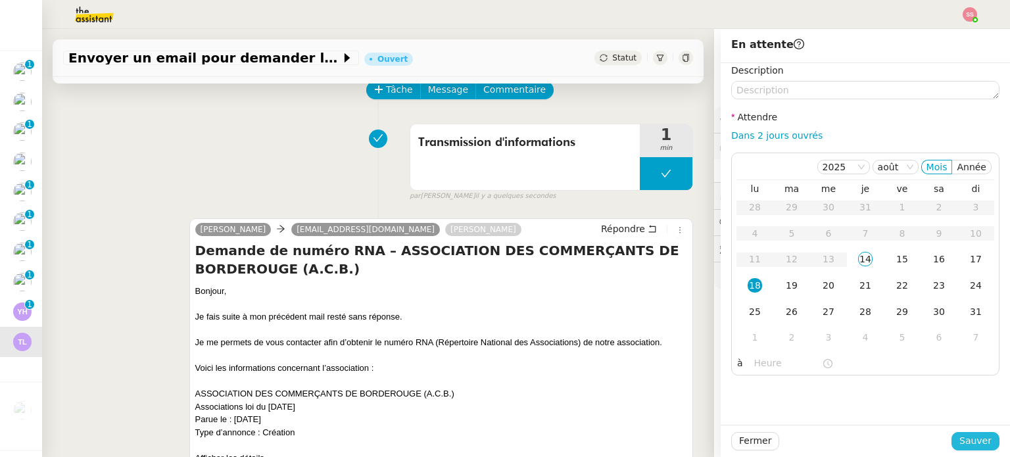
click at [963, 443] on span "Sauver" at bounding box center [975, 440] width 32 height 15
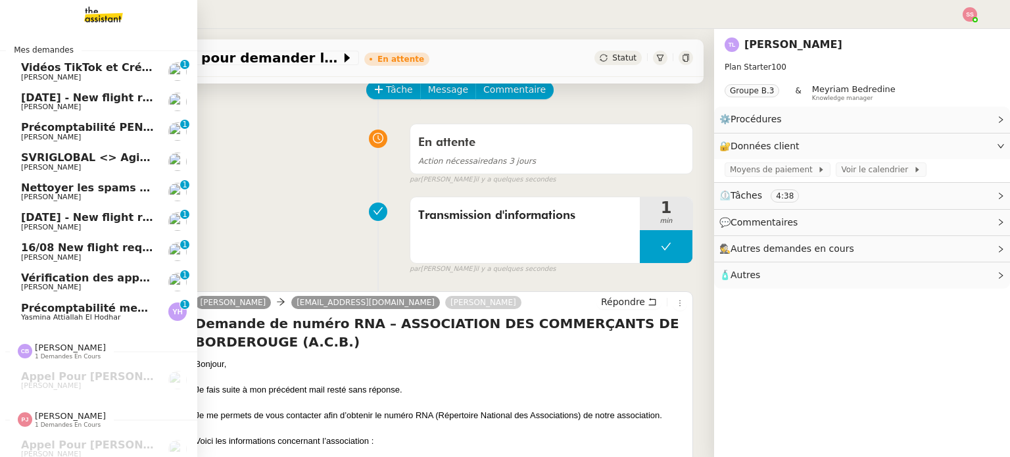
click at [77, 316] on span "Yasmina Attiallah El Hodhar" at bounding box center [70, 317] width 99 height 9
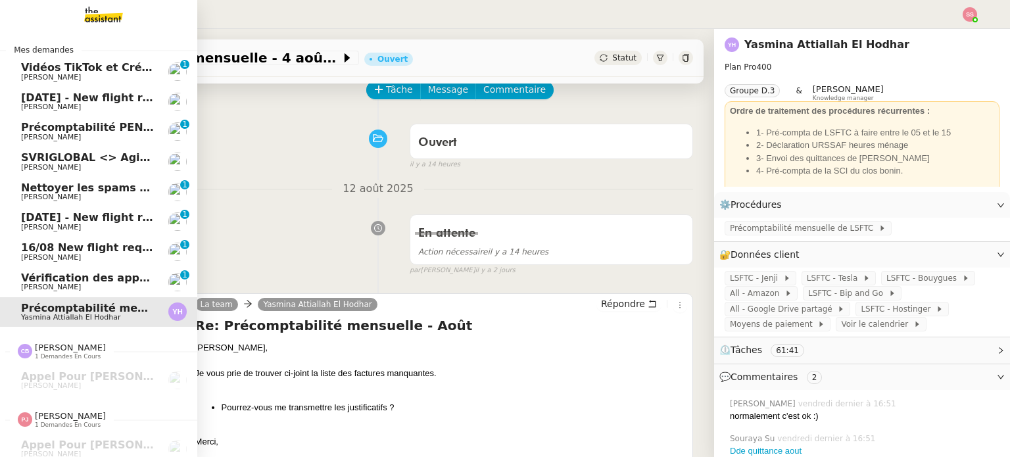
click at [94, 104] on span "[PERSON_NAME]" at bounding box center [87, 107] width 133 height 8
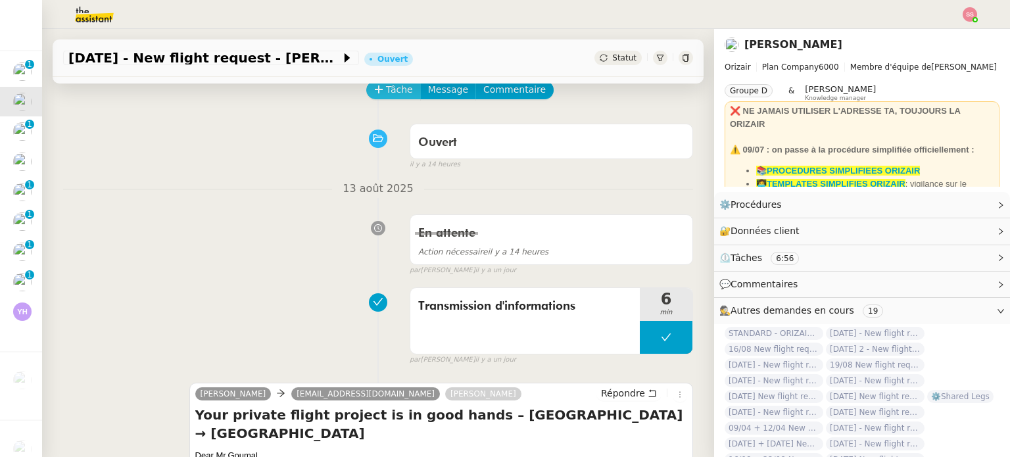
click at [386, 94] on span "Tâche" at bounding box center [399, 89] width 27 height 15
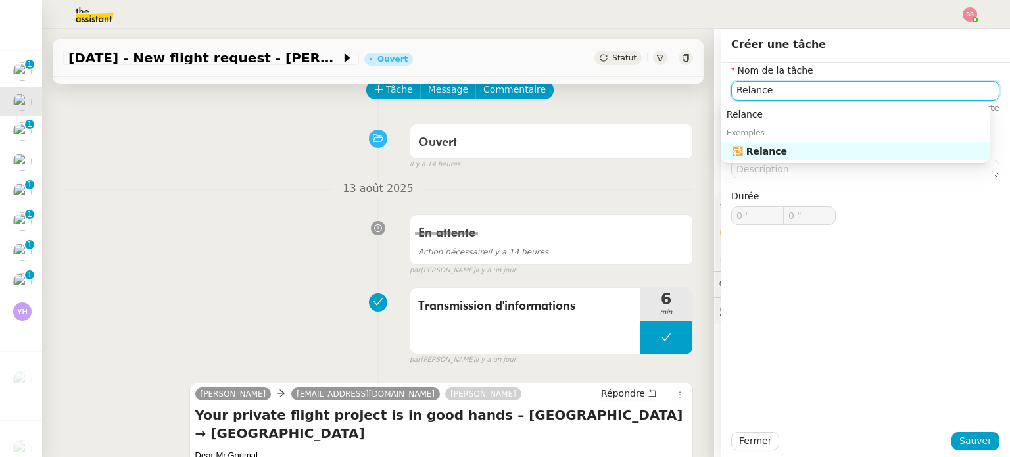
click at [812, 151] on div "🔁 Relance" at bounding box center [858, 151] width 253 height 12
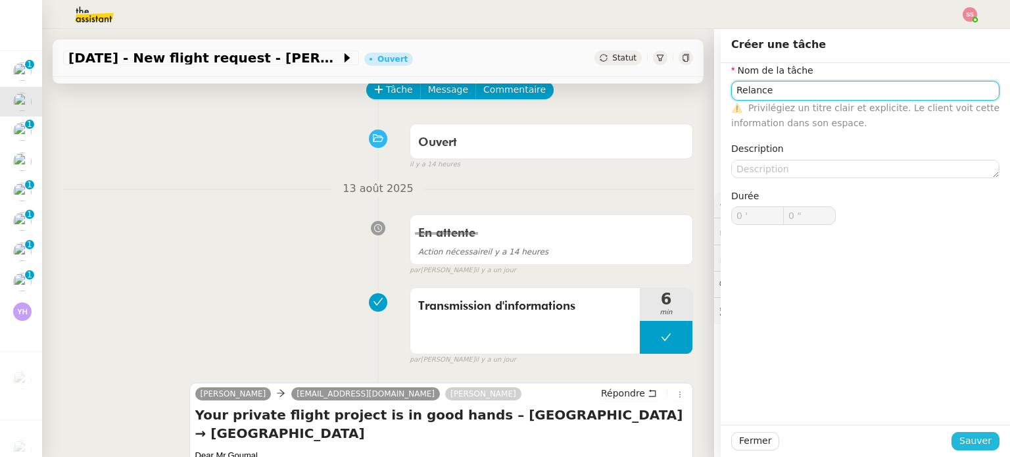
type input "Relance"
click at [952, 446] on button "Sauver" at bounding box center [976, 441] width 48 height 18
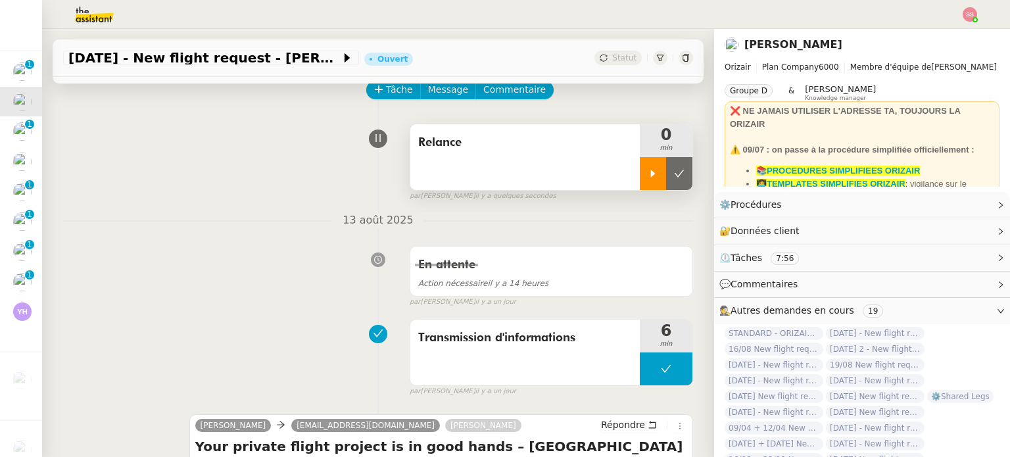
click at [640, 184] on div at bounding box center [653, 173] width 26 height 33
click at [656, 185] on div at bounding box center [666, 173] width 53 height 33
click at [671, 180] on button at bounding box center [679, 173] width 26 height 33
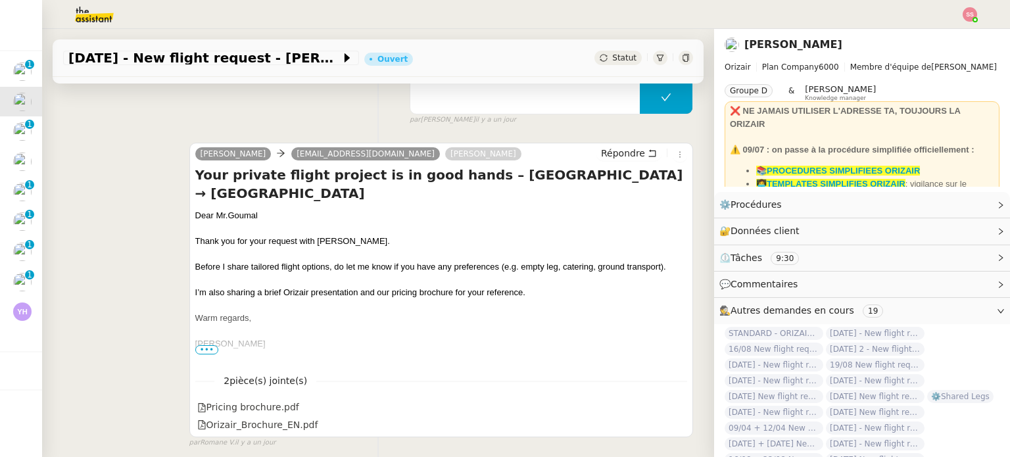
scroll to position [395, 0]
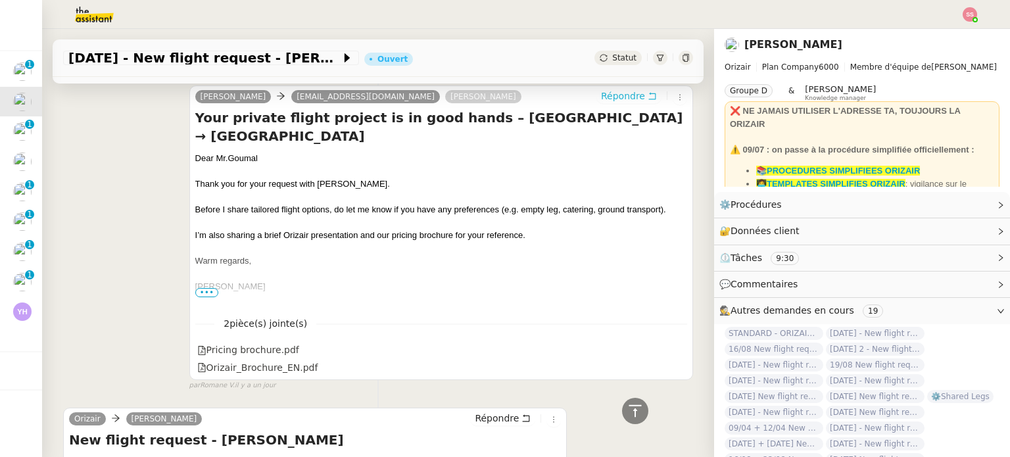
click at [608, 94] on span "Répondre" at bounding box center [623, 95] width 44 height 13
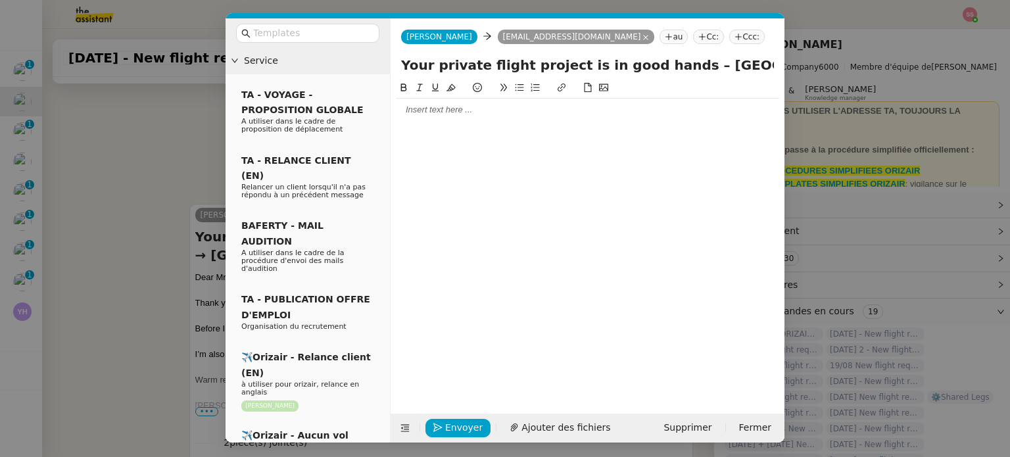
scroll to position [495, 0]
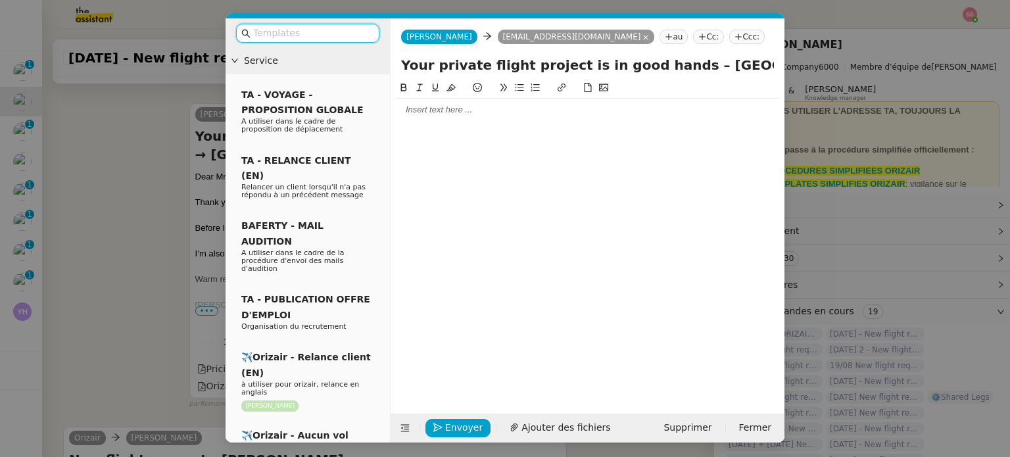
click at [729, 41] on nz-tag "Ccc:" at bounding box center [747, 37] width 36 height 14
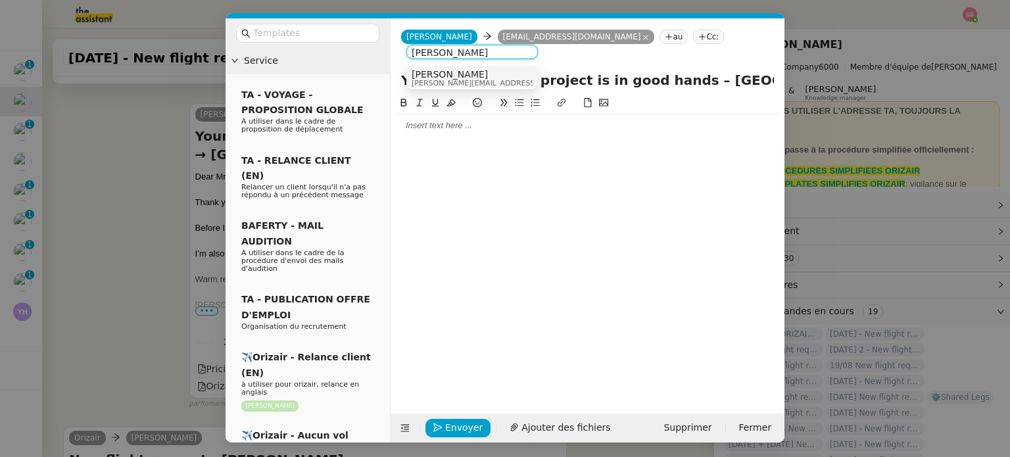
type input "[PERSON_NAME]"
click at [512, 66] on div "[PERSON_NAME] [PERSON_NAME][EMAIL_ADDRESS][DOMAIN_NAME]" at bounding box center [472, 76] width 132 height 21
click at [489, 78] on div "[PERSON_NAME] [PERSON_NAME][EMAIL_ADDRESS][DOMAIN_NAME]" at bounding box center [472, 78] width 121 height 18
click at [339, 33] on input "text" at bounding box center [312, 33] width 118 height 15
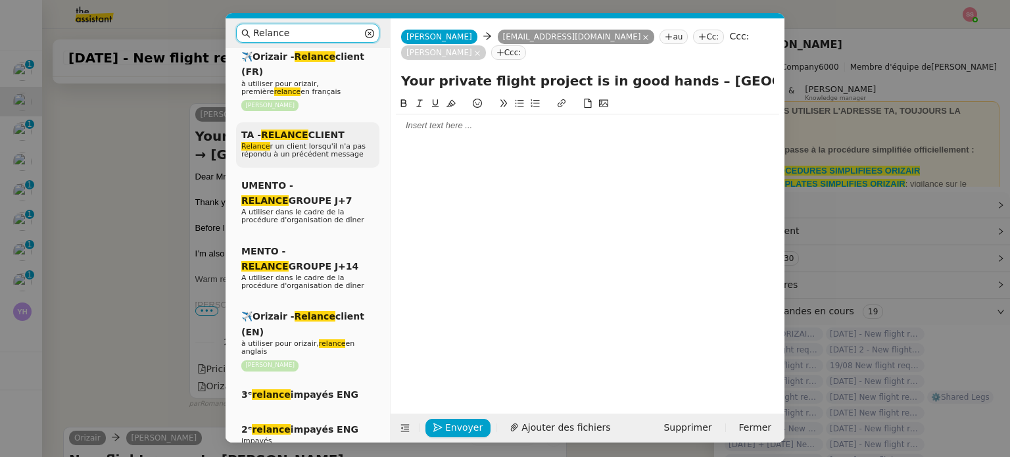
scroll to position [197, 0]
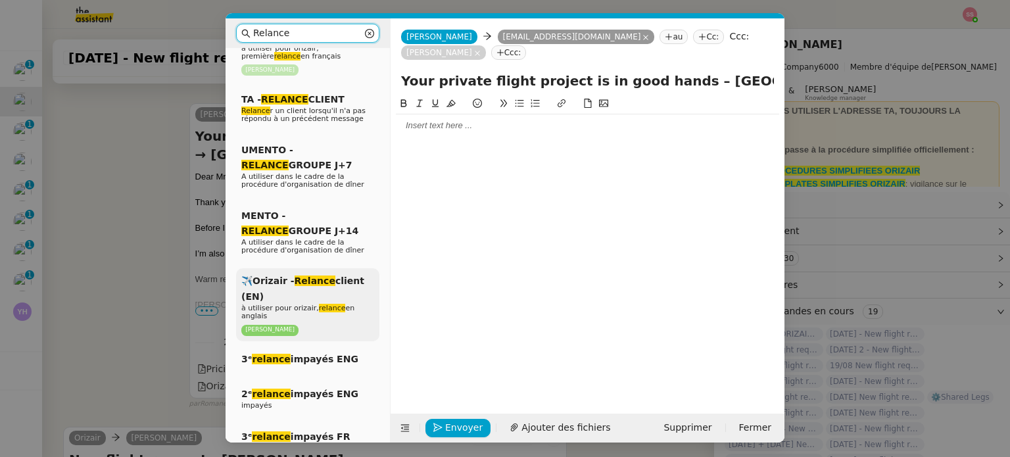
type input "Relance"
click at [323, 281] on div "✈️Orizair - Relance client (EN) à utiliser pour orizair, relance en anglais [PE…" at bounding box center [307, 304] width 143 height 73
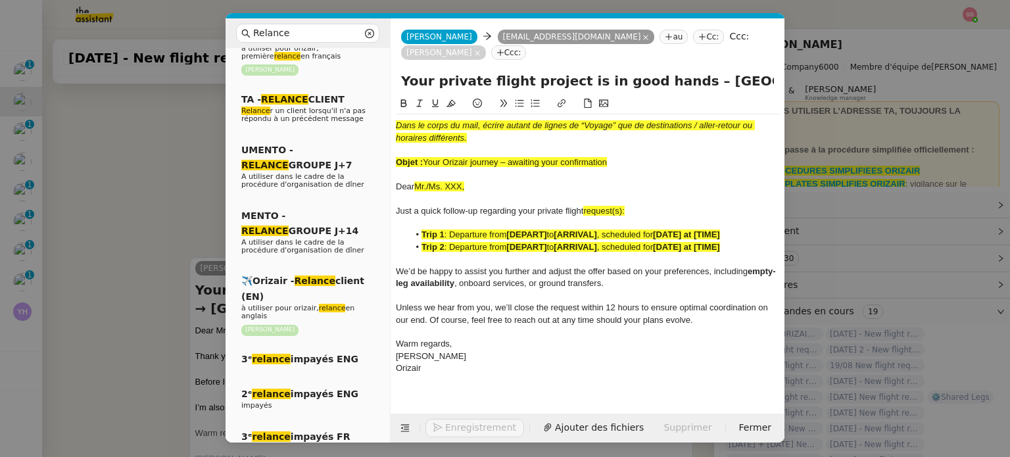
scroll to position [668, 0]
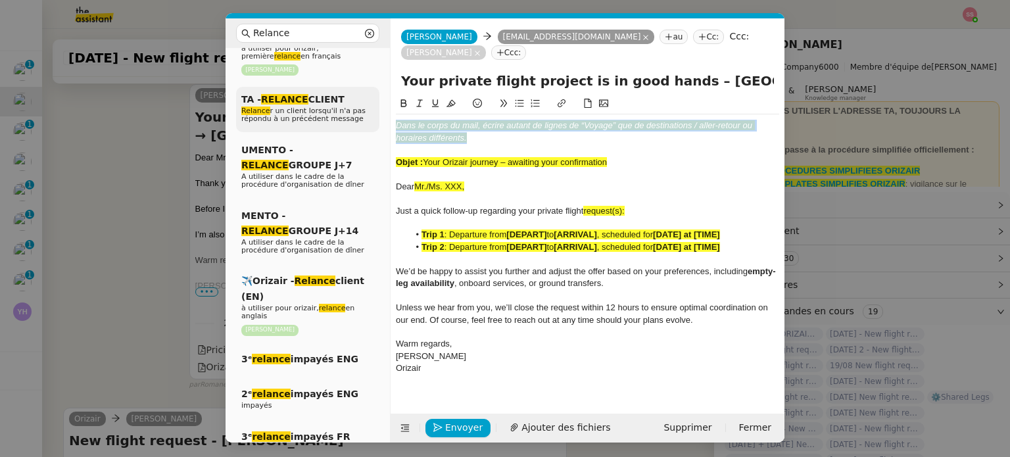
drag, startPoint x: 487, startPoint y: 123, endPoint x: 338, endPoint y: 89, distance: 152.5
click at [338, 89] on nz-layout "Relance Service Relance Bon de Commande LBP A utiliser dans le cadre de la proc…" at bounding box center [505, 230] width 559 height 424
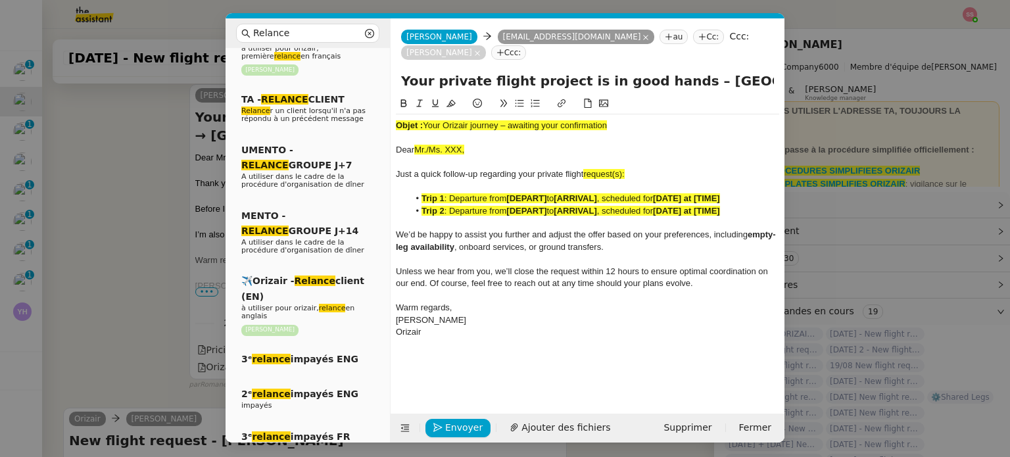
drag, startPoint x: 423, startPoint y: 109, endPoint x: 676, endPoint y: 91, distance: 253.1
click at [676, 96] on div "Objet : Your Orizair journey – awaiting your confirmation Dear Mr./Ms. XXX, Jus…" at bounding box center [587, 219] width 383 height 247
drag, startPoint x: 664, startPoint y: 66, endPoint x: 391, endPoint y: 68, distance: 272.9
click at [391, 71] on div "Your private flight project is in good hands – [GEOGRAPHIC_DATA] → [GEOGRAPHIC_…" at bounding box center [588, 83] width 394 height 25
paste input "Your Orizair journey – awaiting your confirmation"
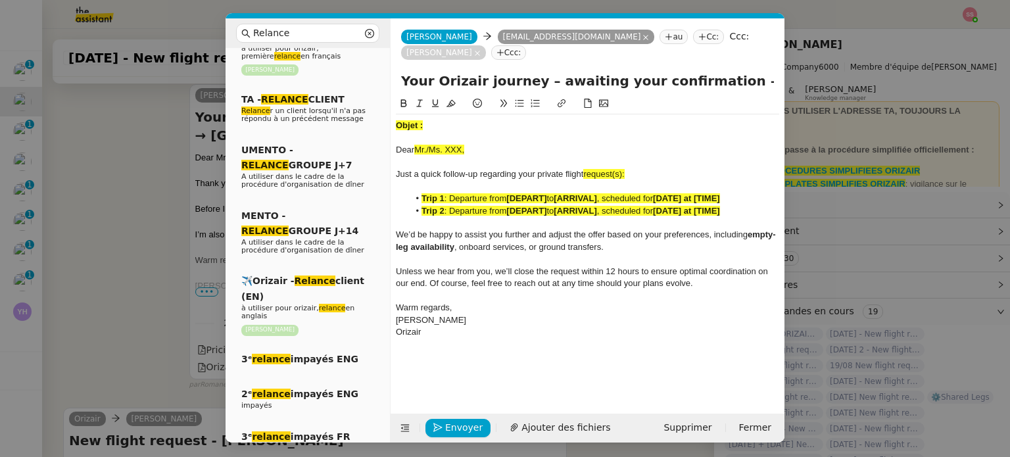
type input "Your Orizair journey – awaiting your confirmation – [GEOGRAPHIC_DATA] → [GEOGRA…"
drag, startPoint x: 429, startPoint y: 109, endPoint x: 397, endPoint y: 109, distance: 32.9
click at [397, 120] on div "Objet :" at bounding box center [587, 126] width 383 height 12
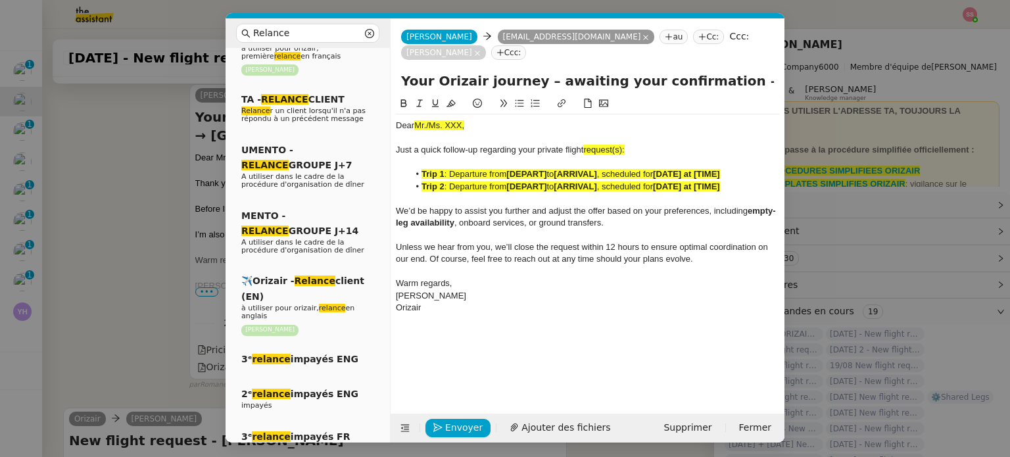
click at [184, 211] on nz-modal-container "Relance Service Relance Bon de Commande LBP A utiliser dans le cadre de la proc…" at bounding box center [505, 228] width 1010 height 457
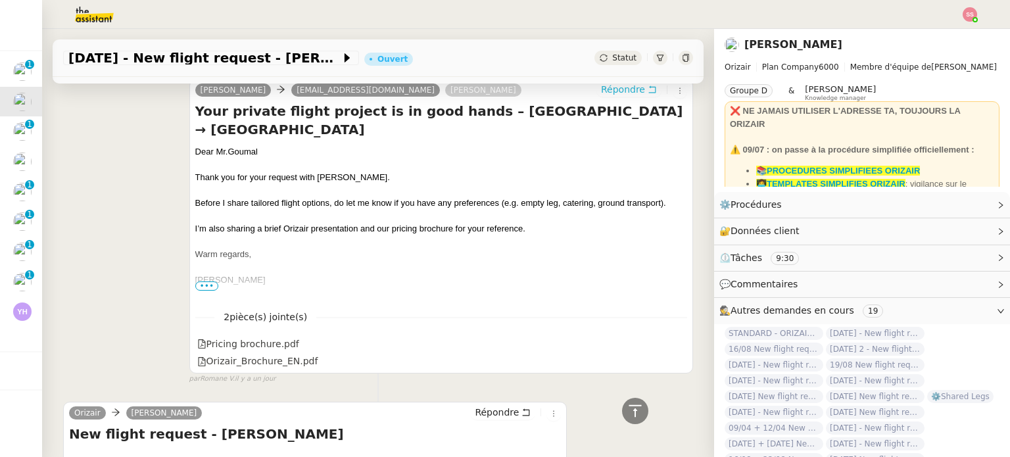
scroll to position [666, 0]
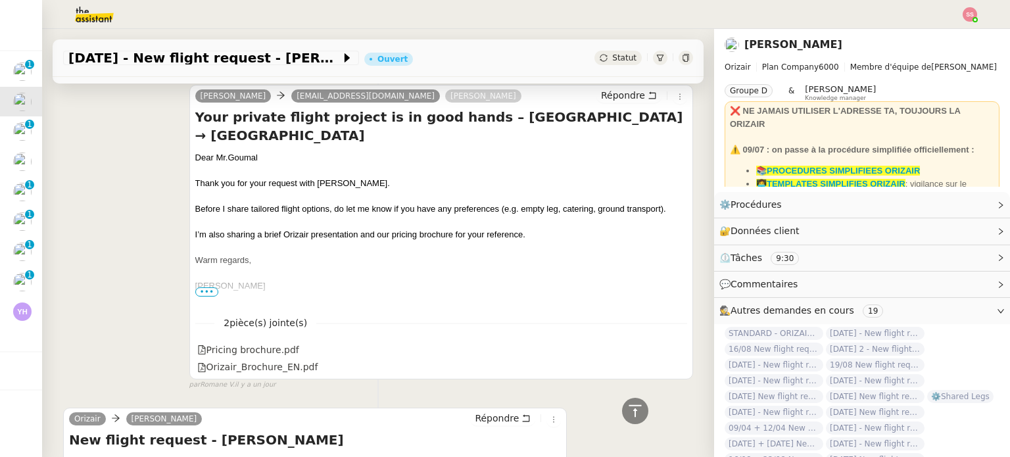
click at [231, 151] on div "Dear Mr.Goumal" at bounding box center [441, 157] width 492 height 13
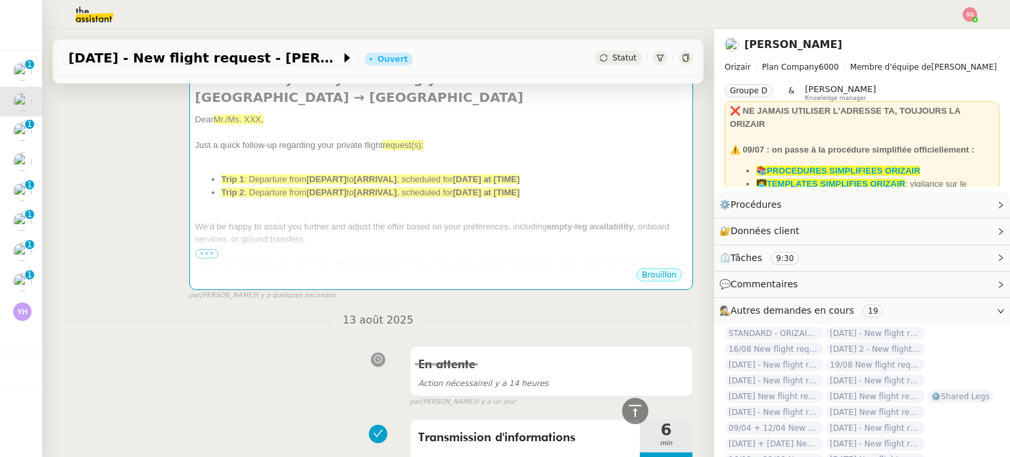
scroll to position [206, 0]
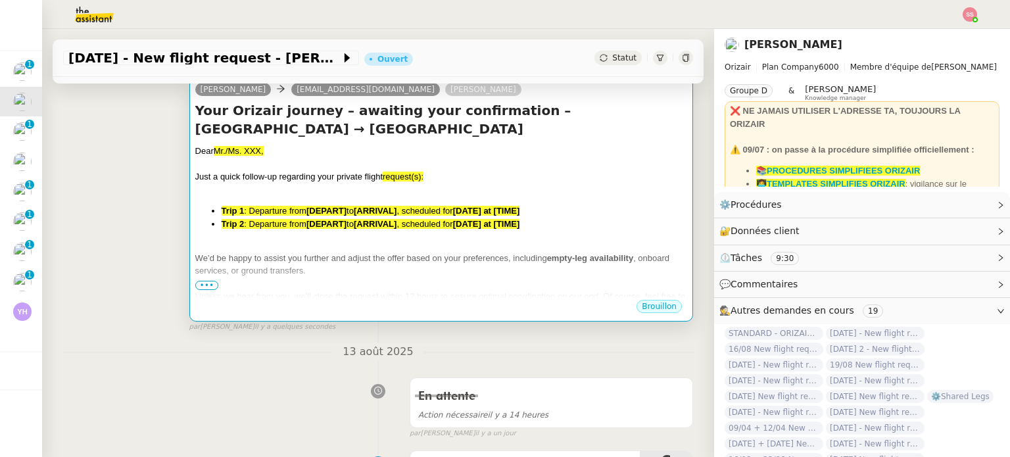
click at [350, 206] on span "to" at bounding box center [350, 211] width 7 height 10
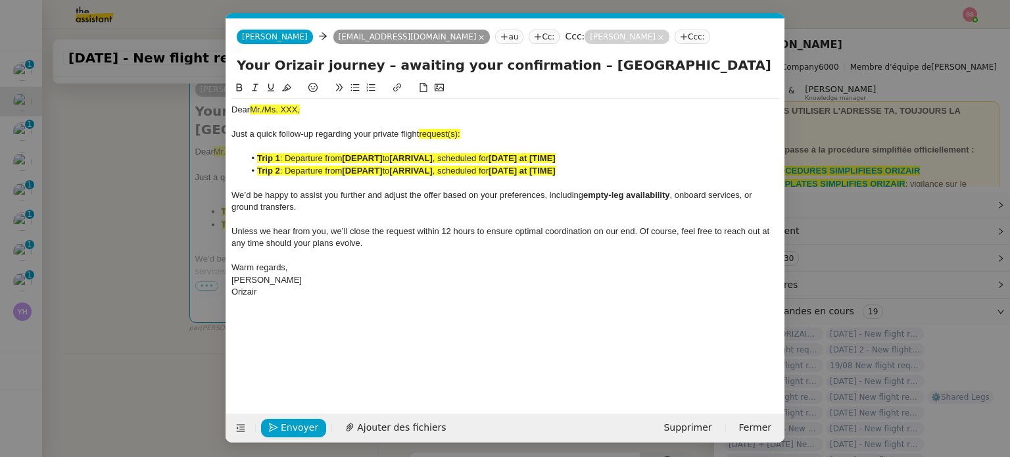
scroll to position [0, 59]
click at [277, 116] on div "Dear Mr./Ms. XXX," at bounding box center [505, 110] width 548 height 12
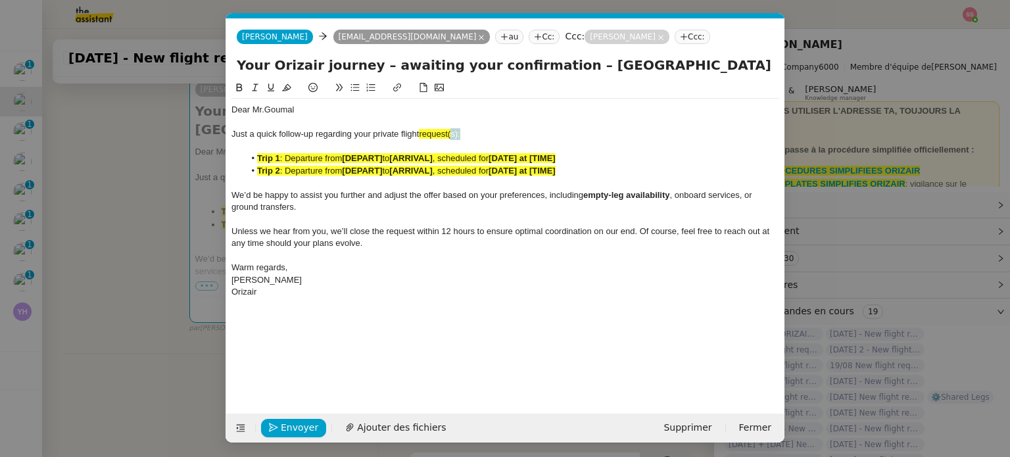
drag, startPoint x: 462, startPoint y: 135, endPoint x: 452, endPoint y: 133, distance: 9.4
click at [452, 133] on span "request(s):" at bounding box center [439, 134] width 41 height 10
drag, startPoint x: 459, startPoint y: 134, endPoint x: 421, endPoint y: 133, distance: 38.2
click at [421, 133] on div "Just a quick follow-up regarding your private flight request:" at bounding box center [505, 134] width 548 height 12
click at [291, 92] on icon at bounding box center [286, 87] width 9 height 9
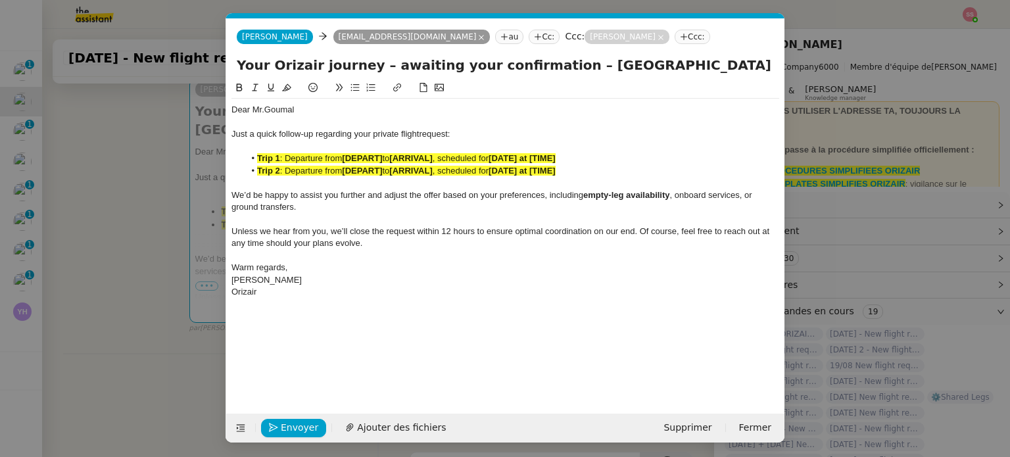
click at [355, 176] on li "Trip 2 : Departure from [DEPART] to [ARRIVAL] , scheduled for [DATE] at [TIME]" at bounding box center [512, 171] width 535 height 12
click at [355, 176] on strong "[DEPART]" at bounding box center [362, 171] width 40 height 10
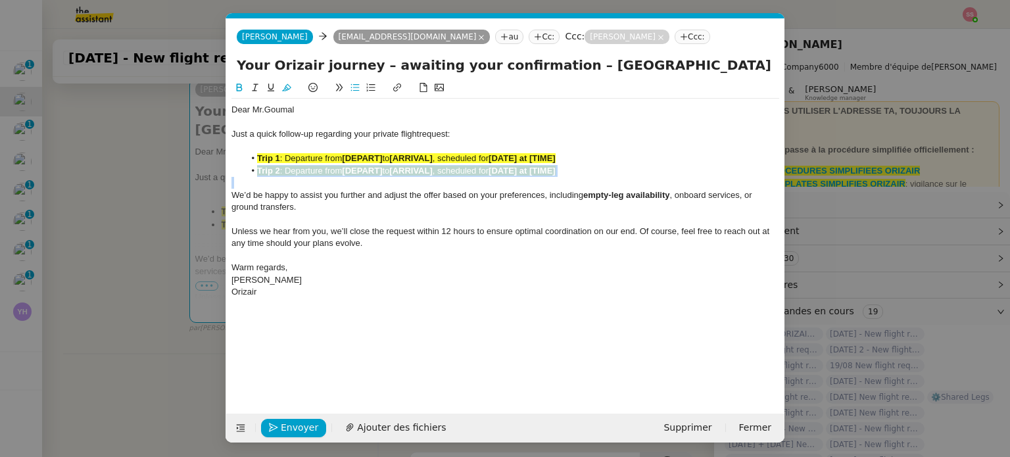
click at [355, 176] on strong "[DEPART]" at bounding box center [362, 171] width 40 height 10
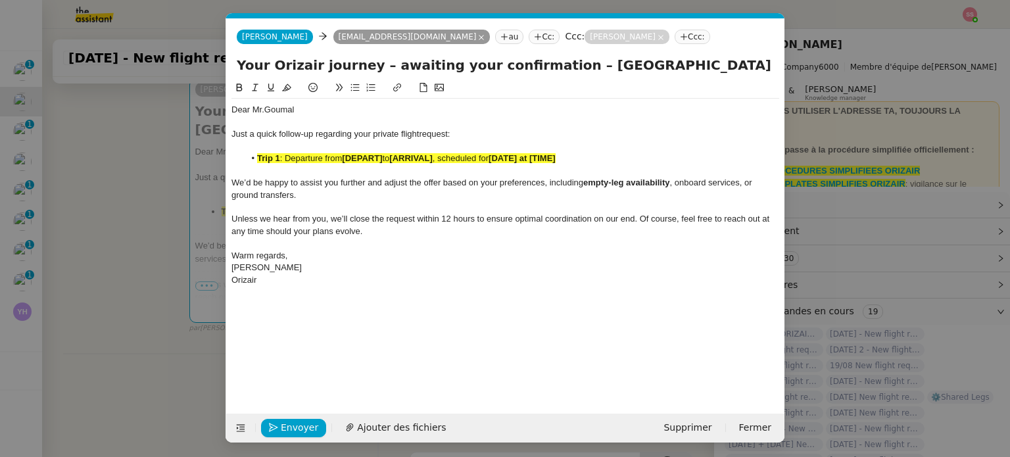
click at [312, 162] on span ": Departure from" at bounding box center [311, 158] width 62 height 10
click at [287, 91] on icon at bounding box center [286, 87] width 9 height 7
click at [181, 183] on nz-modal-container "Relance Service Relance Bon de Commande LBP A utiliser dans le cadre de la proc…" at bounding box center [505, 228] width 1010 height 457
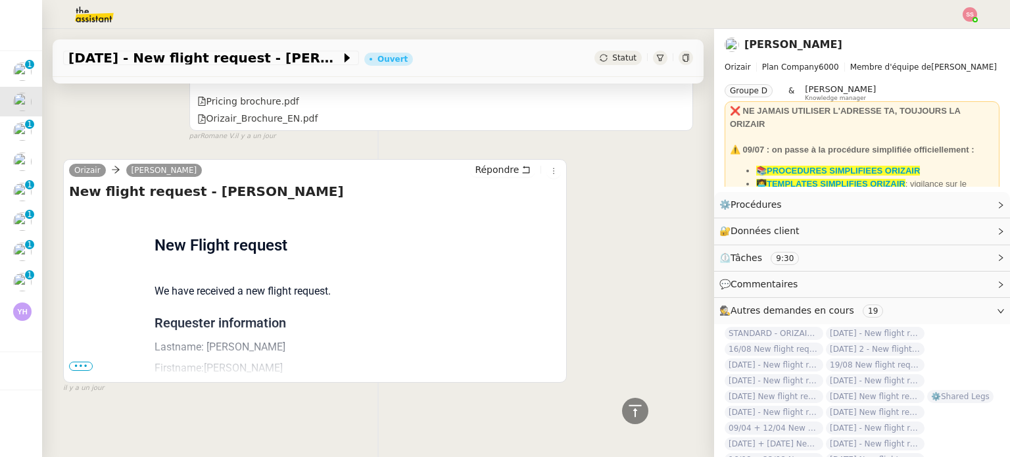
scroll to position [918, 0]
click at [85, 362] on span "•••" at bounding box center [81, 366] width 24 height 9
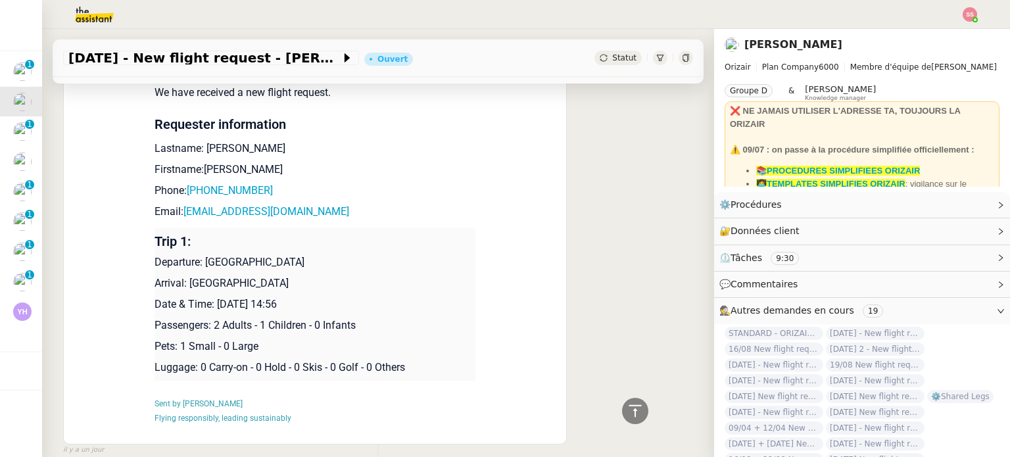
scroll to position [1115, 0]
drag, startPoint x: 203, startPoint y: 258, endPoint x: 324, endPoint y: 257, distance: 121.0
click at [324, 257] on p "Departure: [GEOGRAPHIC_DATA]" at bounding box center [315, 261] width 321 height 16
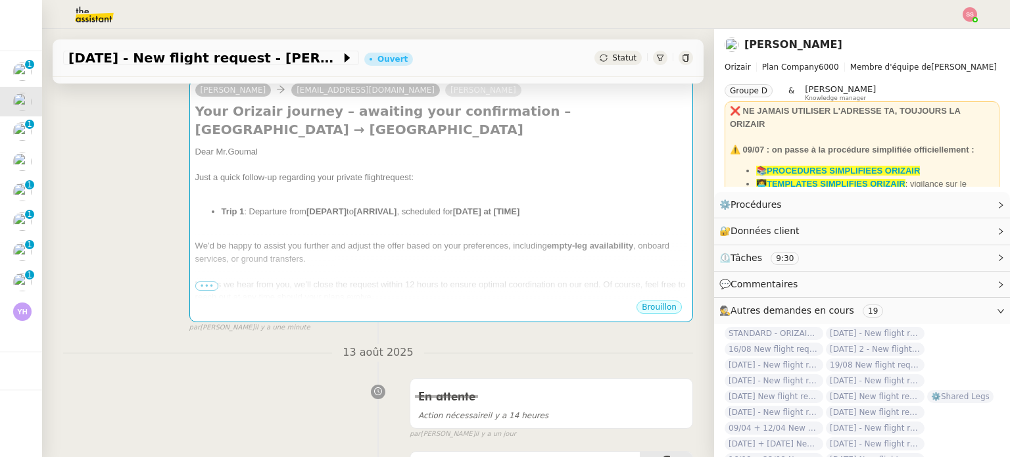
scroll to position [129, 0]
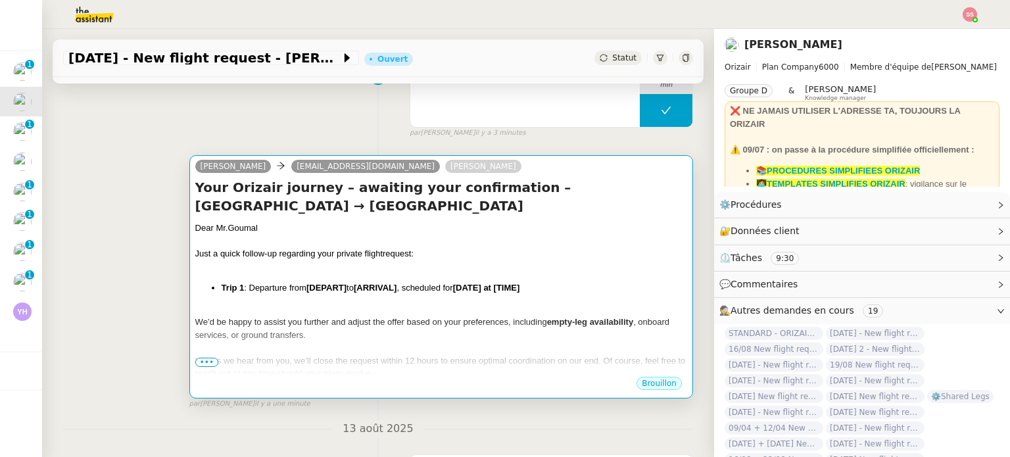
click at [383, 247] on div "Just a quick follow-up regarding your private flight request:" at bounding box center [441, 253] width 492 height 13
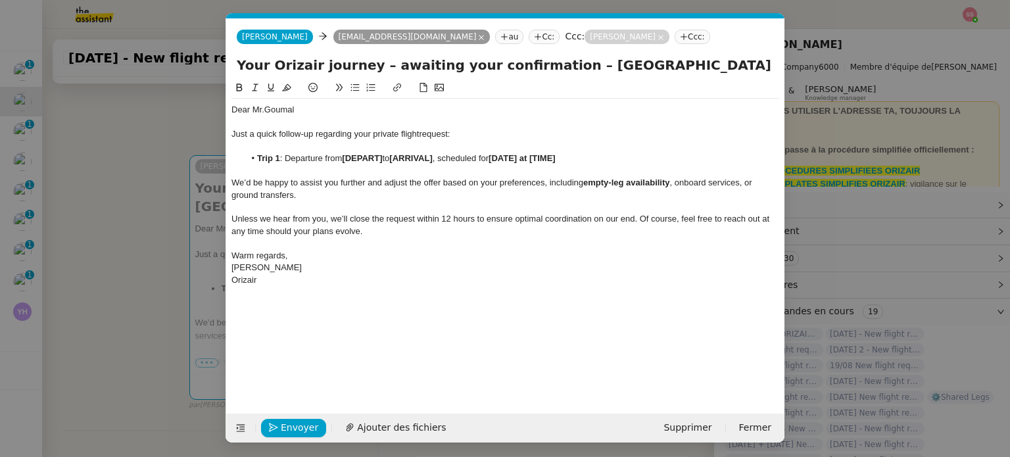
scroll to position [0, 59]
drag, startPoint x: 385, startPoint y: 160, endPoint x: 344, endPoint y: 160, distance: 41.4
click at [344, 160] on li "Trip 1 : Departure from [DEPART] to [ARRIVAL] , scheduled for [DATE] at [TIME]" at bounding box center [512, 159] width 535 height 12
click at [186, 252] on nz-modal-container "Relance Service Relance Bon de Commande LBP A utiliser dans le cadre de la proc…" at bounding box center [505, 228] width 1010 height 457
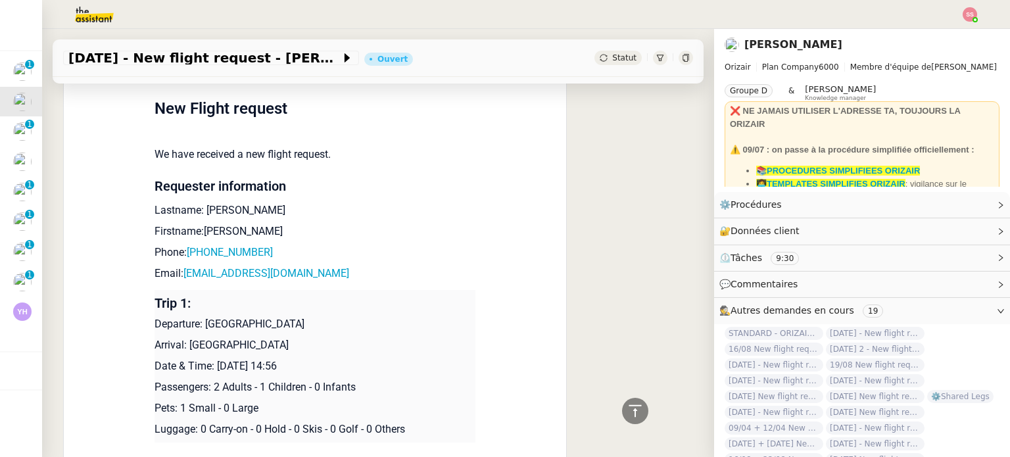
scroll to position [1115, 0]
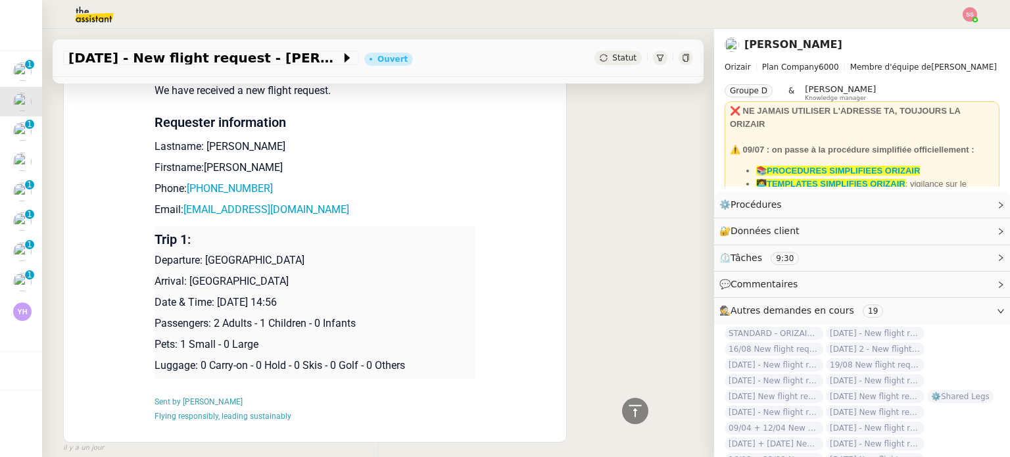
drag, startPoint x: 181, startPoint y: 278, endPoint x: 314, endPoint y: 276, distance: 132.9
click at [314, 276] on p "Arrival: [GEOGRAPHIC_DATA]" at bounding box center [315, 282] width 321 height 16
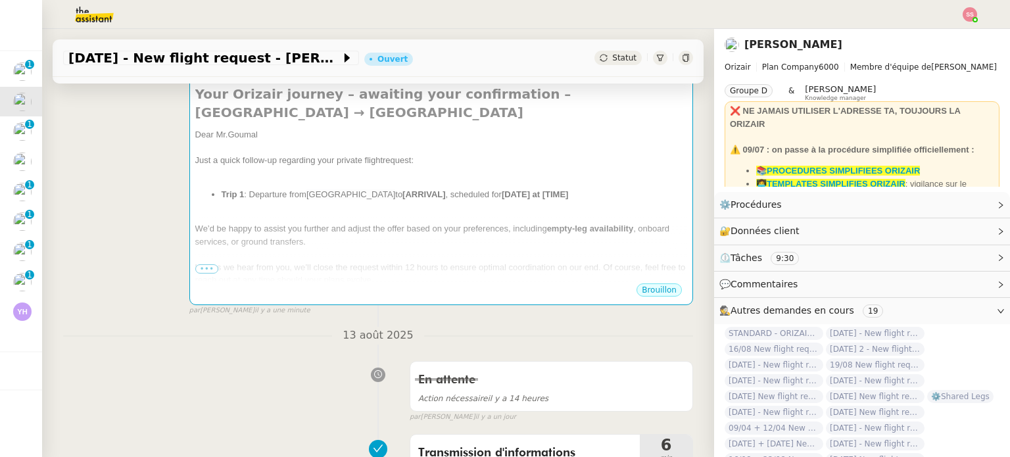
scroll to position [195, 0]
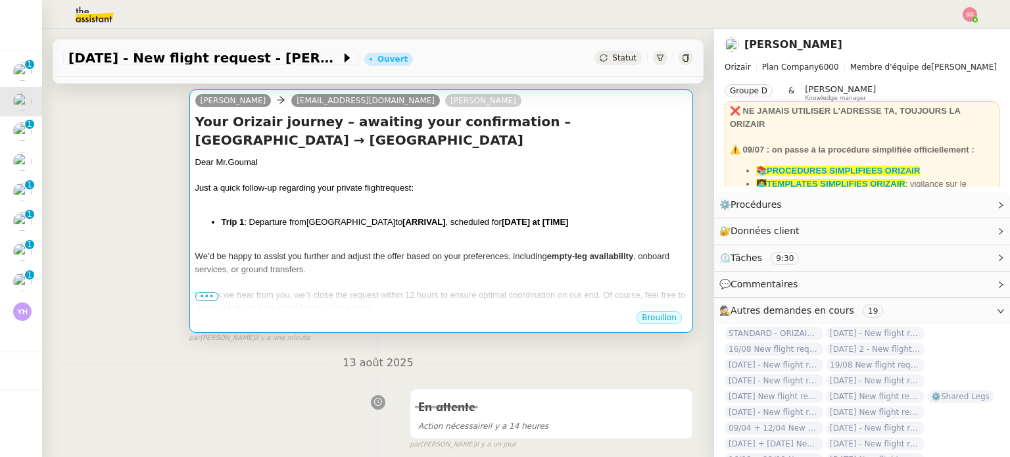
click at [349, 251] on span "We’d be happy to assist you further and adjust the offer based on your preferen…" at bounding box center [371, 256] width 352 height 10
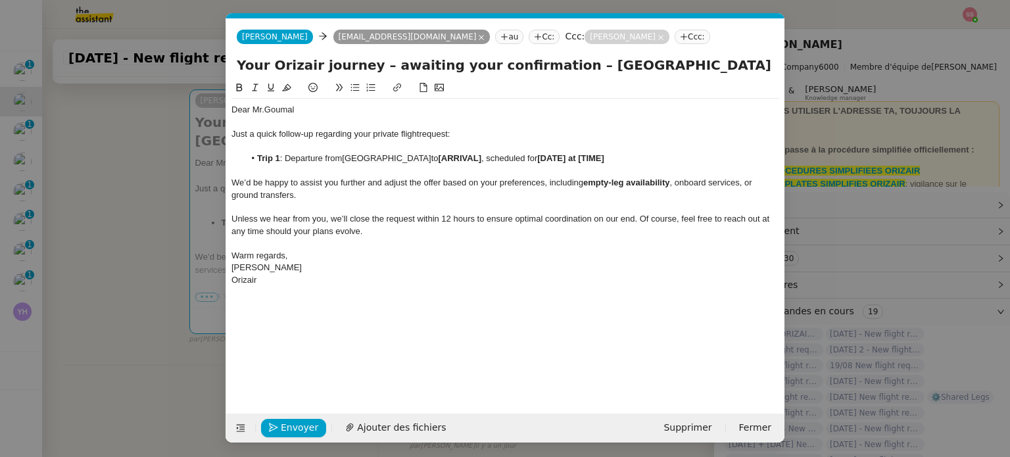
scroll to position [0, 59]
drag, startPoint x: 498, startPoint y: 157, endPoint x: 456, endPoint y: 158, distance: 42.8
click at [456, 158] on strong "[ARRIVAL]" at bounding box center [460, 158] width 43 height 10
click at [154, 232] on nz-modal-container "Relance Service Relance Bon de Commande LBP A utiliser dans le cadre de la proc…" at bounding box center [505, 228] width 1010 height 457
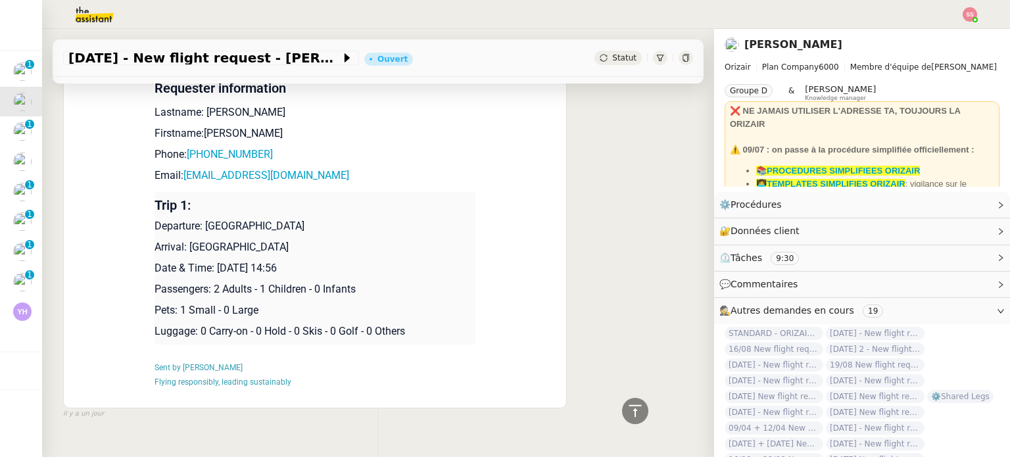
scroll to position [1178, 0]
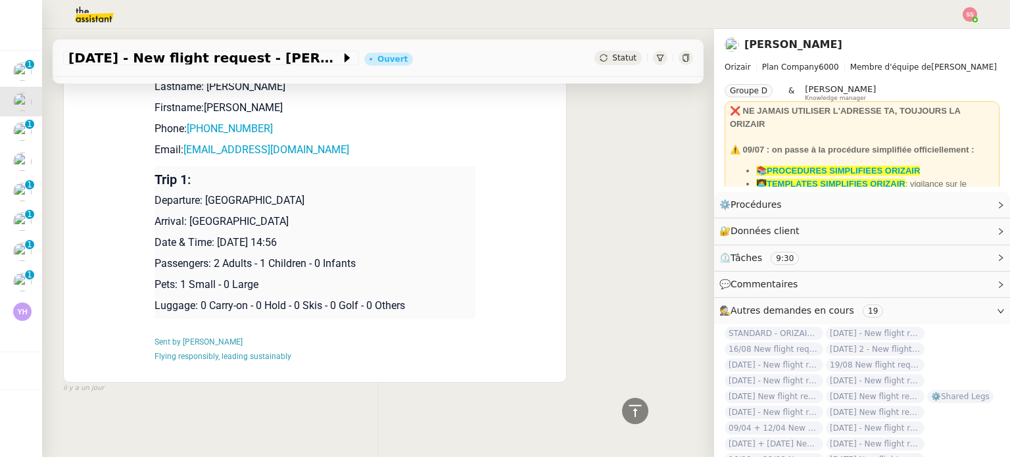
drag, startPoint x: 210, startPoint y: 234, endPoint x: 350, endPoint y: 231, distance: 140.1
click at [350, 235] on p "Date & Time: [DATE] 14:56" at bounding box center [315, 243] width 321 height 16
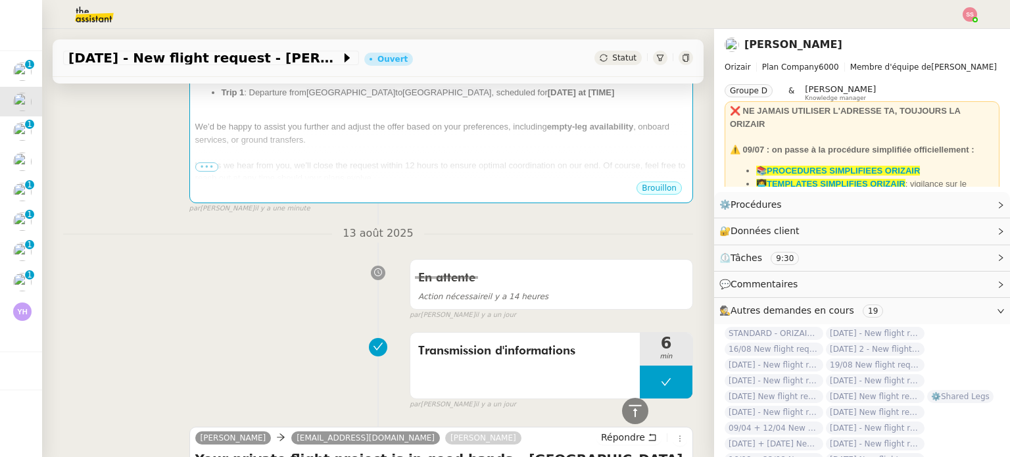
scroll to position [60, 0]
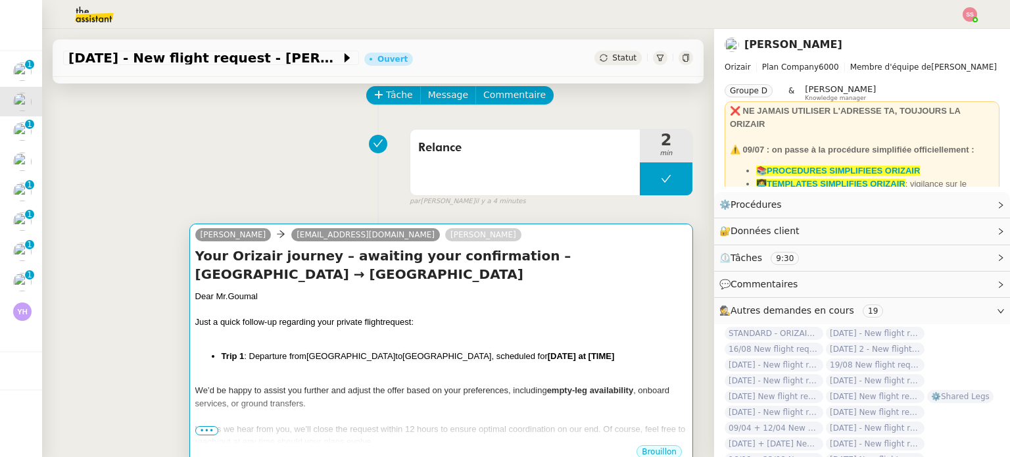
click at [431, 303] on div at bounding box center [441, 309] width 492 height 13
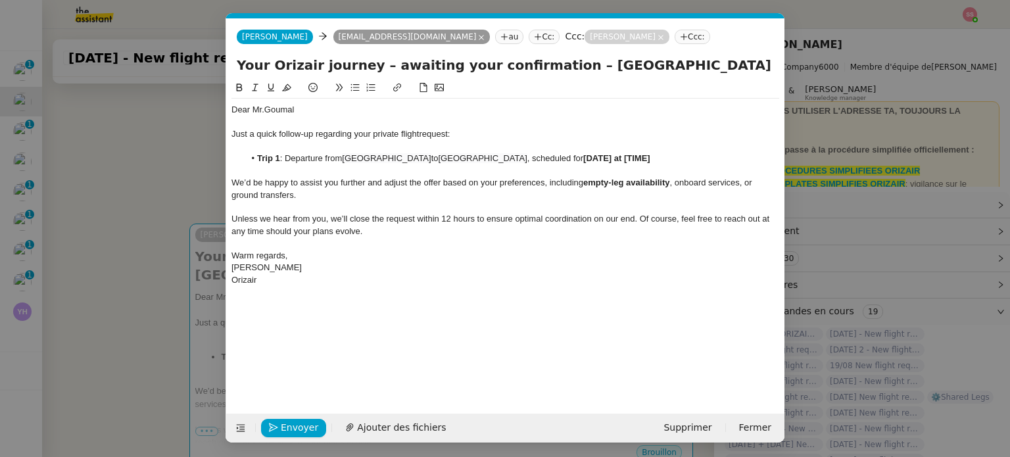
scroll to position [0, 59]
drag, startPoint x: 665, startPoint y: 160, endPoint x: 593, endPoint y: 158, distance: 71.7
click at [593, 158] on li "Trip 1 : Departure from [GEOGRAPHIC_DATA] to [GEOGRAPHIC_DATA] , scheduled for …" at bounding box center [512, 159] width 535 height 12
click at [299, 425] on span "Envoyer" at bounding box center [299, 427] width 37 height 15
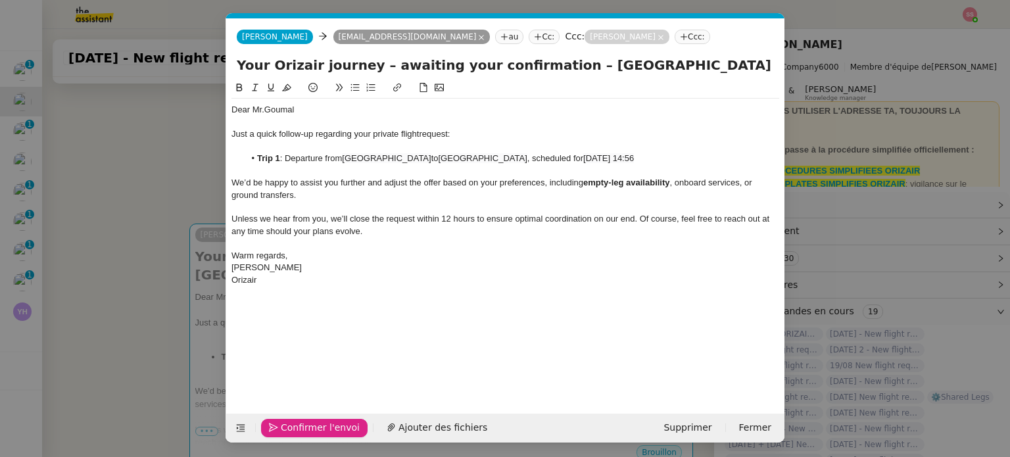
click at [299, 425] on span "Confirmer l'envoi" at bounding box center [320, 427] width 79 height 15
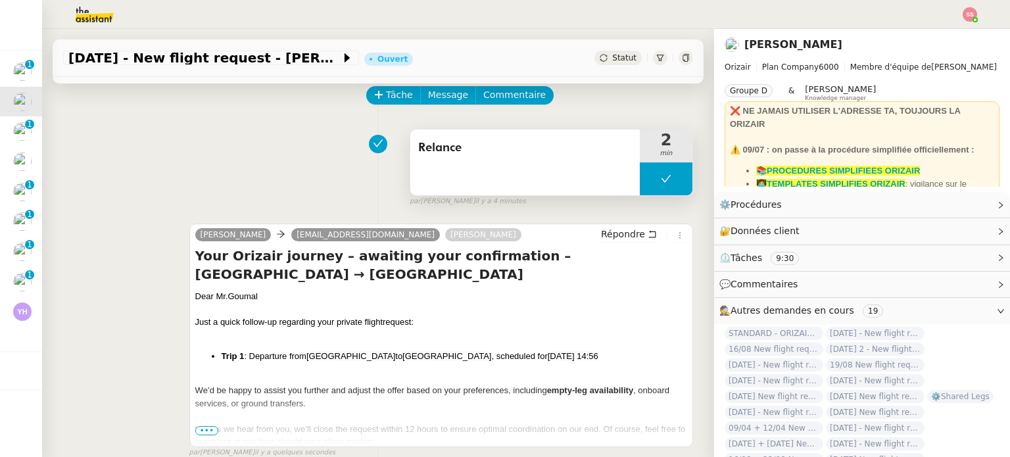
click at [640, 181] on button at bounding box center [666, 178] width 53 height 33
click at [640, 181] on div at bounding box center [653, 178] width 26 height 33
click at [665, 182] on div at bounding box center [666, 178] width 53 height 33
click at [674, 182] on icon at bounding box center [679, 179] width 11 height 11
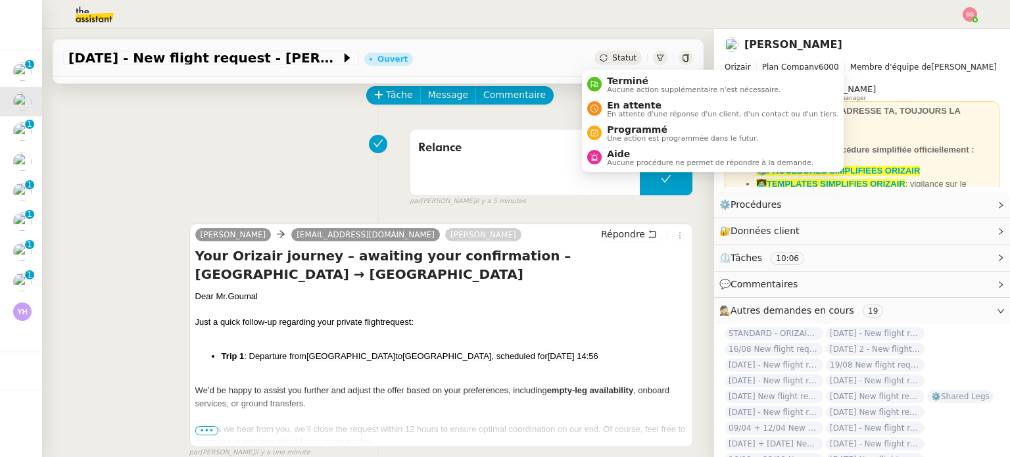
click at [612, 60] on span "Statut" at bounding box center [624, 57] width 24 height 9
click at [613, 107] on span "En attente" at bounding box center [722, 105] width 231 height 11
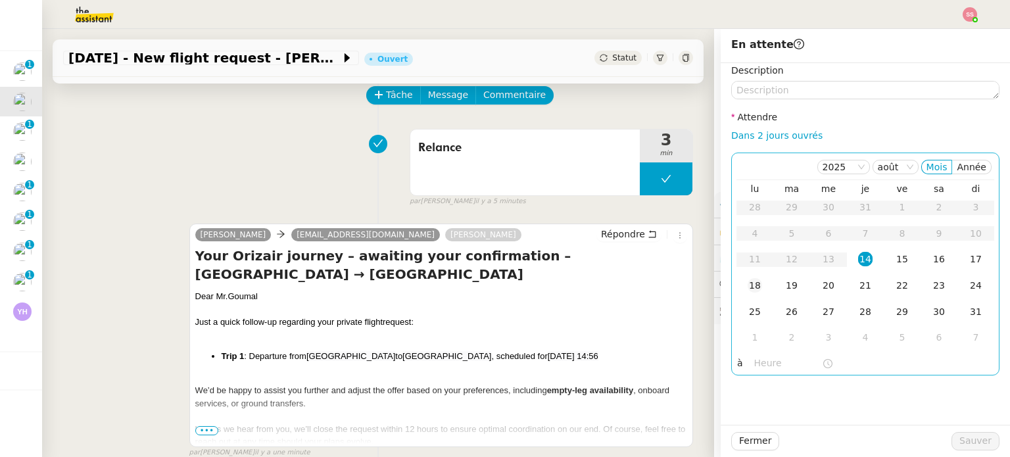
click at [748, 281] on div "18" at bounding box center [755, 285] width 14 height 14
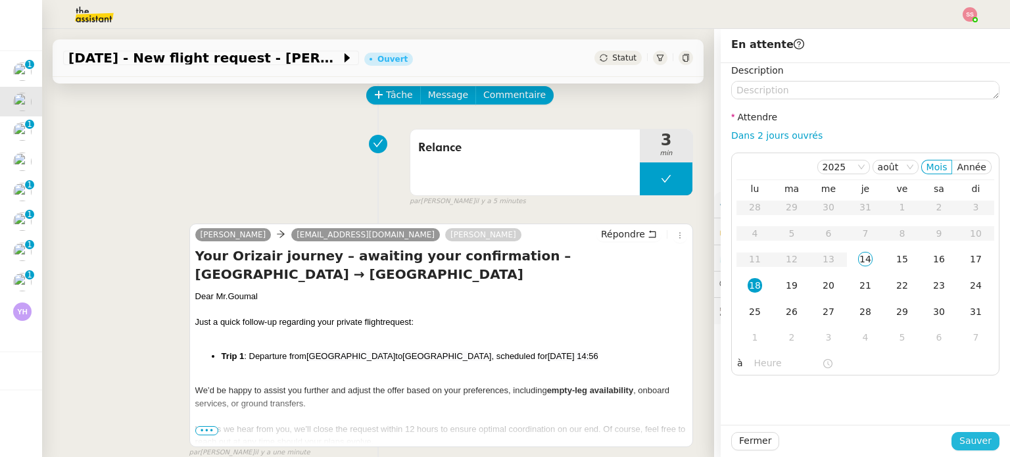
click at [975, 445] on span "Sauver" at bounding box center [975, 440] width 32 height 15
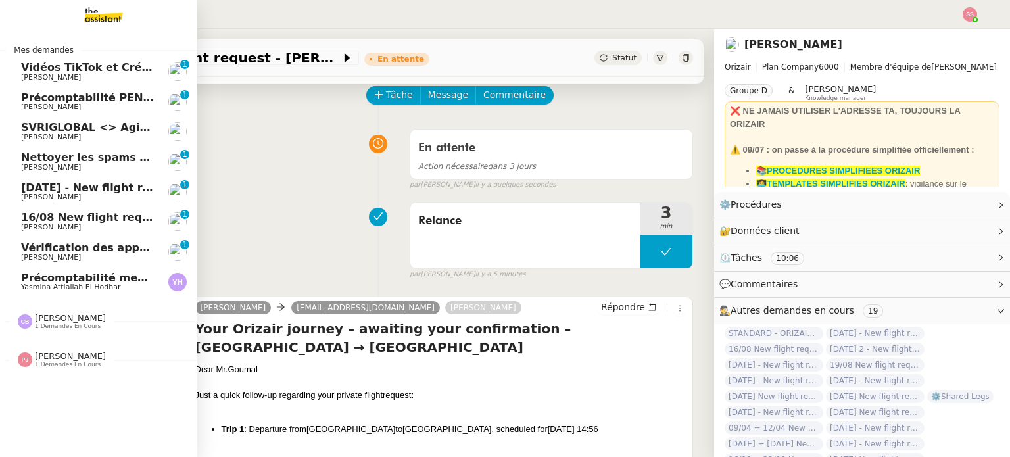
click at [97, 195] on span "[PERSON_NAME]" at bounding box center [87, 197] width 133 height 8
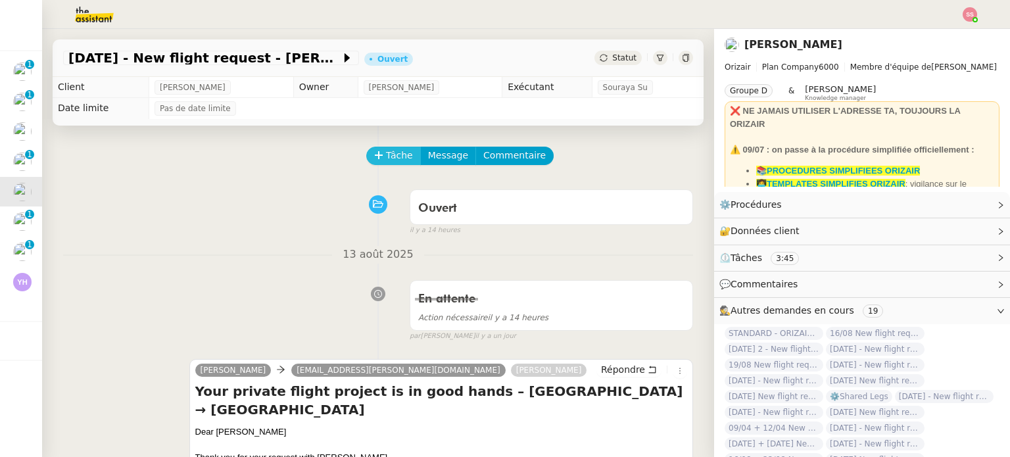
click at [374, 160] on icon at bounding box center [378, 155] width 9 height 9
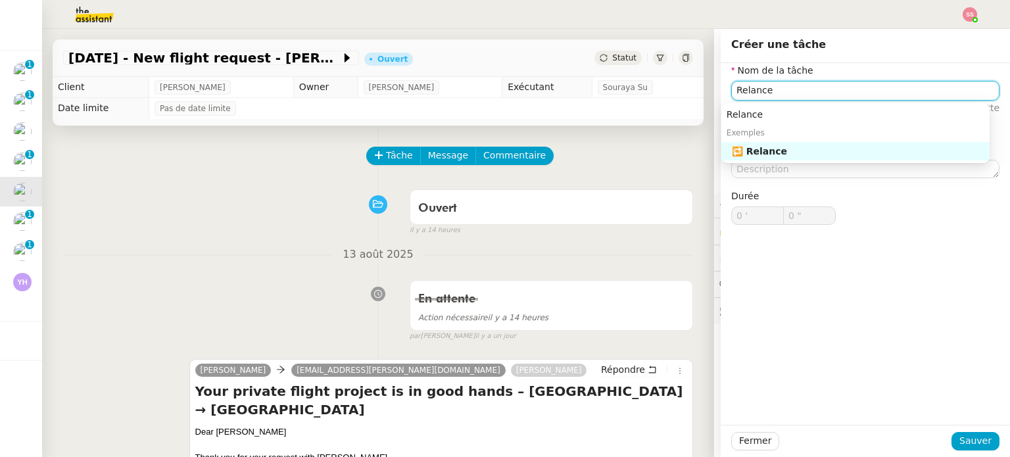
click at [767, 143] on nz-auto-option "🔁 Relance" at bounding box center [855, 151] width 268 height 18
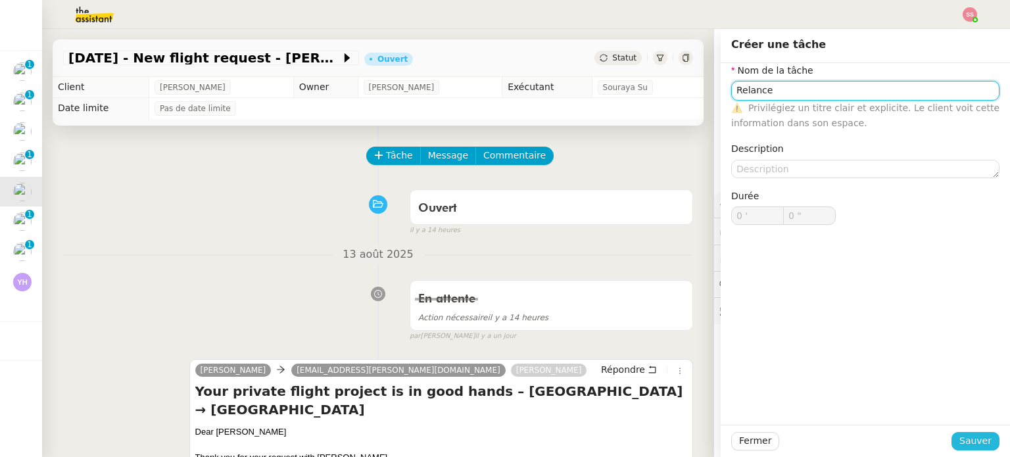
type input "Relance"
click at [977, 444] on span "Sauver" at bounding box center [975, 440] width 32 height 15
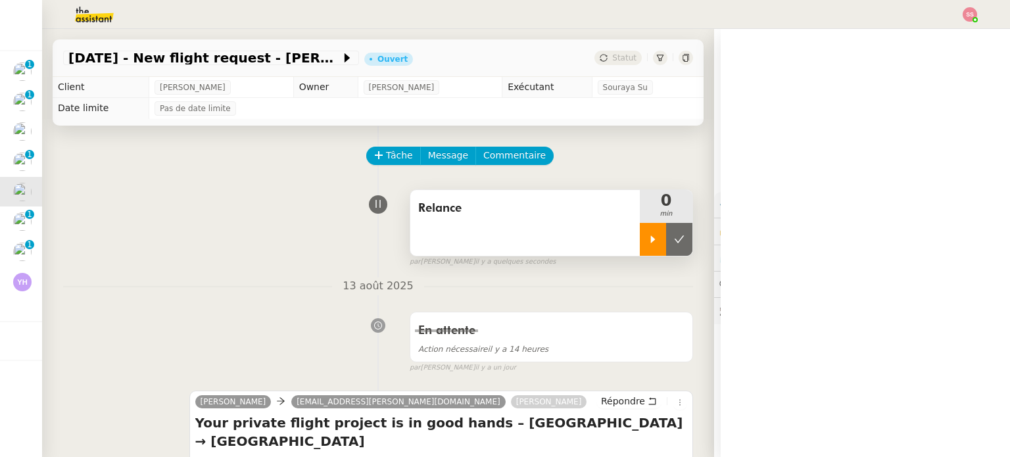
click at [640, 236] on div at bounding box center [653, 239] width 26 height 33
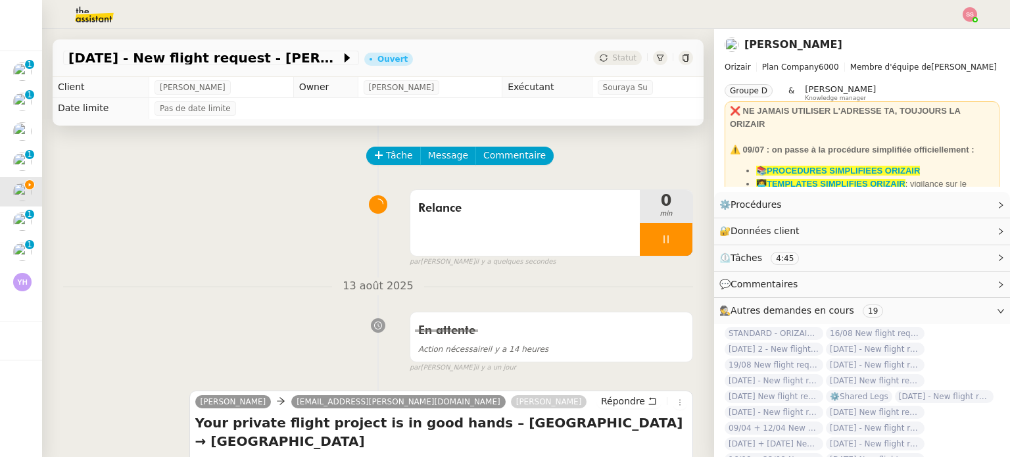
click at [981, 18] on nz-header at bounding box center [505, 14] width 1010 height 29
click at [969, 16] on img at bounding box center [970, 14] width 14 height 14
click at [950, 30] on li "Suivi" at bounding box center [934, 37] width 85 height 18
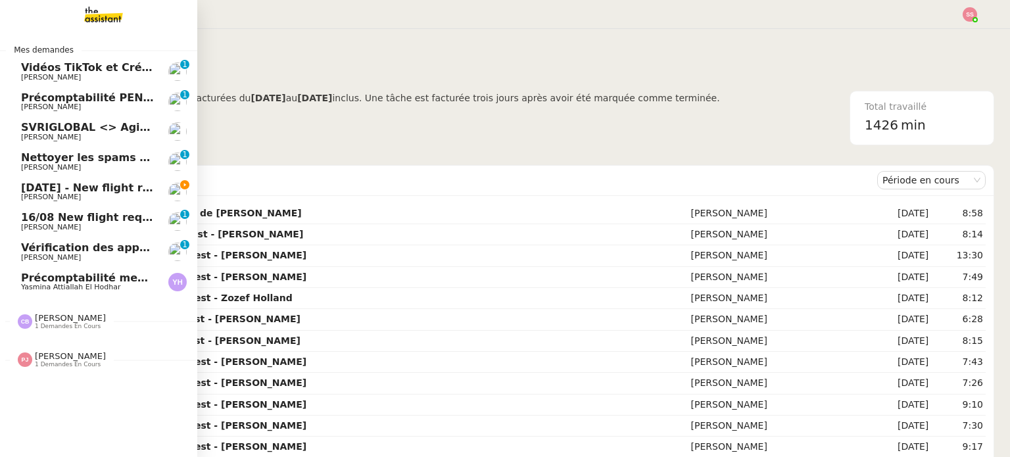
click at [116, 195] on span "[PERSON_NAME]" at bounding box center [87, 197] width 133 height 8
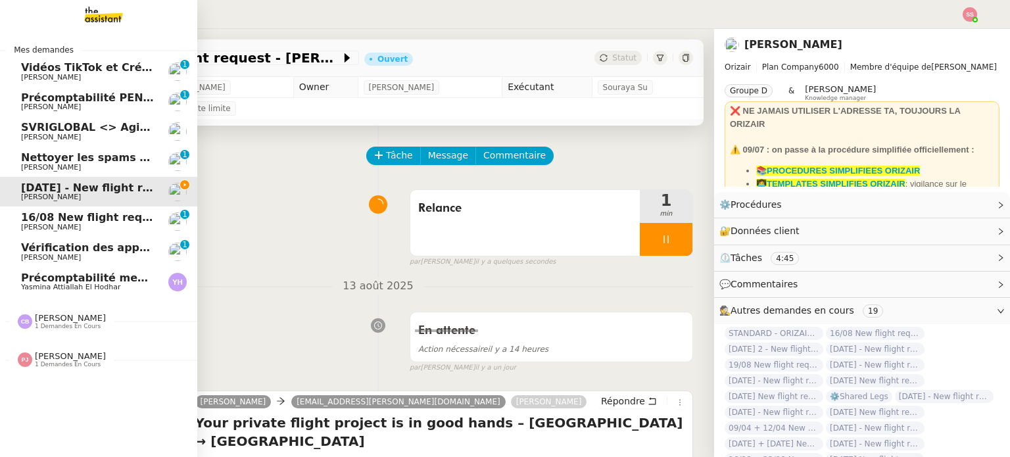
click at [109, 262] on link "Vérification des appels sortants - [DATE] [PERSON_NAME] 0 1 2 3 4 5 6 7 8 9" at bounding box center [98, 252] width 197 height 30
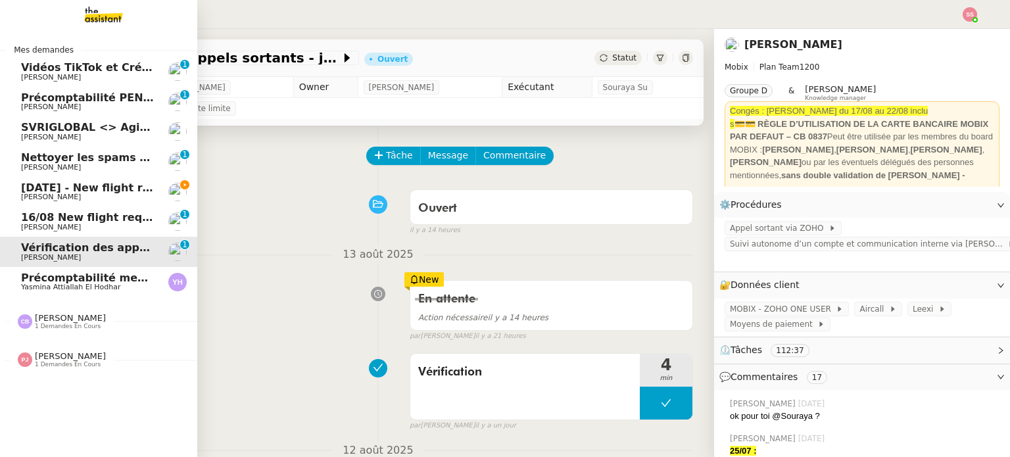
click at [92, 223] on span "16/08 New flight request - [PERSON_NAME]" at bounding box center [149, 217] width 256 height 12
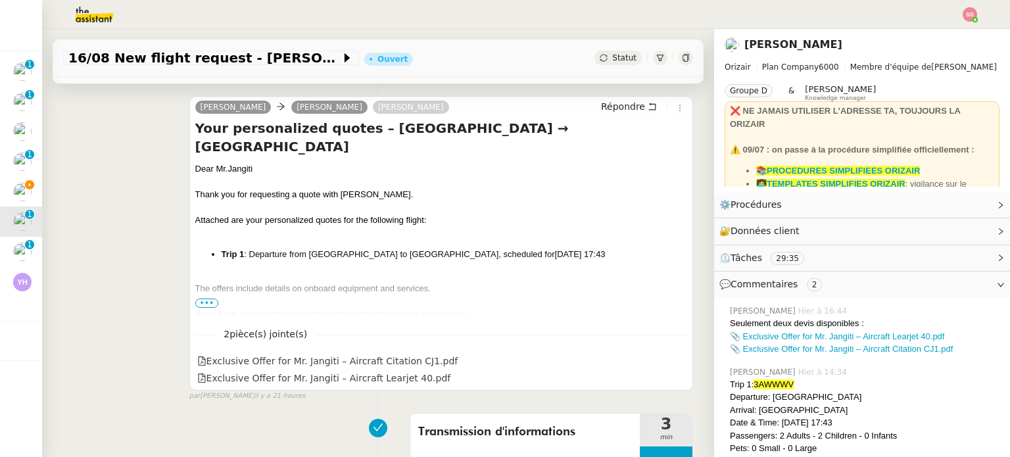
scroll to position [263, 0]
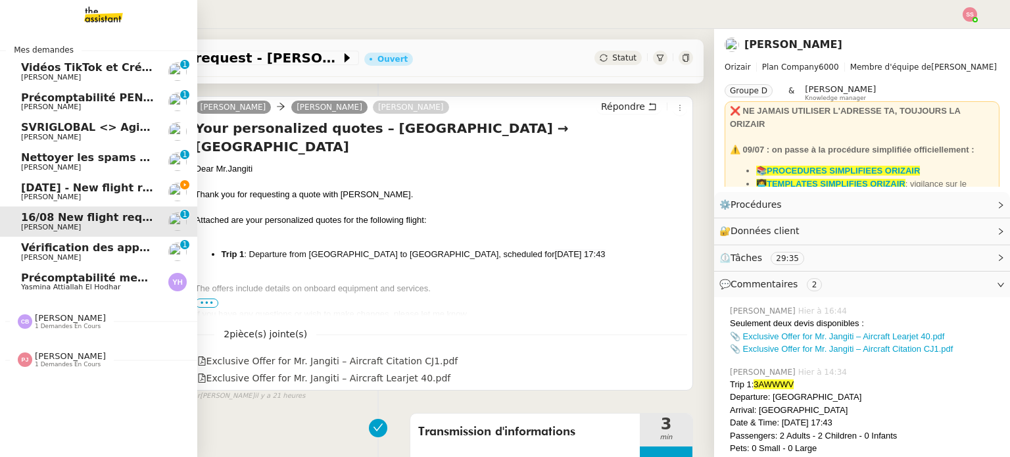
click at [103, 195] on span "[PERSON_NAME]" at bounding box center [87, 197] width 133 height 8
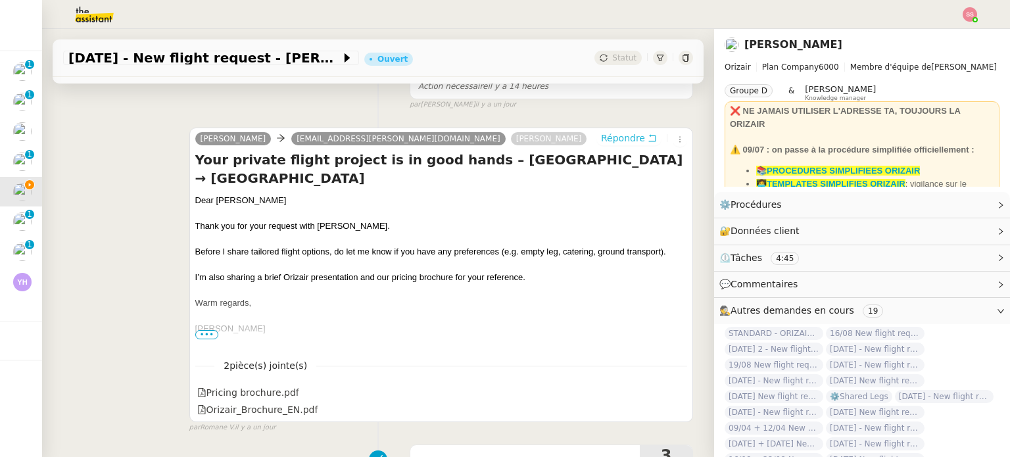
click at [601, 142] on span "Répondre" at bounding box center [623, 138] width 44 height 13
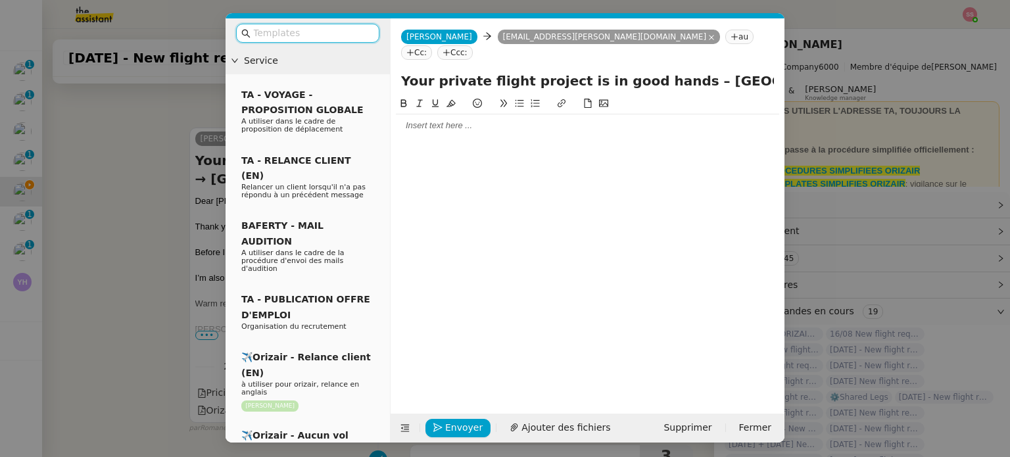
click at [473, 45] on nz-tag "Ccc:" at bounding box center [455, 52] width 36 height 14
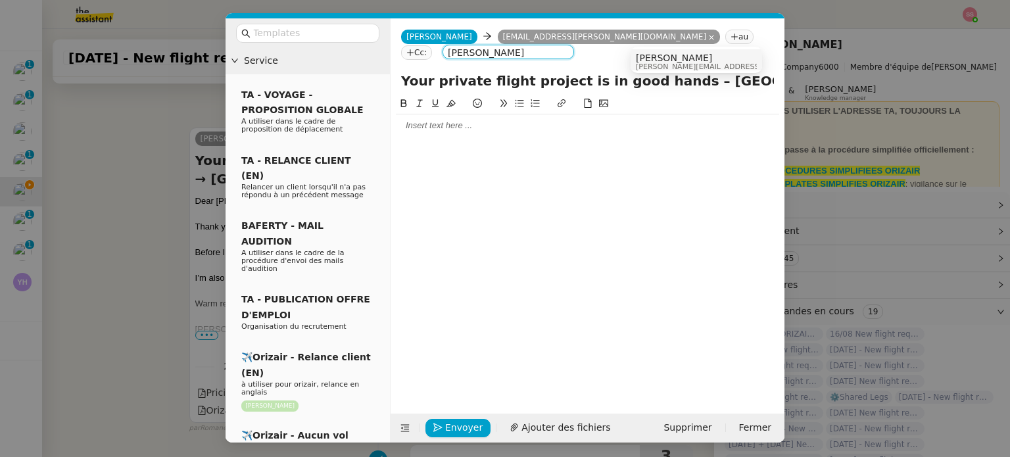
type input "[PERSON_NAME]"
click at [646, 66] on span "[PERSON_NAME][EMAIL_ADDRESS][DOMAIN_NAME]" at bounding box center [729, 66] width 187 height 7
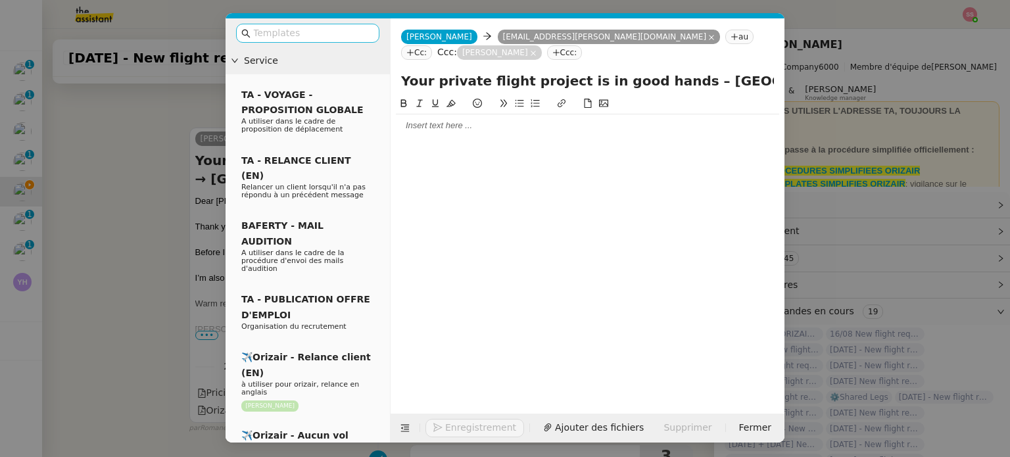
click at [321, 32] on input "text" at bounding box center [312, 33] width 118 height 15
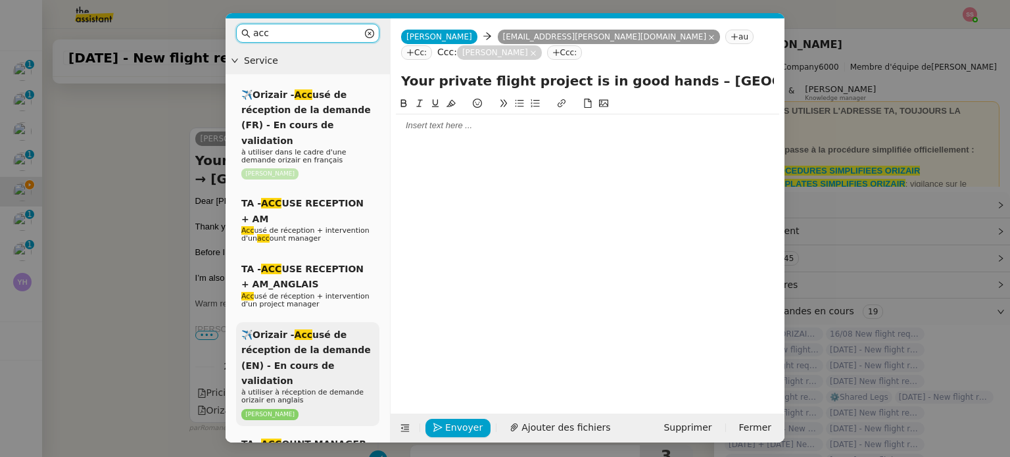
click at [326, 389] on p "à utiliser à réception de demande orizair en anglais" at bounding box center [307, 397] width 133 height 16
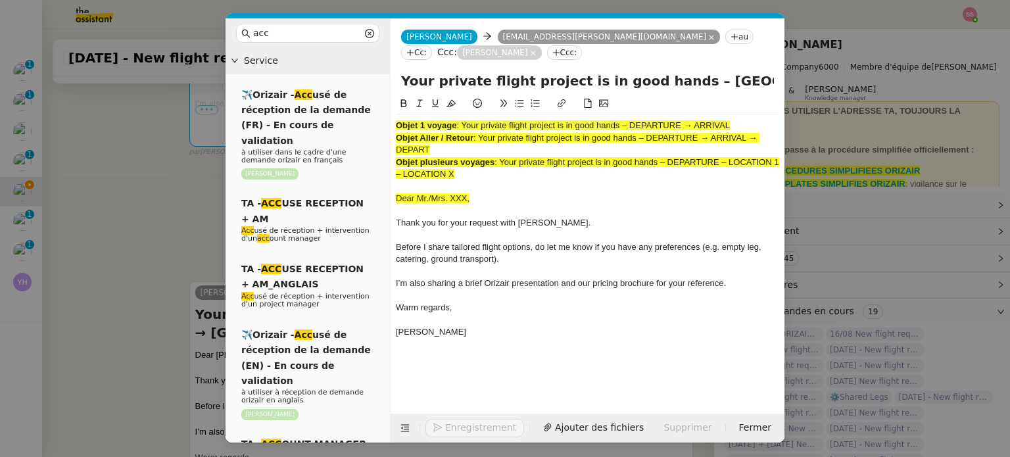
scroll to position [537, 0]
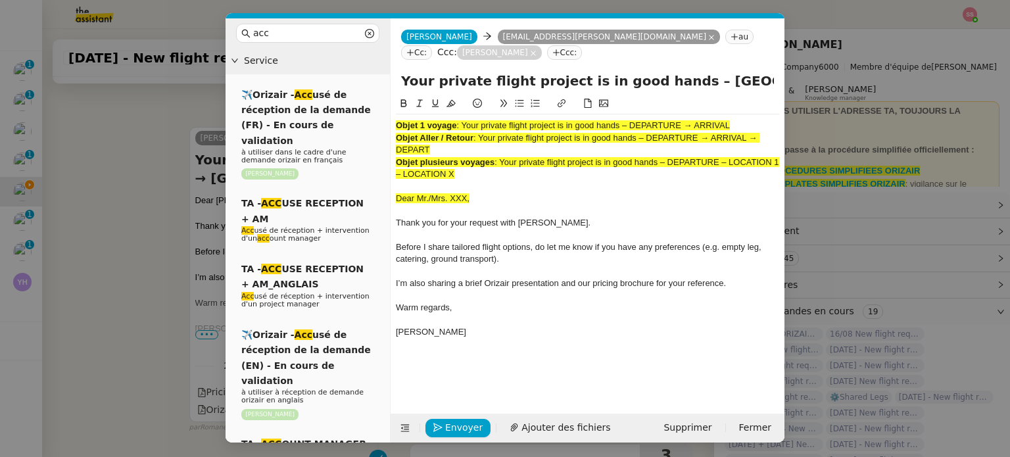
click at [462, 120] on span ": Your private flight project is in good hands – DEPARTURE → ARRIVAL" at bounding box center [593, 125] width 274 height 10
drag, startPoint x: 310, startPoint y: 31, endPoint x: 176, endPoint y: 26, distance: 133.6
click at [176, 26] on nz-modal-container "acc Service ✈️Orizair - Acc usé de réception de la demande (FR) - En cours de v…" at bounding box center [505, 228] width 1010 height 457
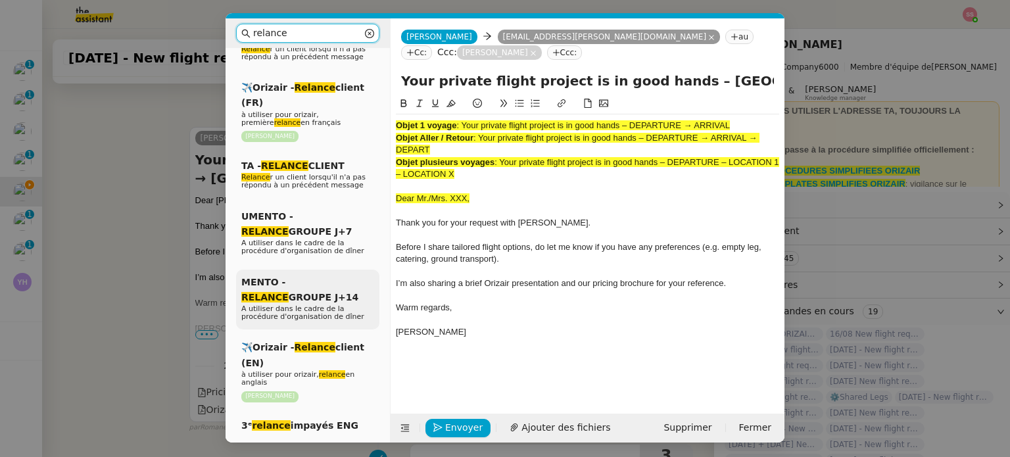
scroll to position [263, 0]
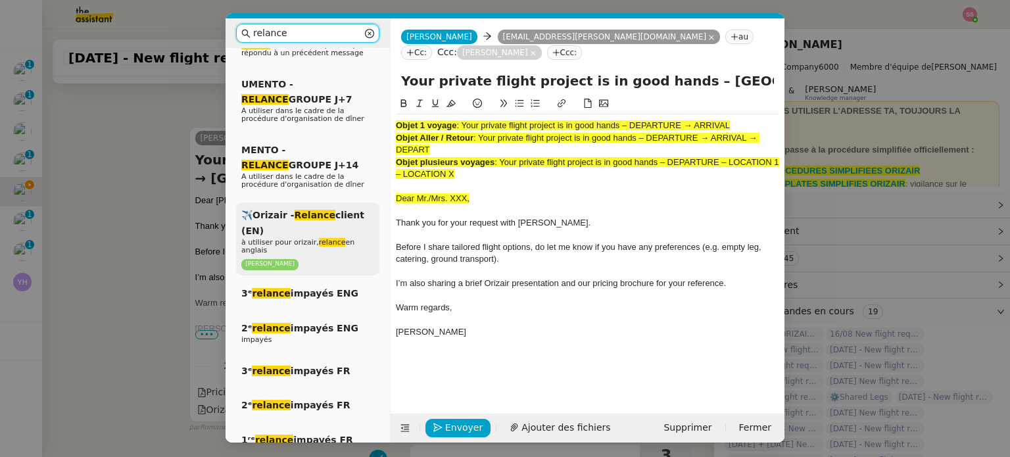
type input "relance"
click at [303, 241] on p "à utiliser pour orizair, relance en anglais" at bounding box center [307, 247] width 133 height 16
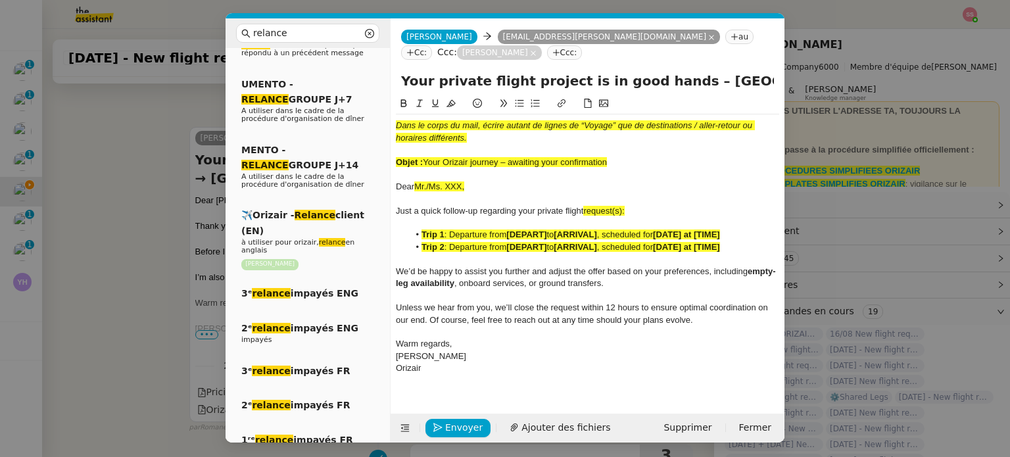
drag, startPoint x: 423, startPoint y: 146, endPoint x: 726, endPoint y: 147, distance: 302.5
click at [726, 157] on div "Objet : Your Orizair journey – awaiting your confirmation" at bounding box center [587, 163] width 383 height 12
drag, startPoint x: 665, startPoint y: 68, endPoint x: 394, endPoint y: 62, distance: 271.6
click at [394, 71] on div "Your private flight project is in good hands – [GEOGRAPHIC_DATA] → [GEOGRAPHIC_…" at bounding box center [588, 83] width 394 height 25
paste input "Orizair journey – awaiting your confirmation"
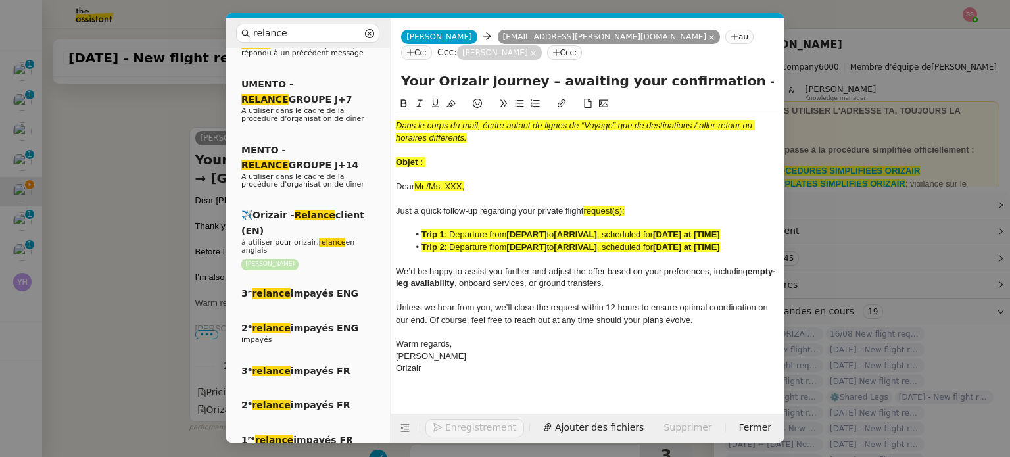
type input "Your Orizair journey – awaiting your confirmation – [GEOGRAPHIC_DATA] → [GEOGRA…"
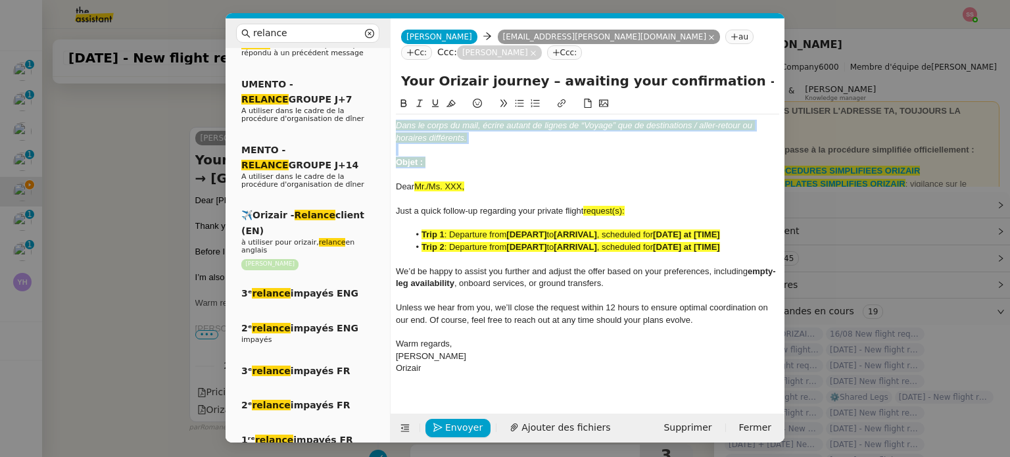
drag, startPoint x: 391, startPoint y: 97, endPoint x: 381, endPoint y: 82, distance: 17.9
click at [381, 82] on nz-layout "relance Service Relance Bon de Commande LBP A utiliser dans le cadre de la proc…" at bounding box center [505, 230] width 559 height 424
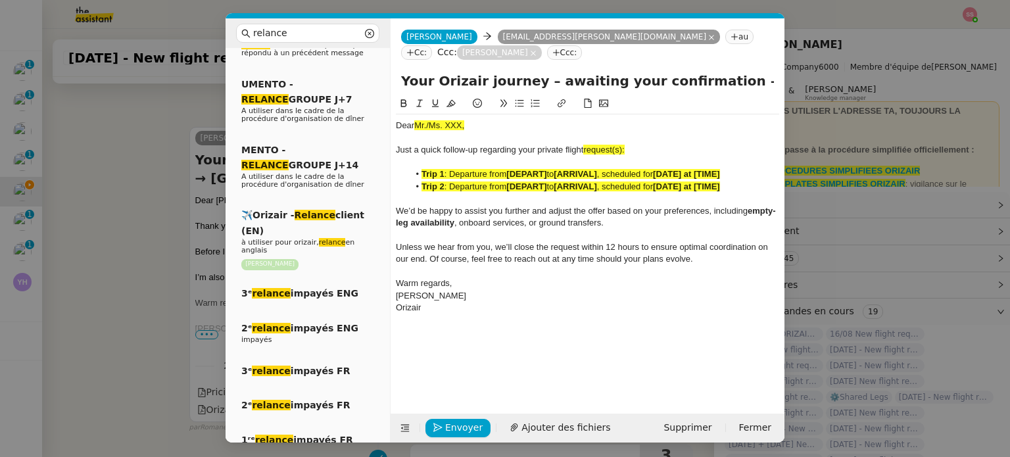
click at [471, 181] on span ": Departure from" at bounding box center [476, 186] width 62 height 10
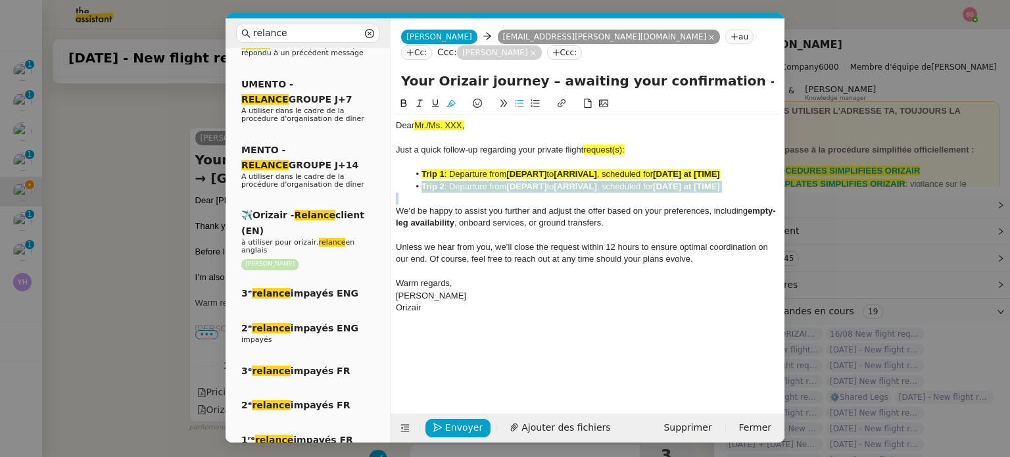
click at [471, 181] on span ": Departure from" at bounding box center [476, 186] width 62 height 10
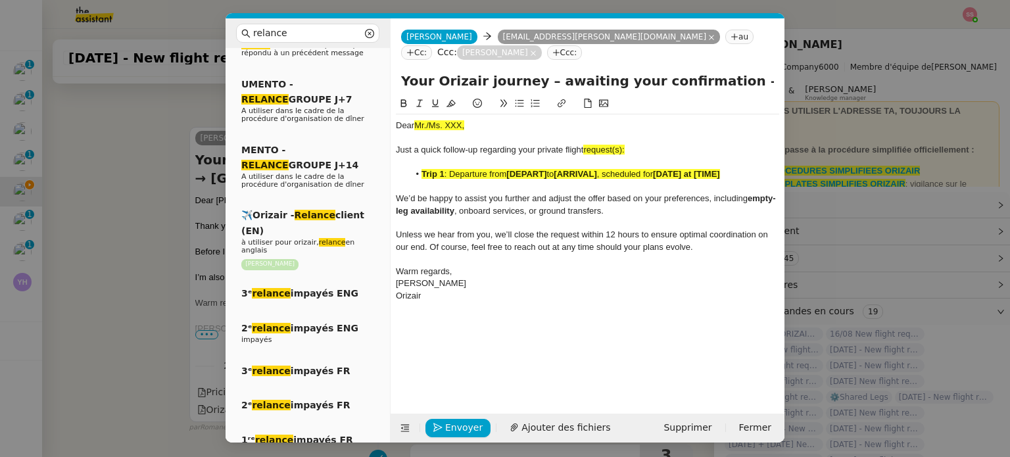
click at [631, 144] on div "Just a quick follow-up regarding your private flight request(s):" at bounding box center [587, 150] width 383 height 12
drag, startPoint x: 608, startPoint y: 132, endPoint x: 585, endPoint y: 132, distance: 22.4
click at [585, 144] on div "Just a quick follow-up regarding your private flight request:" at bounding box center [587, 150] width 383 height 12
click at [455, 99] on icon at bounding box center [450, 103] width 9 height 9
click at [153, 220] on nz-modal-container "relance Service Relance Bon de Commande LBP A utiliser dans le cadre de la proc…" at bounding box center [505, 228] width 1010 height 457
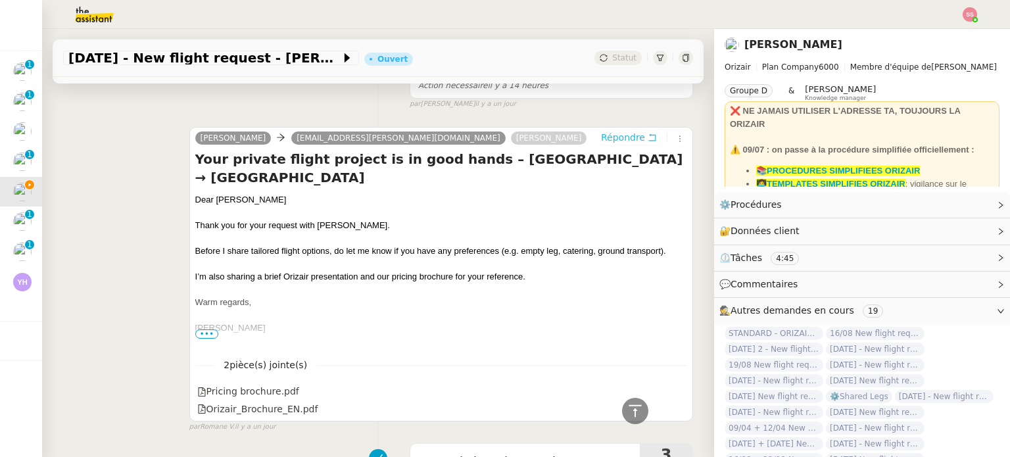
scroll to position [535, 0]
click at [238, 202] on div "Dear [PERSON_NAME]" at bounding box center [441, 200] width 492 height 13
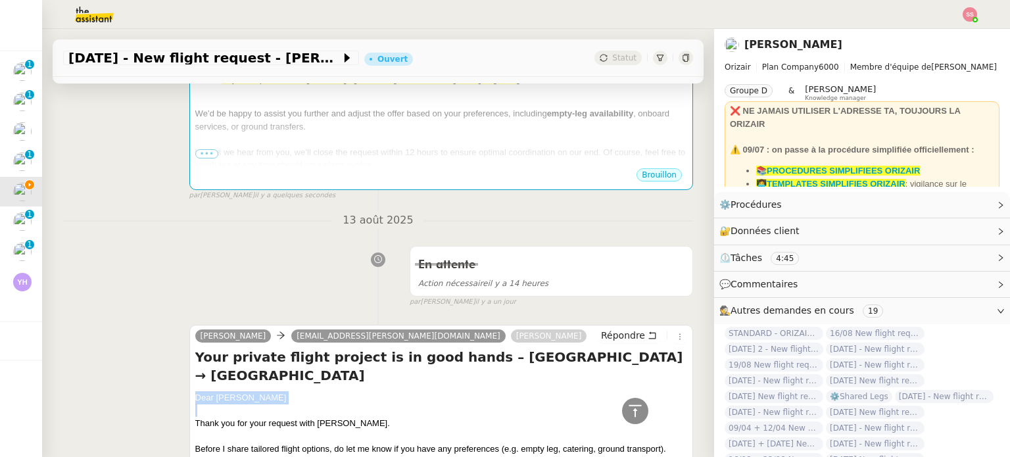
scroll to position [206, 0]
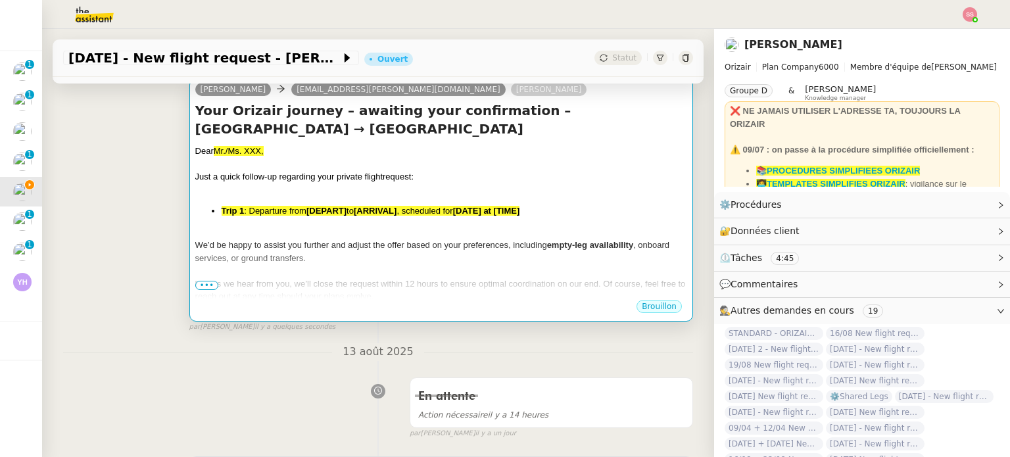
click at [441, 218] on li "Trip 1 : Departure from [DEPART] to [ARRIVAL] , scheduled for [DATE] at [TIME]" at bounding box center [455, 211] width 466 height 13
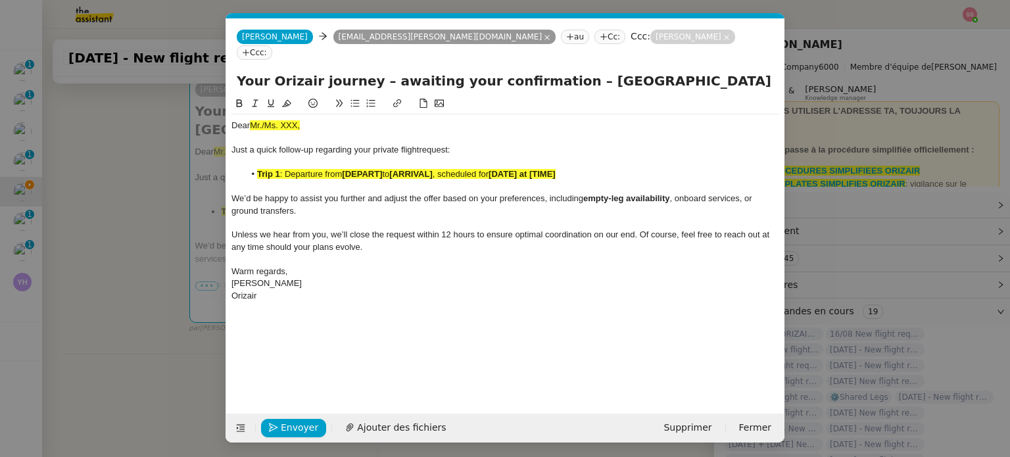
scroll to position [0, 57]
click at [294, 120] on div "Dear Mr./Ms. XXX," at bounding box center [505, 126] width 548 height 12
click at [294, 120] on span "Mr./Ms. XXX," at bounding box center [275, 125] width 50 height 10
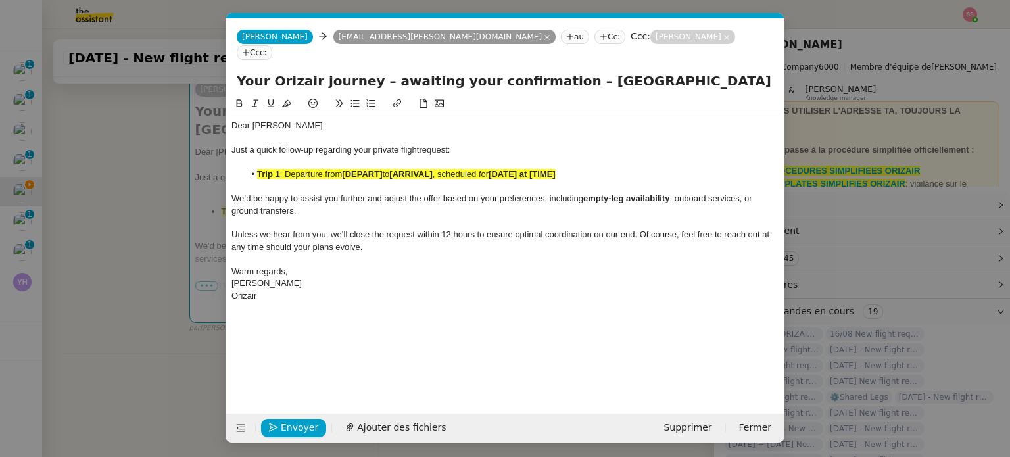
click at [163, 210] on nz-modal-container "relance Service Relance Bon de Commande LBP A utiliser dans le cadre de la proc…" at bounding box center [505, 228] width 1010 height 457
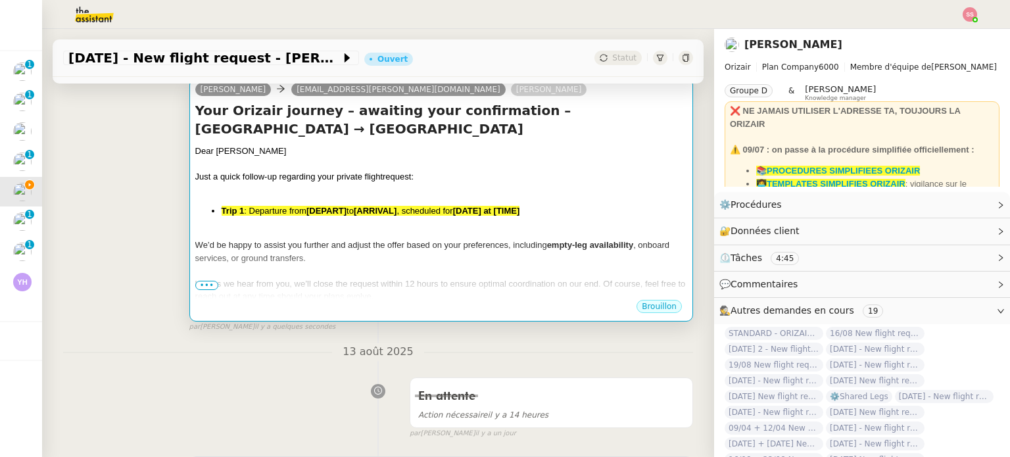
click at [367, 193] on div at bounding box center [441, 189] width 492 height 13
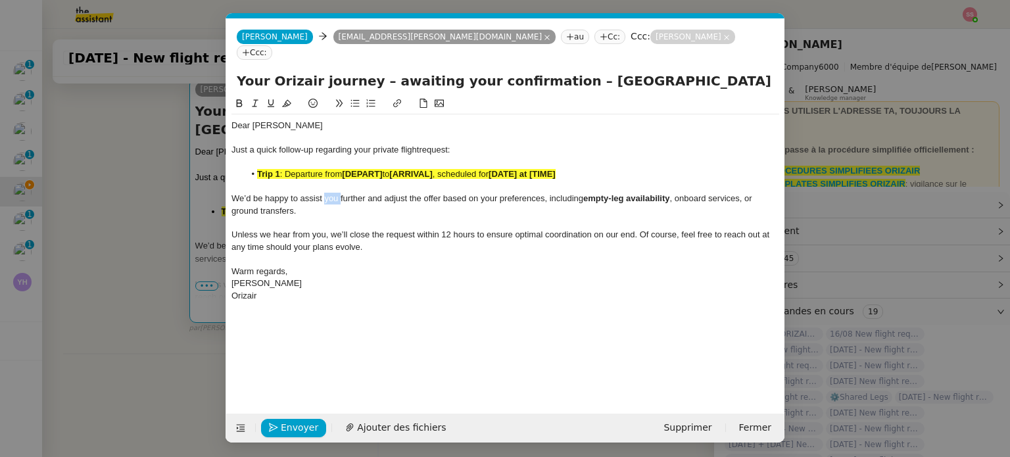
click at [367, 193] on div "We’d be happy to assist you further and adjust the offer based on your preferen…" at bounding box center [505, 205] width 548 height 24
click at [365, 169] on strong "[DEPART]" at bounding box center [362, 174] width 40 height 10
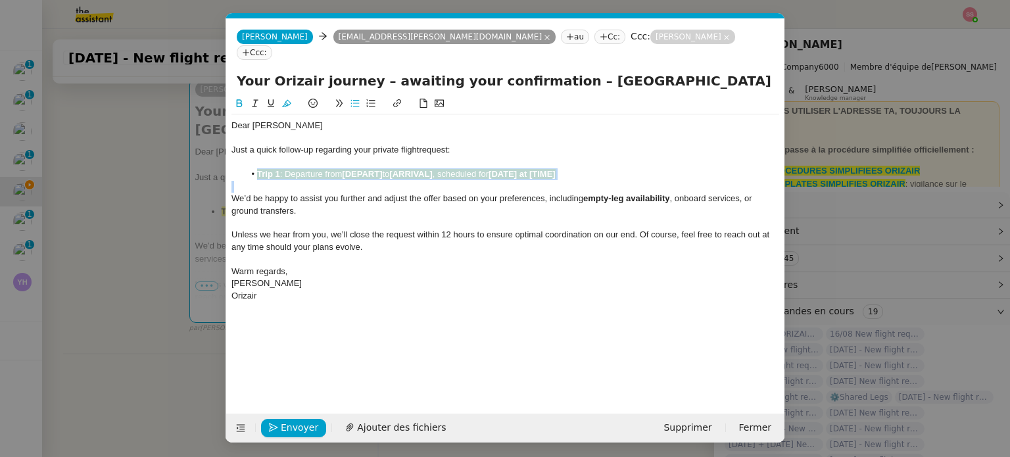
click at [365, 169] on strong "[DEPART]" at bounding box center [362, 174] width 40 height 10
click at [278, 96] on button at bounding box center [271, 103] width 16 height 15
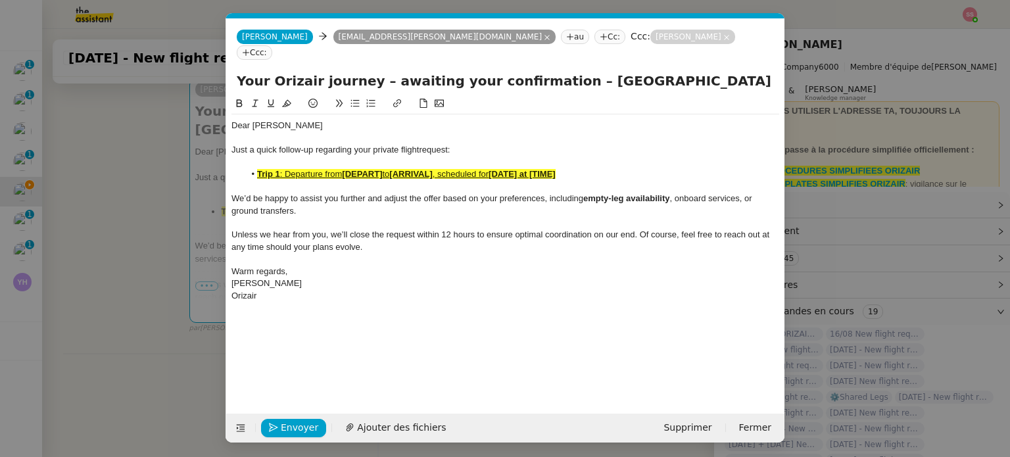
click at [181, 176] on nz-modal-container "relance Service Relance Bon de Commande LBP A utiliser dans le cadre de la proc…" at bounding box center [505, 228] width 1010 height 457
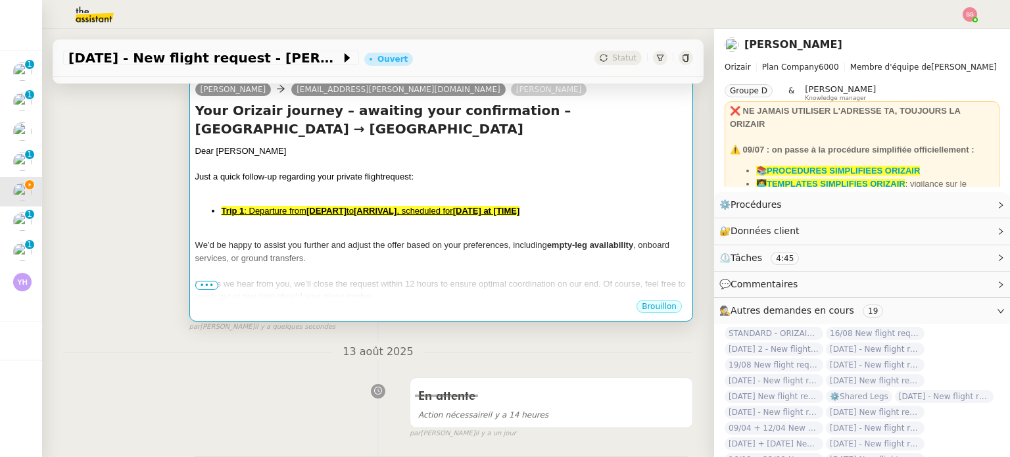
click at [377, 220] on div "Dear [PERSON_NAME] Just a quick follow-up regarding your private flight request…" at bounding box center [441, 250] width 492 height 210
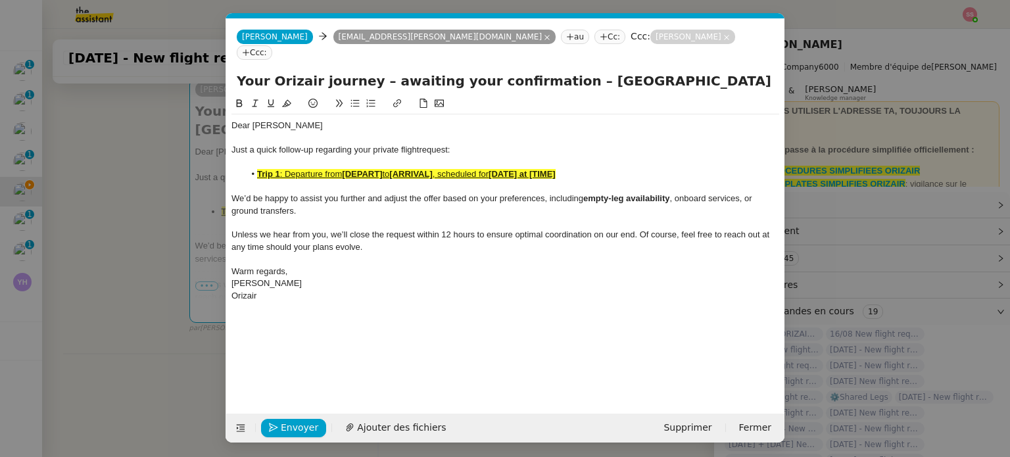
click at [360, 169] on u "[DEPART]" at bounding box center [362, 174] width 40 height 10
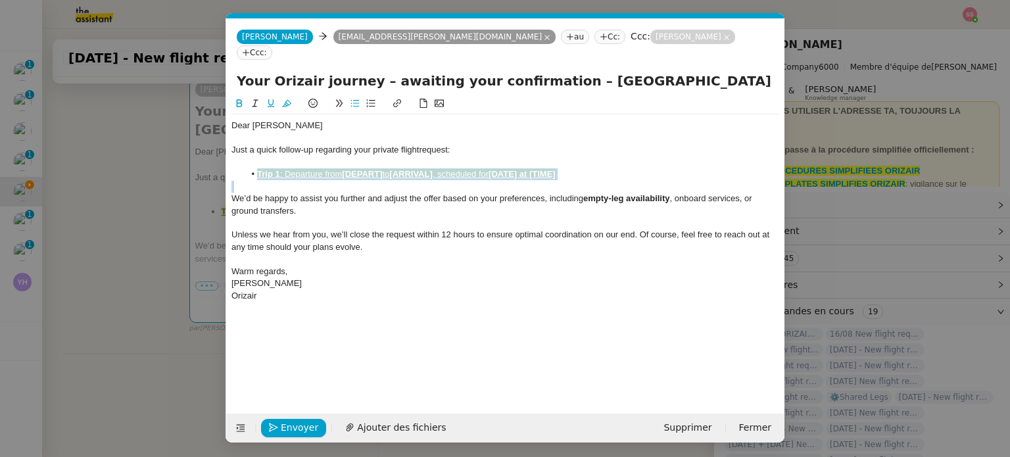
click at [360, 169] on u "[DEPART]" at bounding box center [362, 174] width 40 height 10
click at [268, 99] on icon at bounding box center [271, 103] width 7 height 8
click at [293, 96] on button at bounding box center [287, 103] width 16 height 15
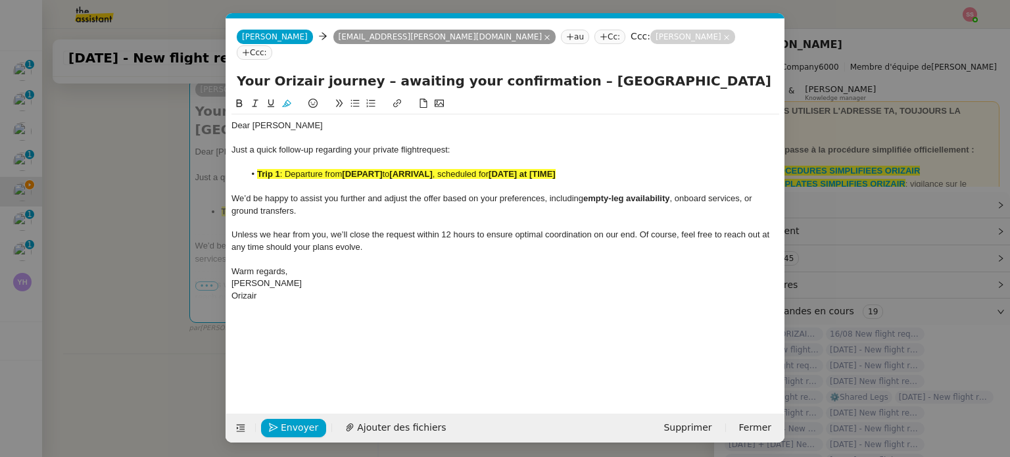
click at [192, 190] on nz-modal-container "relance Service Relance Bon de Commande LBP A utiliser dans le cadre de la proc…" at bounding box center [505, 228] width 1010 height 457
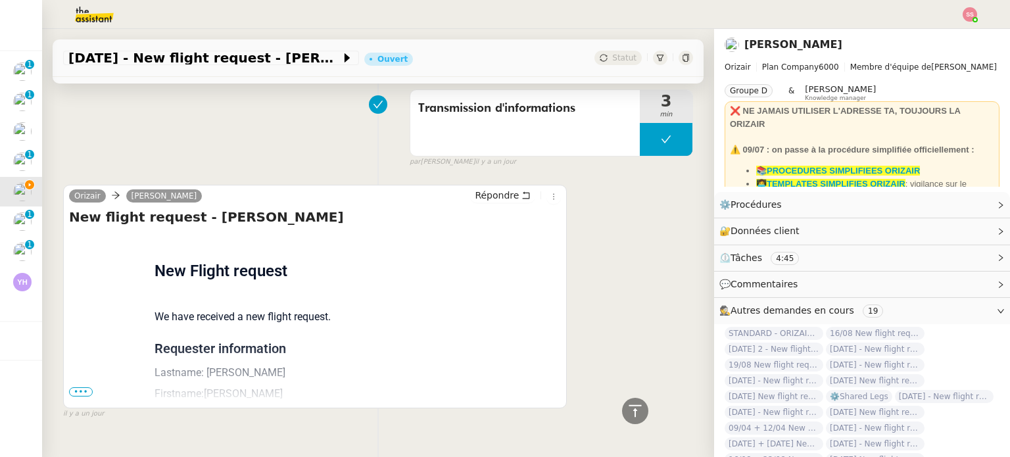
scroll to position [857, 0]
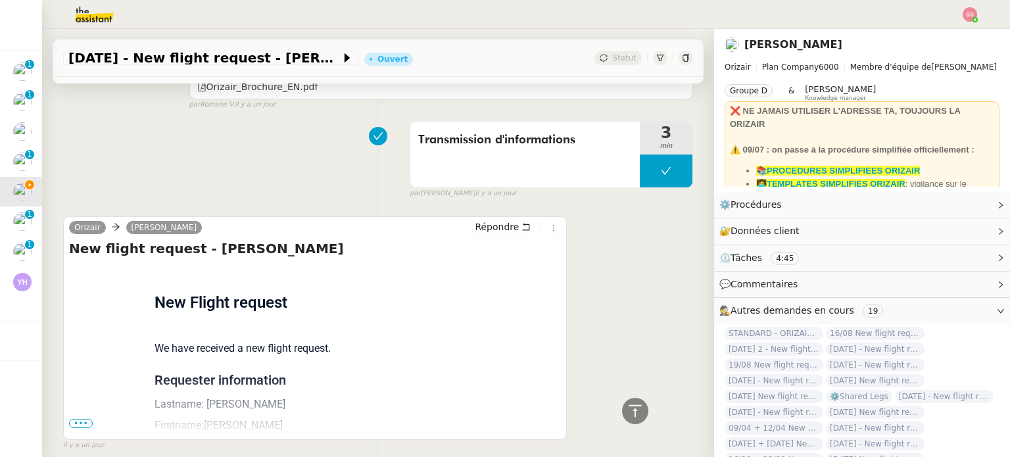
click at [82, 426] on span "•••" at bounding box center [81, 423] width 24 height 9
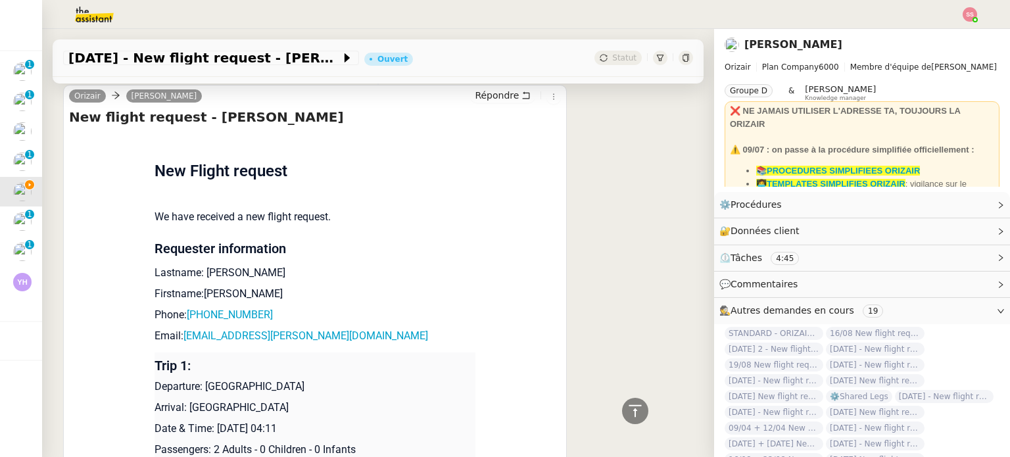
scroll to position [1121, 0]
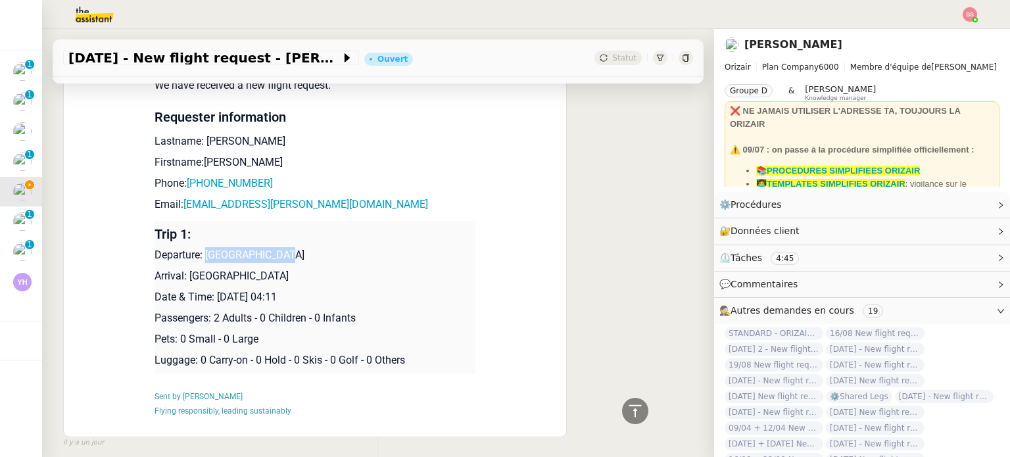
drag, startPoint x: 201, startPoint y: 260, endPoint x: 305, endPoint y: 252, distance: 104.2
click at [305, 252] on p "Departure: [GEOGRAPHIC_DATA]" at bounding box center [315, 255] width 321 height 16
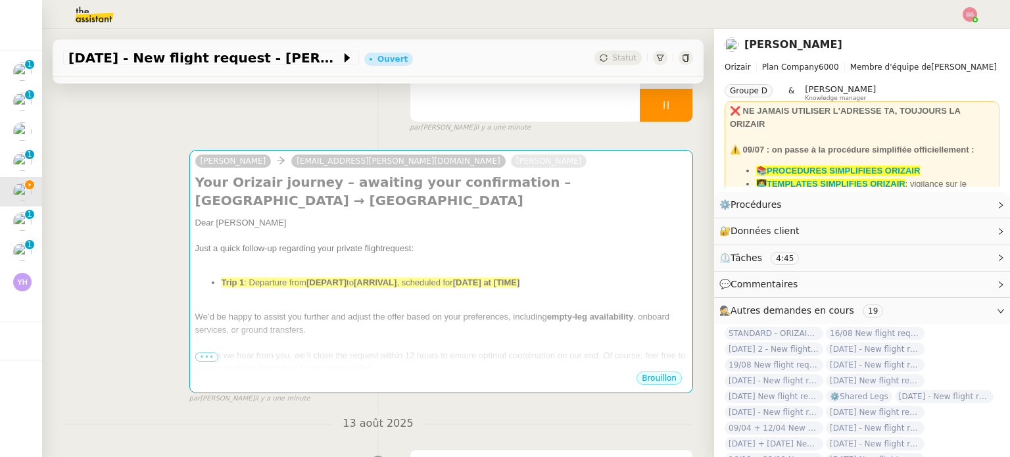
scroll to position [0, 0]
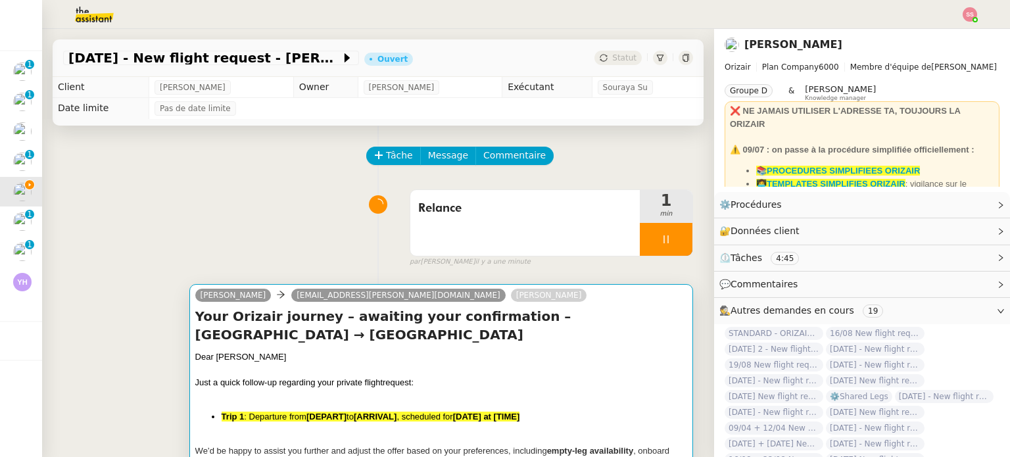
click at [447, 321] on h4 "Your Orizair journey – awaiting your confirmation – [GEOGRAPHIC_DATA] → [GEOGRA…" at bounding box center [441, 325] width 492 height 37
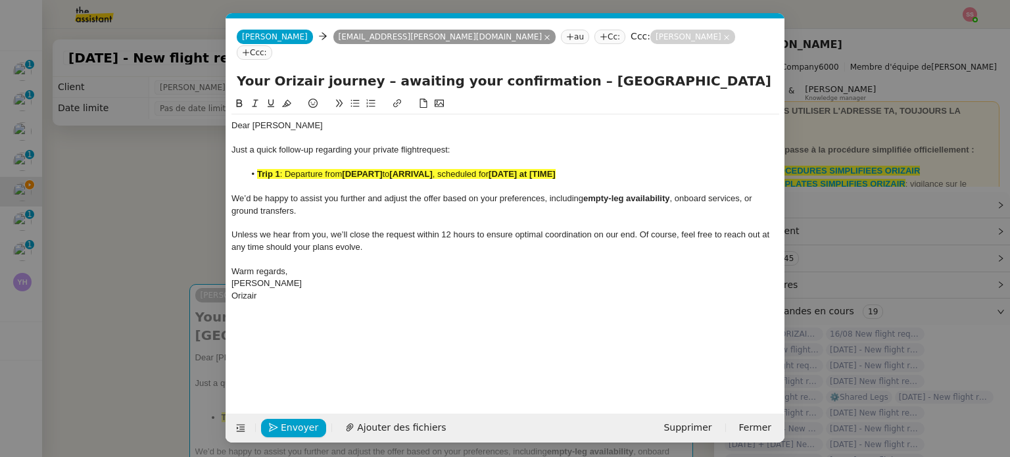
scroll to position [0, 57]
click at [397, 168] on li "Trip 1 : Departure from [DEPART] to [ARRIVAL] , scheduled for [DATE] at [TIME]" at bounding box center [512, 174] width 535 height 12
click at [397, 169] on strong "[ARRIVAL]" at bounding box center [410, 174] width 43 height 10
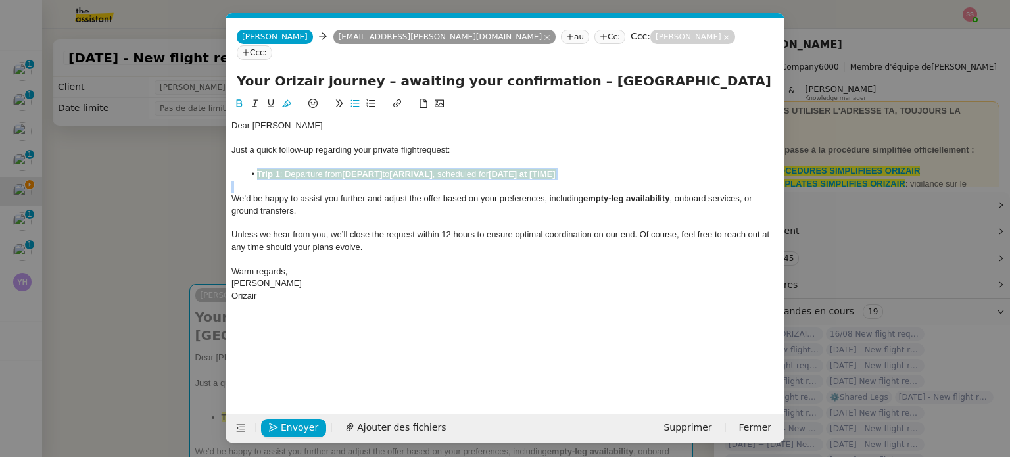
click at [397, 169] on strong "[ARRIVAL]" at bounding box center [410, 174] width 43 height 10
click at [286, 99] on icon at bounding box center [286, 103] width 9 height 9
click at [381, 169] on strong "[DEPART]" at bounding box center [362, 174] width 40 height 10
drag, startPoint x: 383, startPoint y: 158, endPoint x: 347, endPoint y: 157, distance: 36.2
click at [347, 169] on strong "[DEPART]" at bounding box center [362, 174] width 40 height 10
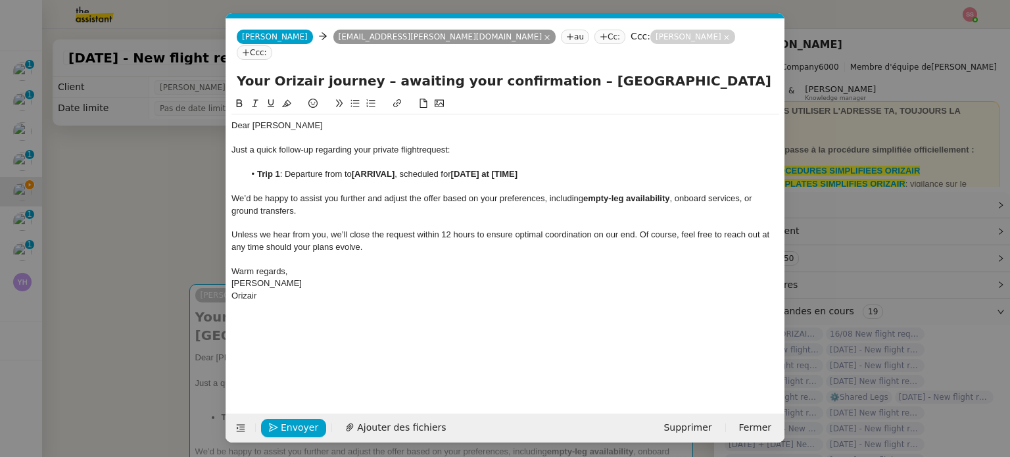
scroll to position [0, 0]
drag, startPoint x: 184, startPoint y: 198, endPoint x: 203, endPoint y: 212, distance: 23.9
click at [185, 198] on nz-modal-container "relance Service Relance Bon de Commande LBP A utiliser dans le cadre de la proc…" at bounding box center [505, 228] width 1010 height 457
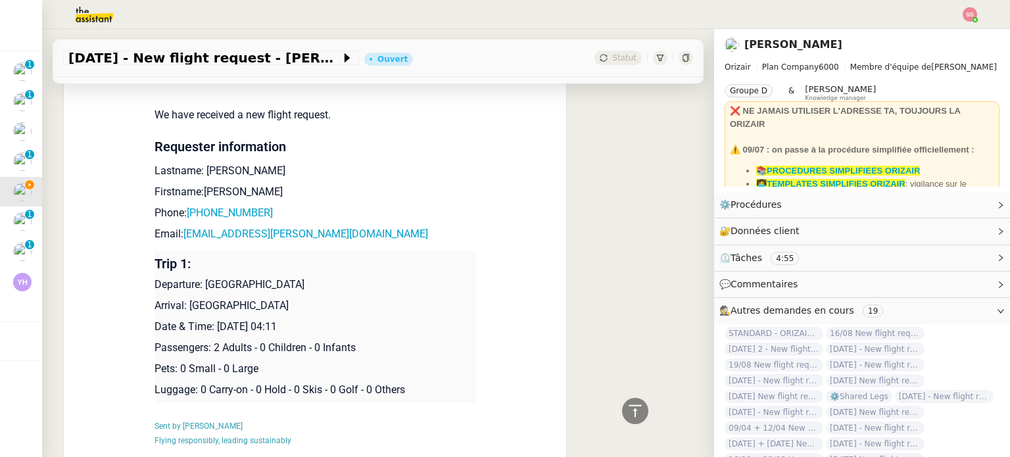
scroll to position [1184, 0]
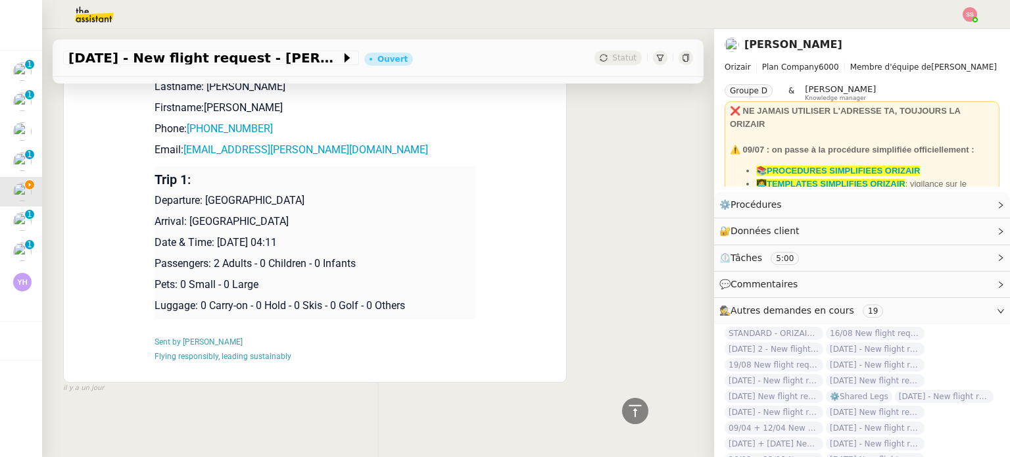
drag, startPoint x: 279, startPoint y: 222, endPoint x: 185, endPoint y: 218, distance: 94.1
click at [185, 218] on p "Arrival: [GEOGRAPHIC_DATA]" at bounding box center [315, 222] width 321 height 16
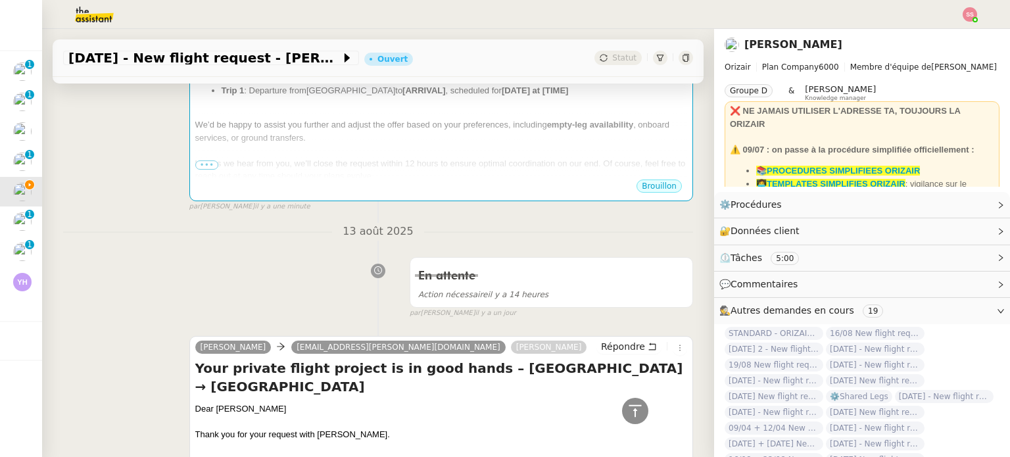
scroll to position [197, 0]
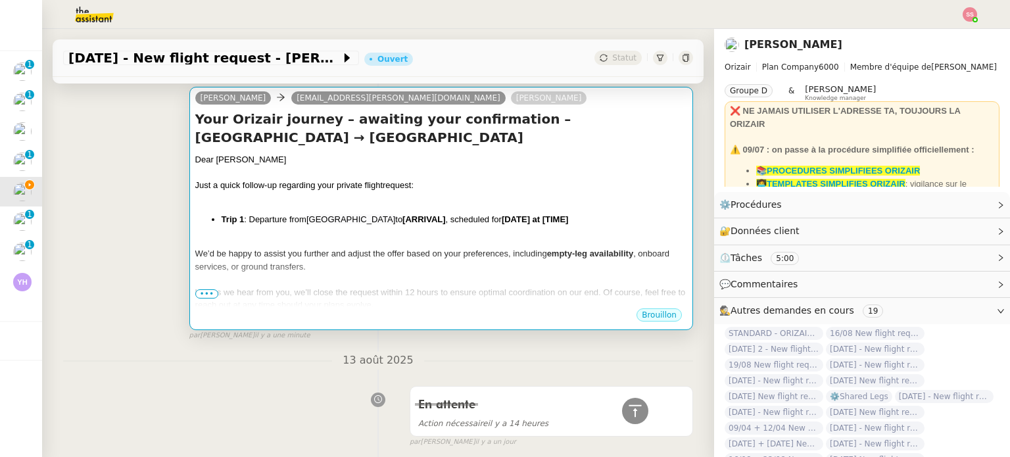
click at [438, 224] on li "Trip 1 : Departure from [GEOGRAPHIC_DATA] to [ARRIVAL] , scheduled for [DATE] a…" at bounding box center [455, 219] width 466 height 13
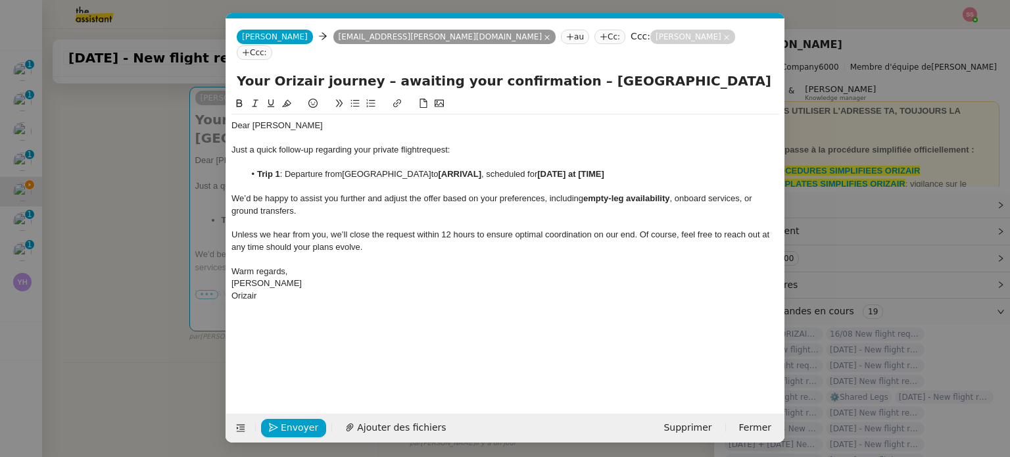
scroll to position [0, 57]
click at [455, 169] on strong "[ARRIVAL]" at bounding box center [460, 174] width 43 height 10
click at [128, 272] on nz-modal-container "relance Service Relance Bon de Commande LBP A utiliser dans le cadre de la proc…" at bounding box center [505, 228] width 1010 height 457
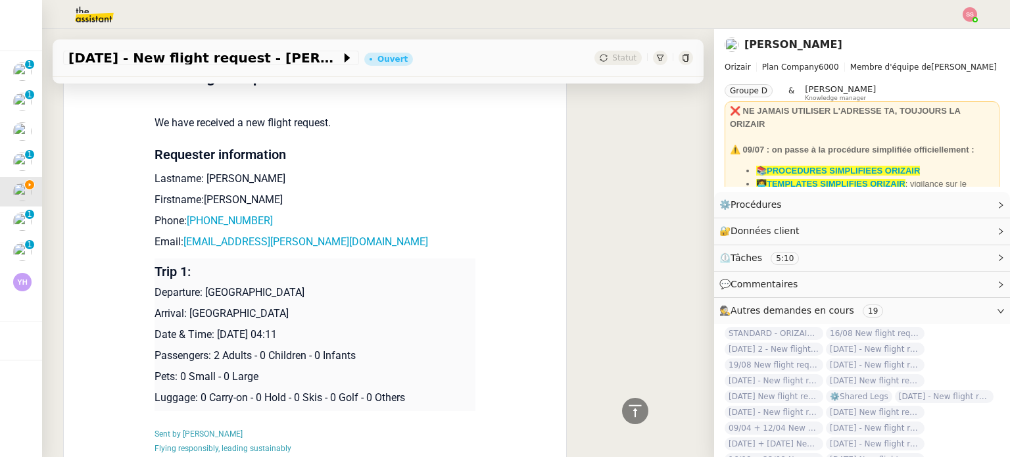
scroll to position [1184, 0]
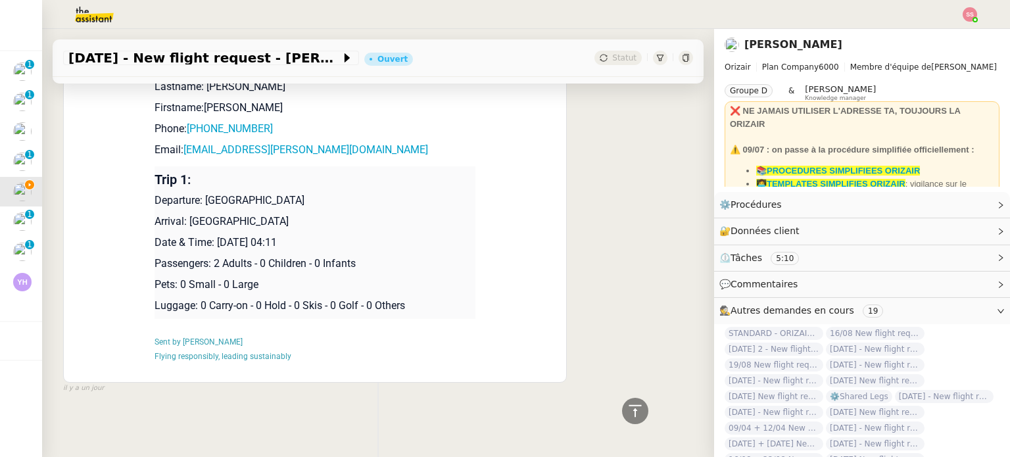
drag, startPoint x: 210, startPoint y: 234, endPoint x: 337, endPoint y: 230, distance: 126.3
click at [337, 235] on p "Date & Time: [DATE] 04:11" at bounding box center [315, 243] width 321 height 16
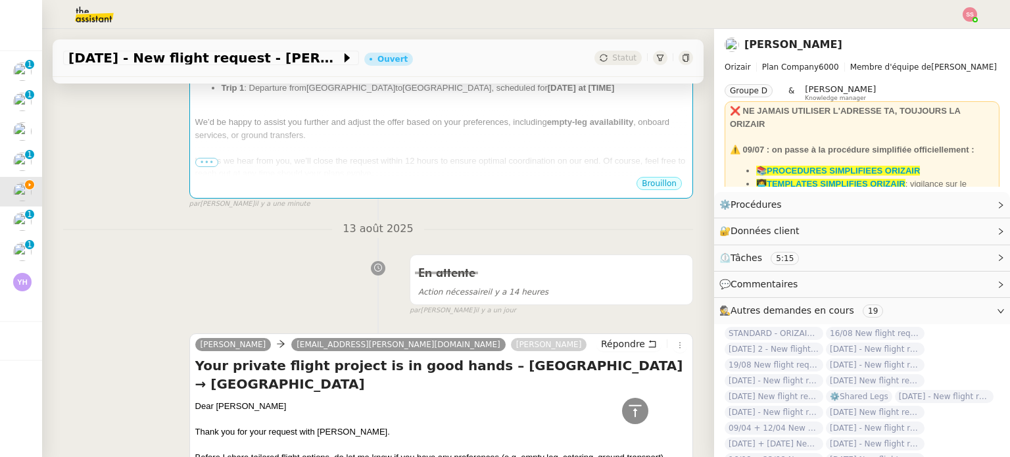
scroll to position [132, 0]
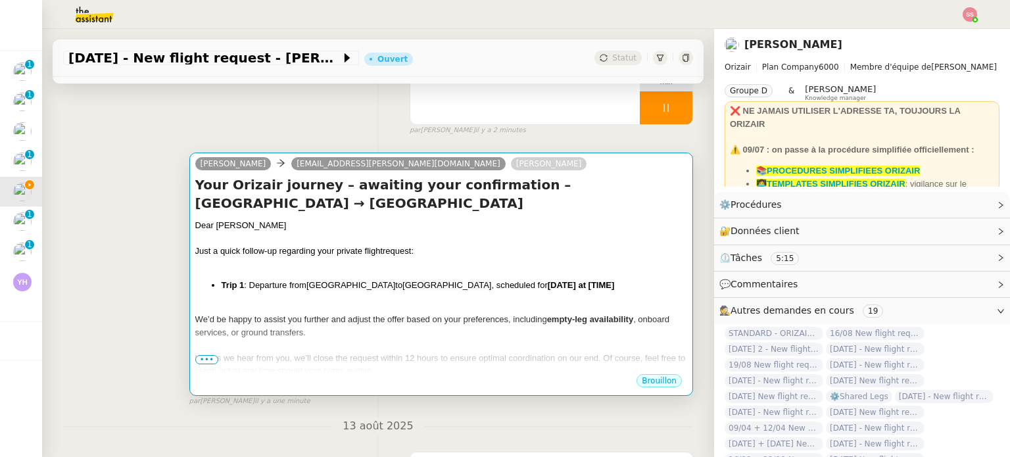
click at [502, 268] on div at bounding box center [441, 264] width 492 height 13
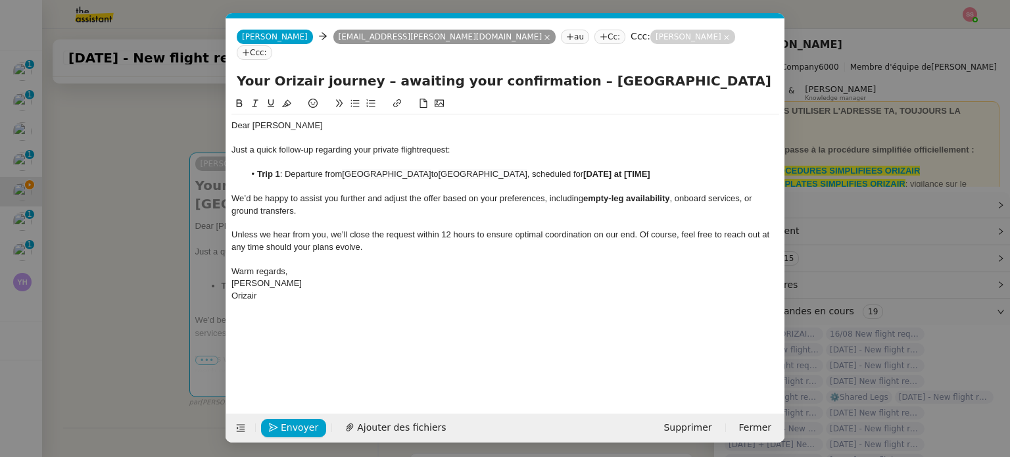
scroll to position [0, 57]
drag, startPoint x: 606, startPoint y: 154, endPoint x: 549, endPoint y: 156, distance: 57.2
click at [549, 168] on li "Trip 1 : Departure from [GEOGRAPHIC_DATA] to [GEOGRAPHIC_DATA] , scheduled for …" at bounding box center [512, 174] width 535 height 12
click at [304, 423] on span "Envoyer" at bounding box center [299, 427] width 37 height 15
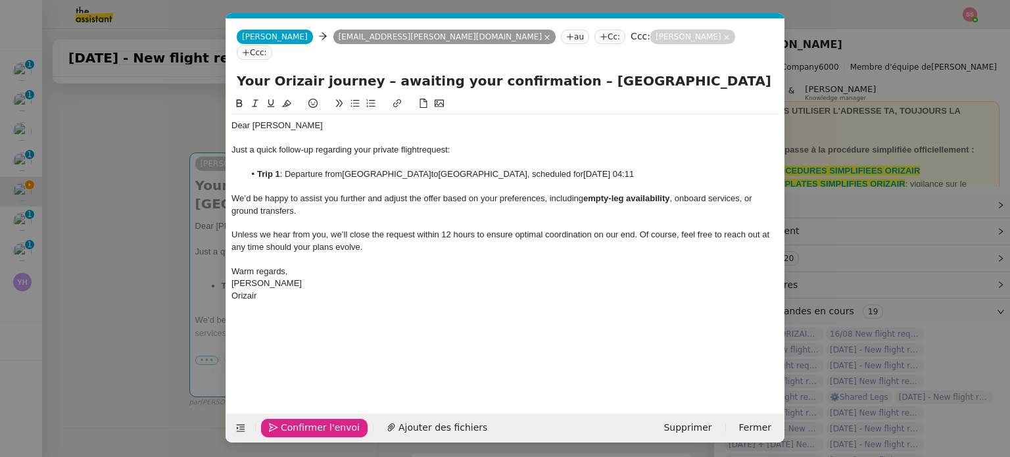
click at [304, 423] on span "Confirmer l'envoi" at bounding box center [320, 427] width 79 height 15
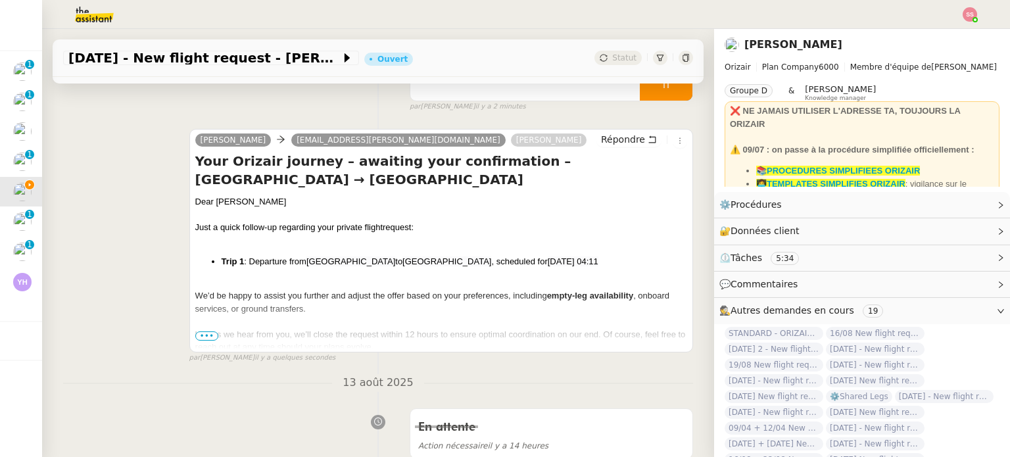
scroll to position [263, 0]
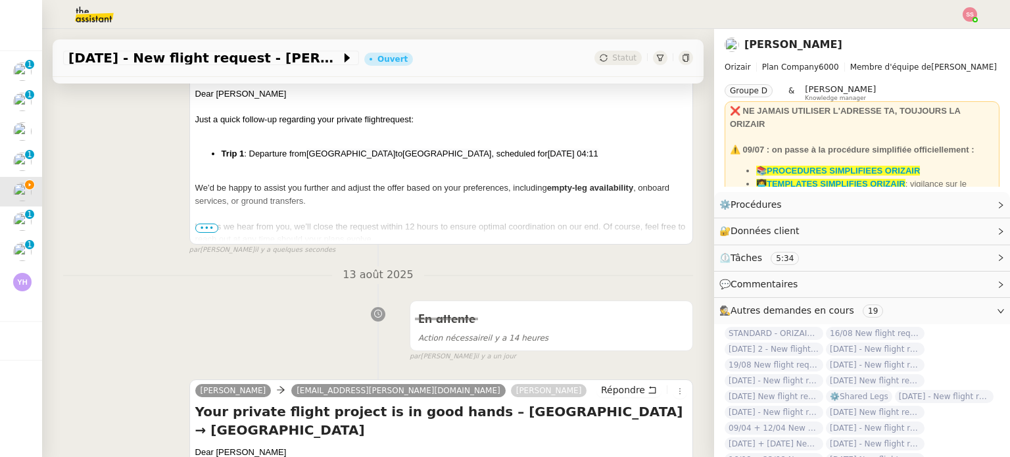
click at [208, 231] on span "•••" at bounding box center [207, 228] width 24 height 9
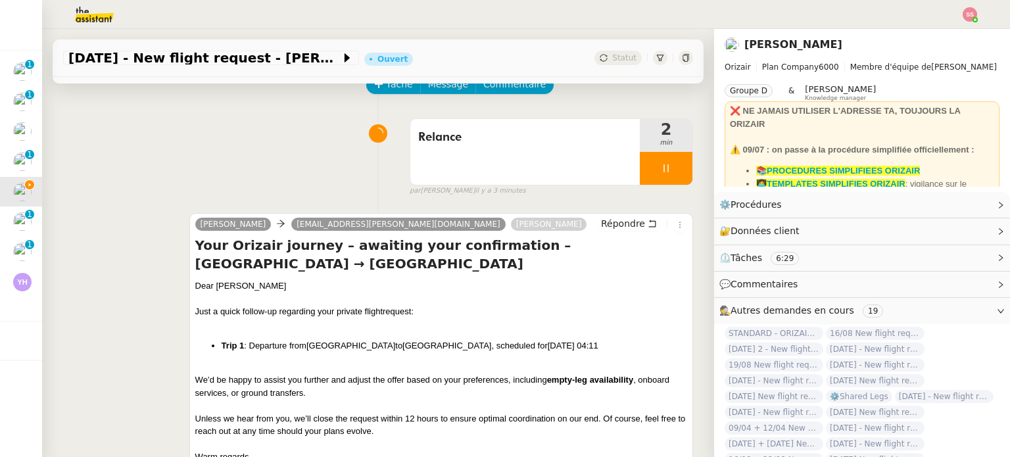
scroll to position [0, 0]
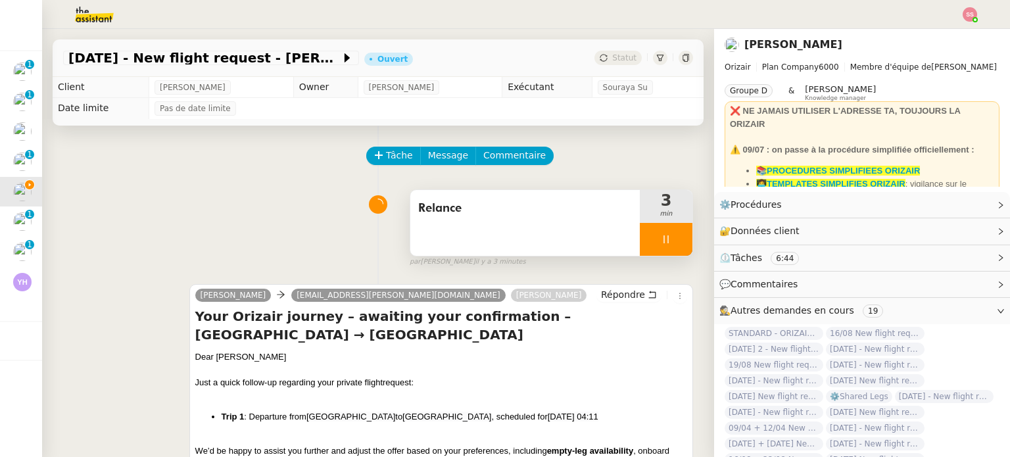
click at [668, 249] on div at bounding box center [666, 239] width 53 height 33
click at [692, 250] on button at bounding box center [692, 239] width 0 height 33
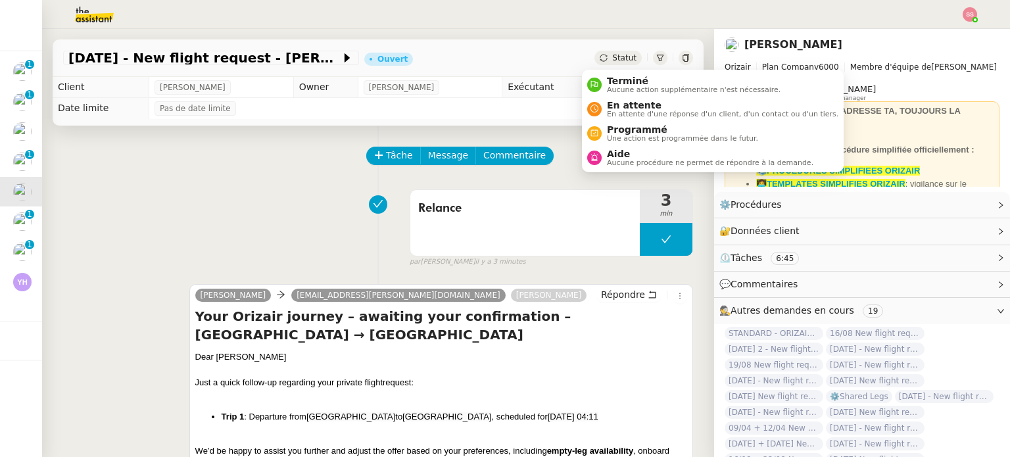
click at [617, 55] on span "Statut" at bounding box center [624, 57] width 24 height 9
click at [628, 107] on span "En attente" at bounding box center [722, 105] width 231 height 11
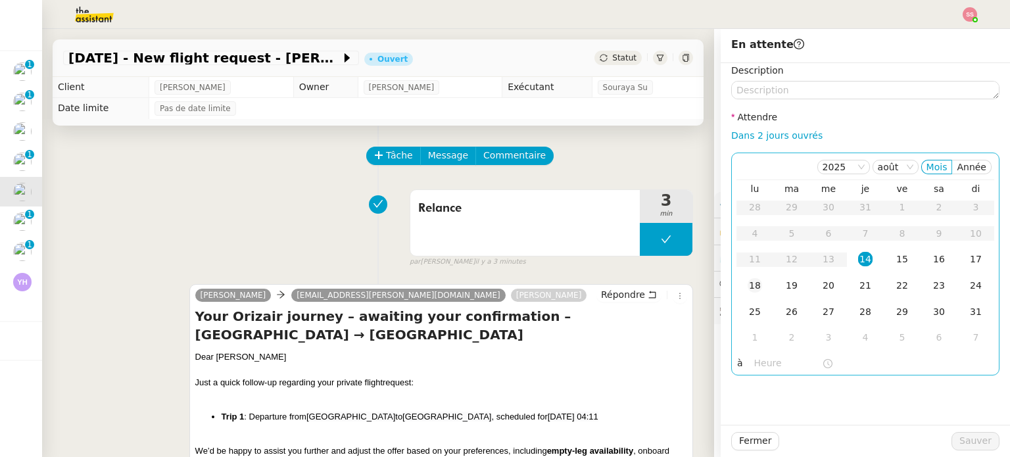
click at [755, 289] on td "18" at bounding box center [754, 286] width 37 height 26
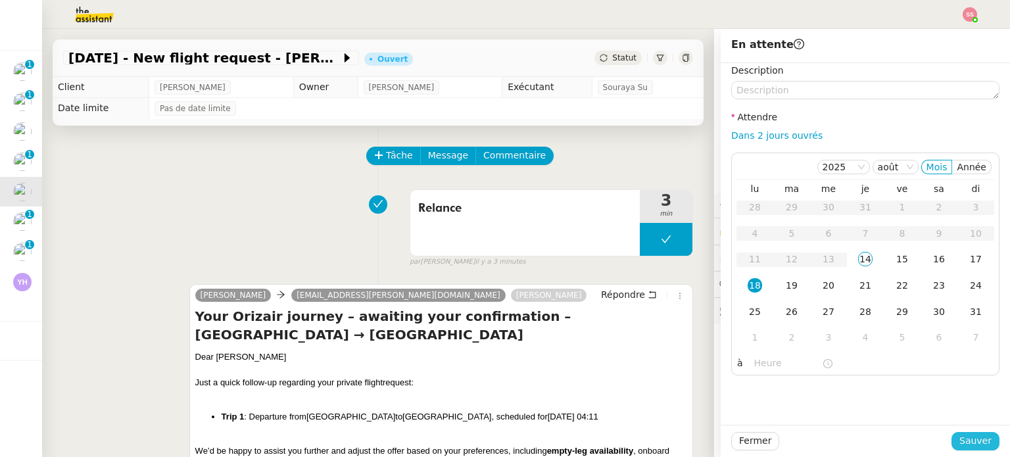
click at [959, 443] on span "Sauver" at bounding box center [975, 440] width 32 height 15
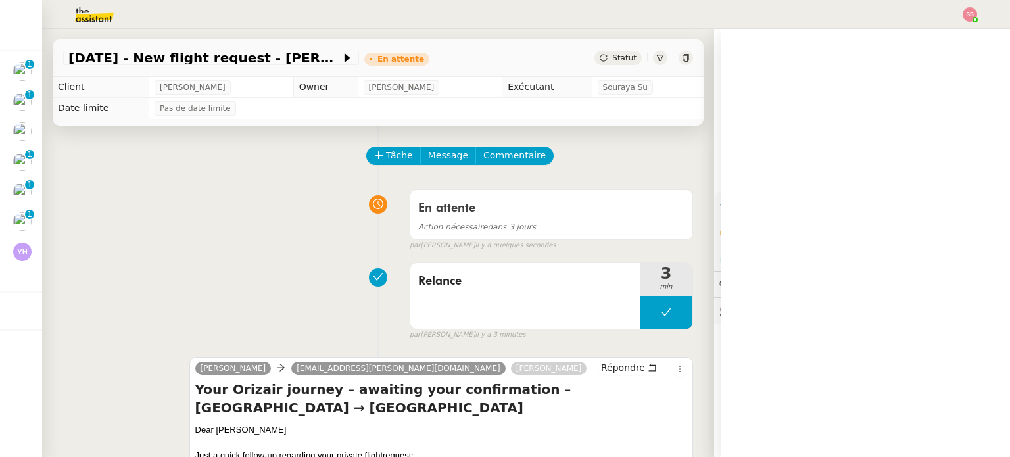
click at [975, 14] on img at bounding box center [970, 14] width 14 height 14
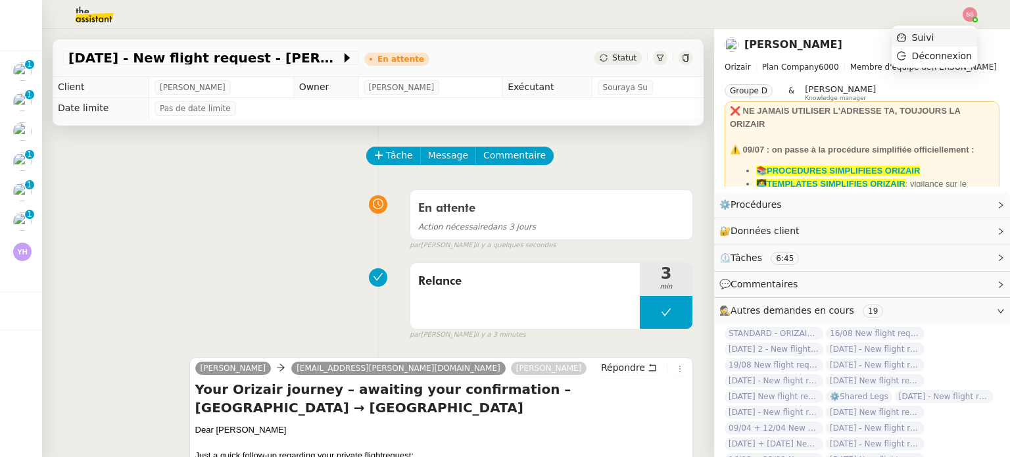
click at [939, 32] on li "Suivi" at bounding box center [934, 37] width 85 height 18
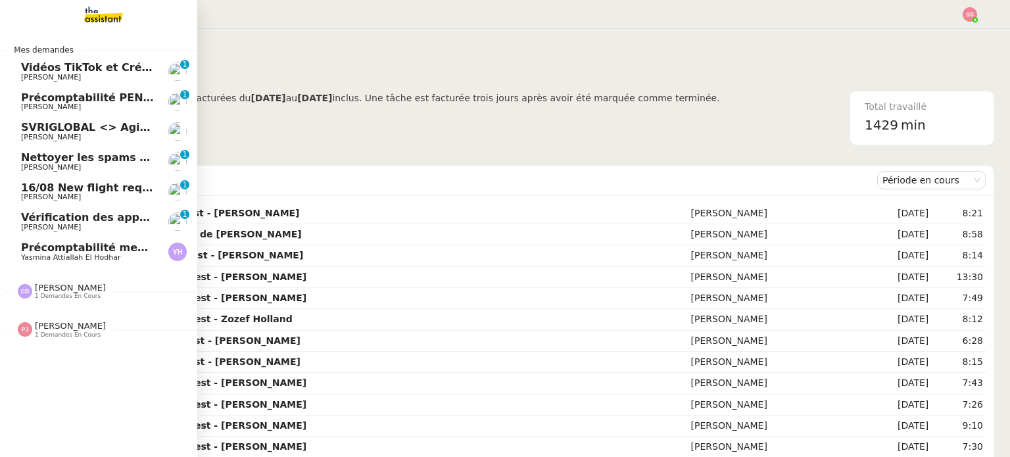
click at [63, 200] on span "[PERSON_NAME]" at bounding box center [87, 197] width 133 height 8
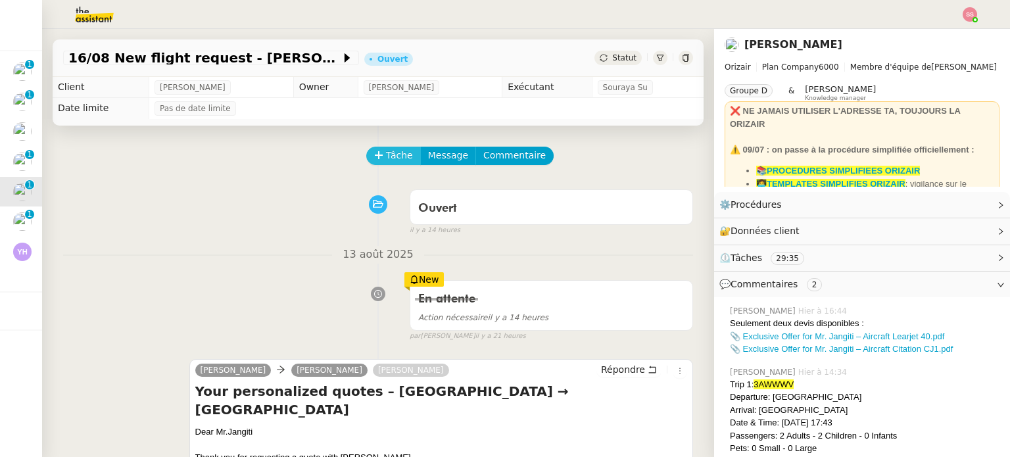
click at [375, 163] on button "Tâche" at bounding box center [393, 156] width 55 height 18
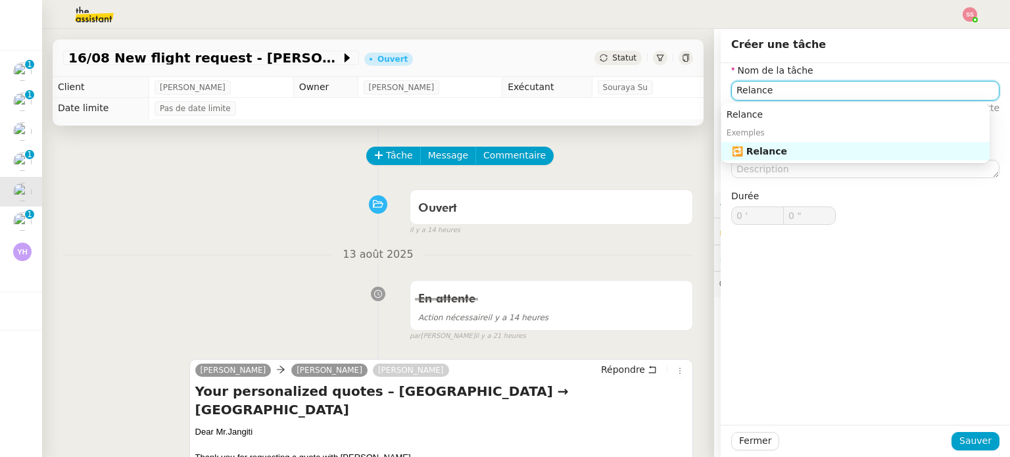
click at [846, 147] on div "🔁 Relance" at bounding box center [858, 151] width 253 height 12
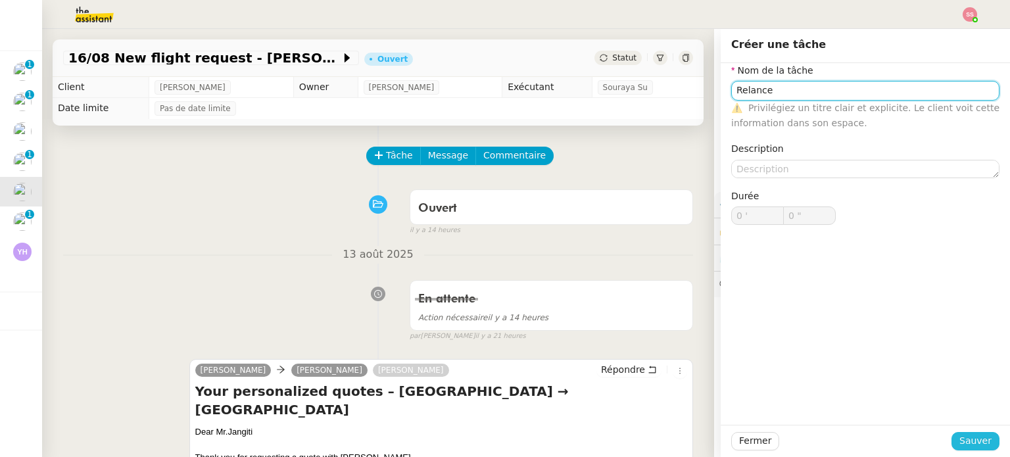
type input "Relance"
click at [959, 441] on span "Sauver" at bounding box center [975, 440] width 32 height 15
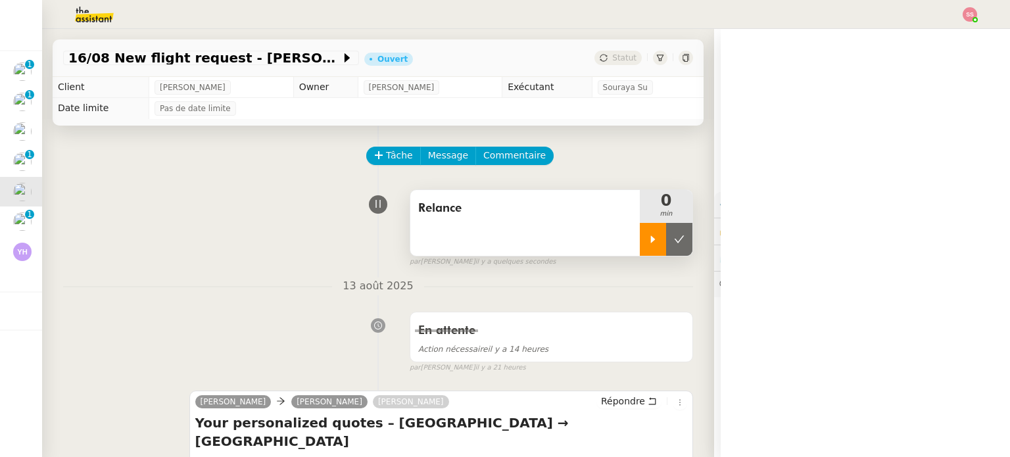
click at [640, 252] on div at bounding box center [653, 239] width 26 height 33
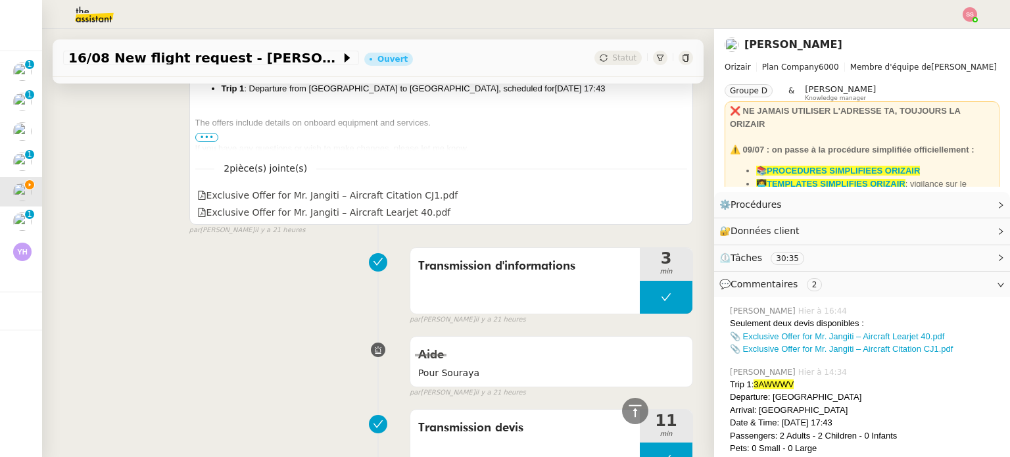
scroll to position [263, 0]
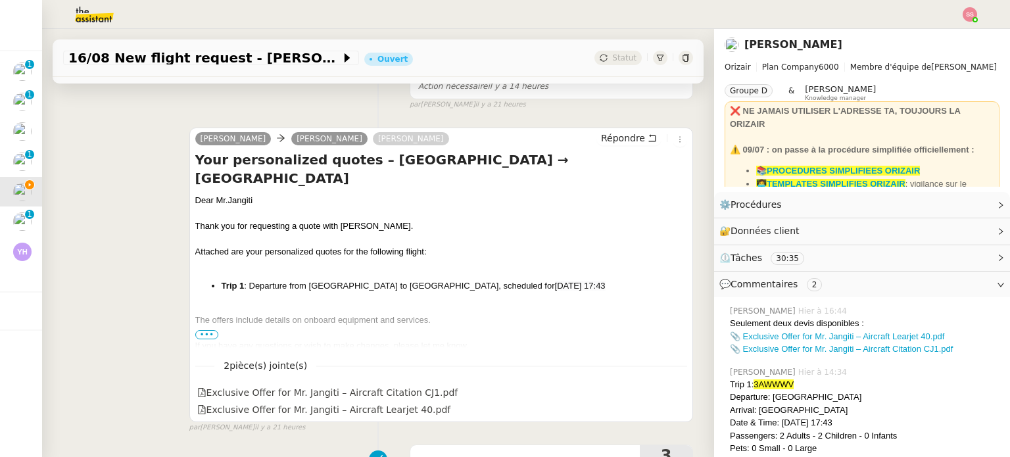
drag, startPoint x: 542, startPoint y: 268, endPoint x: 217, endPoint y: 275, distance: 324.9
click at [217, 279] on ul "Trip 1 : Departure from [GEOGRAPHIC_DATA] to [GEOGRAPHIC_DATA], scheduled for […" at bounding box center [441, 285] width 492 height 13
click at [616, 136] on span "Répondre" at bounding box center [623, 138] width 44 height 13
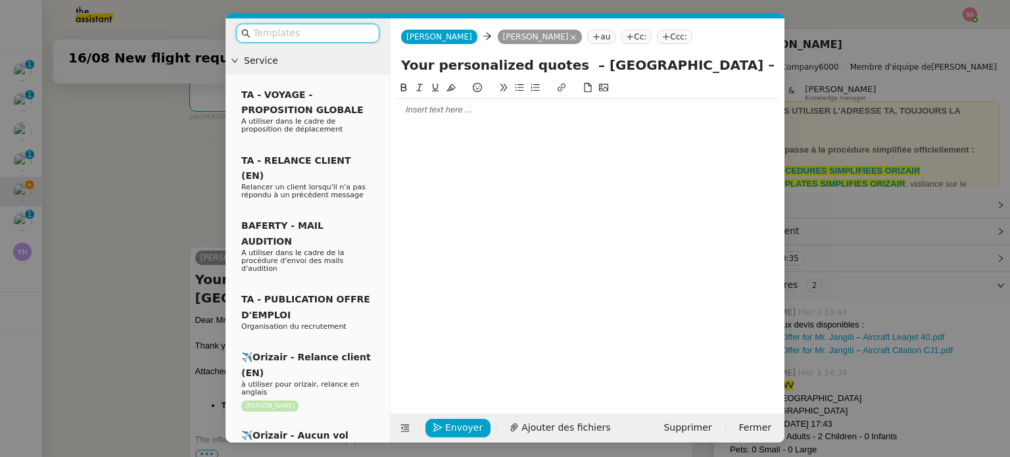
scroll to position [364, 0]
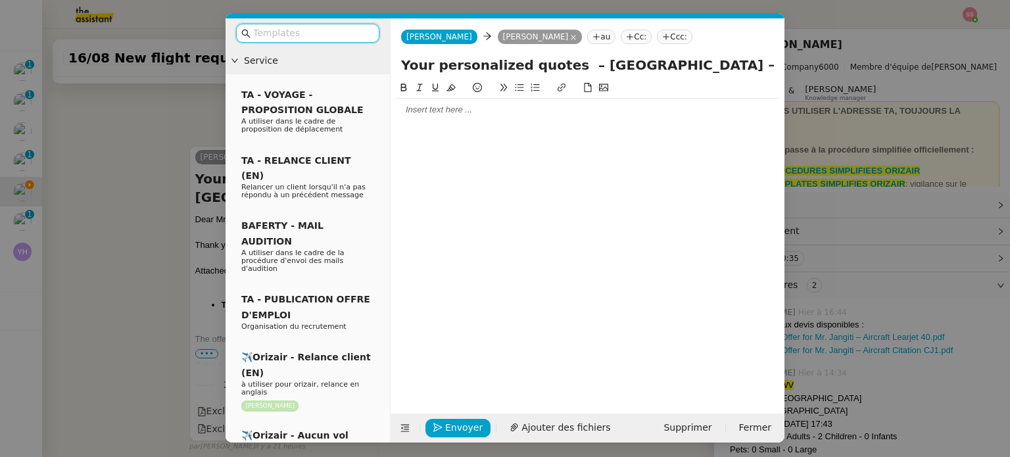
click at [332, 28] on input "text" at bounding box center [312, 33] width 118 height 15
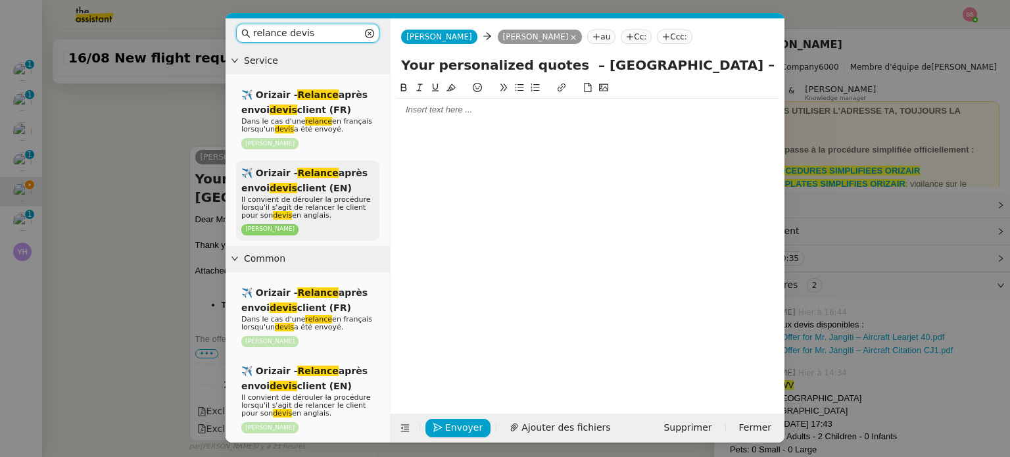
type input "relance devis"
click at [326, 189] on span "✈️ Orizair - Relance après envoi devis client (EN)" at bounding box center [304, 181] width 126 height 26
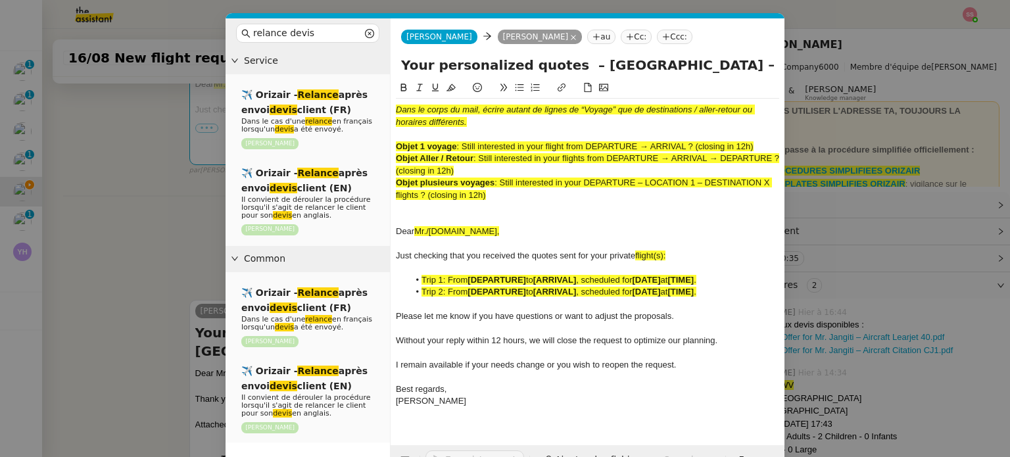
scroll to position [537, 0]
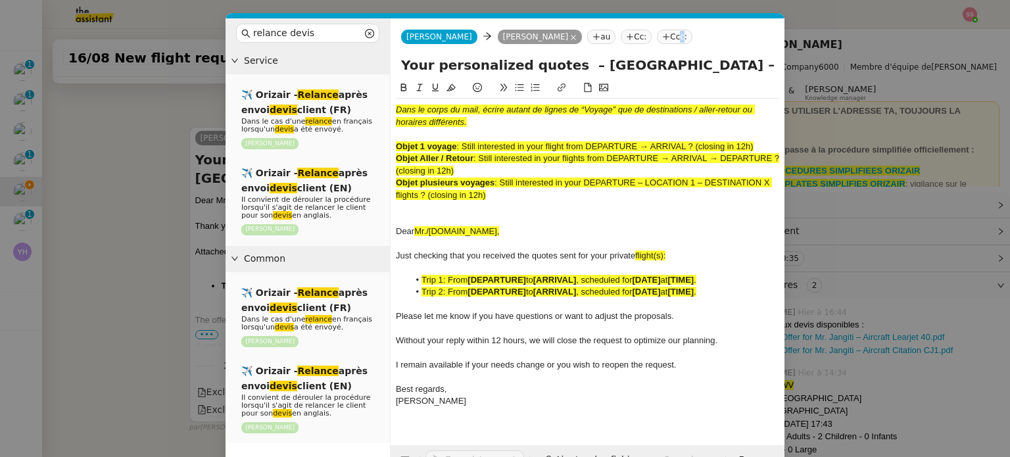
click at [657, 38] on nz-tag "Ccc:" at bounding box center [675, 37] width 36 height 14
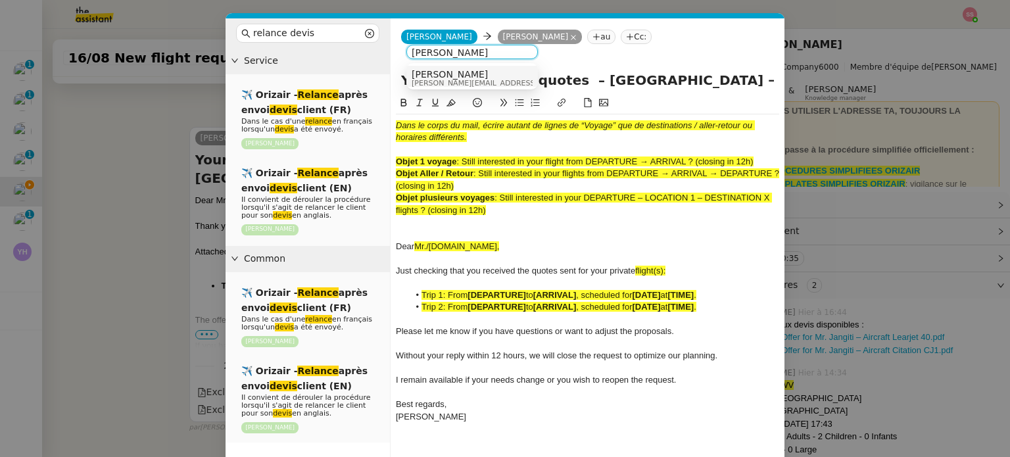
type input "[PERSON_NAME]"
click at [476, 73] on div "[PERSON_NAME] [PERSON_NAME][EMAIL_ADDRESS][DOMAIN_NAME]" at bounding box center [510, 78] width 197 height 18
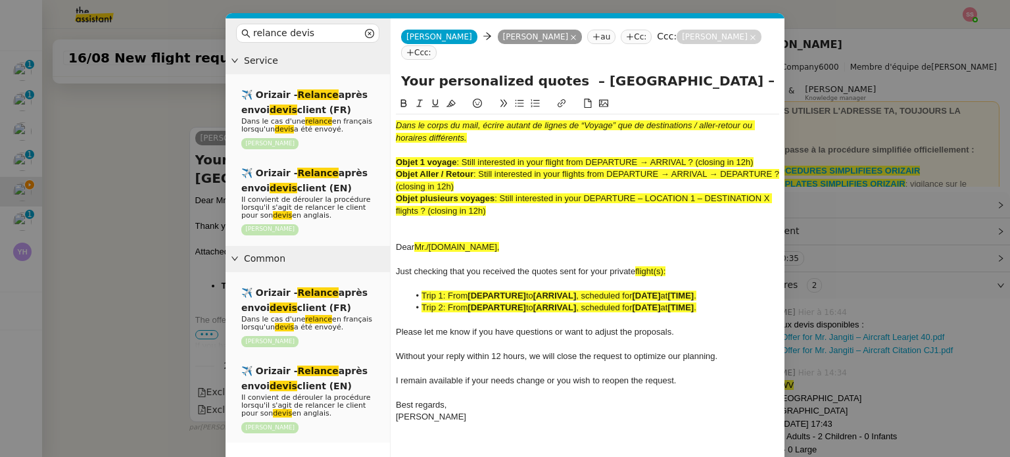
drag, startPoint x: 520, startPoint y: 201, endPoint x: 409, endPoint y: 143, distance: 125.3
click at [409, 143] on div "Dans le corps du mail, écrire autant de lignes de “Voyage” que de destinations …" at bounding box center [587, 277] width 383 height 326
click at [460, 302] on span "Trip 2: From" at bounding box center [445, 307] width 46 height 10
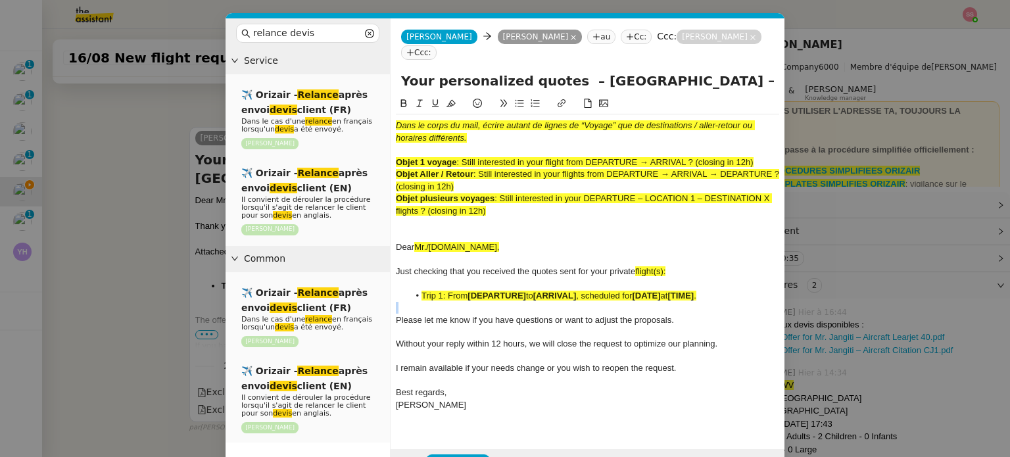
click at [533, 291] on span "to" at bounding box center [529, 296] width 7 height 10
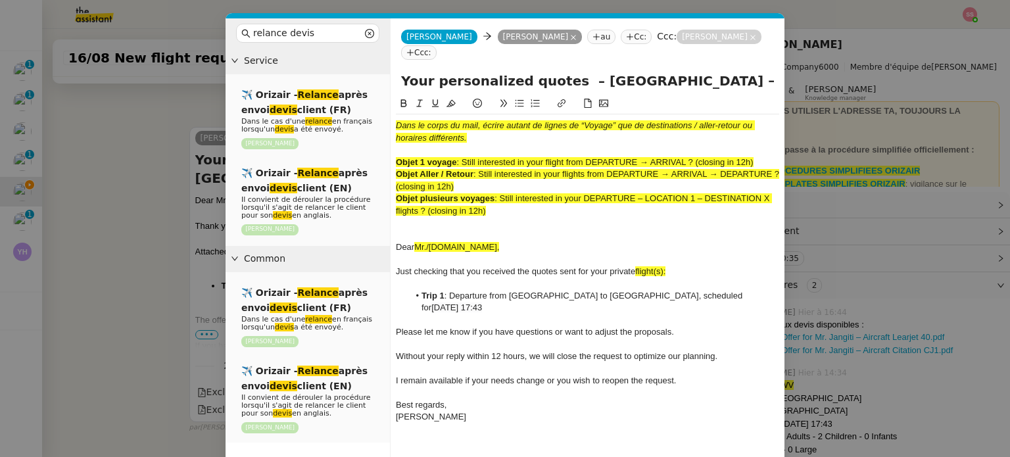
click at [671, 266] on div "Just checking that you received the quotes sent for your private flight(s):" at bounding box center [587, 272] width 383 height 12
drag, startPoint x: 664, startPoint y: 253, endPoint x: 638, endPoint y: 257, distance: 25.9
click at [638, 266] on div "Just checking that you received the quotes sent for your private flight:" at bounding box center [587, 272] width 383 height 12
click at [456, 96] on button at bounding box center [451, 103] width 16 height 15
drag, startPoint x: 463, startPoint y: 149, endPoint x: 565, endPoint y: 145, distance: 102.0
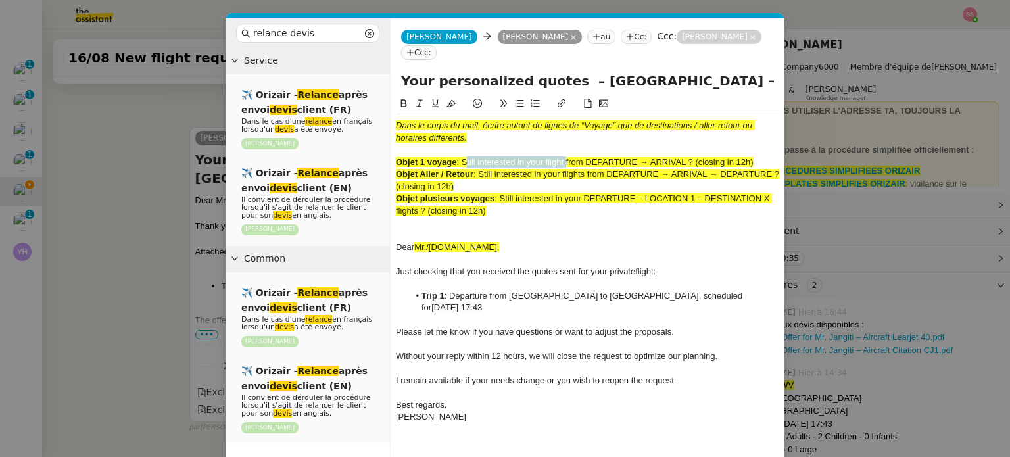
click at [565, 157] on span ": Still interested in your flight from DEPARTURE → ARRIVAL ? (closing in 12h)" at bounding box center [604, 162] width 297 height 10
click at [555, 71] on input "Your personalized quotes – [GEOGRAPHIC_DATA] → [GEOGRAPHIC_DATA]" at bounding box center [587, 81] width 373 height 20
drag, startPoint x: 558, startPoint y: 68, endPoint x: 387, endPoint y: 82, distance: 171.6
click at [387, 82] on nz-layout "relance devis Service ✈️ Orizair - Relance après envoi devis client (FR) Dans l…" at bounding box center [505, 254] width 559 height 472
paste input "Still interested in your flight"
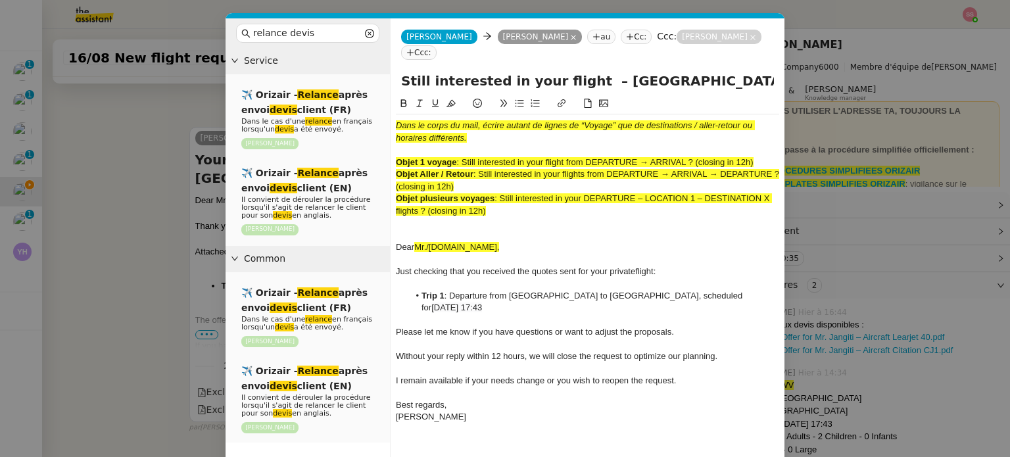
click at [739, 71] on input "Still interested in your flight – [GEOGRAPHIC_DATA] → [GEOGRAPHIC_DATA]" at bounding box center [587, 81] width 373 height 20
click at [718, 71] on input "Still interested in your flight – [GEOGRAPHIC_DATA] → [GEOGRAPHIC_DATA]?" at bounding box center [587, 81] width 373 height 20
type input "Still interested in your flight – [GEOGRAPHIC_DATA] → [GEOGRAPHIC_DATA] ?"
drag, startPoint x: 483, startPoint y: 191, endPoint x: 366, endPoint y: 81, distance: 161.4
click at [366, 81] on nz-layout "relance devis Service ✈️ Orizair - Relance après envoi devis client (FR) Dans l…" at bounding box center [505, 254] width 559 height 472
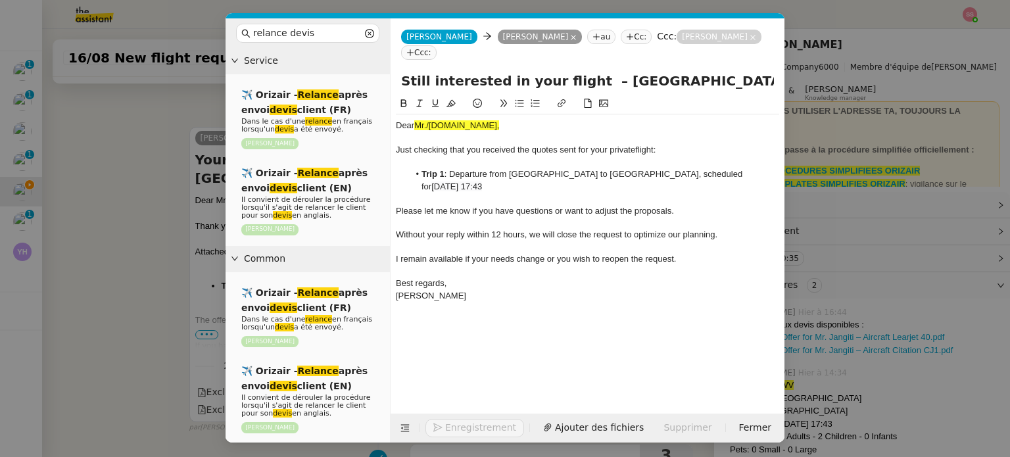
click at [199, 215] on nz-modal-container "relance devis Service ✈️ Orizair - Relance après envoi devis client (FR) Dans l…" at bounding box center [505, 228] width 1010 height 457
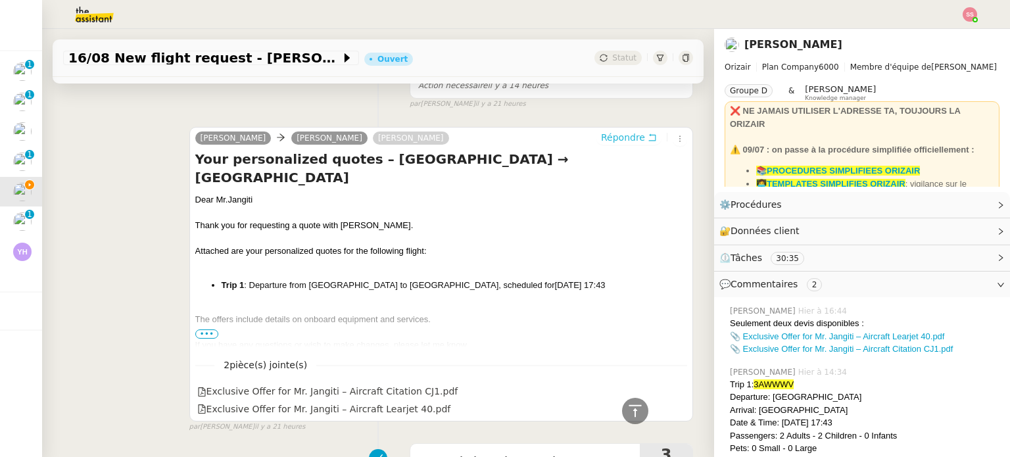
scroll to position [535, 0]
click at [240, 194] on div "Dear Mr.Jangiti" at bounding box center [441, 200] width 492 height 13
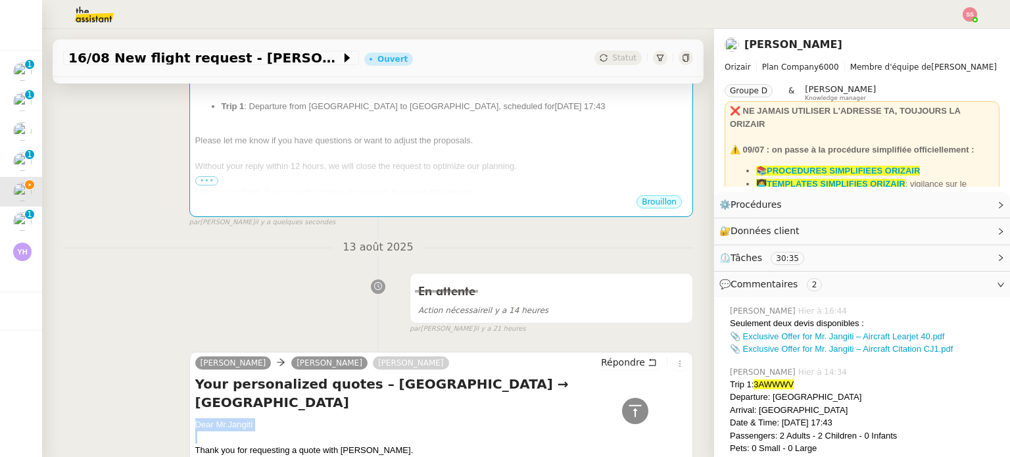
scroll to position [272, 0]
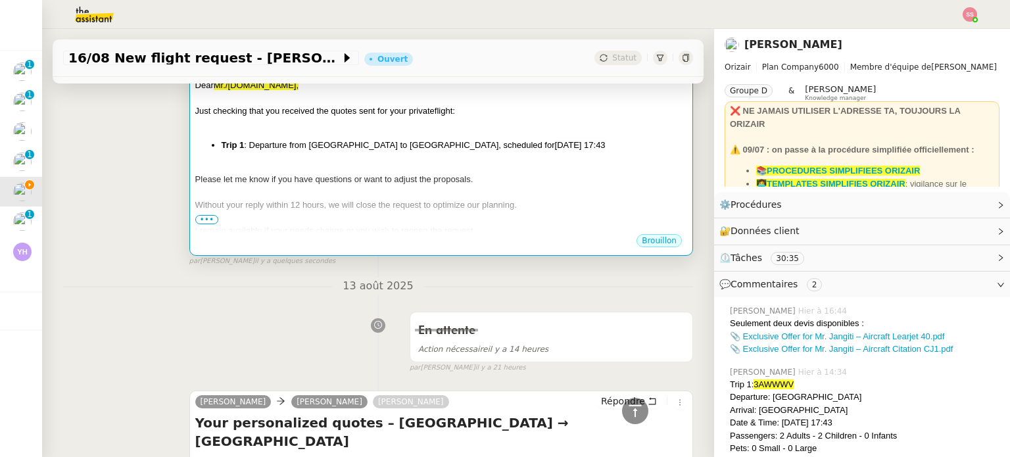
click at [408, 186] on div at bounding box center [441, 192] width 492 height 13
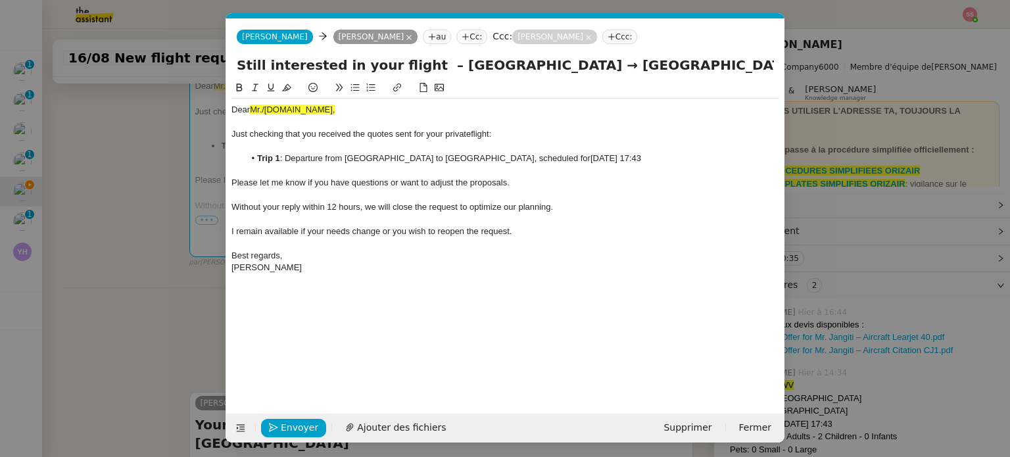
scroll to position [0, 80]
drag, startPoint x: 311, startPoint y: 107, endPoint x: 174, endPoint y: 103, distance: 137.5
click at [174, 103] on nz-modal-container "relance devis Service ✈️ Orizair - Relance après envoi devis client (FR) Dans l…" at bounding box center [505, 228] width 1010 height 457
click at [299, 427] on span "Envoyer" at bounding box center [299, 427] width 37 height 15
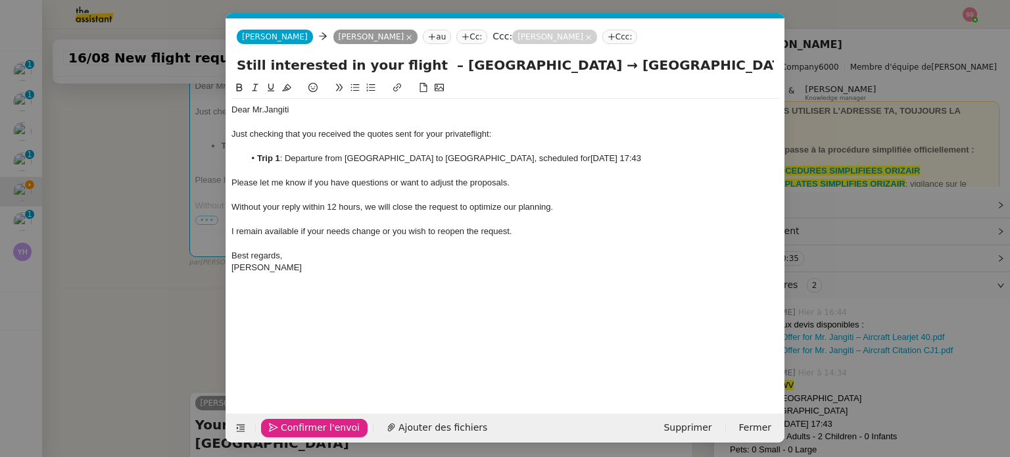
click at [299, 425] on span "Confirmer l'envoi" at bounding box center [320, 427] width 79 height 15
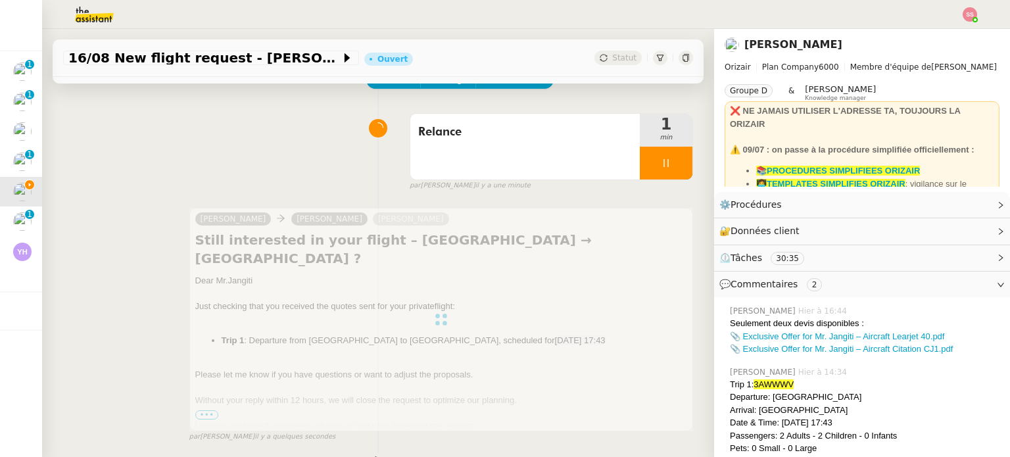
scroll to position [74, 0]
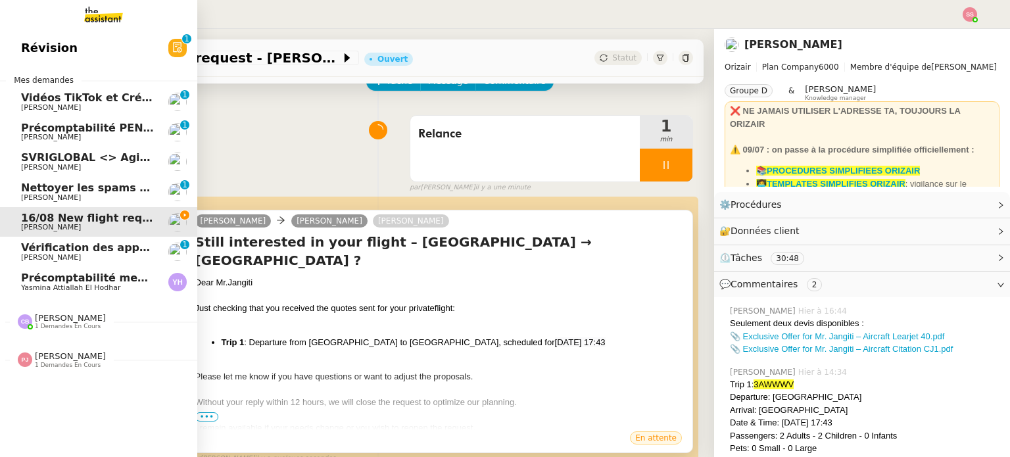
click at [82, 281] on span "Précomptabilité mensuelle - 4 août 2025" at bounding box center [141, 278] width 241 height 12
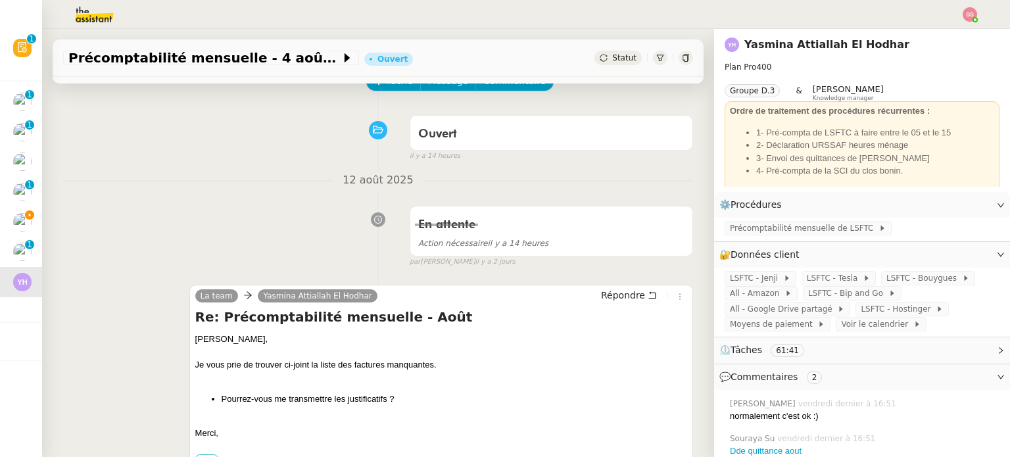
click at [978, 12] on nz-header at bounding box center [505, 14] width 1010 height 29
click at [977, 12] on img at bounding box center [970, 14] width 14 height 14
click at [948, 35] on li "Suivi" at bounding box center [934, 37] width 85 height 18
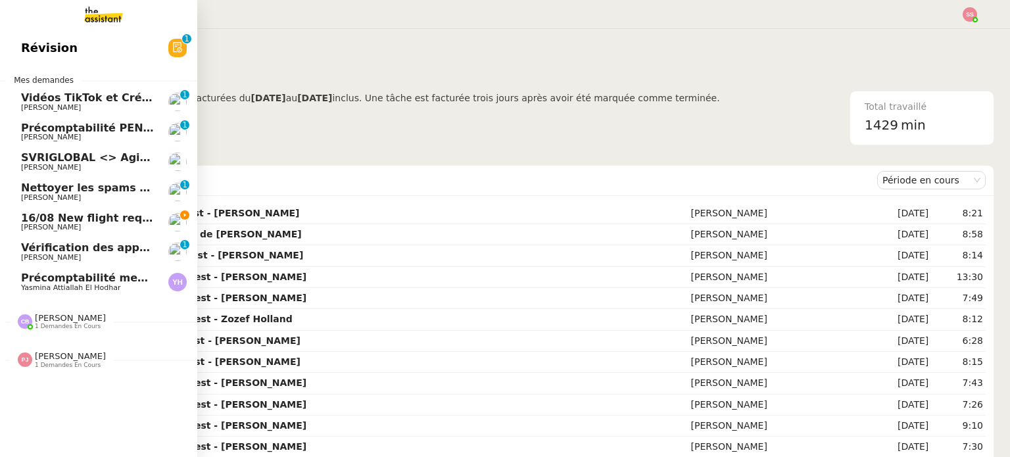
click at [101, 222] on span "16/08 New flight request - [PERSON_NAME]" at bounding box center [149, 218] width 256 height 12
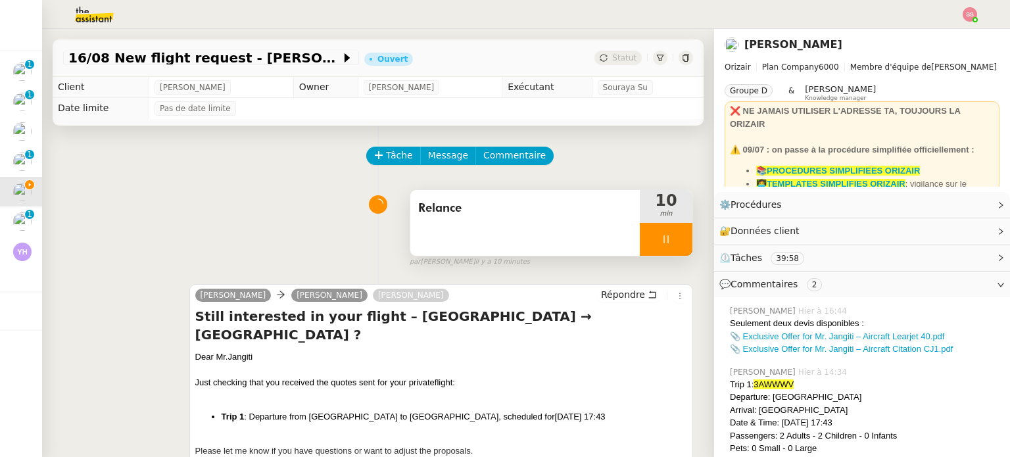
click at [670, 243] on div at bounding box center [666, 239] width 53 height 33
click at [674, 243] on icon at bounding box center [679, 239] width 11 height 11
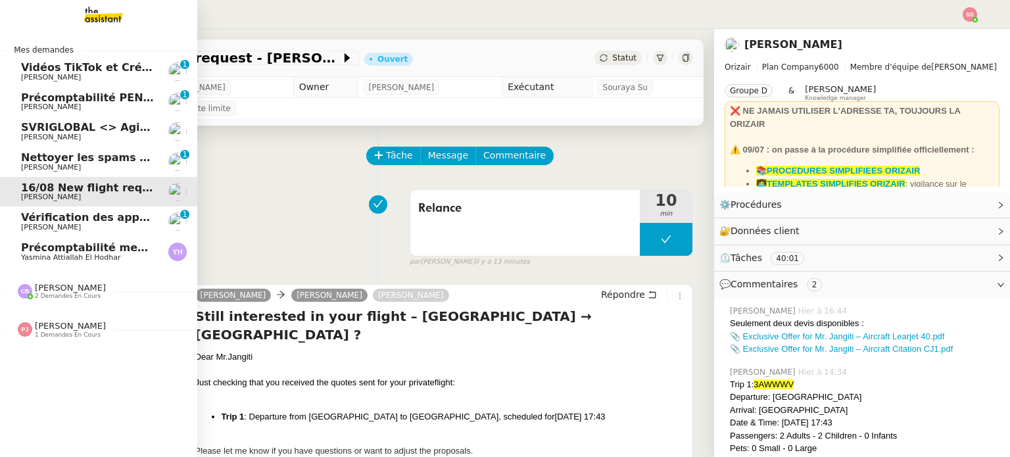
click at [97, 211] on link "Vérification des appels sortants - [DATE] [PERSON_NAME] 0 1 2 3 4 5 6 7 8 9" at bounding box center [98, 221] width 197 height 30
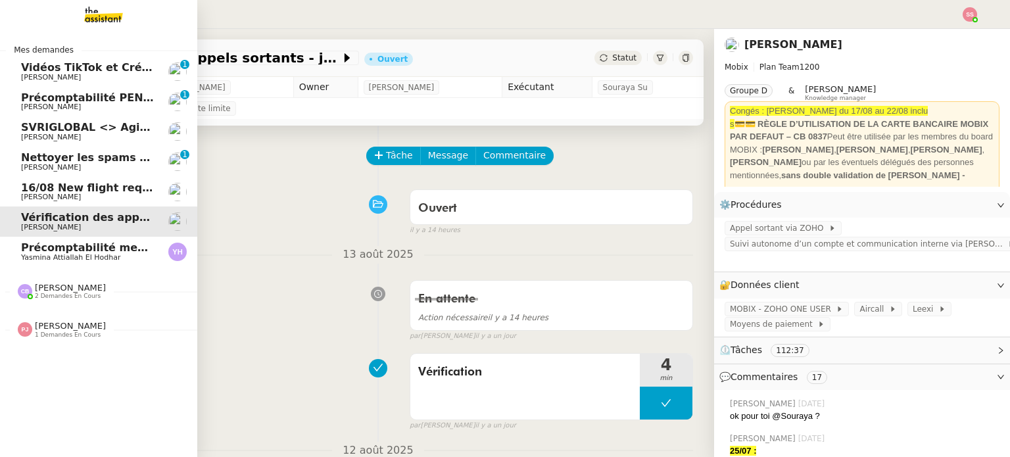
click at [86, 103] on span "[PERSON_NAME]" at bounding box center [87, 107] width 133 height 8
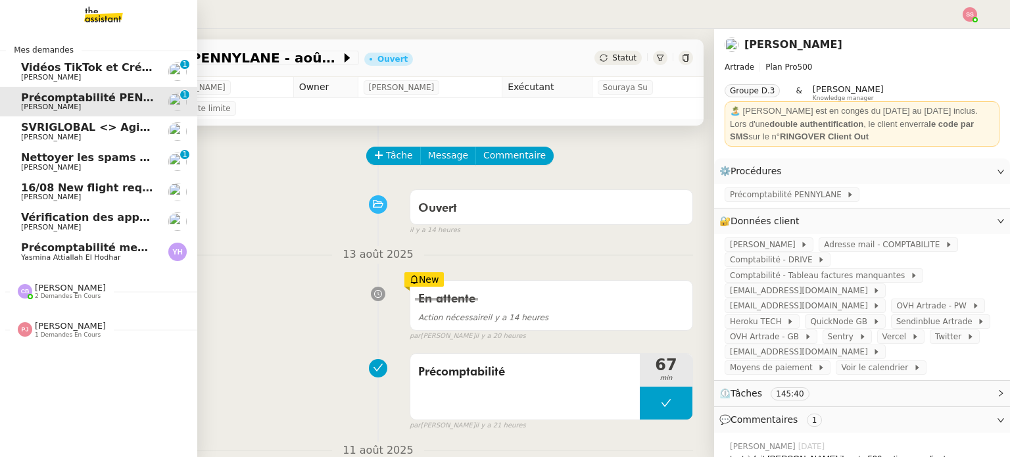
click at [79, 125] on span "SVRIGLOBAL <> Agile Capital Markets" at bounding box center [134, 127] width 226 height 12
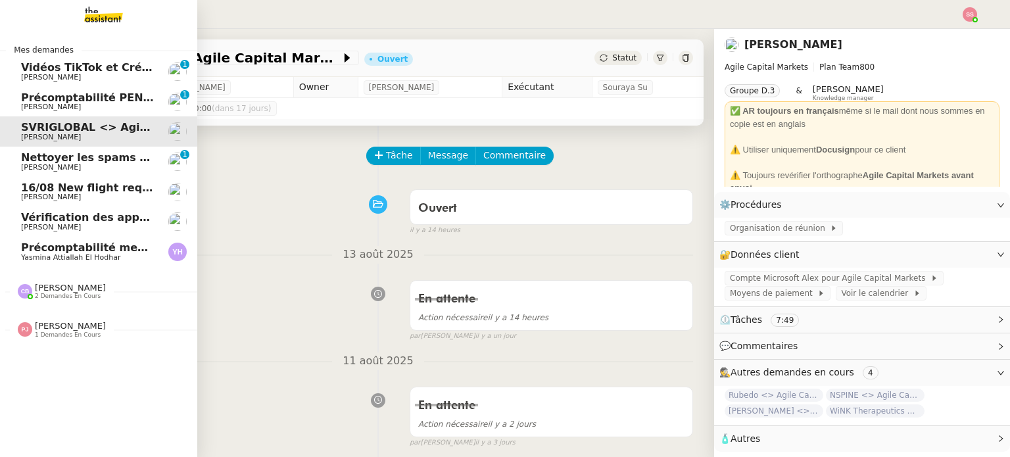
click at [79, 69] on span "Vidéos TikTok et Créatives META - août 2025" at bounding box center [153, 67] width 264 height 12
